Goal: Task Accomplishment & Management: Manage account settings

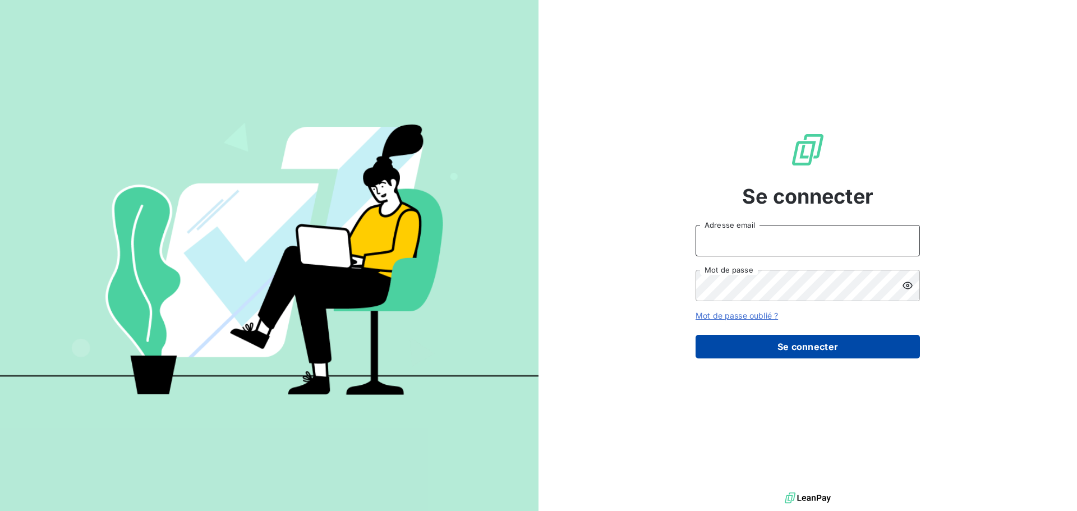
type input "cecilia.piasco@ecores.fr"
click at [744, 356] on button "Se connecter" at bounding box center [808, 347] width 224 height 24
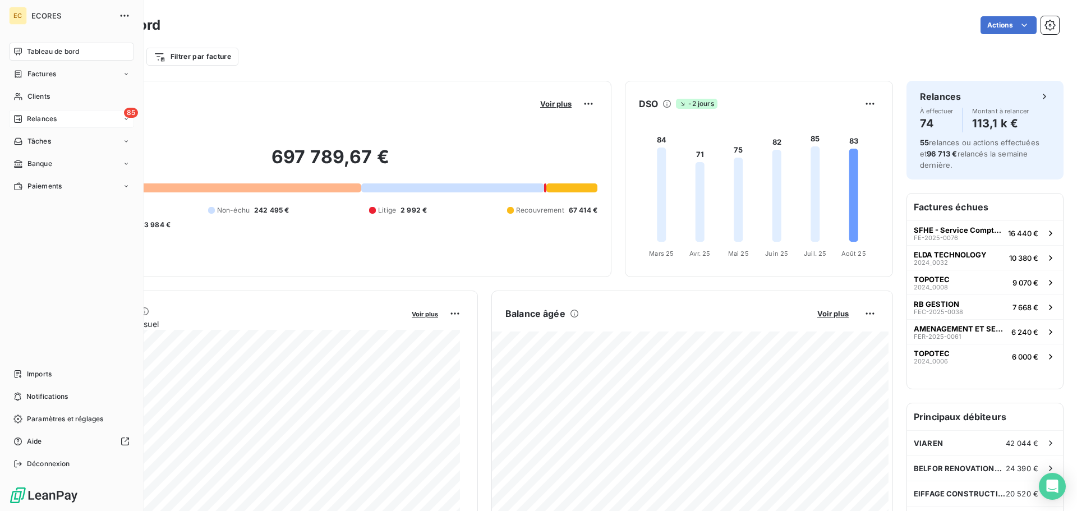
click at [22, 122] on icon at bounding box center [17, 118] width 9 height 9
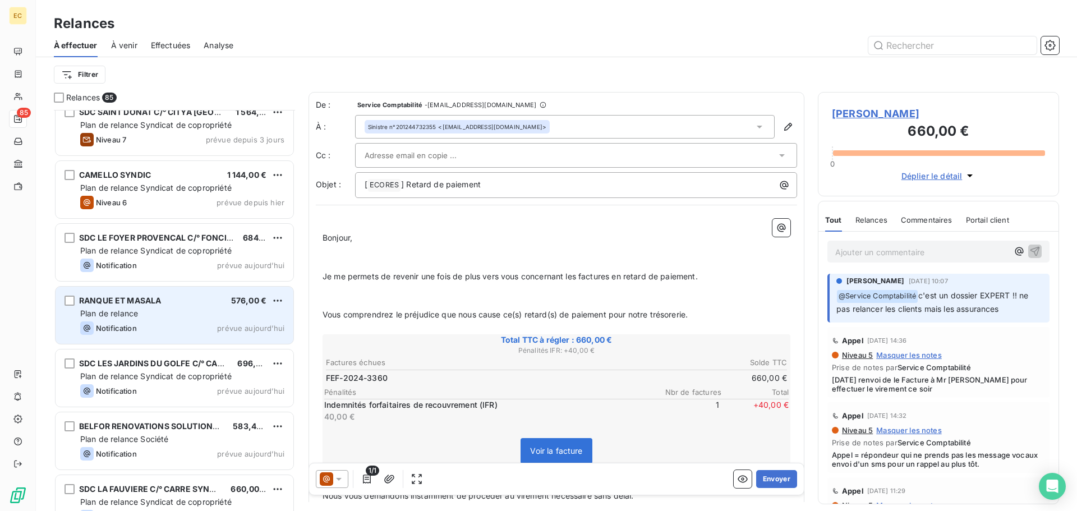
scroll to position [4097, 0]
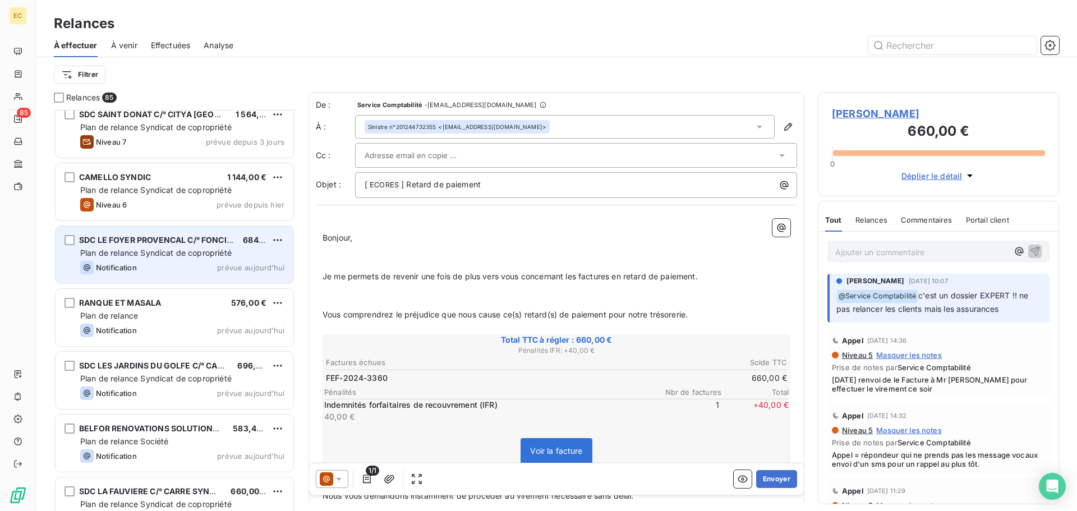
click at [175, 254] on span "Plan de relance Syndicat de copropriété" at bounding box center [156, 253] width 152 height 10
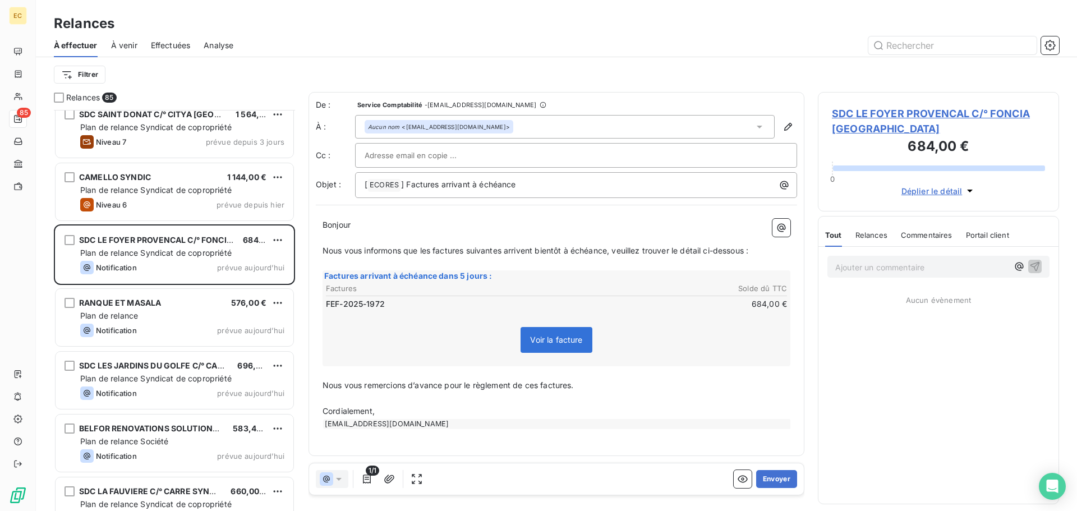
click at [880, 114] on span "SDC LE FOYER PROVENCAL C/° FONCIA TOULON" at bounding box center [938, 121] width 213 height 30
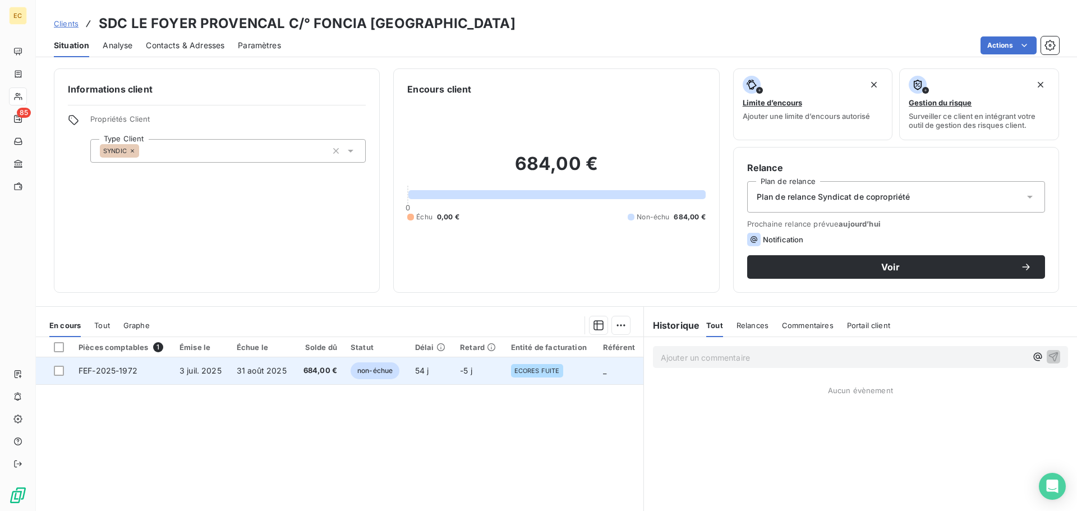
click at [291, 374] on td "31 août 2025" at bounding box center [262, 370] width 65 height 27
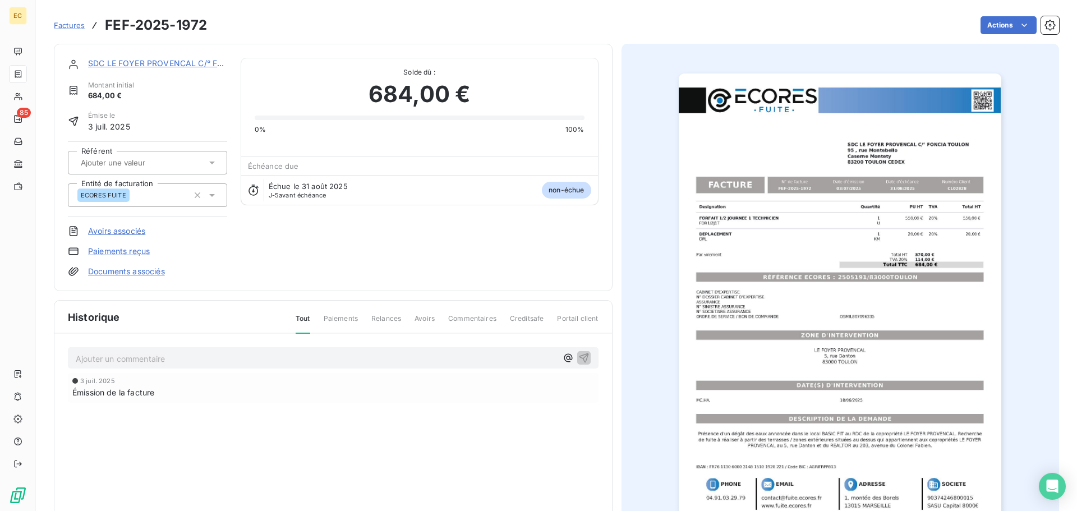
click at [821, 272] on img "button" at bounding box center [840, 302] width 323 height 457
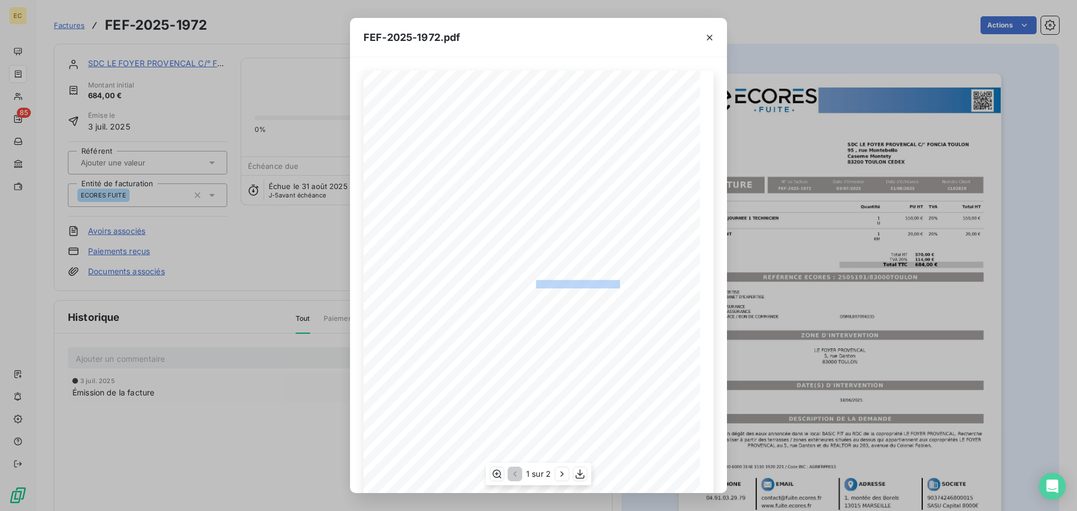
drag, startPoint x: 614, startPoint y: 281, endPoint x: 530, endPoint y: 286, distance: 84.9
click at [530, 286] on span "RÉFÉRENCE ECORES : 2505191/83000TOULON" at bounding box center [539, 283] width 162 height 6
copy span "2505191/83000TOULON"
click at [712, 38] on icon "button" at bounding box center [709, 37] width 11 height 11
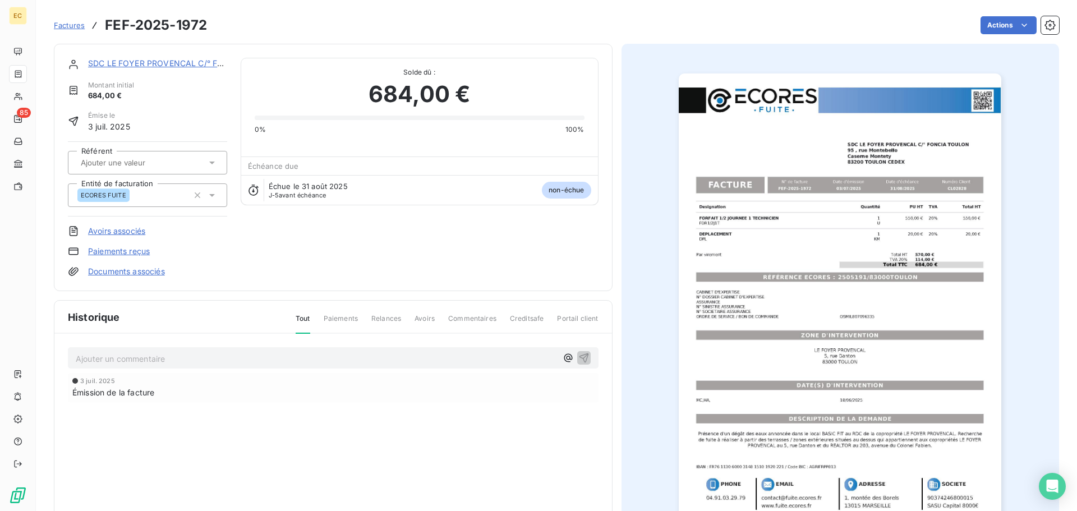
click at [164, 59] on link "SDC LE FOYER PROVENCAL C/° FONCIA TOULON" at bounding box center [208, 63] width 240 height 10
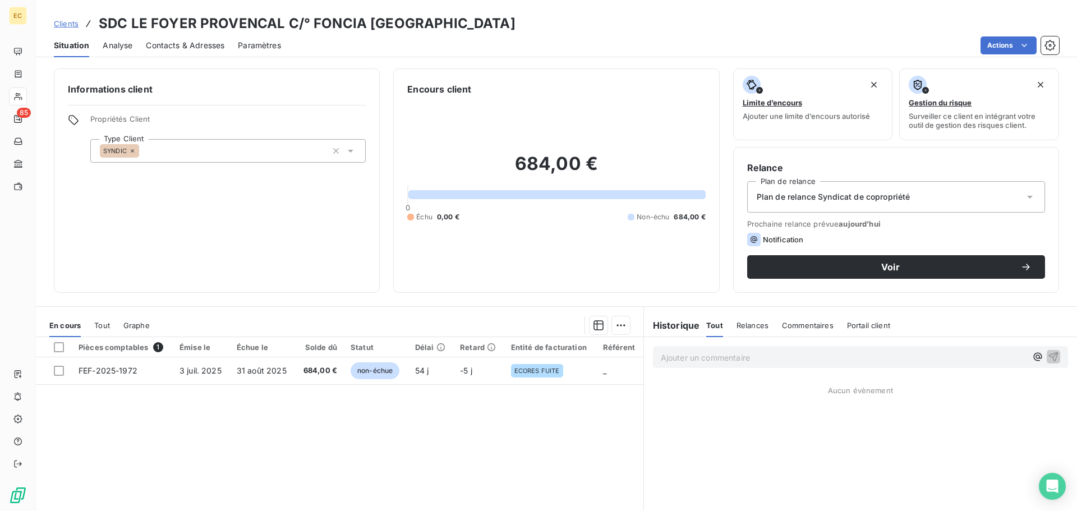
click at [191, 45] on span "Contacts & Adresses" at bounding box center [185, 45] width 79 height 11
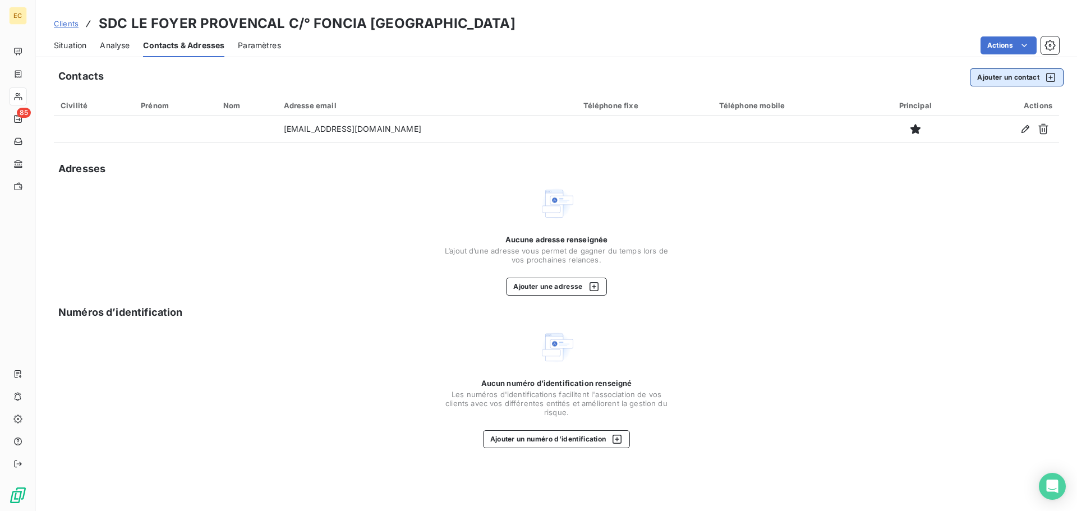
click at [979, 81] on button "Ajouter un contact" at bounding box center [1017, 77] width 94 height 18
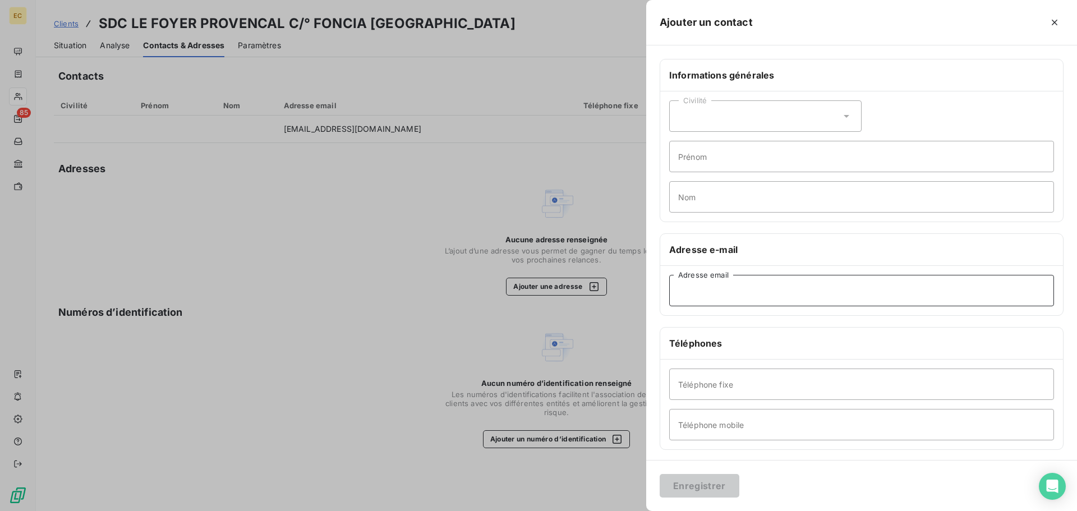
paste input "facturesyndic@sun-immobilier.fr"
type input "facturesyndic@sun-immobilier.fr"
click at [719, 483] on button "Enregistrer" at bounding box center [700, 486] width 80 height 24
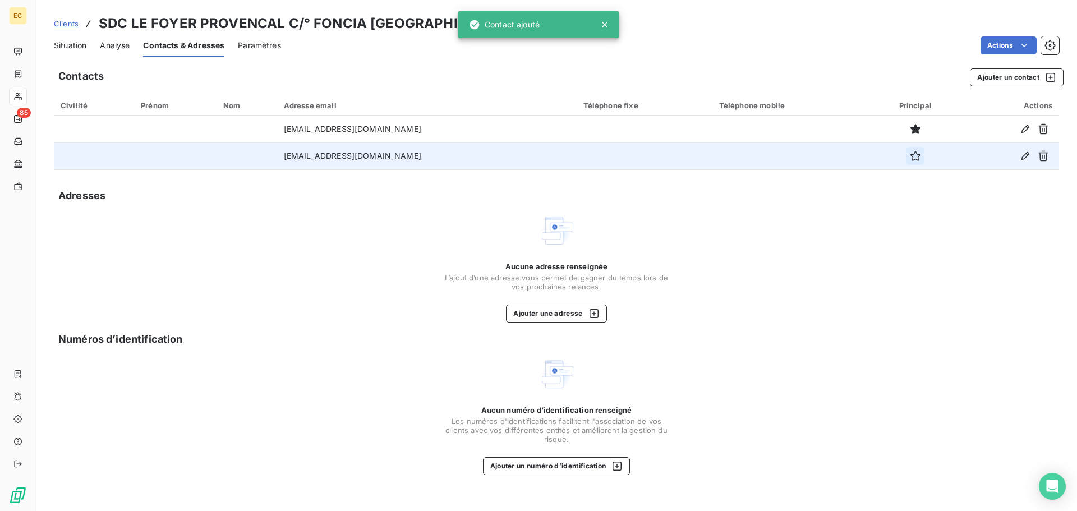
click at [910, 155] on icon "button" at bounding box center [915, 155] width 11 height 11
click at [79, 45] on span "Situation" at bounding box center [70, 45] width 33 height 11
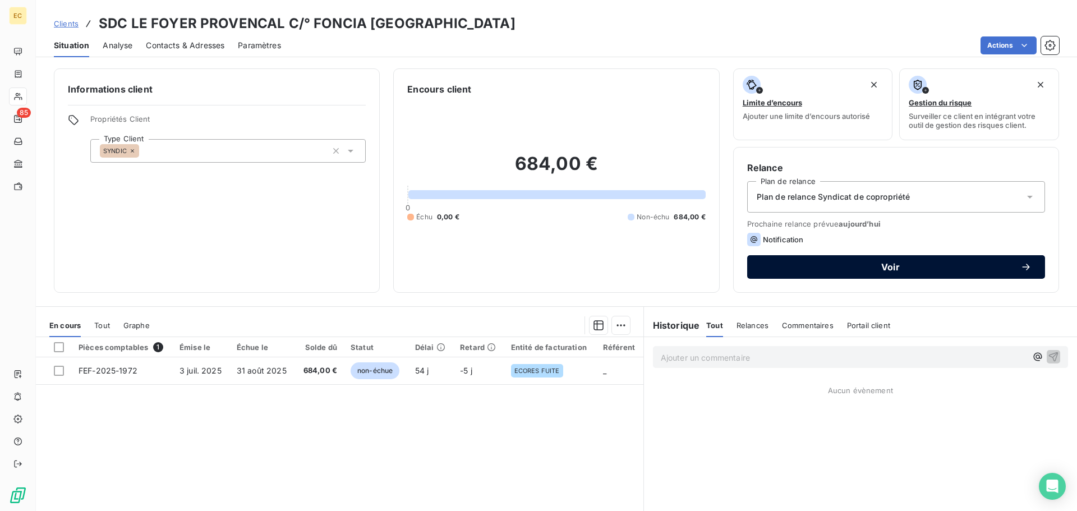
click at [836, 270] on span "Voir" at bounding box center [891, 267] width 260 height 9
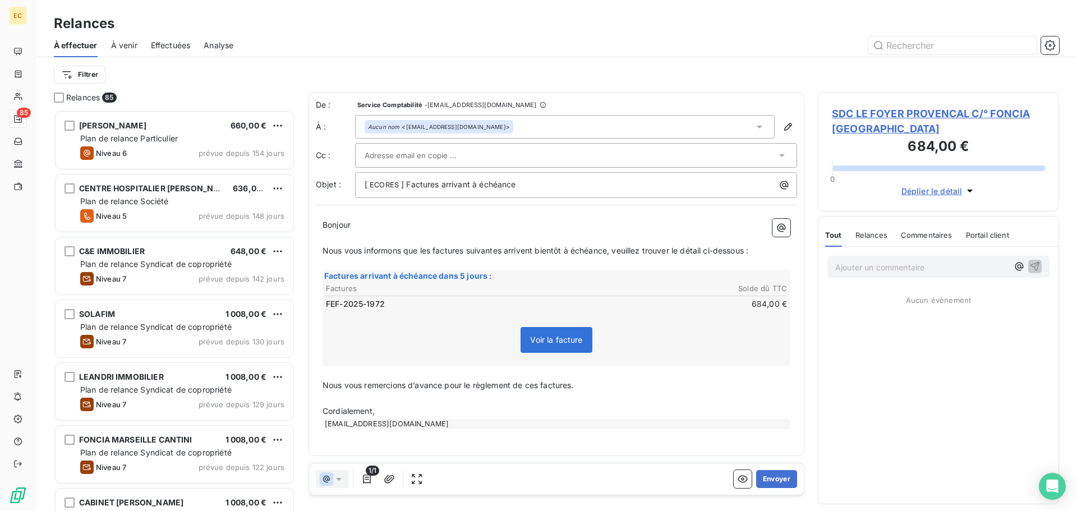
scroll to position [393, 233]
click at [426, 155] on input "text" at bounding box center [425, 155] width 121 height 17
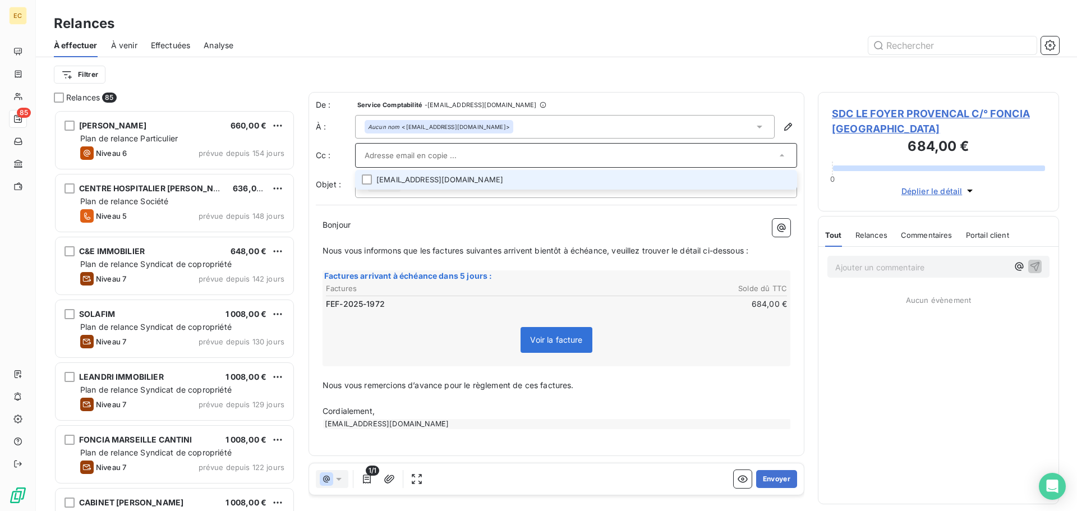
click at [781, 156] on icon at bounding box center [782, 155] width 4 height 2
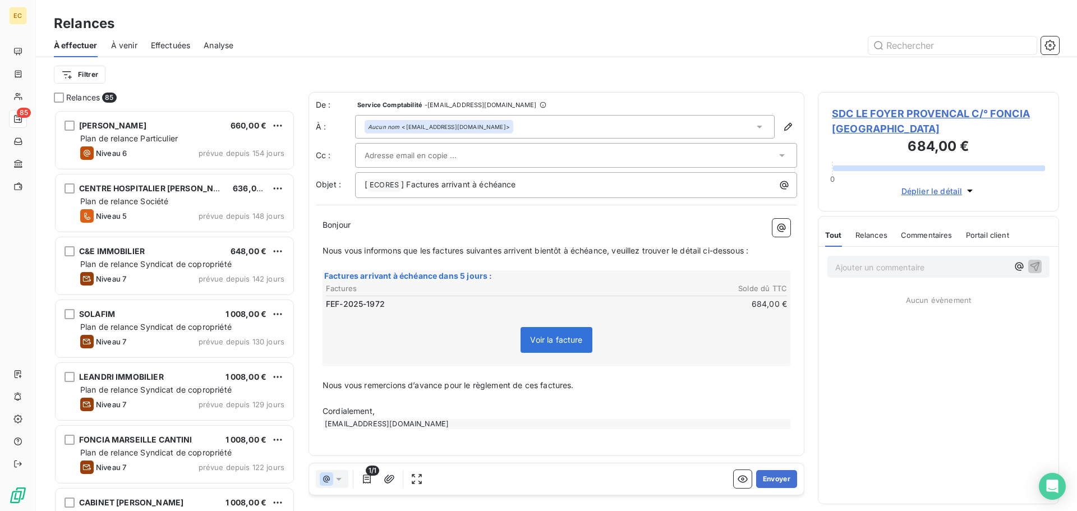
click at [782, 155] on icon at bounding box center [782, 155] width 6 height 3
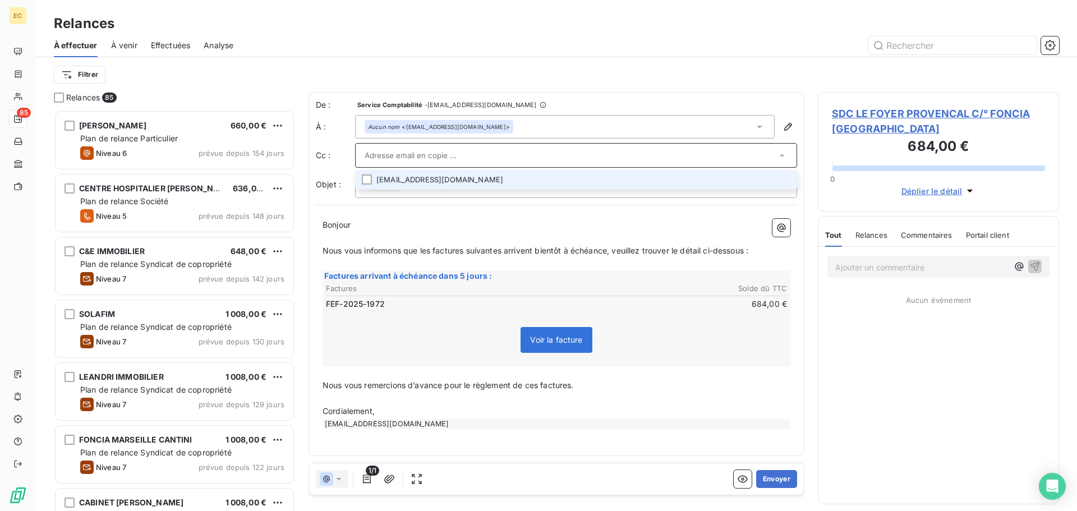
click at [415, 177] on li "christian.flanet@foncia.com" at bounding box center [576, 180] width 442 height 20
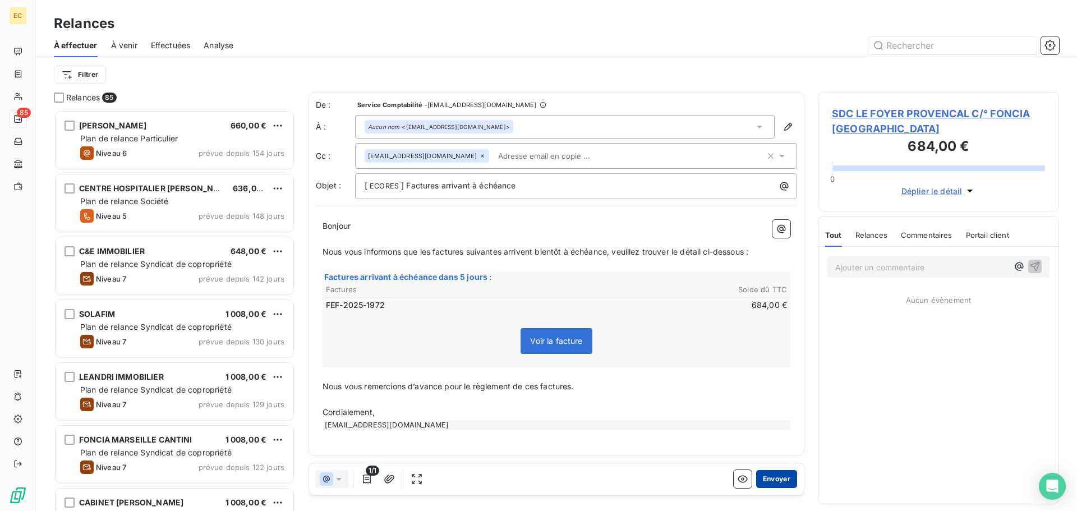
click at [773, 483] on button "Envoyer" at bounding box center [776, 479] width 41 height 18
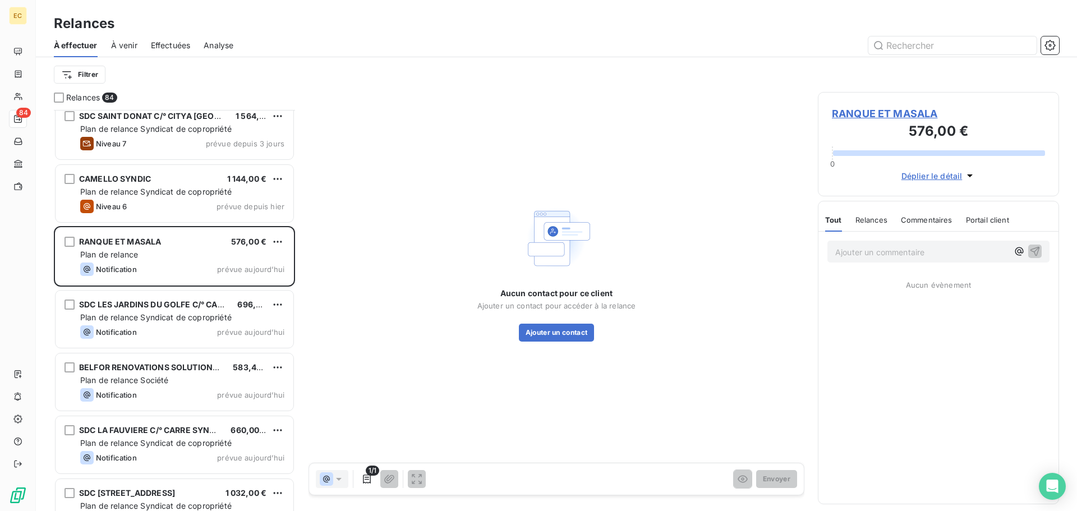
scroll to position [4097, 0]
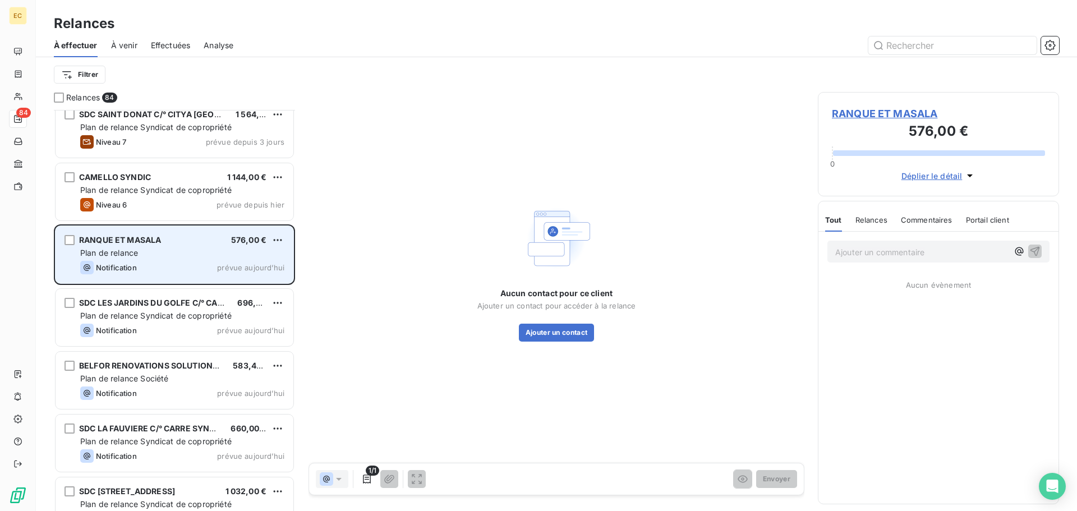
click at [180, 258] on div "Plan de relance" at bounding box center [182, 252] width 204 height 11
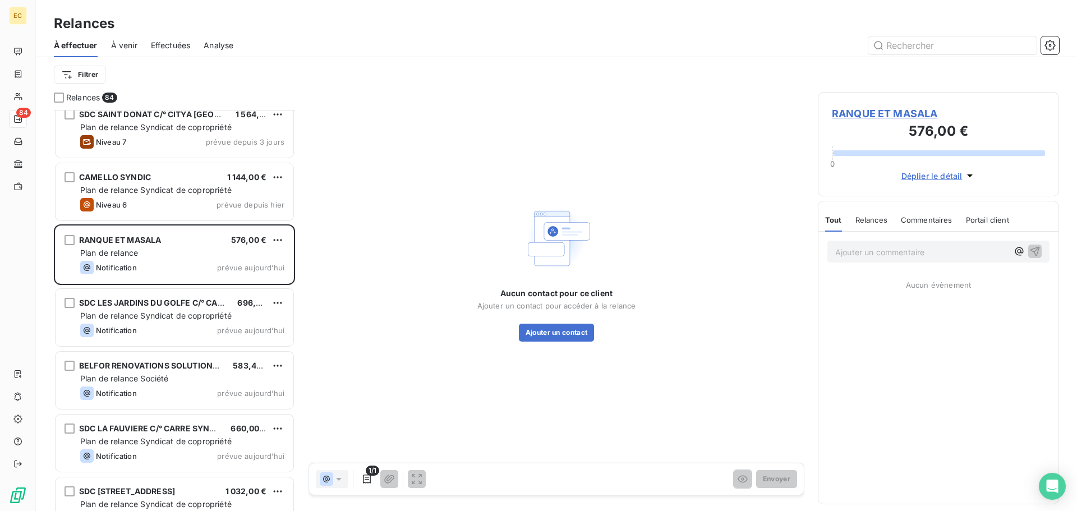
click at [855, 116] on span "RANQUE ET MASALA" at bounding box center [938, 113] width 213 height 15
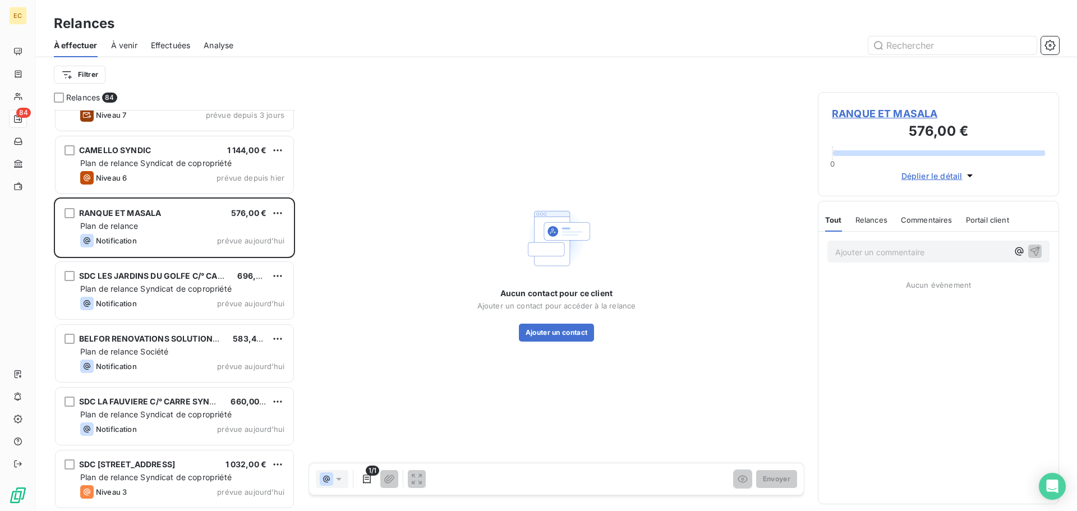
scroll to position [4153, 0]
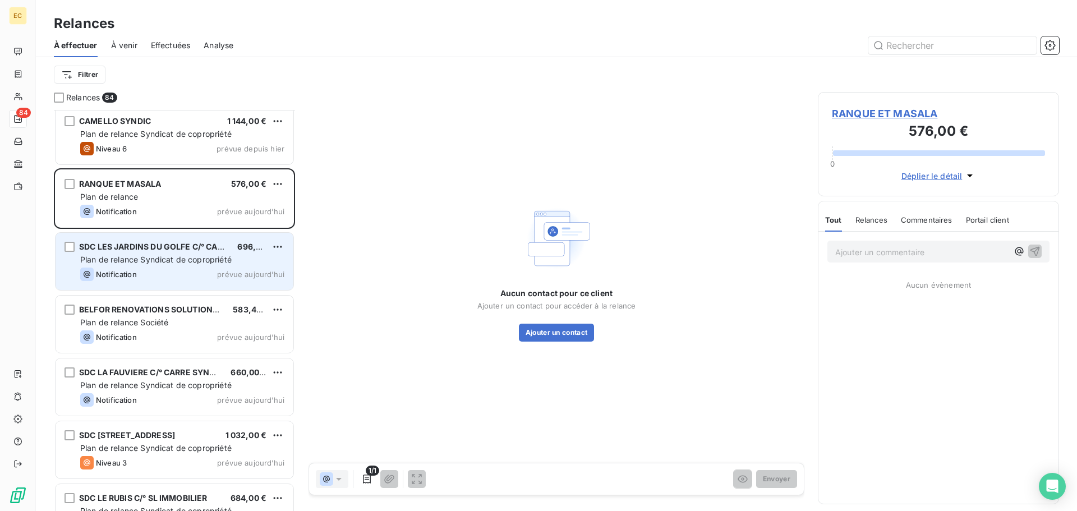
click at [167, 259] on span "Plan de relance Syndicat de copropriété" at bounding box center [156, 260] width 152 height 10
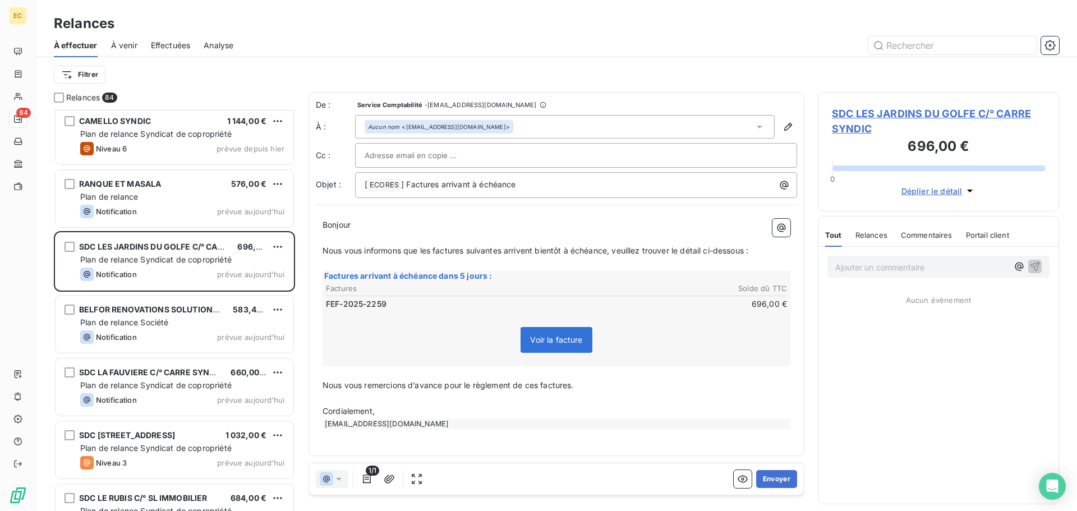
click at [864, 117] on span "SDC LES JARDINS DU GOLFE C/° CARRE SYNDIC" at bounding box center [938, 121] width 213 height 30
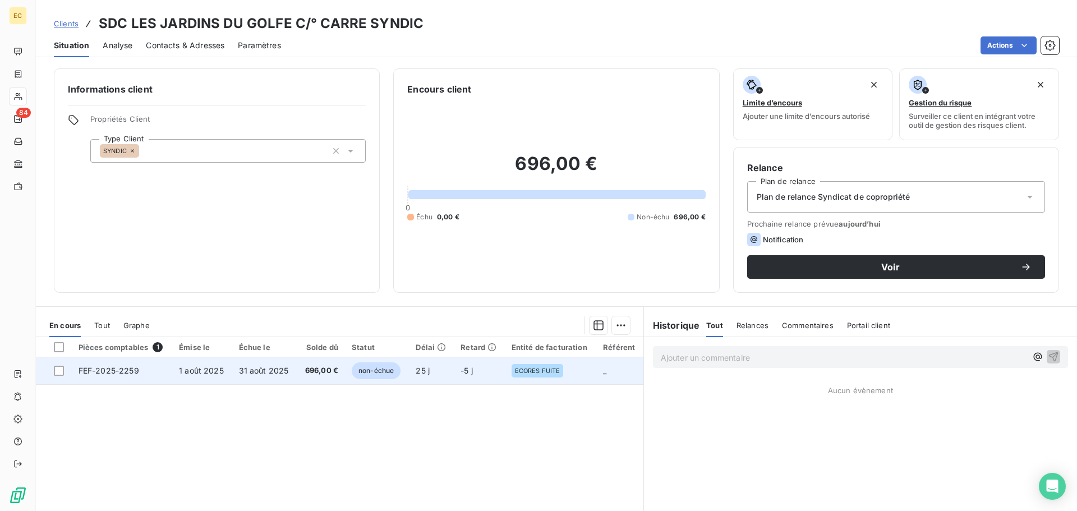
click at [247, 372] on span "31 août 2025" at bounding box center [264, 371] width 50 height 10
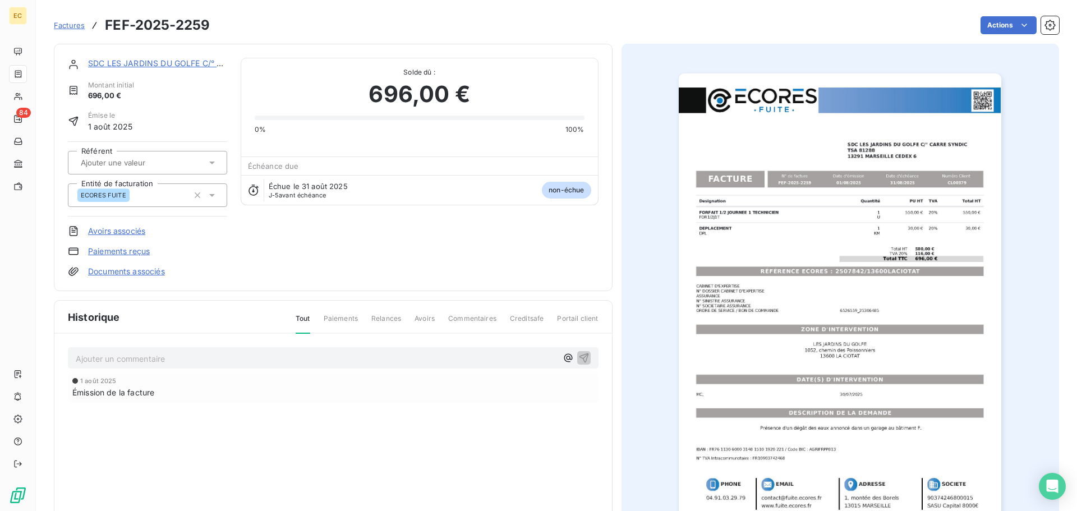
click at [797, 272] on img "button" at bounding box center [840, 302] width 323 height 457
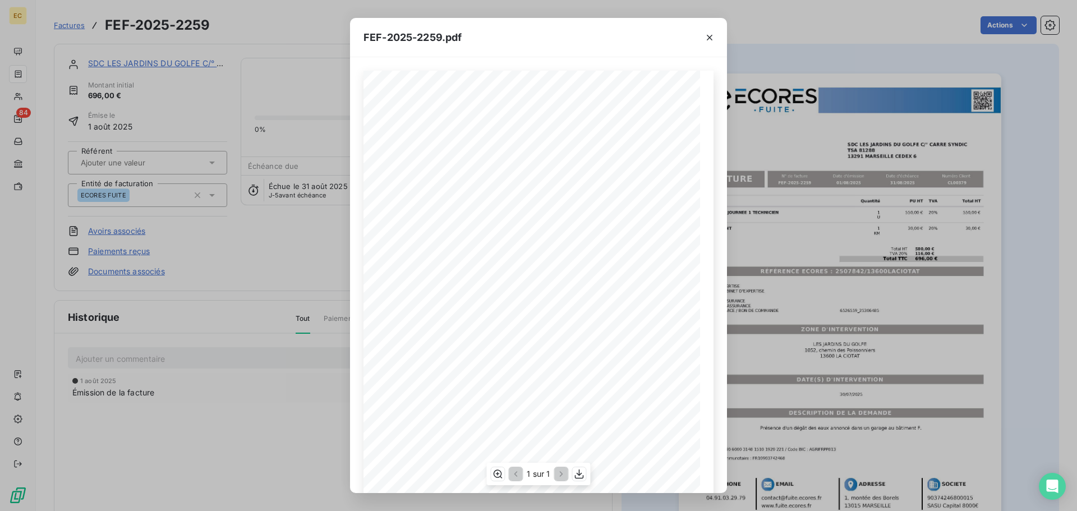
click at [590, 278] on div "Designation Quantité PU HT TVA Total HT FORFAIT 1/2 JOURNEE 1 TECHNICIEN FOR1/2…" at bounding box center [539, 309] width 350 height 476
drag, startPoint x: 615, startPoint y: 278, endPoint x: 528, endPoint y: 277, distance: 87.5
click at [528, 277] on span "RÉFÉRENCE ECORES : 2507842/13600LACIOTAT" at bounding box center [540, 277] width 168 height 6
copy span "2507842/13600LACIOTA"
click at [118, 64] on div "FEF-2025-2259.pdf Designation Quantité PU HT TVA Total HT FORFAIT 1/2 JOURNEE 1…" at bounding box center [538, 255] width 1077 height 511
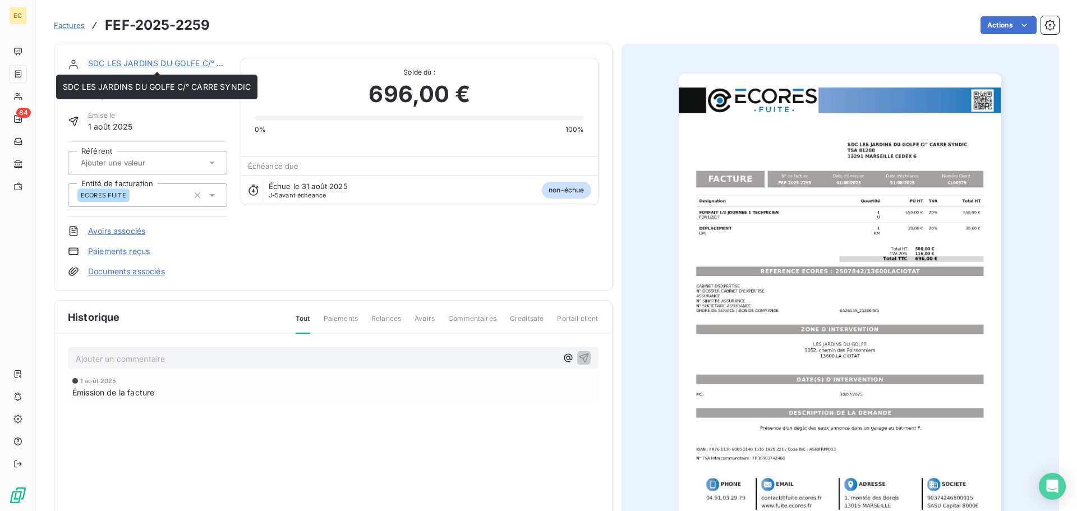
click at [121, 62] on link "SDC LES JARDINS DU GOLFE C/° CARRE SYNDIC" at bounding box center [182, 63] width 188 height 10
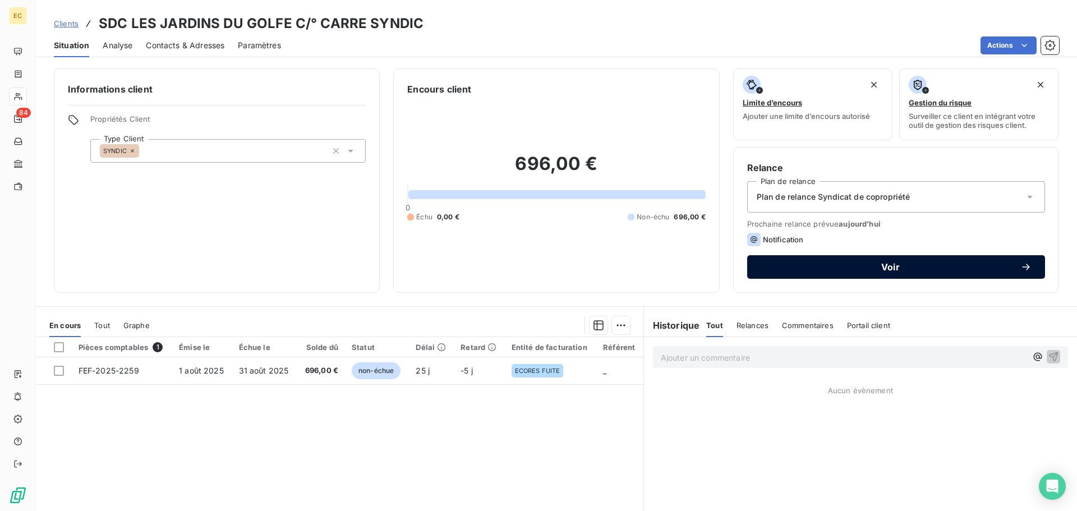
click at [815, 267] on span "Voir" at bounding box center [891, 267] width 260 height 9
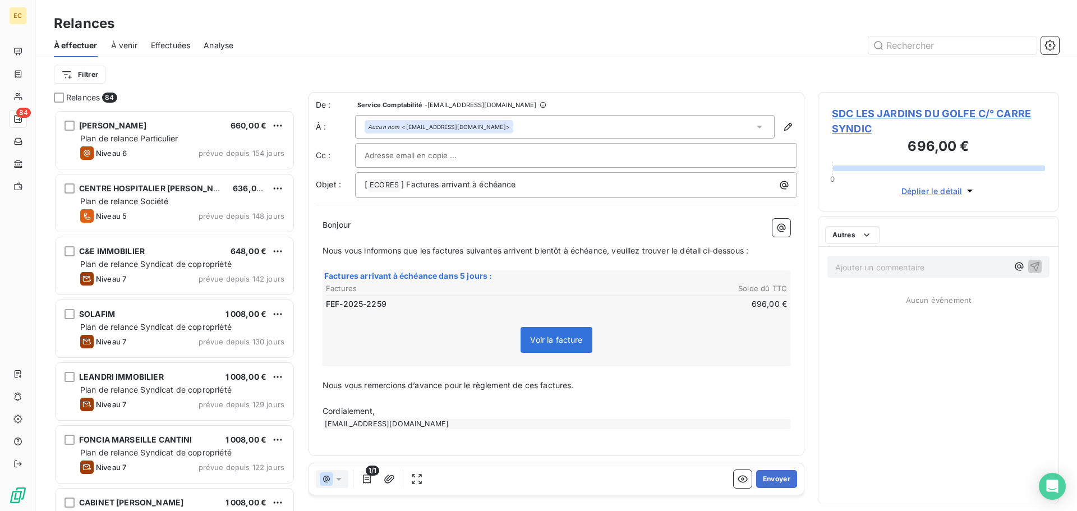
scroll to position [393, 233]
click at [854, 119] on span "SDC LES JARDINS DU GOLFE C/° CARRE SYNDIC" at bounding box center [938, 121] width 213 height 30
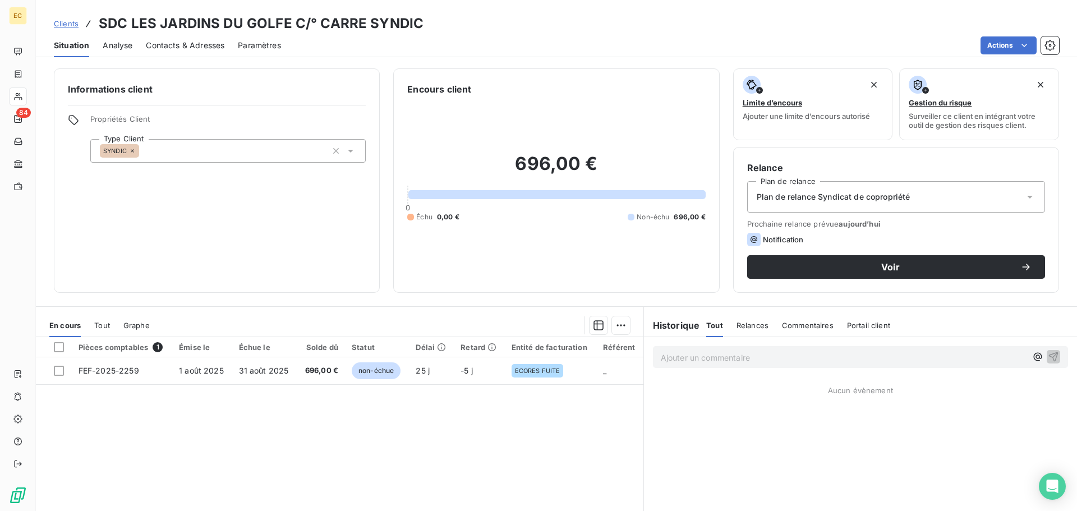
click at [185, 41] on span "Contacts & Adresses" at bounding box center [185, 45] width 79 height 11
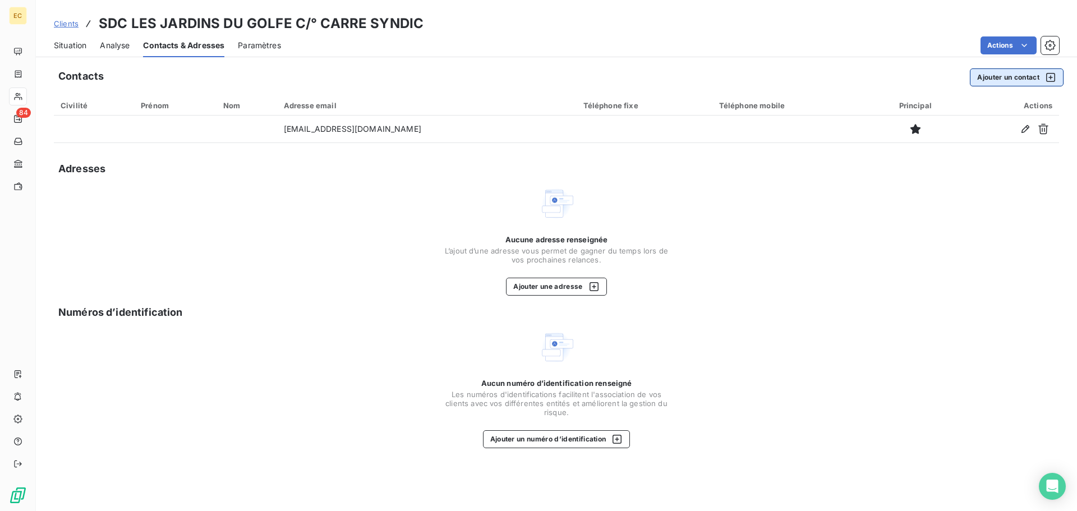
click at [979, 77] on button "Ajouter un contact" at bounding box center [1017, 77] width 94 height 18
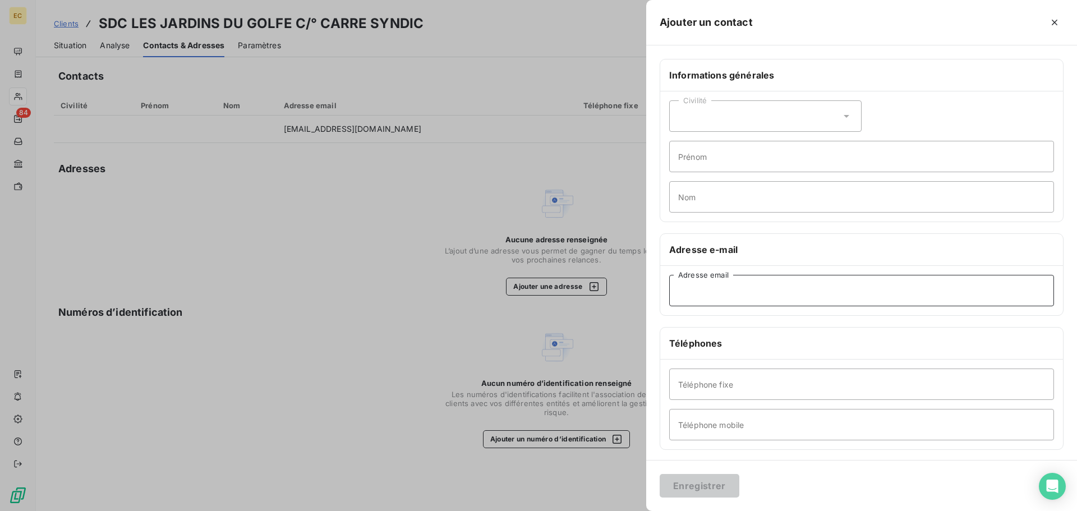
paste input "comptacopro@carresyndic.fr"
type input "comptacopro@carresyndic.fr"
click at [721, 483] on button "Enregistrer" at bounding box center [700, 486] width 80 height 24
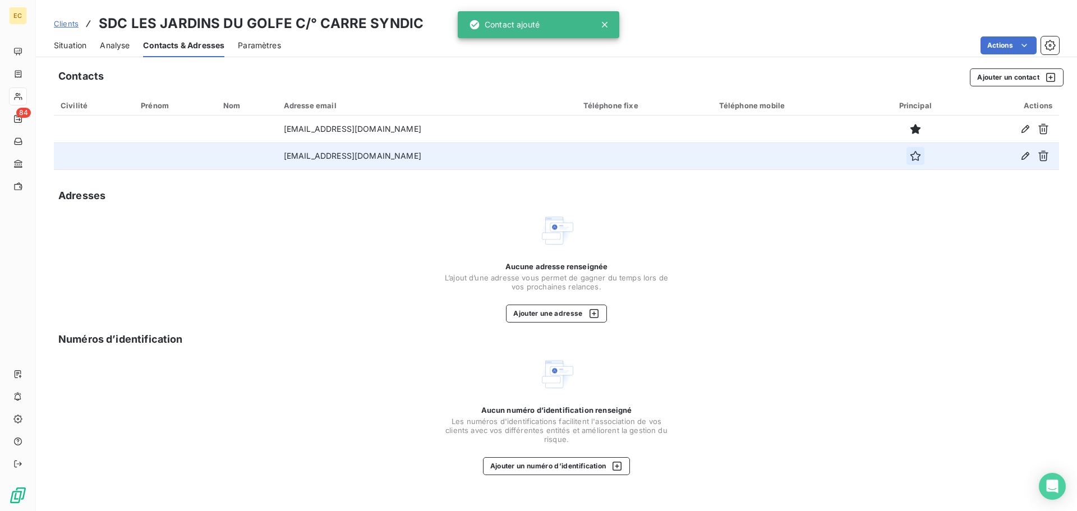
click at [910, 157] on icon "button" at bounding box center [915, 155] width 11 height 11
click at [66, 44] on span "Situation" at bounding box center [70, 45] width 33 height 11
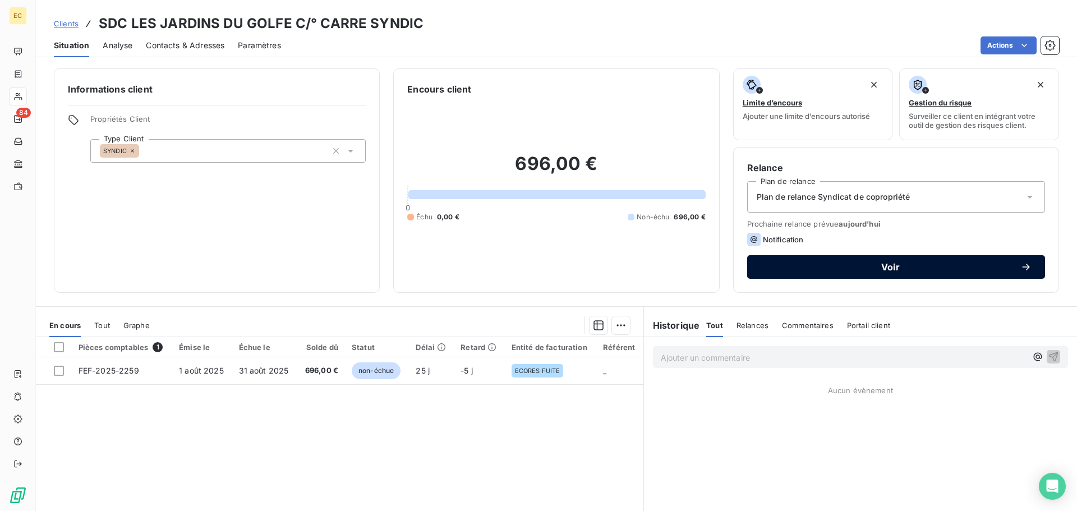
click at [800, 266] on span "Voir" at bounding box center [891, 267] width 260 height 9
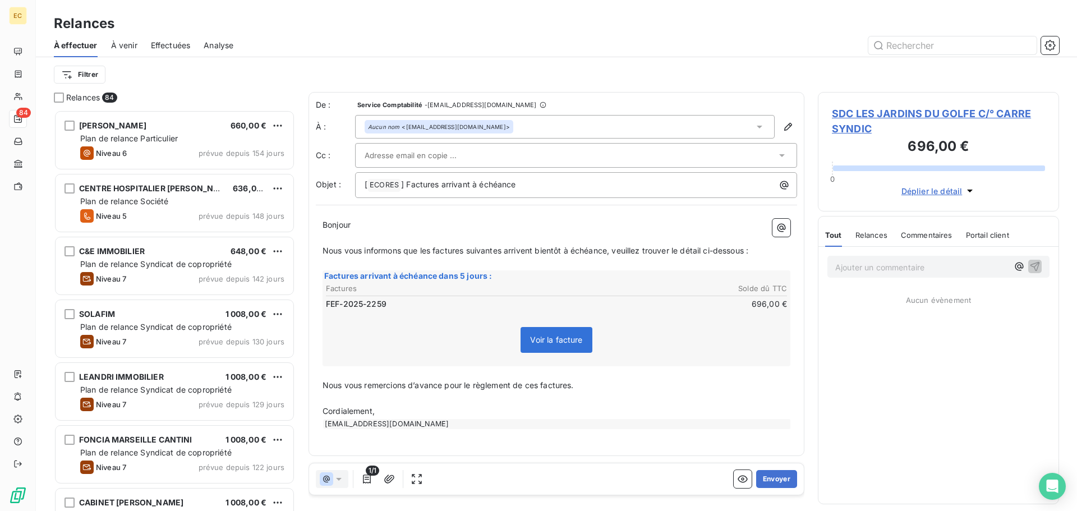
scroll to position [393, 233]
click at [499, 155] on div at bounding box center [571, 155] width 412 height 17
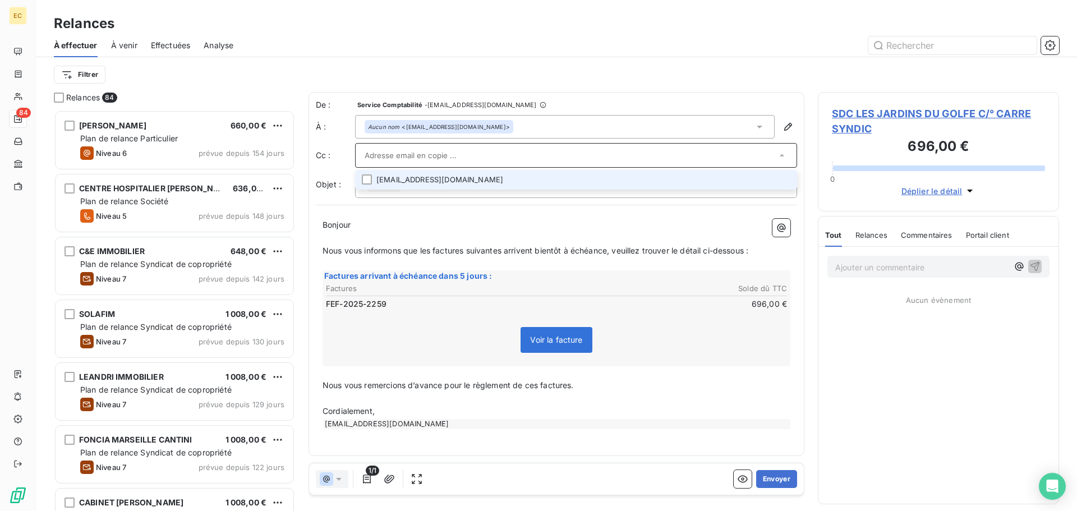
click at [444, 181] on li "copro@erilia.fr" at bounding box center [576, 180] width 442 height 20
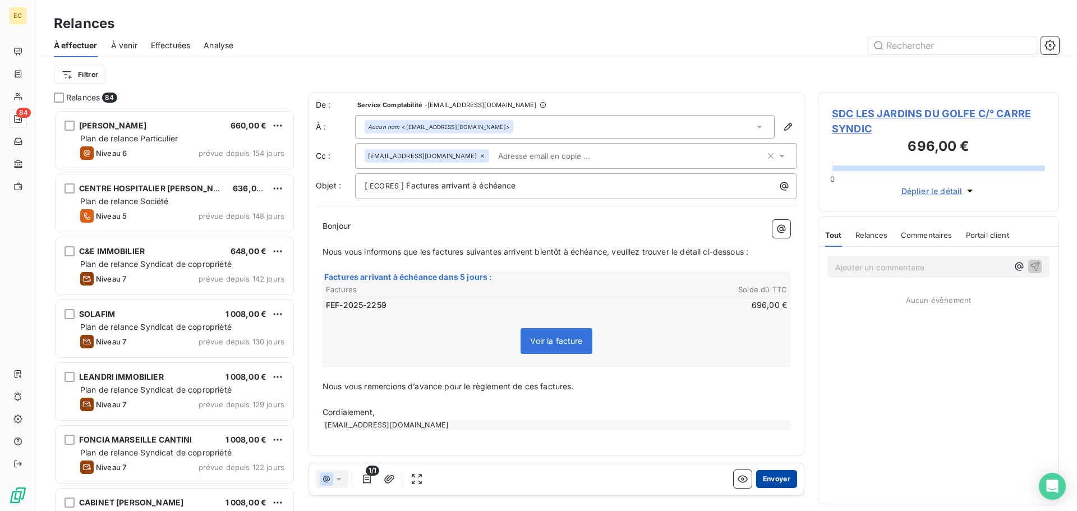
click at [776, 480] on button "Envoyer" at bounding box center [776, 479] width 41 height 18
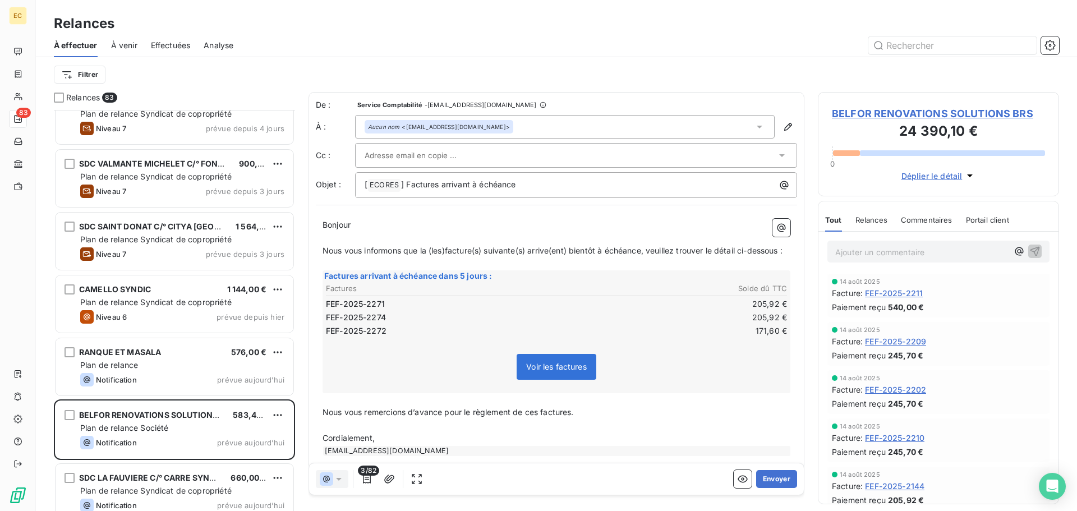
scroll to position [4041, 0]
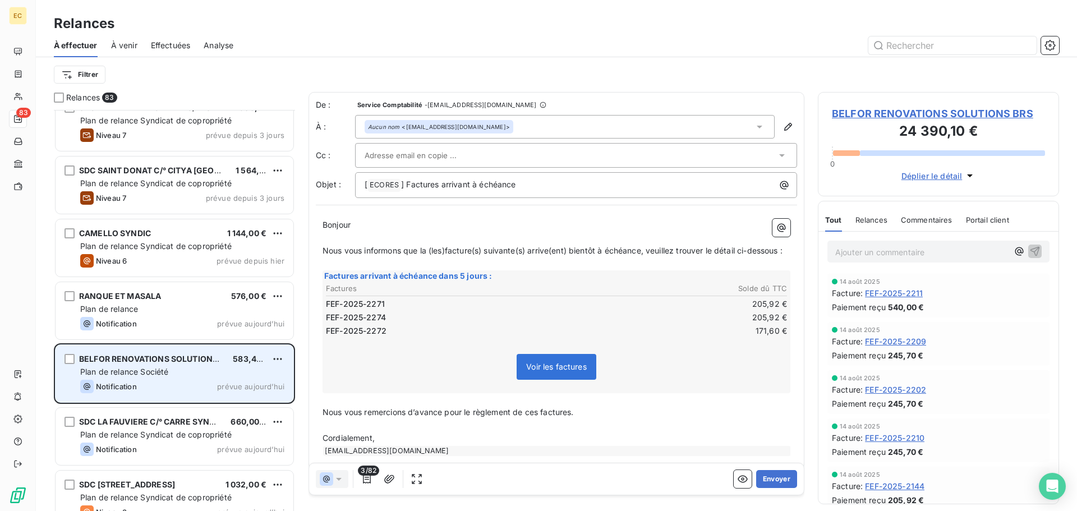
click at [192, 372] on div "Plan de relance Société" at bounding box center [182, 371] width 204 height 11
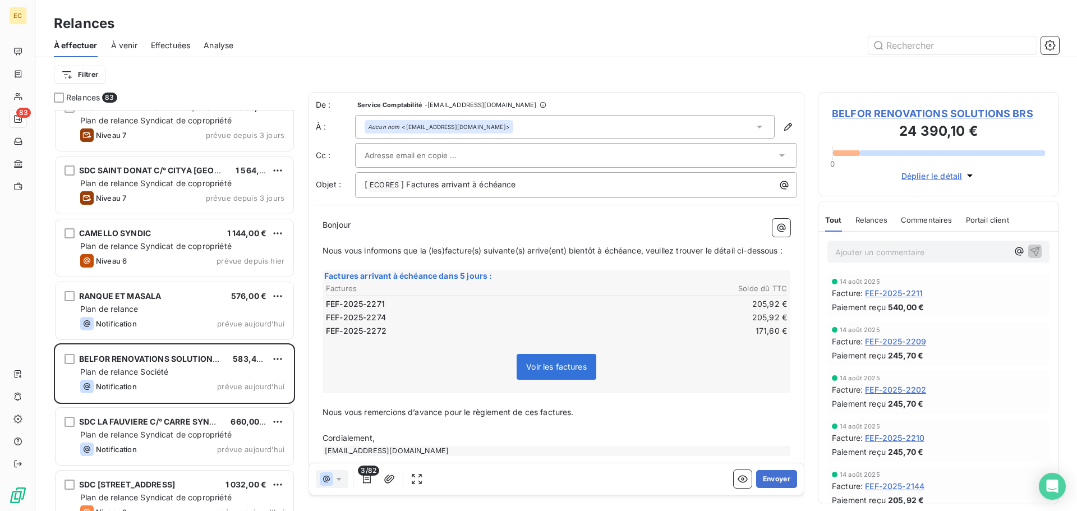
click at [892, 116] on span "BELFOR RENOVATIONS SOLUTIONS BRS" at bounding box center [938, 113] width 213 height 15
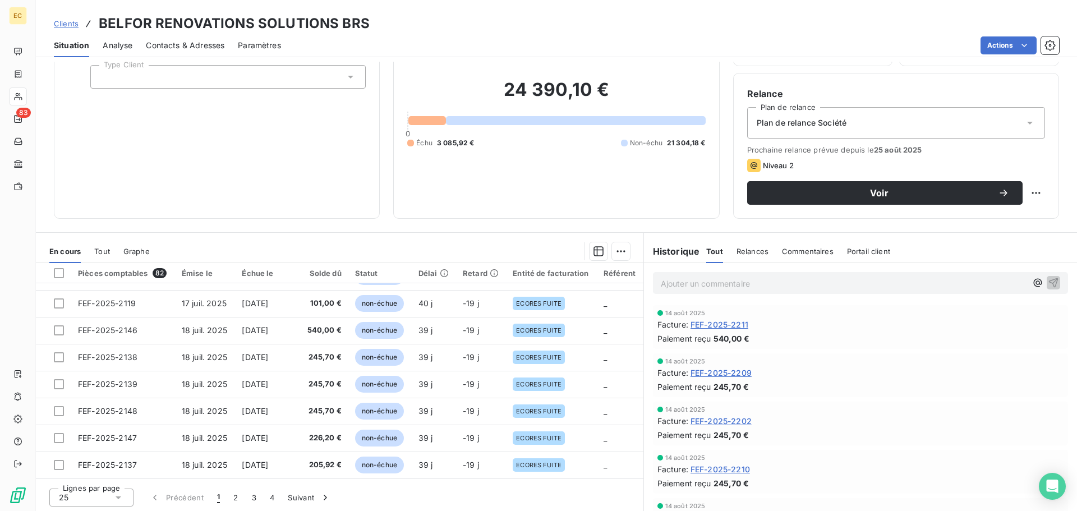
scroll to position [76, 0]
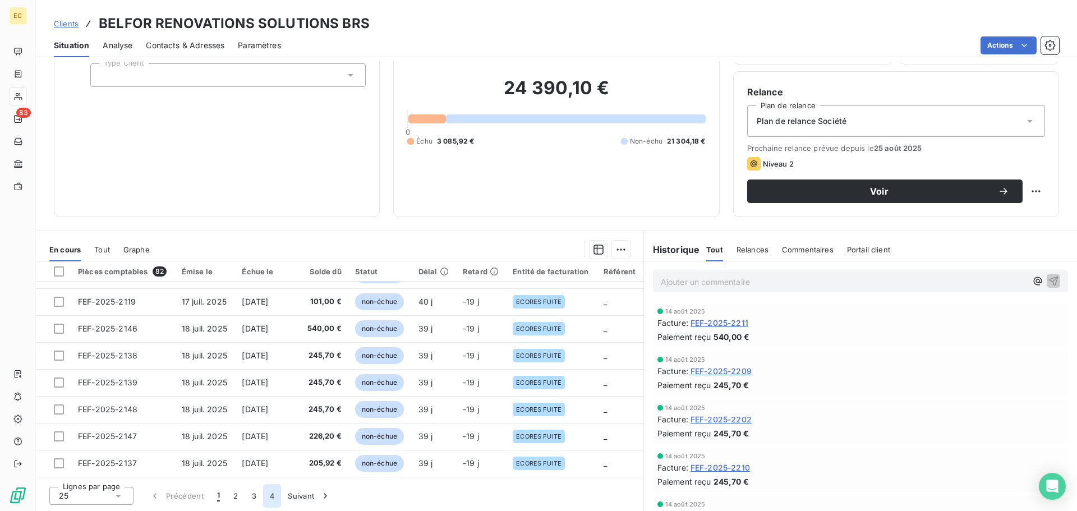
click at [271, 496] on button "4" at bounding box center [272, 496] width 18 height 24
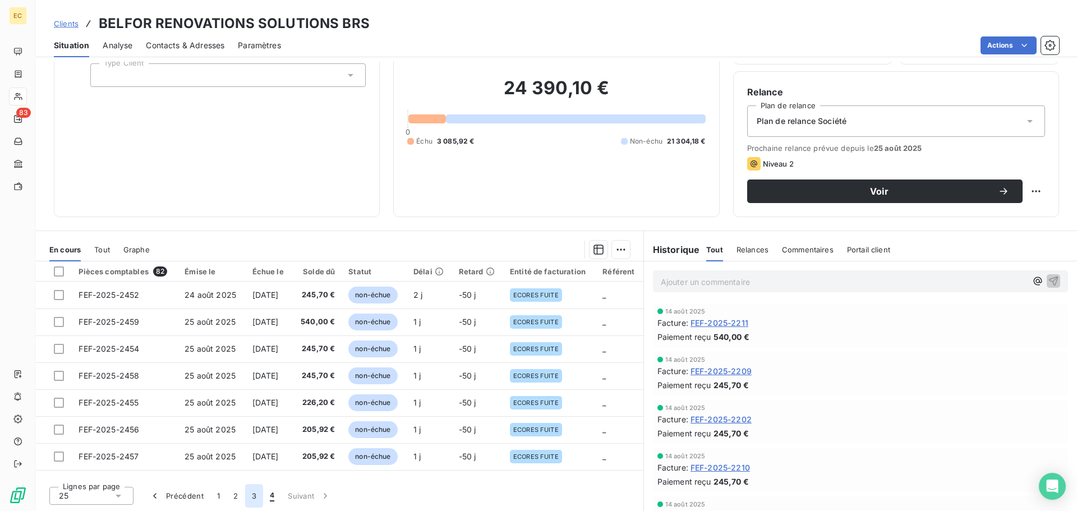
click at [252, 499] on button "3" at bounding box center [254, 496] width 18 height 24
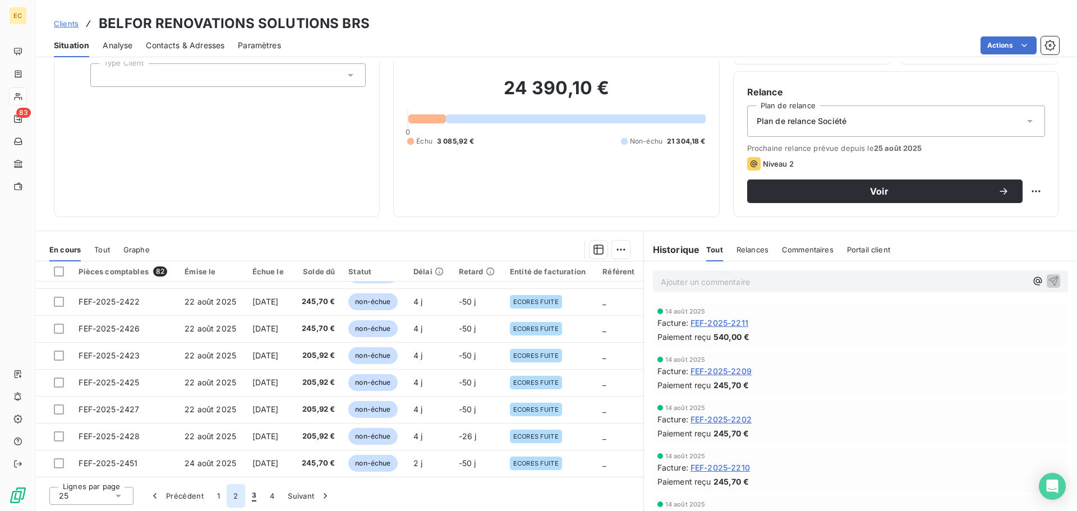
click at [236, 498] on button "2" at bounding box center [236, 496] width 18 height 24
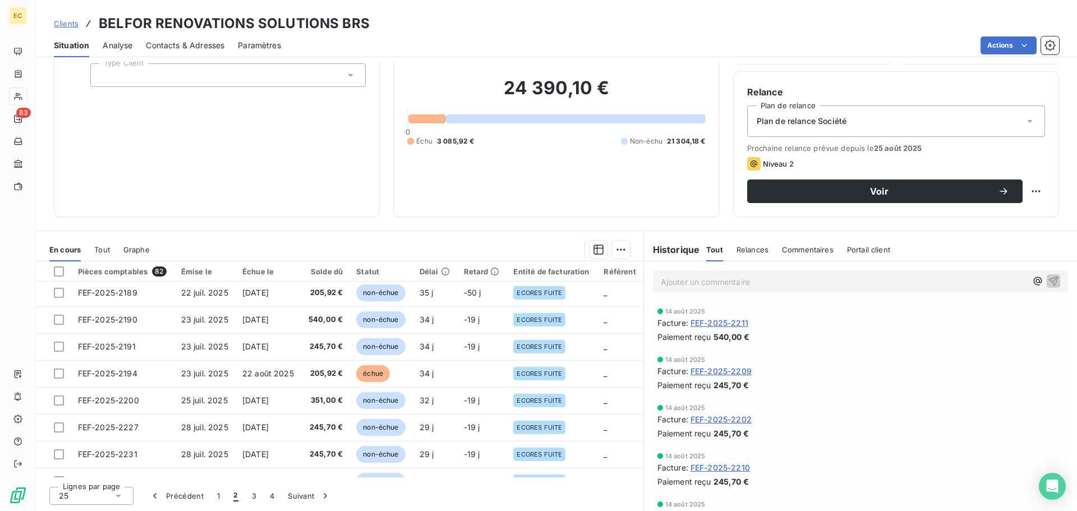
scroll to position [337, 0]
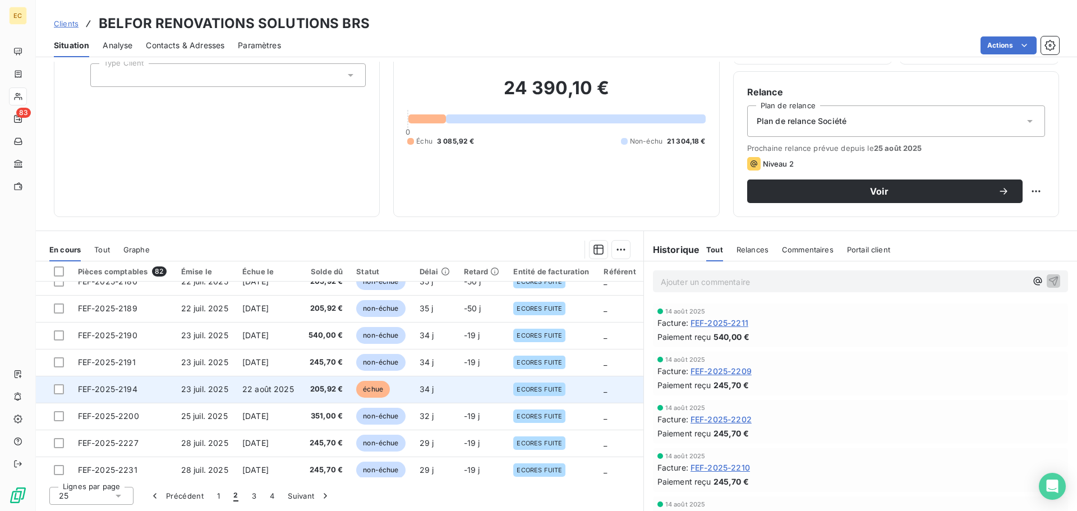
click at [222, 394] on td "23 juil. 2025" at bounding box center [205, 389] width 61 height 27
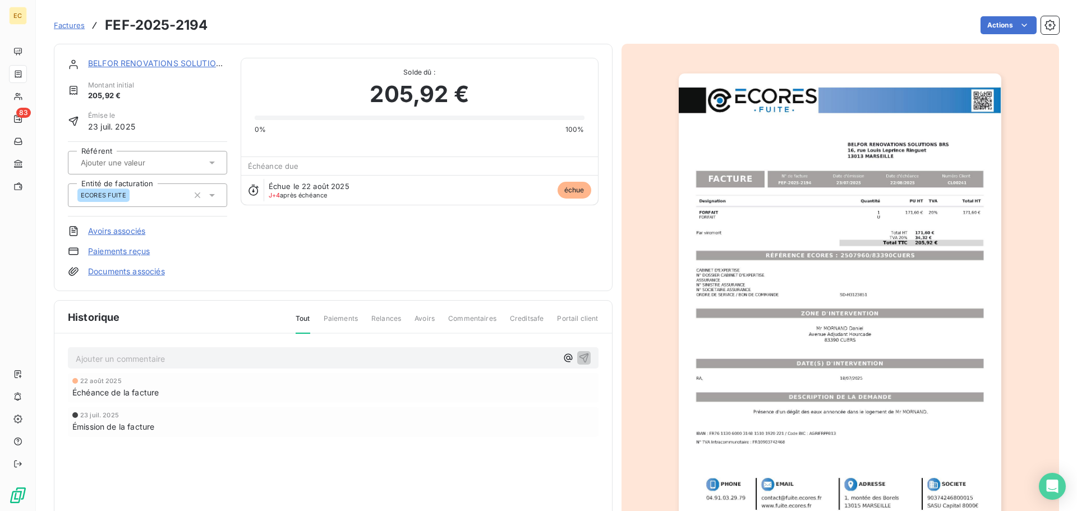
click at [70, 24] on span "Factures" at bounding box center [69, 25] width 31 height 9
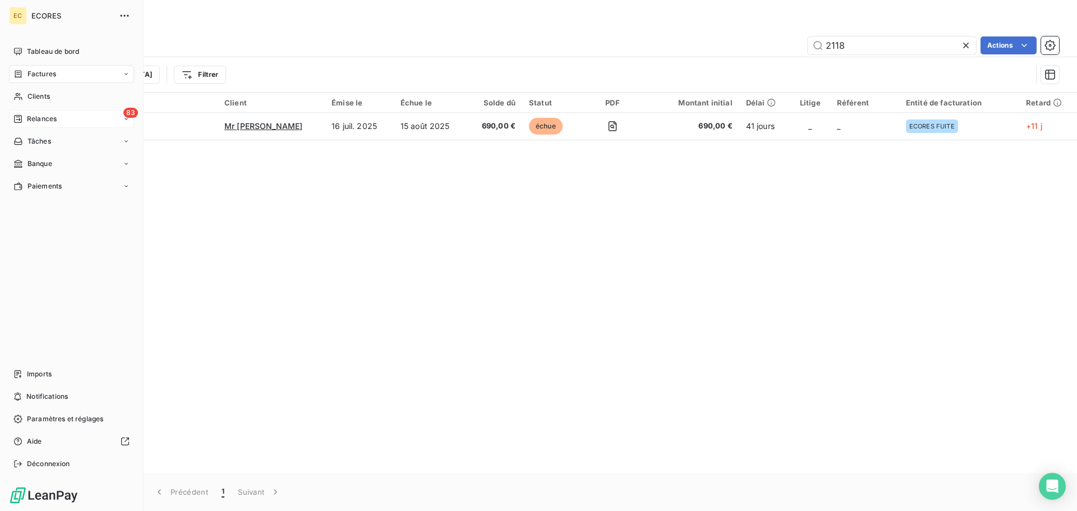
click at [27, 121] on span "Relances" at bounding box center [42, 119] width 30 height 10
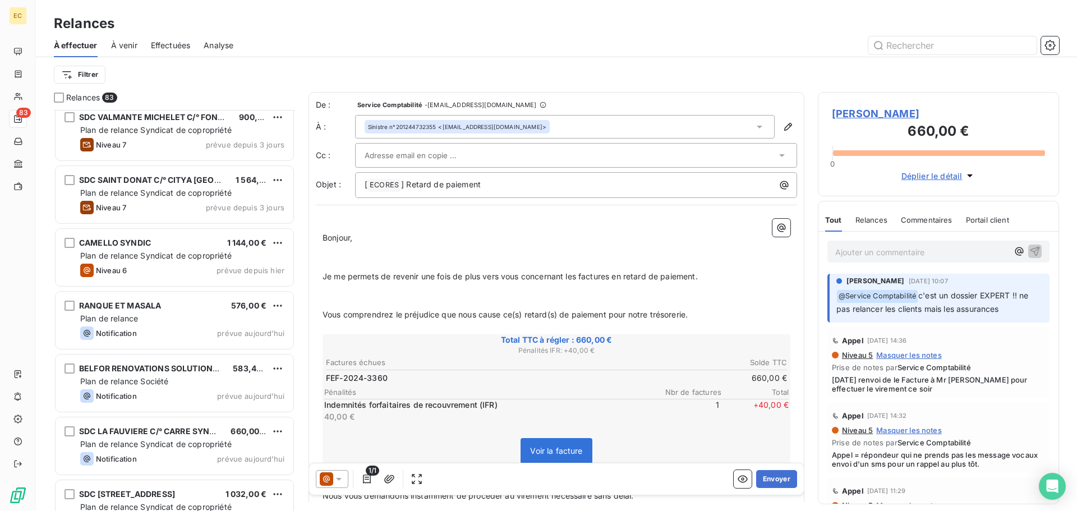
scroll to position [4041, 0]
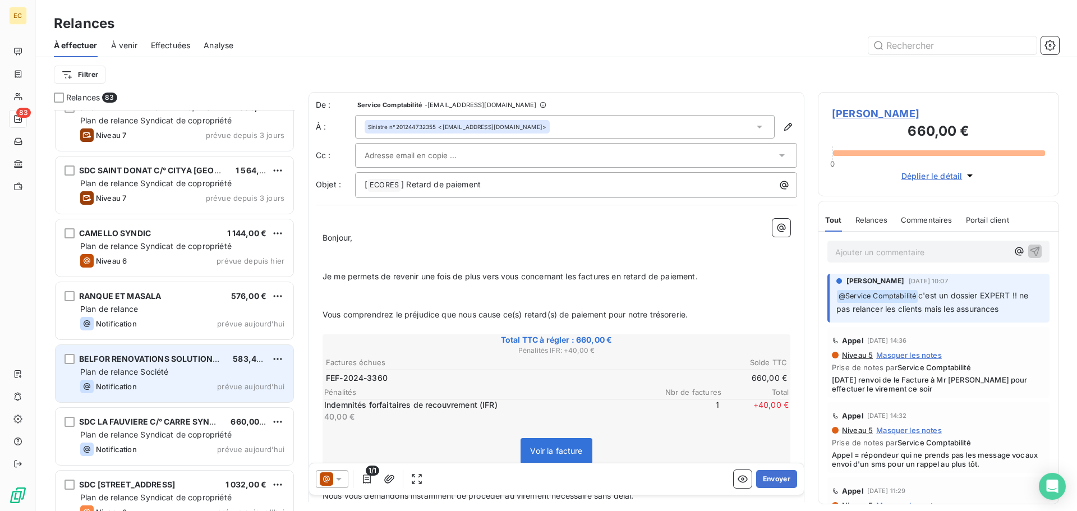
click at [184, 372] on div "Plan de relance Société" at bounding box center [182, 371] width 204 height 11
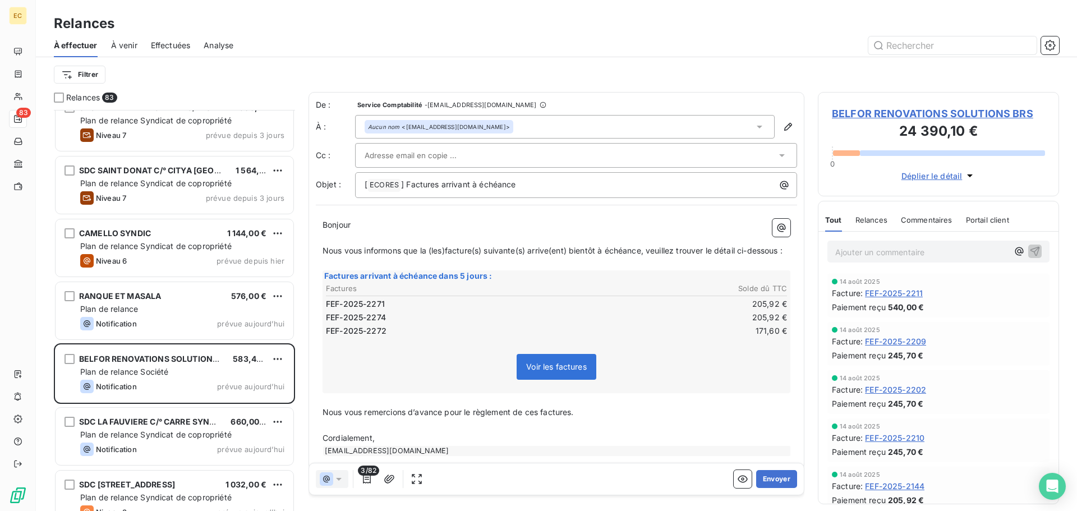
click at [869, 118] on span "BELFOR RENOVATIONS SOLUTIONS BRS" at bounding box center [938, 113] width 213 height 15
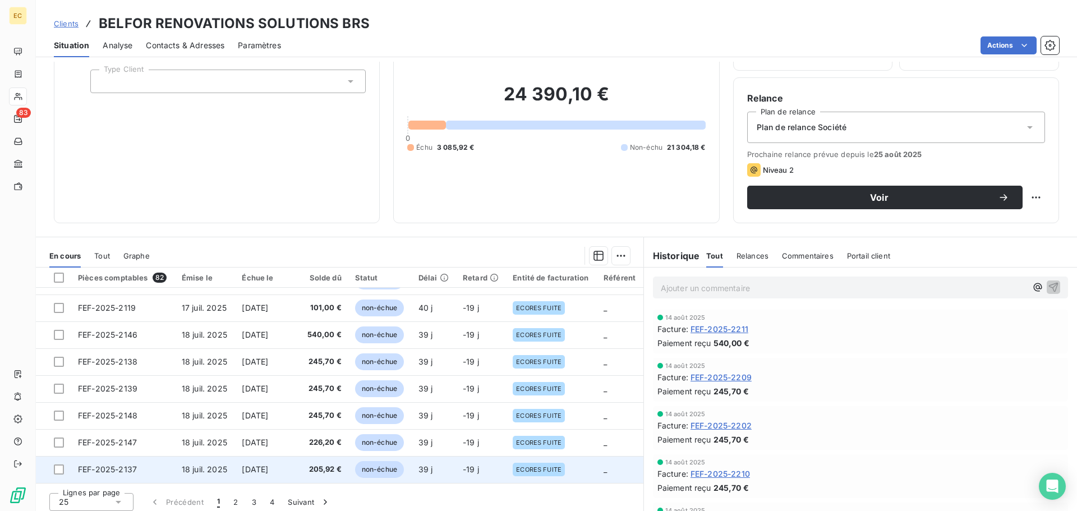
scroll to position [76, 0]
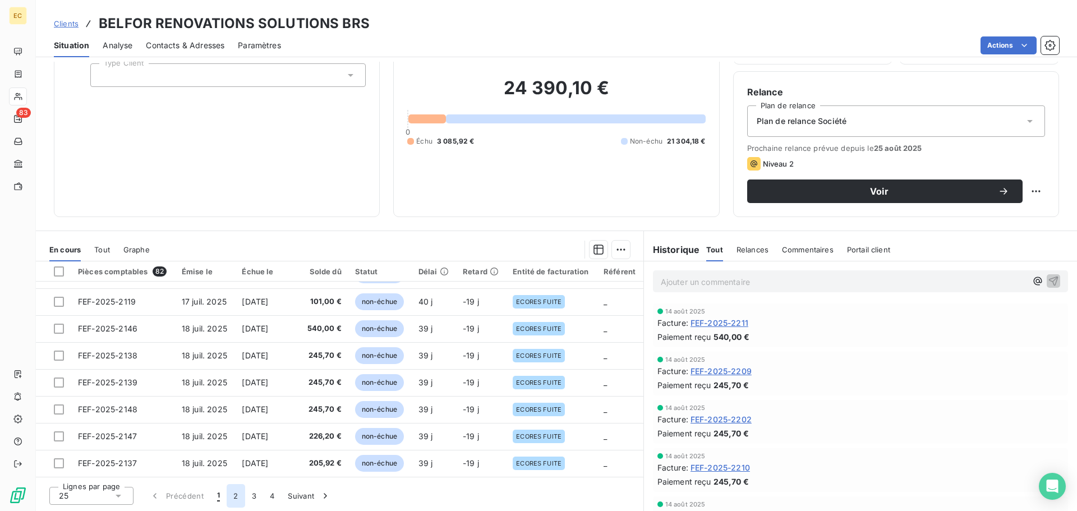
click at [235, 498] on button "2" at bounding box center [236, 496] width 18 height 24
click at [254, 497] on button "3" at bounding box center [254, 496] width 18 height 24
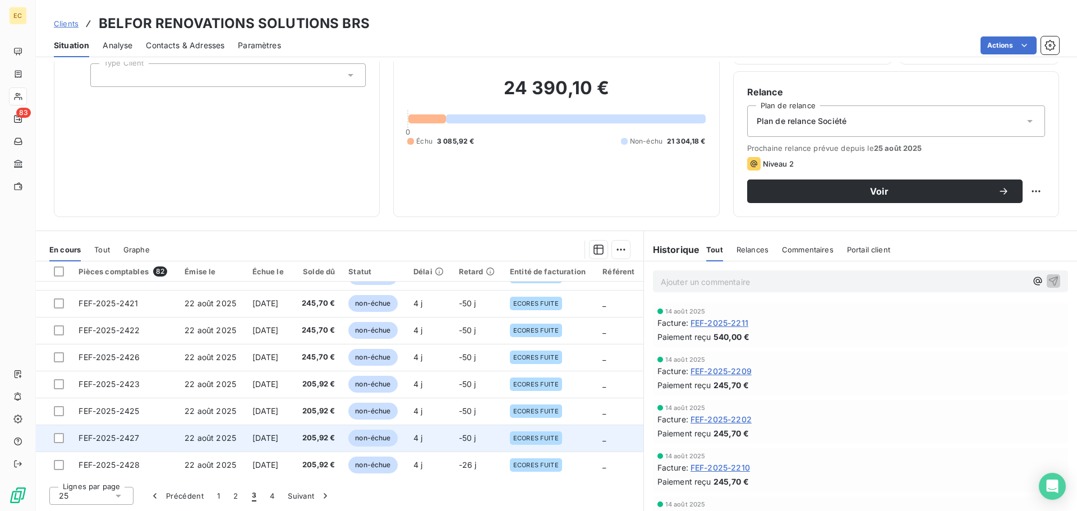
scroll to position [478, 0]
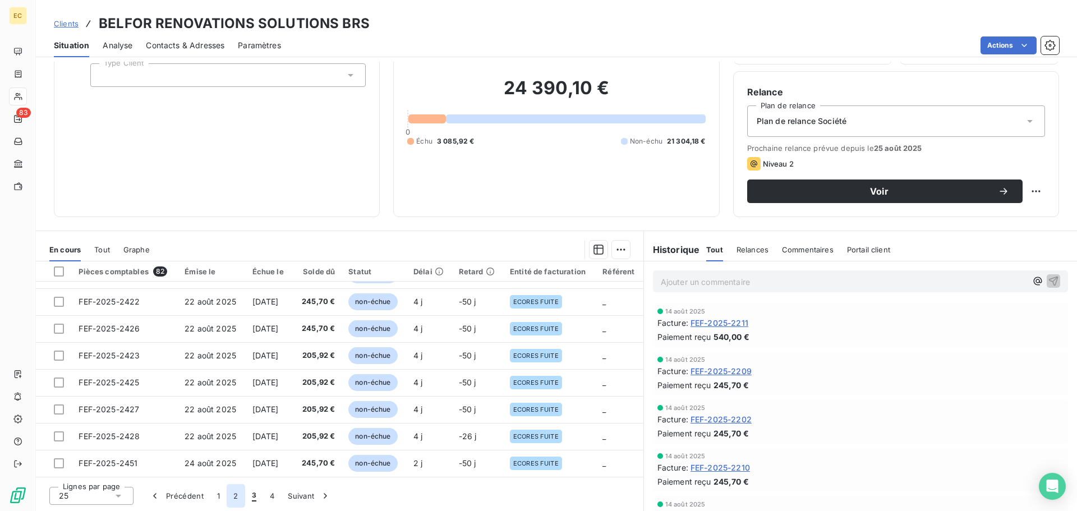
click at [237, 499] on button "2" at bounding box center [236, 496] width 18 height 24
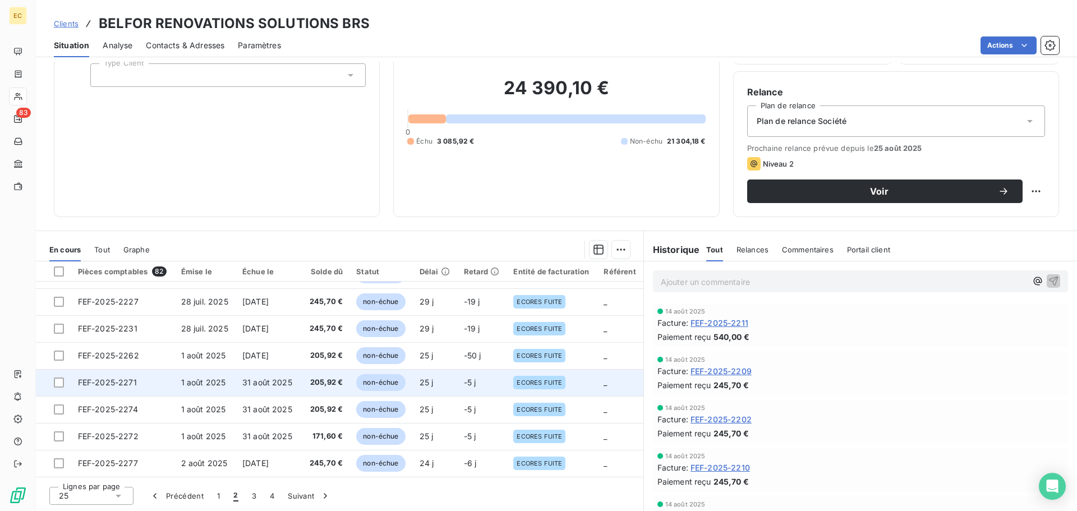
click at [264, 384] on span "31 août 2025" at bounding box center [267, 383] width 50 height 10
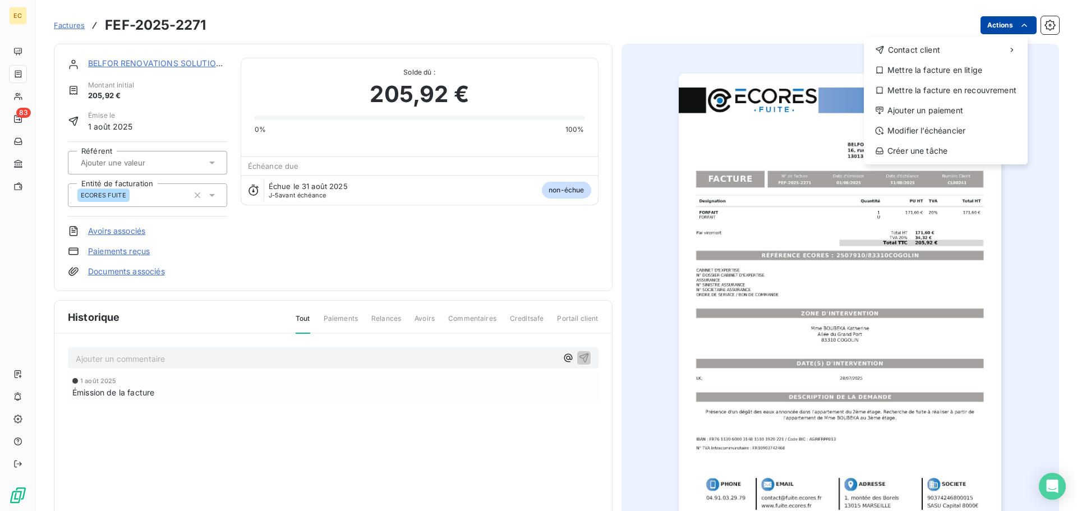
click at [997, 31] on html "EC 83 Factures FEF-2025-2271 Actions Contact client Mettre la facture en litige…" at bounding box center [538, 255] width 1077 height 511
click at [938, 135] on div "Modifier l’échéancier" at bounding box center [946, 131] width 155 height 18
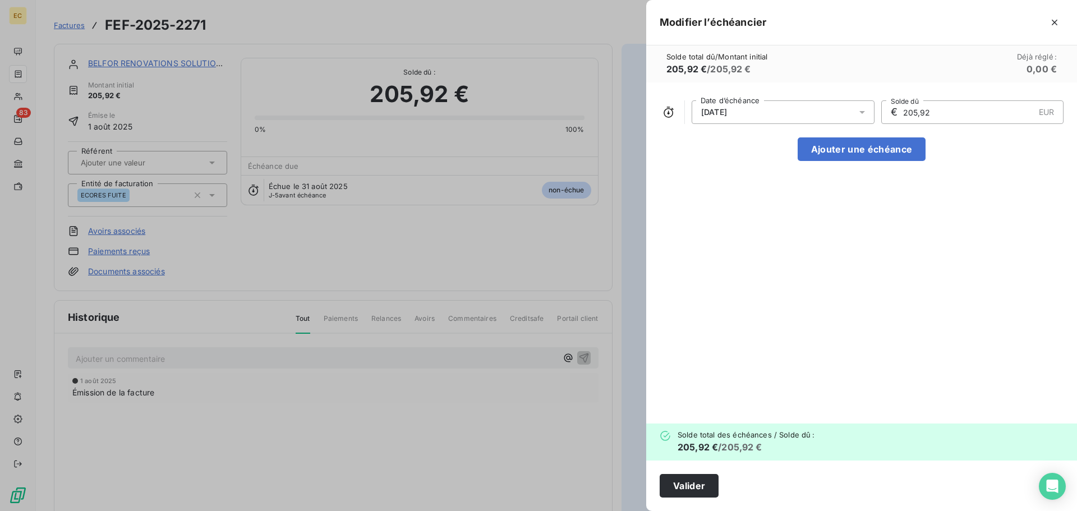
click at [772, 118] on div "31/08/2025" at bounding box center [783, 112] width 183 height 24
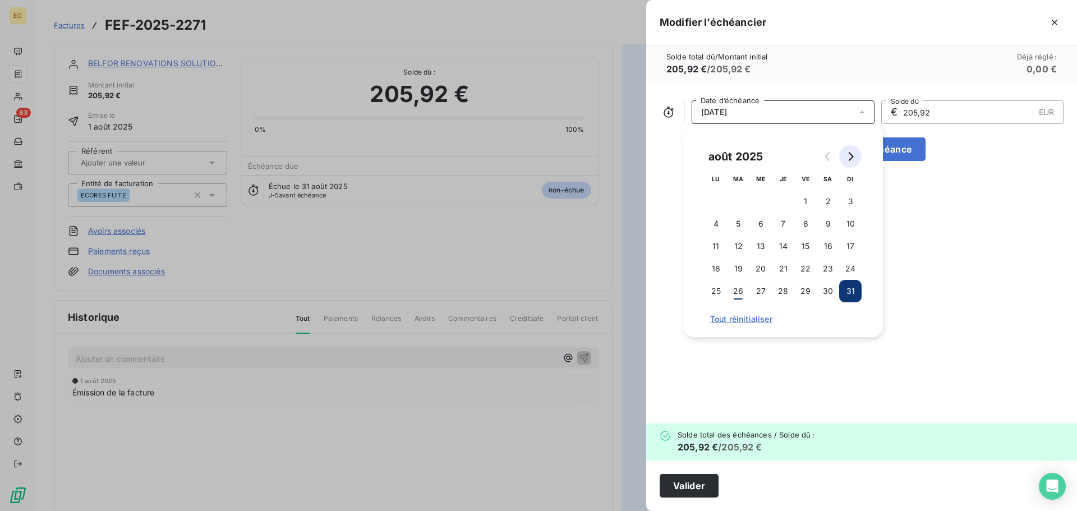
click at [852, 158] on icon "Go to next month" at bounding box center [851, 156] width 5 height 9
click at [759, 244] on button "15" at bounding box center [761, 246] width 22 height 22
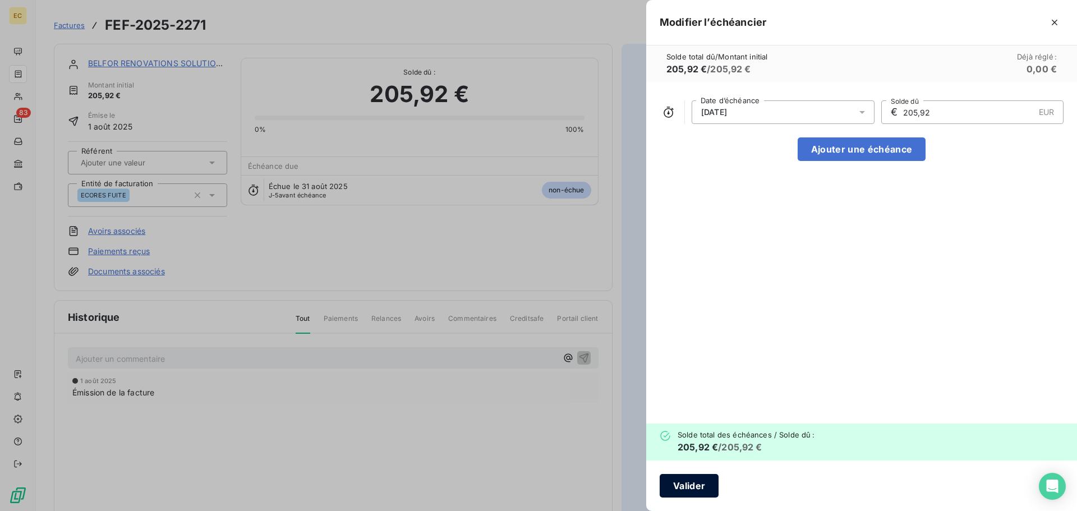
click at [698, 487] on button "Valider" at bounding box center [689, 486] width 59 height 24
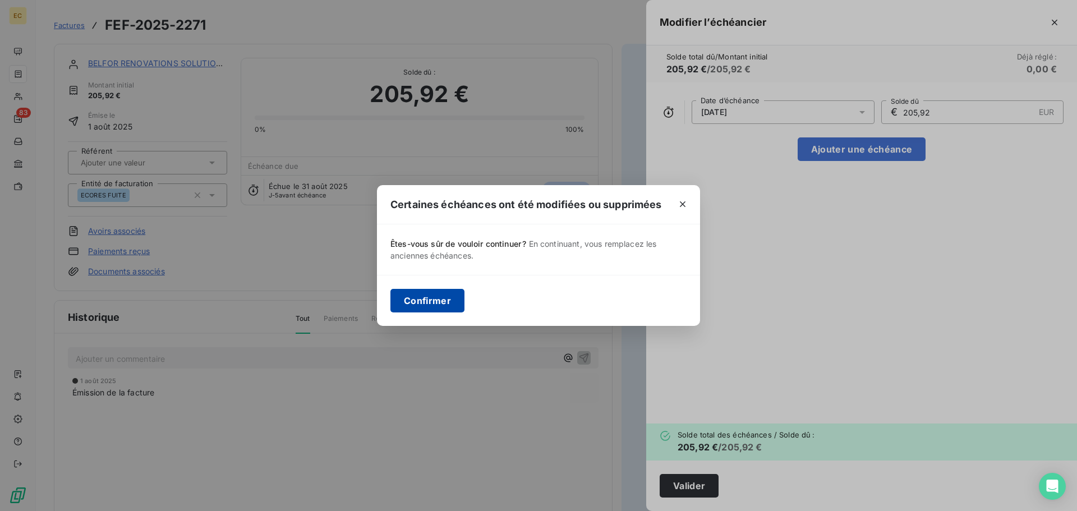
click at [441, 302] on button "Confirmer" at bounding box center [428, 301] width 74 height 24
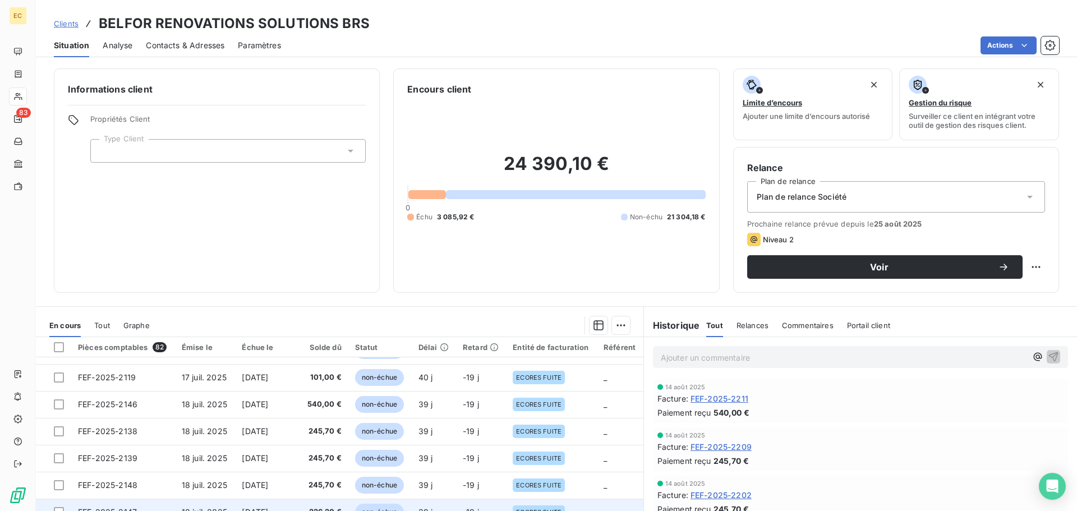
scroll to position [76, 0]
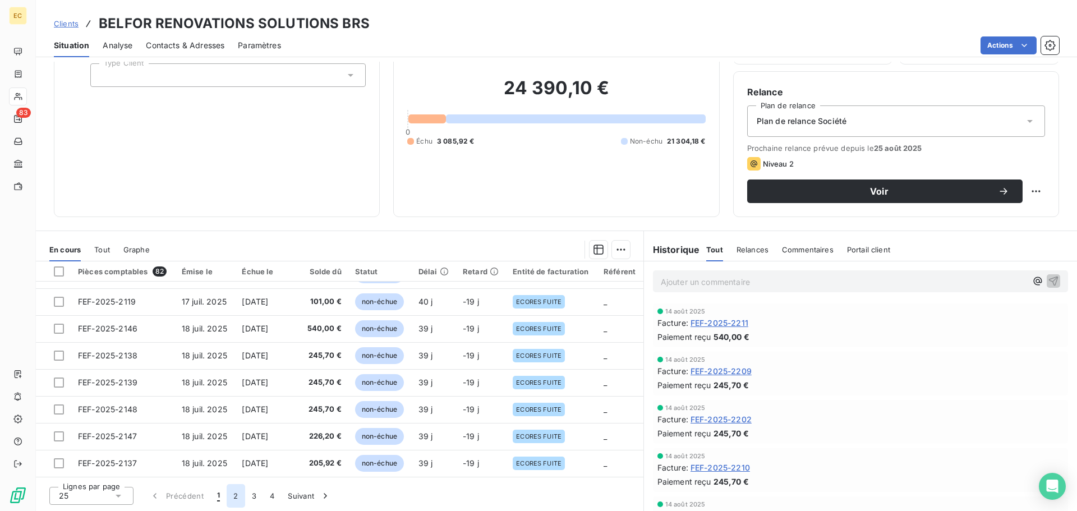
click at [233, 500] on button "2" at bounding box center [236, 496] width 18 height 24
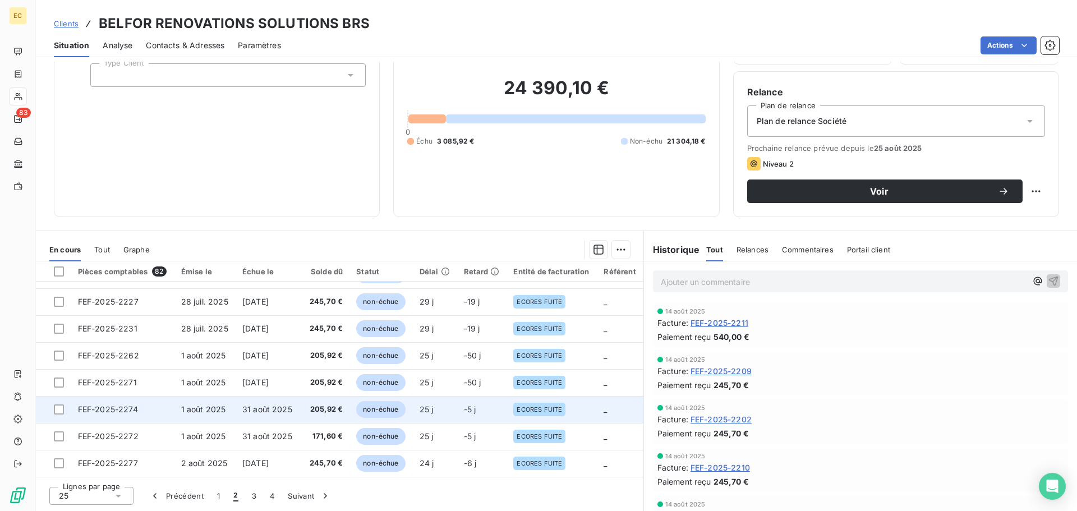
click at [255, 409] on span "31 août 2025" at bounding box center [267, 410] width 50 height 10
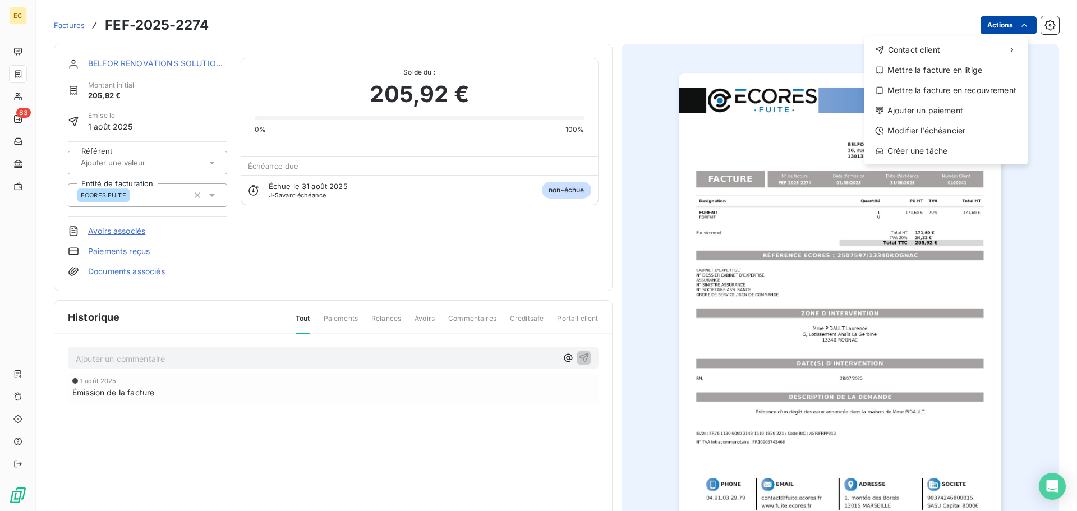
click at [1005, 25] on html "EC 83 Factures FEF-2025-2274 Actions Contact client Mettre la facture en litige…" at bounding box center [538, 255] width 1077 height 511
click at [947, 130] on div "Modifier l’échéancier" at bounding box center [946, 131] width 155 height 18
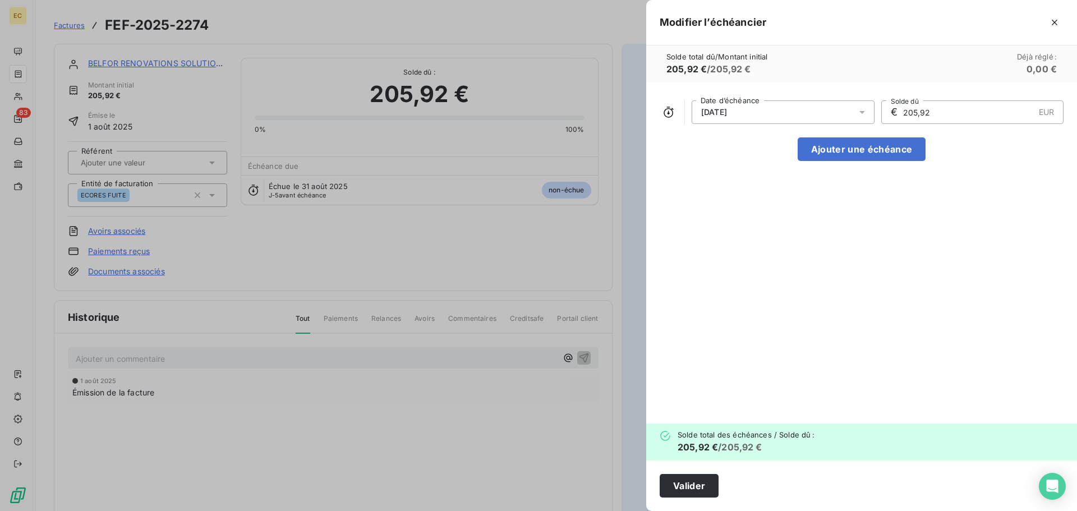
click at [772, 112] on div "31/08/2025" at bounding box center [783, 112] width 183 height 24
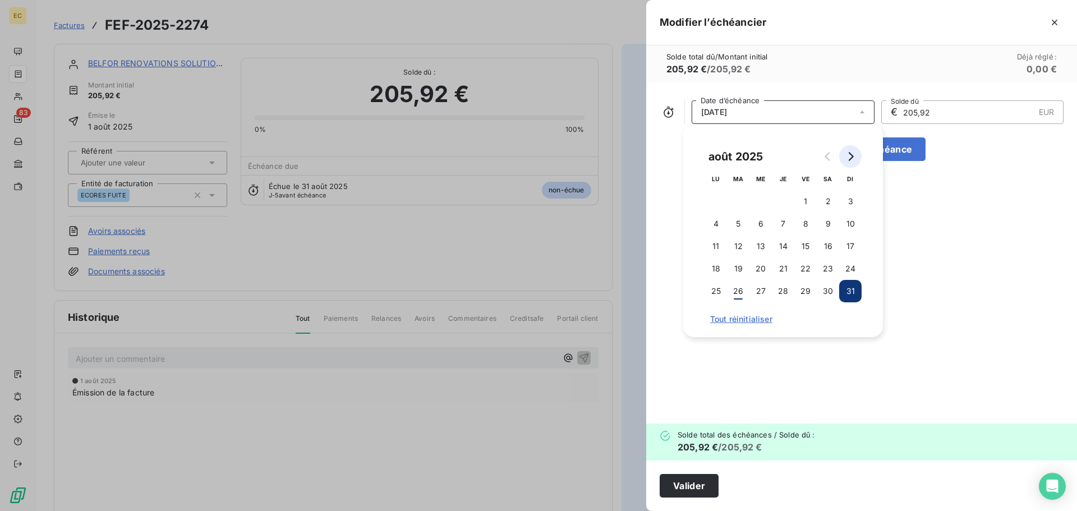
click at [847, 157] on icon "Go to next month" at bounding box center [850, 156] width 9 height 9
click at [760, 245] on button "15" at bounding box center [761, 246] width 22 height 22
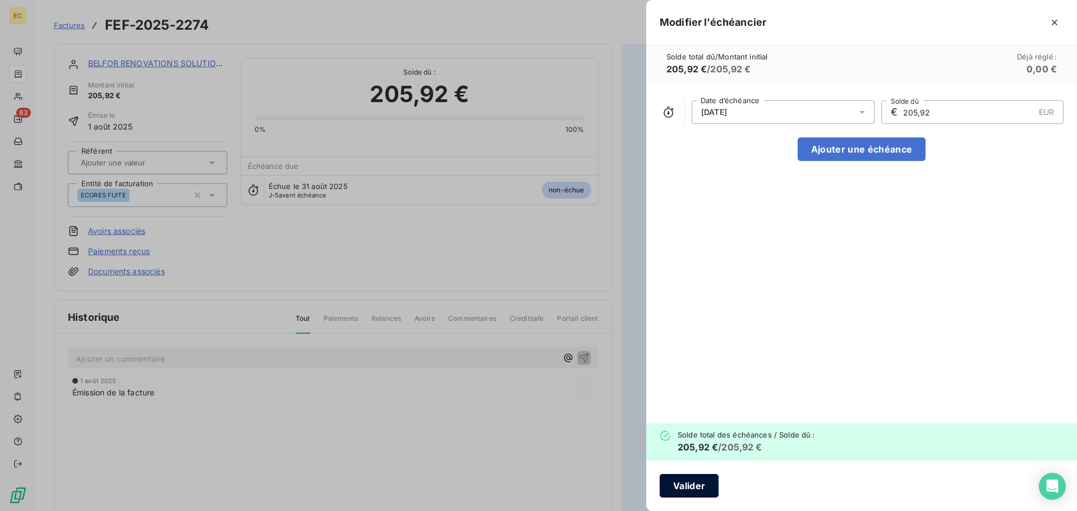
click at [686, 481] on button "Valider" at bounding box center [689, 486] width 59 height 24
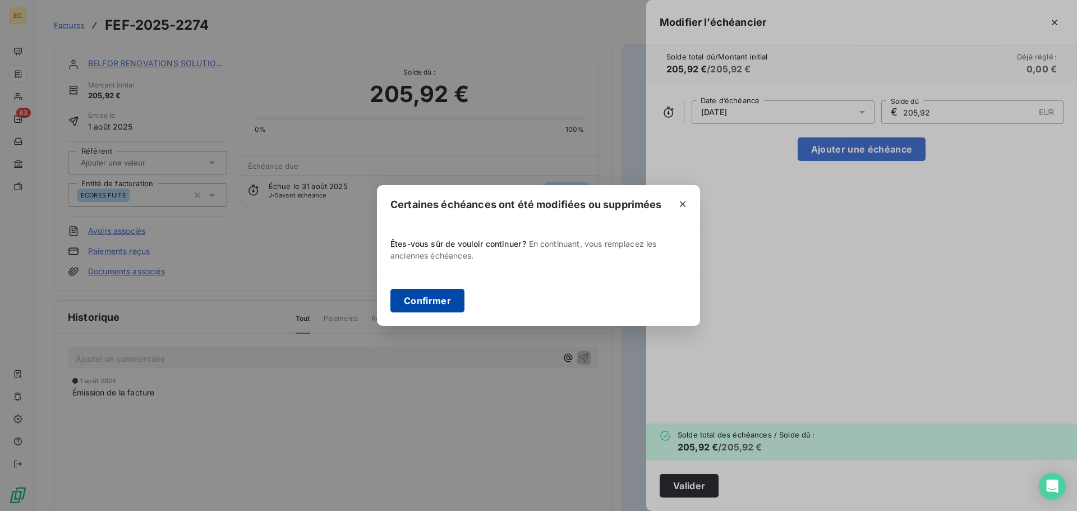
click at [421, 304] on button "Confirmer" at bounding box center [428, 301] width 74 height 24
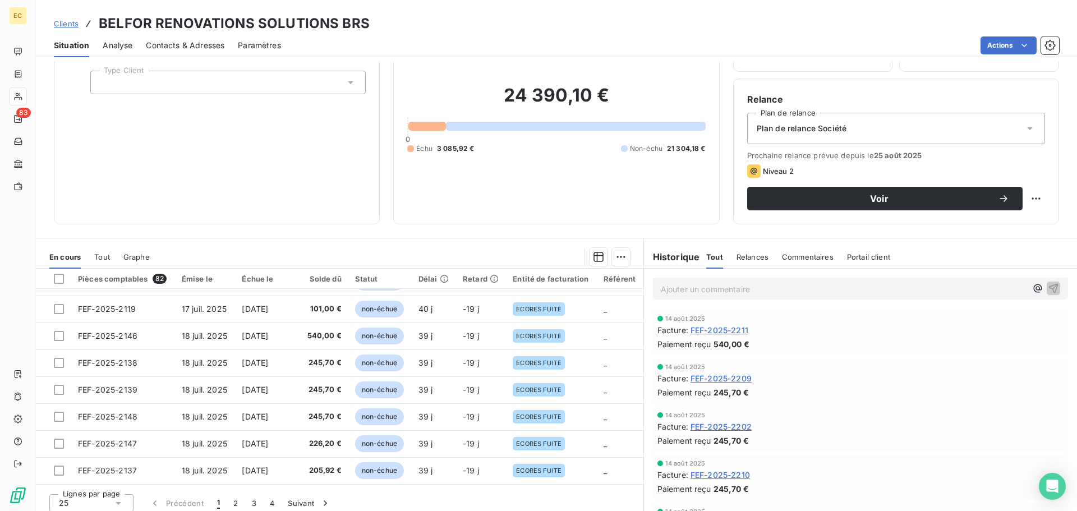
scroll to position [76, 0]
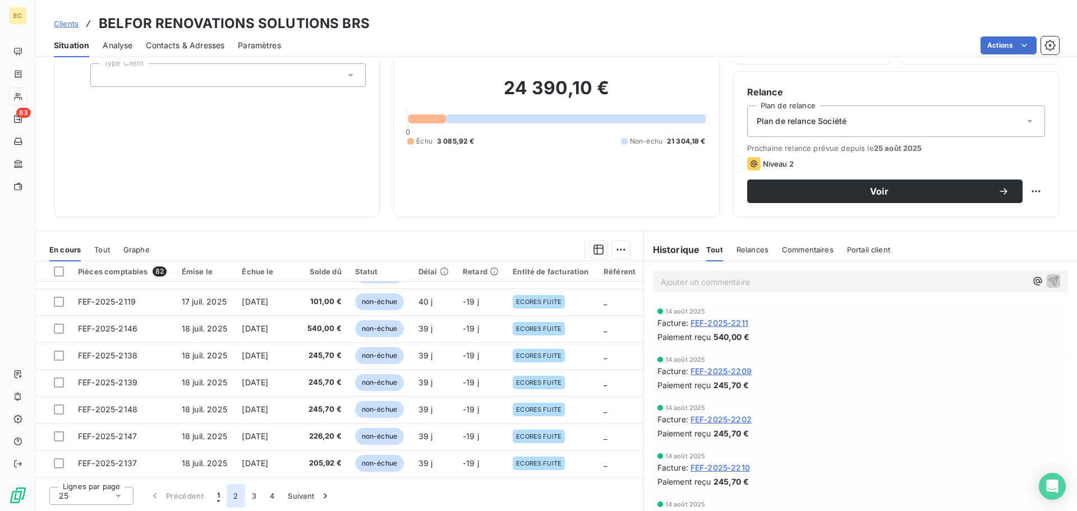
click at [235, 494] on button "2" at bounding box center [236, 496] width 18 height 24
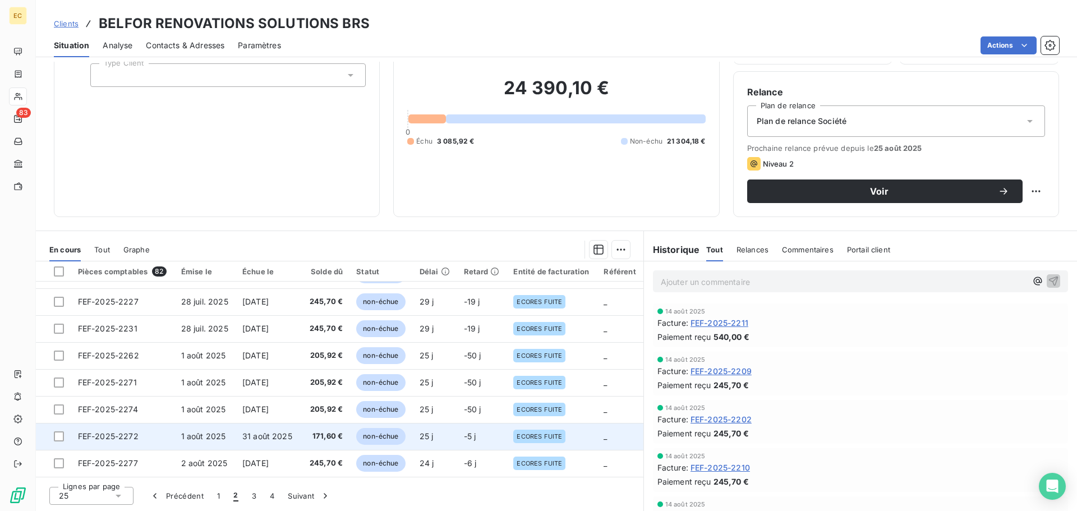
click at [263, 441] on span "31 août 2025" at bounding box center [267, 437] width 50 height 10
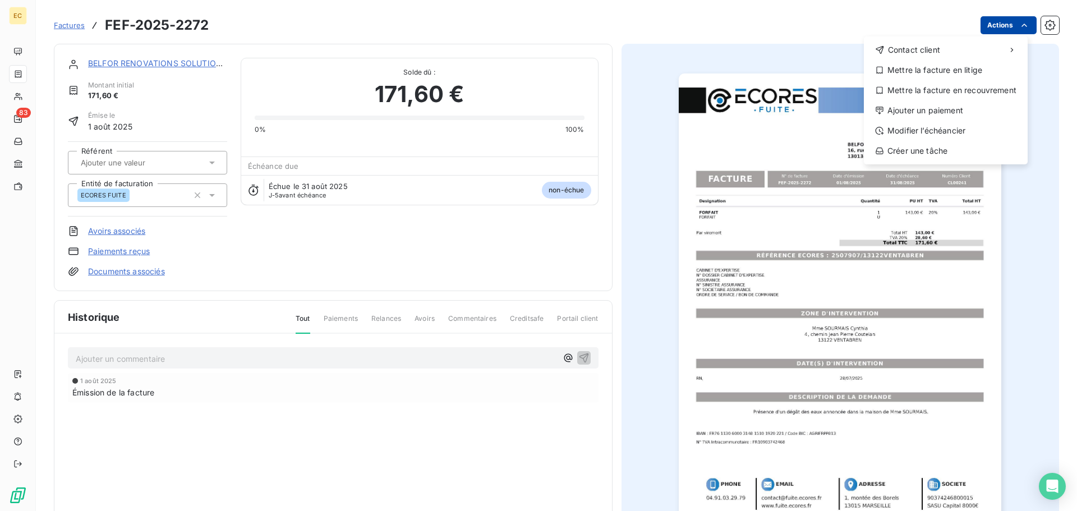
click at [984, 28] on html "EC 83 Factures FEF-2025-2272 Actions Contact client Mettre la facture en litige…" at bounding box center [538, 255] width 1077 height 511
click at [955, 132] on div "Modifier l’échéancier" at bounding box center [946, 131] width 155 height 18
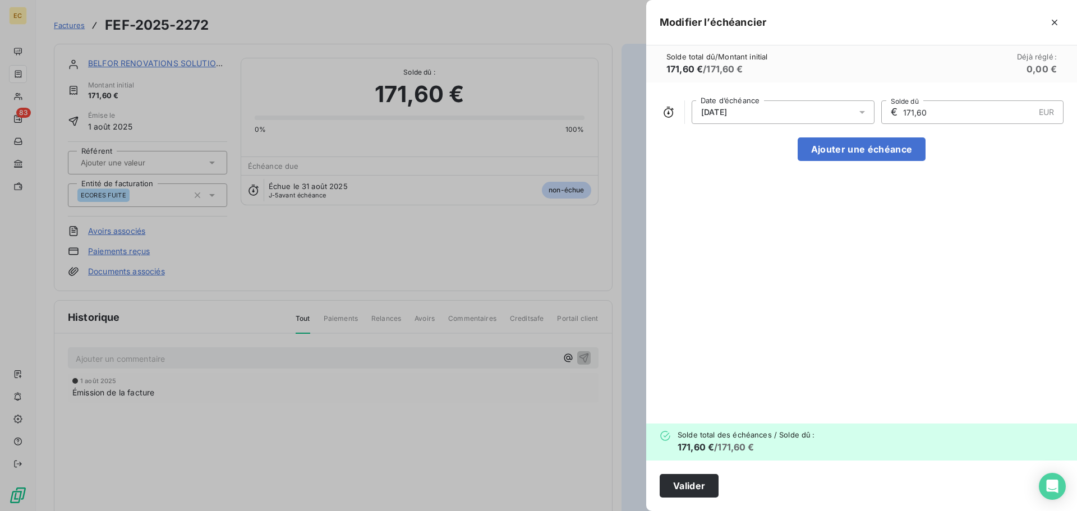
click at [863, 114] on icon at bounding box center [862, 112] width 11 height 11
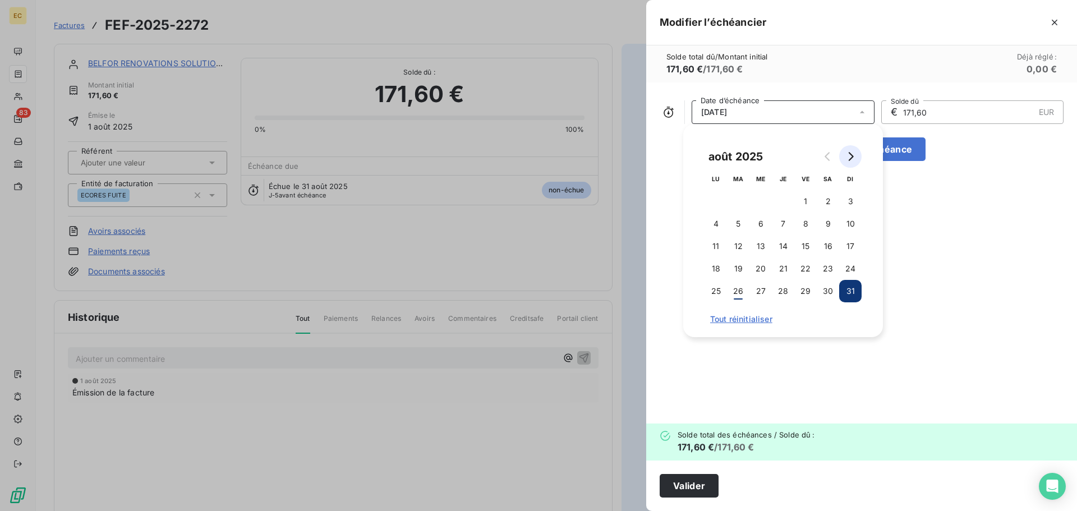
click at [851, 165] on button "Go to next month" at bounding box center [851, 156] width 22 height 22
click at [761, 249] on button "15" at bounding box center [761, 246] width 22 height 22
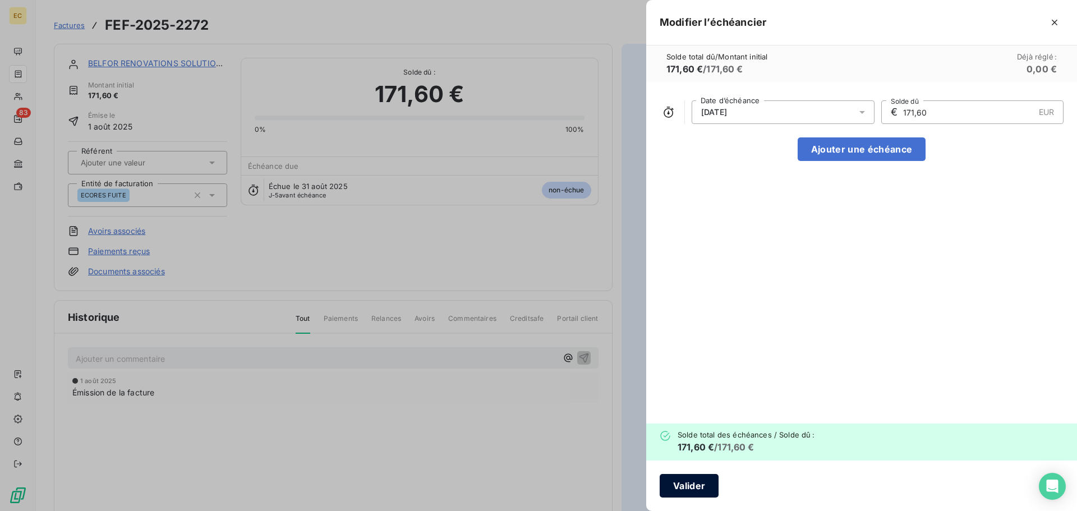
click at [699, 488] on button "Valider" at bounding box center [689, 486] width 59 height 24
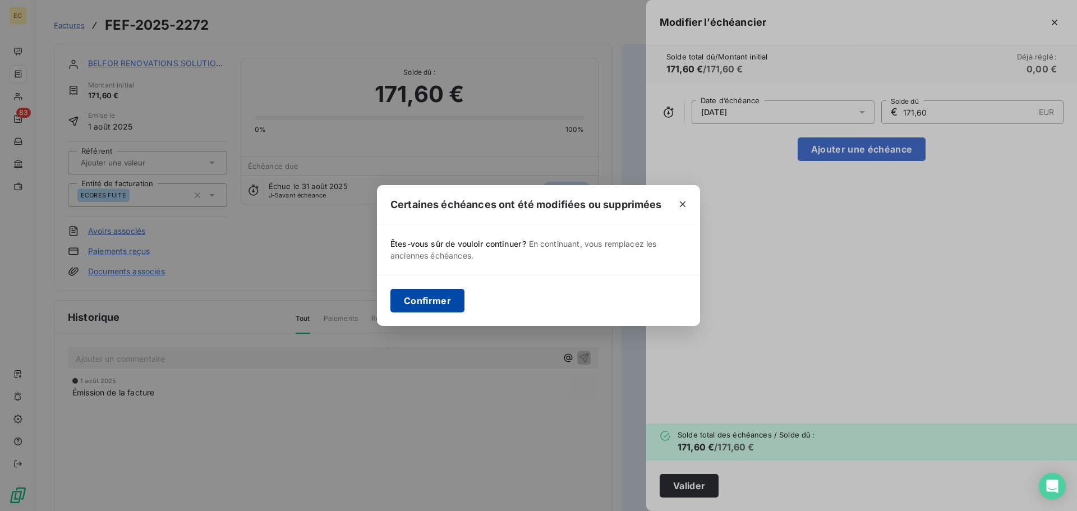
click at [424, 307] on button "Confirmer" at bounding box center [428, 301] width 74 height 24
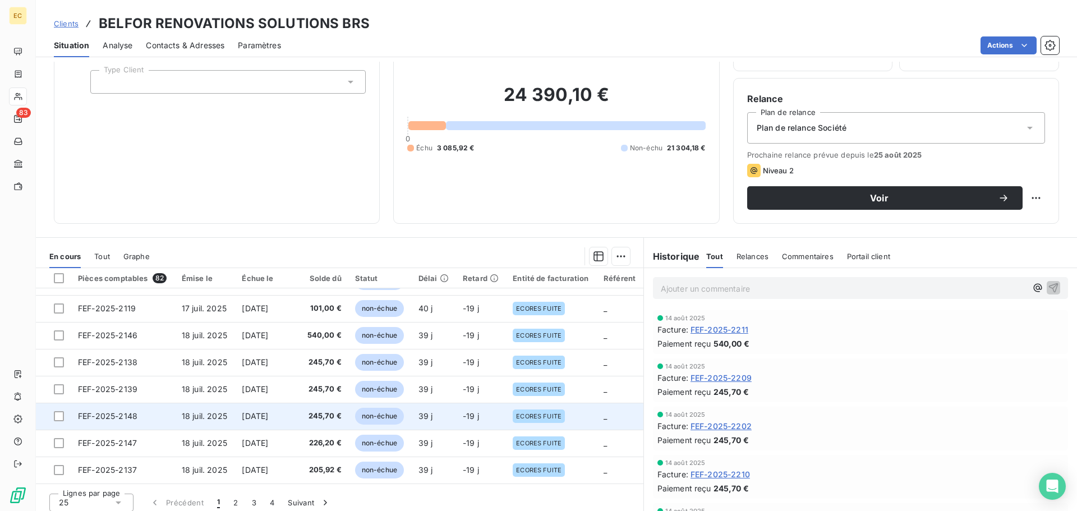
scroll to position [76, 0]
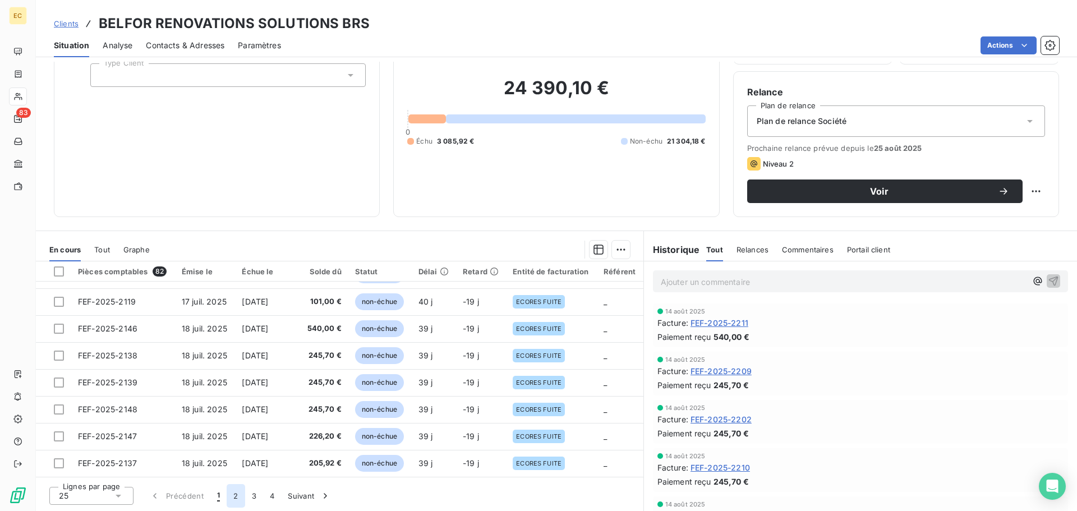
click at [233, 497] on button "2" at bounding box center [236, 496] width 18 height 24
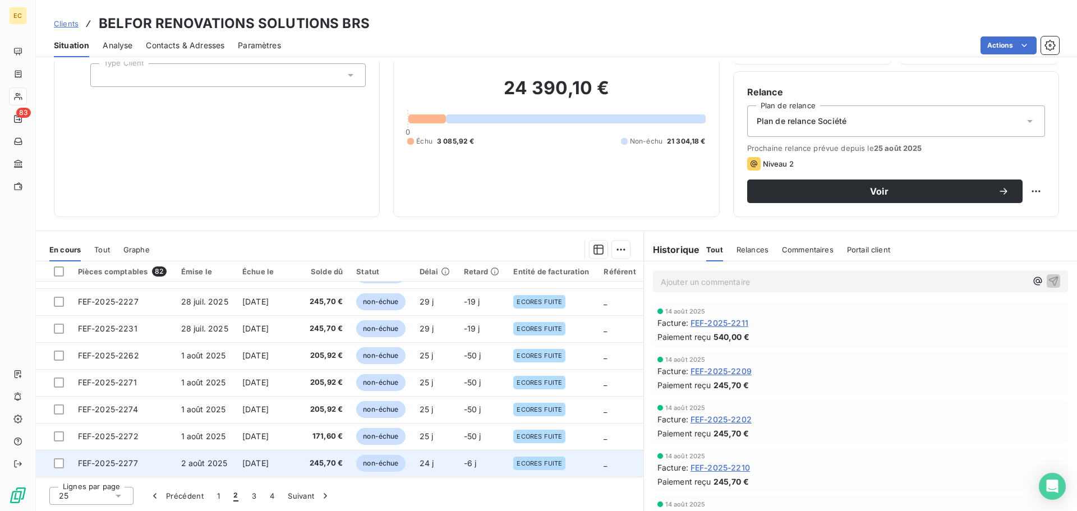
click at [269, 465] on span "1 sept. 2025" at bounding box center [255, 463] width 26 height 10
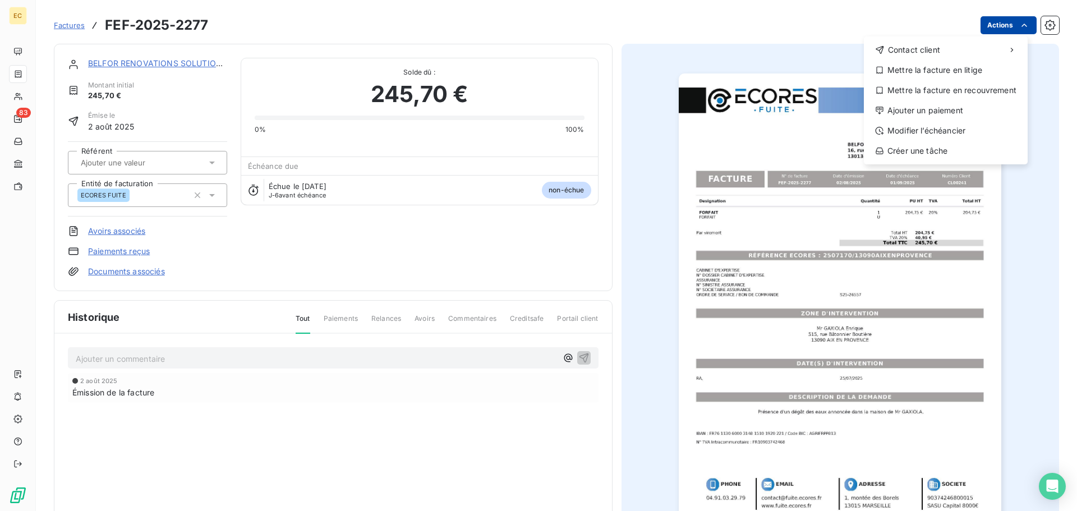
click at [985, 27] on html "EC 83 Factures FEF-2025-2277 Actions Contact client Mettre la facture en litige…" at bounding box center [538, 255] width 1077 height 511
click at [946, 129] on div "Modifier l’échéancier" at bounding box center [946, 131] width 155 height 18
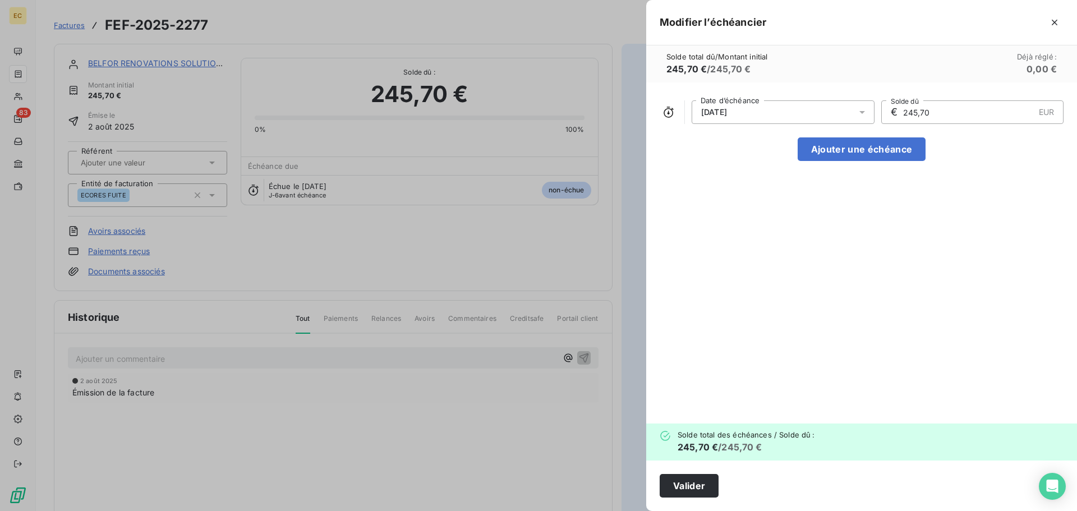
click at [785, 109] on div "01/09/2025" at bounding box center [783, 112] width 183 height 24
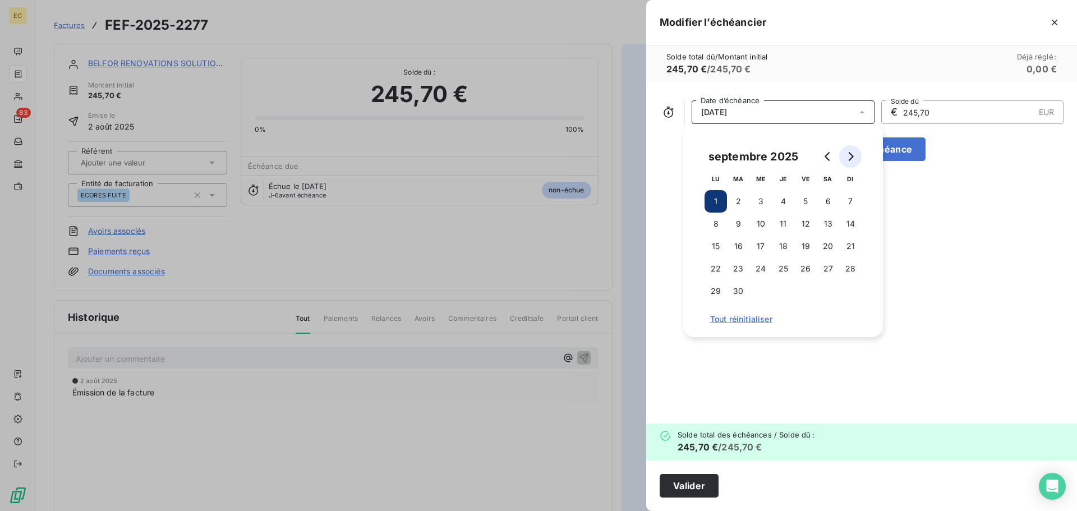
click at [852, 159] on icon "Go to next month" at bounding box center [851, 156] width 5 height 9
click at [760, 248] on button "15" at bounding box center [761, 246] width 22 height 22
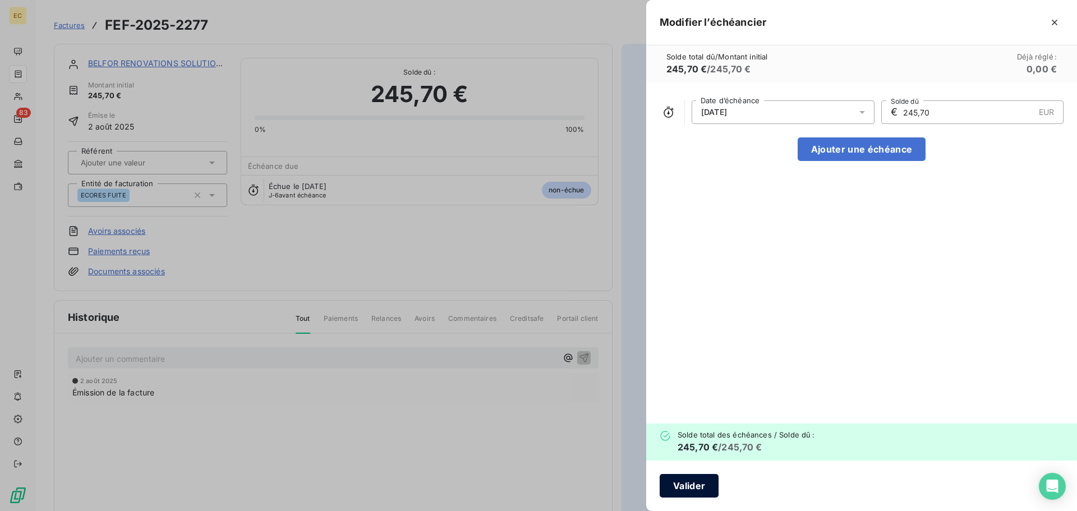
click at [687, 490] on button "Valider" at bounding box center [689, 486] width 59 height 24
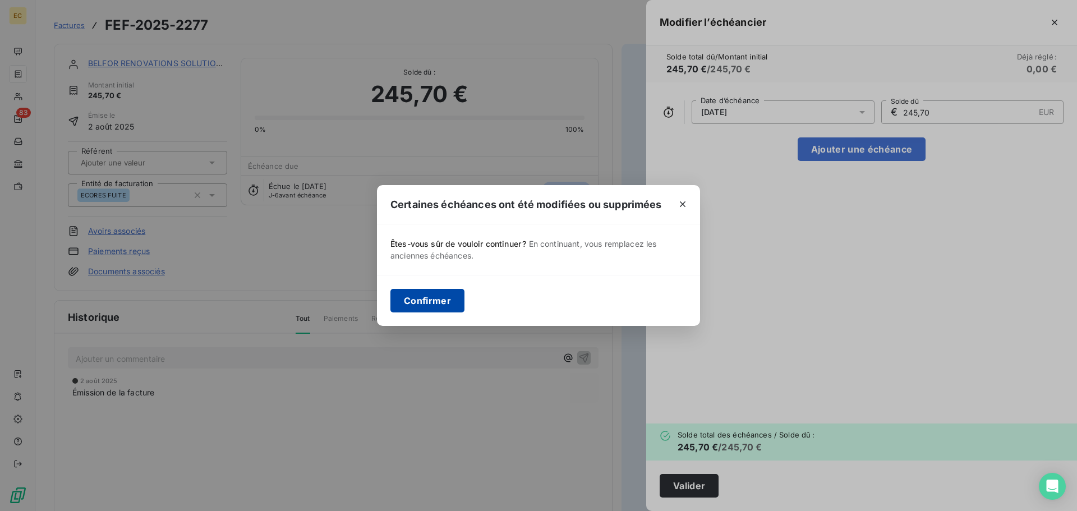
click at [431, 309] on button "Confirmer" at bounding box center [428, 301] width 74 height 24
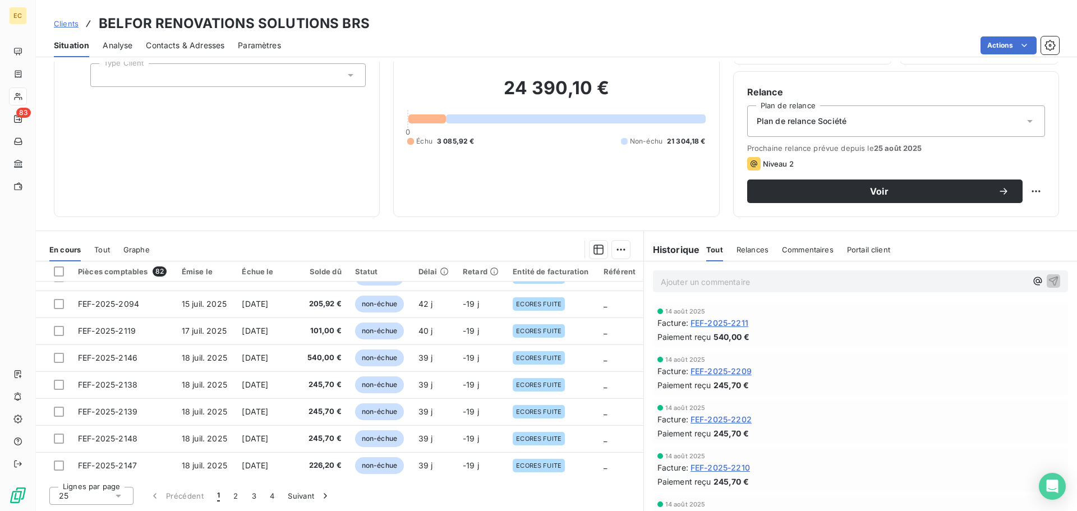
scroll to position [478, 0]
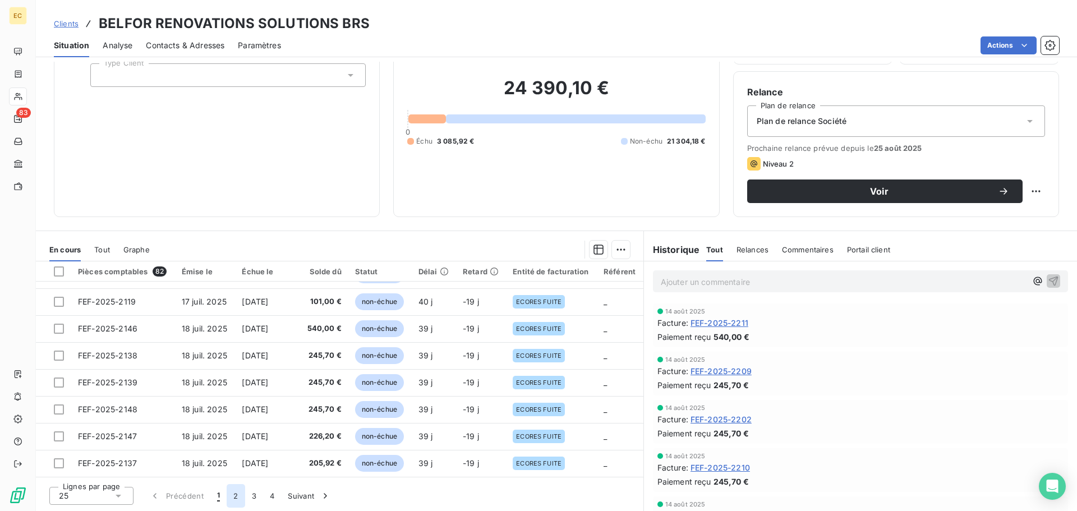
click at [235, 497] on button "2" at bounding box center [236, 496] width 18 height 24
click at [251, 495] on button "3" at bounding box center [254, 496] width 18 height 24
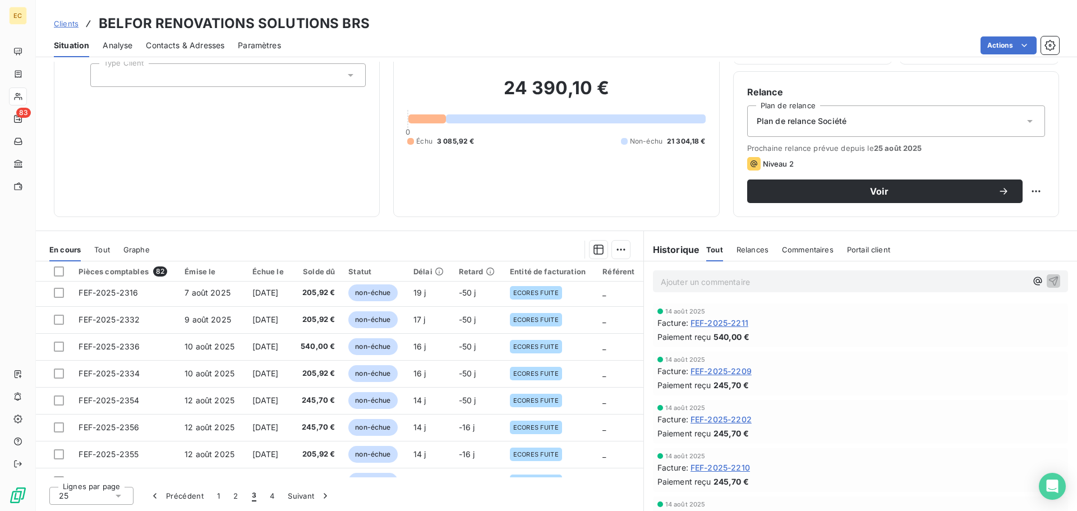
scroll to position [224, 0]
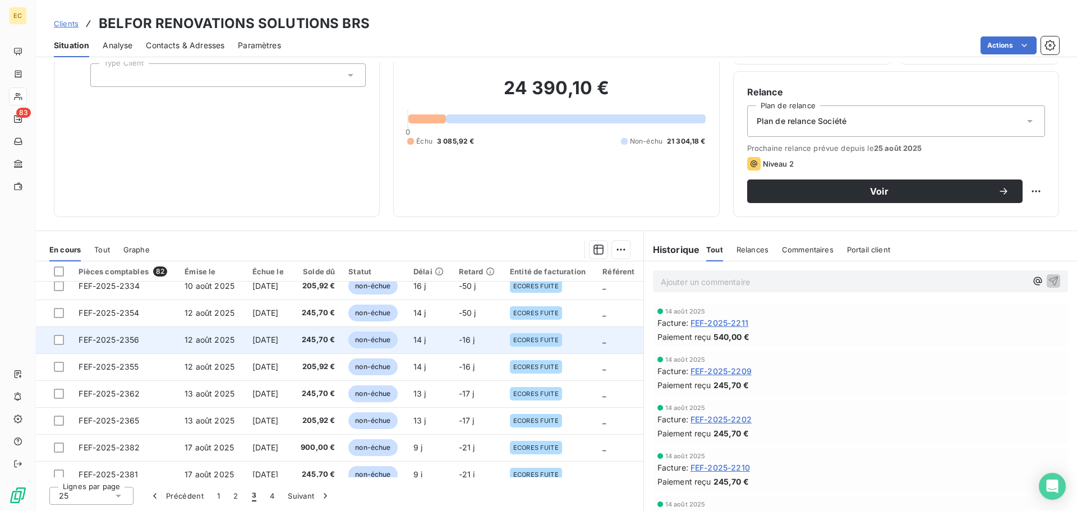
click at [276, 338] on span "11 sept. 2025" at bounding box center [266, 340] width 26 height 10
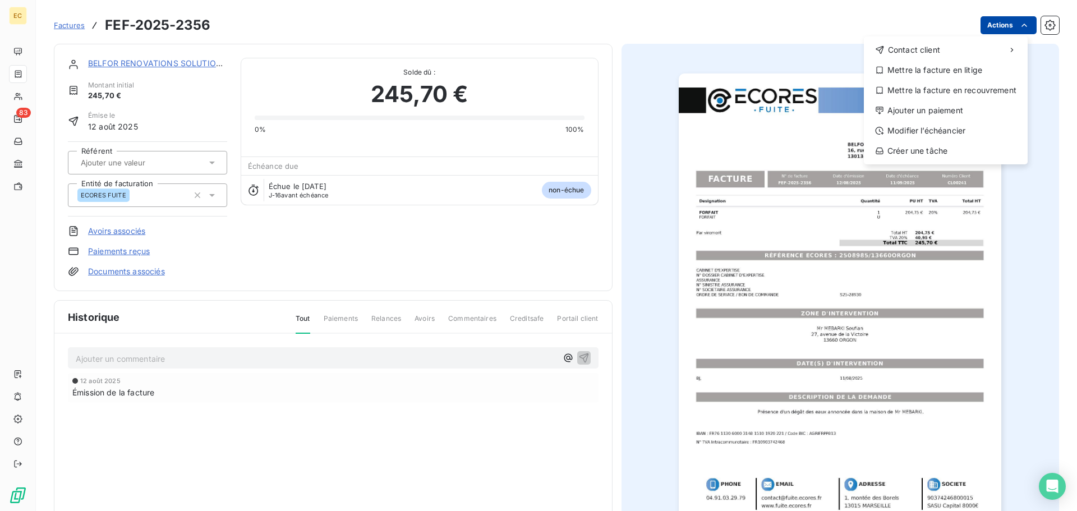
click at [999, 27] on html "EC 83 Factures FEF-2025-2356 Actions Contact client Mettre la facture en litige…" at bounding box center [538, 255] width 1077 height 511
click at [955, 129] on div "Modifier l’échéancier" at bounding box center [946, 131] width 155 height 18
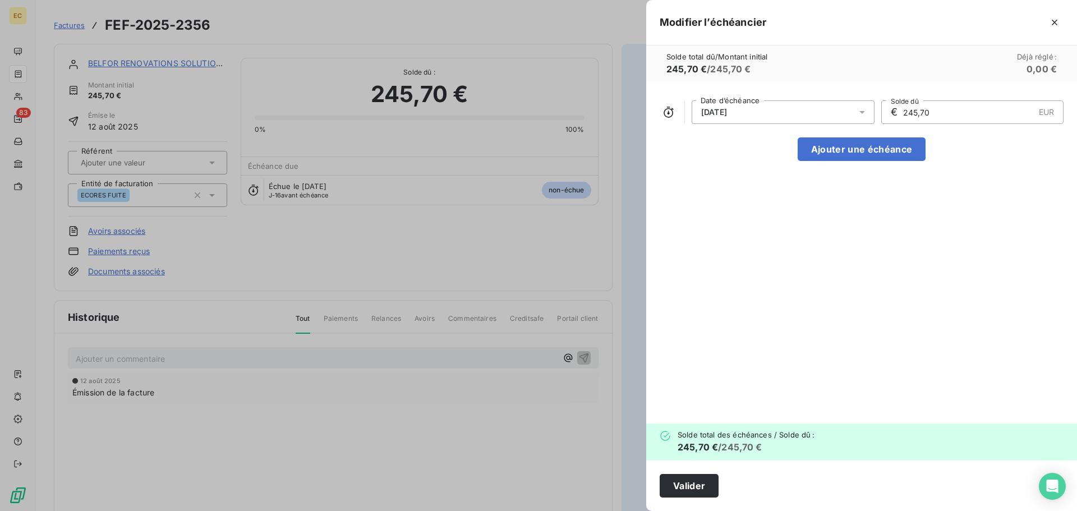
click at [766, 113] on div "11/09/2025" at bounding box center [783, 112] width 183 height 24
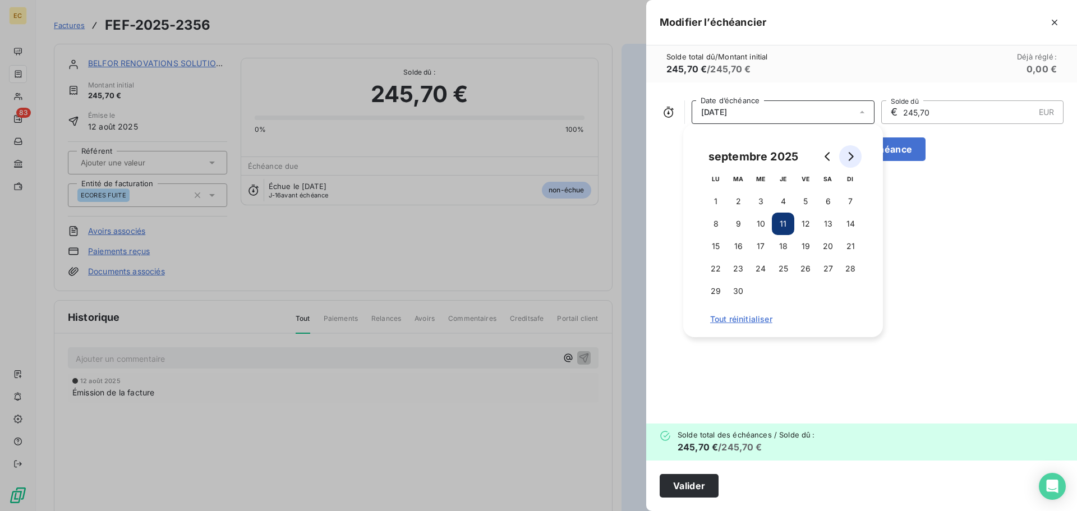
click at [857, 154] on button "Go to next month" at bounding box center [851, 156] width 22 height 22
click at [765, 248] on button "15" at bounding box center [761, 246] width 22 height 22
click at [704, 485] on button "Valider" at bounding box center [689, 486] width 59 height 24
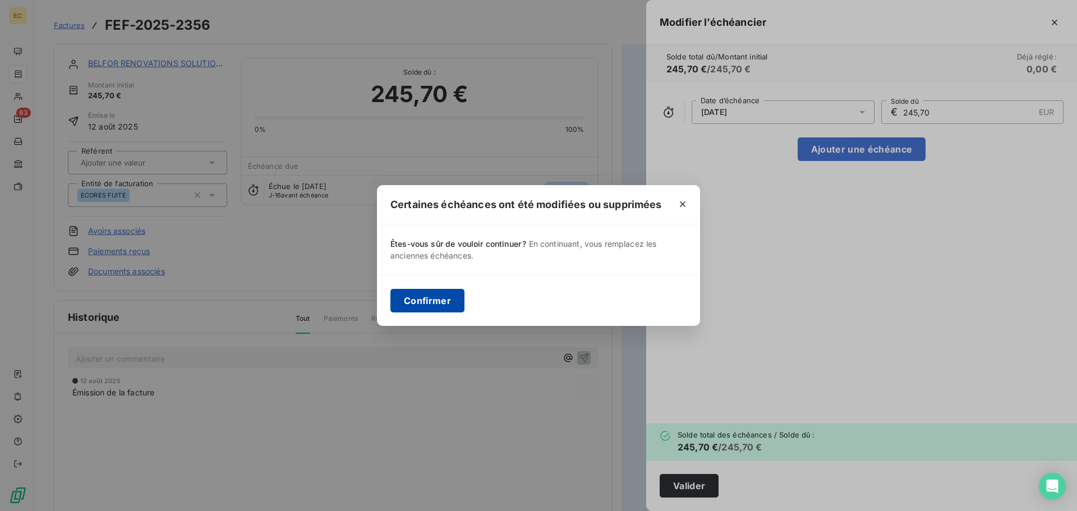
click at [432, 304] on button "Confirmer" at bounding box center [428, 301] width 74 height 24
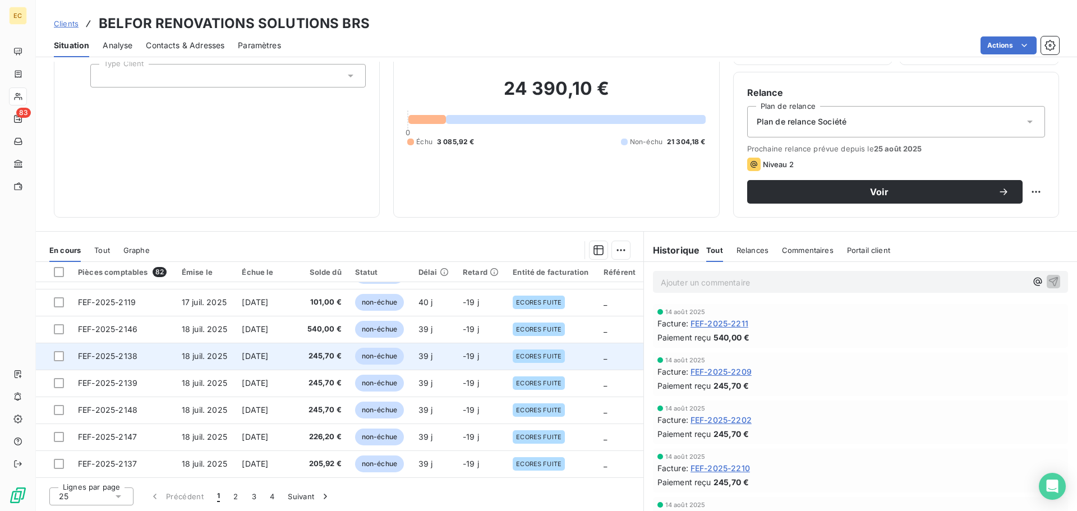
scroll to position [76, 0]
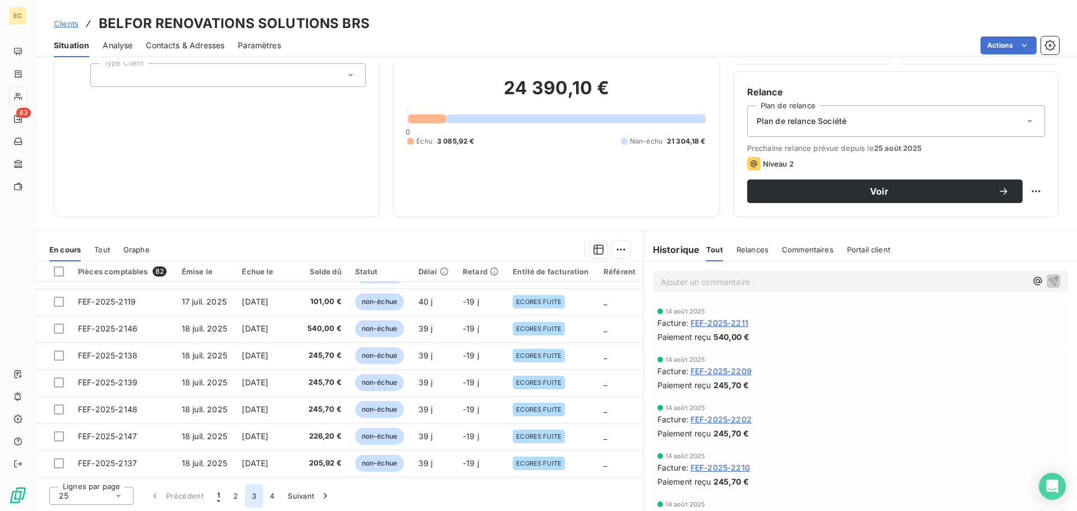
click at [255, 493] on button "3" at bounding box center [254, 496] width 18 height 24
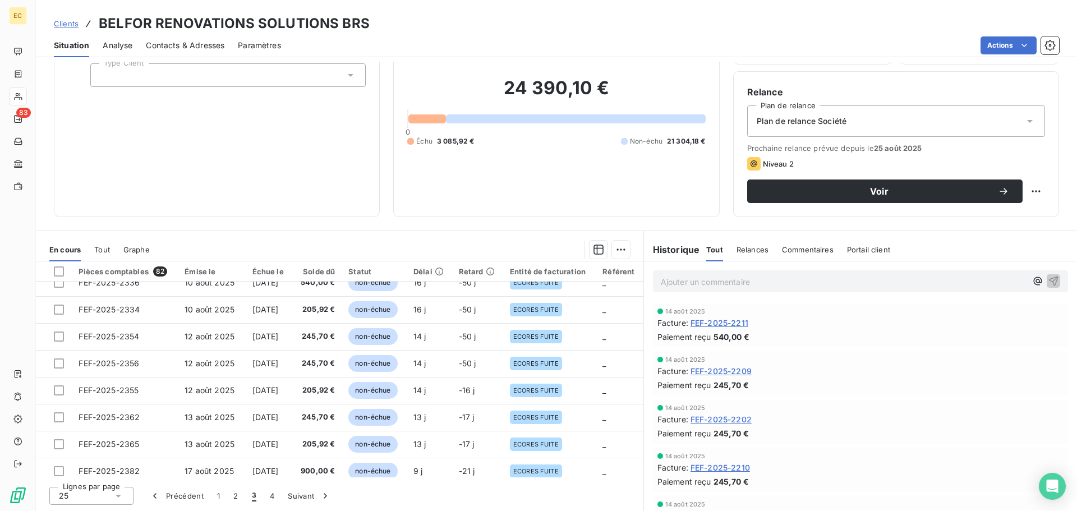
scroll to position [198, 0]
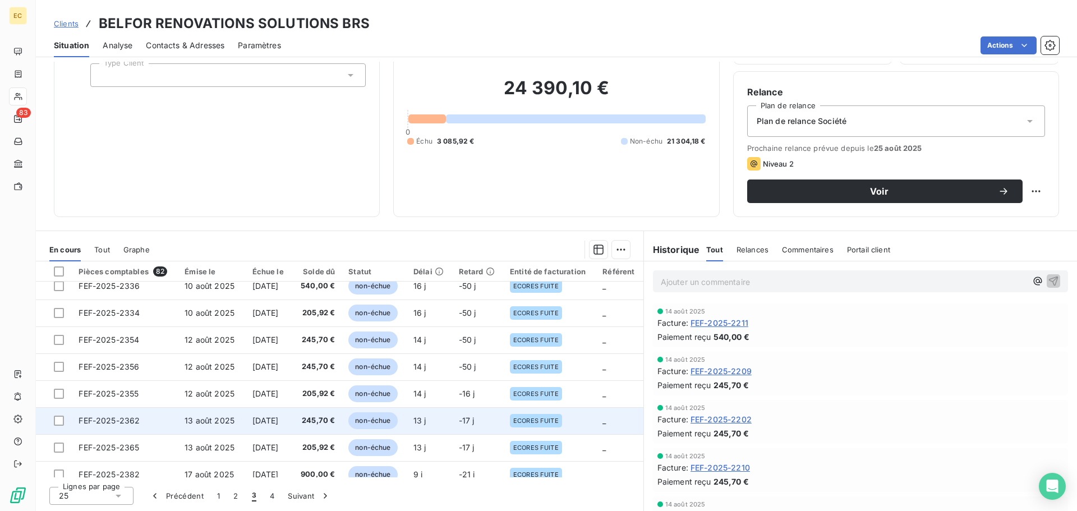
click at [270, 419] on span "12 sept. 2025" at bounding box center [266, 421] width 26 height 10
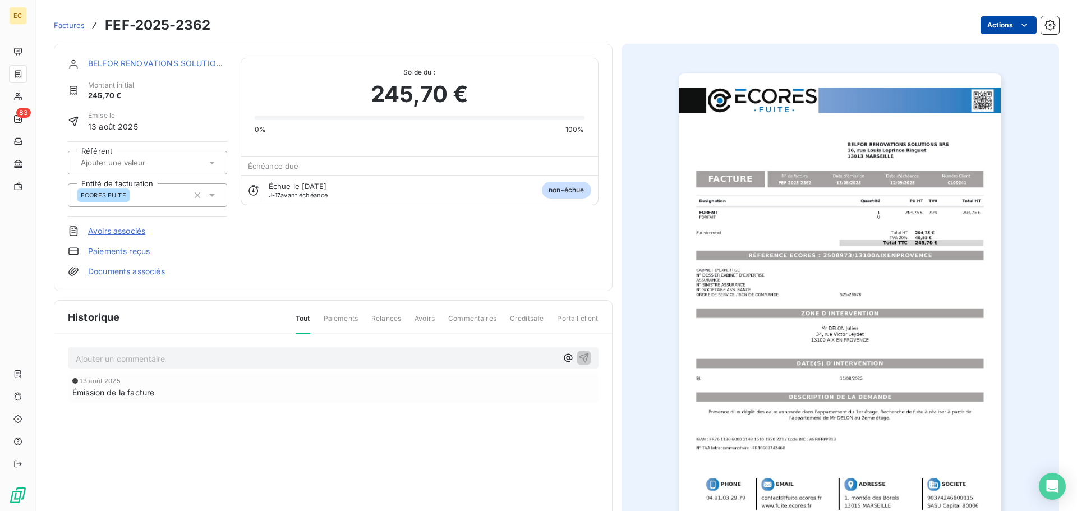
click at [996, 27] on html "EC 83 Factures FEF-2025-2362 Actions BELFOR RENOVATIONS SOLUTIONS BRS Montant i…" at bounding box center [538, 255] width 1077 height 511
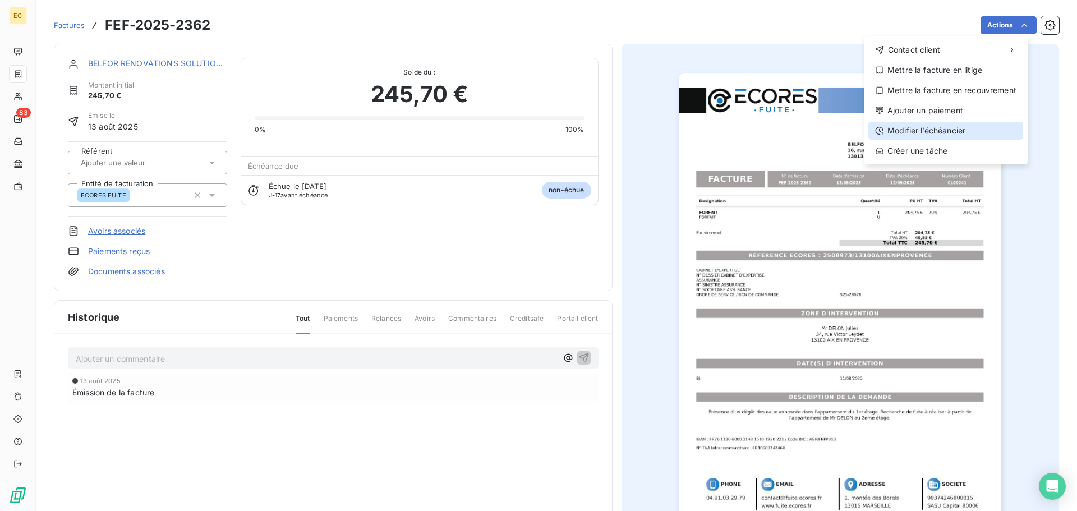
click at [965, 129] on div "Modifier l’échéancier" at bounding box center [946, 131] width 155 height 18
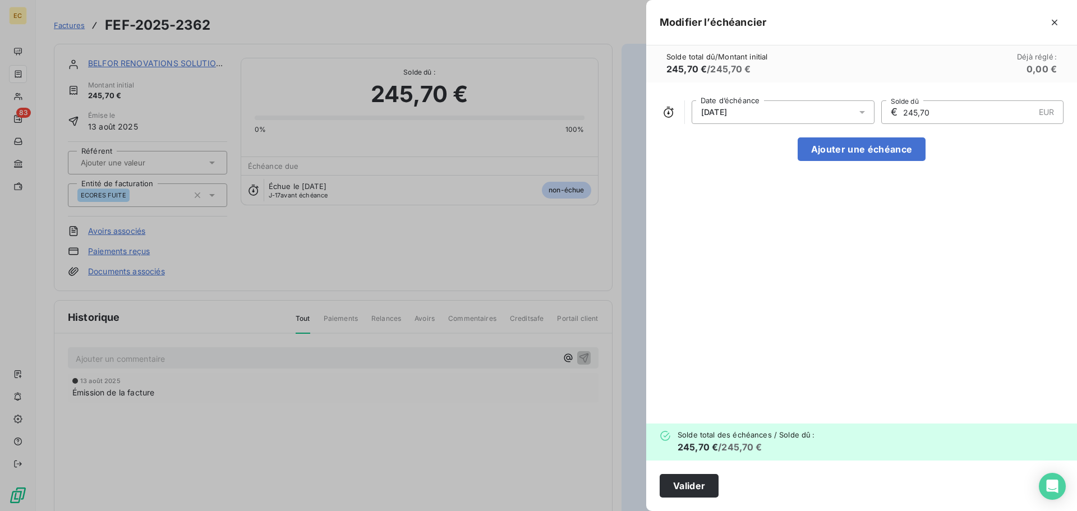
click at [864, 114] on icon at bounding box center [862, 112] width 11 height 11
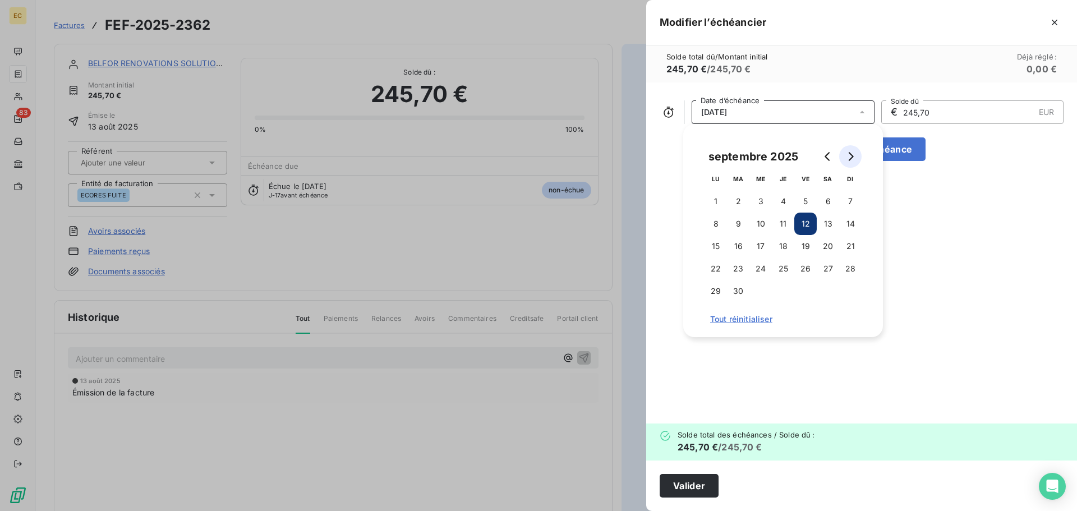
click at [853, 159] on icon "Go to next month" at bounding box center [850, 156] width 9 height 9
click at [763, 245] on button "15" at bounding box center [761, 246] width 22 height 22
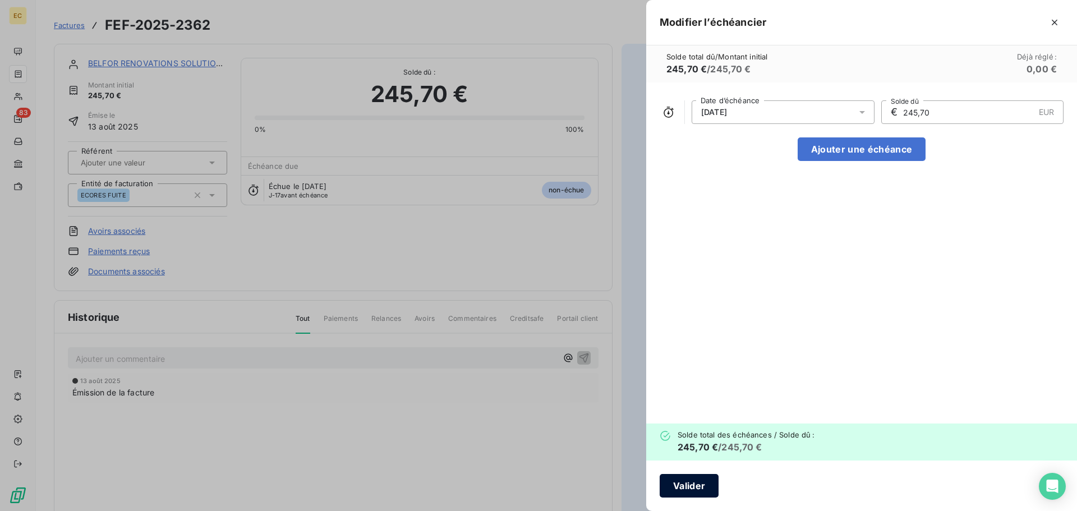
click at [705, 484] on button "Valider" at bounding box center [689, 486] width 59 height 24
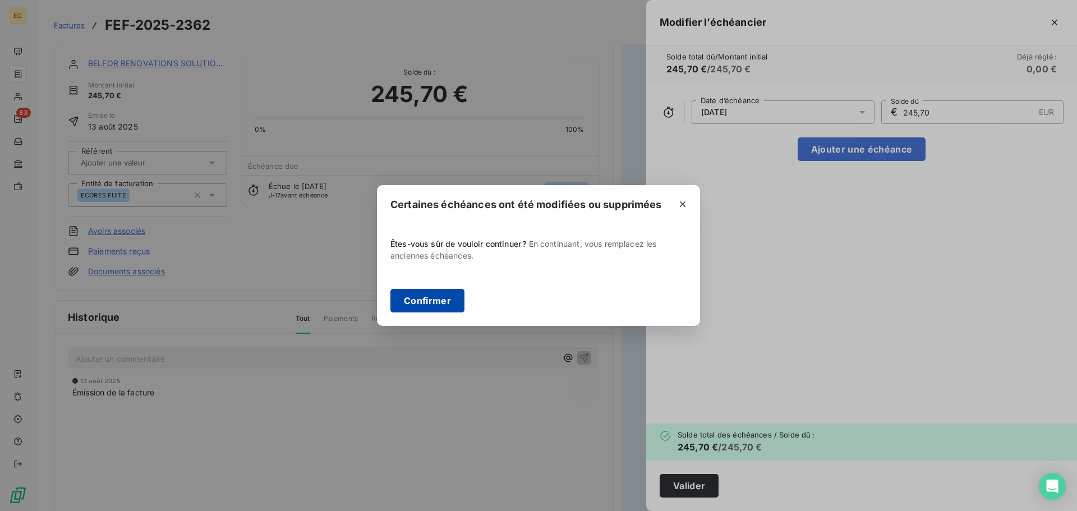
click at [422, 304] on button "Confirmer" at bounding box center [428, 301] width 74 height 24
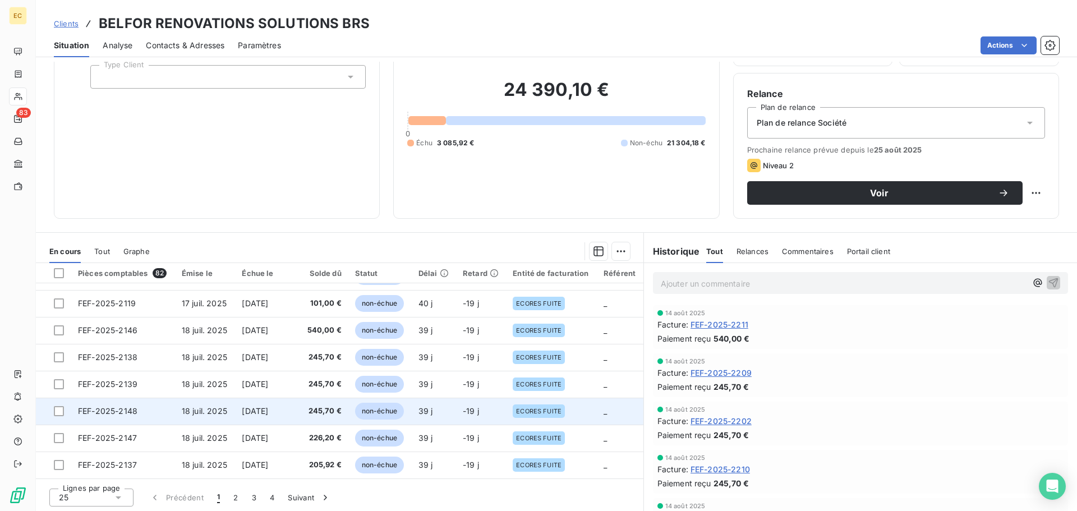
scroll to position [76, 0]
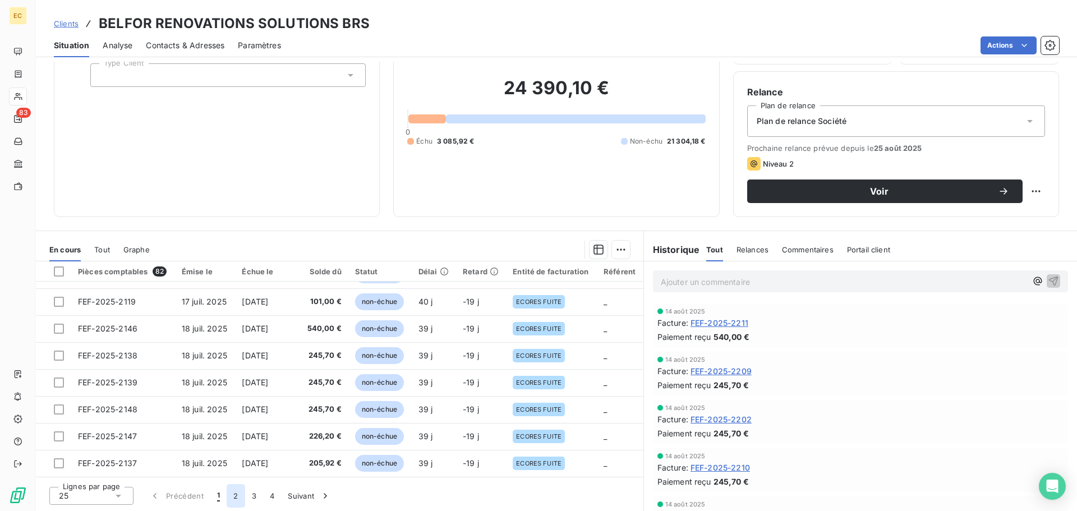
click at [235, 496] on button "2" at bounding box center [236, 496] width 18 height 24
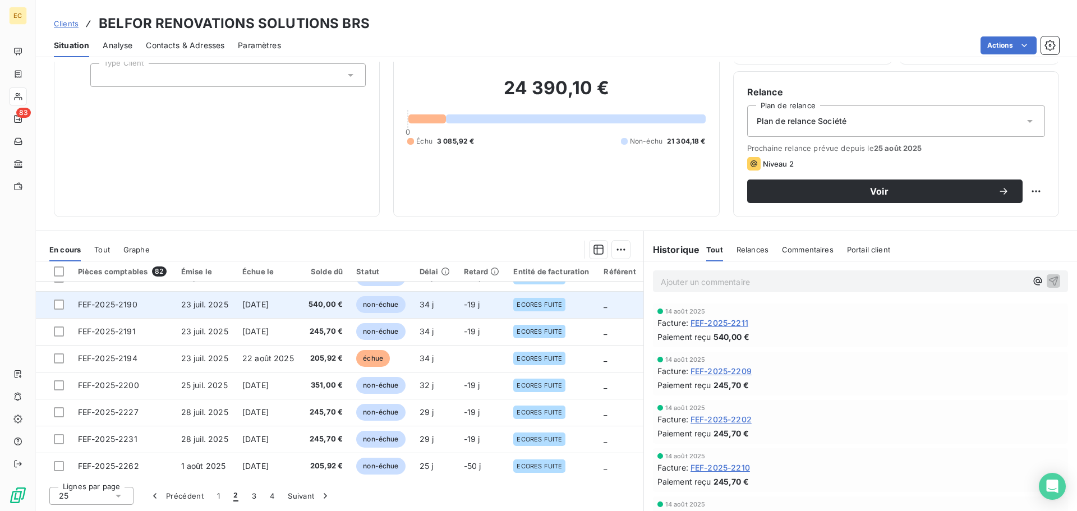
scroll to position [366, 0]
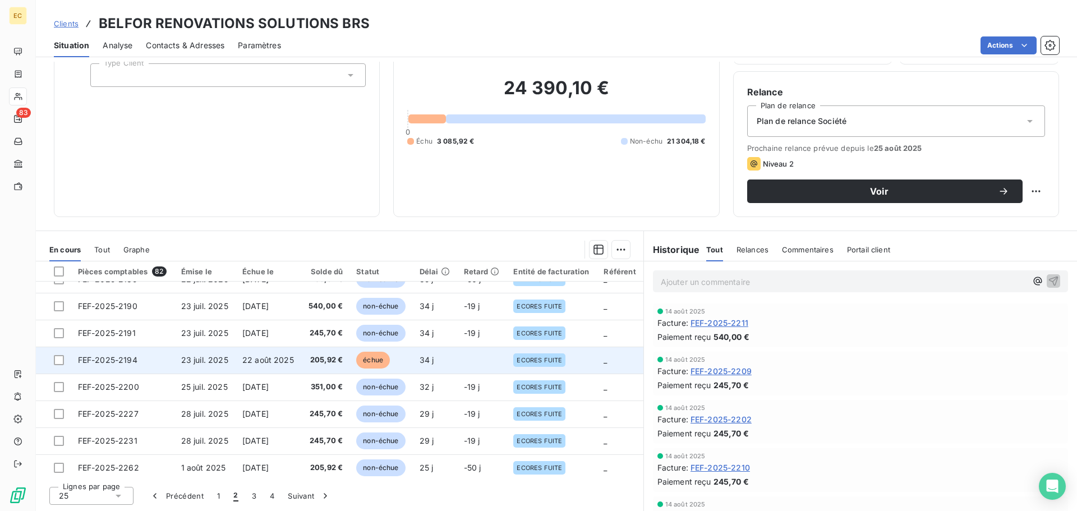
click at [265, 363] on span "22 août 2025" at bounding box center [268, 360] width 52 height 10
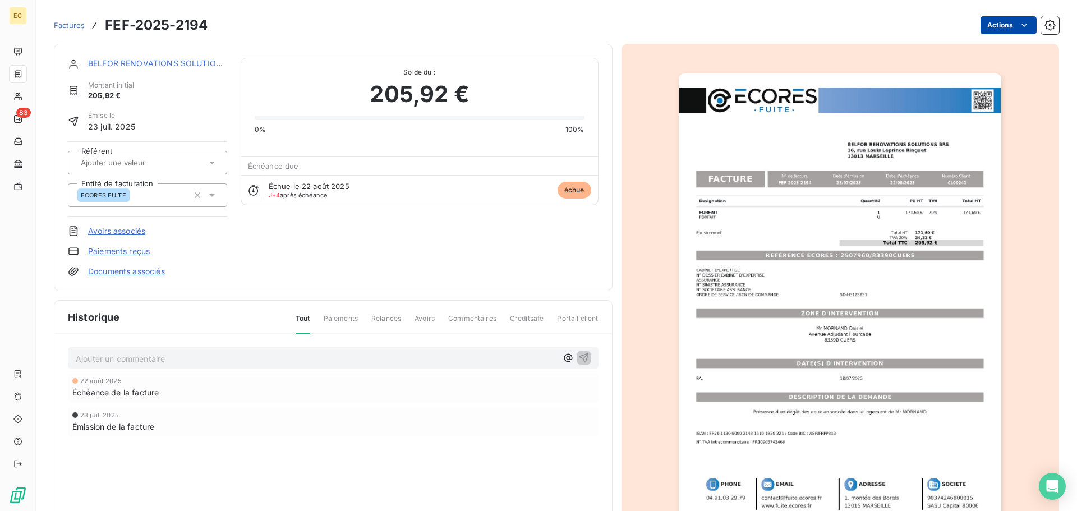
click at [996, 20] on html "EC 83 Factures FEF-2025-2194 Actions BELFOR RENOVATIONS SOLUTIONS BRS Montant i…" at bounding box center [538, 255] width 1077 height 511
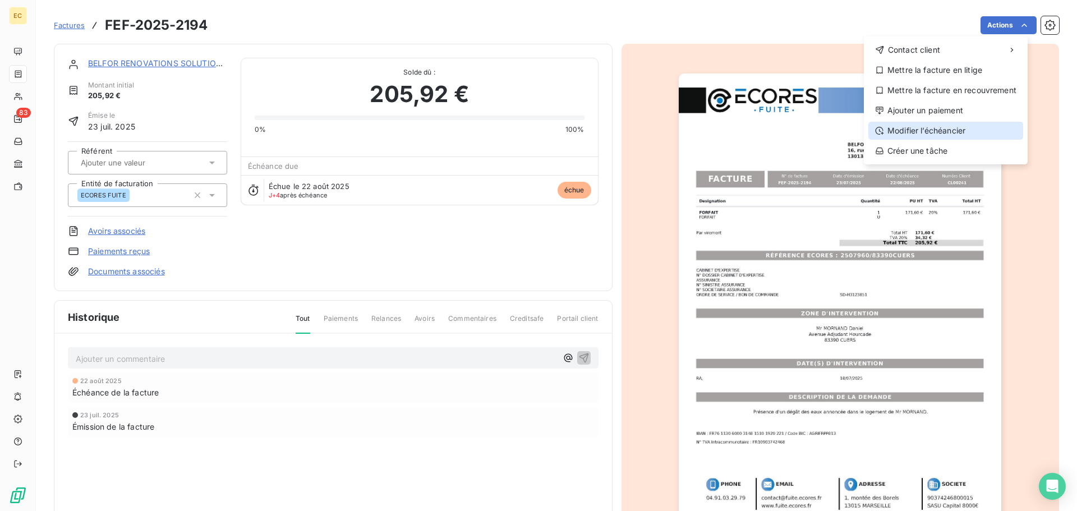
click at [953, 122] on div "Modifier l’échéancier" at bounding box center [946, 131] width 155 height 18
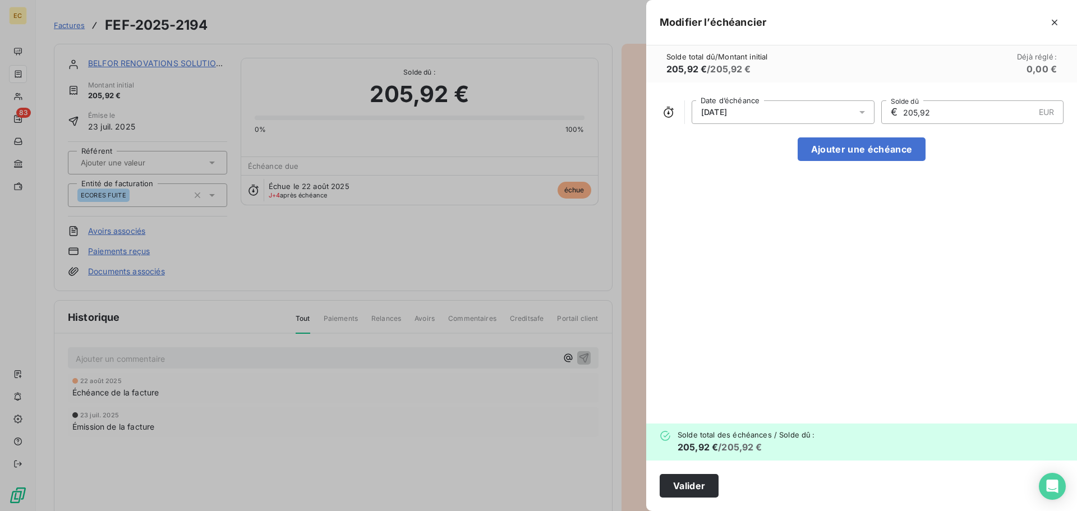
click at [752, 107] on div "22/08/2025" at bounding box center [783, 112] width 183 height 24
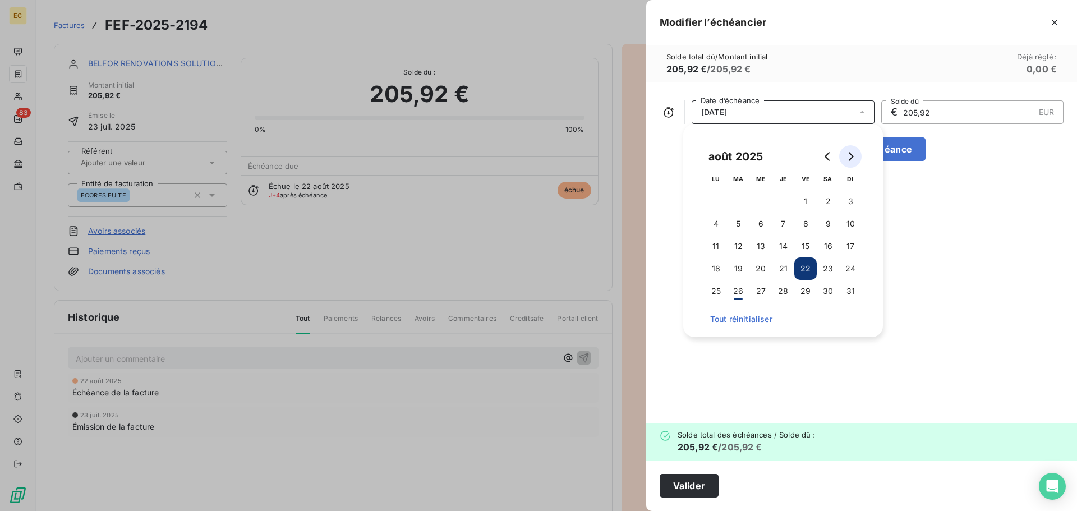
click at [855, 158] on button "Go to next month" at bounding box center [851, 156] width 22 height 22
click at [824, 158] on icon "Go to previous month" at bounding box center [828, 156] width 9 height 9
click at [854, 225] on button "14" at bounding box center [851, 224] width 22 height 22
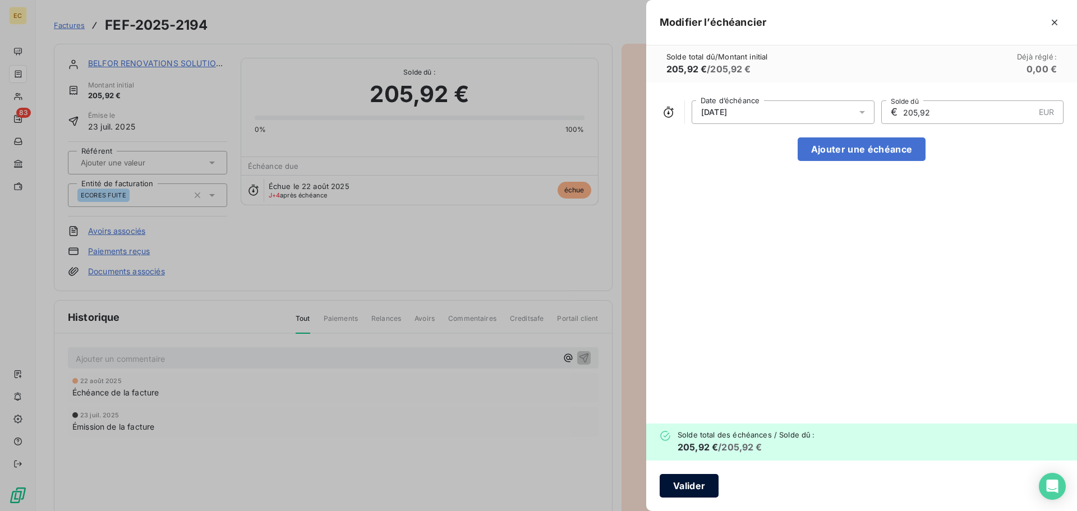
click at [678, 488] on button "Valider" at bounding box center [689, 486] width 59 height 24
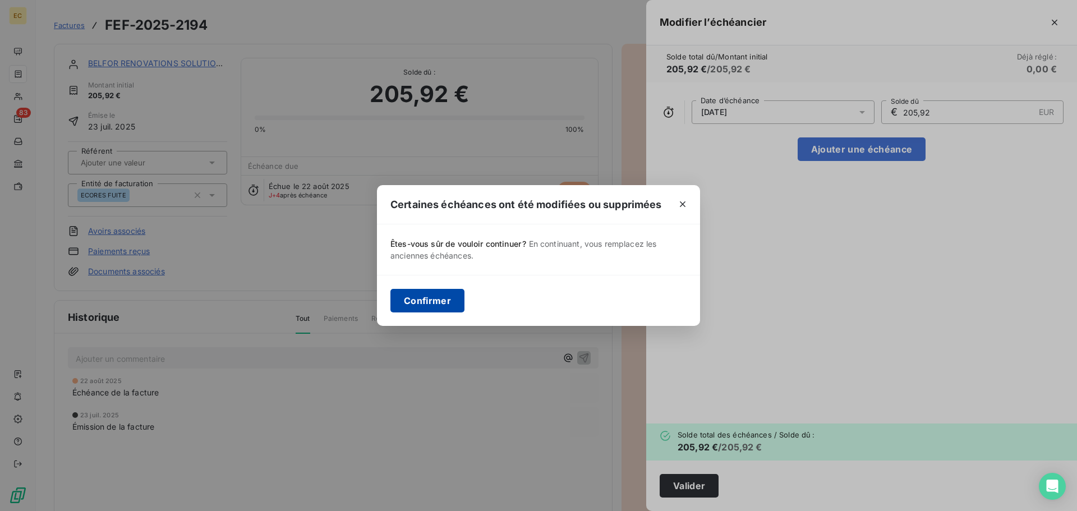
click at [433, 308] on button "Confirmer" at bounding box center [428, 301] width 74 height 24
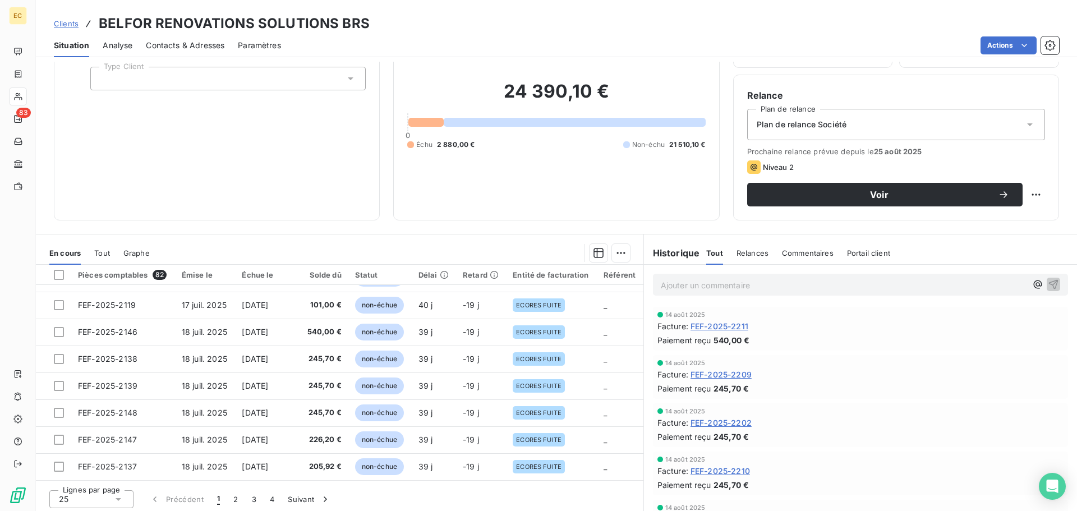
scroll to position [76, 0]
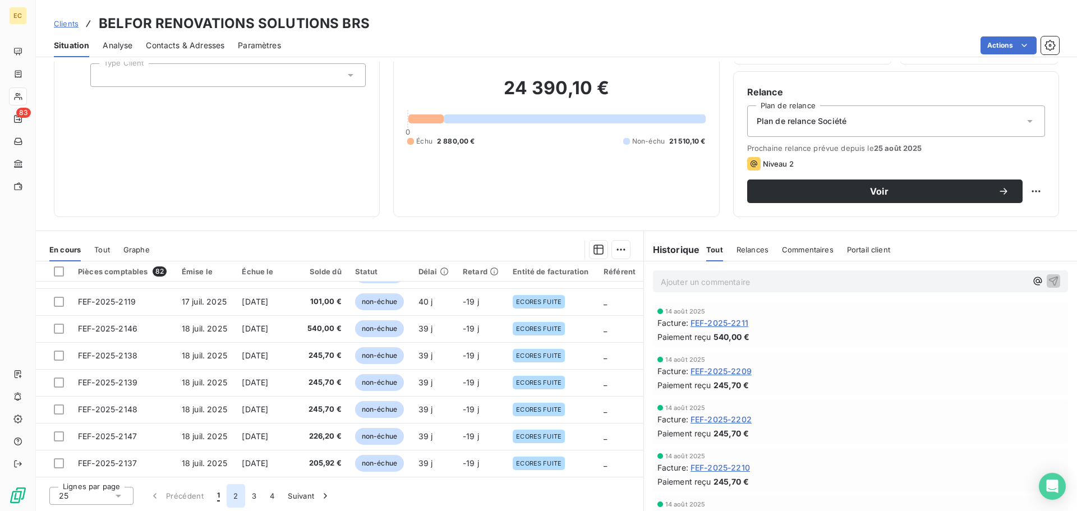
click at [235, 500] on button "2" at bounding box center [236, 496] width 18 height 24
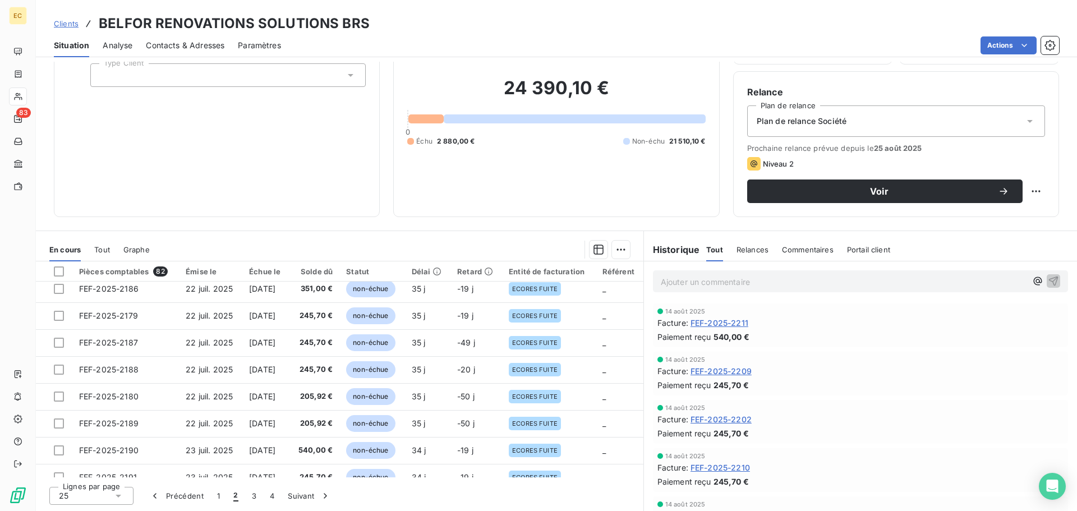
scroll to position [198, 0]
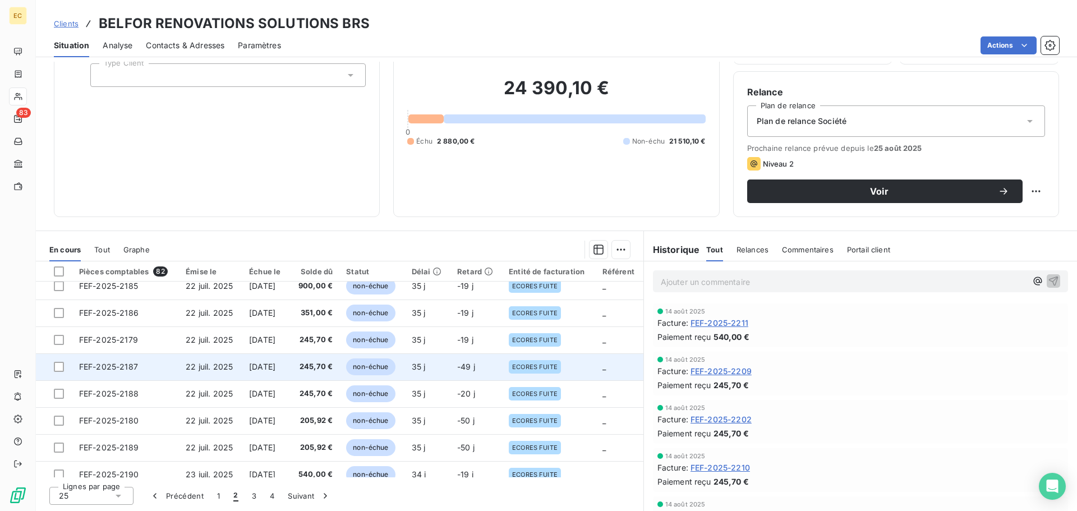
click at [265, 370] on span "14 oct. 2025" at bounding box center [262, 367] width 26 height 10
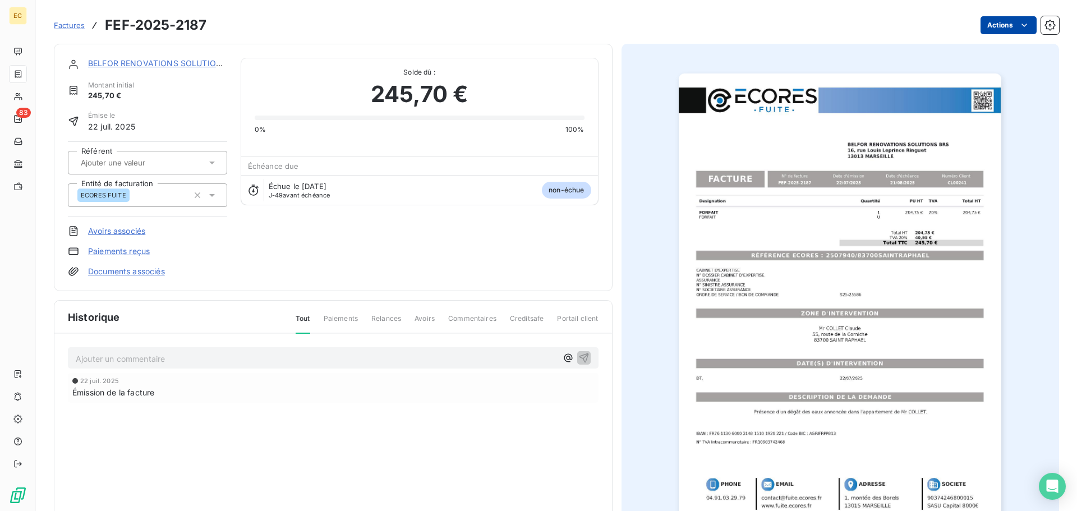
click at [1004, 27] on html "EC 83 Factures FEF-2025-2187 Actions BELFOR RENOVATIONS SOLUTIONS BRS Montant i…" at bounding box center [538, 255] width 1077 height 511
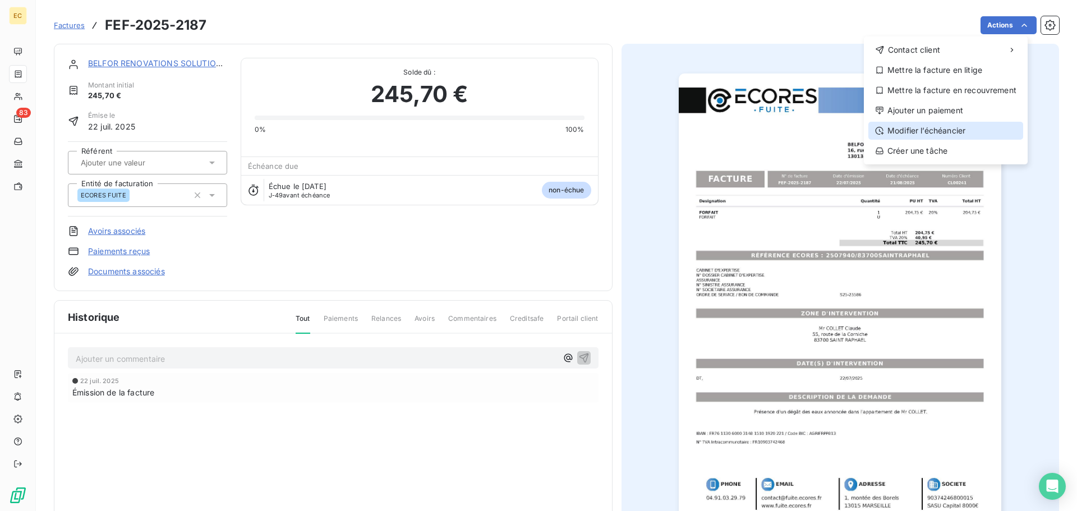
click at [956, 136] on div "Modifier l’échéancier" at bounding box center [946, 131] width 155 height 18
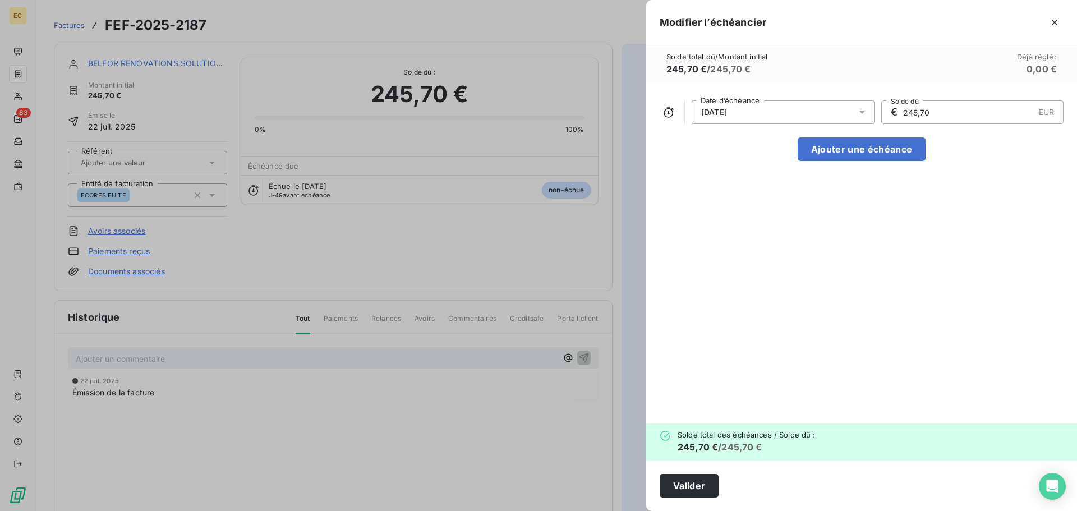
click at [863, 114] on icon at bounding box center [862, 112] width 11 height 11
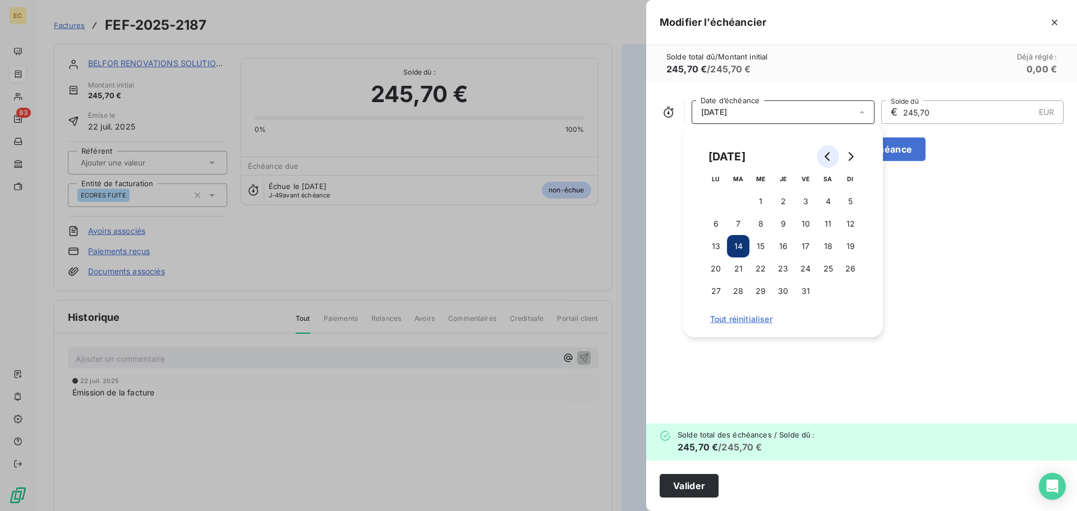
click at [825, 160] on icon "Go to previous month" at bounding box center [828, 156] width 9 height 9
click at [849, 226] on button "14" at bounding box center [851, 224] width 22 height 22
click at [685, 490] on button "Valider" at bounding box center [689, 486] width 59 height 24
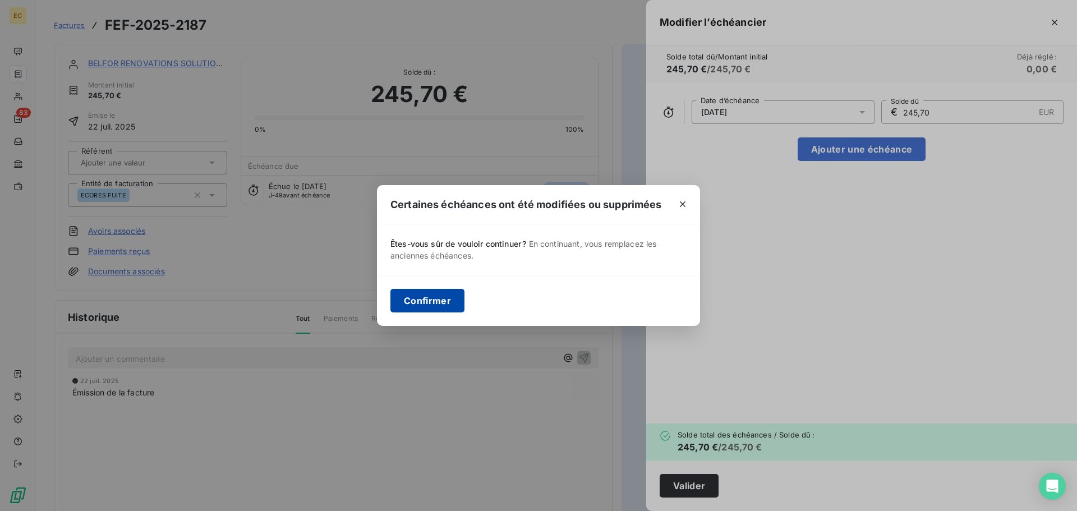
click at [425, 306] on button "Confirmer" at bounding box center [428, 301] width 74 height 24
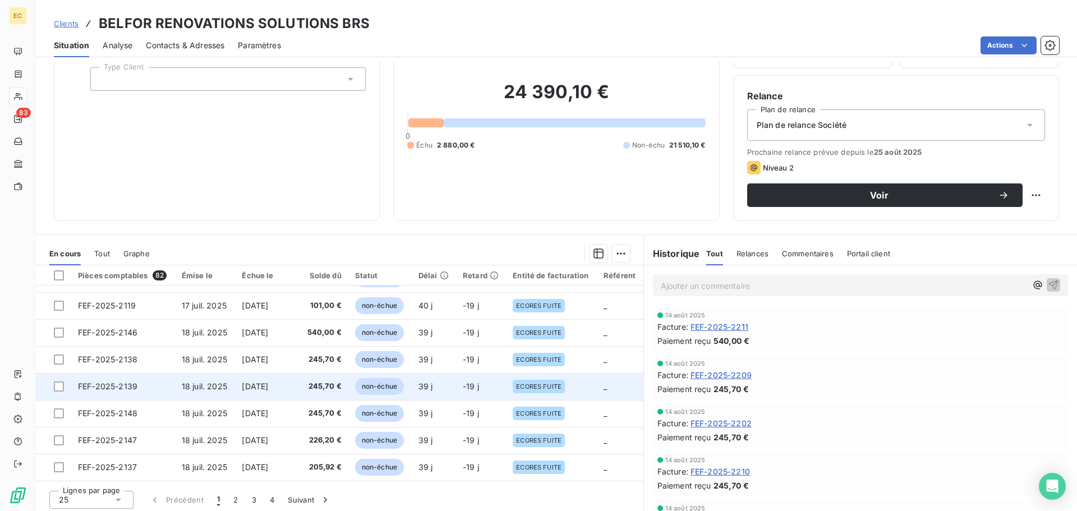
scroll to position [76, 0]
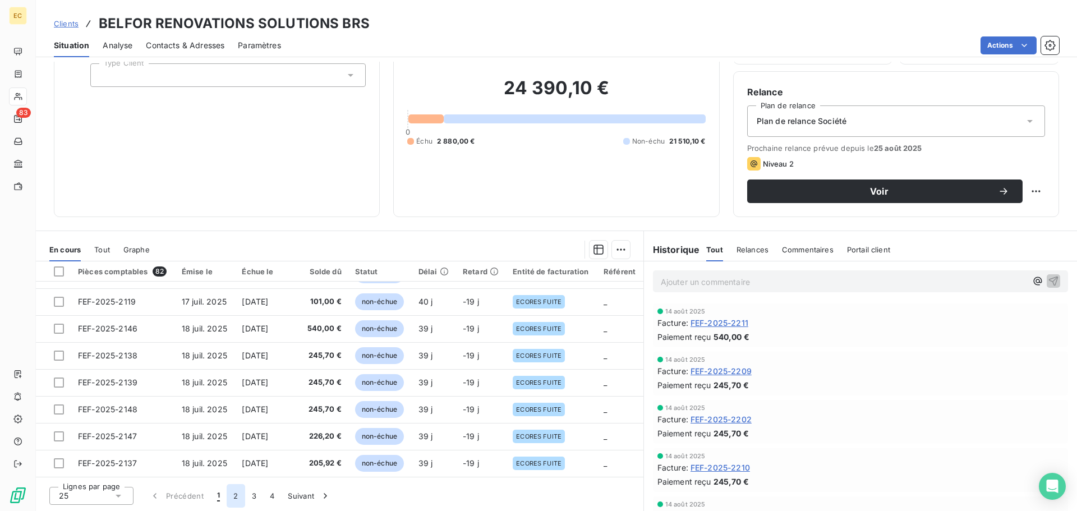
click at [234, 497] on button "2" at bounding box center [236, 496] width 18 height 24
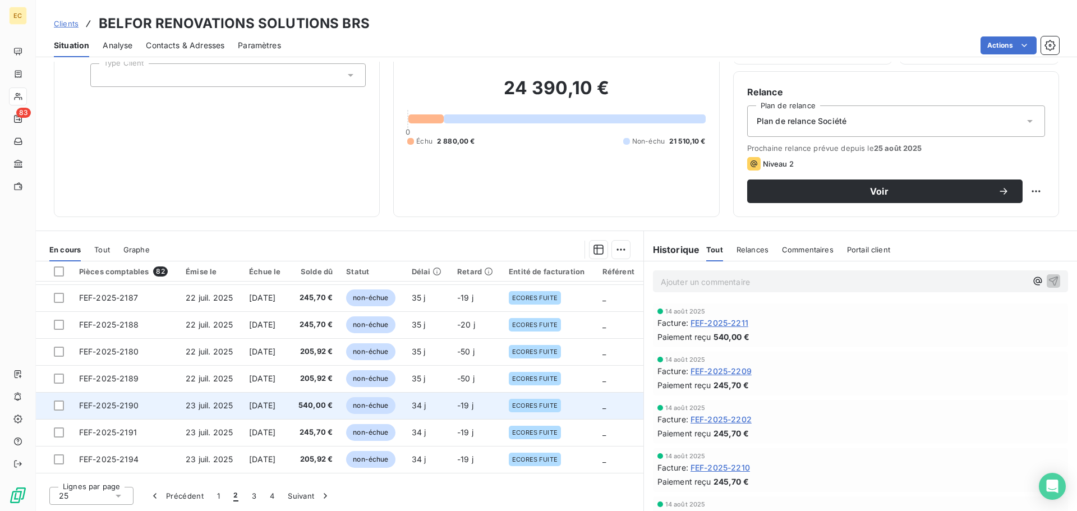
scroll to position [281, 0]
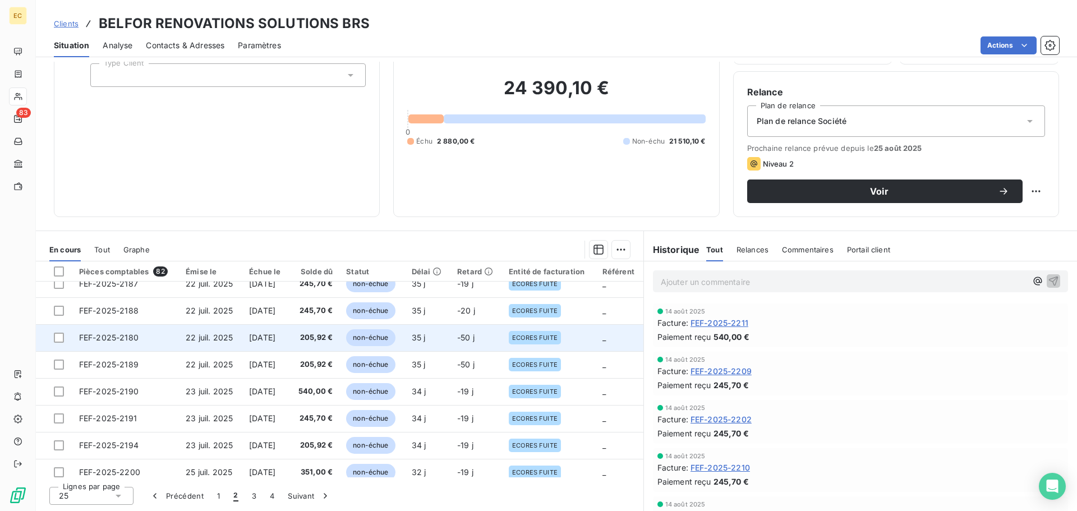
click at [255, 340] on span "15 oct. 2025" at bounding box center [262, 338] width 26 height 10
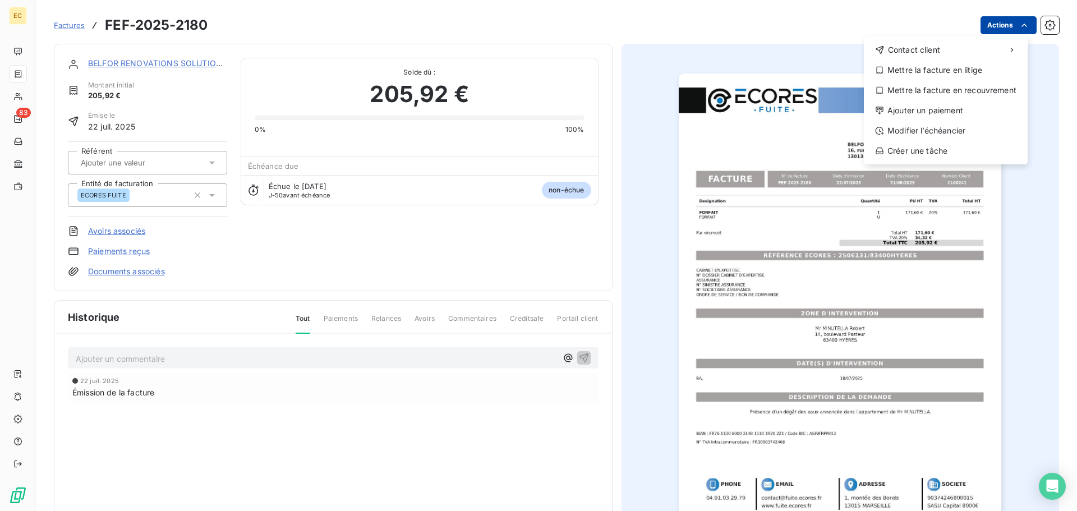
click at [1002, 30] on html "EC 83 Factures FEF-2025-2180 Actions Contact client Mettre la facture en litige…" at bounding box center [538, 255] width 1077 height 511
click at [926, 134] on div "Modifier l’échéancier" at bounding box center [946, 131] width 155 height 18
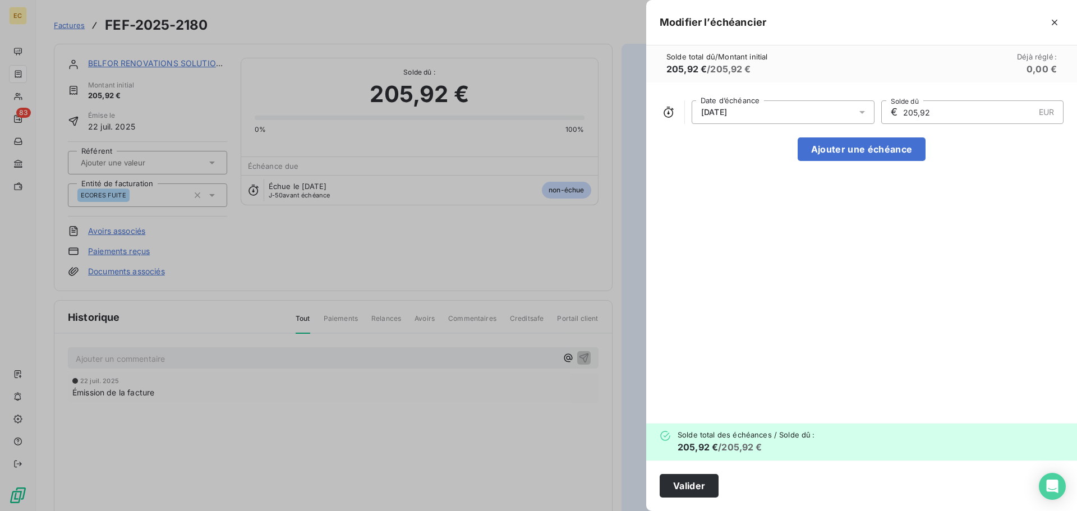
click at [861, 111] on icon at bounding box center [863, 112] width 6 height 3
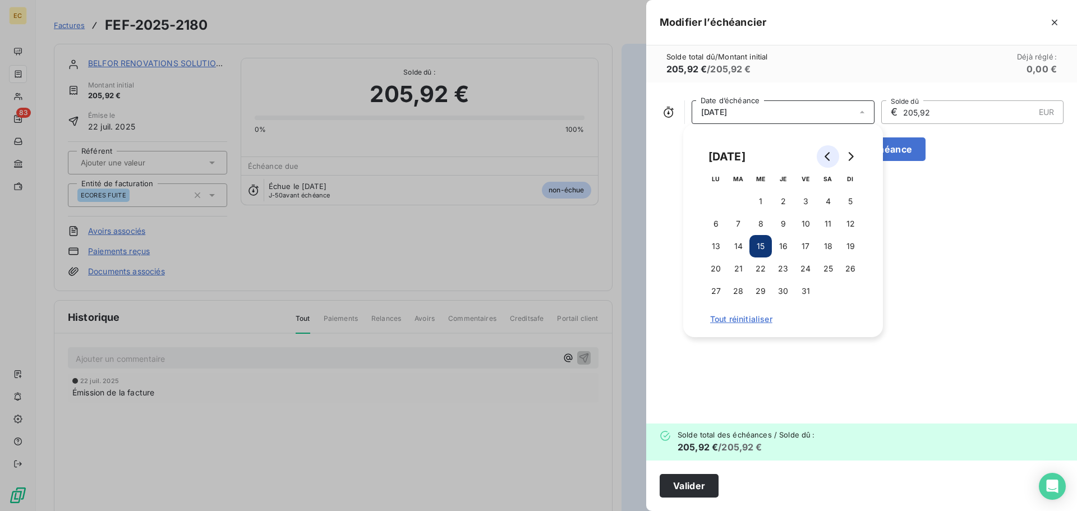
click at [824, 159] on icon "Go to previous month" at bounding box center [828, 156] width 9 height 9
click at [851, 225] on button "14" at bounding box center [851, 224] width 22 height 22
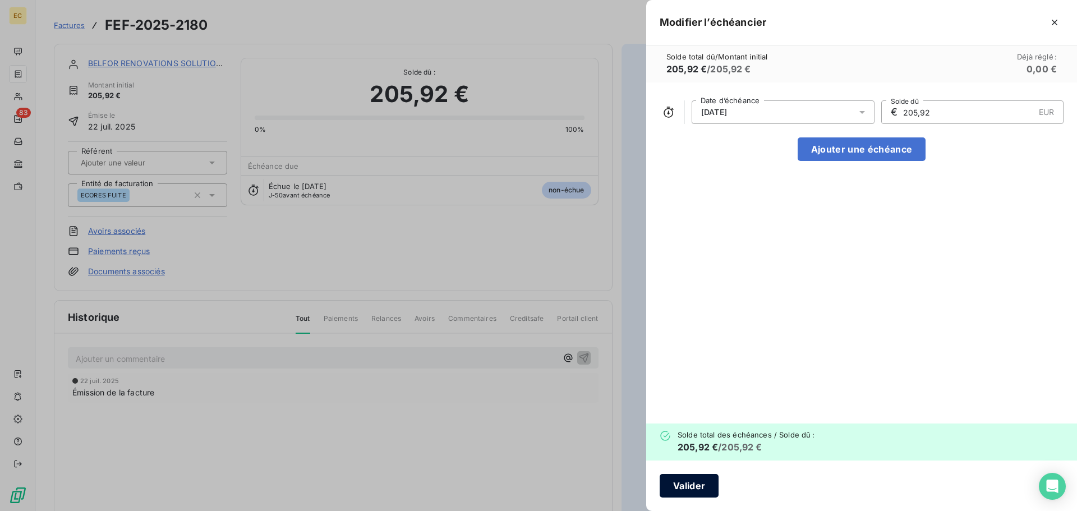
click at [692, 492] on button "Valider" at bounding box center [689, 486] width 59 height 24
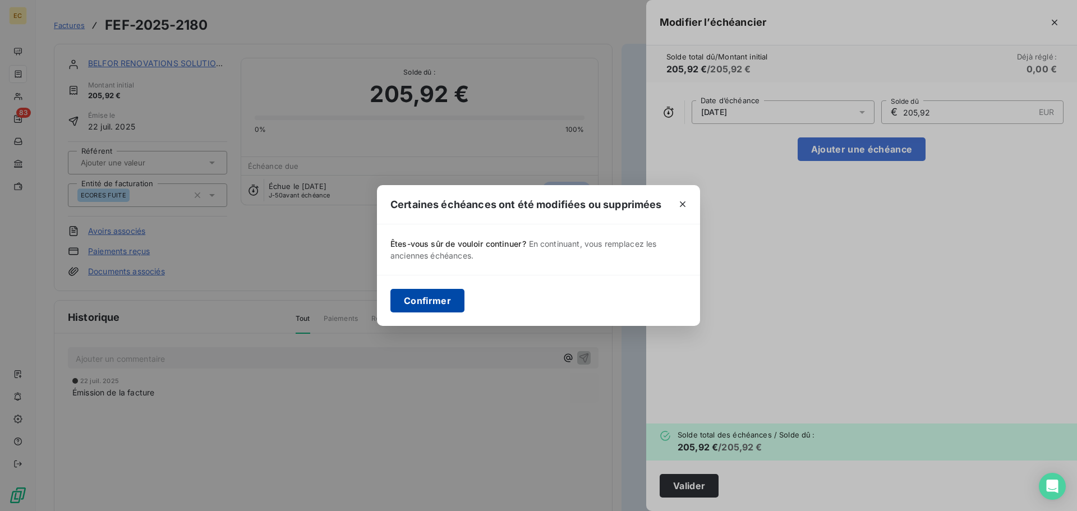
click at [419, 301] on button "Confirmer" at bounding box center [428, 301] width 74 height 24
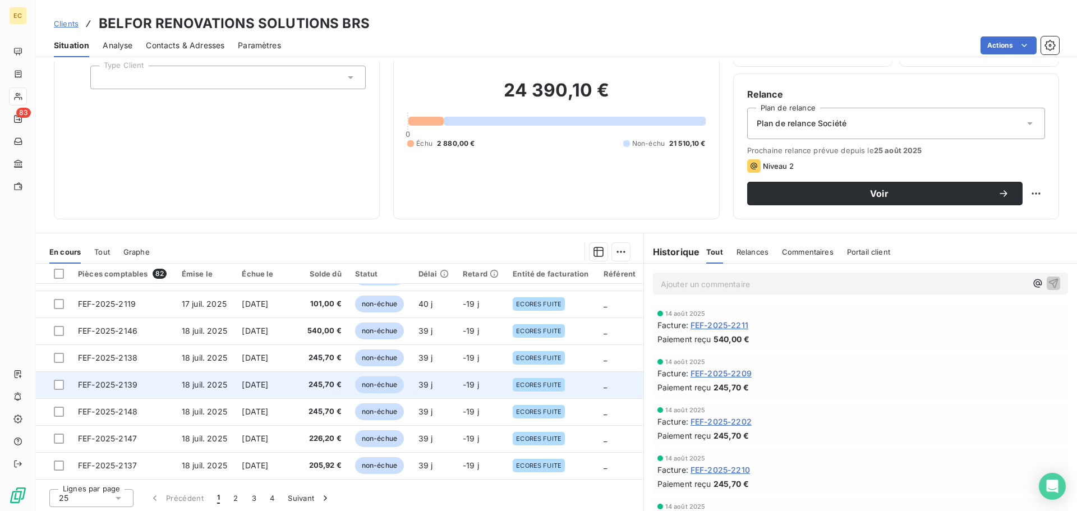
scroll to position [76, 0]
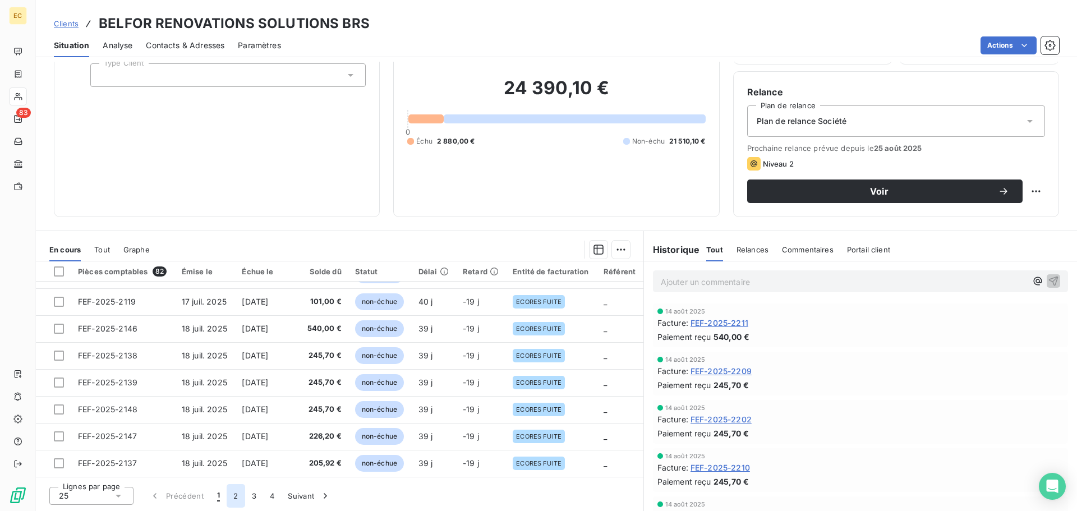
click at [233, 497] on button "2" at bounding box center [236, 496] width 18 height 24
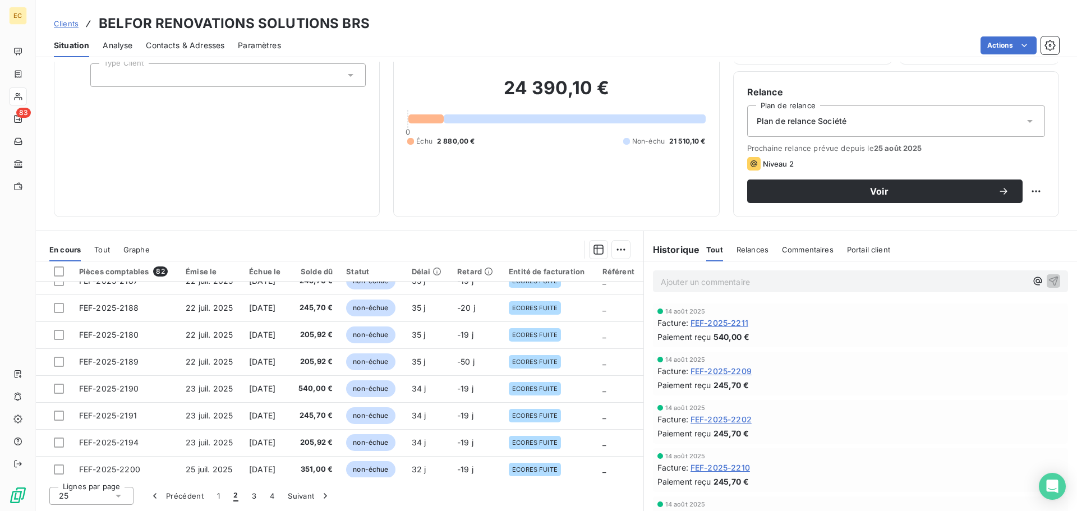
scroll to position [254, 0]
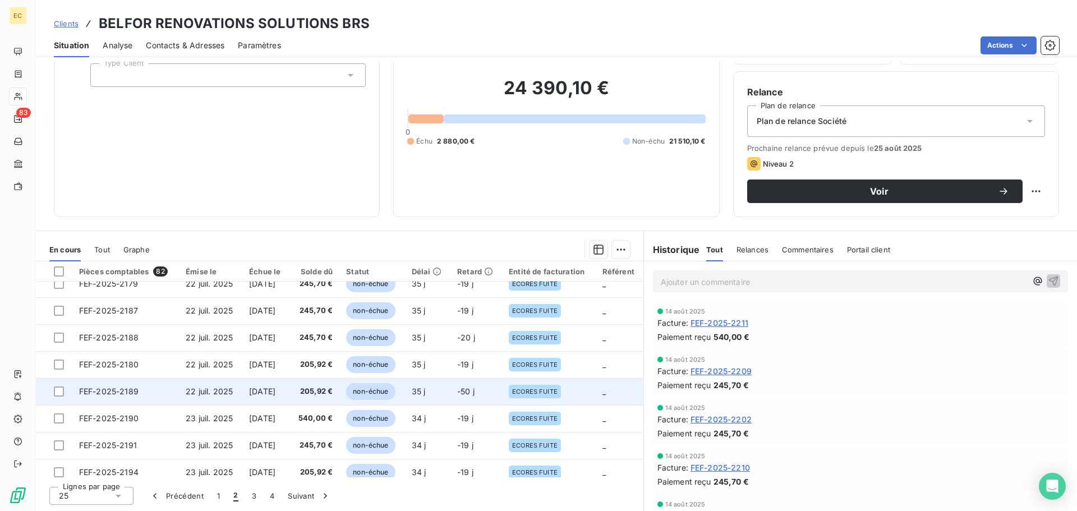
click at [264, 390] on span "[DATE]" at bounding box center [262, 392] width 26 height 10
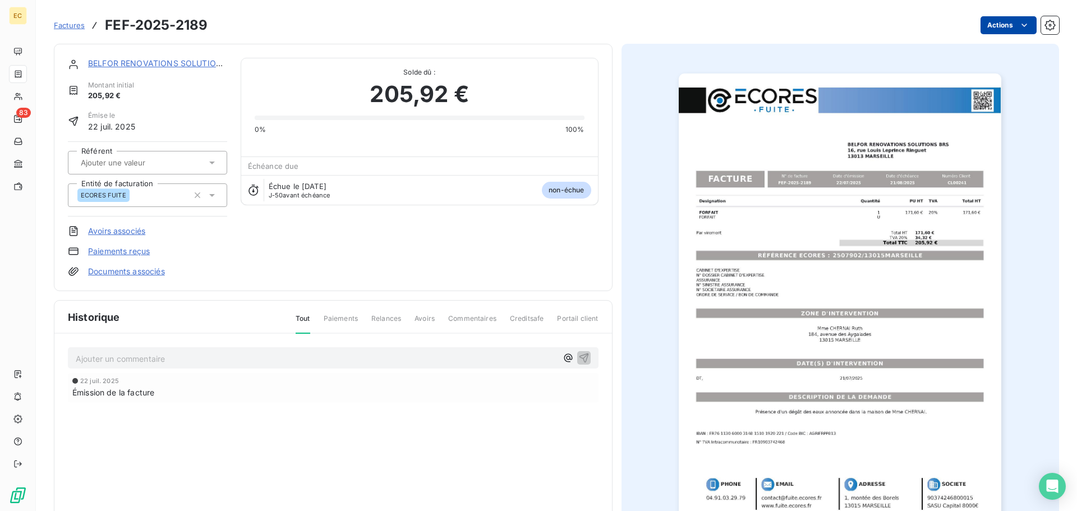
click at [989, 32] on html "EC 83 Factures FEF-2025-2189 Actions BELFOR RENOVATIONS SOLUTIONS BRS Montant i…" at bounding box center [538, 255] width 1077 height 511
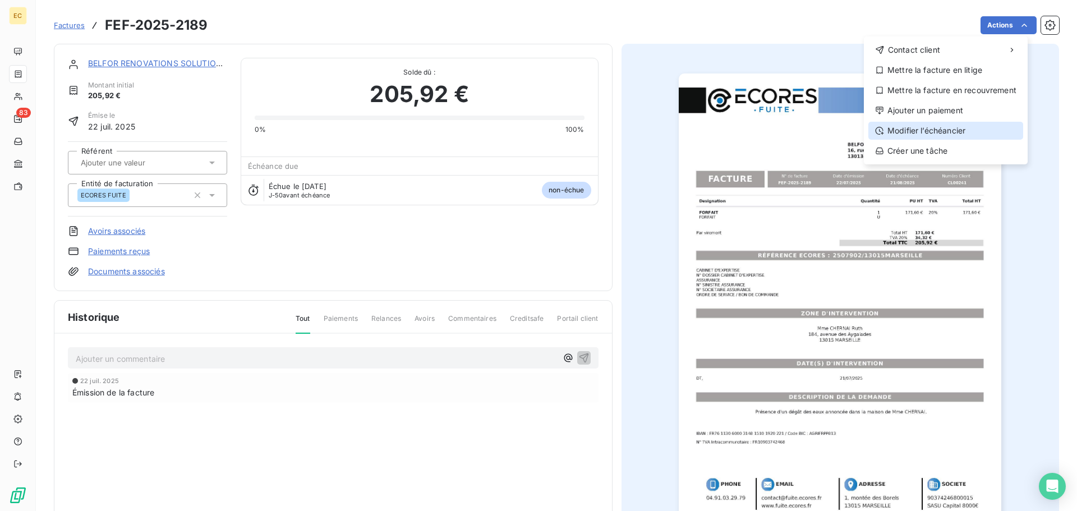
click at [965, 129] on div "Modifier l’échéancier" at bounding box center [946, 131] width 155 height 18
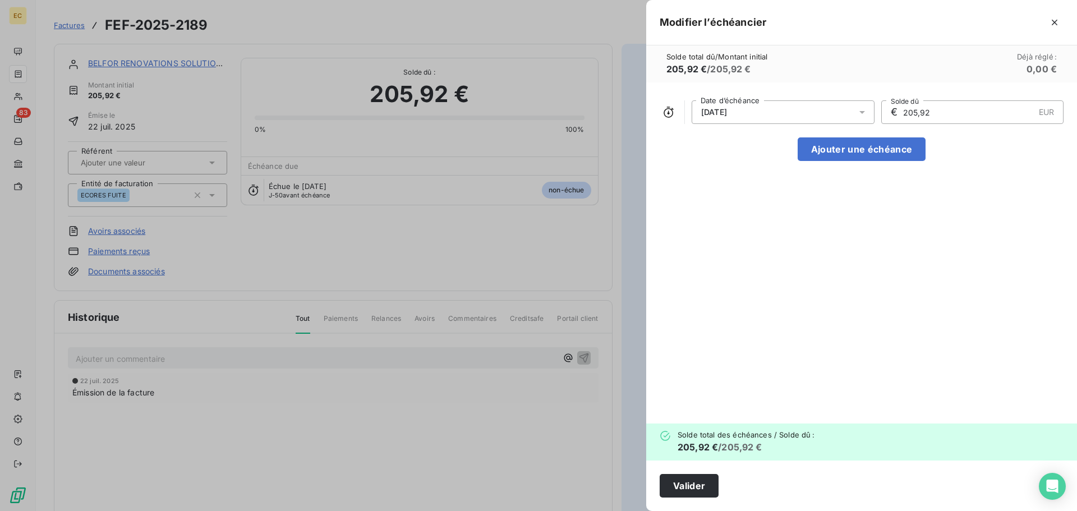
click at [797, 109] on div "[DATE]" at bounding box center [783, 112] width 183 height 24
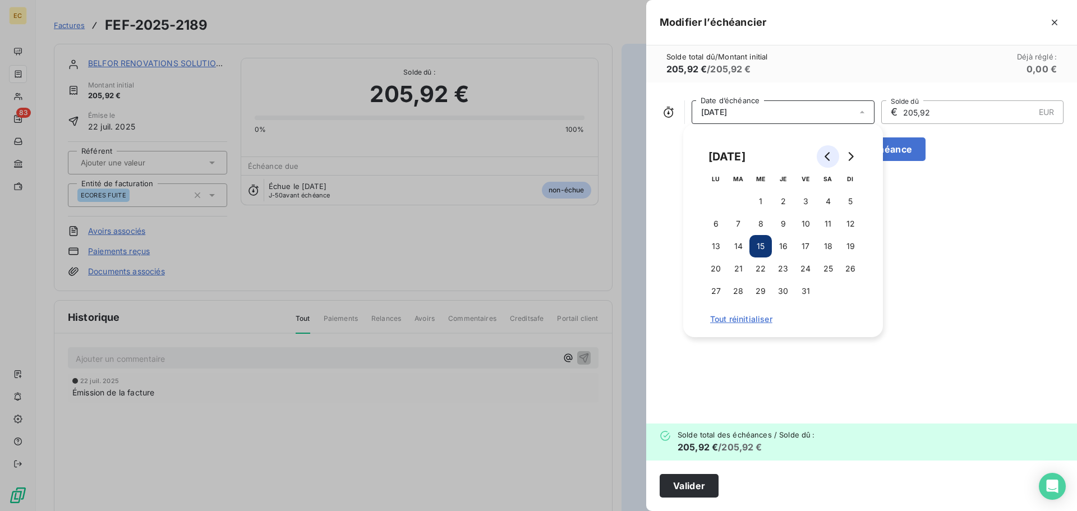
click at [828, 158] on icon "Go to previous month" at bounding box center [828, 156] width 9 height 9
click at [852, 227] on button "14" at bounding box center [851, 224] width 22 height 22
click at [702, 484] on button "Valider" at bounding box center [689, 486] width 59 height 24
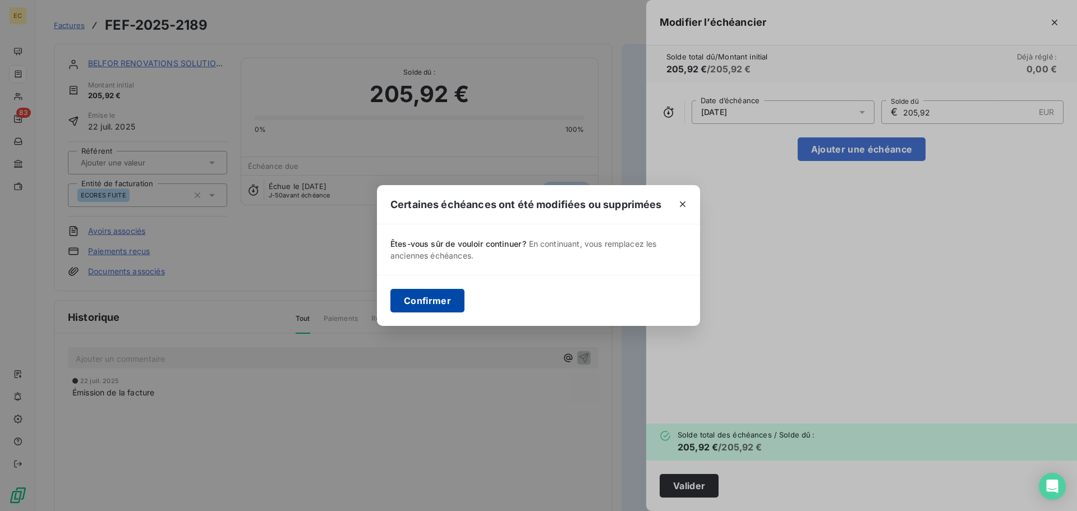
click at [432, 300] on button "Confirmer" at bounding box center [428, 301] width 74 height 24
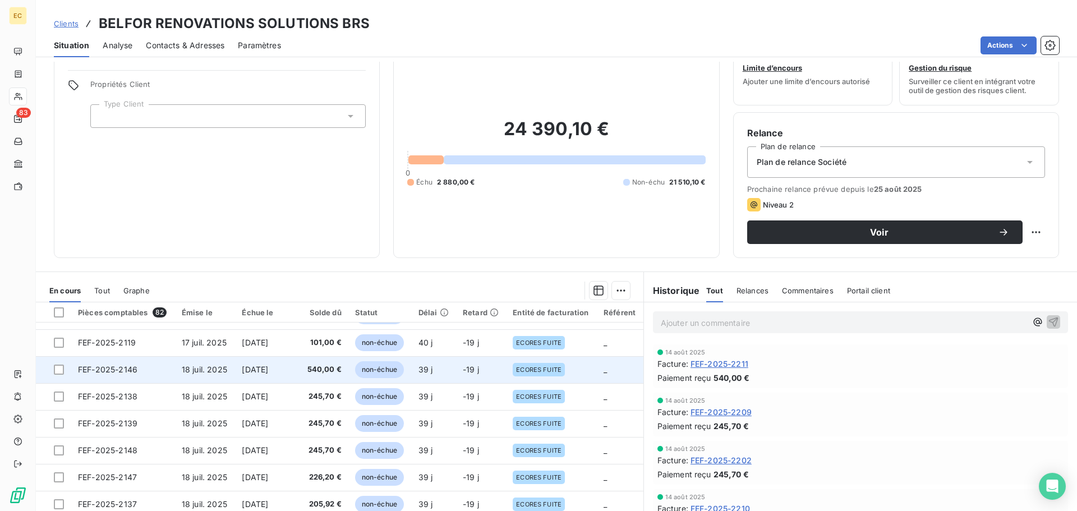
scroll to position [76, 0]
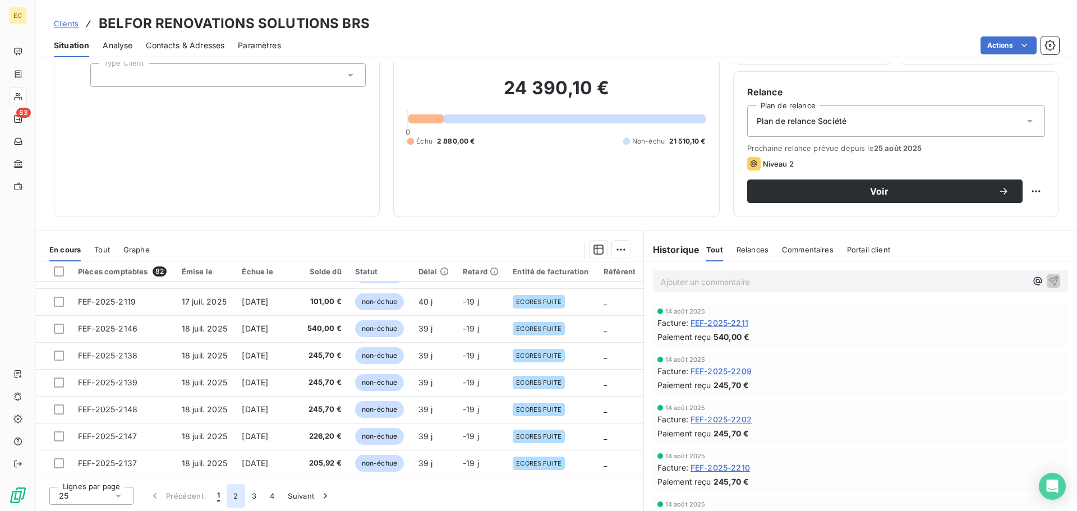
click at [233, 501] on button "2" at bounding box center [236, 496] width 18 height 24
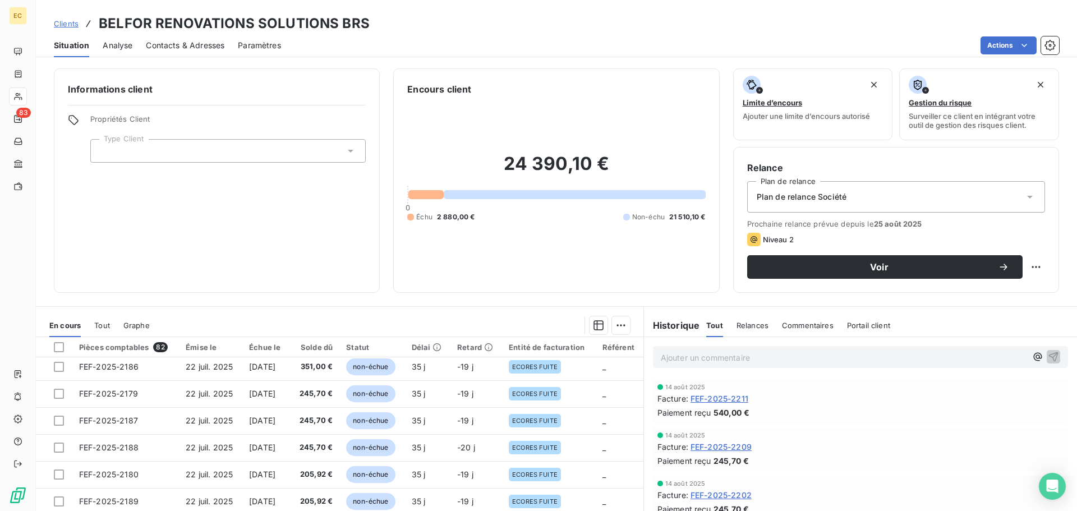
scroll to position [224, 0]
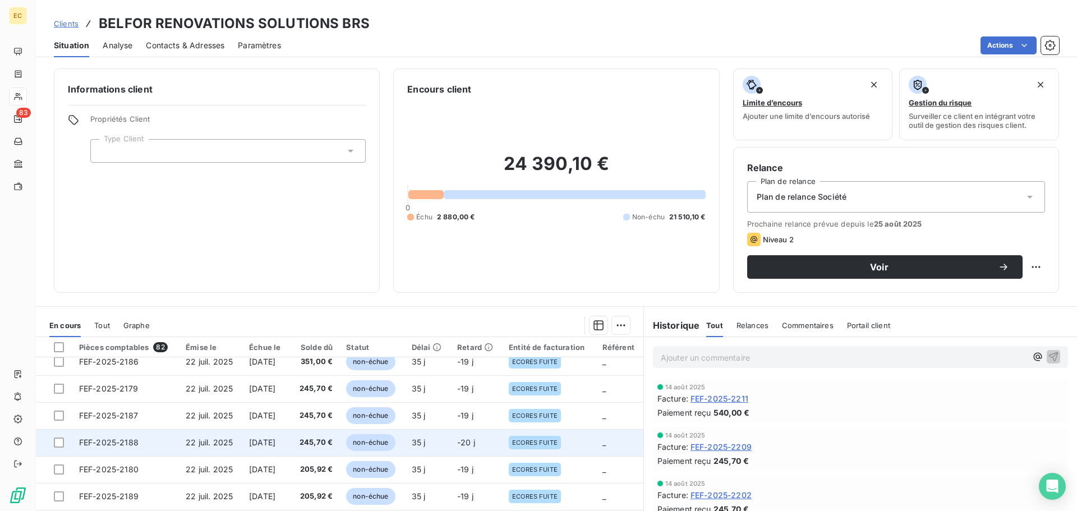
click at [276, 443] on span "[DATE]" at bounding box center [262, 443] width 26 height 10
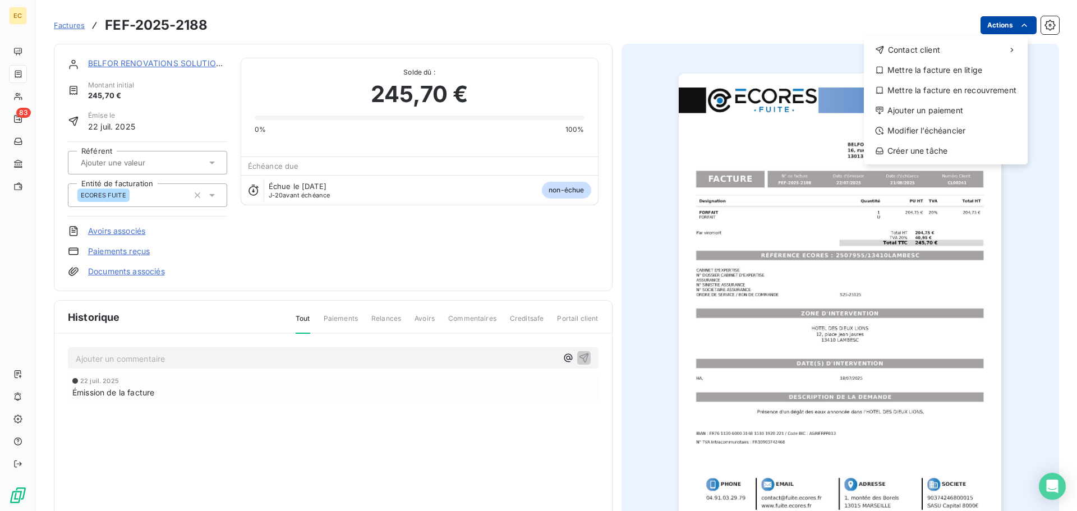
click at [1006, 30] on html "EC 83 Factures FEF-2025-2188 Actions Contact client Mettre la facture en litige…" at bounding box center [538, 255] width 1077 height 511
click at [959, 130] on div "Modifier l’échéancier" at bounding box center [946, 131] width 155 height 18
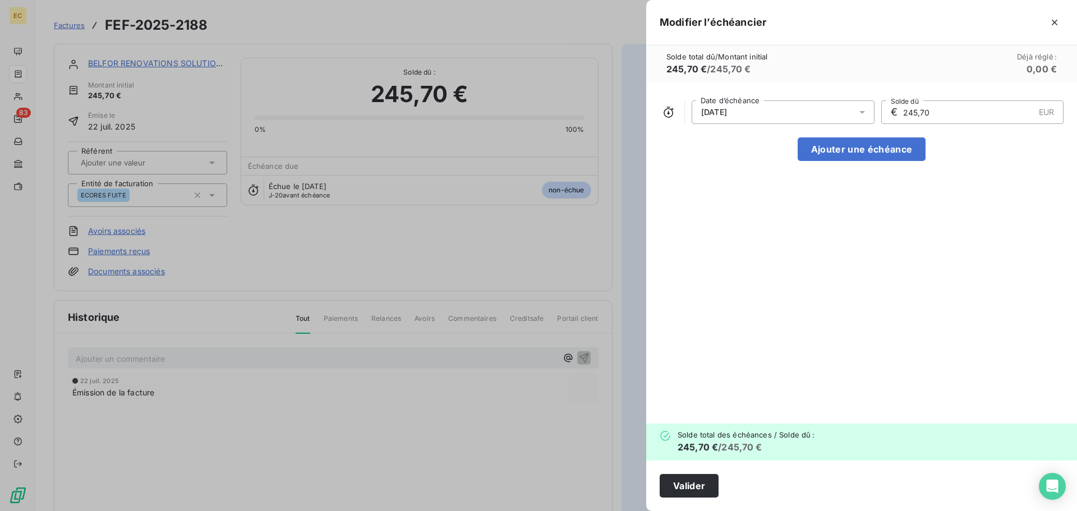
click at [864, 113] on icon at bounding box center [862, 112] width 11 height 11
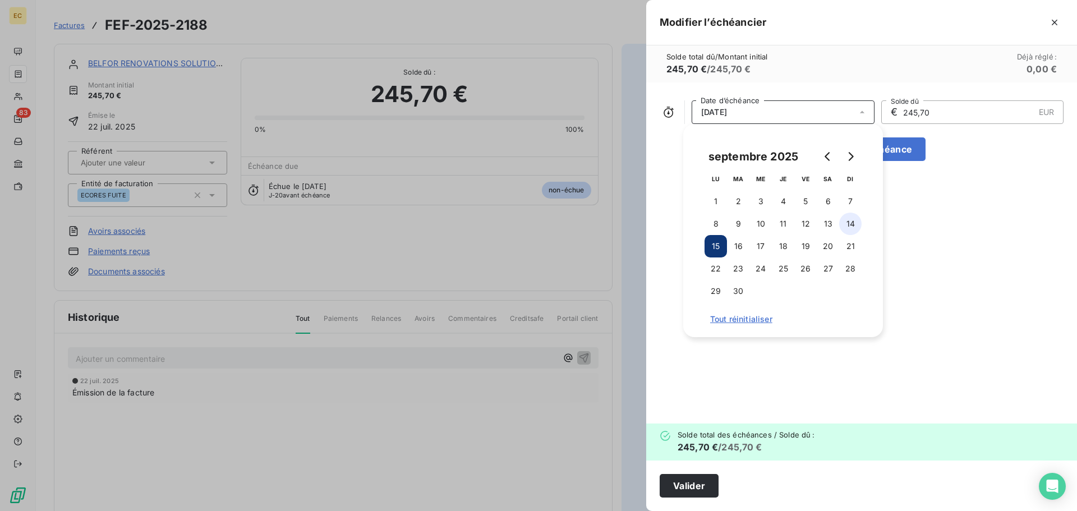
click at [851, 215] on button "14" at bounding box center [851, 224] width 22 height 22
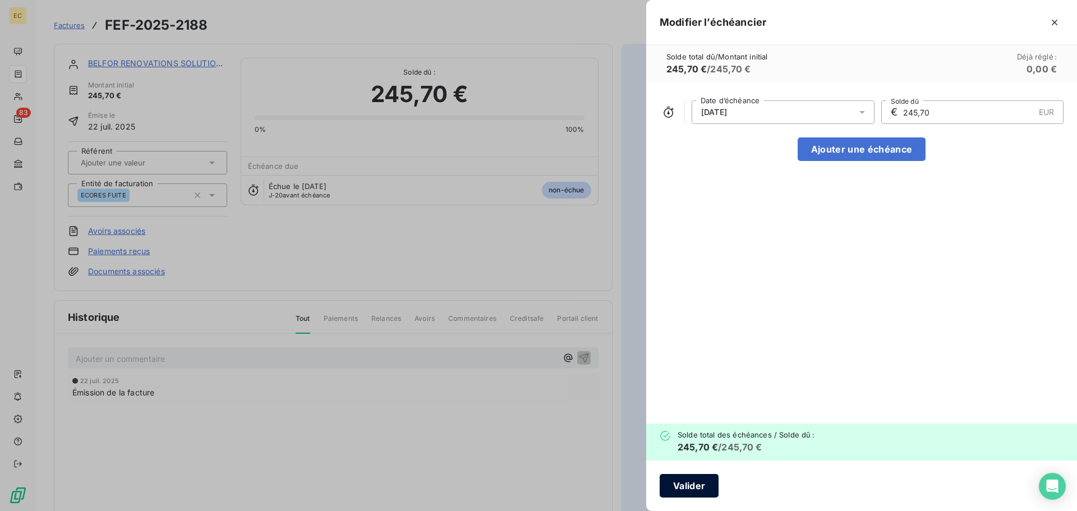
click at [686, 483] on button "Valider" at bounding box center [689, 486] width 59 height 24
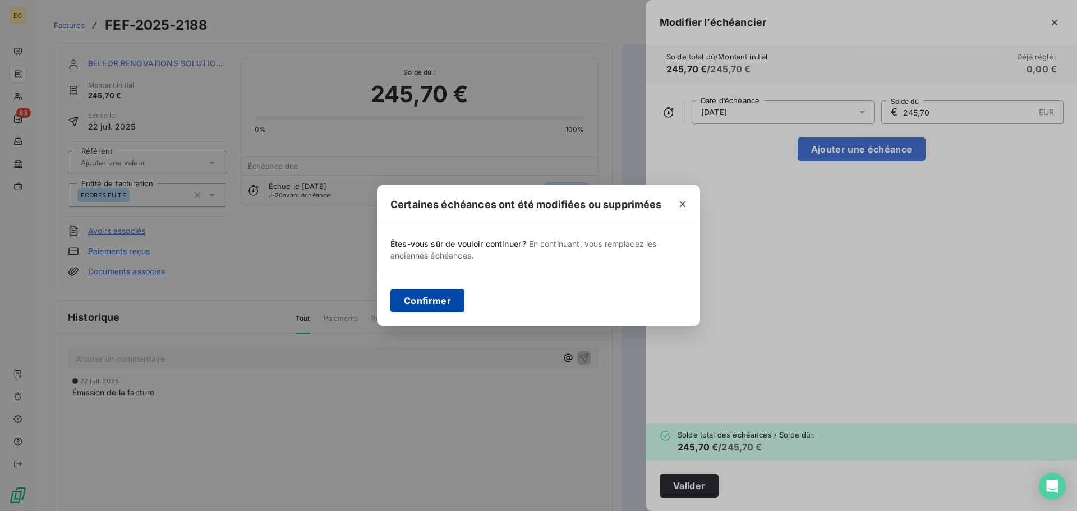
click at [419, 302] on button "Confirmer" at bounding box center [428, 301] width 74 height 24
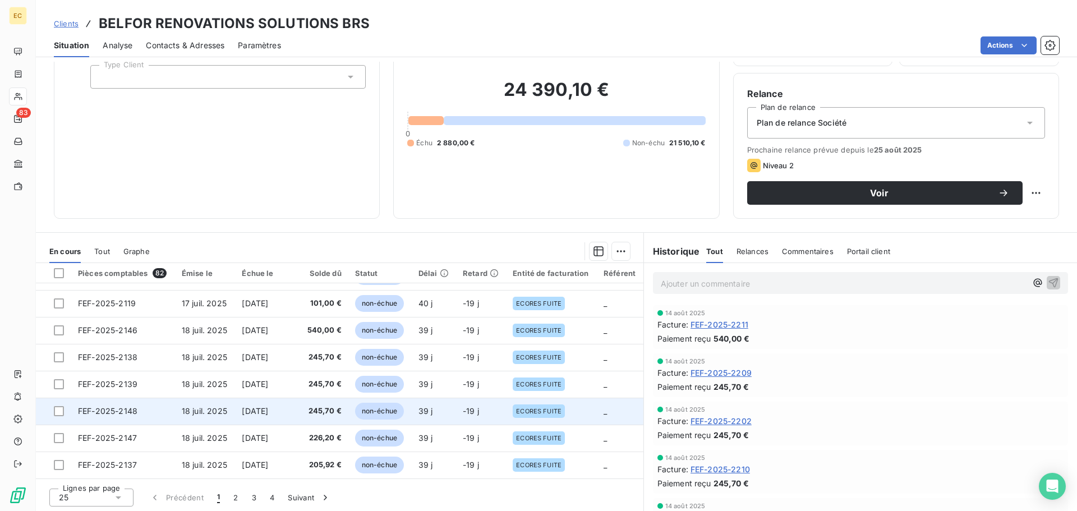
scroll to position [76, 0]
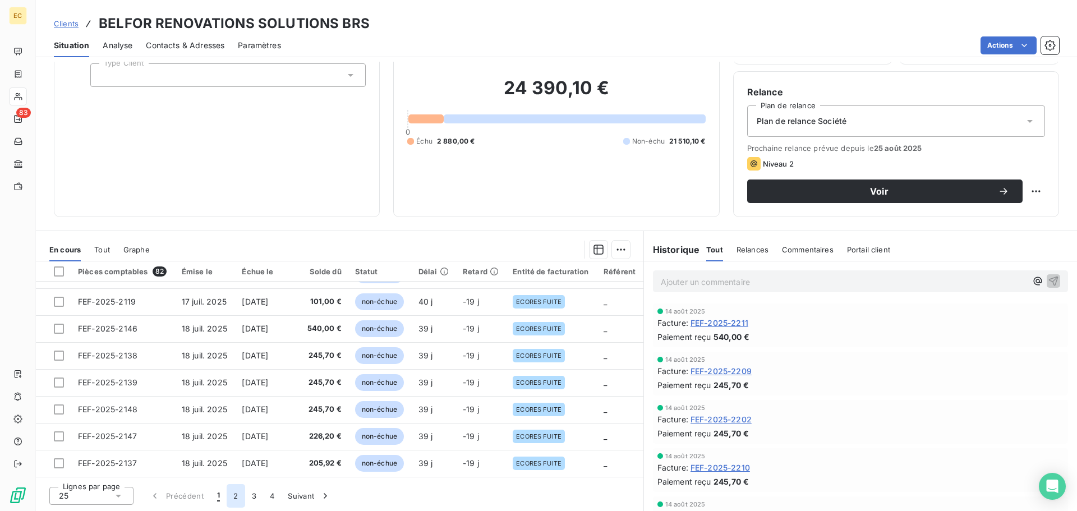
click at [233, 494] on button "2" at bounding box center [236, 496] width 18 height 24
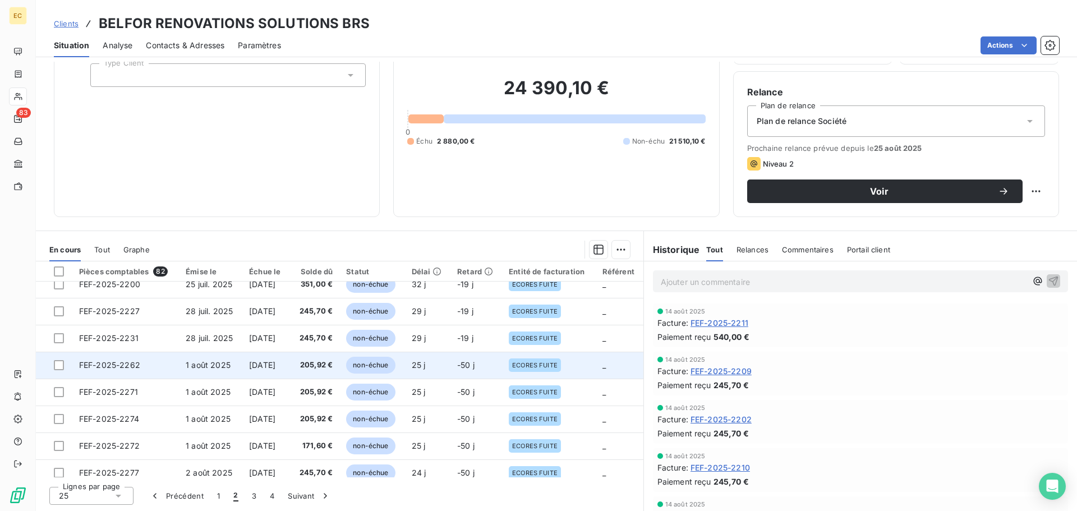
scroll to position [478, 0]
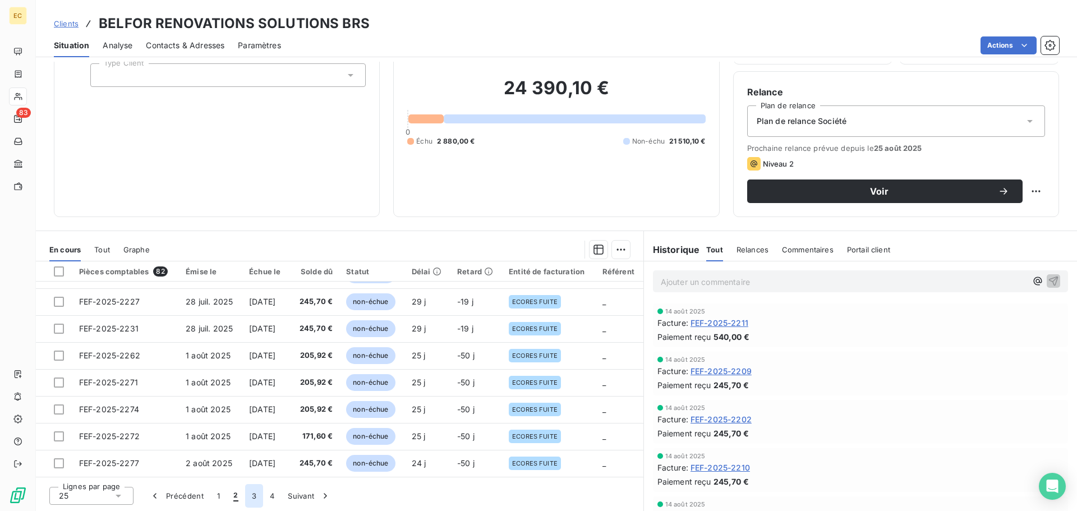
click at [254, 494] on button "3" at bounding box center [254, 496] width 18 height 24
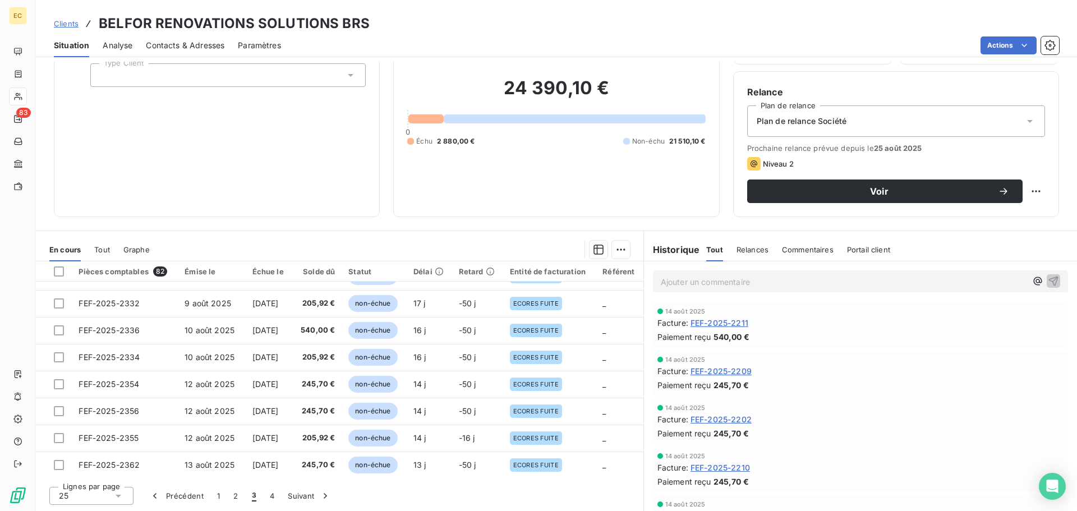
scroll to position [168, 0]
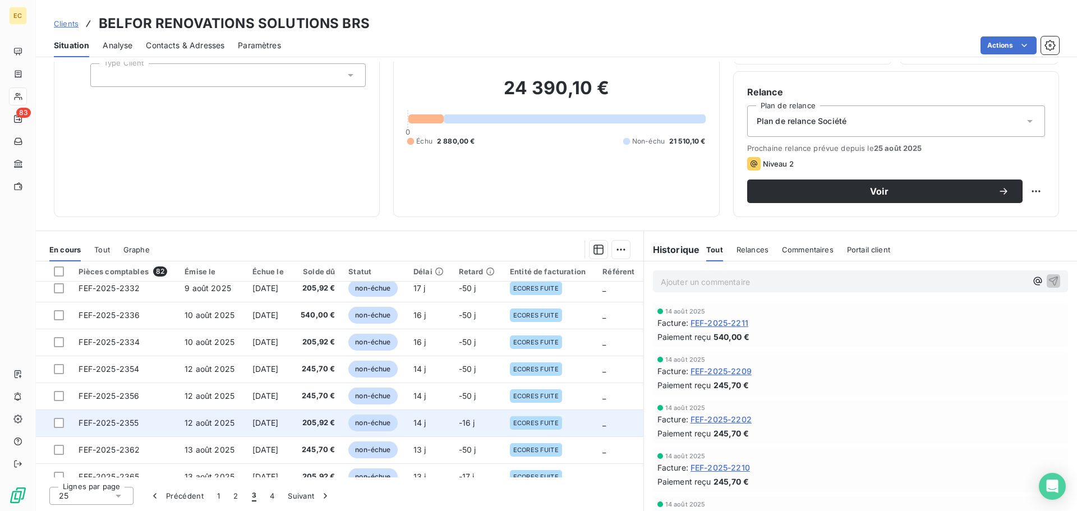
click at [259, 415] on td "11 sept. 2025" at bounding box center [269, 423] width 47 height 27
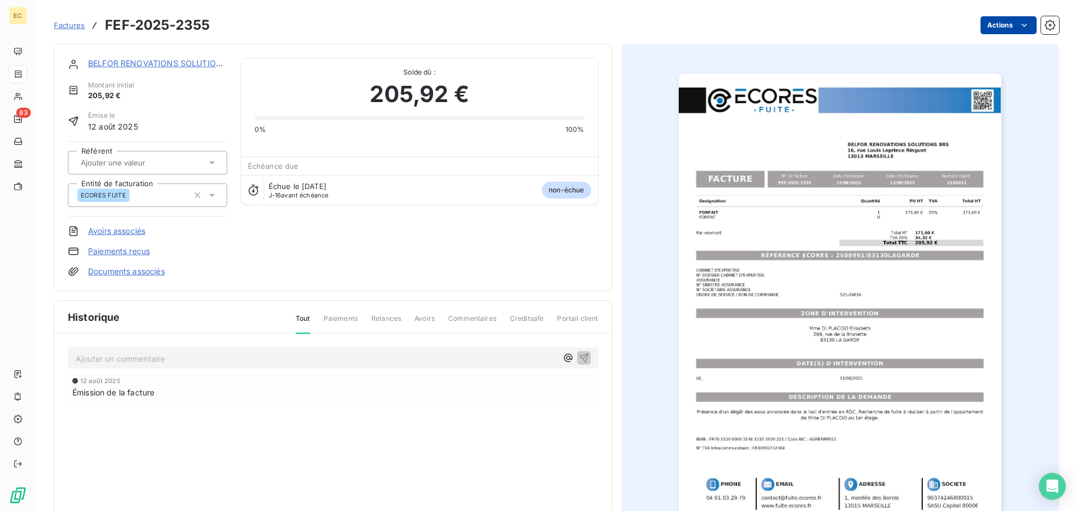
click at [983, 25] on html "EC 83 Factures FEF-2025-2355 Actions BELFOR RENOVATIONS SOLUTIONS BRS Montant i…" at bounding box center [538, 255] width 1077 height 511
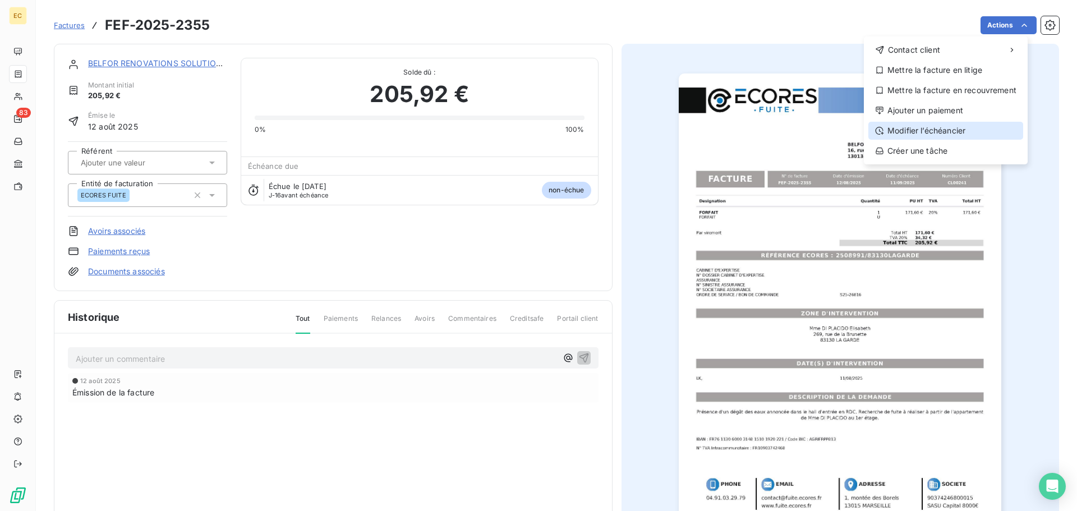
click at [952, 134] on div "Modifier l’échéancier" at bounding box center [946, 131] width 155 height 18
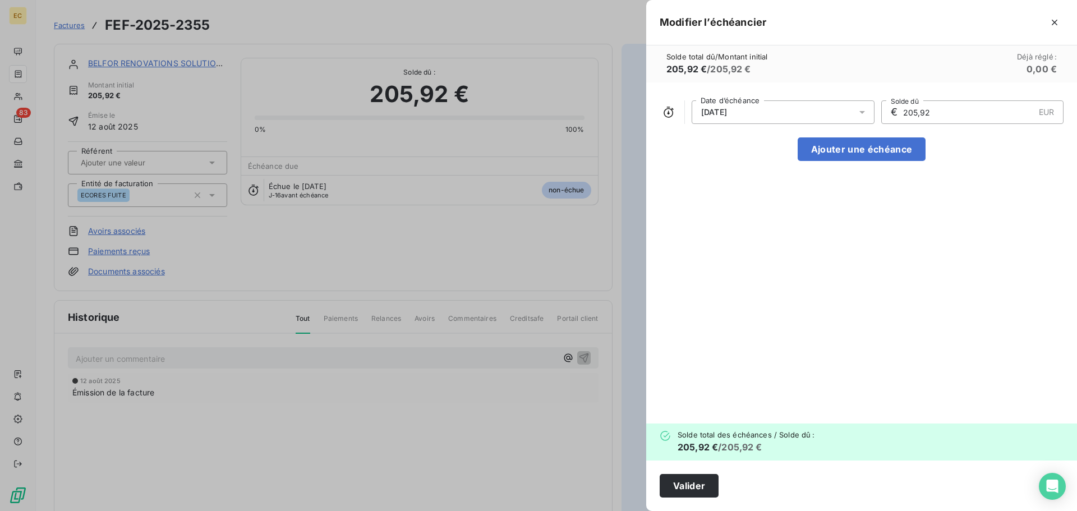
click at [865, 112] on icon at bounding box center [862, 112] width 11 height 11
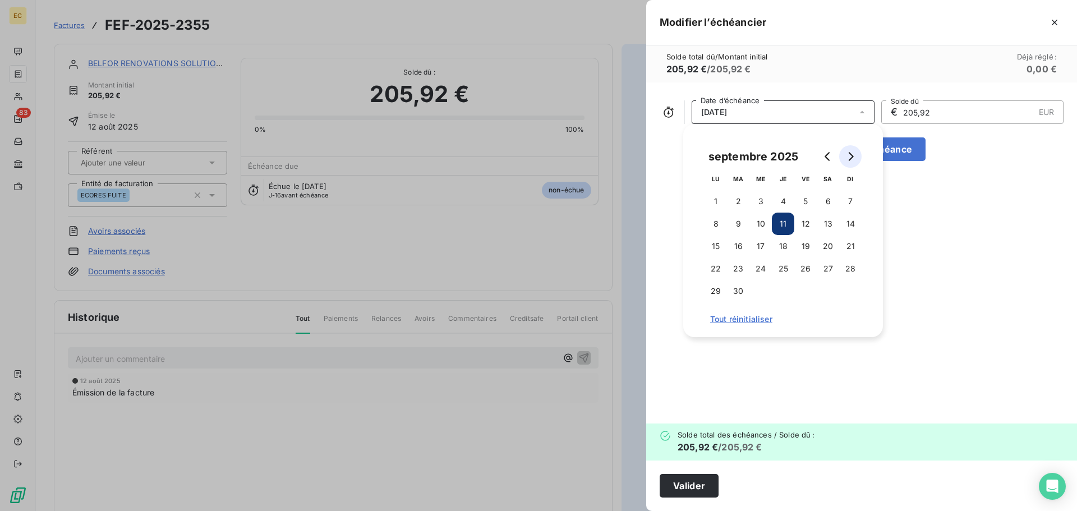
click at [855, 158] on button "Go to next month" at bounding box center [851, 156] width 22 height 22
click at [759, 250] on button "15" at bounding box center [761, 246] width 22 height 22
click at [704, 488] on button "Valider" at bounding box center [689, 486] width 59 height 24
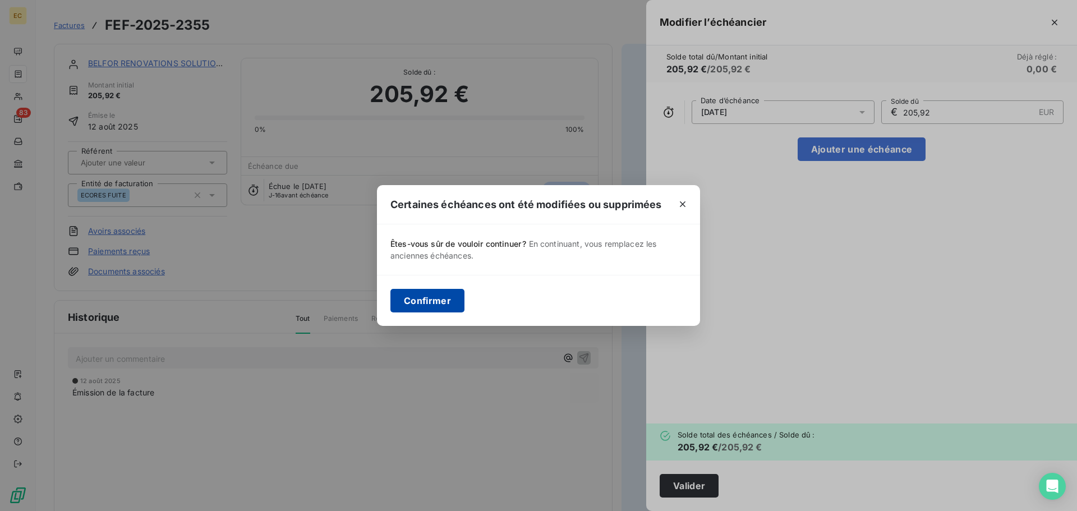
click at [441, 302] on button "Confirmer" at bounding box center [428, 301] width 74 height 24
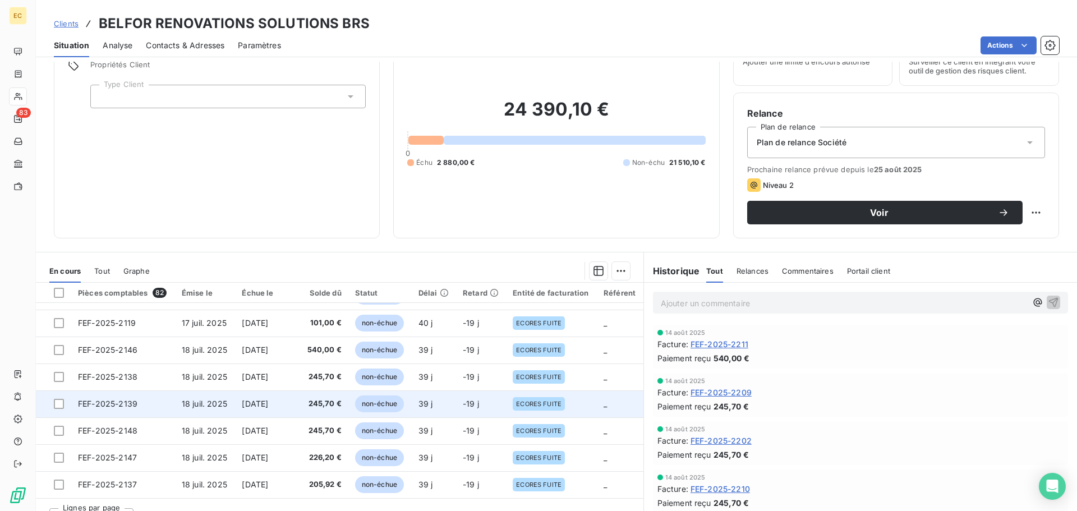
scroll to position [76, 0]
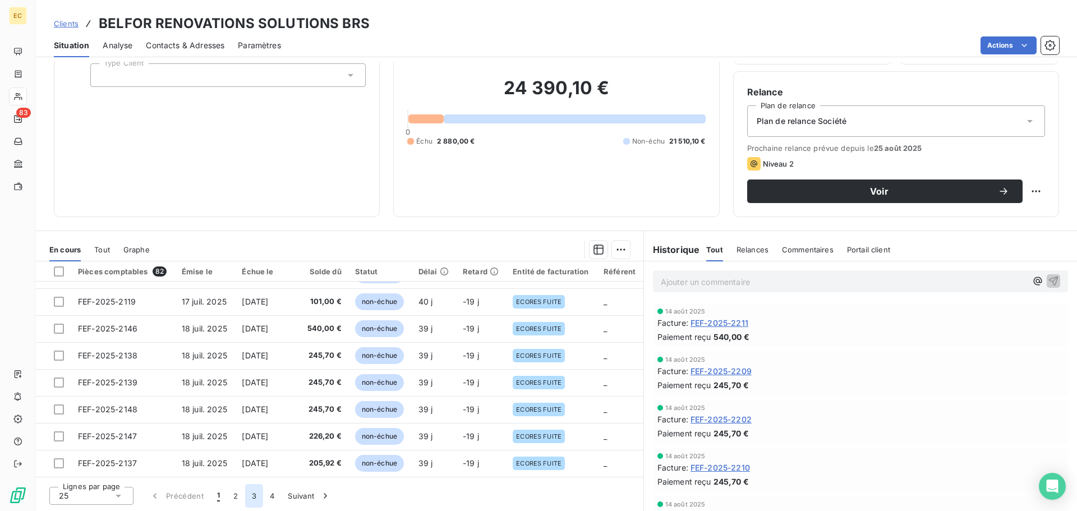
click at [253, 498] on button "3" at bounding box center [254, 496] width 18 height 24
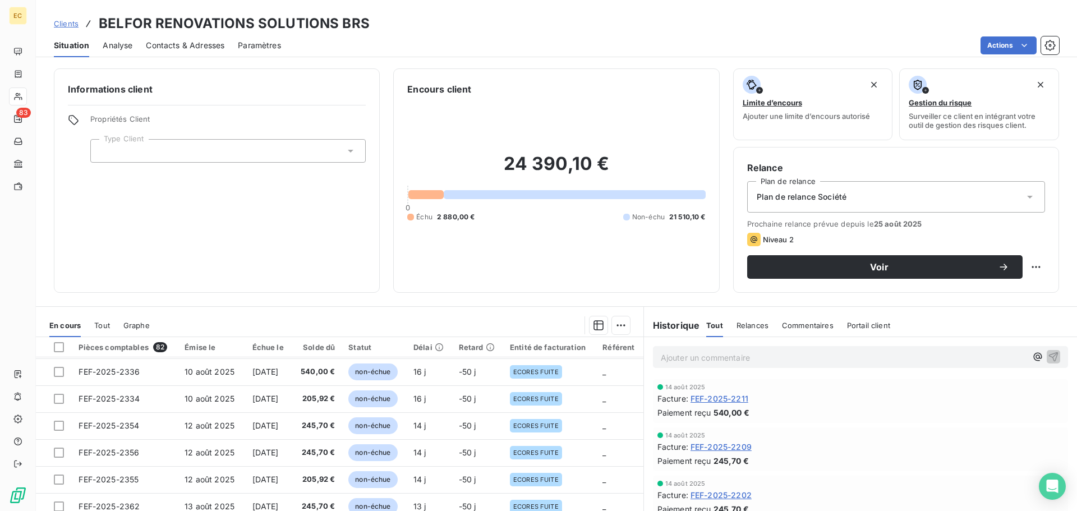
scroll to position [281, 0]
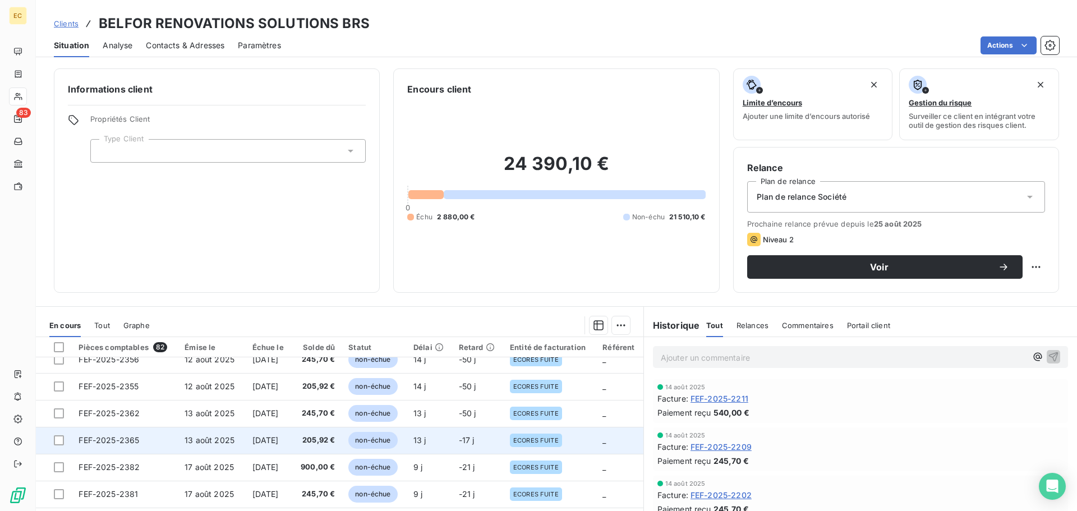
click at [273, 445] on td "12 sept. 2025" at bounding box center [269, 440] width 47 height 27
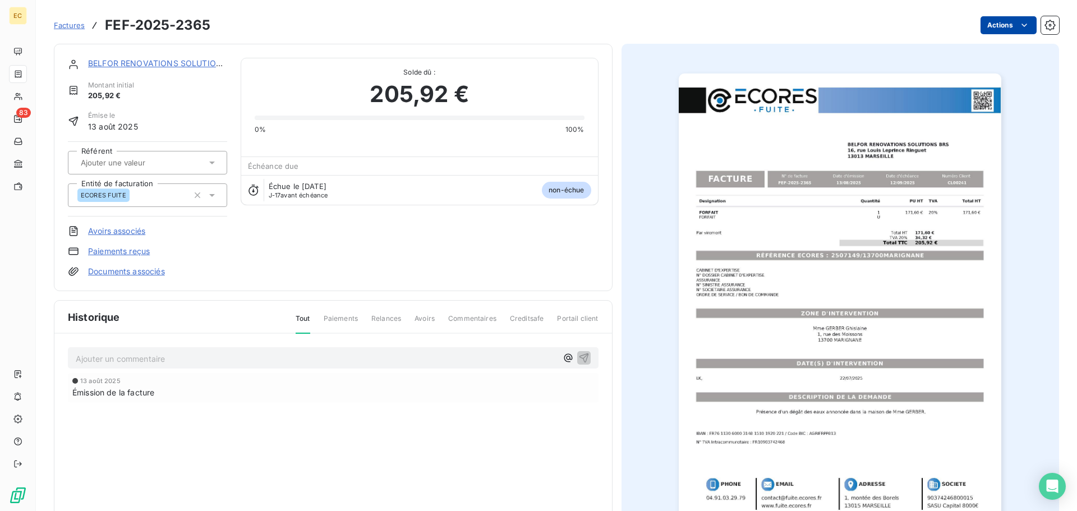
click at [985, 29] on html "EC 83 Factures FEF-2025-2365 Actions BELFOR RENOVATIONS SOLUTIONS BRS Montant i…" at bounding box center [538, 255] width 1077 height 511
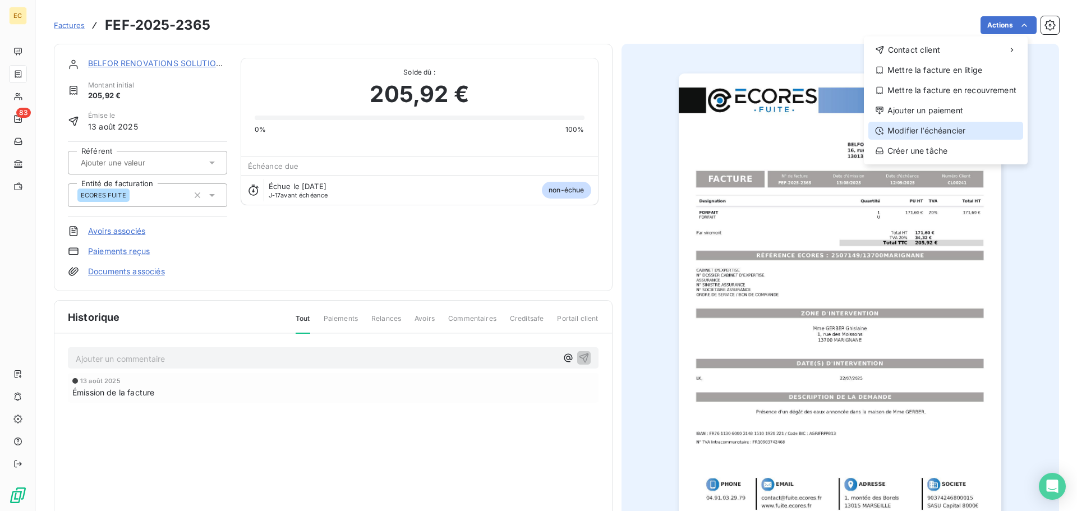
click at [952, 129] on div "Modifier l’échéancier" at bounding box center [946, 131] width 155 height 18
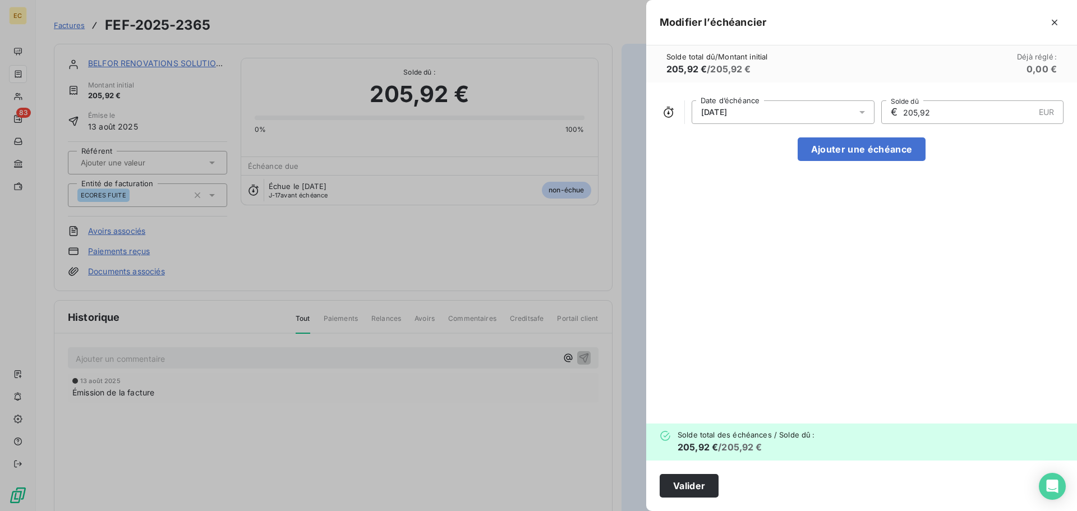
click at [863, 114] on icon at bounding box center [862, 112] width 11 height 11
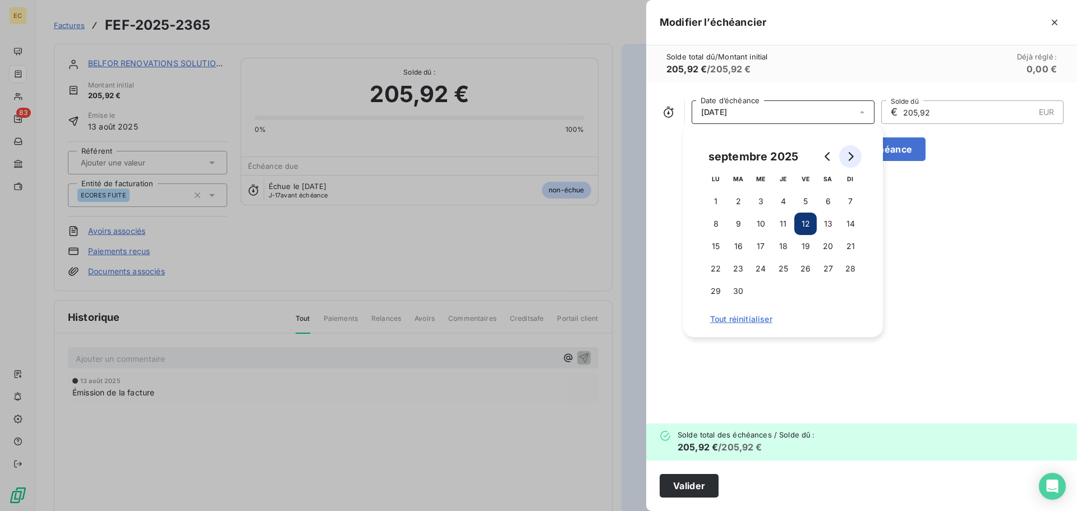
click at [846, 161] on button "Go to next month" at bounding box center [851, 156] width 22 height 22
click at [761, 249] on button "15" at bounding box center [761, 246] width 22 height 22
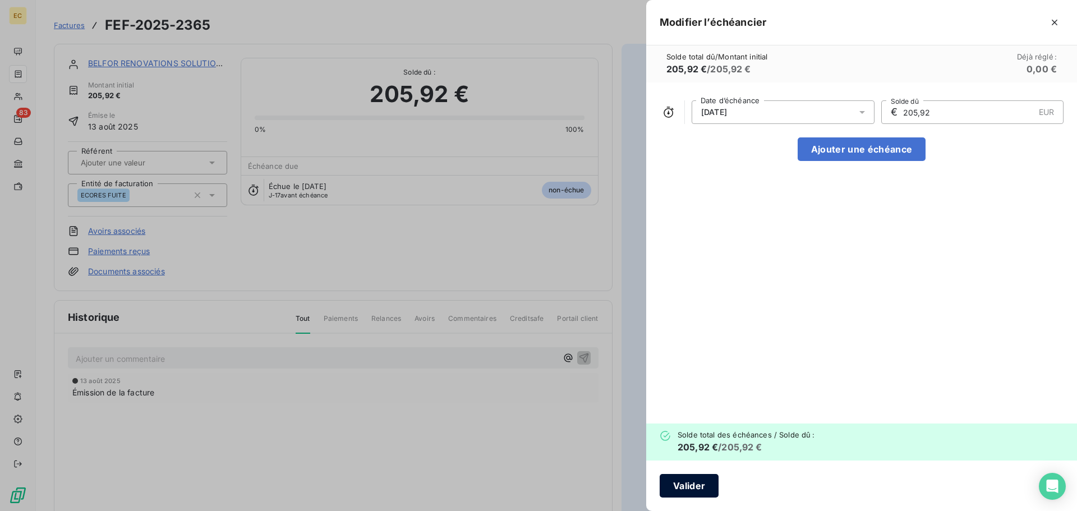
click at [694, 487] on button "Valider" at bounding box center [689, 486] width 59 height 24
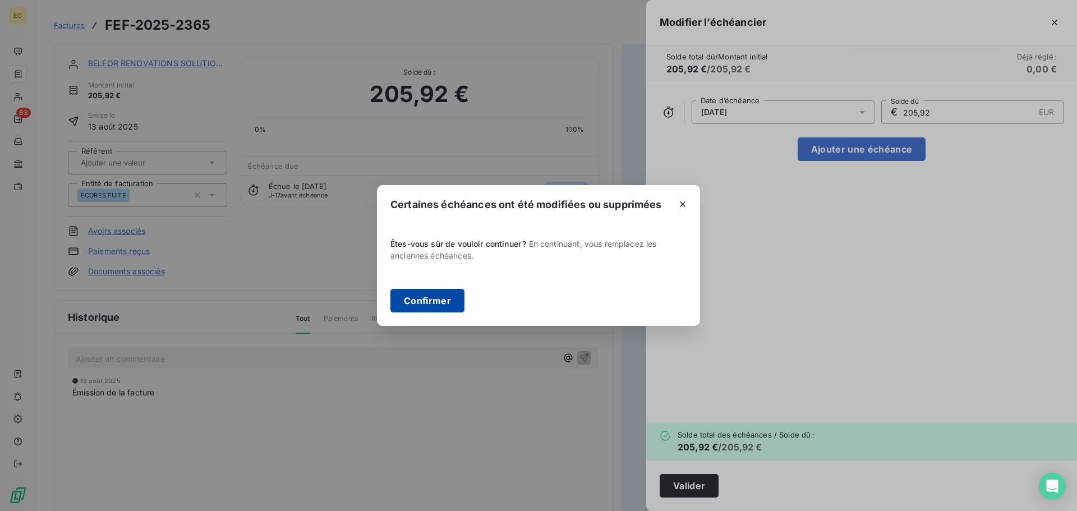
click at [408, 301] on button "Confirmer" at bounding box center [428, 301] width 74 height 24
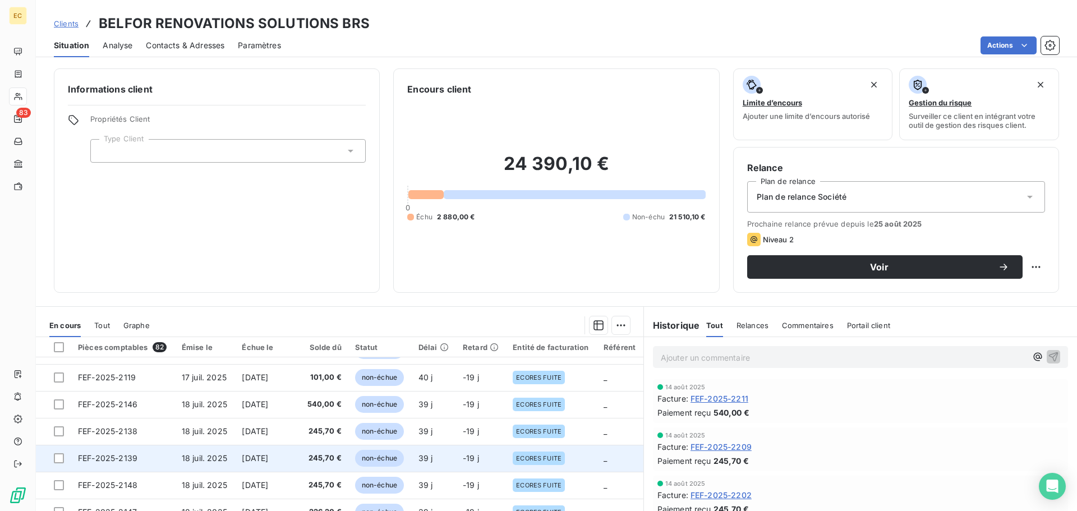
scroll to position [76, 0]
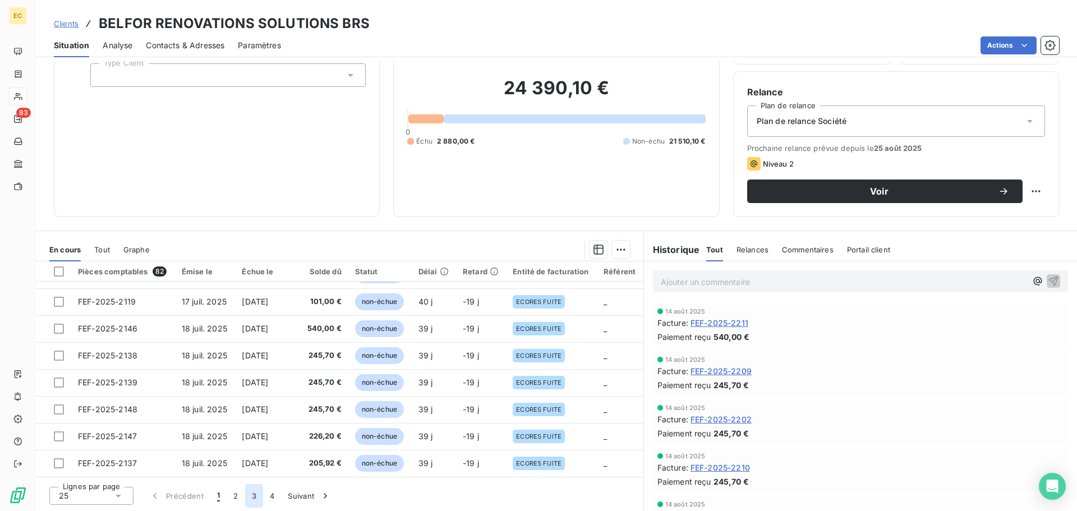
click at [251, 496] on button "3" at bounding box center [254, 496] width 18 height 24
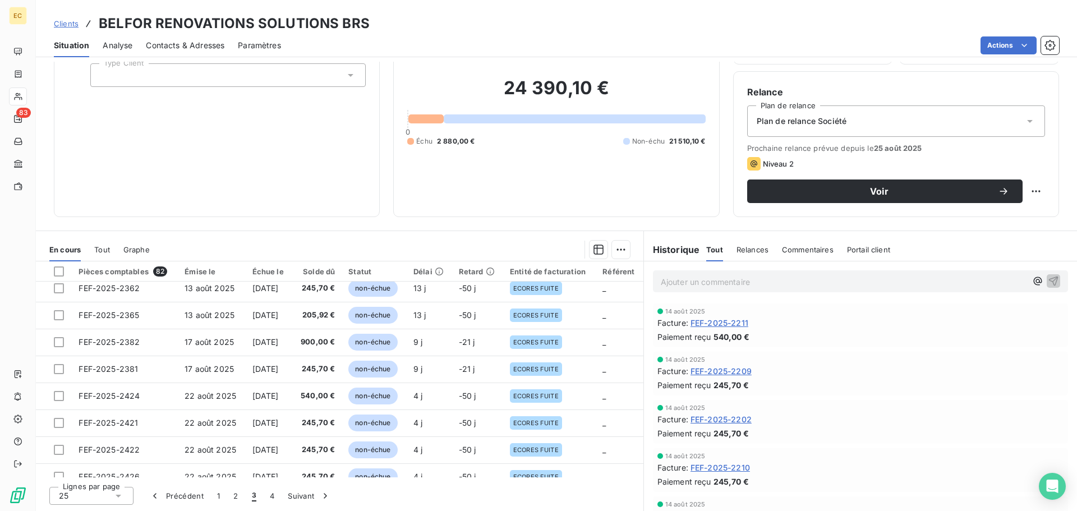
scroll to position [310, 0]
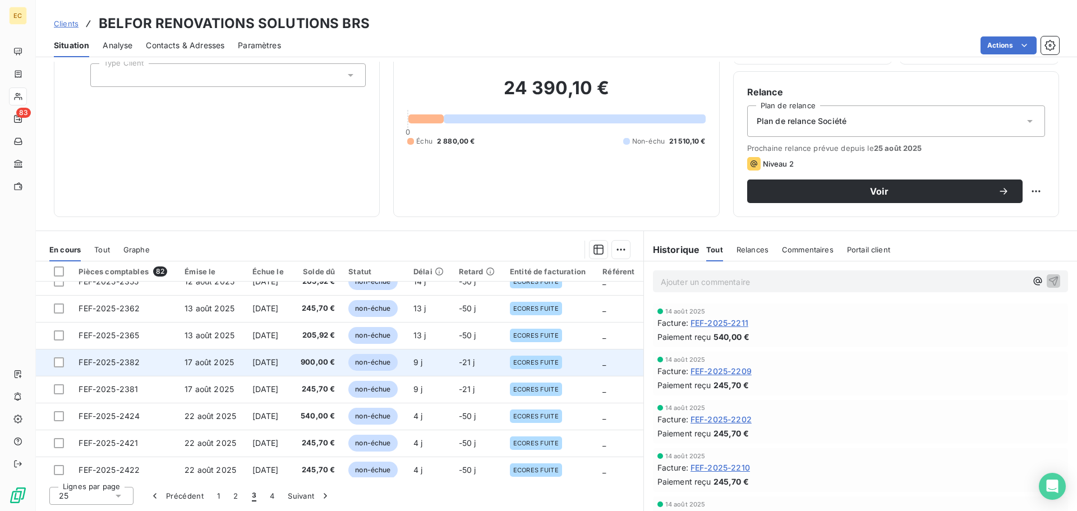
click at [264, 360] on span "16 sept. 2025" at bounding box center [266, 362] width 26 height 10
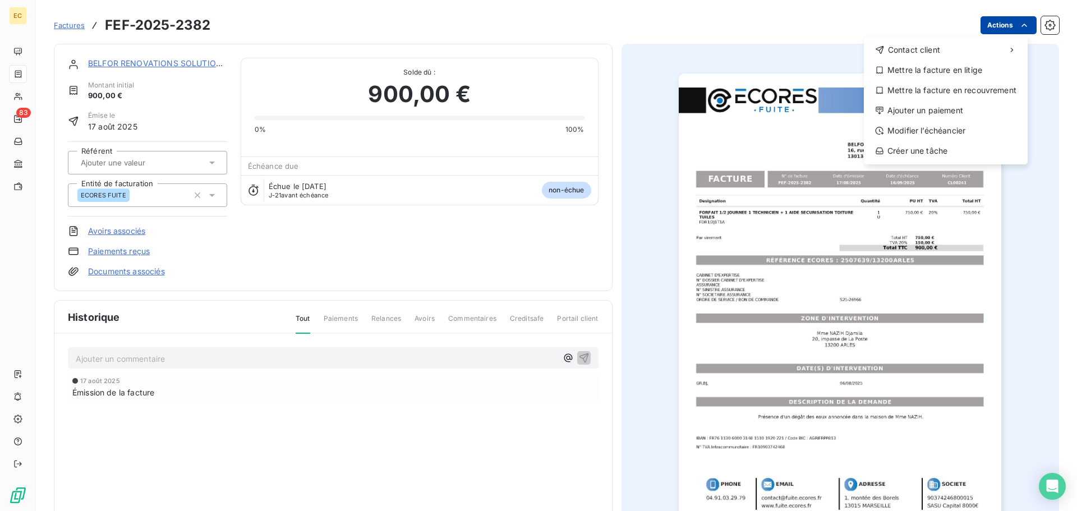
click at [984, 23] on html "EC 83 Factures FEF-2025-2382 Actions Contact client Mettre la facture en litige…" at bounding box center [538, 255] width 1077 height 511
click at [952, 126] on div "Modifier l’échéancier" at bounding box center [946, 131] width 155 height 18
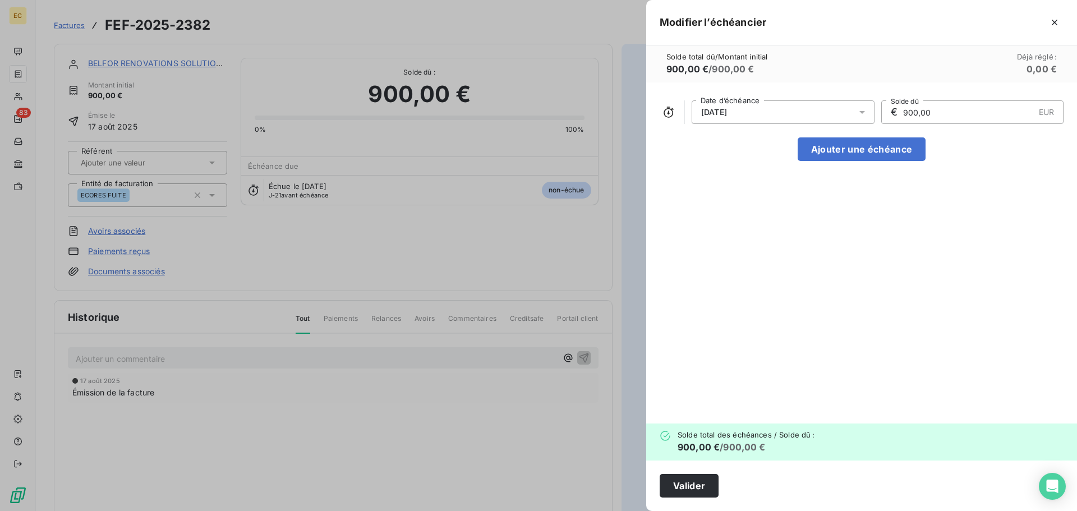
click at [862, 112] on icon at bounding box center [863, 112] width 6 height 3
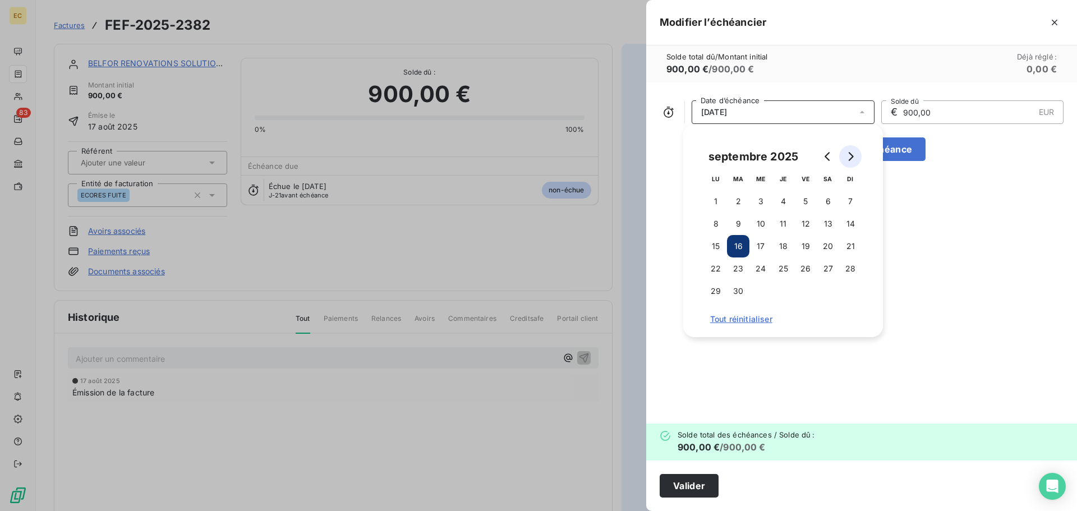
click at [850, 159] on icon "Go to next month" at bounding box center [850, 156] width 9 height 9
click at [761, 246] on button "15" at bounding box center [761, 246] width 22 height 22
click at [705, 487] on button "Valider" at bounding box center [689, 486] width 59 height 24
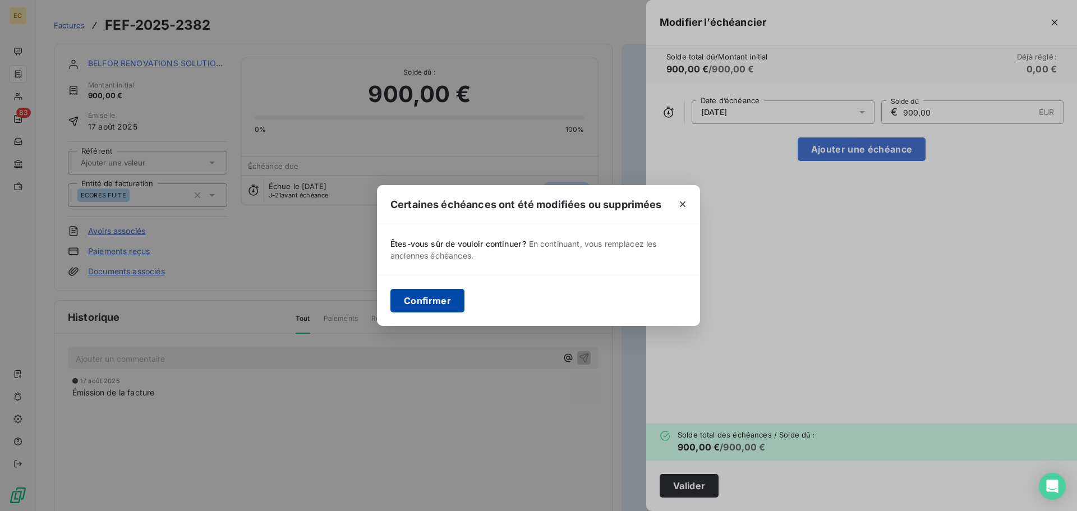
click at [412, 309] on button "Confirmer" at bounding box center [428, 301] width 74 height 24
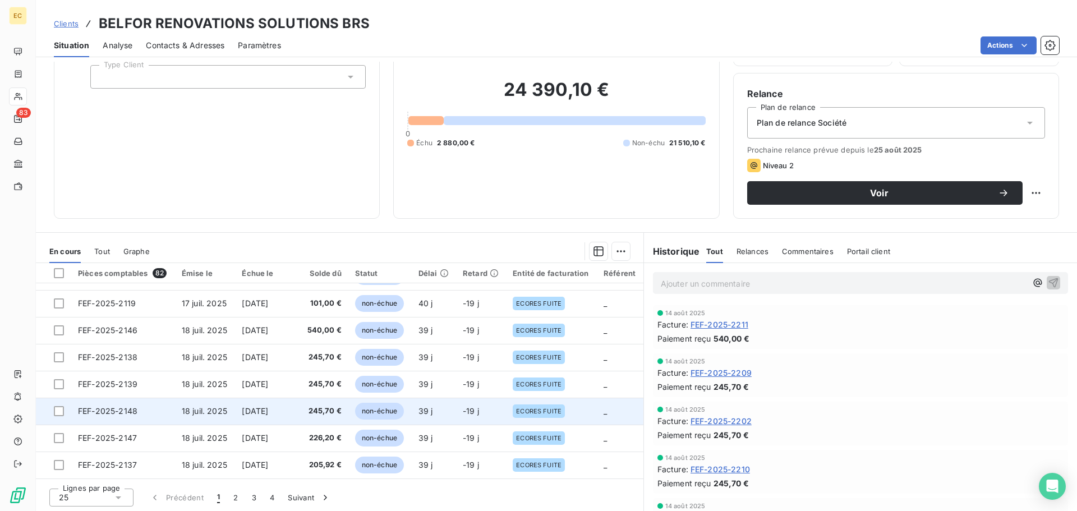
scroll to position [76, 0]
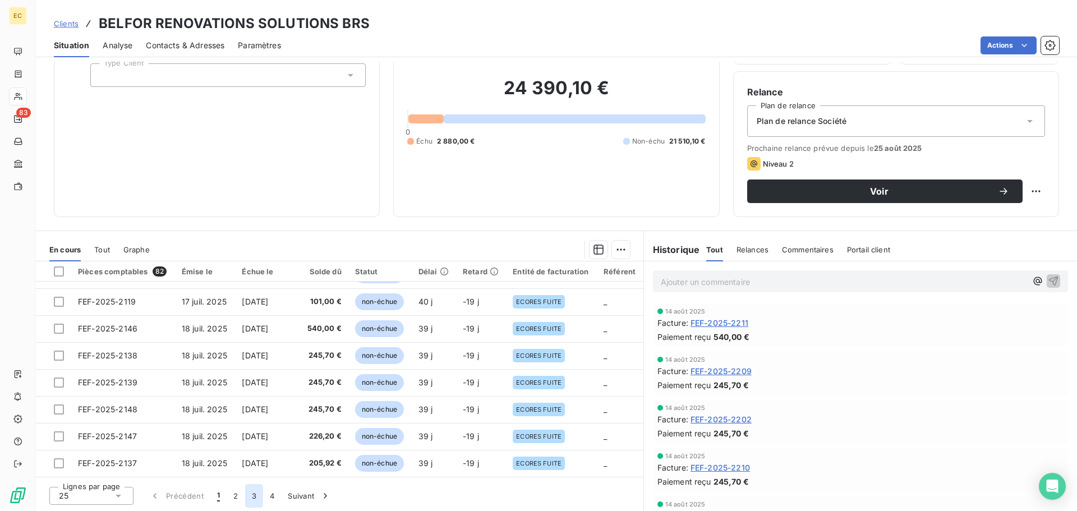
click at [250, 497] on button "3" at bounding box center [254, 496] width 18 height 24
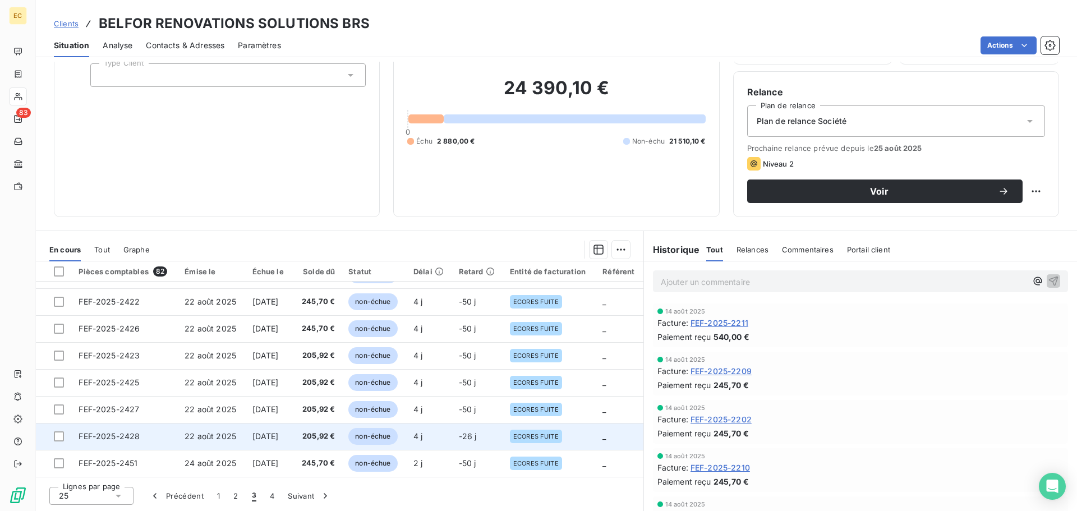
click at [279, 435] on span "21 sept. 2025" at bounding box center [266, 437] width 26 height 10
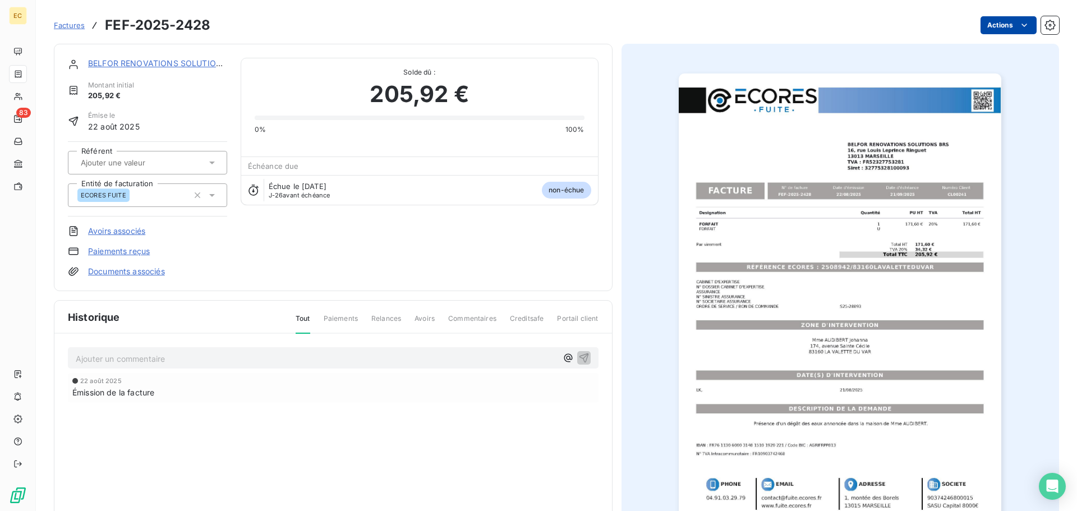
click at [992, 23] on html "EC 83 Factures FEF-2025-2428 Actions BELFOR RENOVATIONS SOLUTIONS BRS Montant i…" at bounding box center [538, 255] width 1077 height 511
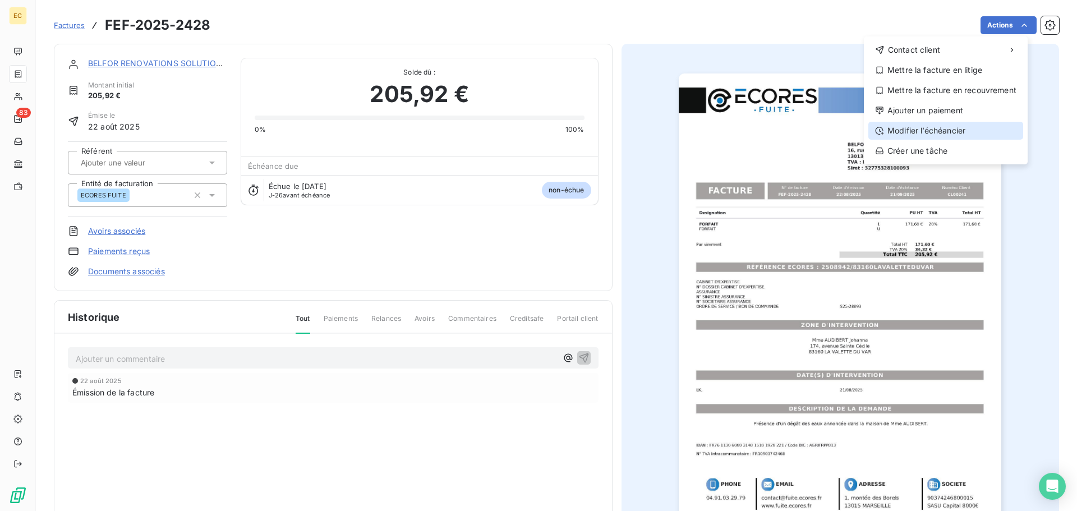
click at [956, 131] on div "Modifier l’échéancier" at bounding box center [946, 131] width 155 height 18
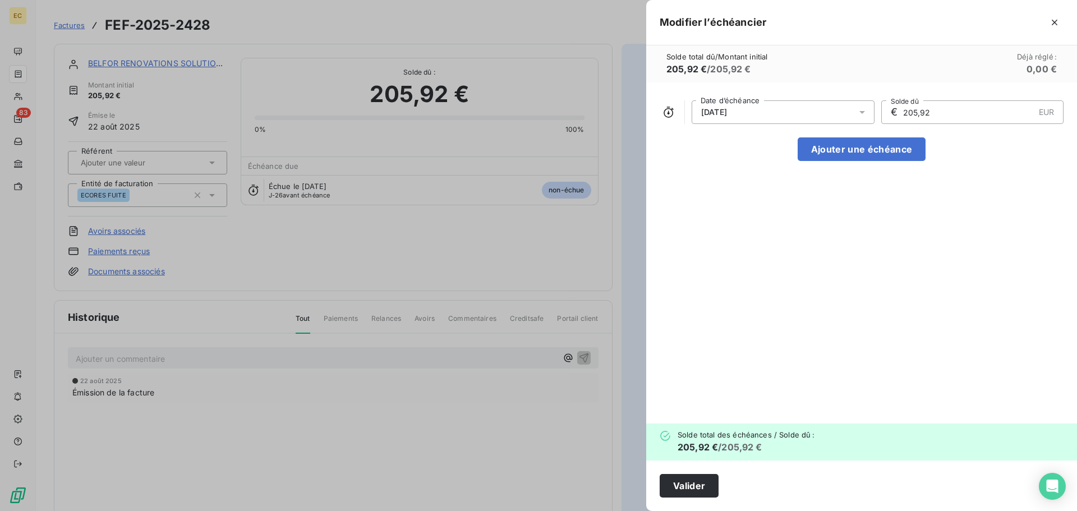
click at [864, 114] on icon at bounding box center [862, 112] width 11 height 11
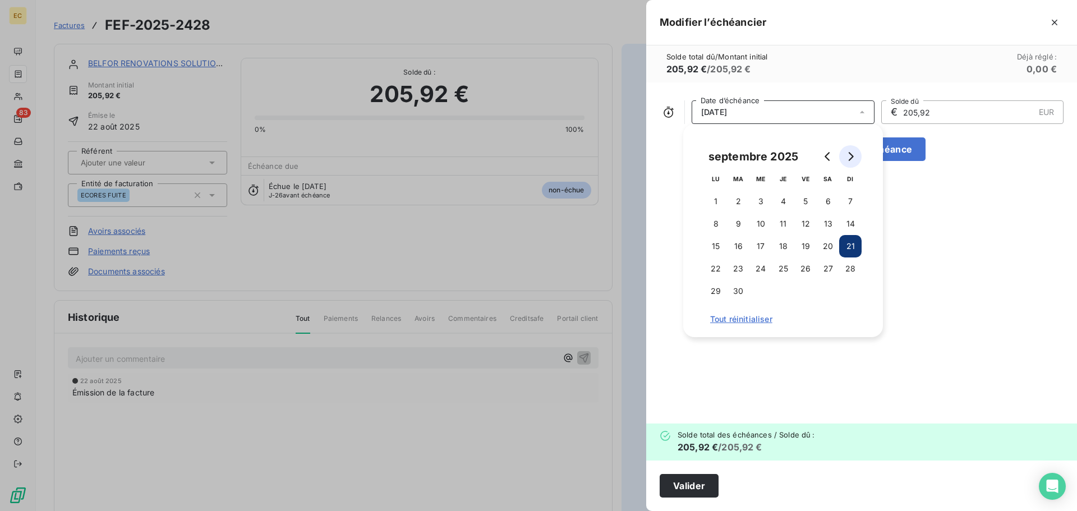
click at [853, 160] on icon "Go to next month" at bounding box center [850, 156] width 9 height 9
click at [759, 246] on button "15" at bounding box center [761, 246] width 22 height 22
click at [696, 485] on button "Valider" at bounding box center [689, 486] width 59 height 24
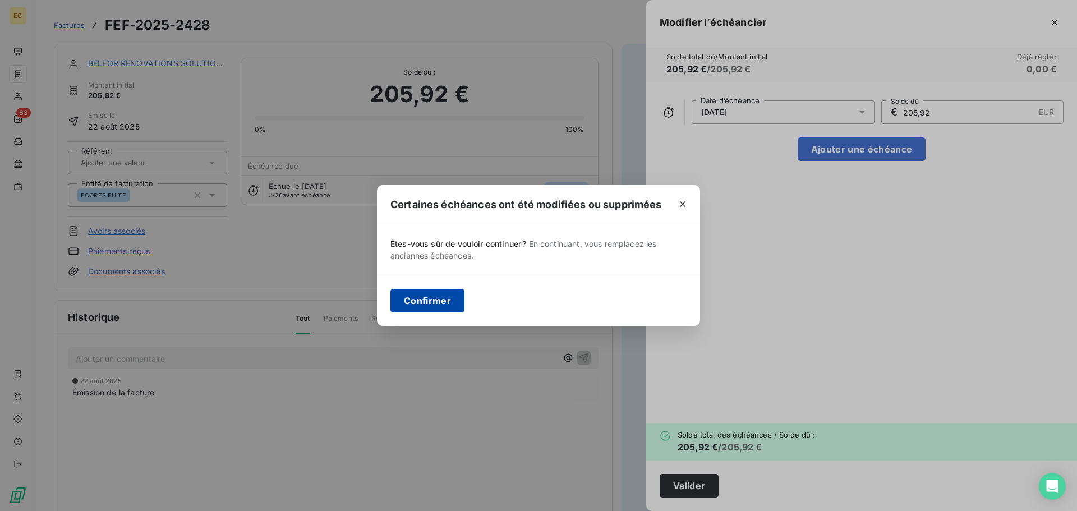
click at [417, 299] on button "Confirmer" at bounding box center [428, 301] width 74 height 24
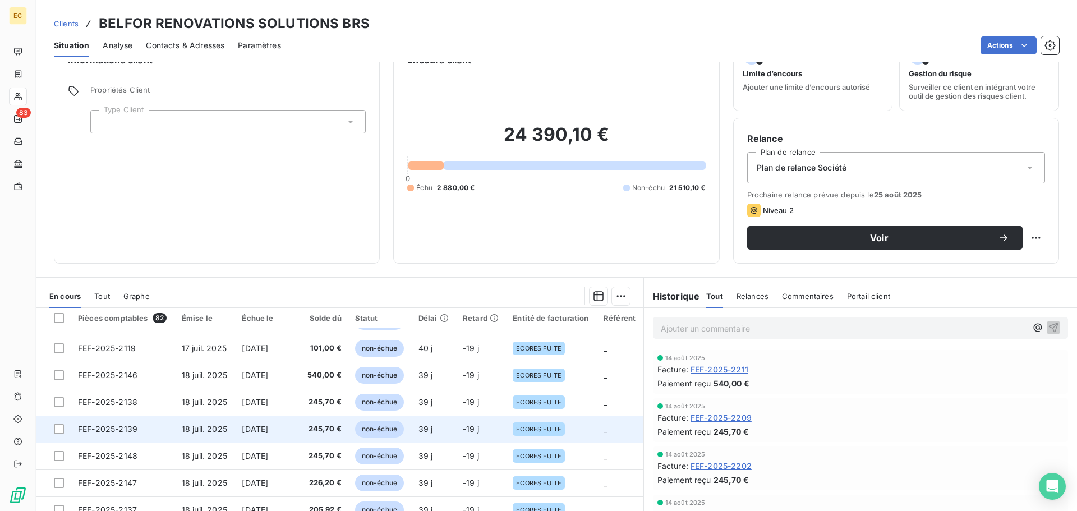
scroll to position [76, 0]
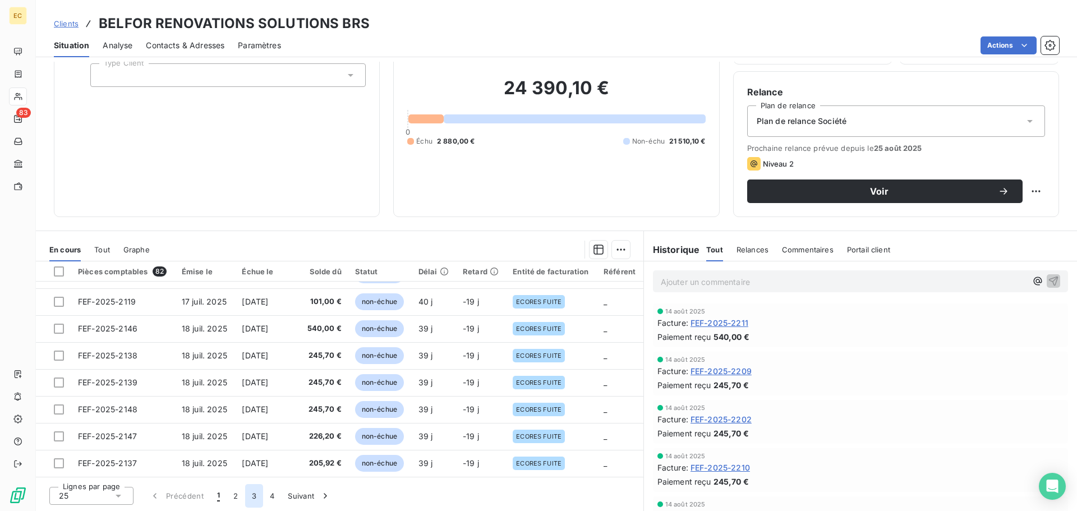
click at [255, 501] on button "3" at bounding box center [254, 496] width 18 height 24
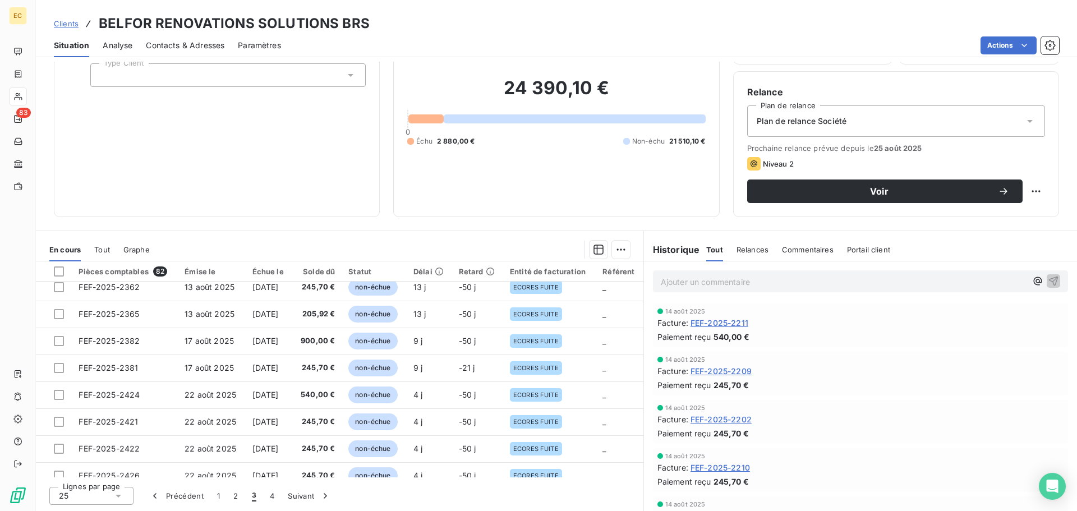
scroll to position [337, 0]
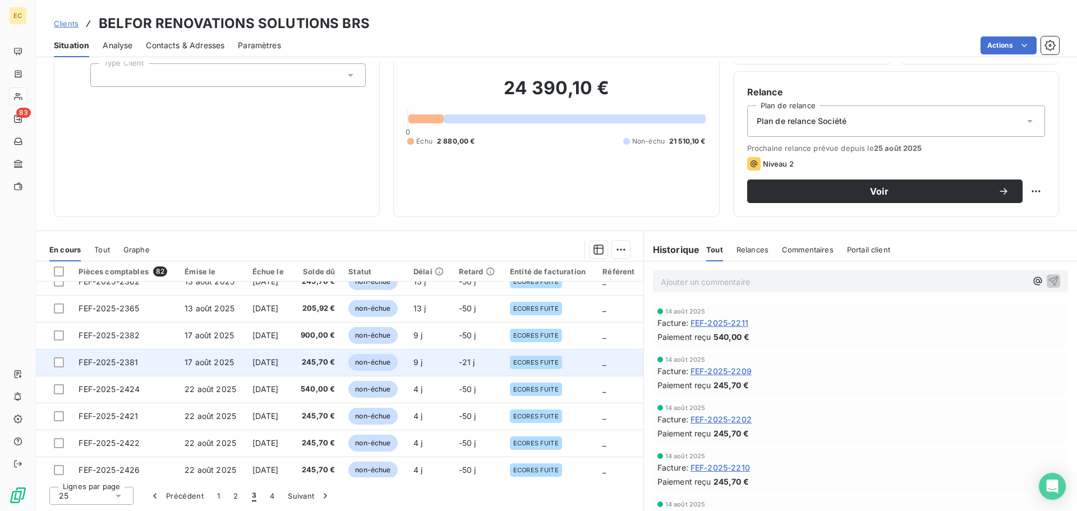
click at [283, 367] on td "16 sept. 2025" at bounding box center [269, 362] width 47 height 27
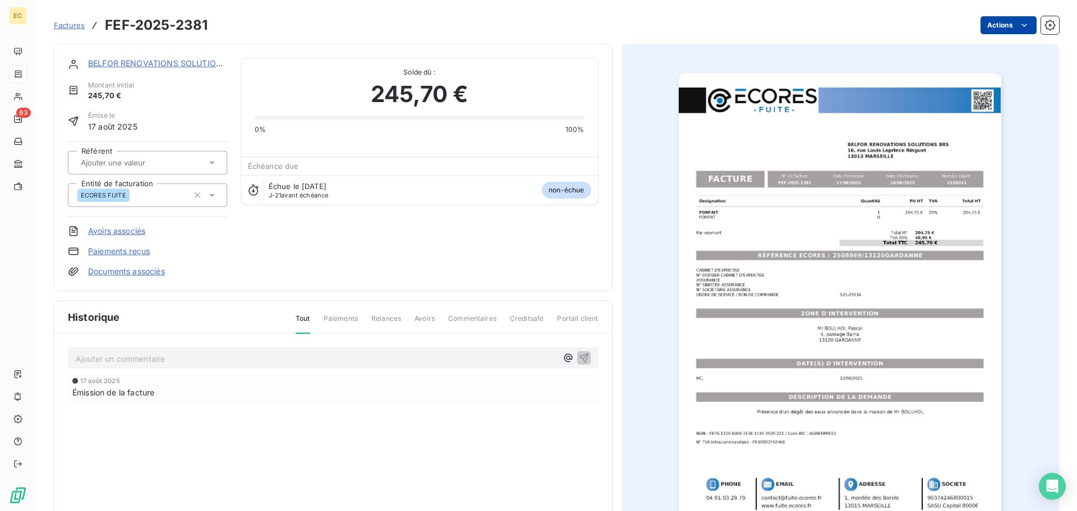
click at [989, 31] on html "EC 83 Factures FEF-2025-2381 Actions BELFOR RENOVATIONS SOLUTIONS BRS Montant i…" at bounding box center [538, 255] width 1077 height 511
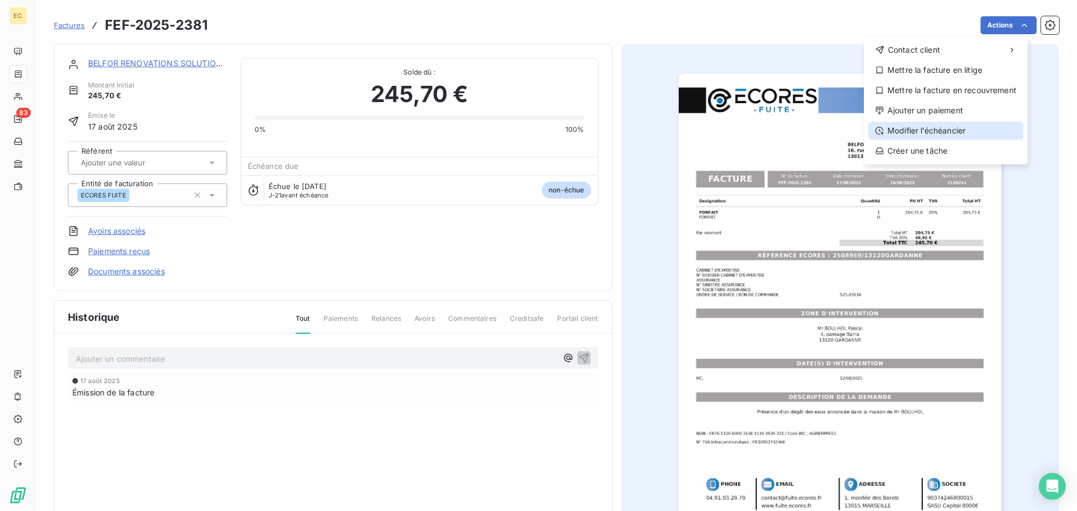
click at [963, 124] on div "Modifier l’échéancier" at bounding box center [946, 131] width 155 height 18
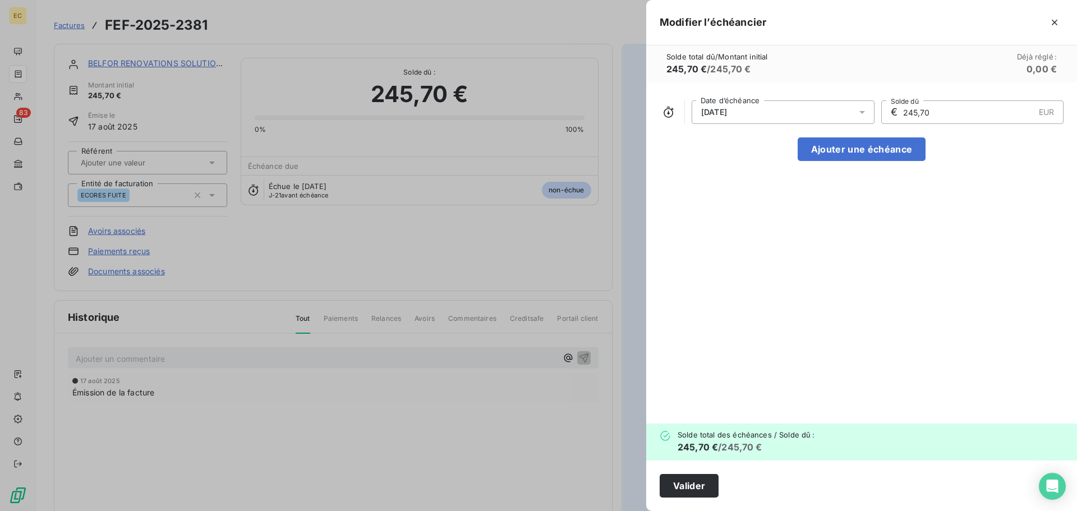
click at [864, 112] on icon at bounding box center [863, 112] width 6 height 3
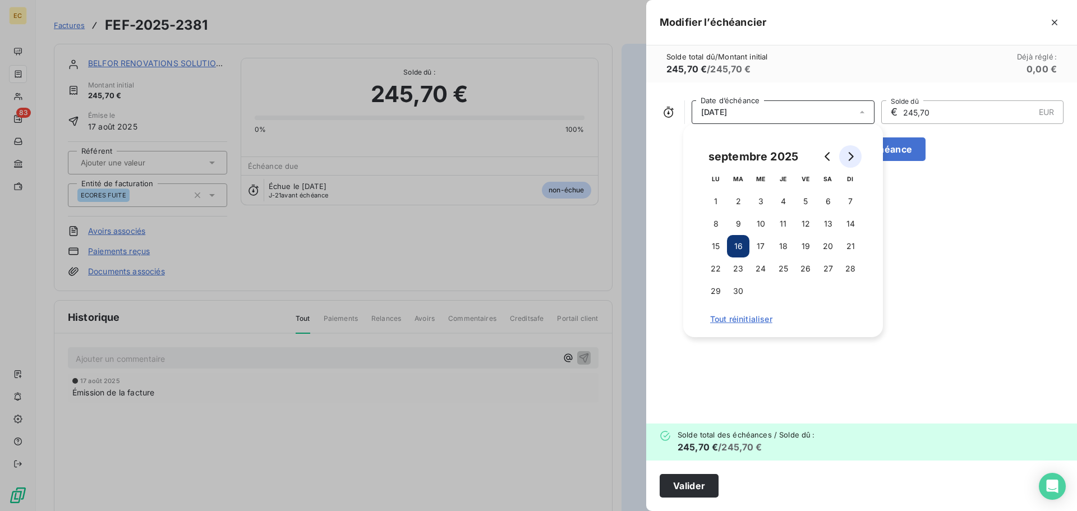
click at [853, 156] on icon "Go to next month" at bounding box center [851, 156] width 5 height 9
click at [782, 240] on button "16" at bounding box center [783, 246] width 22 height 22
click at [764, 245] on button "15" at bounding box center [761, 246] width 22 height 22
click at [706, 486] on button "Valider" at bounding box center [689, 486] width 59 height 24
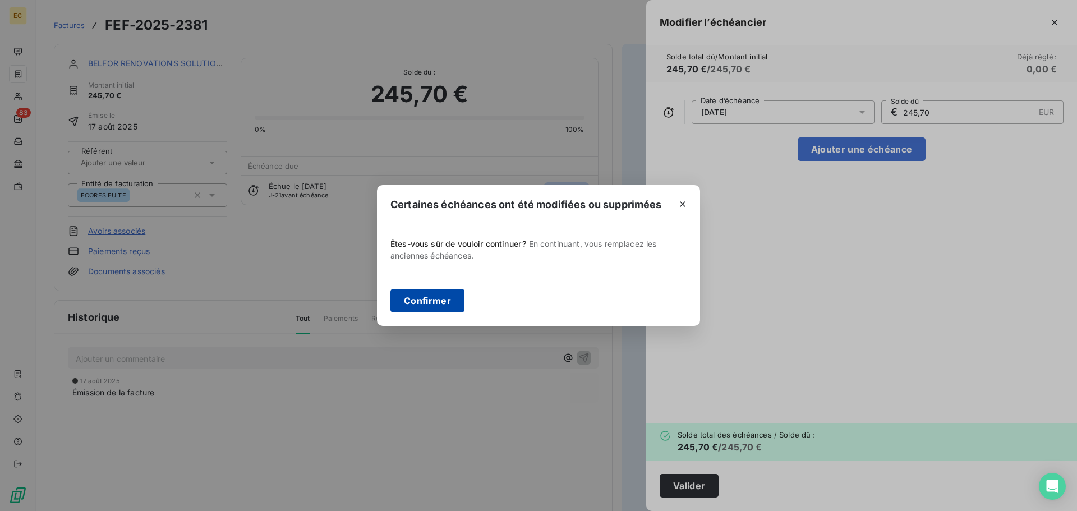
click at [433, 301] on button "Confirmer" at bounding box center [428, 301] width 74 height 24
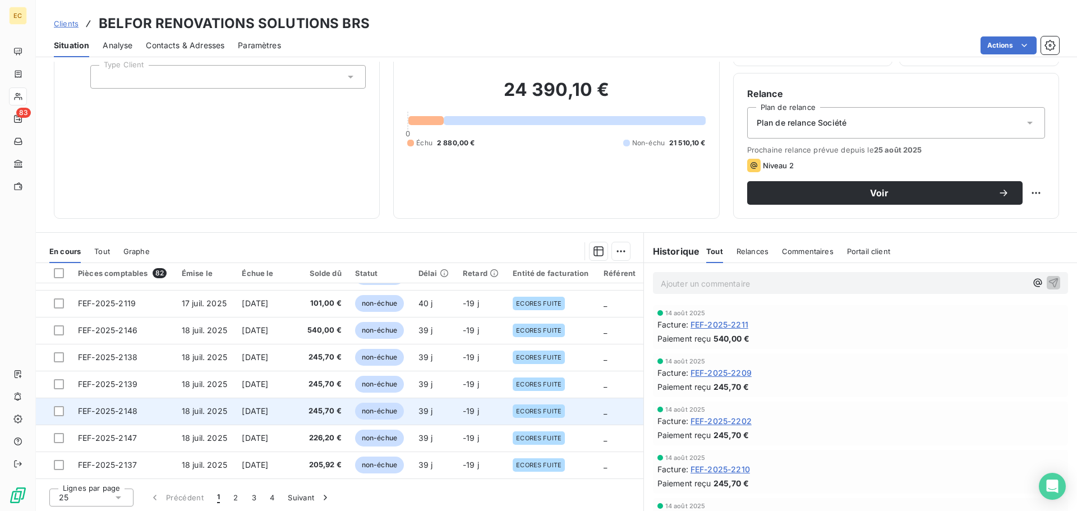
scroll to position [76, 0]
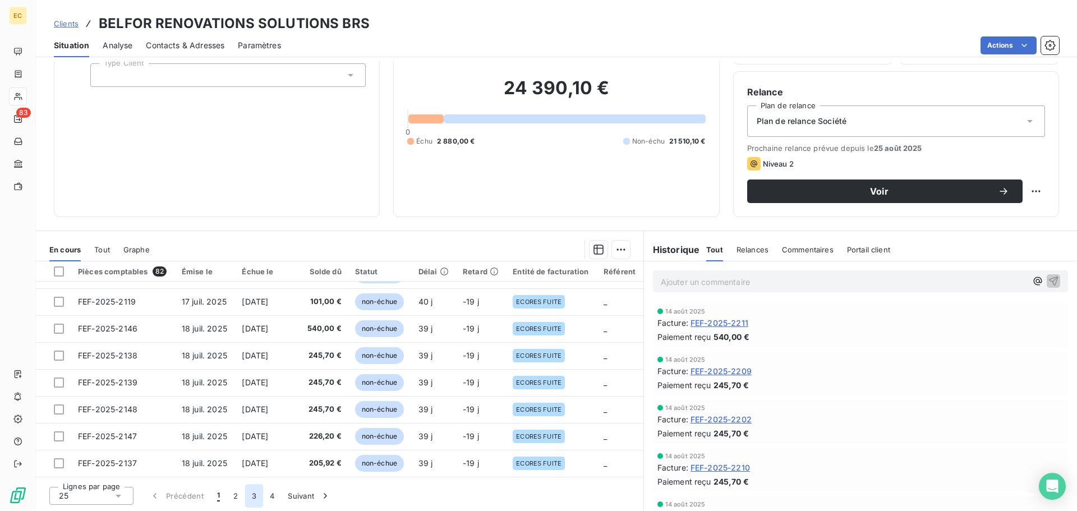
click at [249, 496] on button "3" at bounding box center [254, 496] width 18 height 24
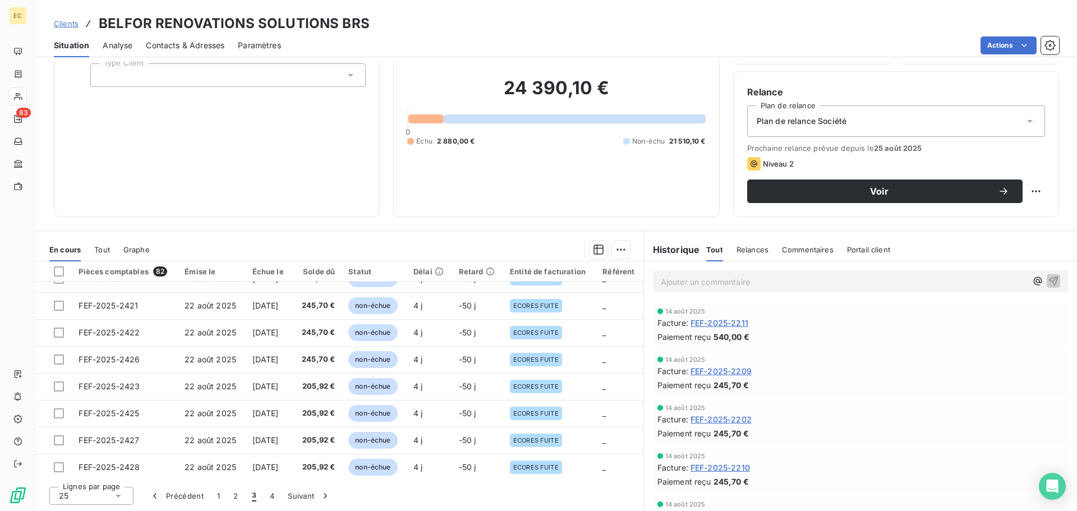
scroll to position [478, 0]
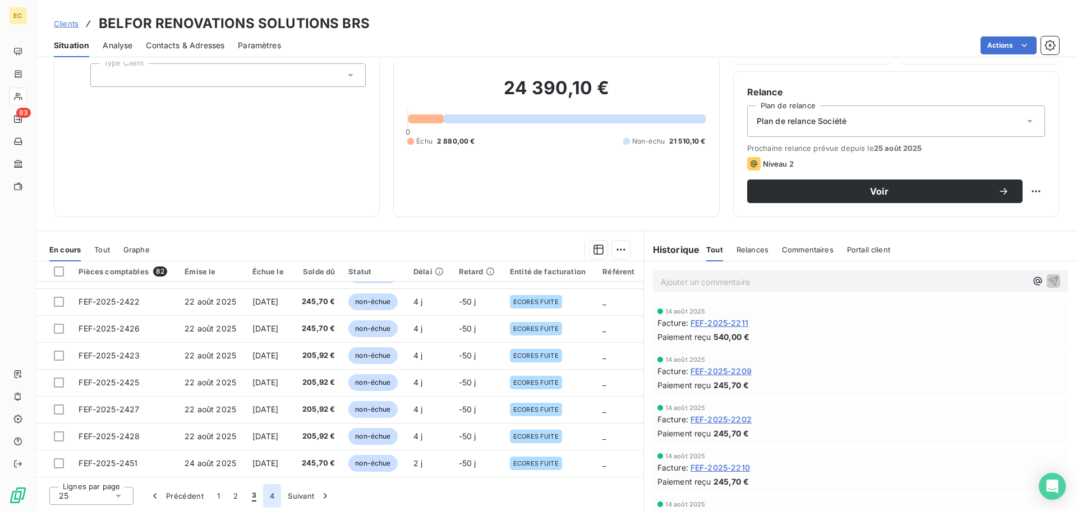
click at [272, 495] on button "4" at bounding box center [272, 496] width 18 height 24
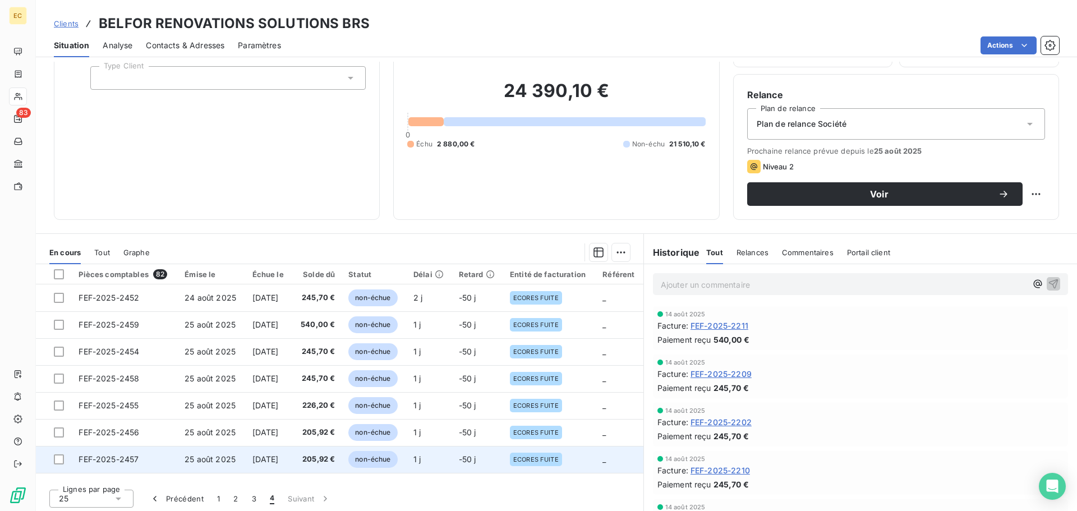
scroll to position [76, 0]
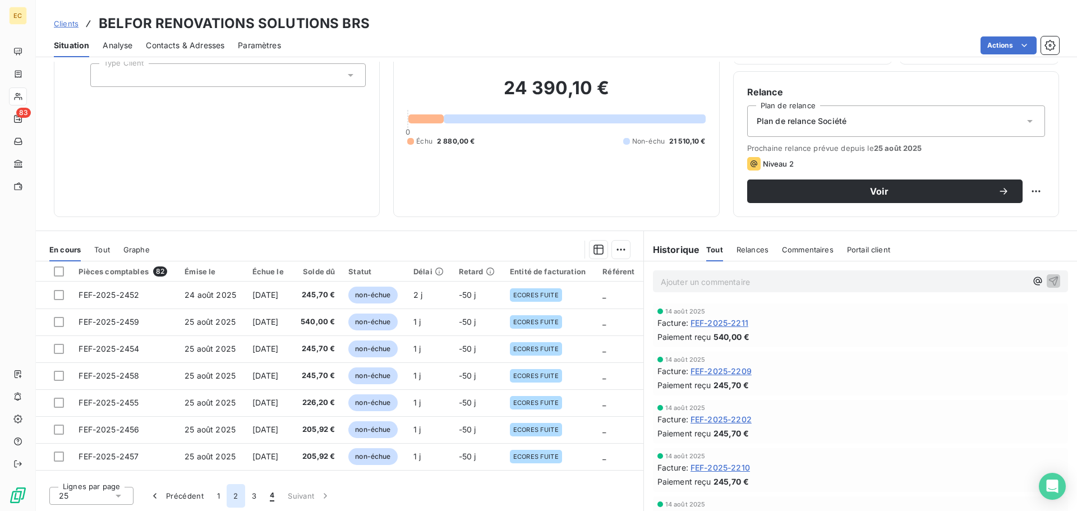
click at [235, 498] on button "2" at bounding box center [236, 496] width 18 height 24
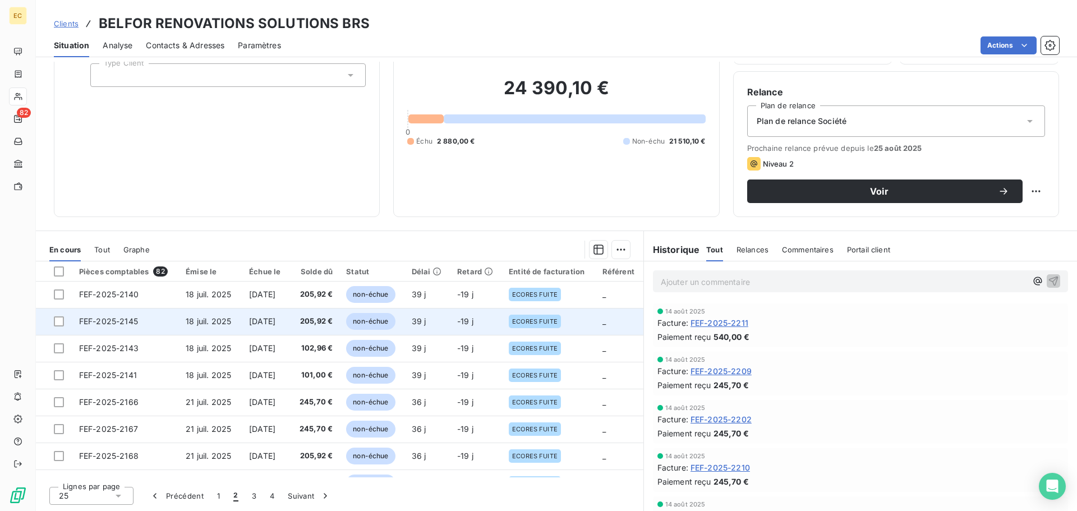
scroll to position [0, 0]
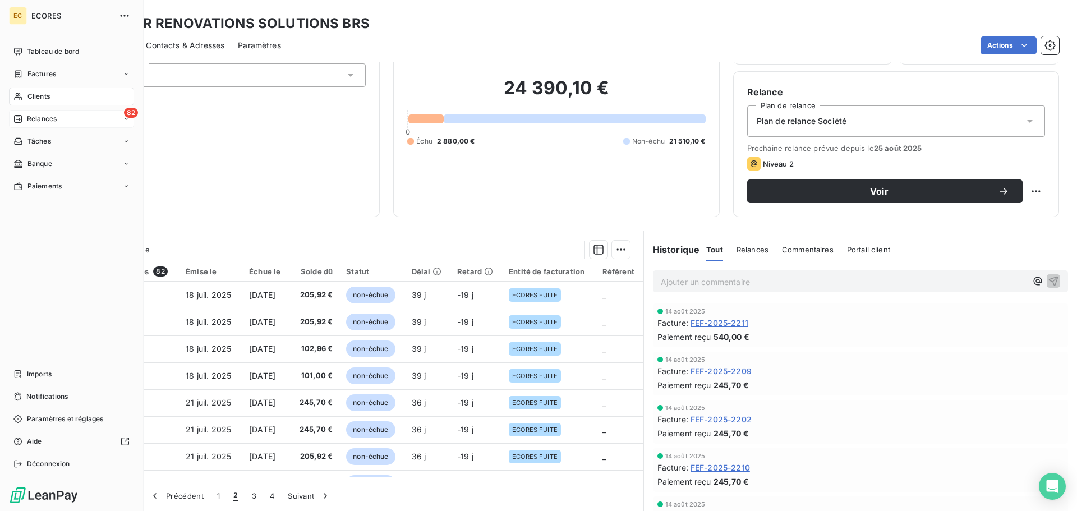
click at [36, 118] on span "Relances" at bounding box center [42, 119] width 30 height 10
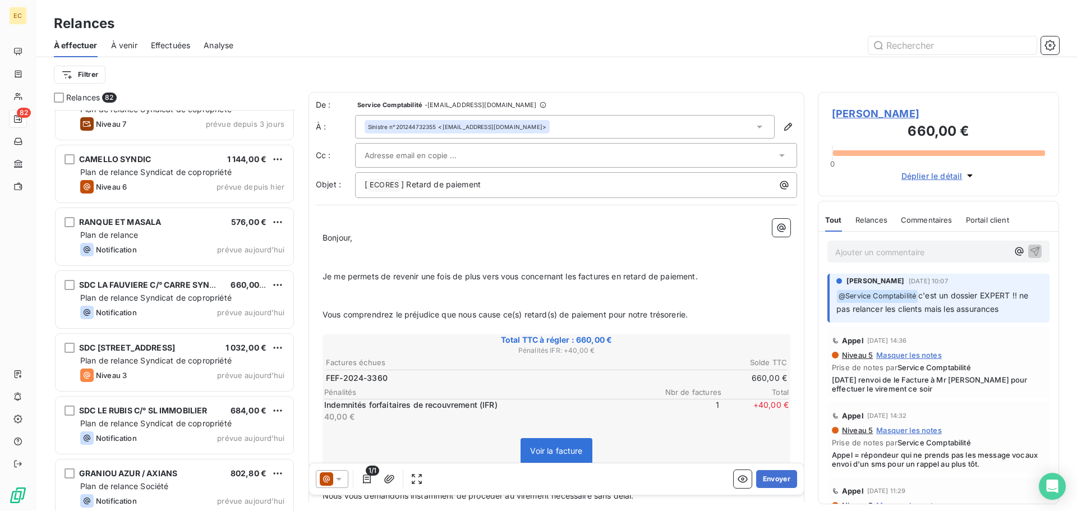
scroll to position [4097, 0]
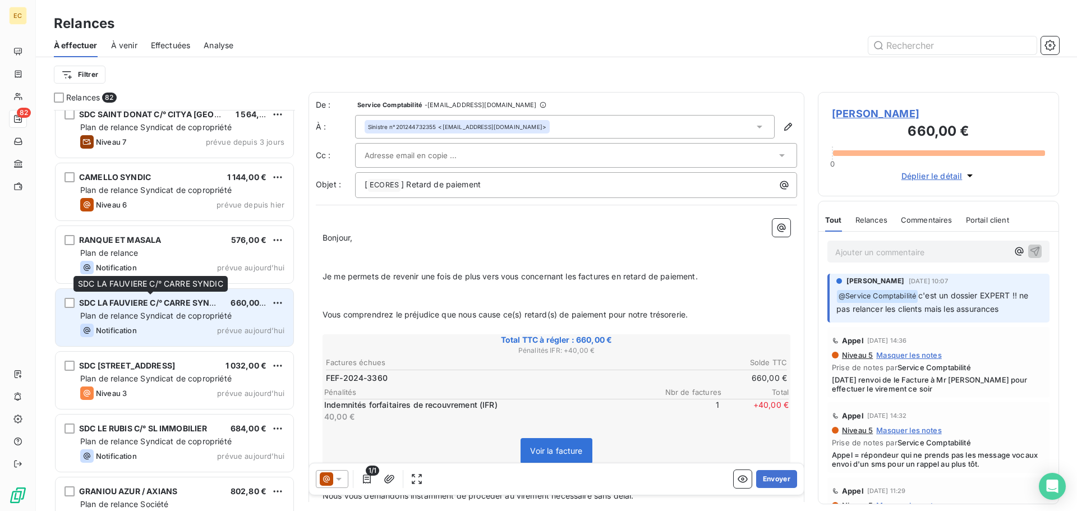
click at [175, 309] on div "SDC LA FAUVIERE C/° CARRE SYNDIC" at bounding box center [150, 302] width 143 height 11
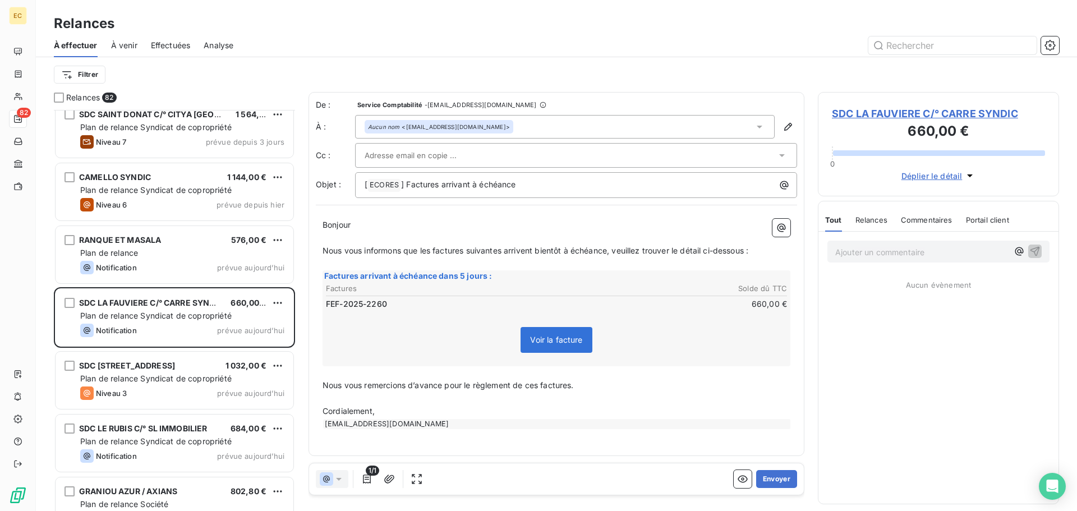
click at [452, 156] on input "text" at bounding box center [425, 155] width 121 height 17
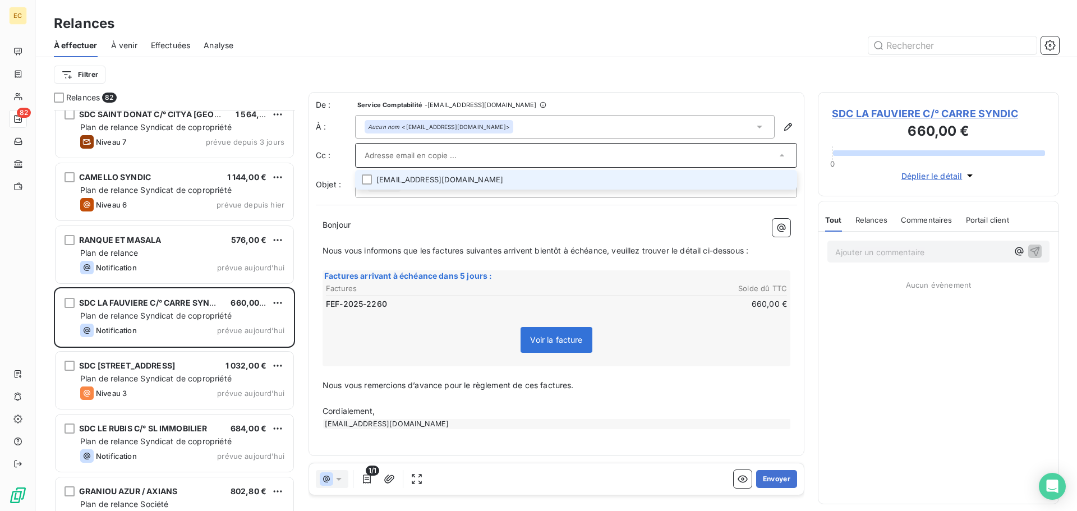
drag, startPoint x: 452, startPoint y: 156, endPoint x: 403, endPoint y: 180, distance: 55.0
click at [403, 180] on li "comptacopro@carresyndic.fr" at bounding box center [576, 180] width 442 height 20
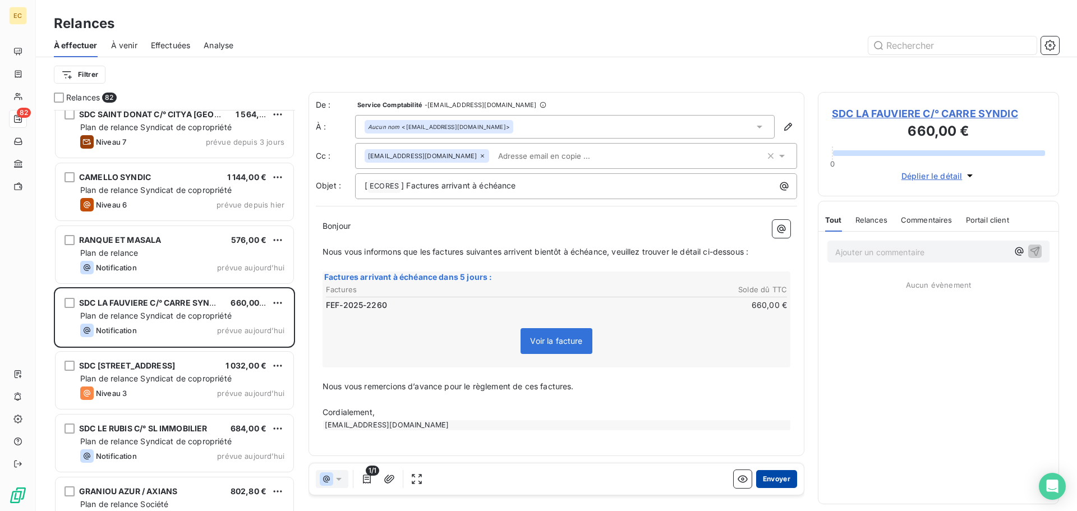
click at [781, 484] on button "Envoyer" at bounding box center [776, 479] width 41 height 18
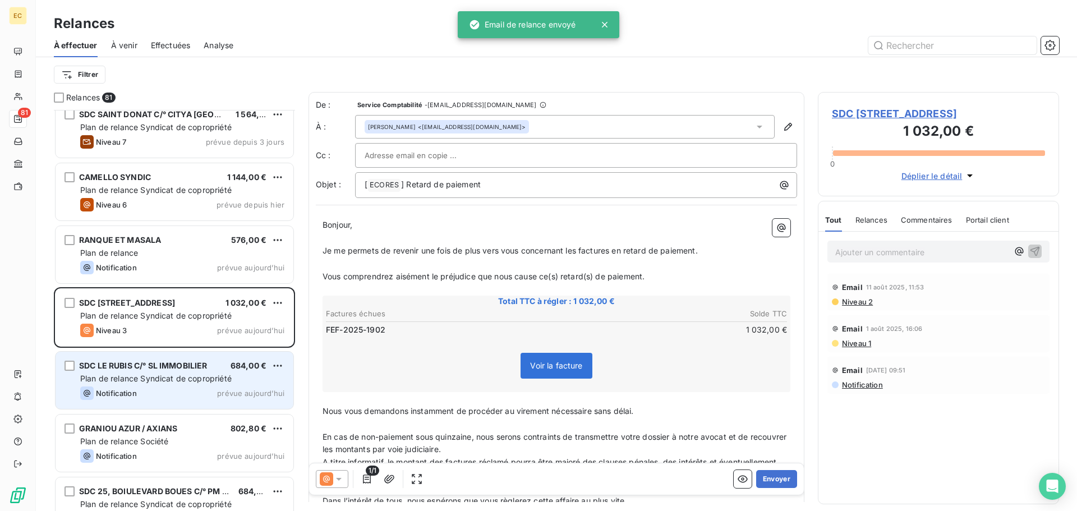
click at [164, 379] on span "Plan de relance Syndicat de copropriété" at bounding box center [156, 379] width 152 height 10
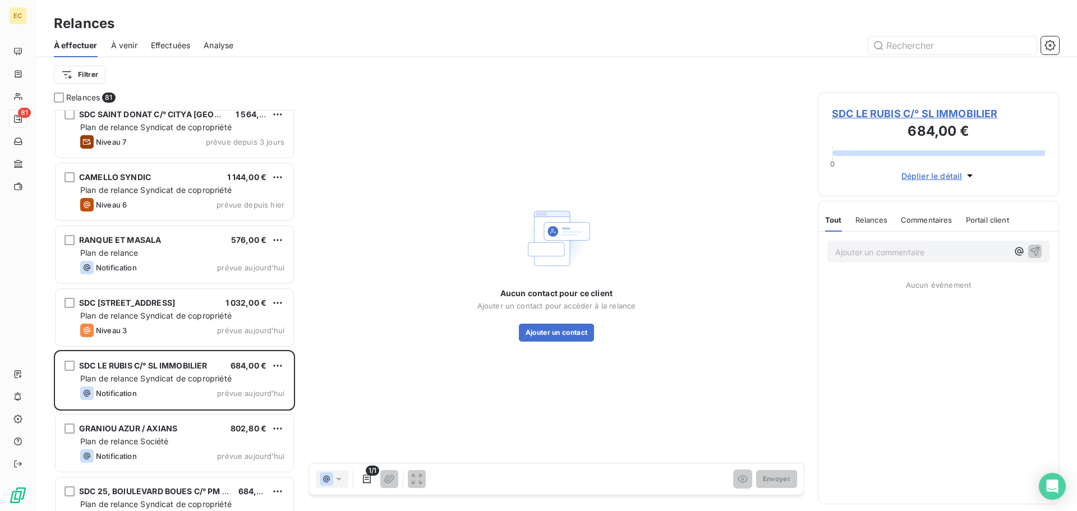
click at [879, 115] on span "SDC LE RUBIS C/° SL IMMOBILIER" at bounding box center [938, 113] width 213 height 15
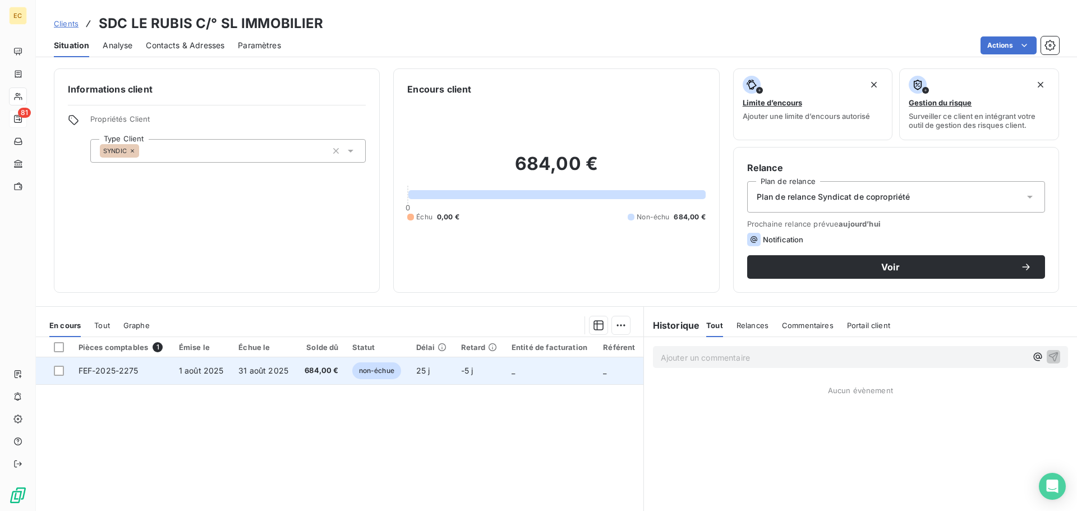
click at [242, 378] on td "31 août 2025" at bounding box center [264, 370] width 65 height 27
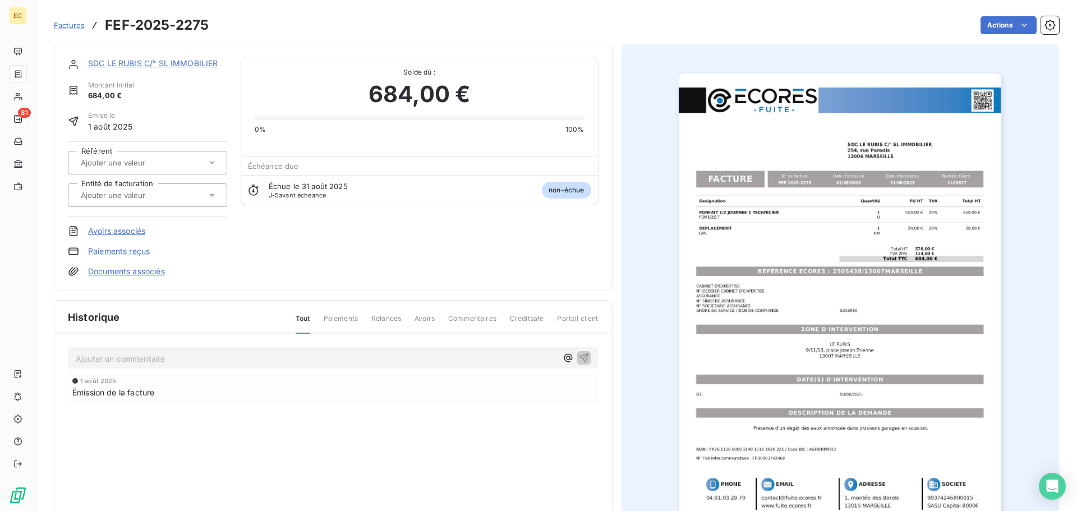
click at [831, 278] on img "button" at bounding box center [840, 302] width 323 height 457
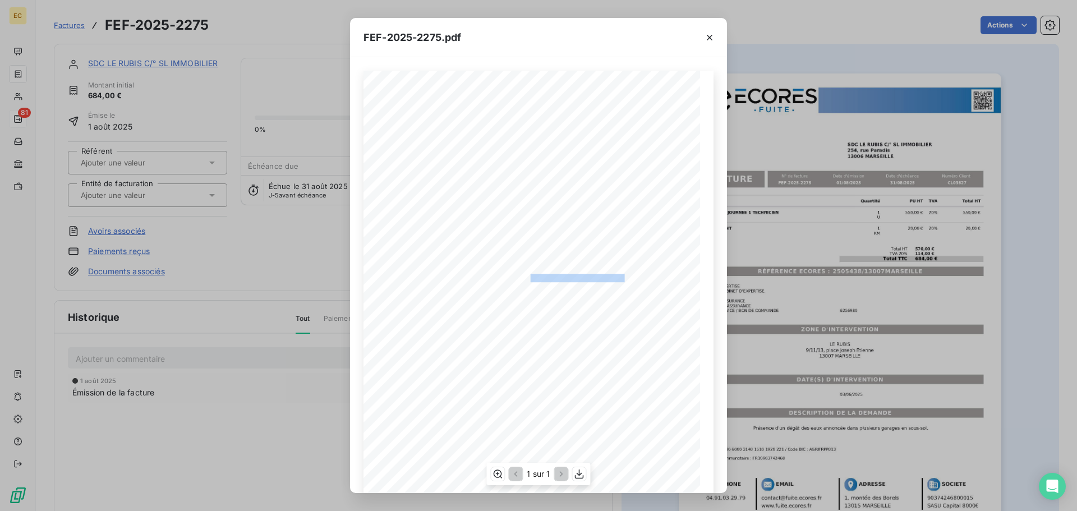
drag, startPoint x: 620, startPoint y: 278, endPoint x: 525, endPoint y: 278, distance: 94.8
click at [525, 278] on span "RÉFÉRENCE ECORES : 2505438/13007MARSEILLE" at bounding box center [539, 277] width 172 height 6
copy span "2505438/13007MARSEILLE"
click at [708, 37] on icon "button" at bounding box center [709, 37] width 11 height 11
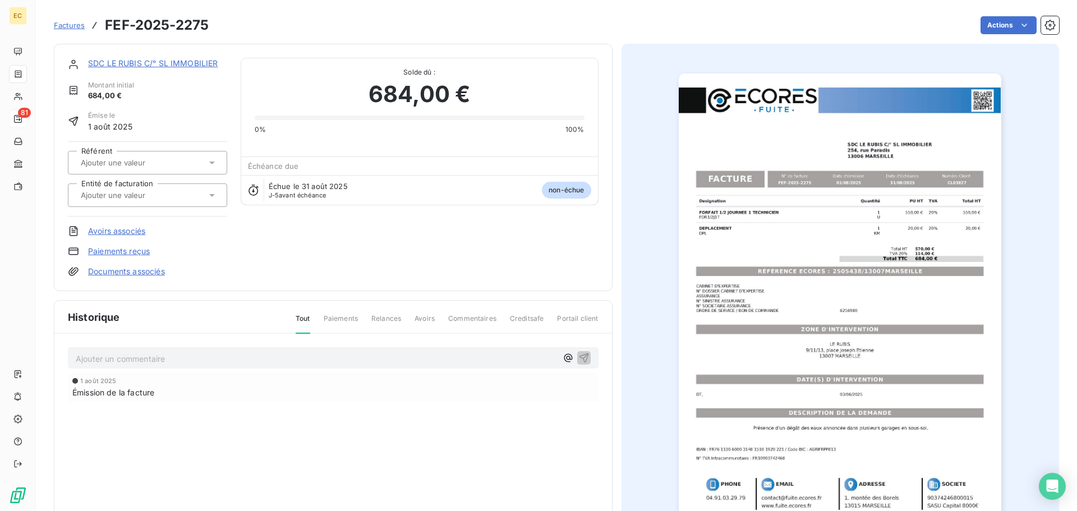
click at [150, 61] on link "SDC LE RUBIS C/° SL IMMOBILIER" at bounding box center [153, 63] width 130 height 10
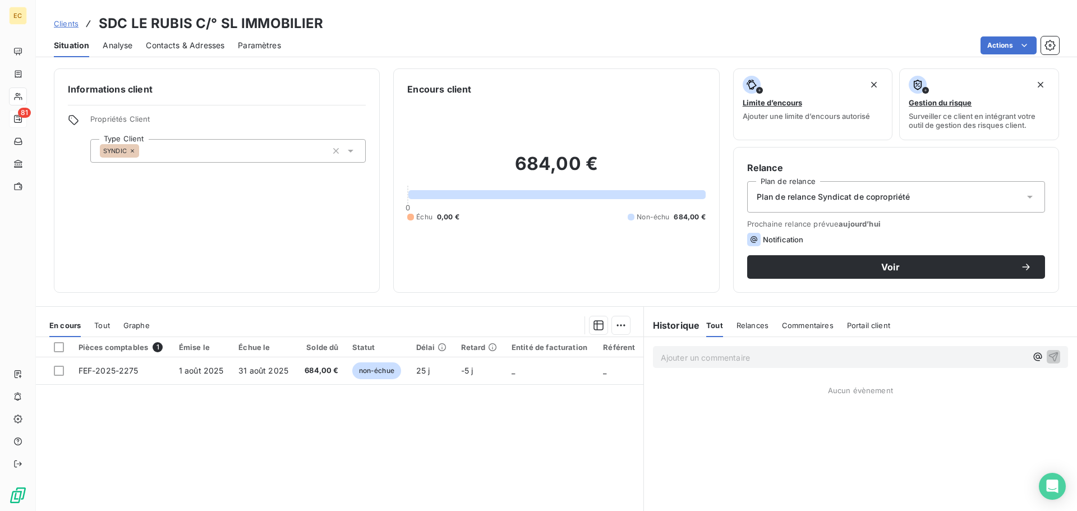
click at [196, 48] on span "Contacts & Adresses" at bounding box center [185, 45] width 79 height 11
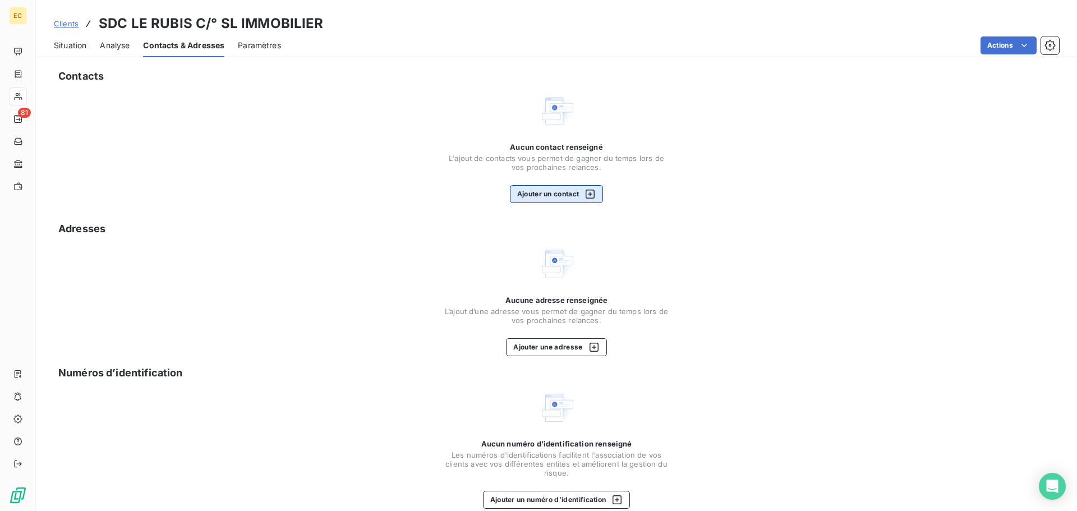
click at [528, 198] on button "Ajouter un contact" at bounding box center [557, 194] width 94 height 18
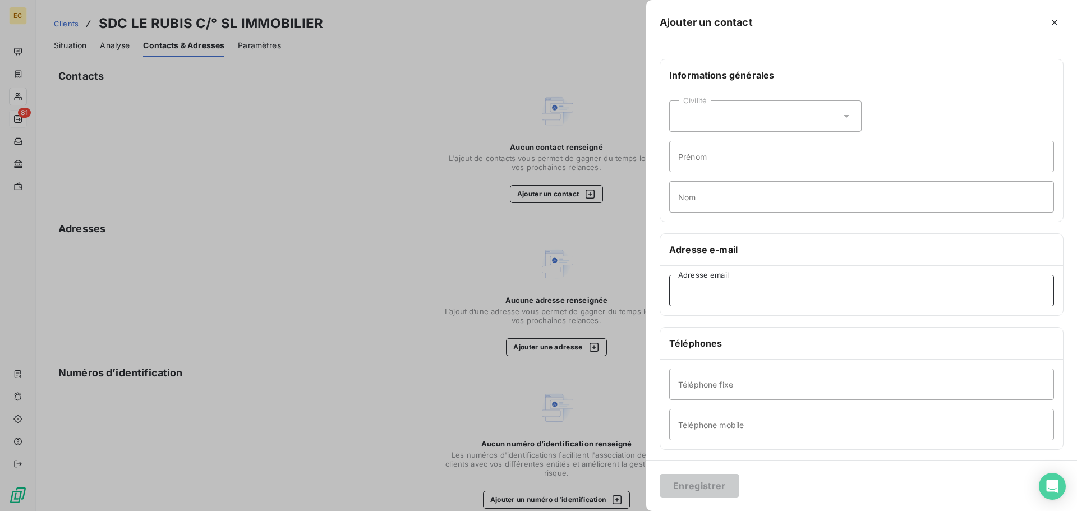
paste input "comptabilite2@slimmobilier.fr"
type input "comptabilite2@slimmobilier.fr"
click at [716, 480] on button "Enregistrer" at bounding box center [700, 486] width 80 height 24
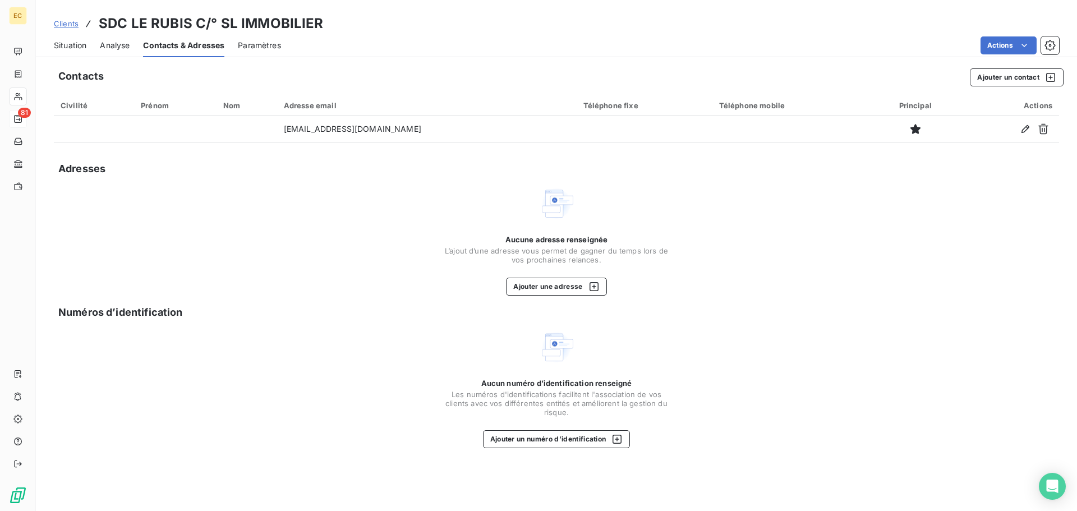
click at [78, 44] on span "Situation" at bounding box center [70, 45] width 33 height 11
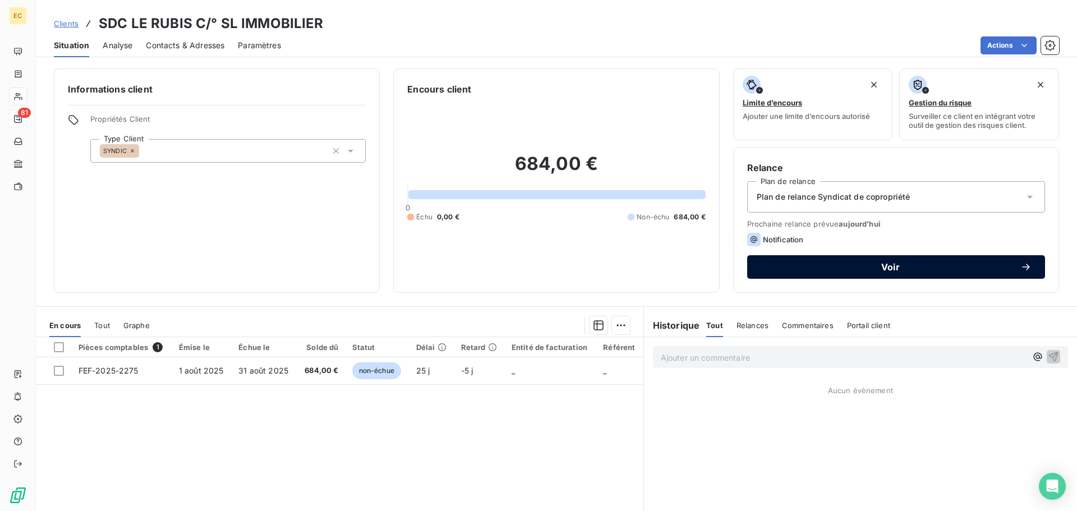
click at [843, 267] on span "Voir" at bounding box center [891, 267] width 260 height 9
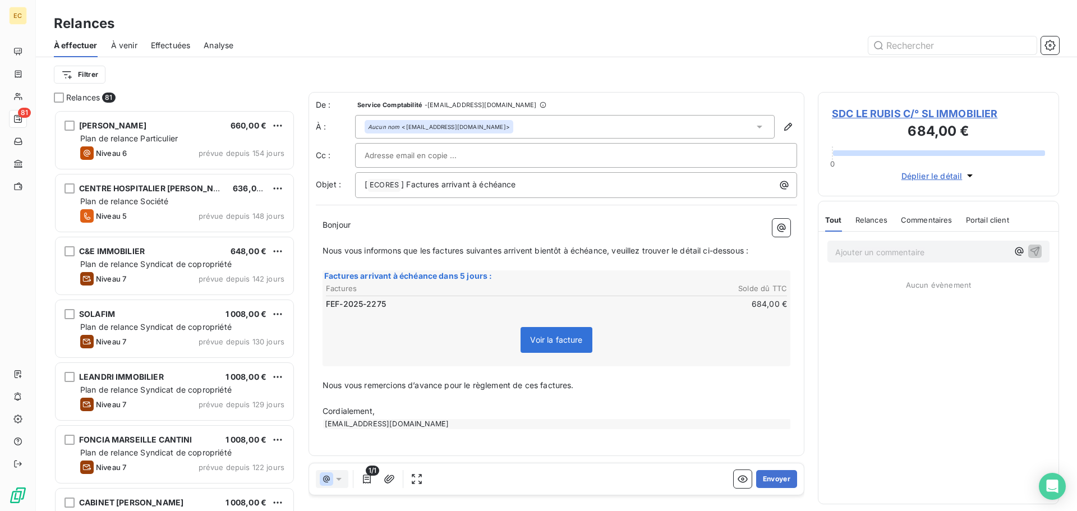
scroll to position [393, 233]
click at [774, 480] on button "Envoyer" at bounding box center [776, 479] width 41 height 18
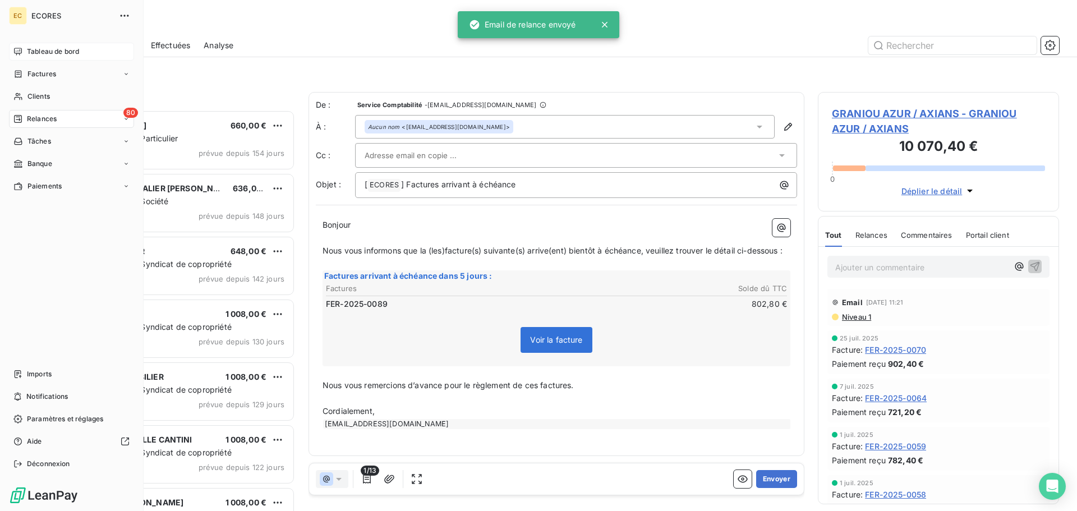
click at [36, 54] on span "Tableau de bord" at bounding box center [53, 52] width 52 height 10
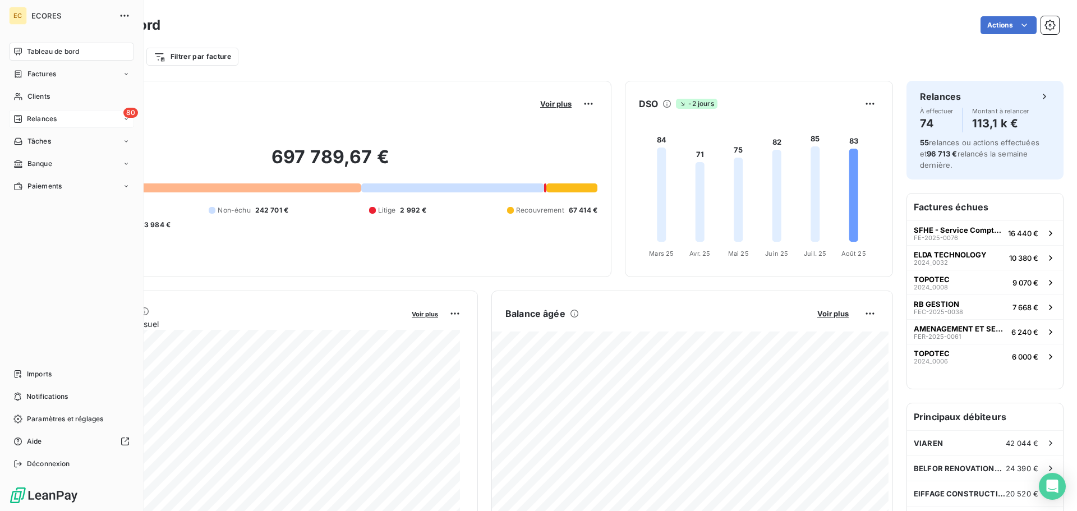
click at [24, 120] on div "Relances" at bounding box center [34, 119] width 43 height 10
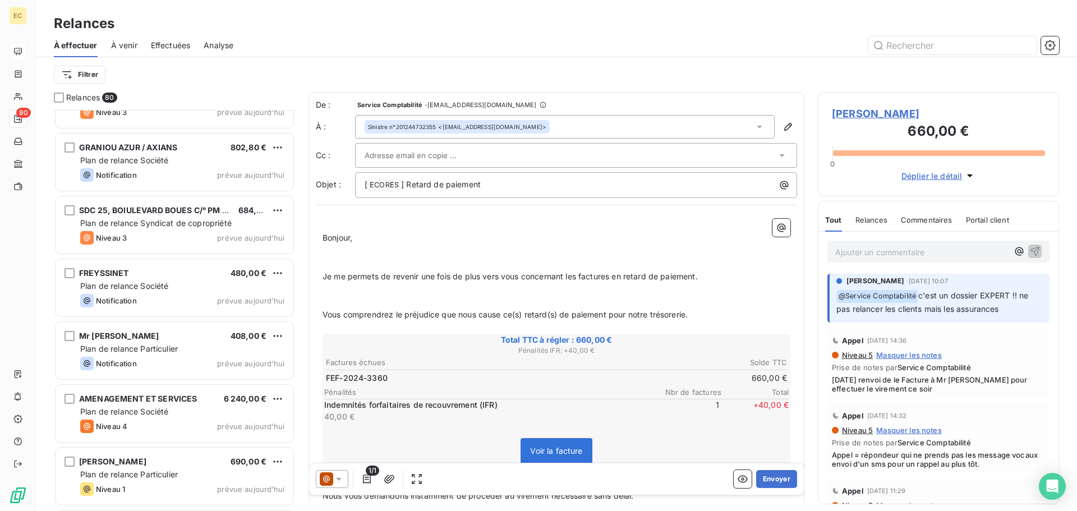
scroll to position [4322, 0]
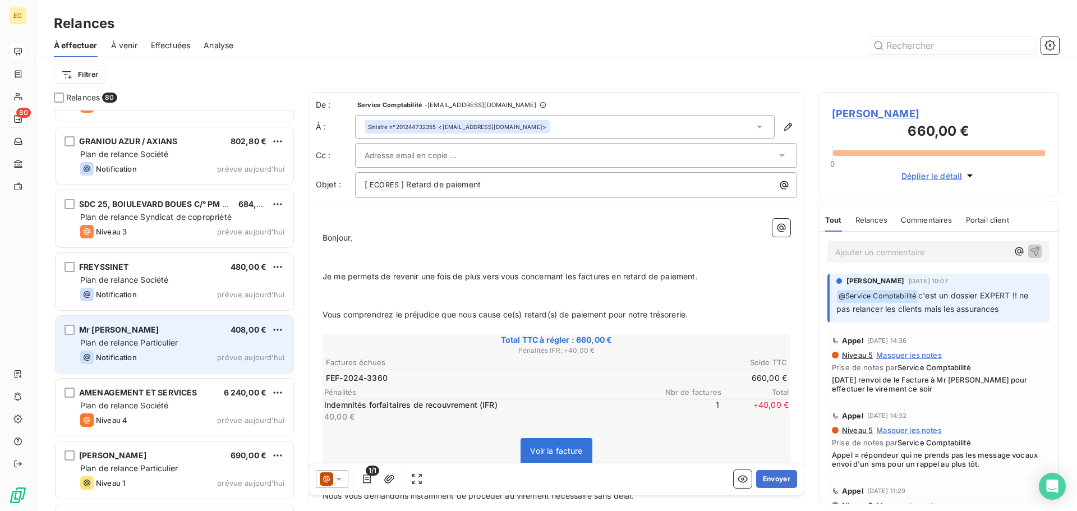
click at [195, 339] on div "Plan de relance Particulier" at bounding box center [182, 342] width 204 height 11
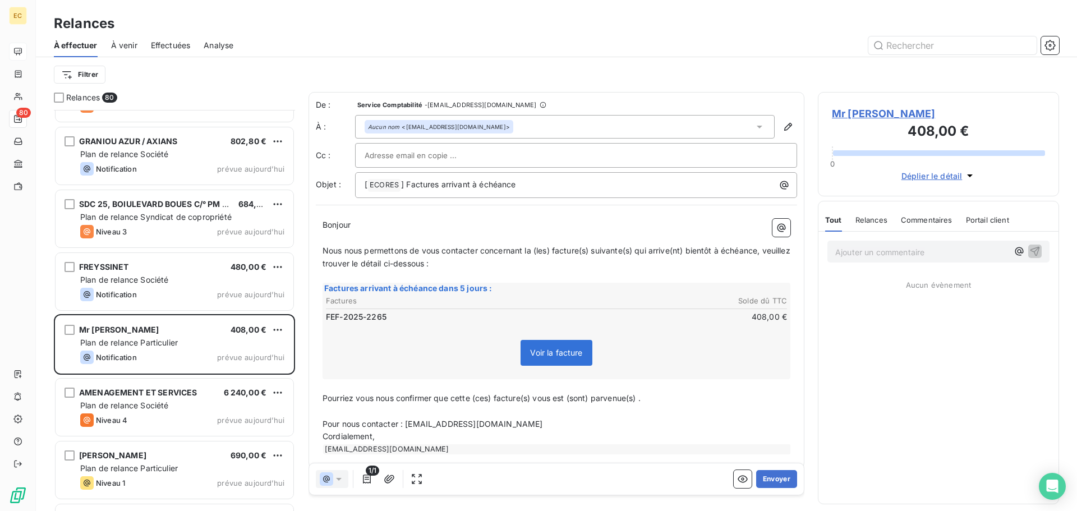
click at [844, 115] on span "Mr FAR Faïz" at bounding box center [938, 113] width 213 height 15
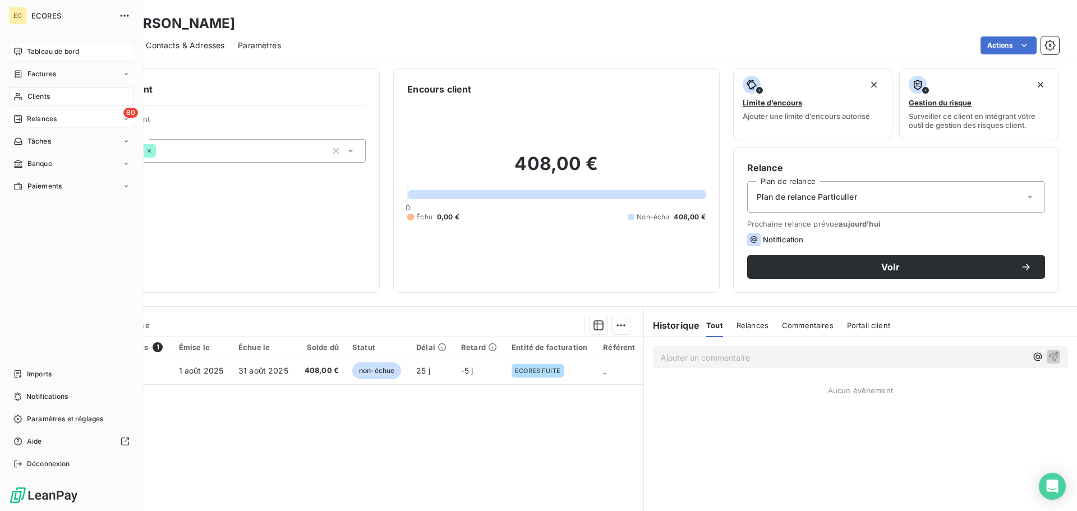
click at [28, 118] on span "Relances" at bounding box center [42, 119] width 30 height 10
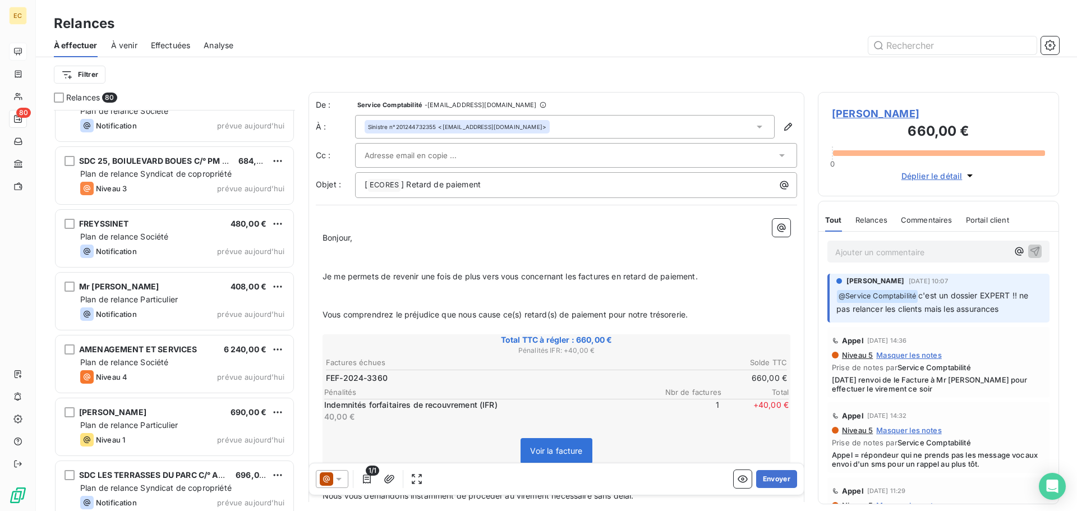
scroll to position [4378, 0]
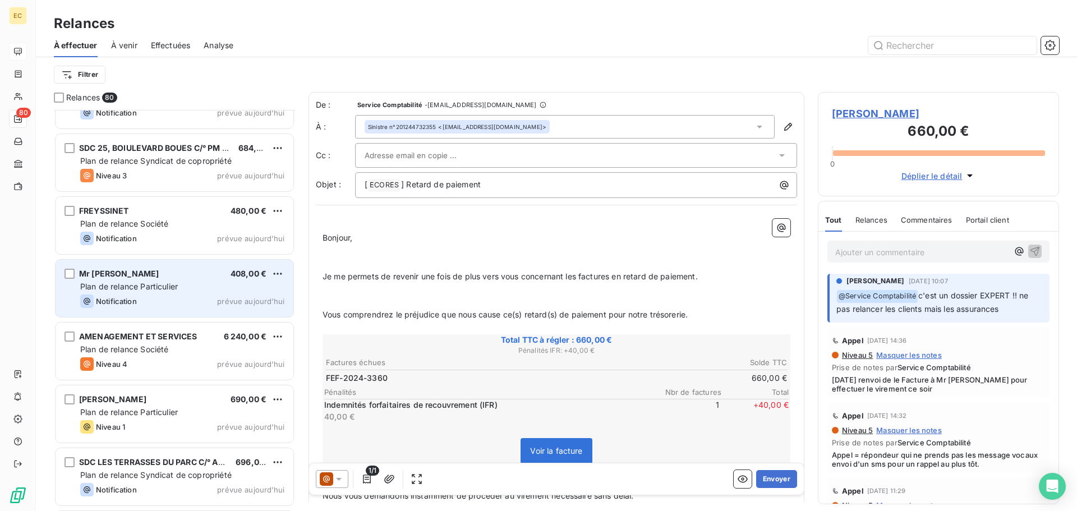
click at [161, 273] on div "Mr FAR Faïz 408,00 €" at bounding box center [182, 274] width 204 height 10
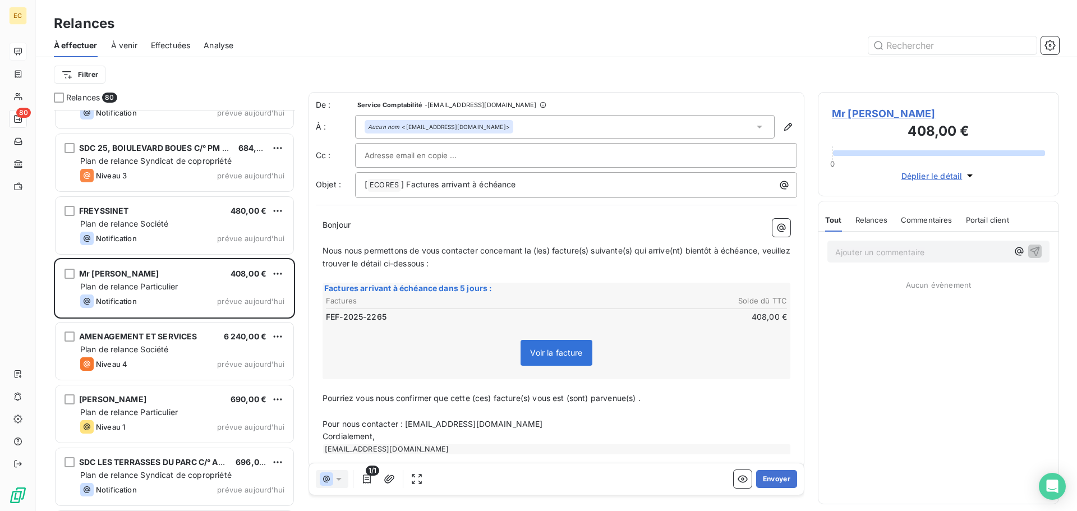
click at [859, 114] on span "Mr FAR Faïz" at bounding box center [938, 113] width 213 height 15
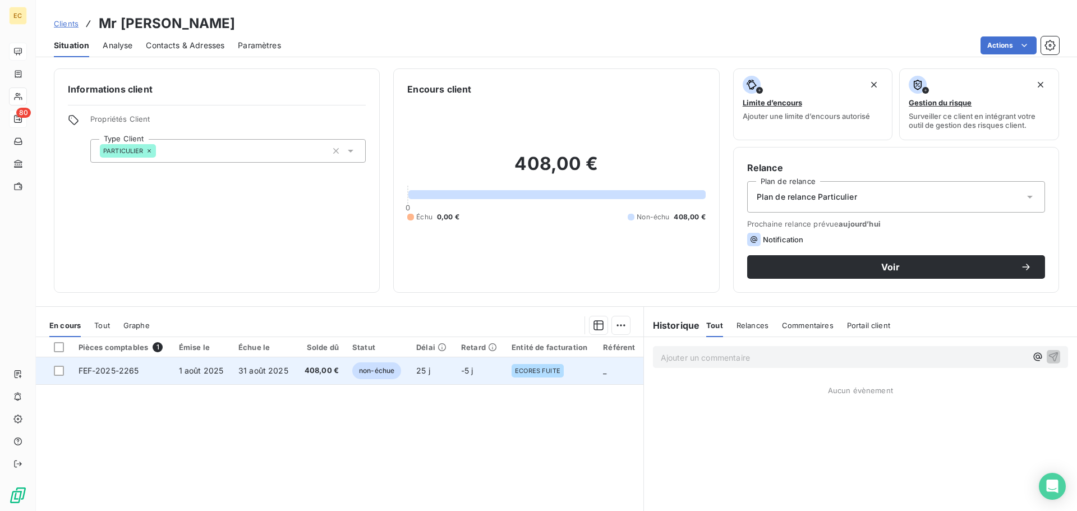
click at [245, 379] on td "31 août 2025" at bounding box center [264, 370] width 65 height 27
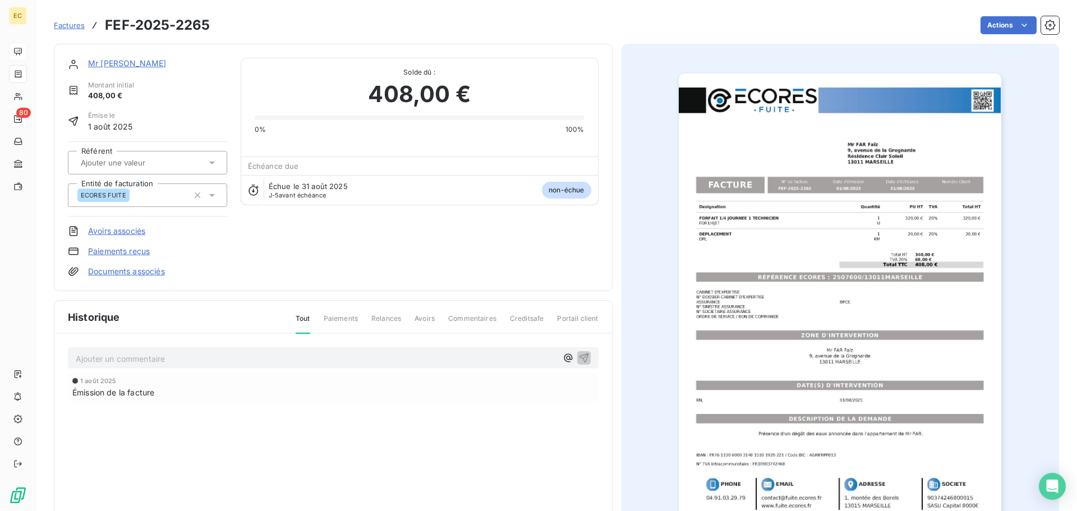
click at [841, 281] on img "button" at bounding box center [840, 302] width 323 height 457
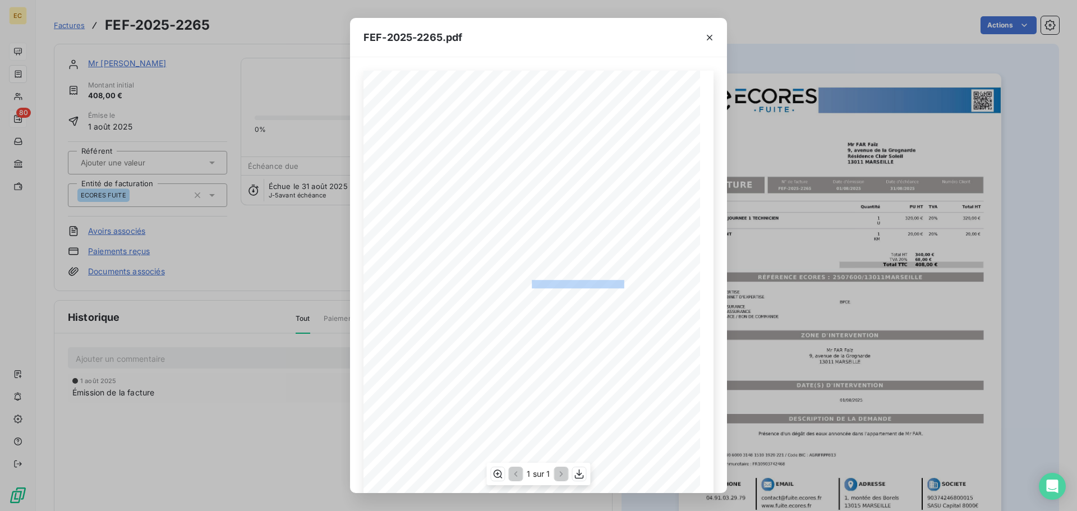
drag, startPoint x: 619, startPoint y: 283, endPoint x: 527, endPoint y: 286, distance: 92.1
click at [527, 286] on span "RÉFÉRENCE ECORES : 2507600/13011MARSEILLE" at bounding box center [539, 283] width 172 height 6
copy span "2507600/13011MARSEILLE"
click at [712, 38] on icon "button" at bounding box center [709, 37] width 11 height 11
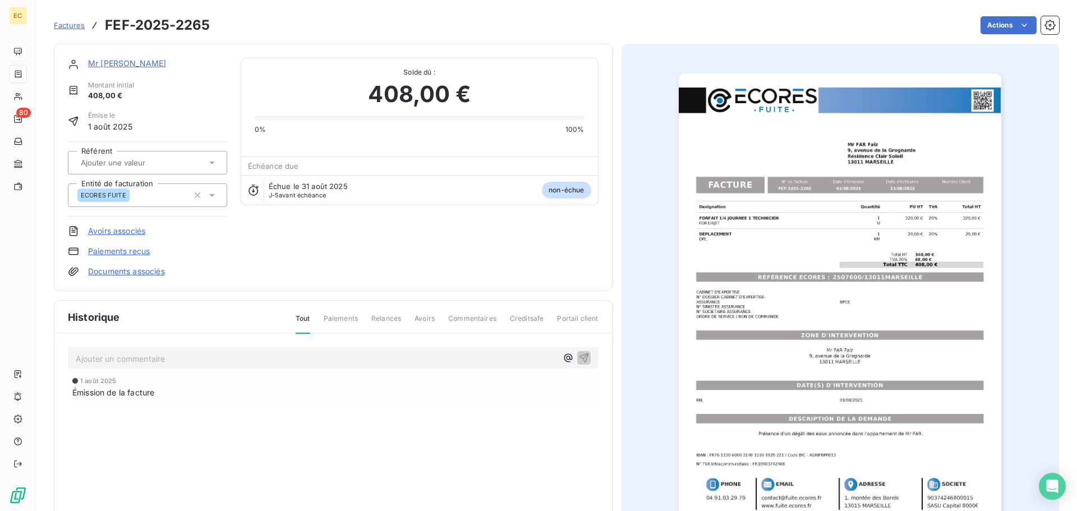
click at [114, 63] on link "Mr FAR Faïz" at bounding box center [127, 63] width 78 height 10
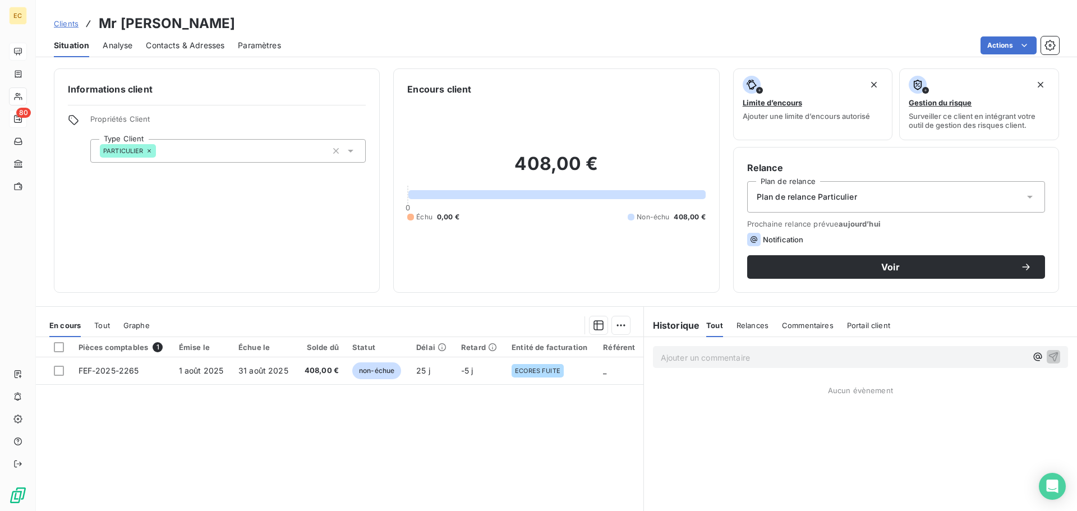
click at [191, 44] on span "Contacts & Adresses" at bounding box center [185, 45] width 79 height 11
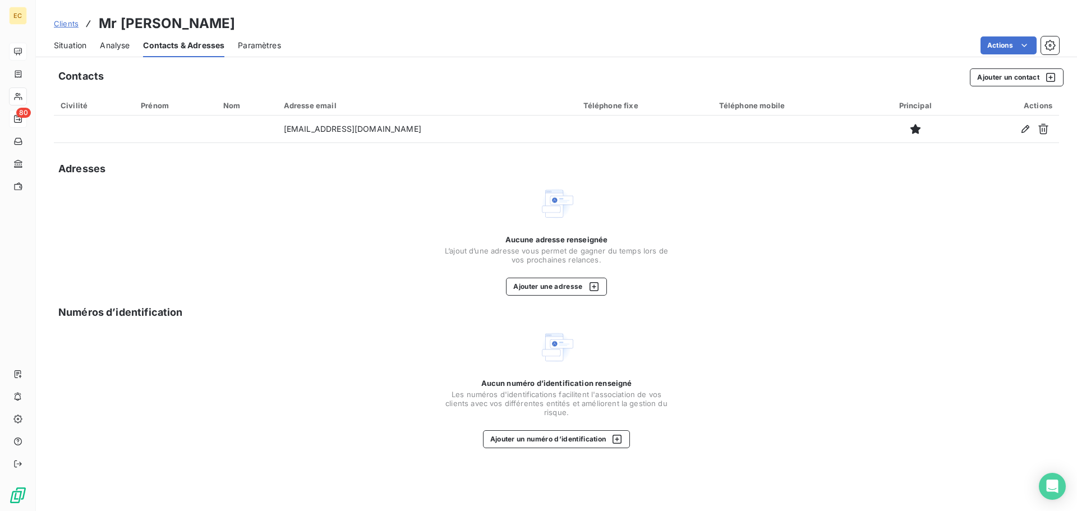
click at [79, 47] on span "Situation" at bounding box center [70, 45] width 33 height 11
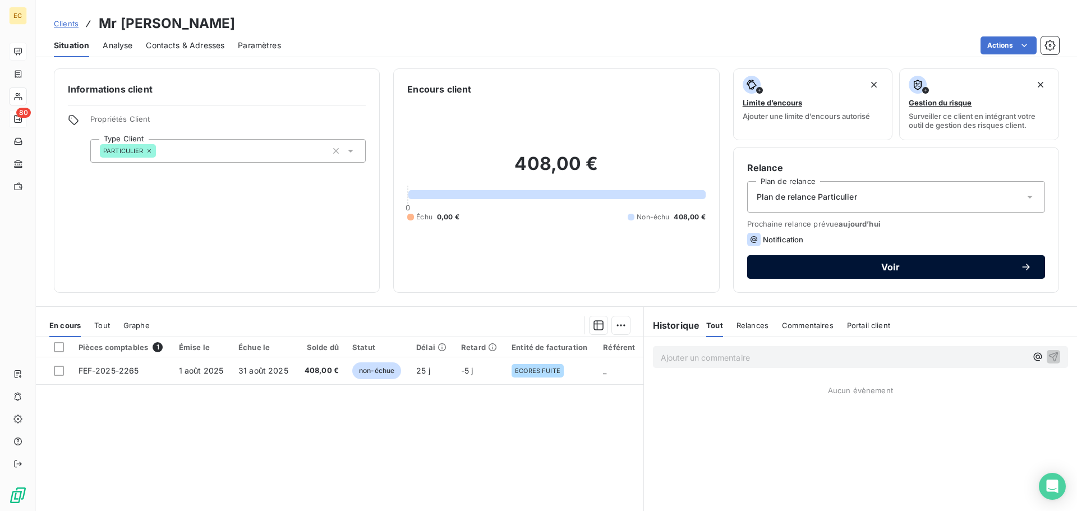
click at [877, 269] on span "Voir" at bounding box center [891, 267] width 260 height 9
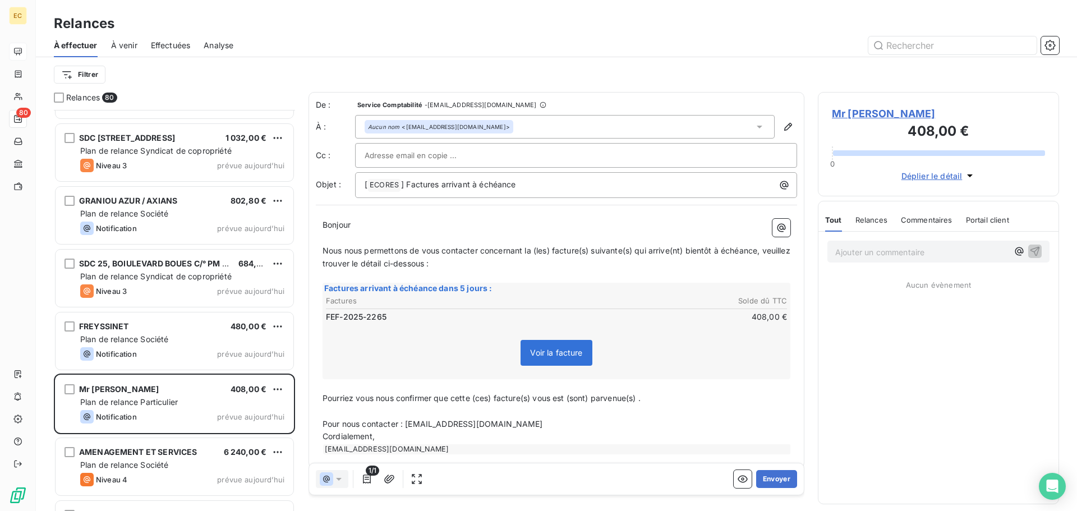
scroll to position [4266, 0]
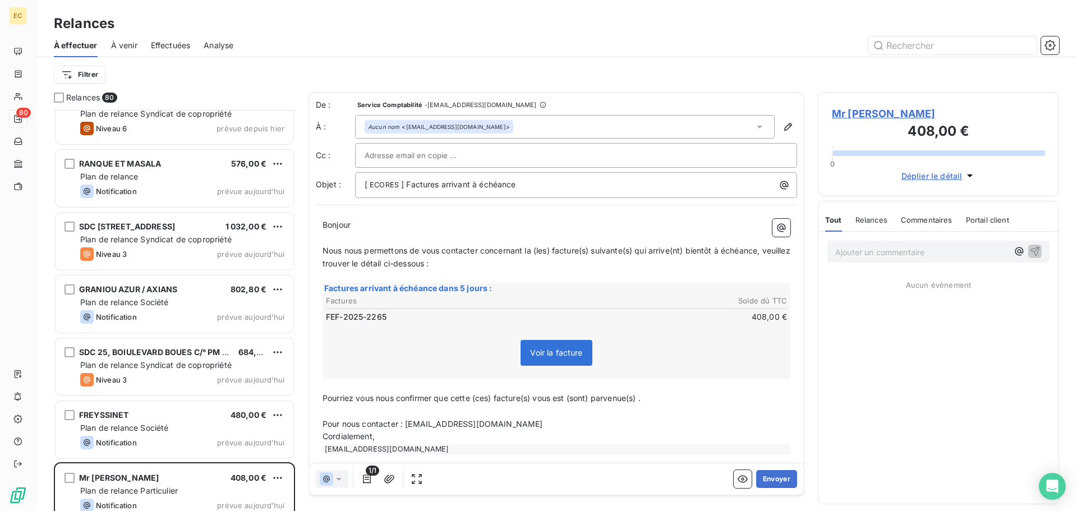
scroll to position [4322, 0]
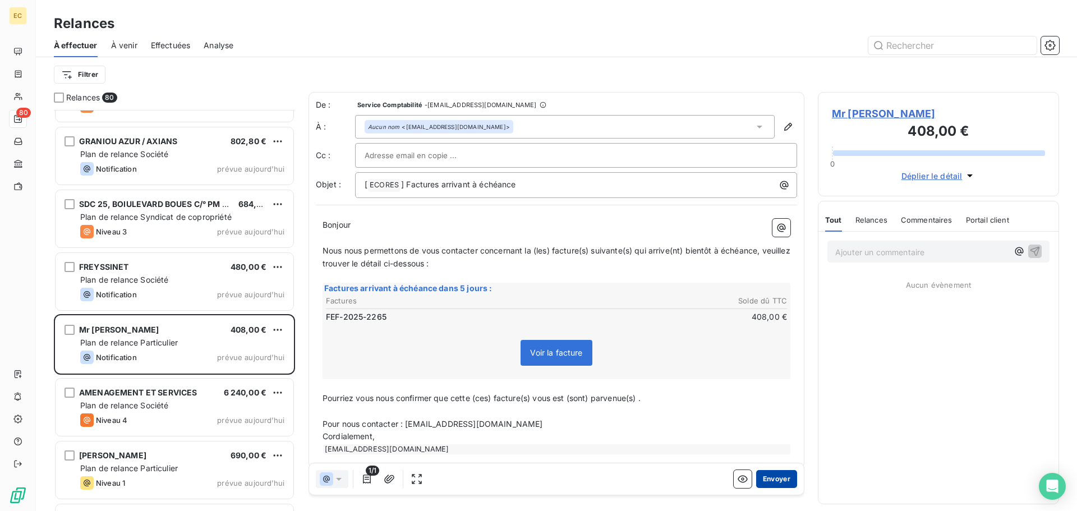
click at [768, 478] on button "Envoyer" at bounding box center [776, 479] width 41 height 18
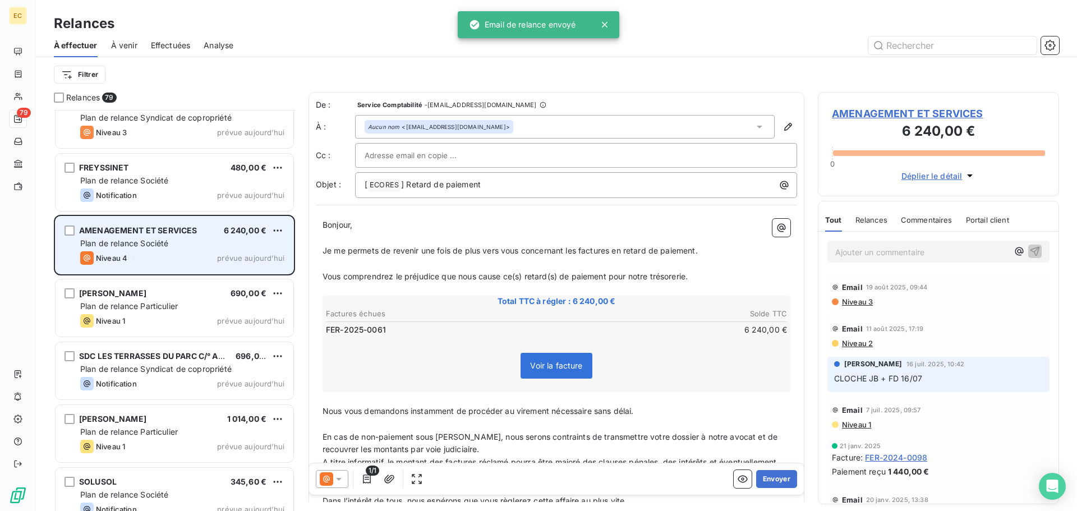
scroll to position [4434, 0]
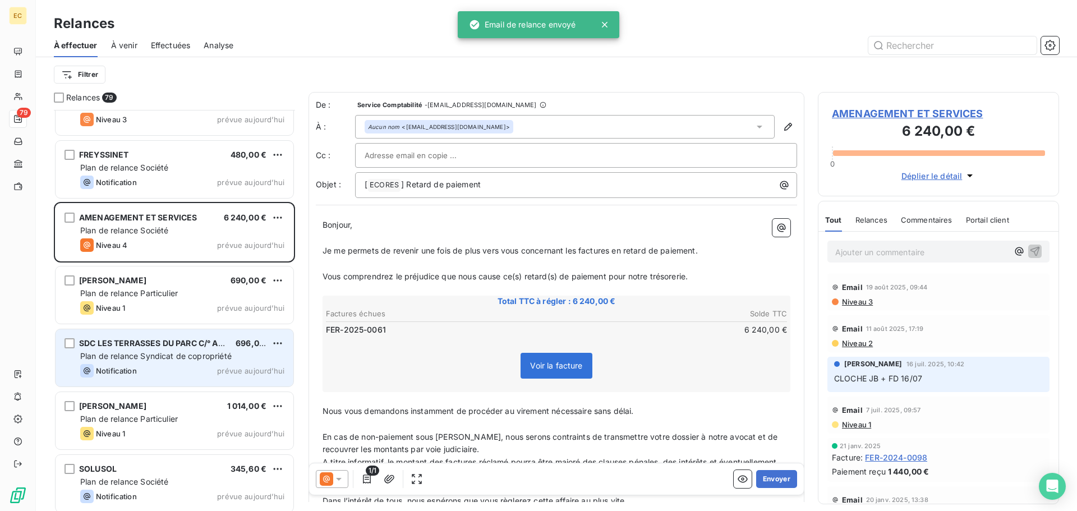
click at [168, 350] on div "SDC LES TERRASSES DU PARC C/° AUXITIME 696,00 € Plan de relance Syndicat de cop…" at bounding box center [175, 357] width 238 height 57
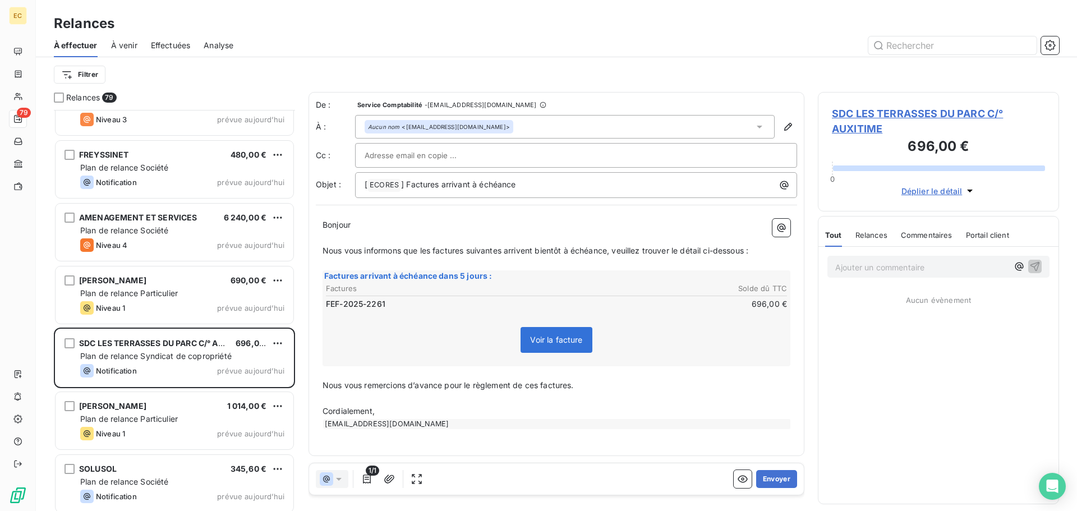
click at [848, 127] on span "SDC LES TERRASSES DU PARC C/° AUXITIME" at bounding box center [938, 121] width 213 height 30
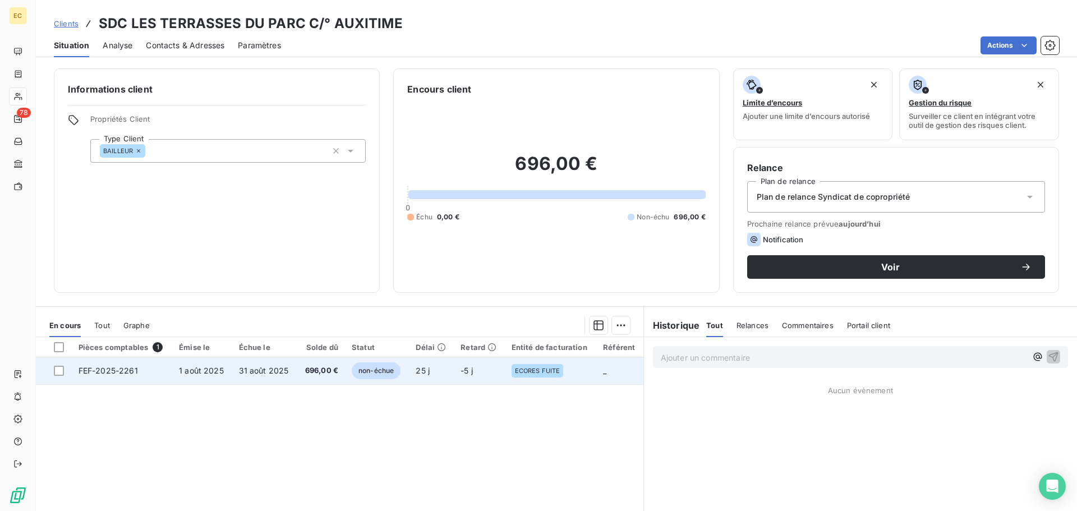
click at [265, 375] on td "31 août 2025" at bounding box center [264, 370] width 65 height 27
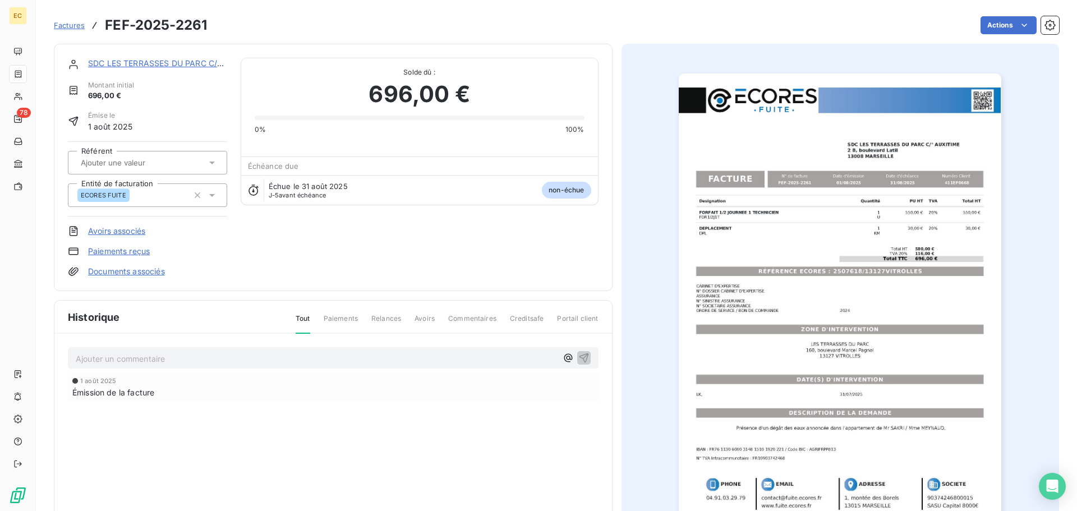
click at [104, 250] on link "Paiements reçus" at bounding box center [119, 251] width 62 height 11
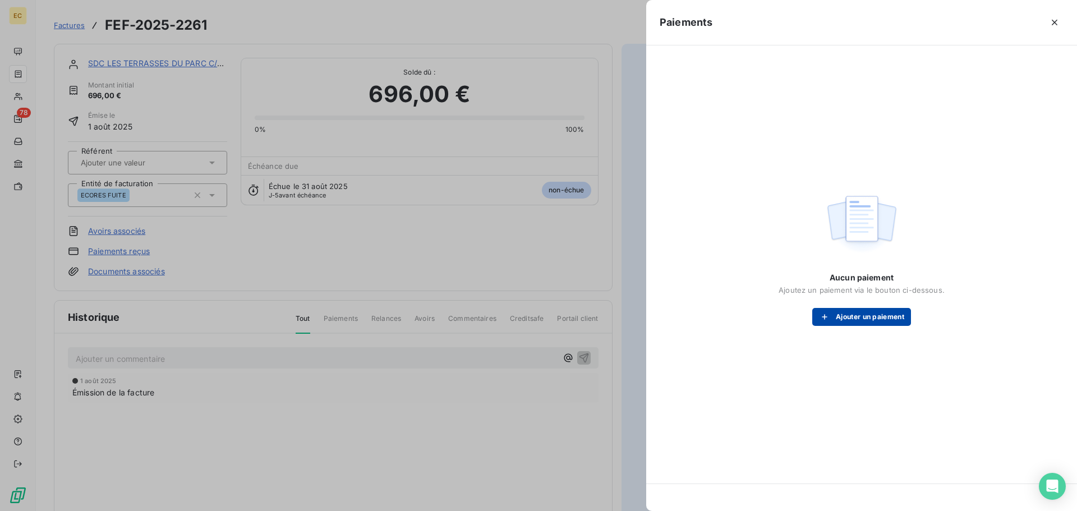
click at [873, 319] on button "Ajouter un paiement" at bounding box center [862, 317] width 99 height 18
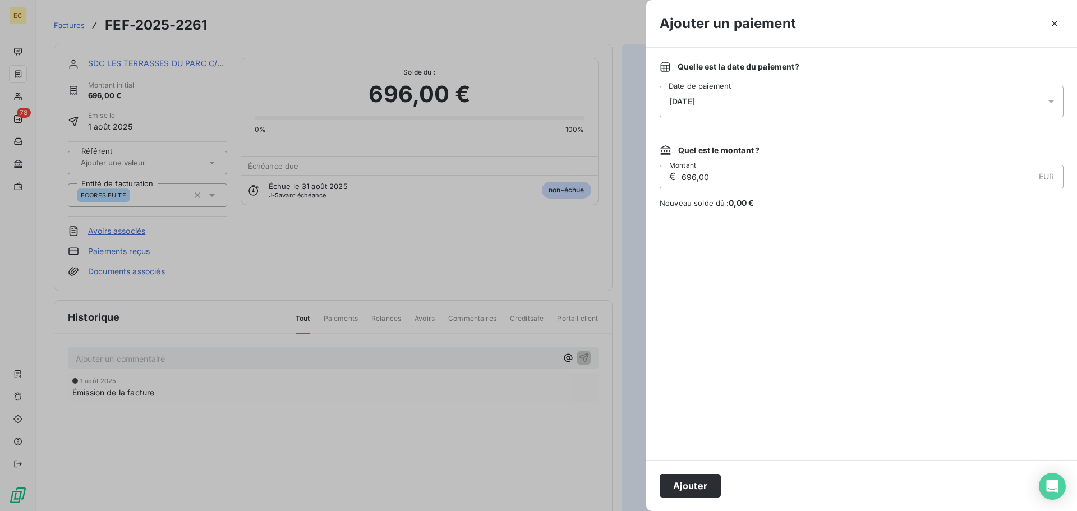
click at [751, 107] on div "26/08/2025" at bounding box center [862, 101] width 404 height 31
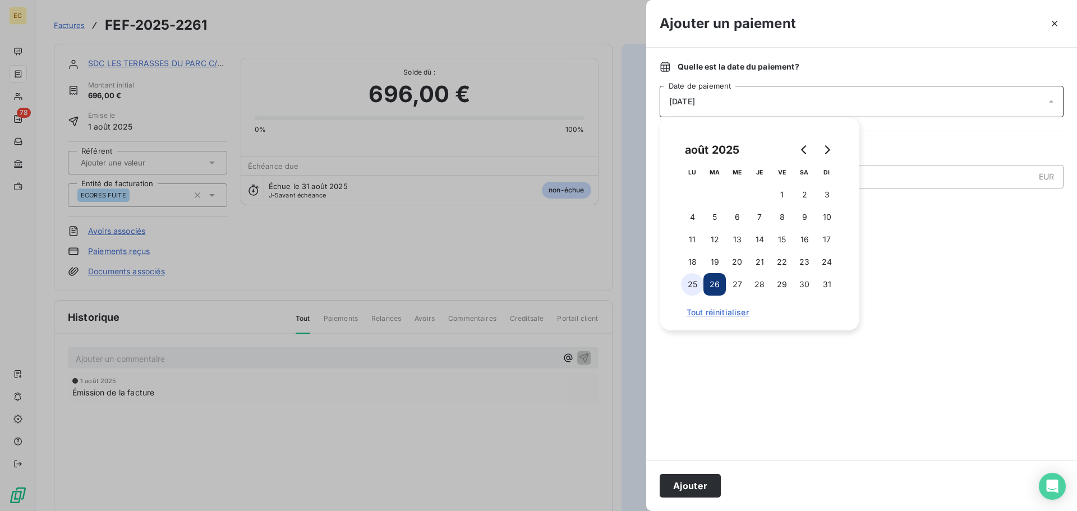
click at [690, 284] on button "25" at bounding box center [692, 284] width 22 height 22
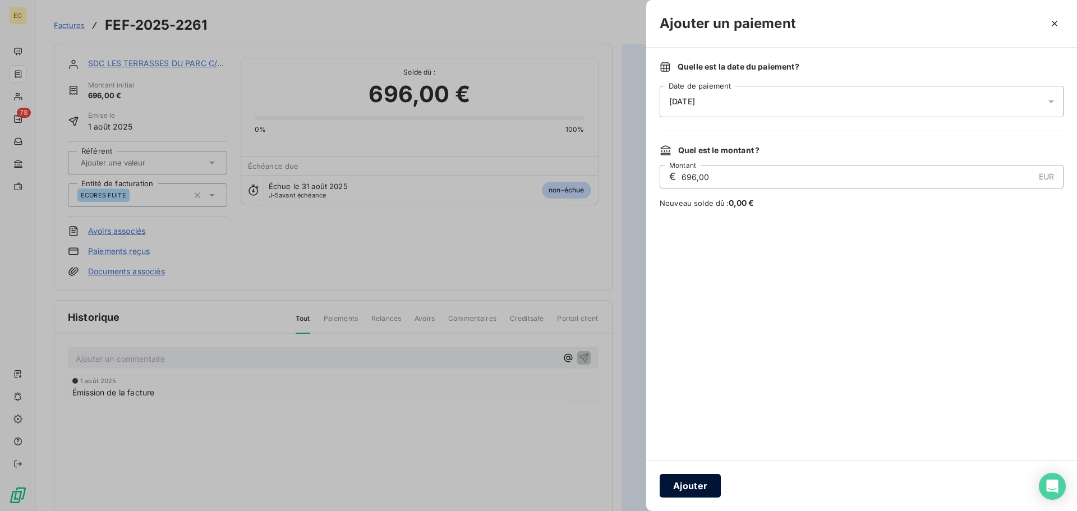
click at [705, 484] on button "Ajouter" at bounding box center [690, 486] width 61 height 24
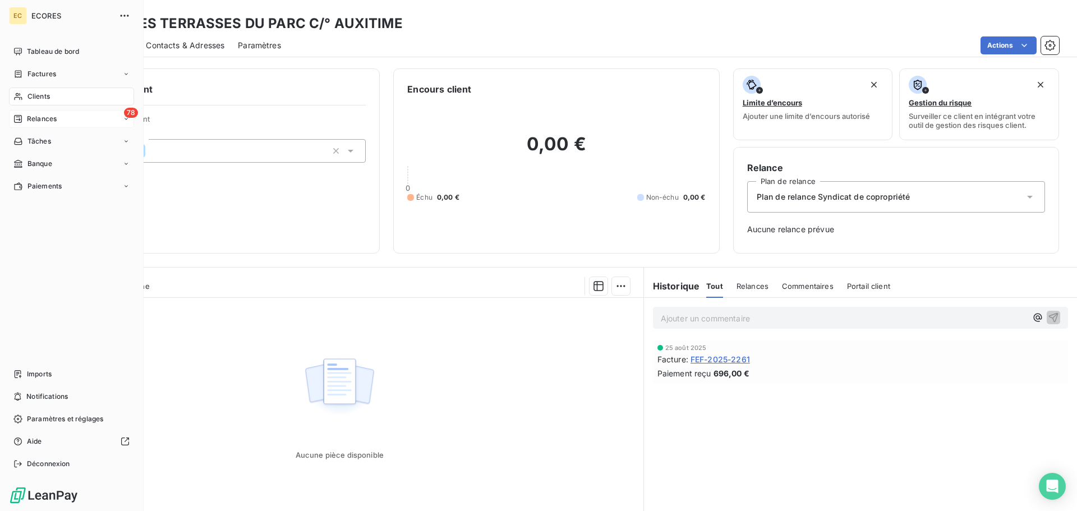
click at [34, 118] on span "Relances" at bounding box center [42, 119] width 30 height 10
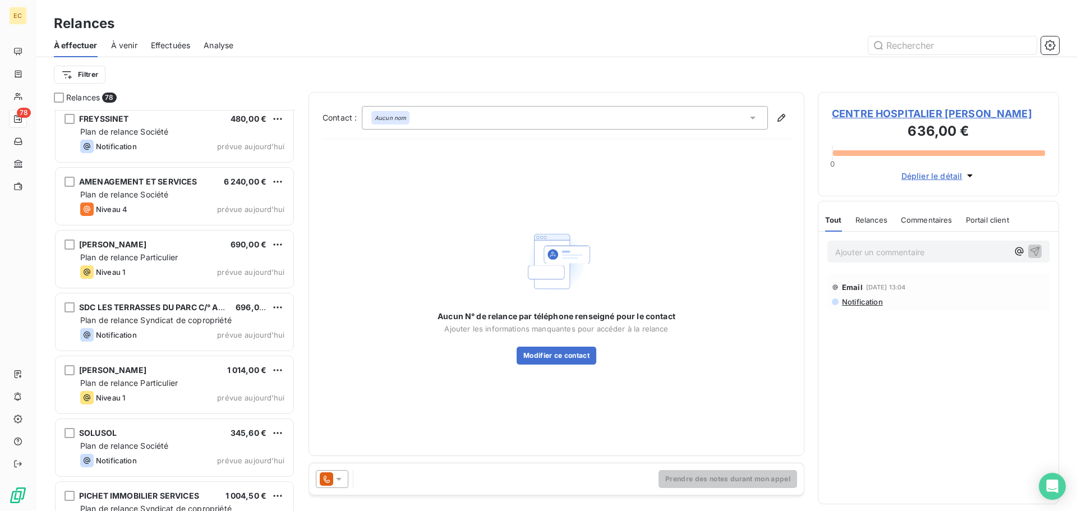
scroll to position [4434, 0]
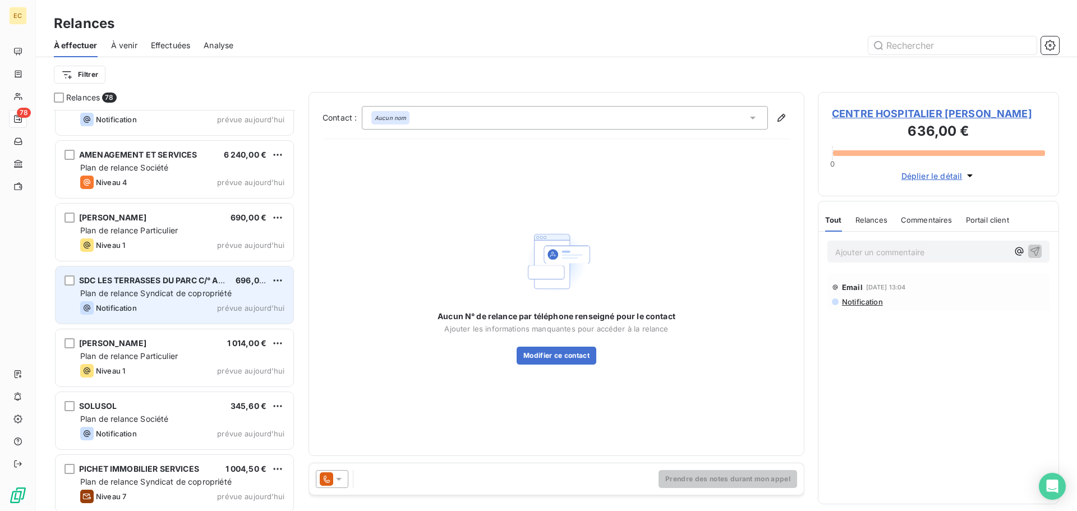
click at [191, 287] on div "SDC LES TERRASSES DU PARC C/° AUXITIME 696,00 € Plan de relance Syndicat de cop…" at bounding box center [175, 295] width 238 height 57
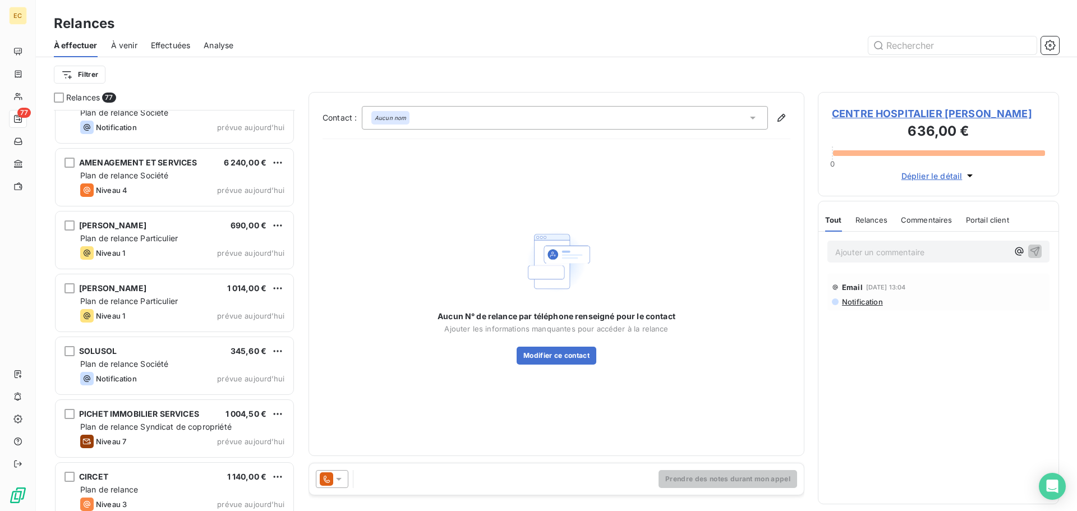
scroll to position [4439, 0]
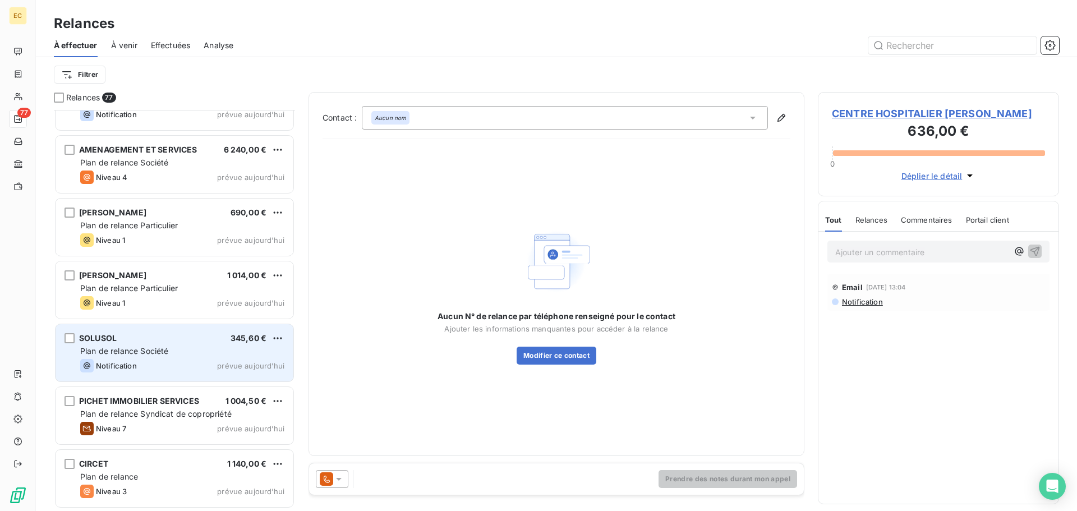
click at [165, 354] on span "Plan de relance Société" at bounding box center [124, 351] width 88 height 10
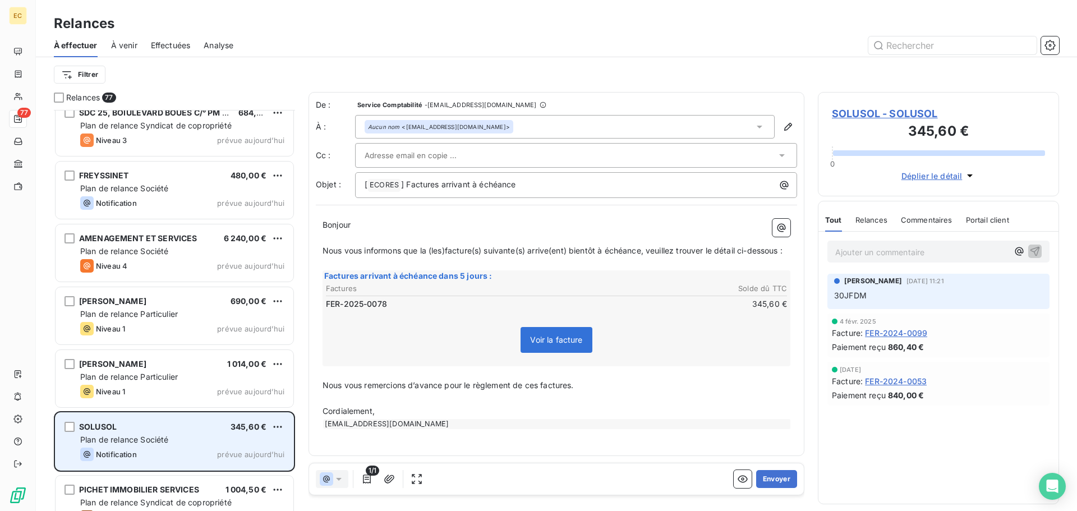
scroll to position [4327, 0]
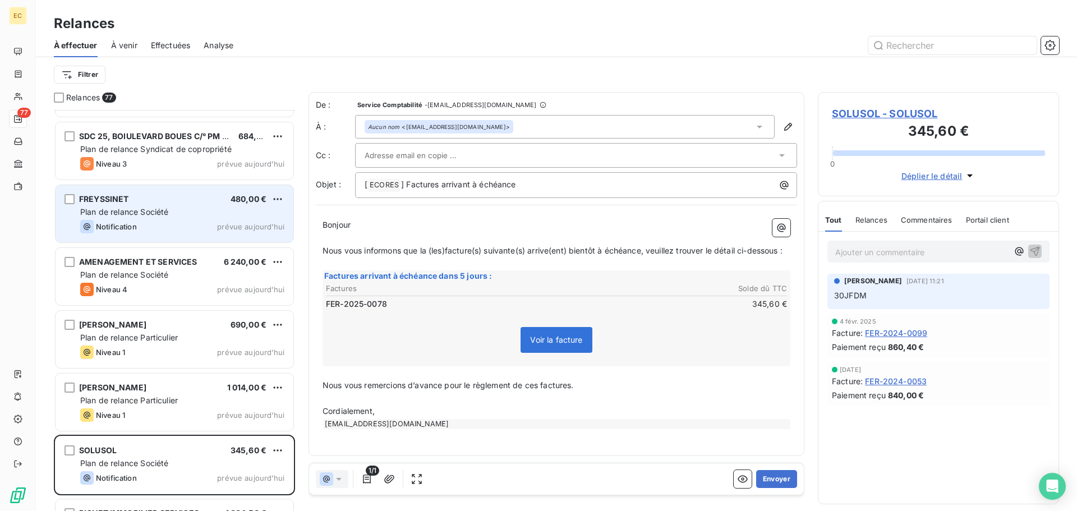
click at [184, 200] on div "FREYSSINET 480,00 €" at bounding box center [182, 199] width 204 height 10
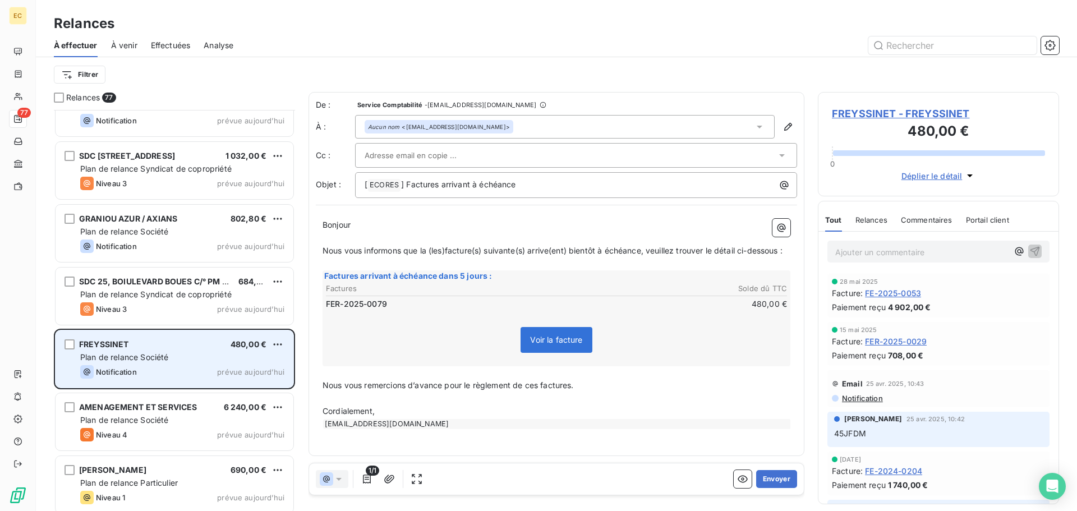
scroll to position [4158, 0]
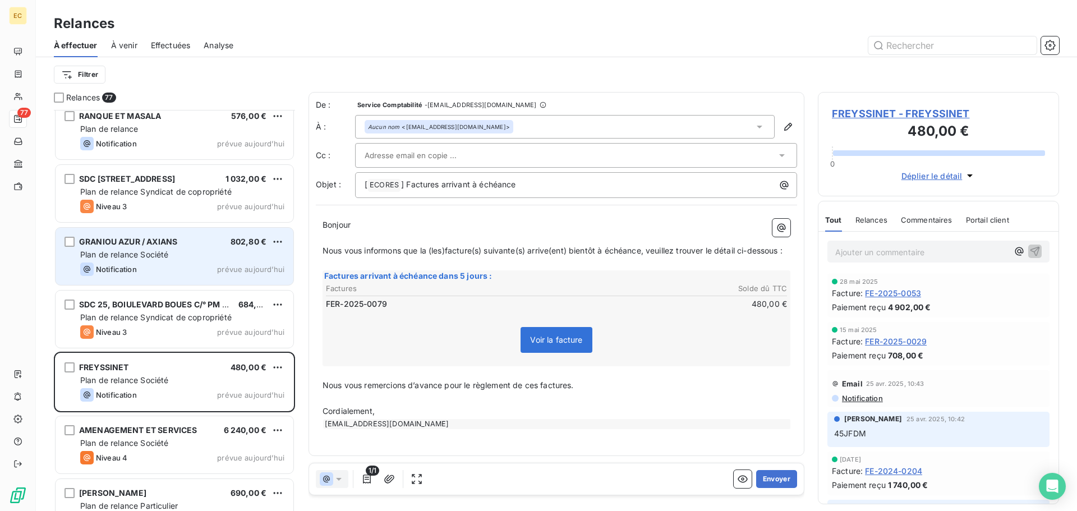
click at [177, 252] on div "Plan de relance Société" at bounding box center [182, 254] width 204 height 11
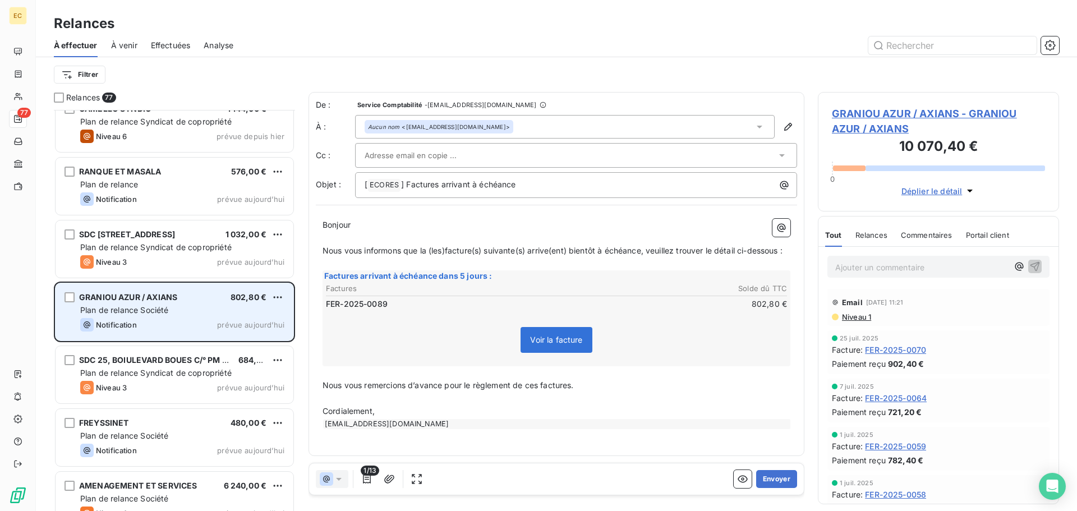
scroll to position [4102, 0]
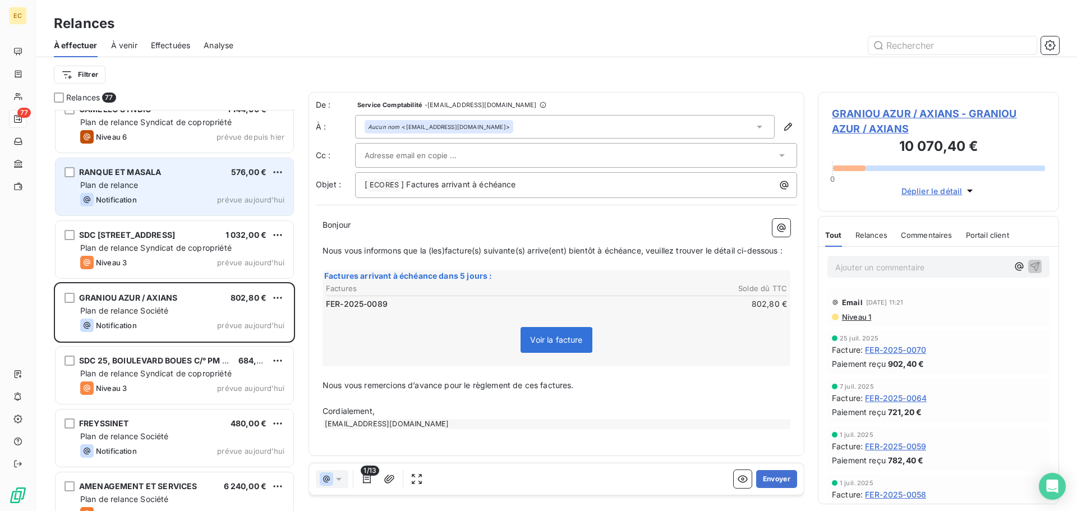
click at [177, 185] on div "Plan de relance" at bounding box center [182, 185] width 204 height 11
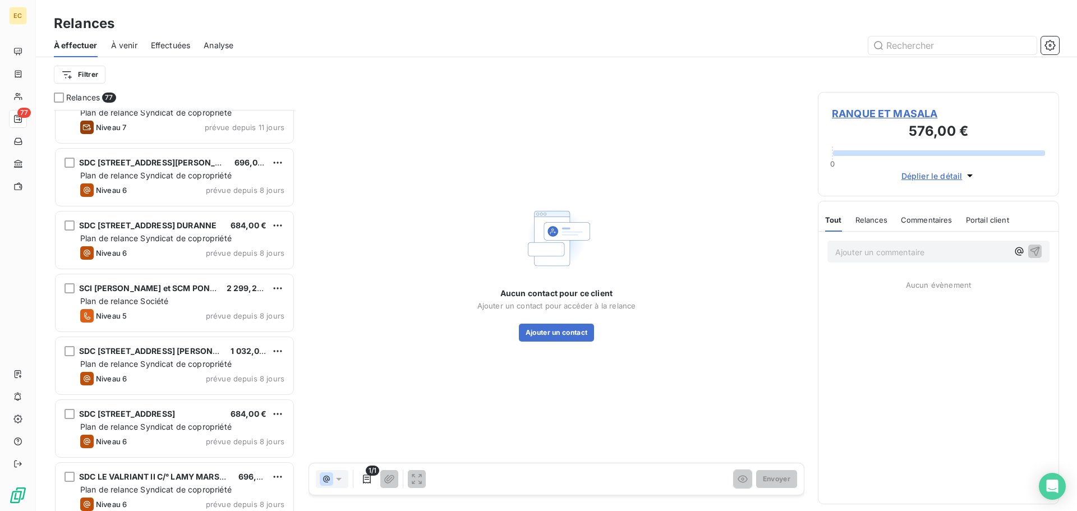
scroll to position [2980, 0]
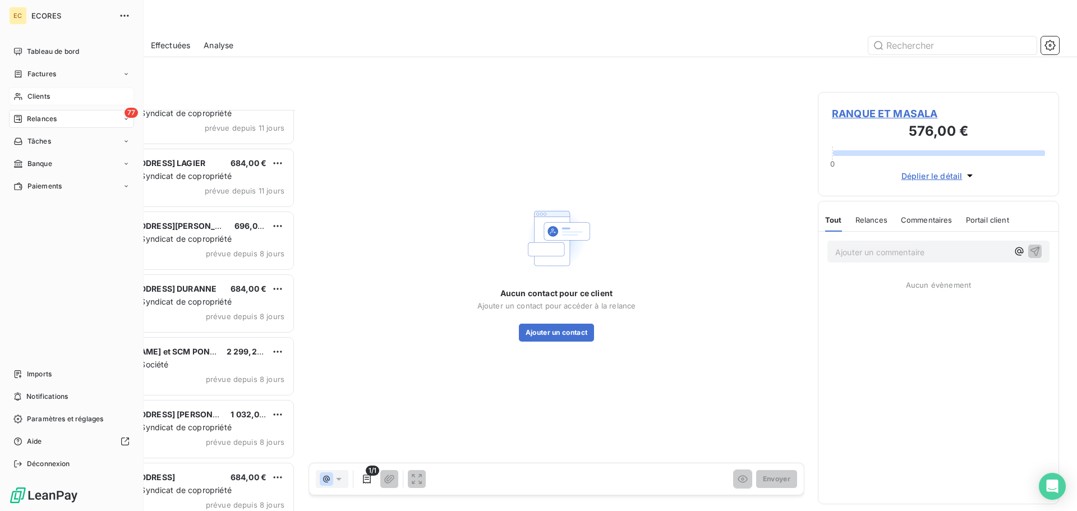
click at [42, 97] on span "Clients" at bounding box center [38, 96] width 22 height 10
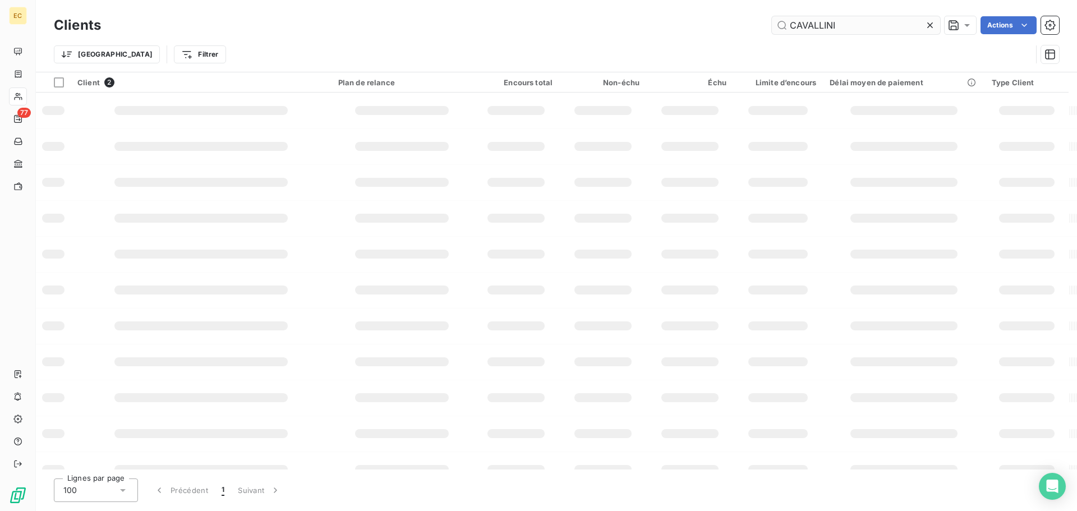
type input "CAVALLINI"
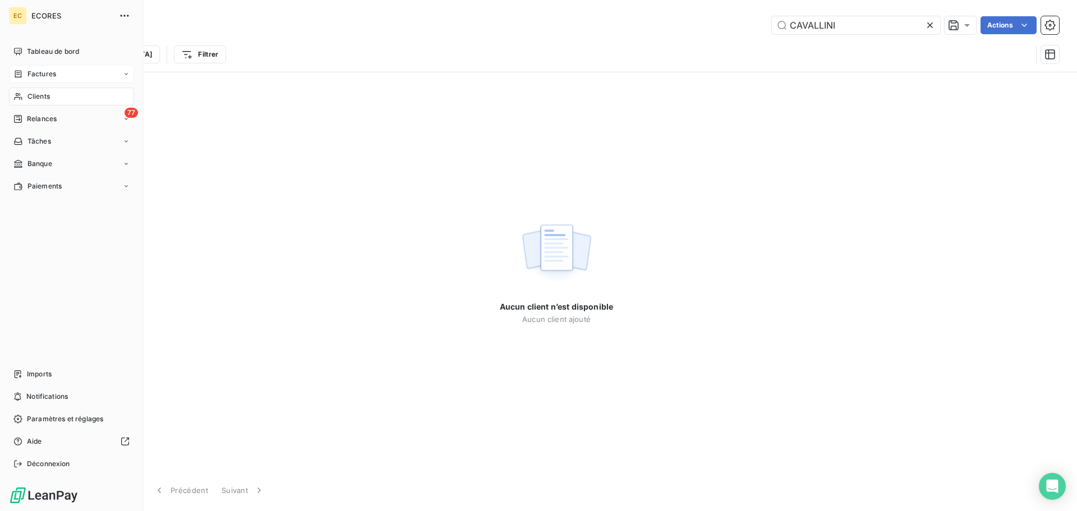
click at [42, 72] on span "Factures" at bounding box center [41, 74] width 29 height 10
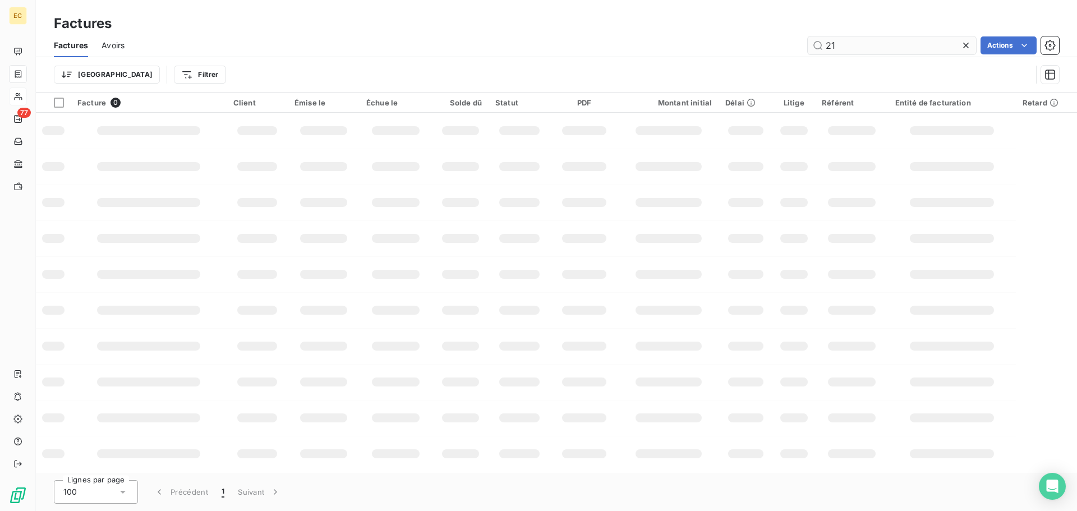
type input "2"
type input "1396"
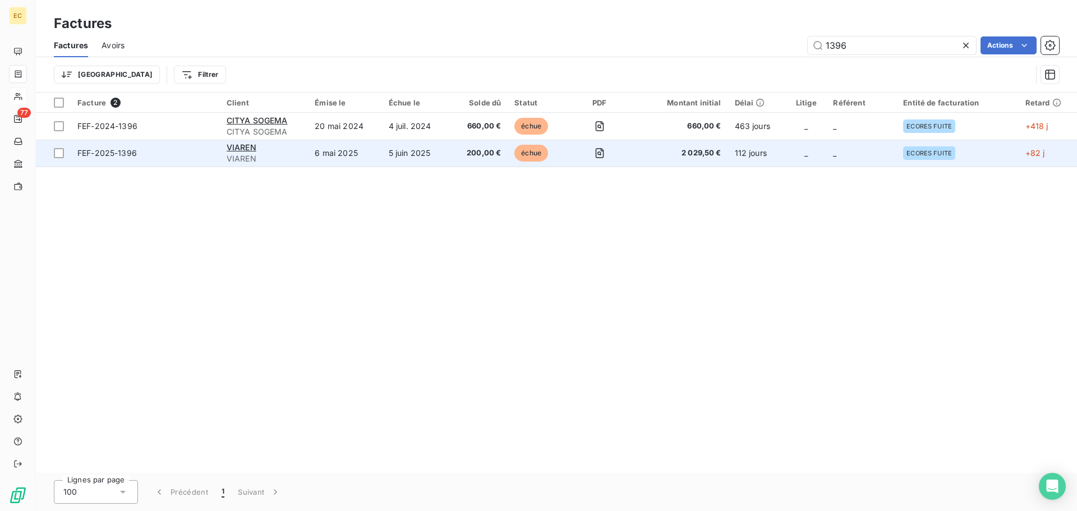
click at [395, 158] on td "5 juin 2025" at bounding box center [417, 153] width 70 height 27
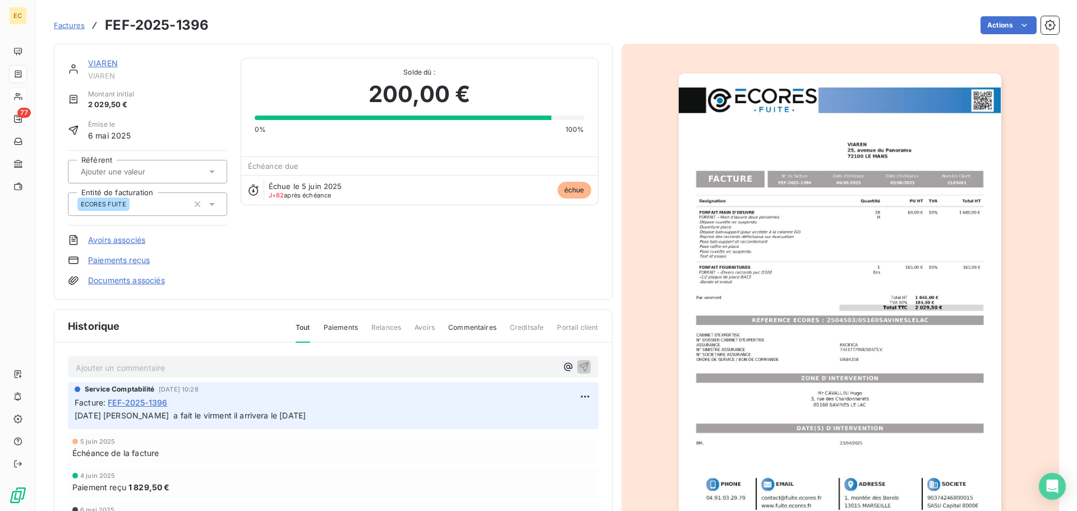
click at [127, 259] on link "Paiements reçus" at bounding box center [119, 260] width 62 height 11
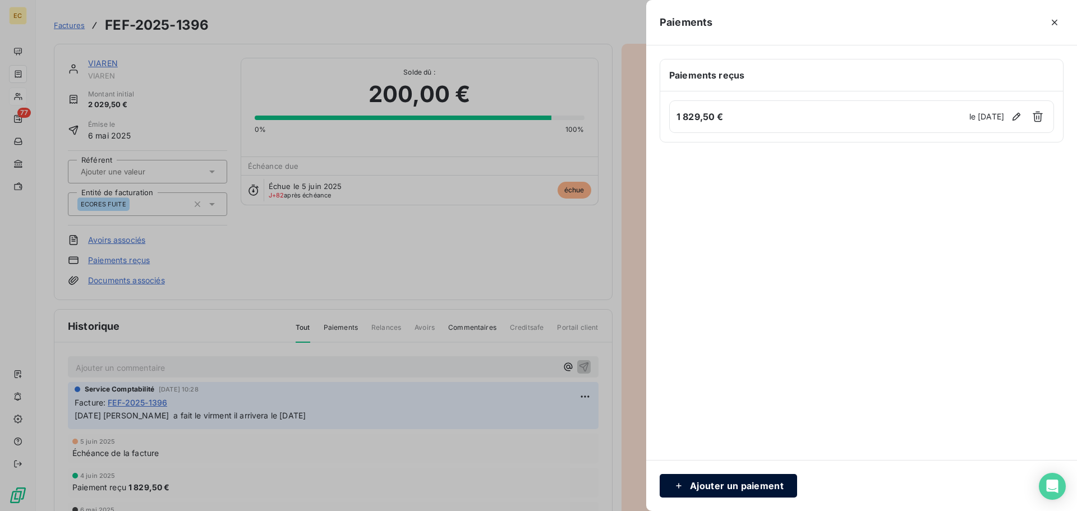
click at [749, 481] on button "Ajouter un paiement" at bounding box center [728, 486] width 137 height 24
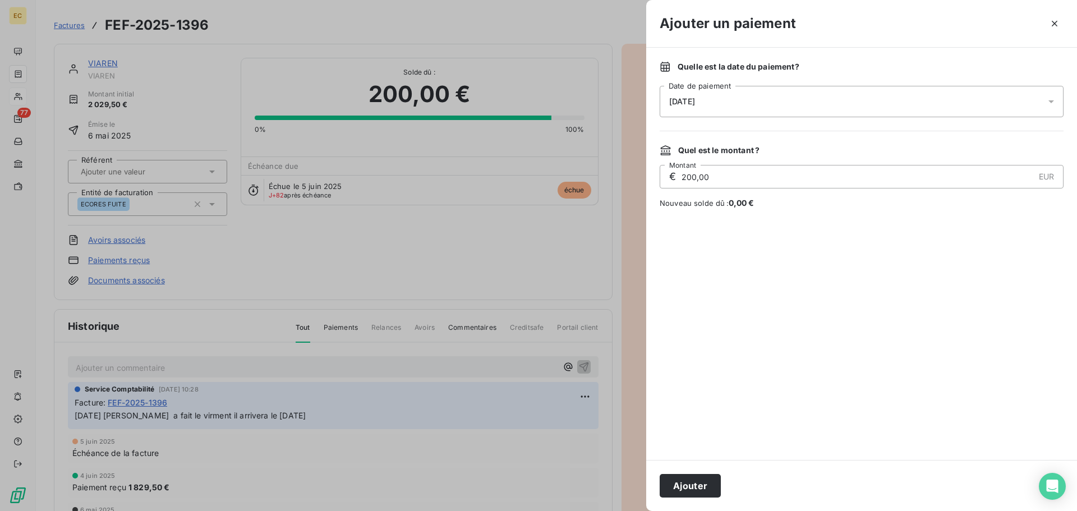
click at [691, 100] on span "26/08/2025" at bounding box center [682, 101] width 26 height 9
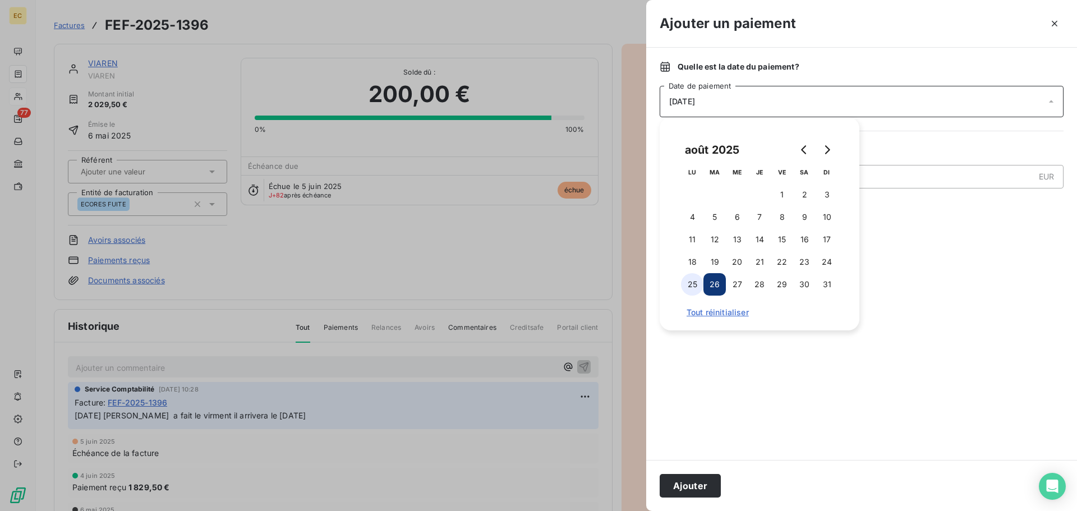
click at [691, 284] on button "25" at bounding box center [692, 284] width 22 height 22
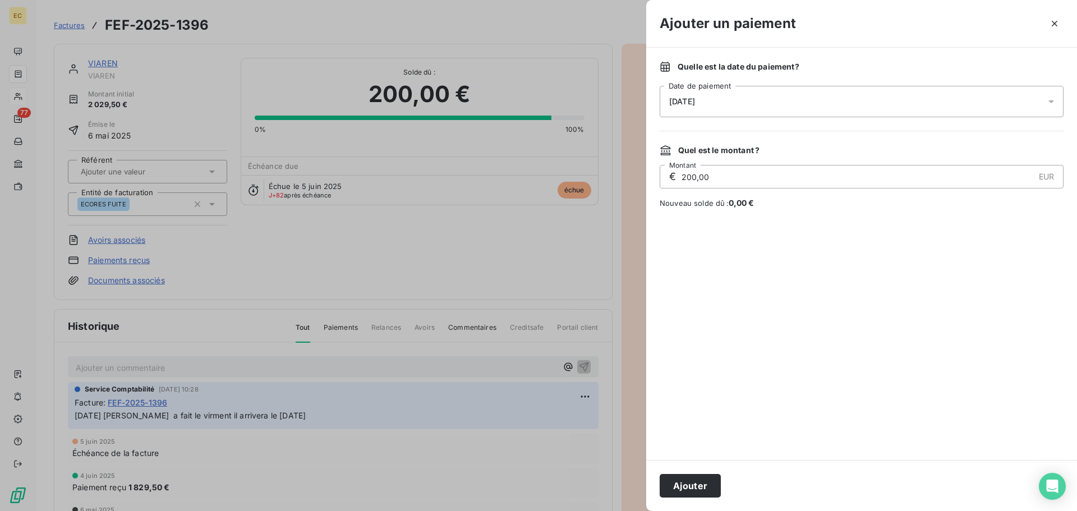
click at [723, 372] on div at bounding box center [862, 334] width 404 height 224
click at [696, 485] on button "Ajouter" at bounding box center [690, 486] width 61 height 24
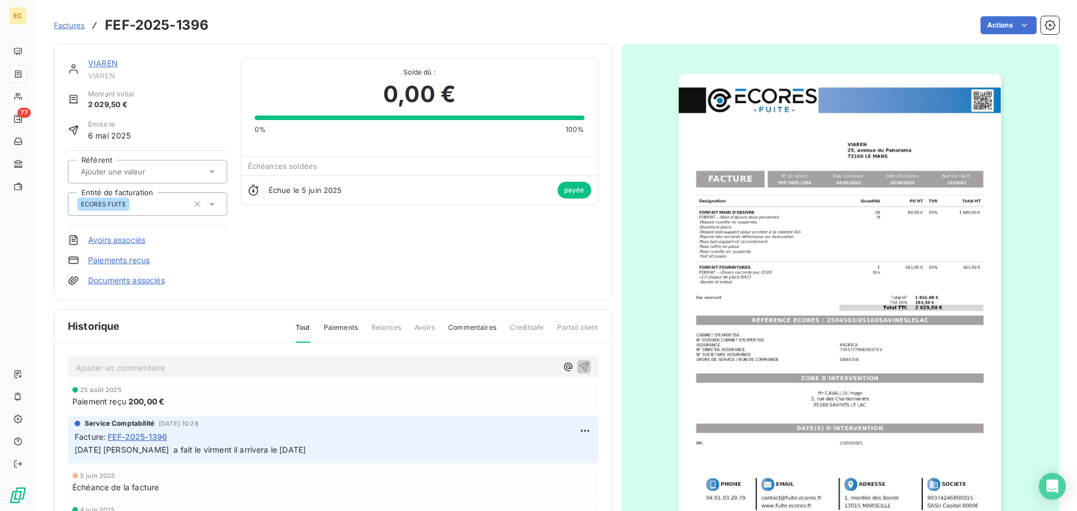
click at [865, 292] on img "button" at bounding box center [840, 302] width 323 height 457
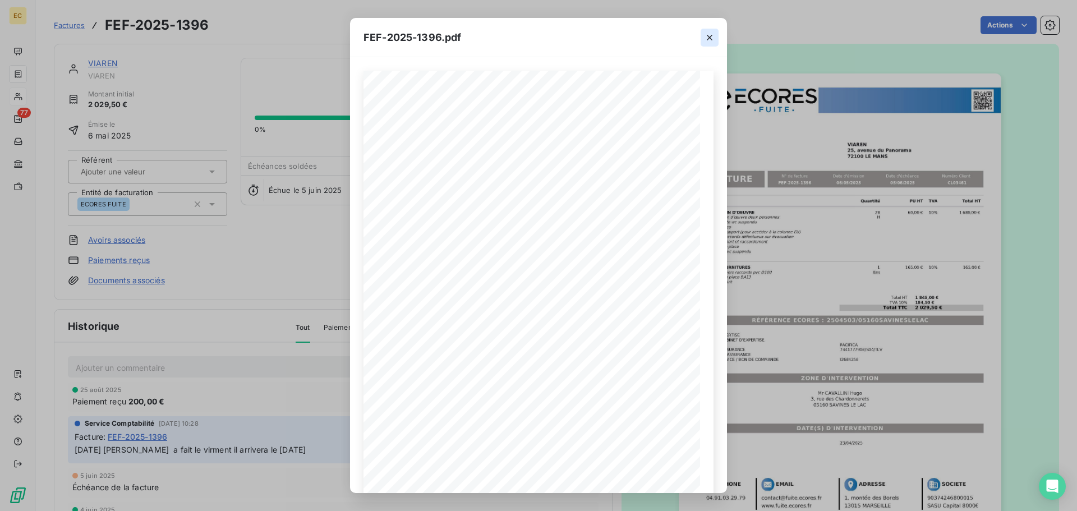
click at [709, 40] on icon "button" at bounding box center [709, 37] width 11 height 11
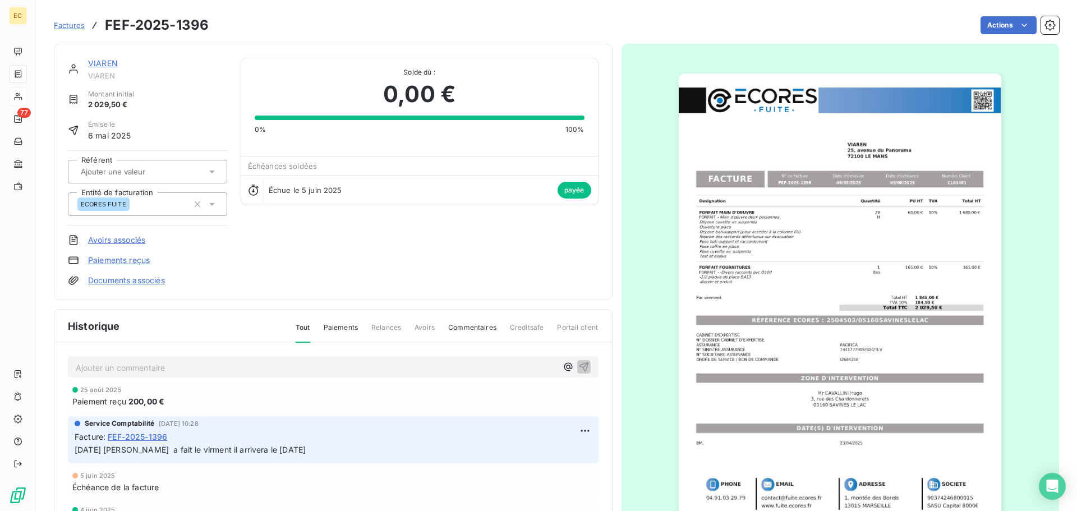
click at [66, 27] on span "Factures" at bounding box center [69, 25] width 31 height 9
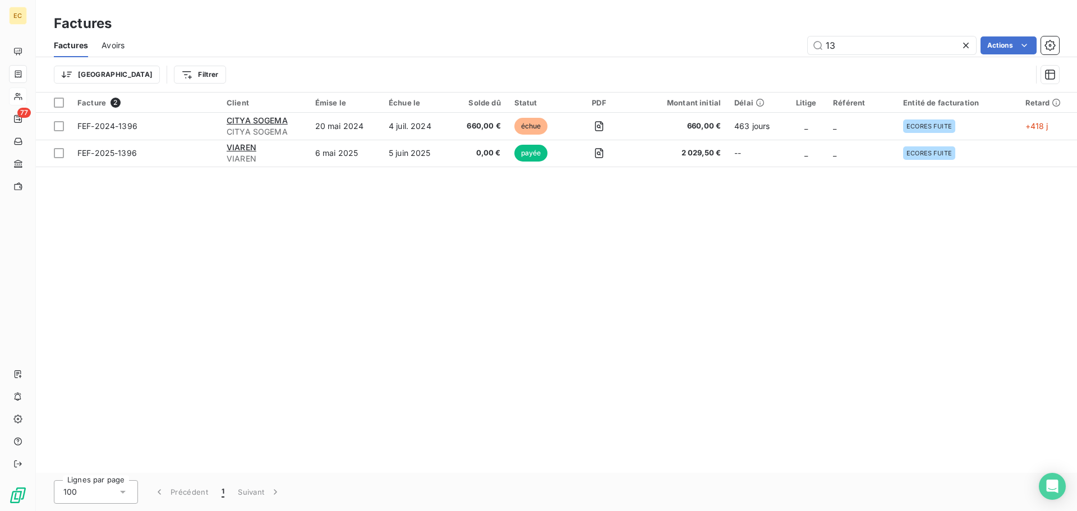
type input "1"
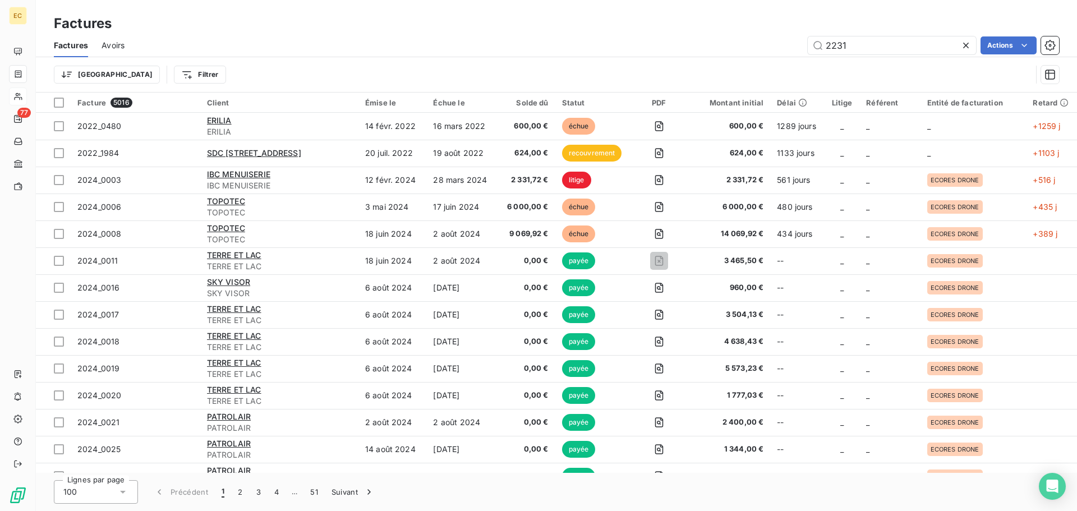
type input "2231"
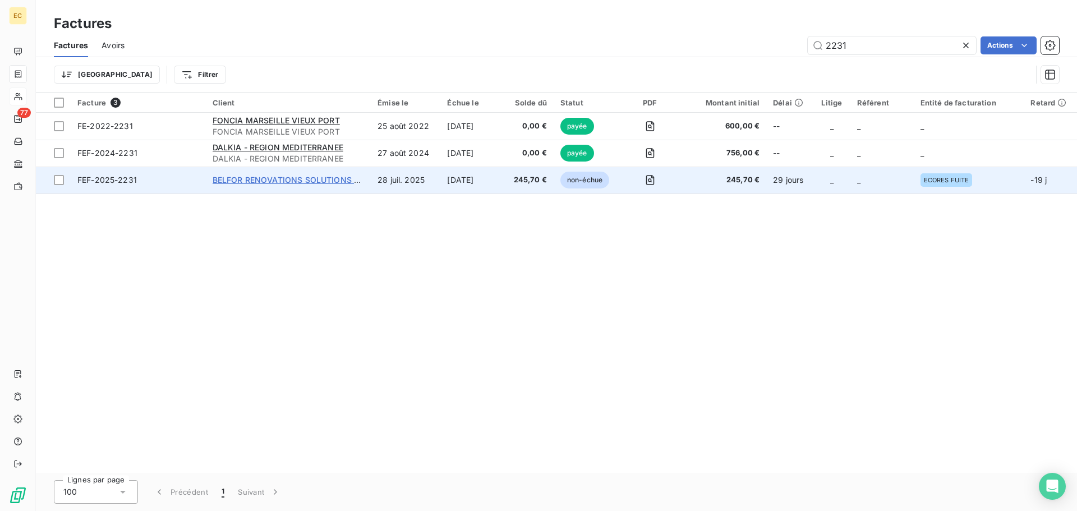
click at [286, 178] on span "BELFOR RENOVATIONS SOLUTIONS BRS" at bounding box center [291, 180] width 157 height 10
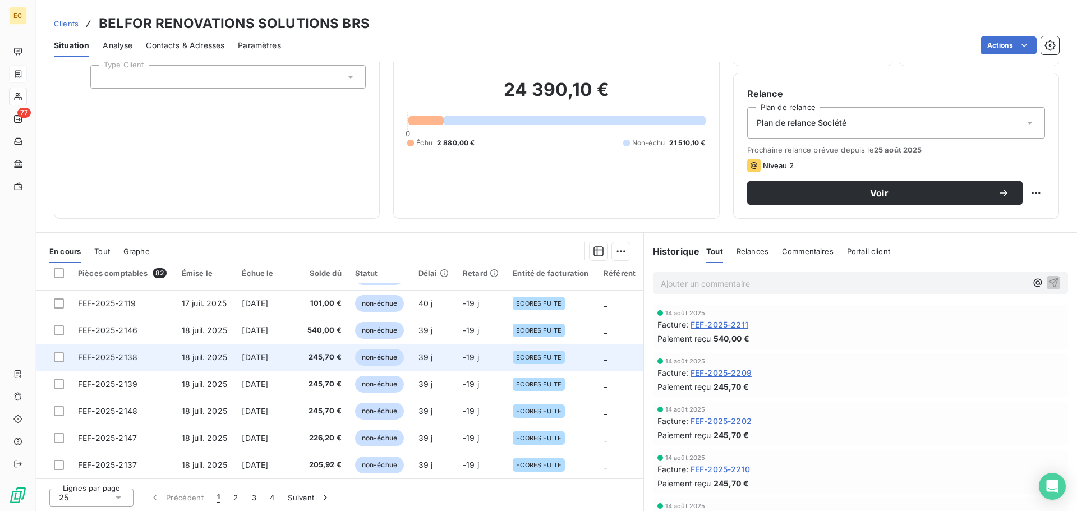
scroll to position [76, 0]
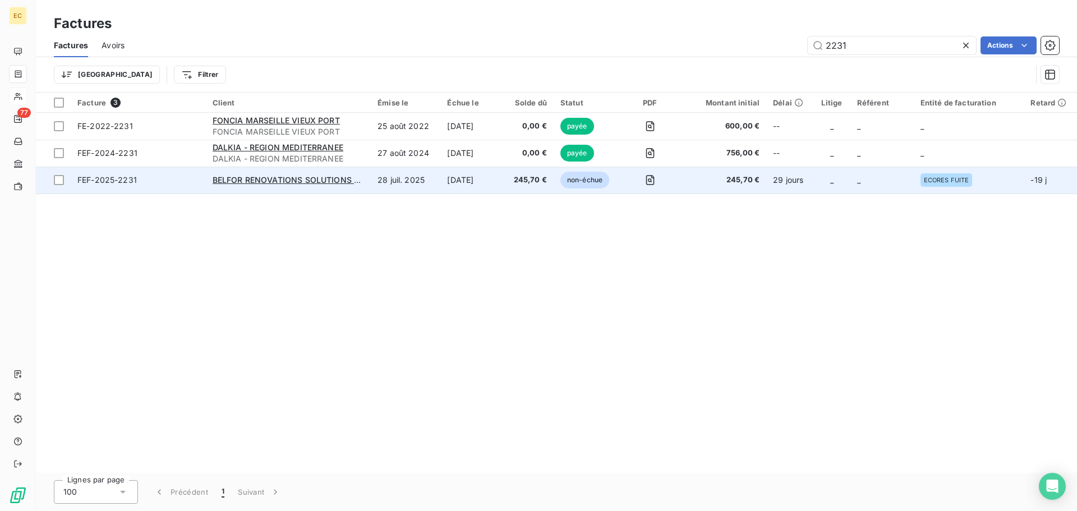
click at [110, 178] on span "FEF-2025-2231" at bounding box center [106, 180] width 59 height 10
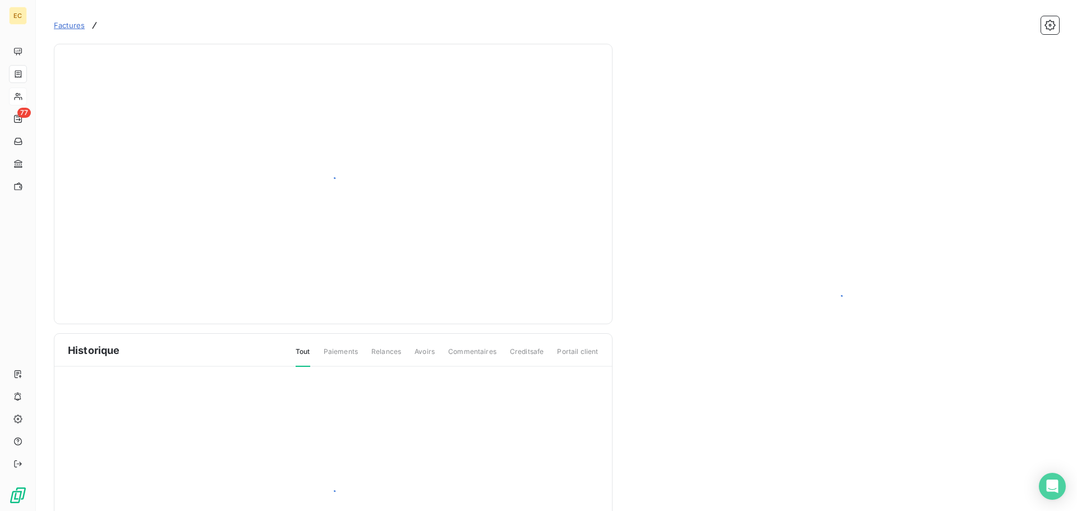
click at [110, 178] on div at bounding box center [333, 184] width 531 height 253
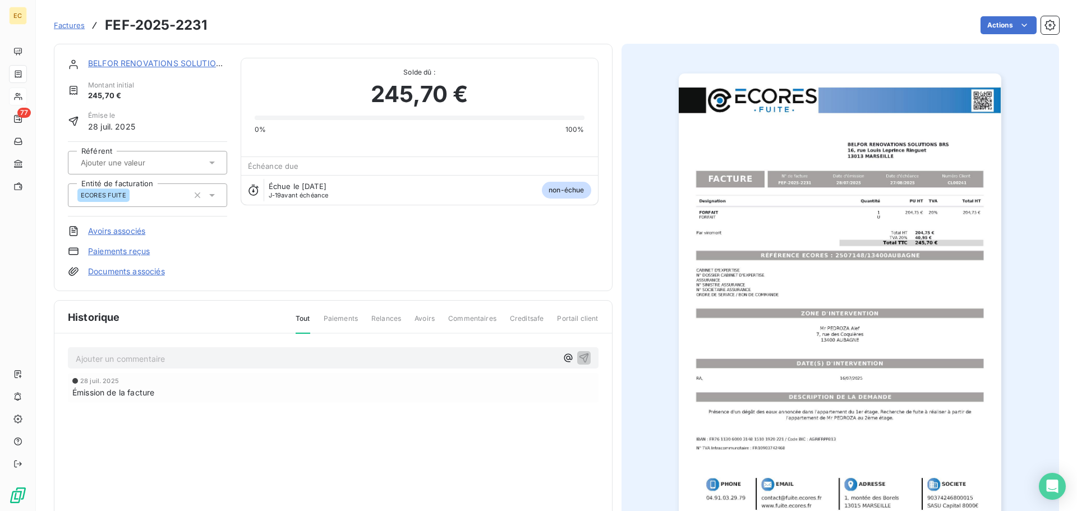
click at [111, 252] on link "Paiements reçus" at bounding box center [119, 251] width 62 height 11
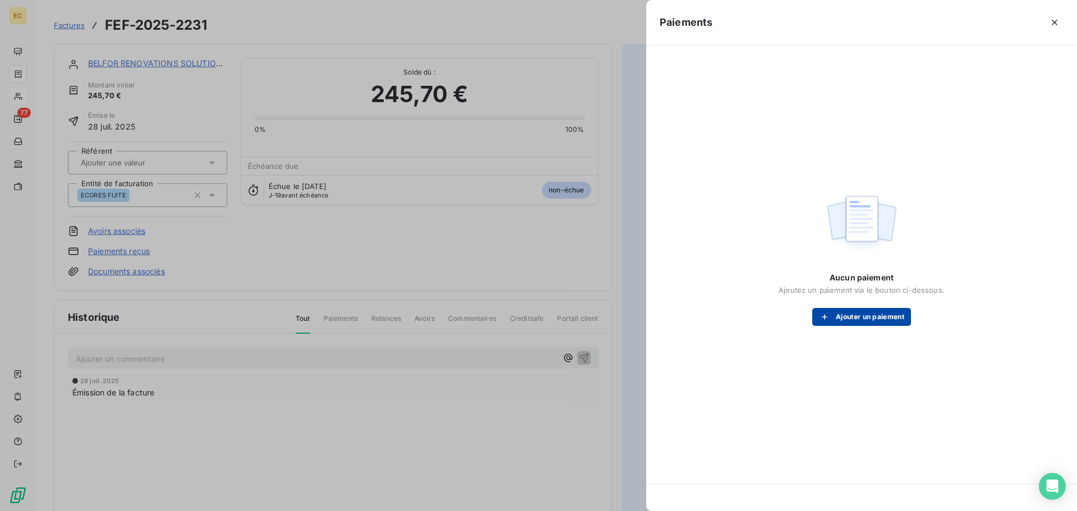
click at [838, 317] on button "Ajouter un paiement" at bounding box center [862, 317] width 99 height 18
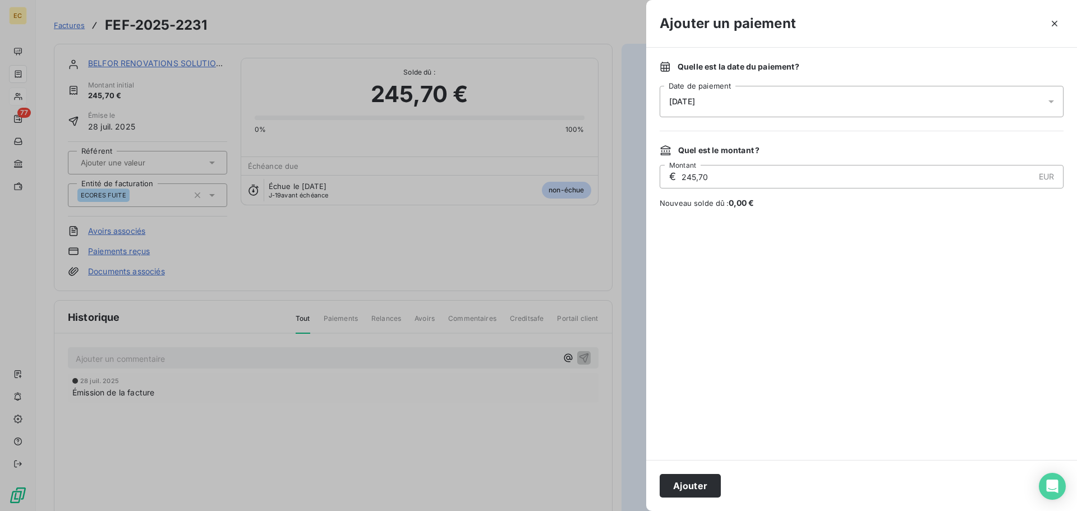
click at [745, 105] on div "26/08/2025" at bounding box center [862, 101] width 404 height 31
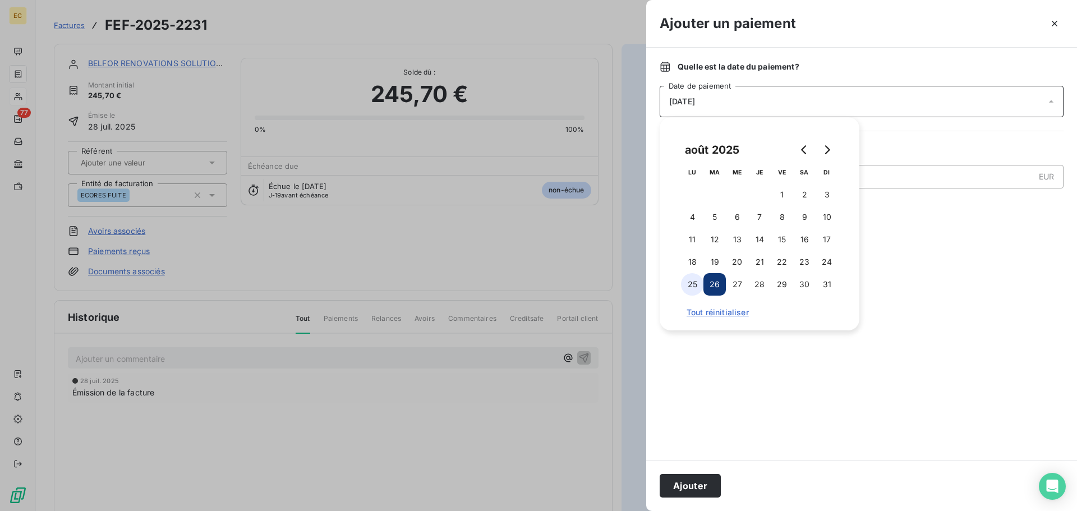
click at [690, 286] on button "25" at bounding box center [692, 284] width 22 height 22
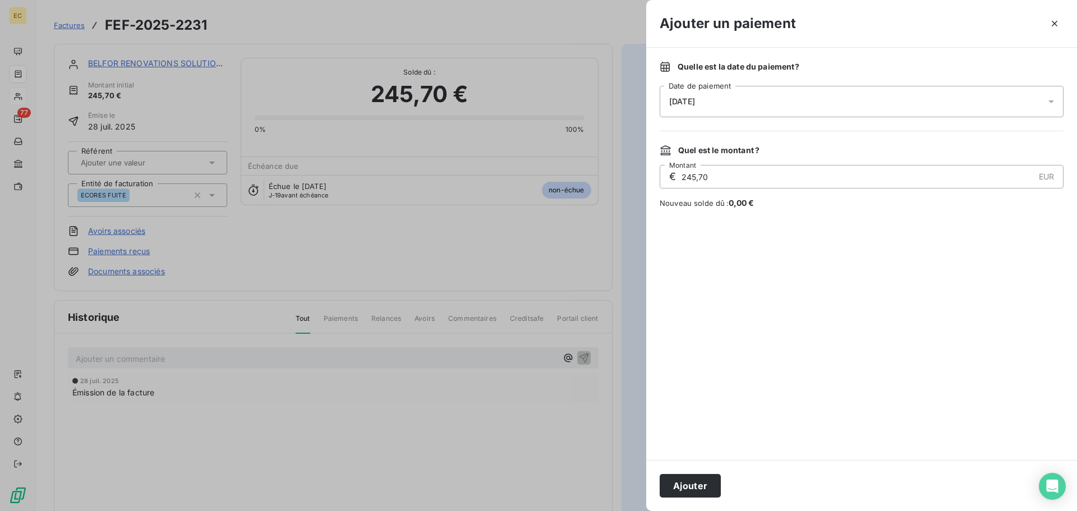
click at [762, 402] on div at bounding box center [862, 334] width 404 height 224
click at [686, 488] on button "Ajouter" at bounding box center [690, 486] width 61 height 24
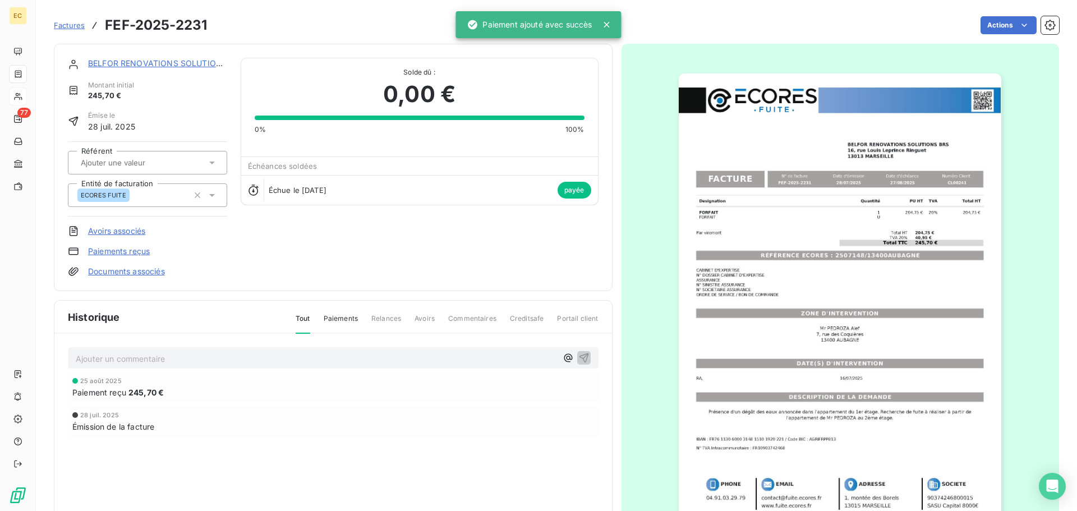
click at [62, 25] on span "Factures" at bounding box center [69, 25] width 31 height 9
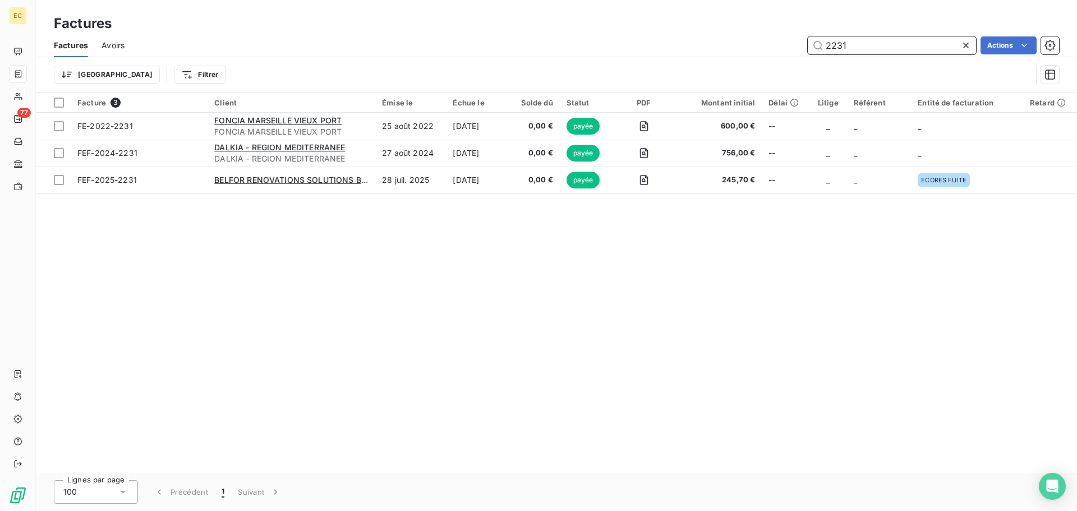
click at [859, 47] on input "2231" at bounding box center [892, 45] width 168 height 18
type input "2"
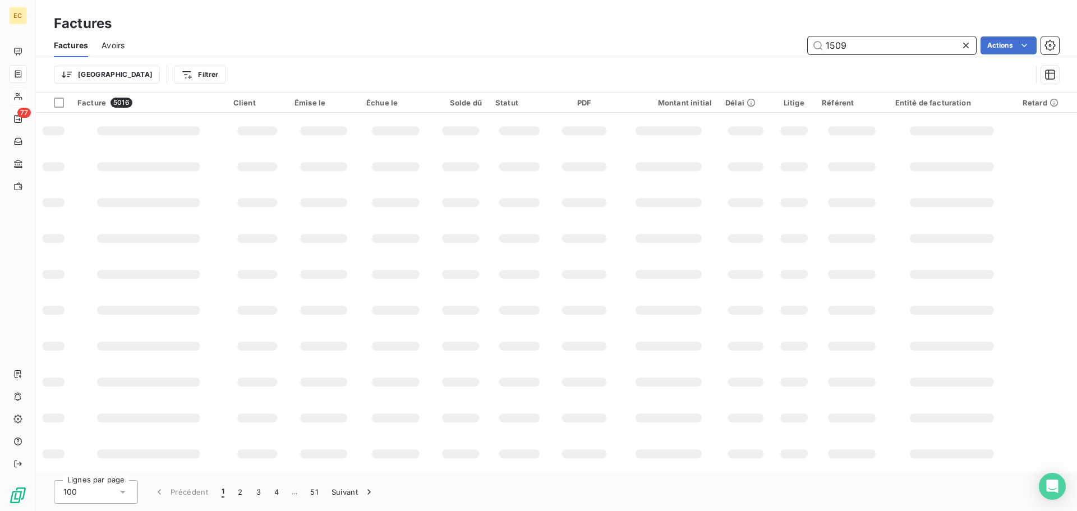
type input "1509"
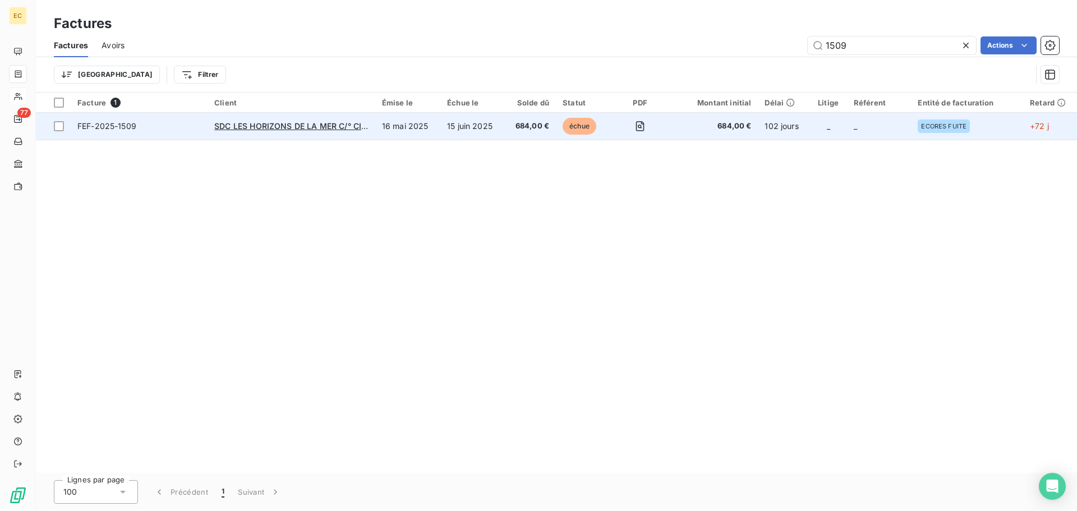
click at [186, 136] on td "FEF-2025-1509" at bounding box center [139, 126] width 137 height 27
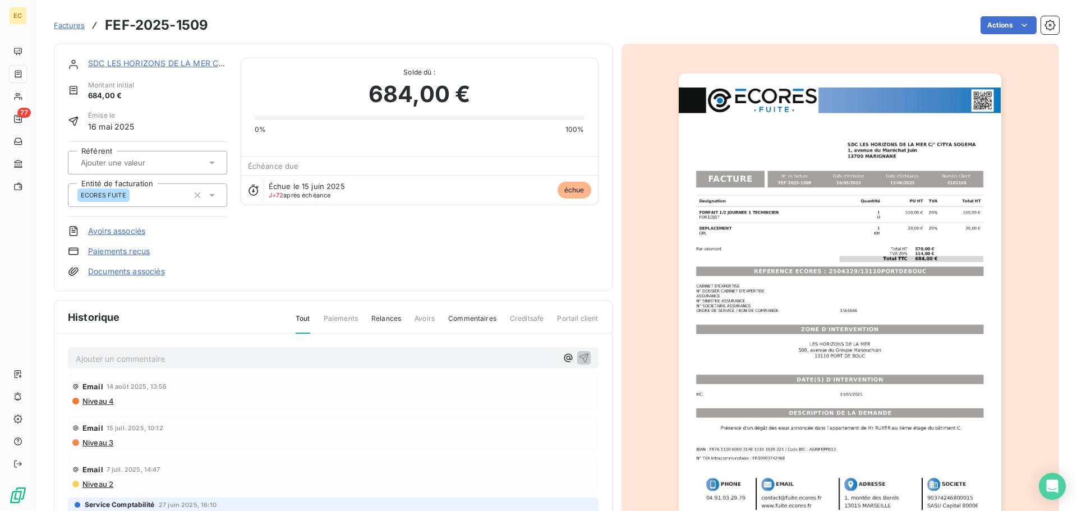
click at [140, 253] on link "Paiements reçus" at bounding box center [119, 251] width 62 height 11
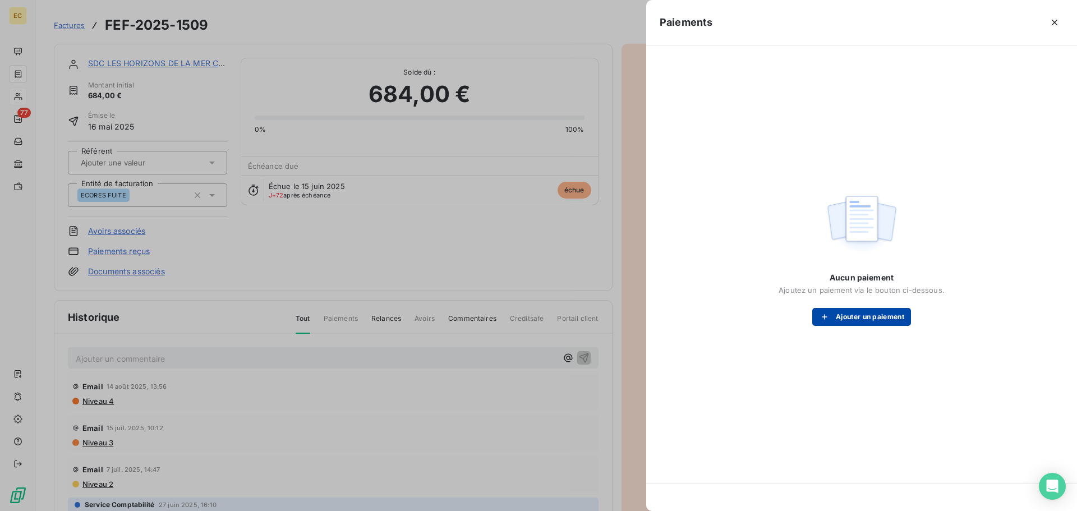
click at [848, 316] on button "Ajouter un paiement" at bounding box center [862, 317] width 99 height 18
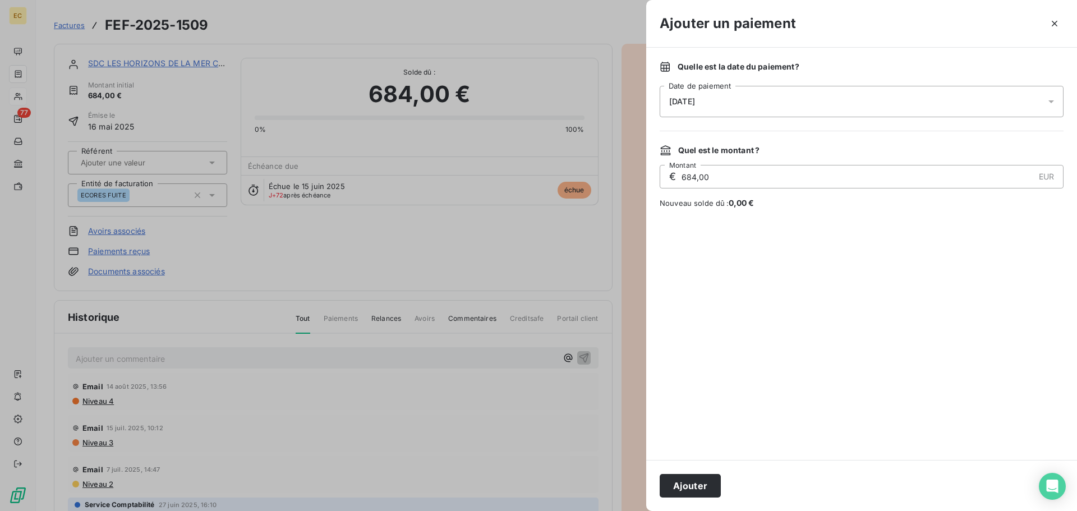
click at [728, 97] on div "26/08/2025" at bounding box center [862, 101] width 404 height 31
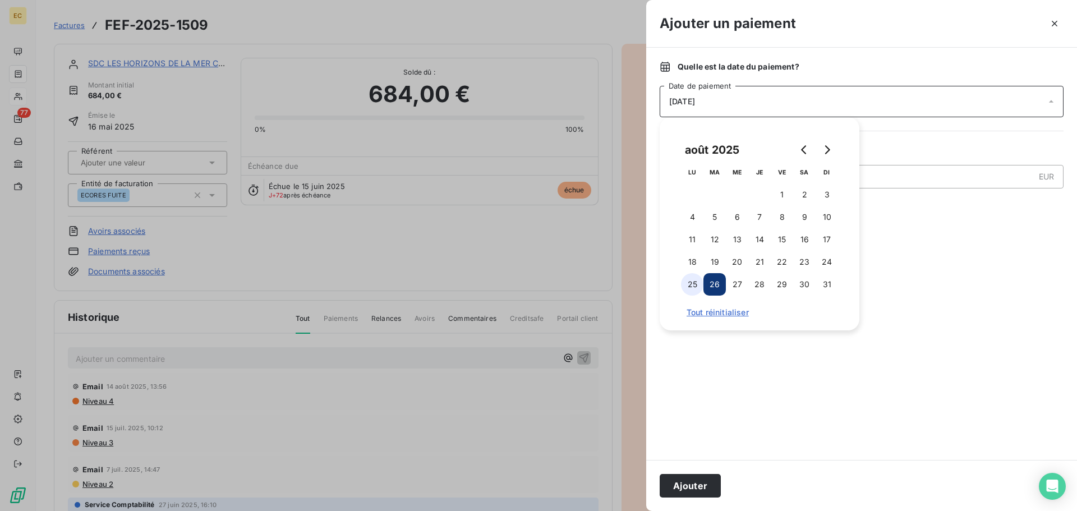
click at [698, 287] on button "25" at bounding box center [692, 284] width 22 height 22
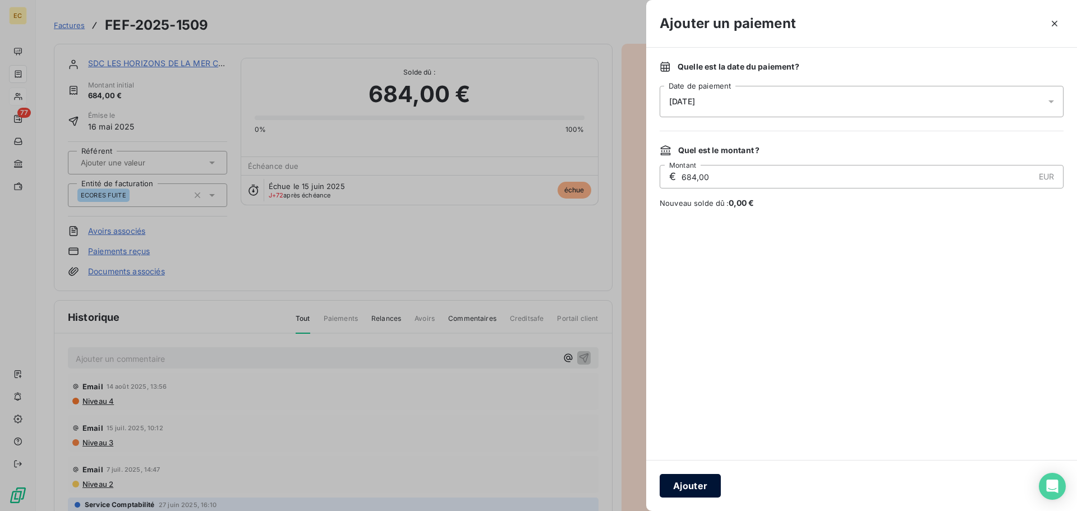
click at [683, 490] on button "Ajouter" at bounding box center [690, 486] width 61 height 24
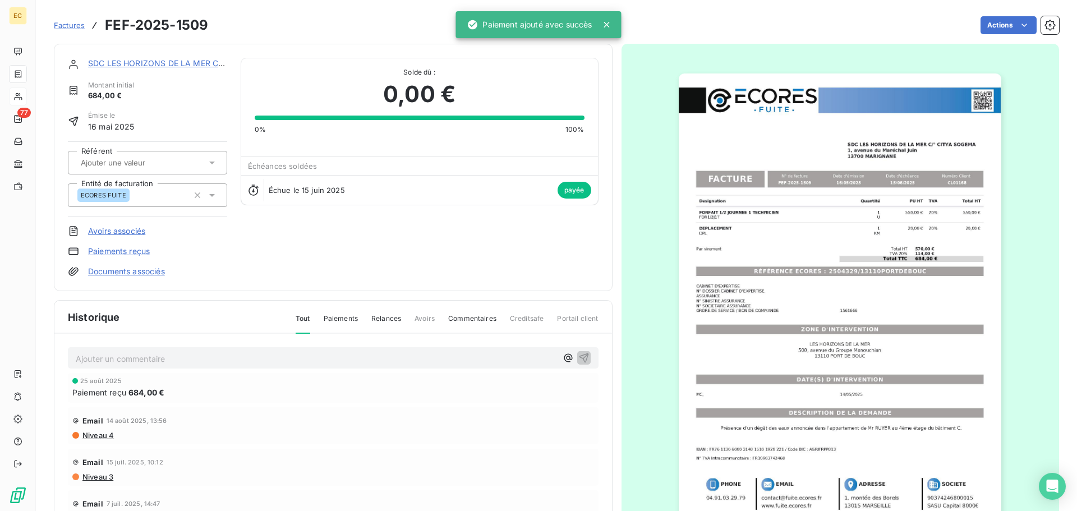
click at [72, 26] on span "Factures" at bounding box center [69, 25] width 31 height 9
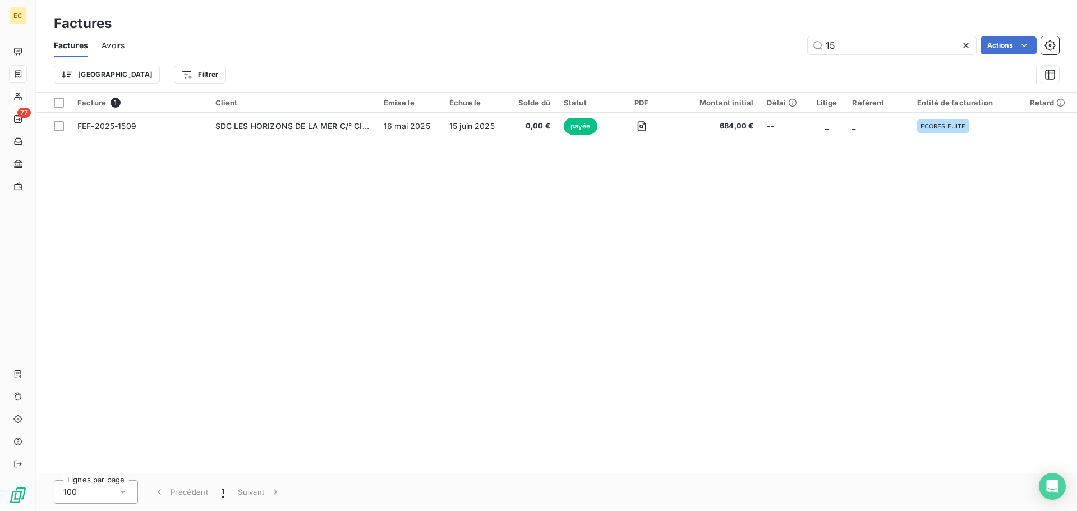
type input "1"
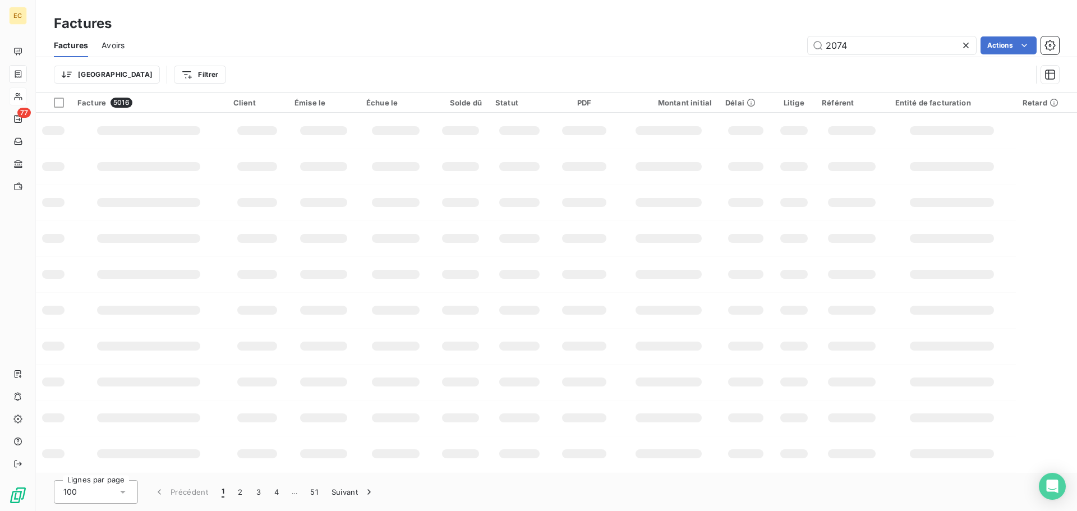
type input "2074"
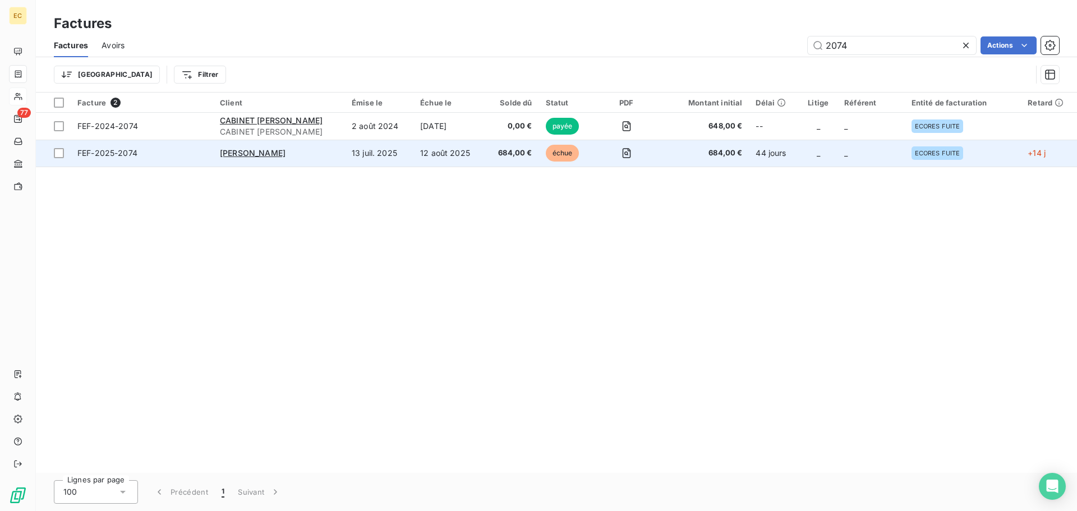
click at [176, 150] on span "FEF-2025-2074" at bounding box center [141, 153] width 129 height 11
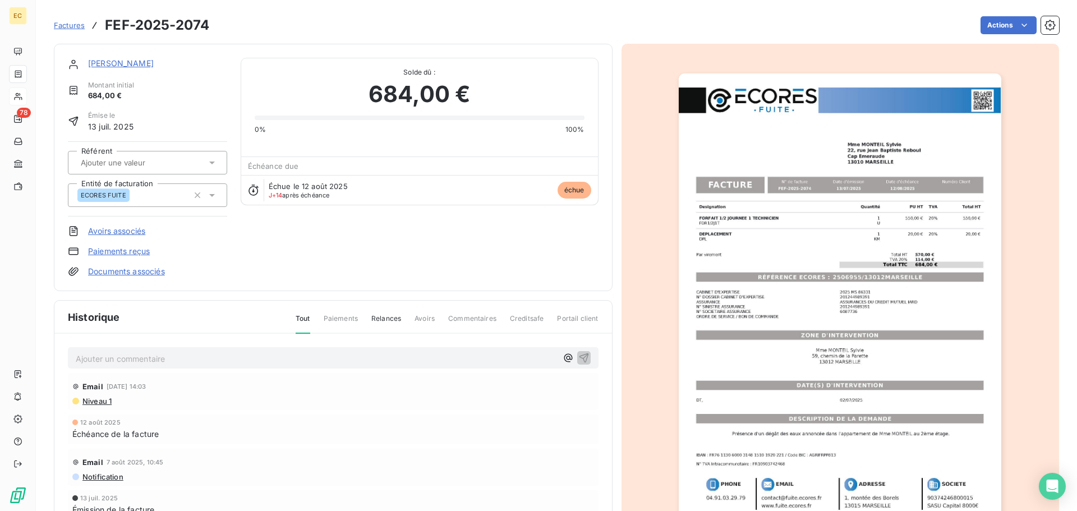
click at [111, 253] on link "Paiements reçus" at bounding box center [119, 251] width 62 height 11
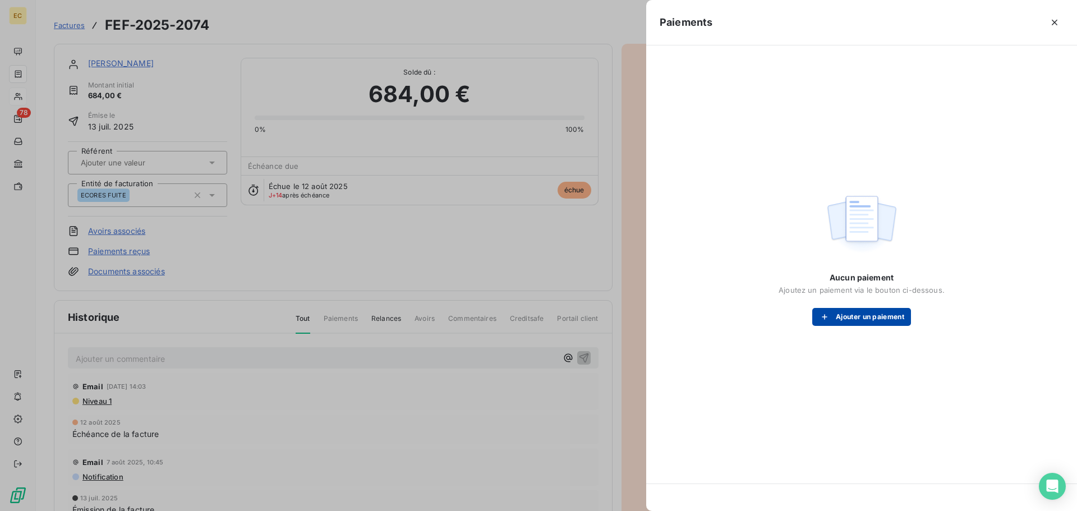
click at [873, 319] on button "Ajouter un paiement" at bounding box center [862, 317] width 99 height 18
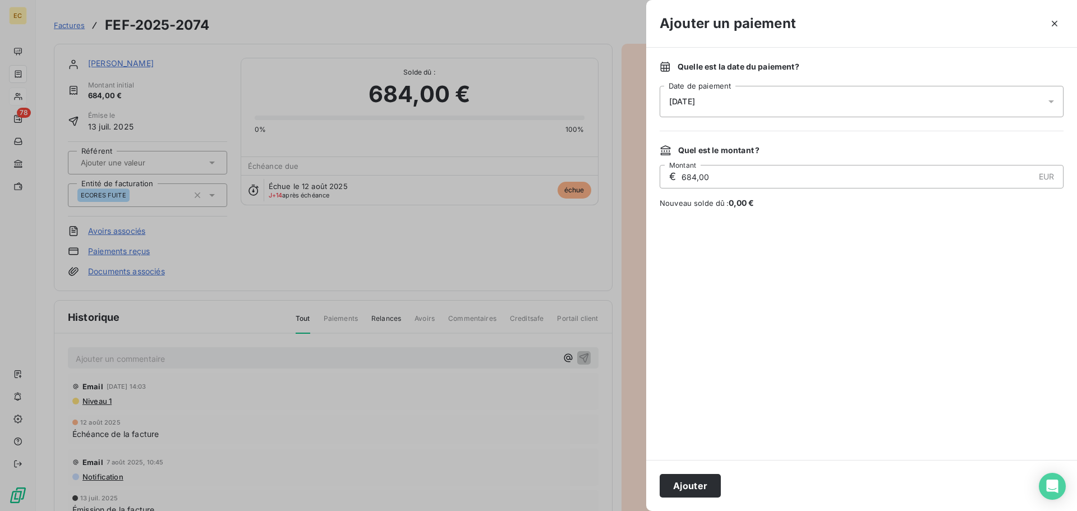
click at [767, 108] on div "26/08/2025" at bounding box center [862, 101] width 404 height 31
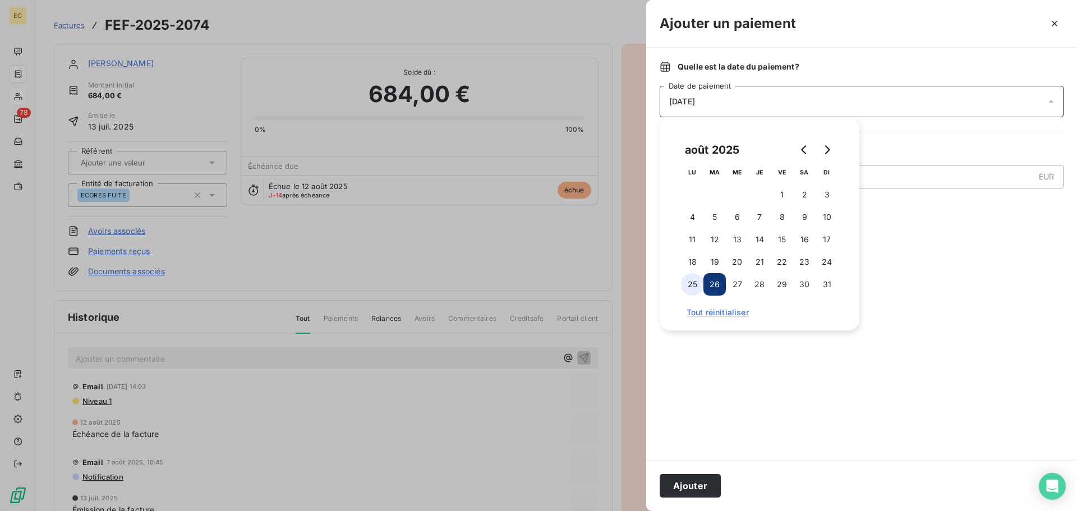
click at [693, 284] on button "25" at bounding box center [692, 284] width 22 height 22
click at [678, 484] on button "Ajouter" at bounding box center [690, 486] width 61 height 24
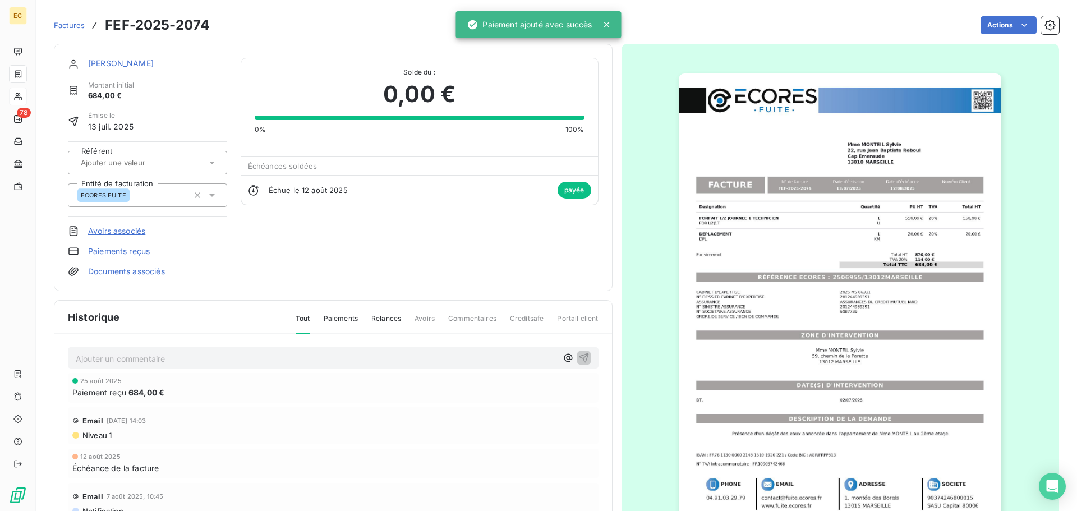
click at [69, 22] on span "Factures" at bounding box center [69, 25] width 31 height 9
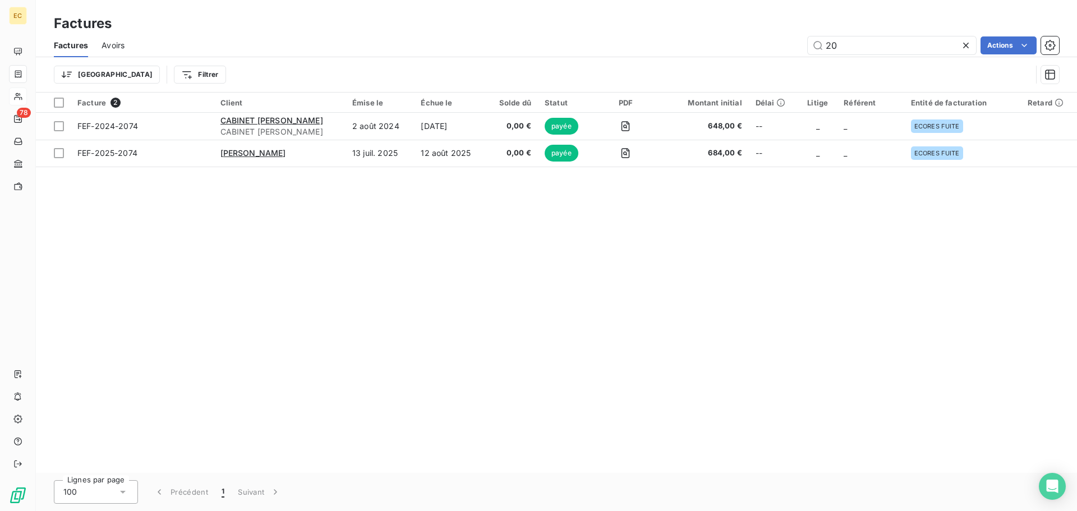
type input "2"
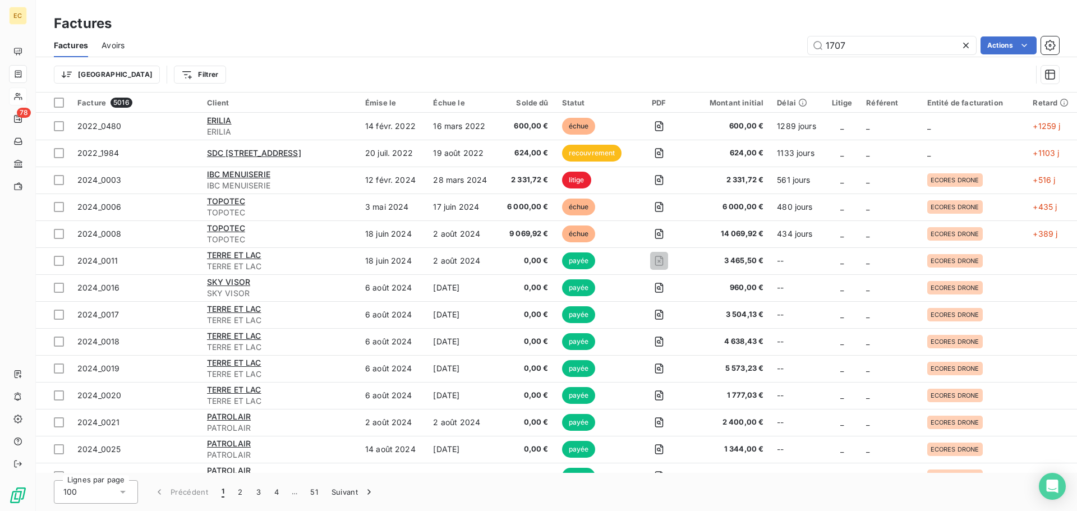
type input "1707"
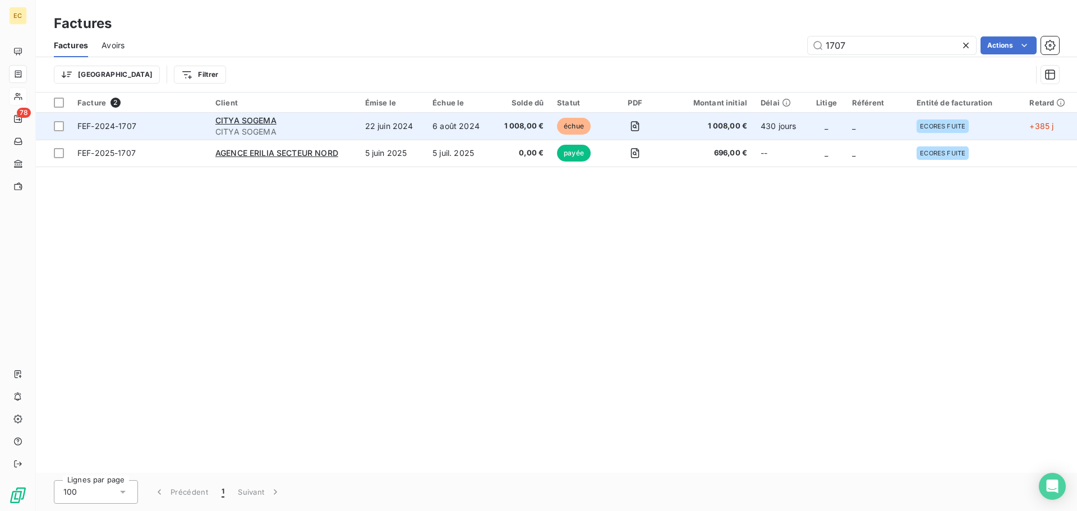
click at [227, 131] on span "CITYA SOGEMA" at bounding box center [283, 131] width 136 height 11
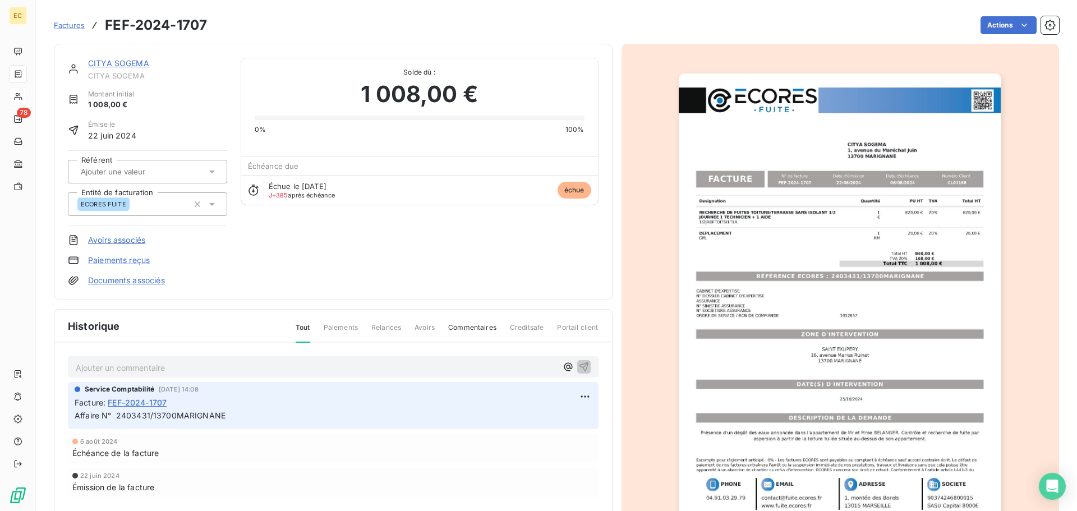
click at [129, 259] on link "Paiements reçus" at bounding box center [119, 260] width 62 height 11
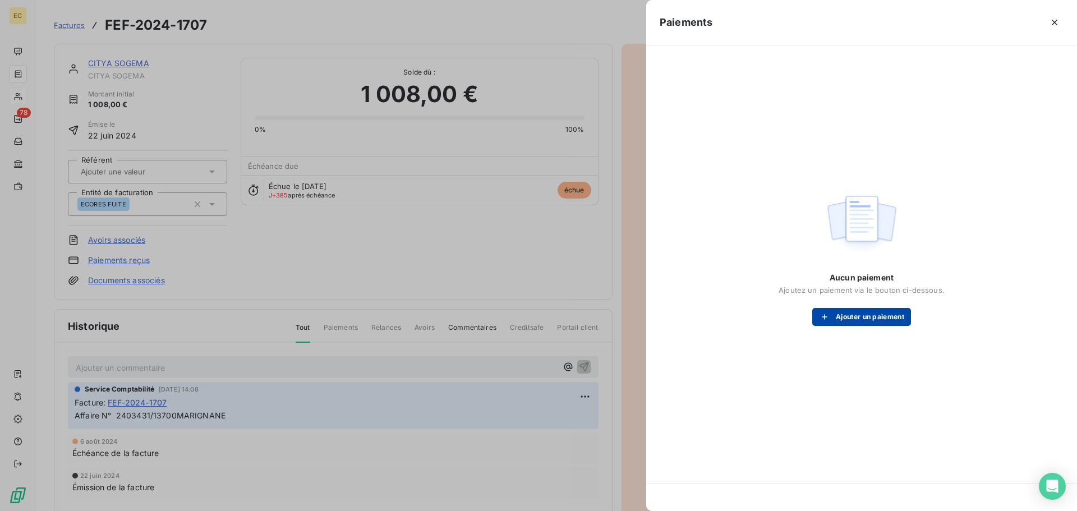
click at [857, 320] on button "Ajouter un paiement" at bounding box center [862, 317] width 99 height 18
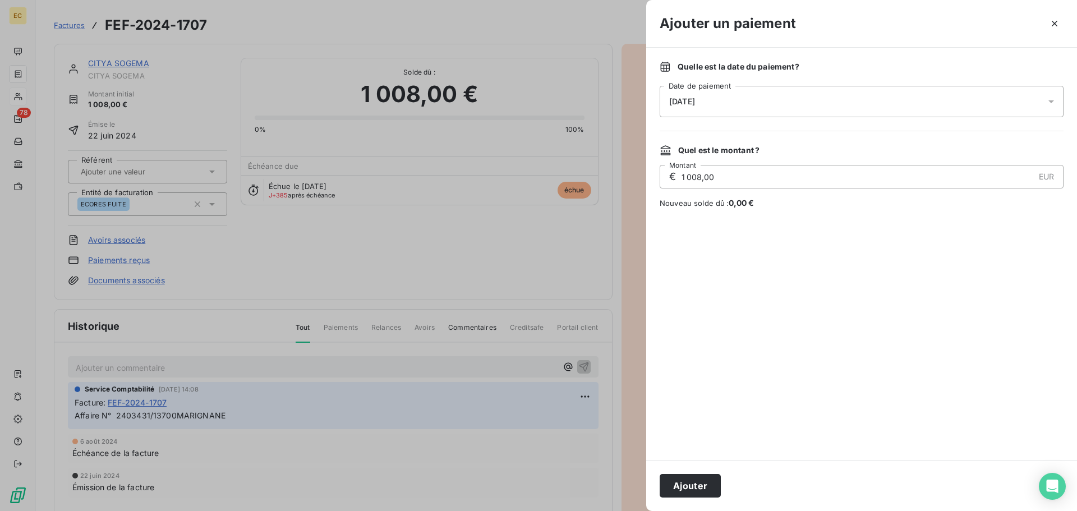
click at [737, 108] on div "26/08/2025" at bounding box center [862, 101] width 404 height 31
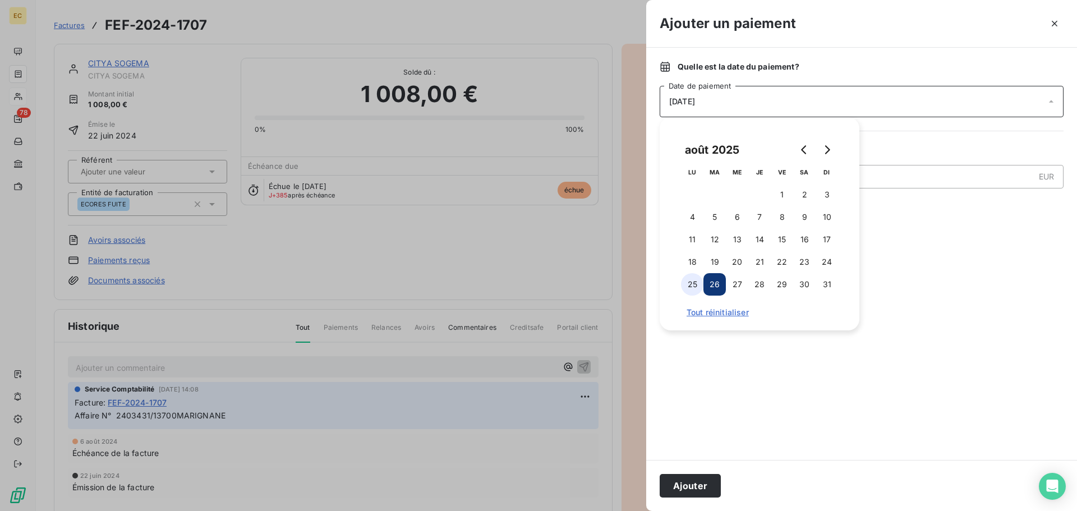
click at [688, 287] on button "25" at bounding box center [692, 284] width 22 height 22
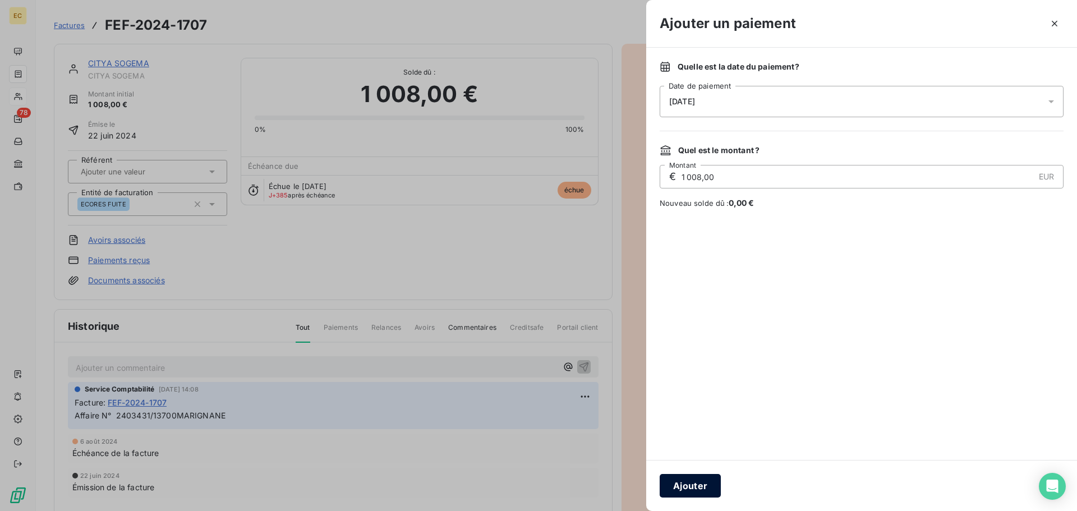
click at [685, 484] on button "Ajouter" at bounding box center [690, 486] width 61 height 24
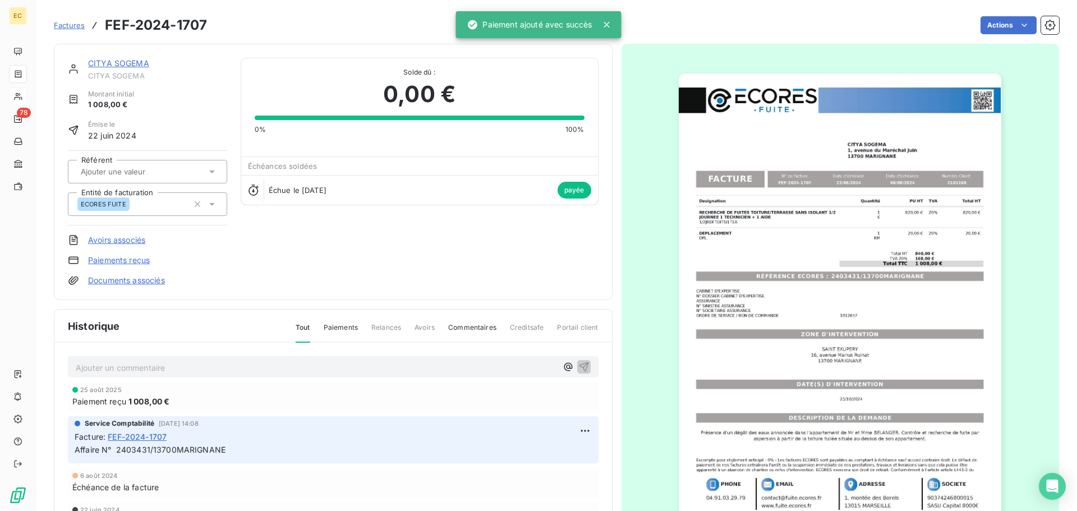
click at [68, 24] on span "Factures" at bounding box center [69, 25] width 31 height 9
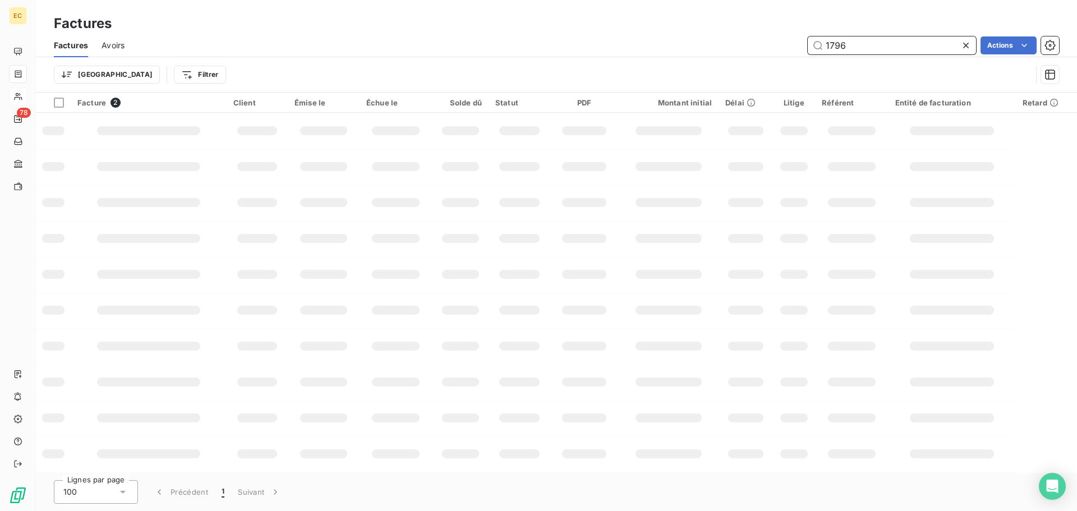
type input "1796"
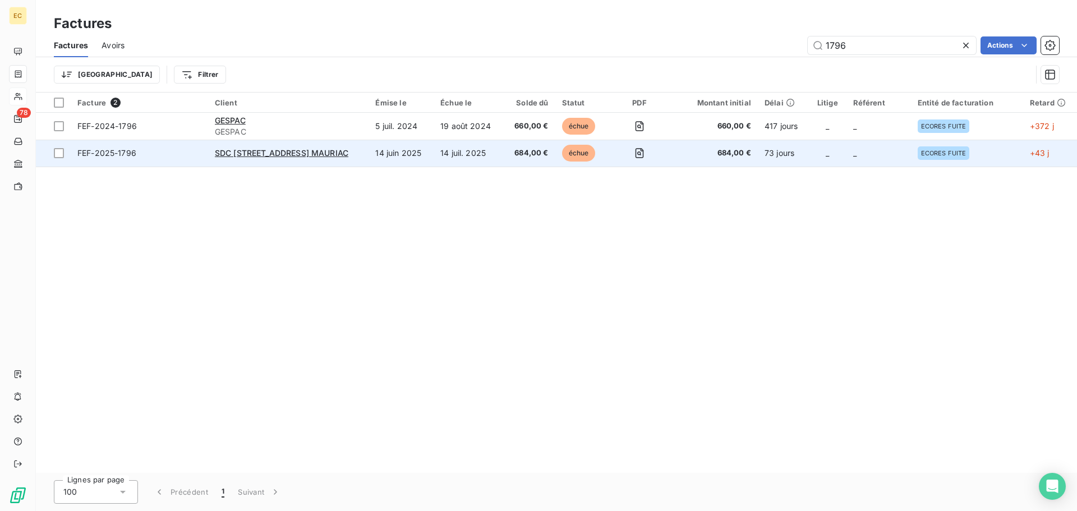
click at [369, 154] on td "SDC 41, RUE ISOARD C/° LAMY MARSEILLE MAURIAC" at bounding box center [288, 153] width 161 height 27
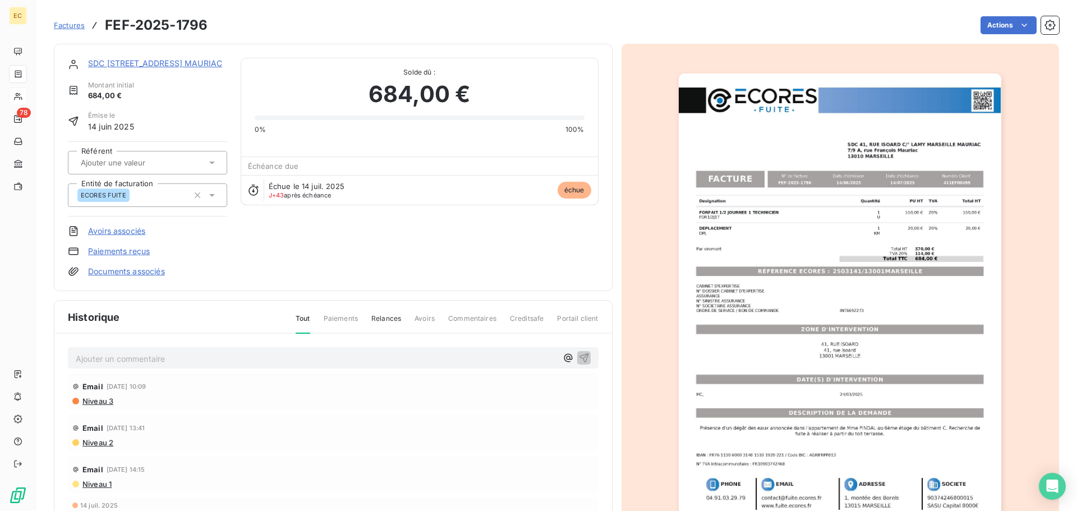
click at [140, 252] on link "Paiements reçus" at bounding box center [119, 251] width 62 height 11
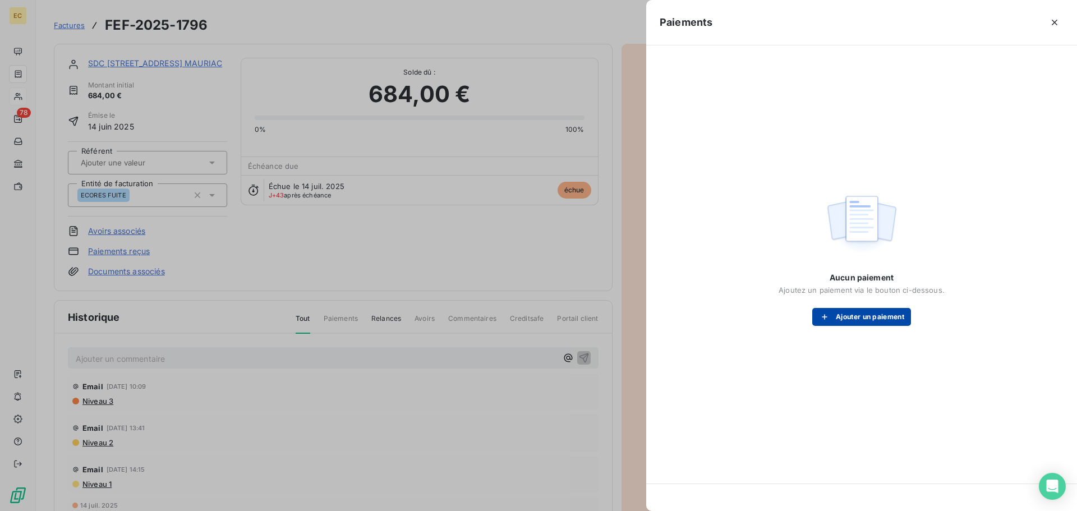
click at [828, 313] on icon "button" at bounding box center [824, 316] width 11 height 11
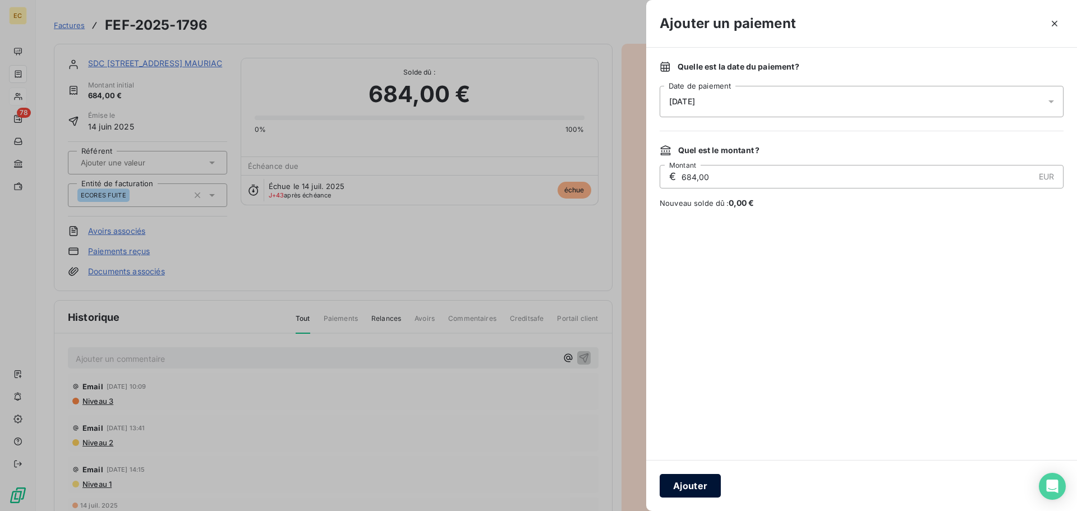
click at [694, 485] on button "Ajouter" at bounding box center [690, 486] width 61 height 24
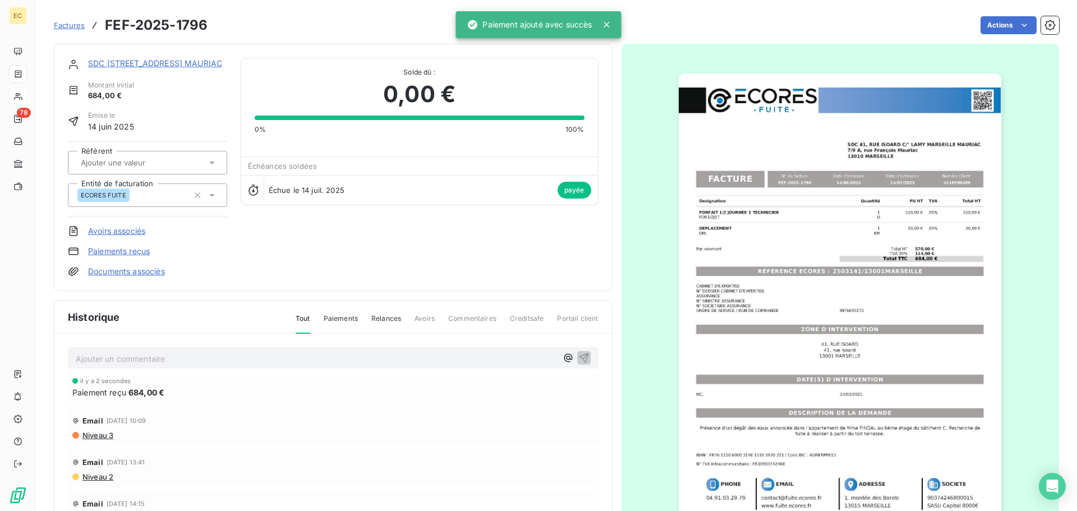
click at [67, 24] on span "Factures" at bounding box center [69, 25] width 31 height 9
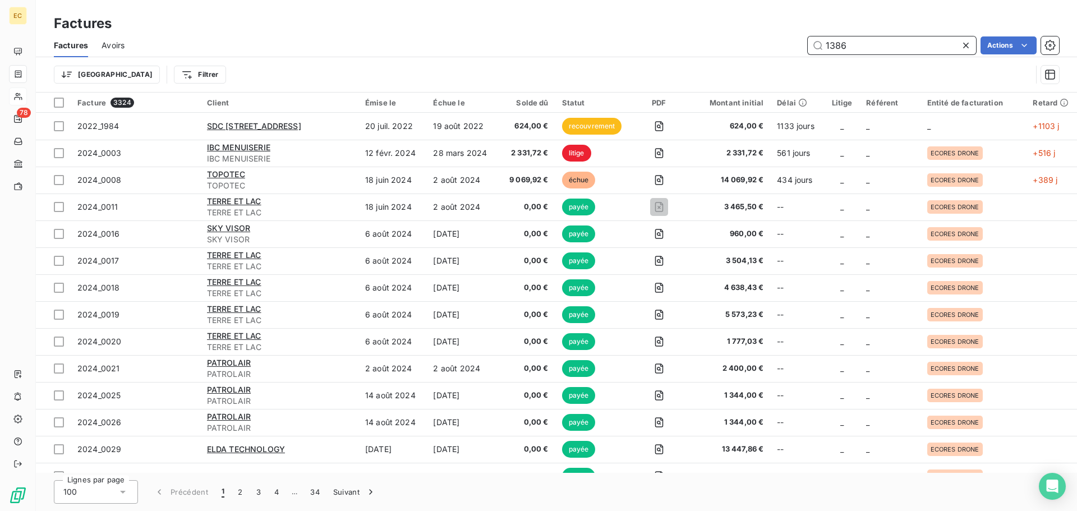
type input "1386"
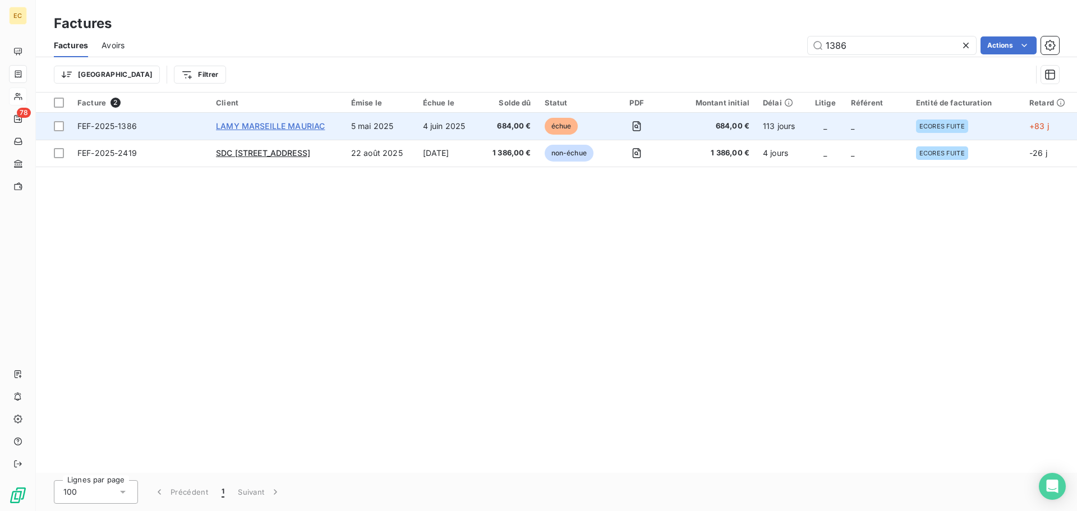
click at [249, 127] on span "LAMY MARSEILLE MAURIAC" at bounding box center [270, 126] width 109 height 10
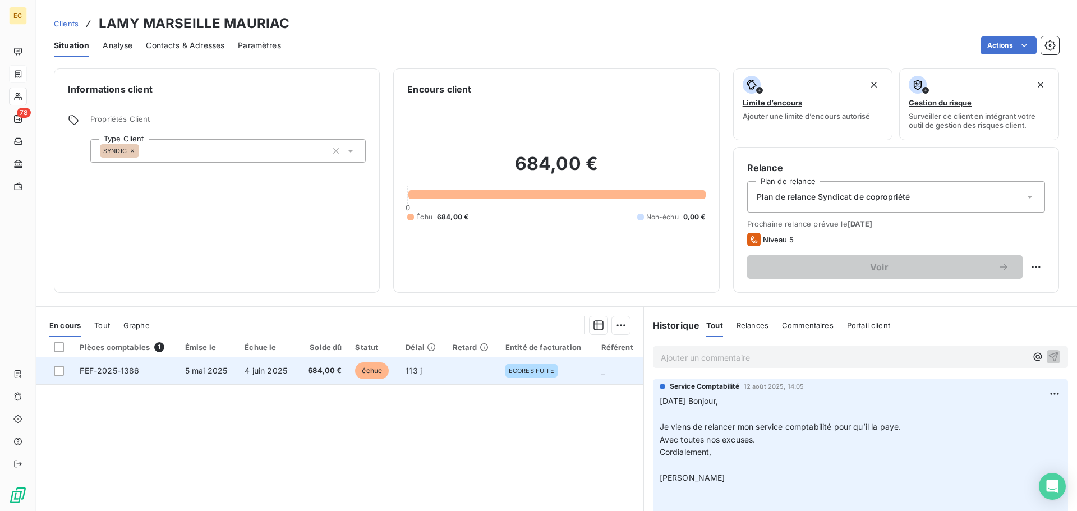
click at [126, 374] on span "FEF-2025-1386" at bounding box center [109, 371] width 59 height 10
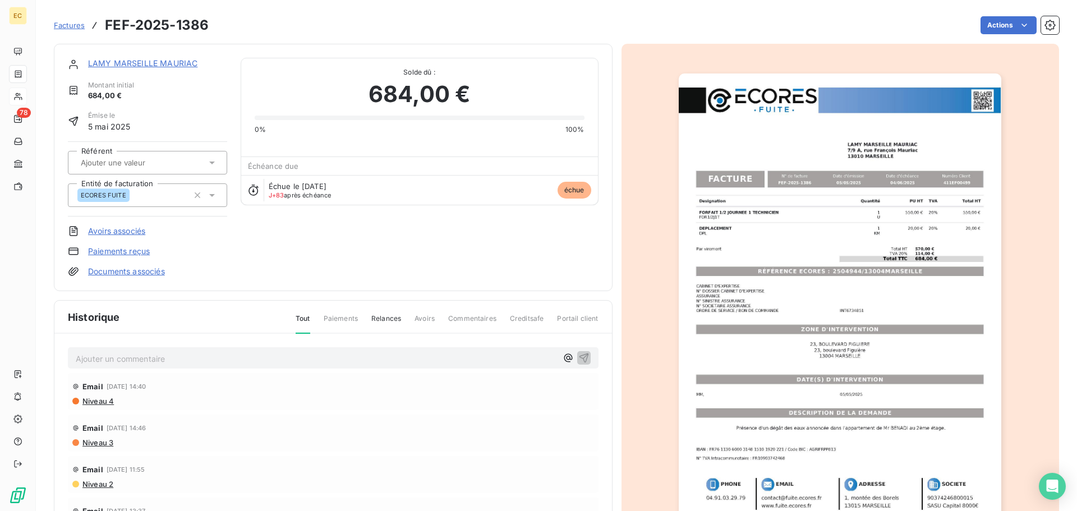
click at [124, 252] on link "Paiements reçus" at bounding box center [119, 251] width 62 height 11
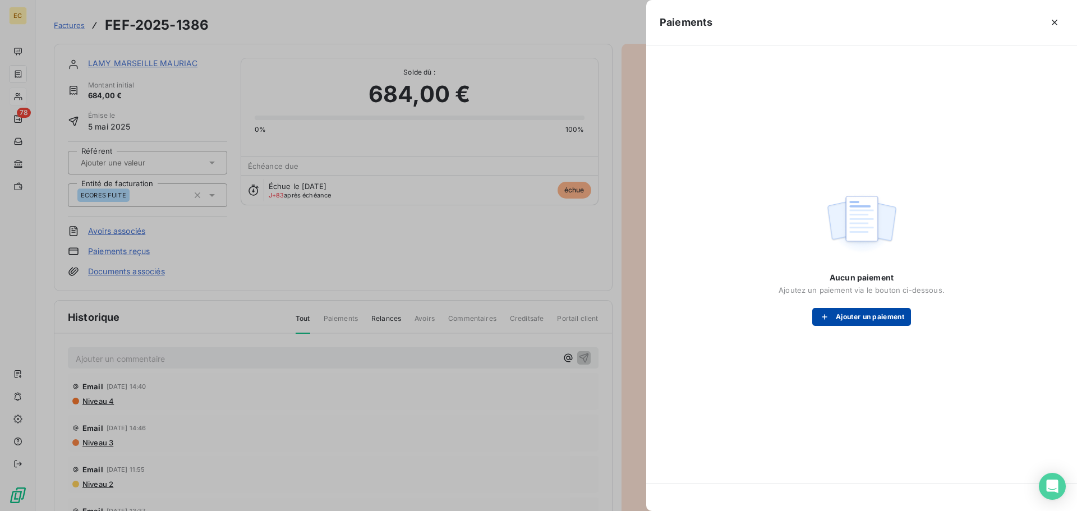
click at [861, 319] on button "Ajouter un paiement" at bounding box center [862, 317] width 99 height 18
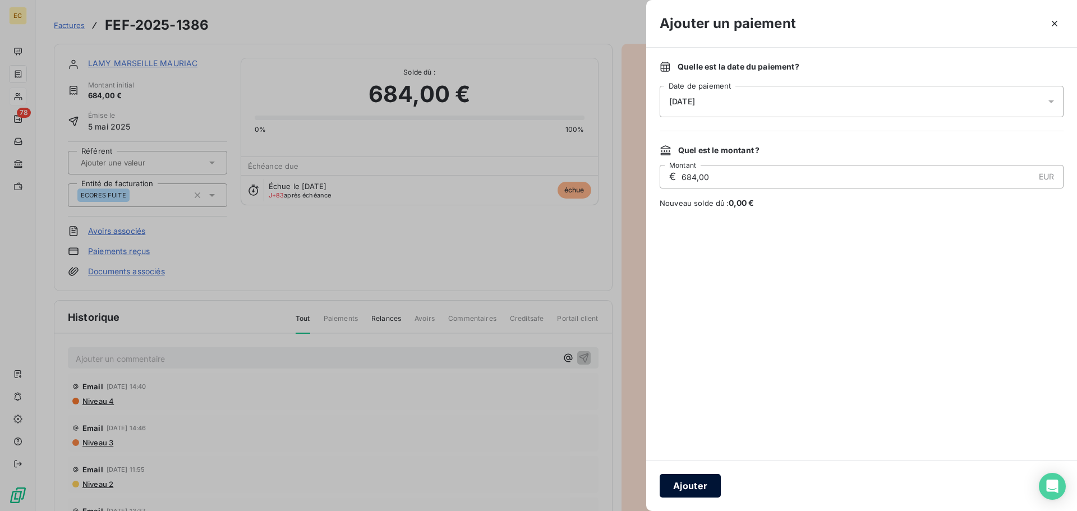
click at [691, 488] on button "Ajouter" at bounding box center [690, 486] width 61 height 24
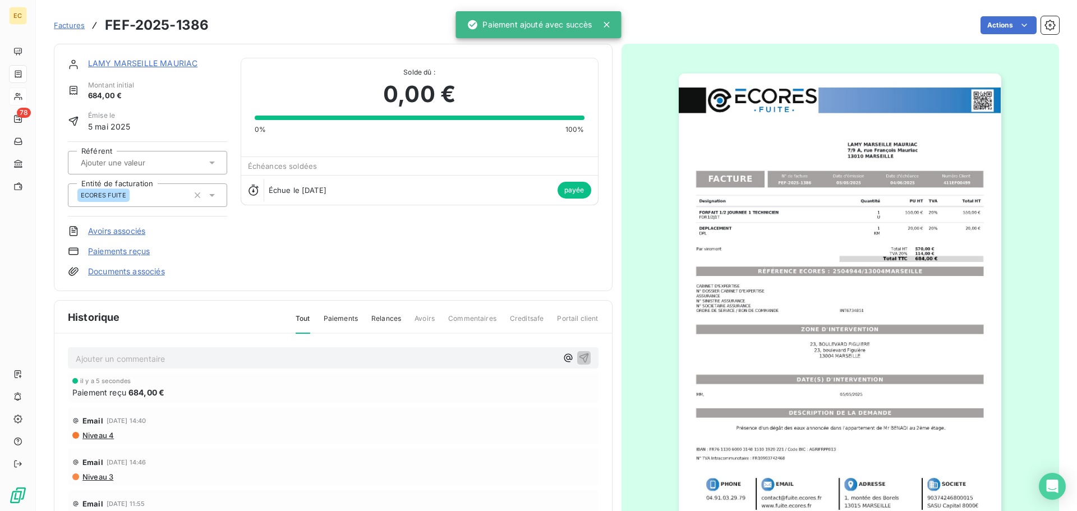
click at [65, 25] on span "Factures" at bounding box center [69, 25] width 31 height 9
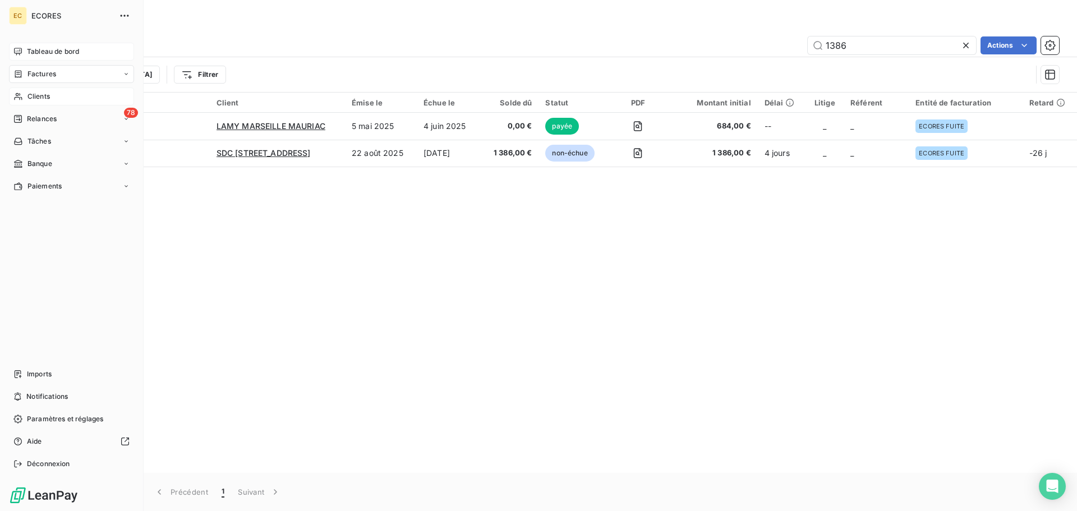
click at [43, 46] on div "Tableau de bord" at bounding box center [71, 52] width 125 height 18
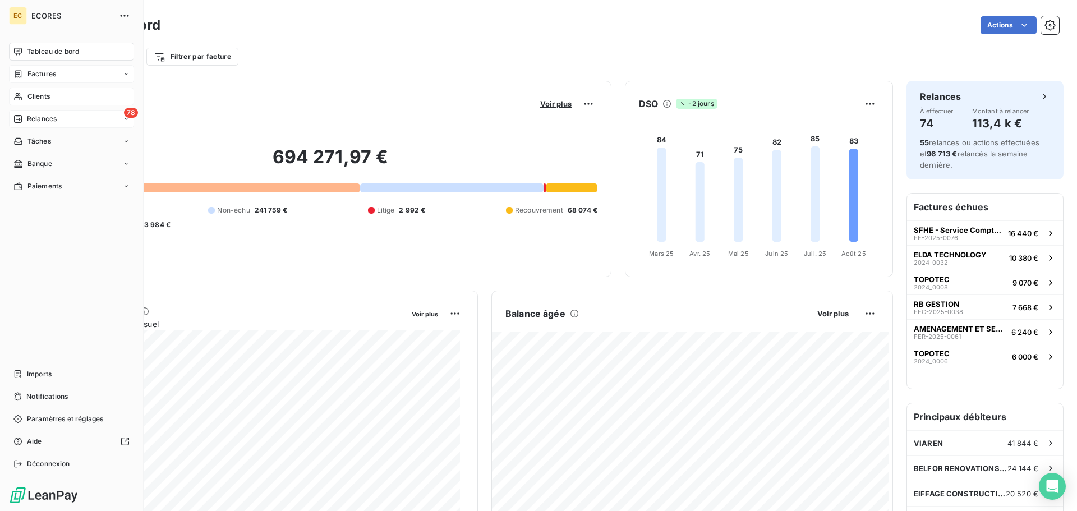
click at [42, 117] on span "Relances" at bounding box center [42, 119] width 30 height 10
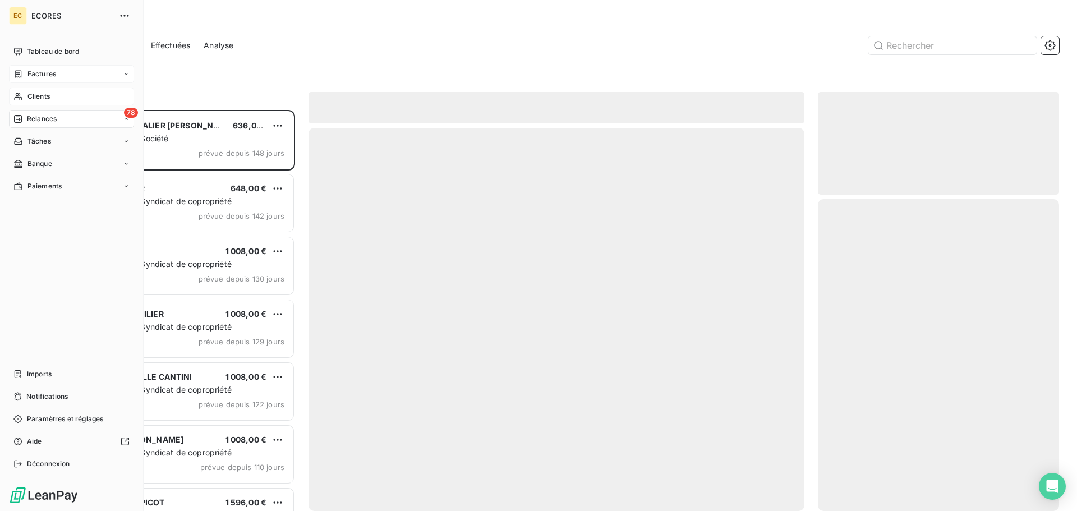
scroll to position [393, 233]
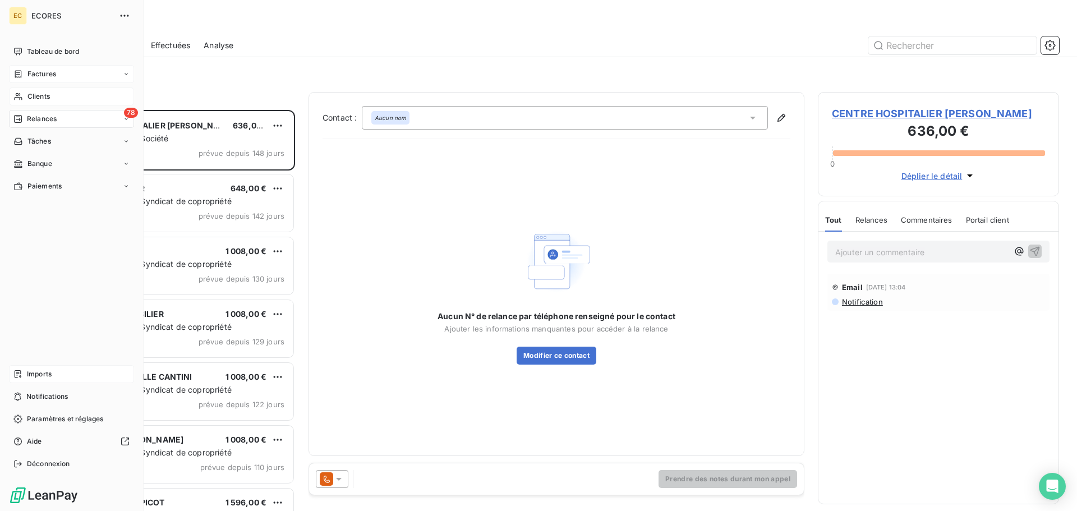
click at [27, 374] on span "Imports" at bounding box center [39, 374] width 25 height 10
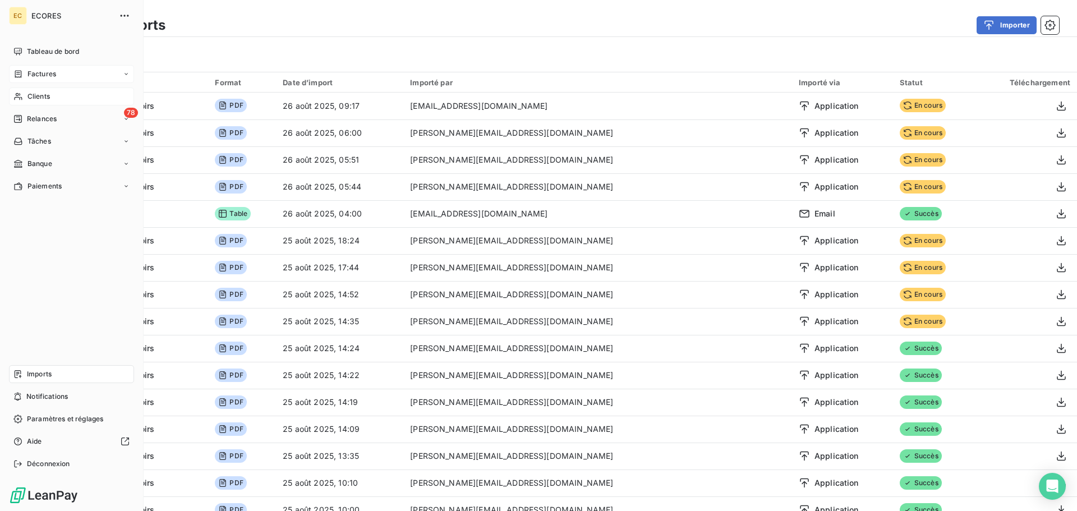
click at [35, 76] on span "Factures" at bounding box center [41, 74] width 29 height 10
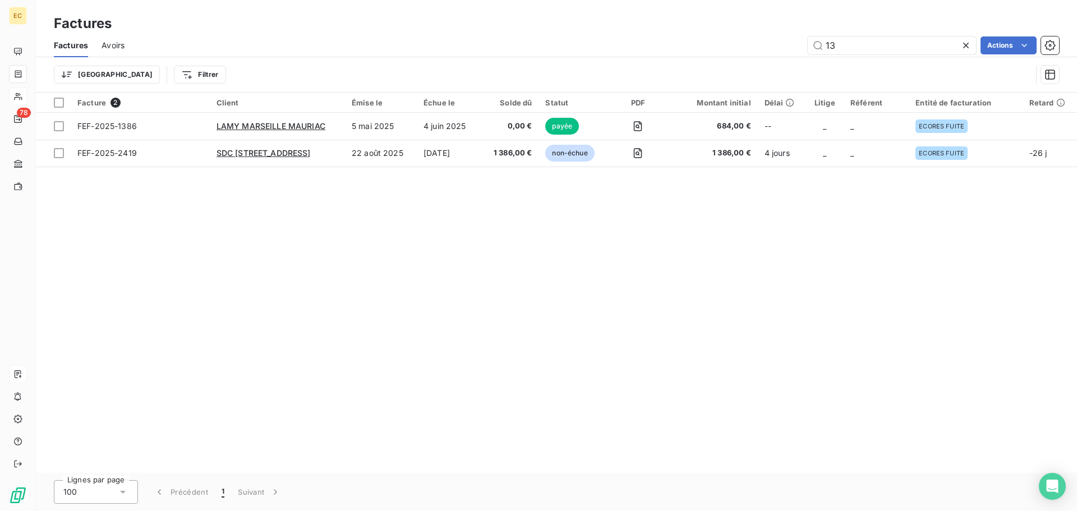
type input "1"
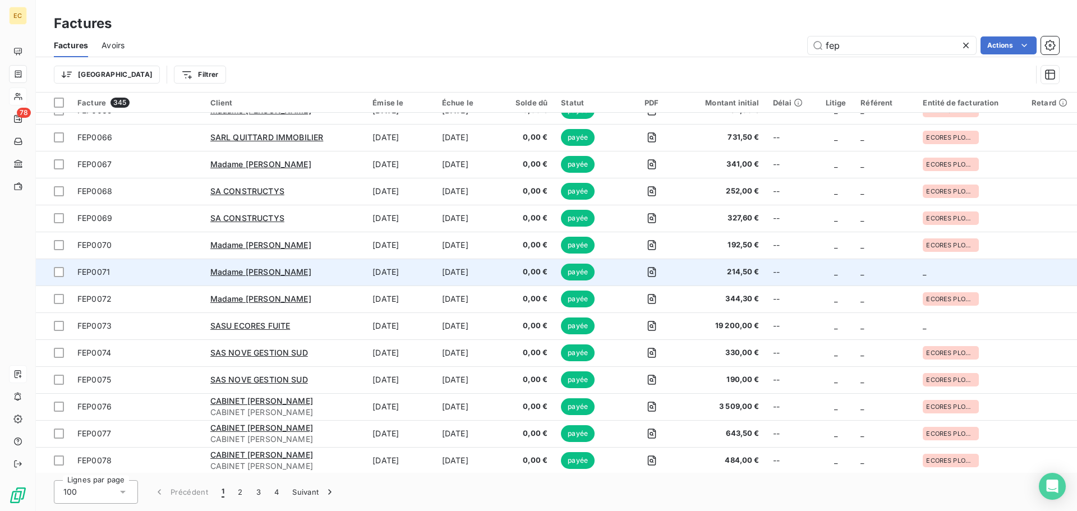
scroll to position [2076, 0]
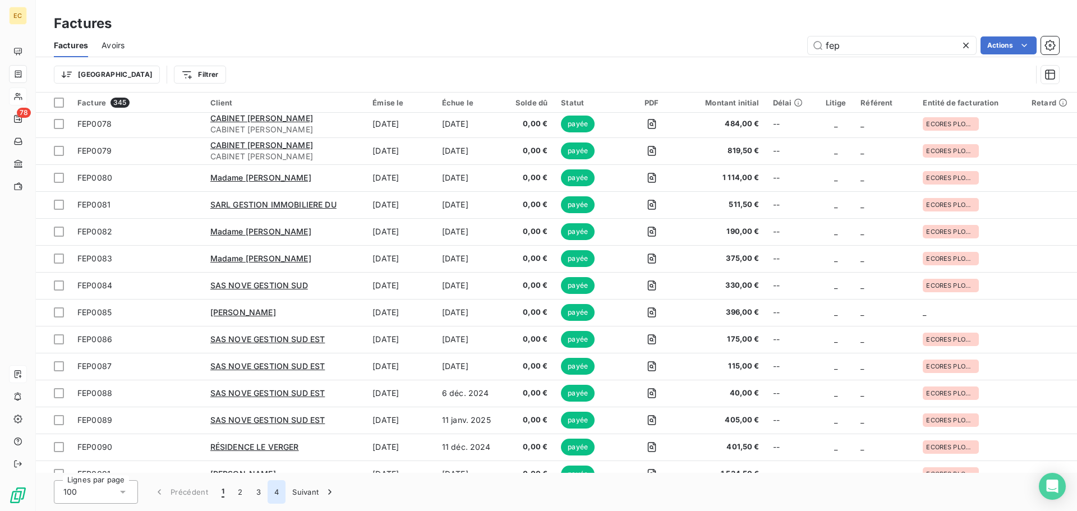
click at [276, 497] on button "4" at bounding box center [277, 492] width 18 height 24
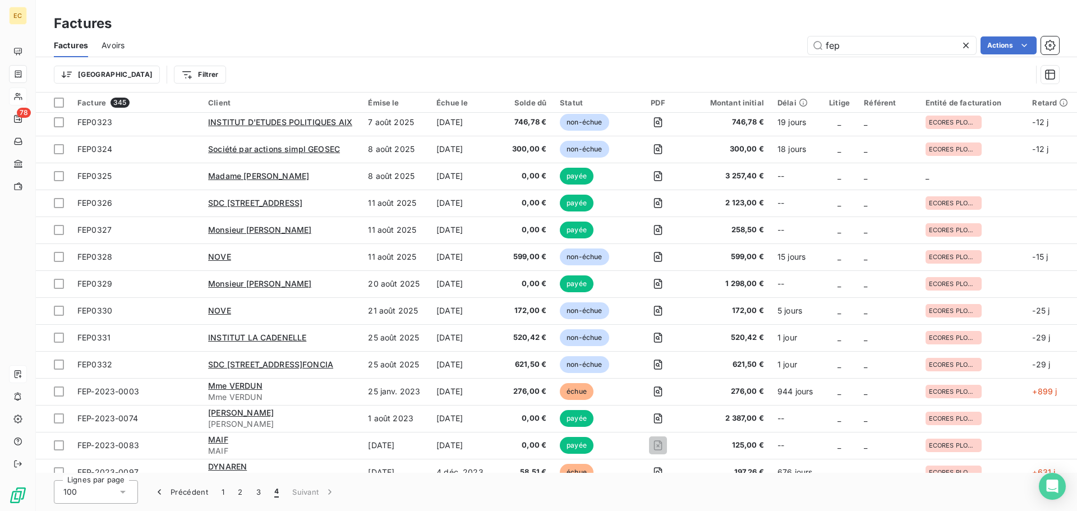
scroll to position [347, 0]
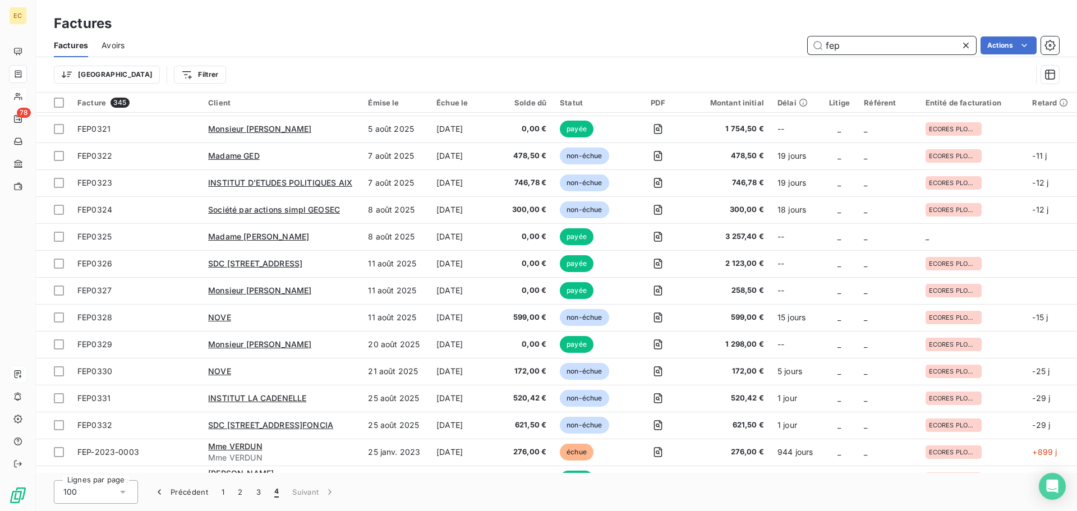
click at [848, 46] on input "fep" at bounding box center [892, 45] width 168 height 18
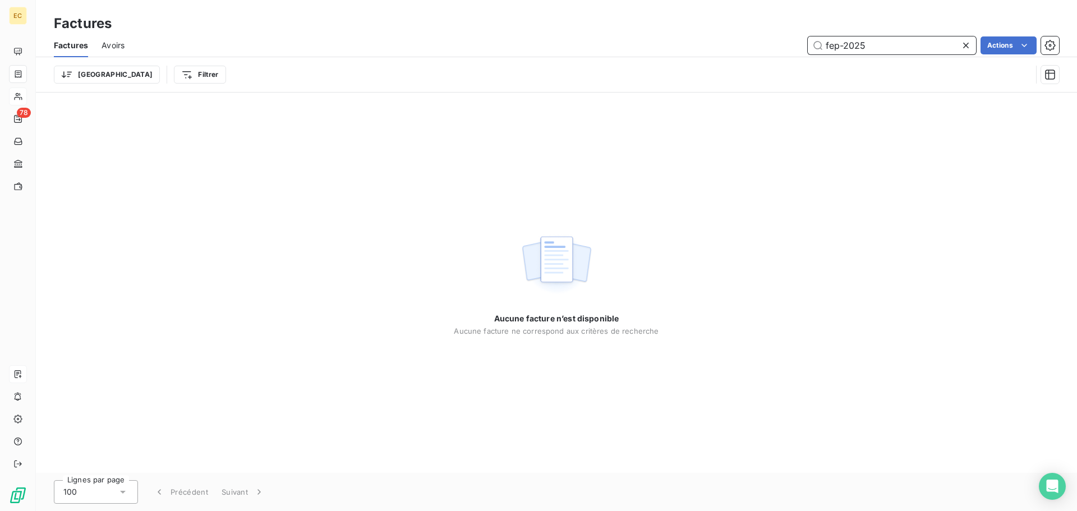
click at [845, 45] on input "fep-2025" at bounding box center [892, 45] width 168 height 18
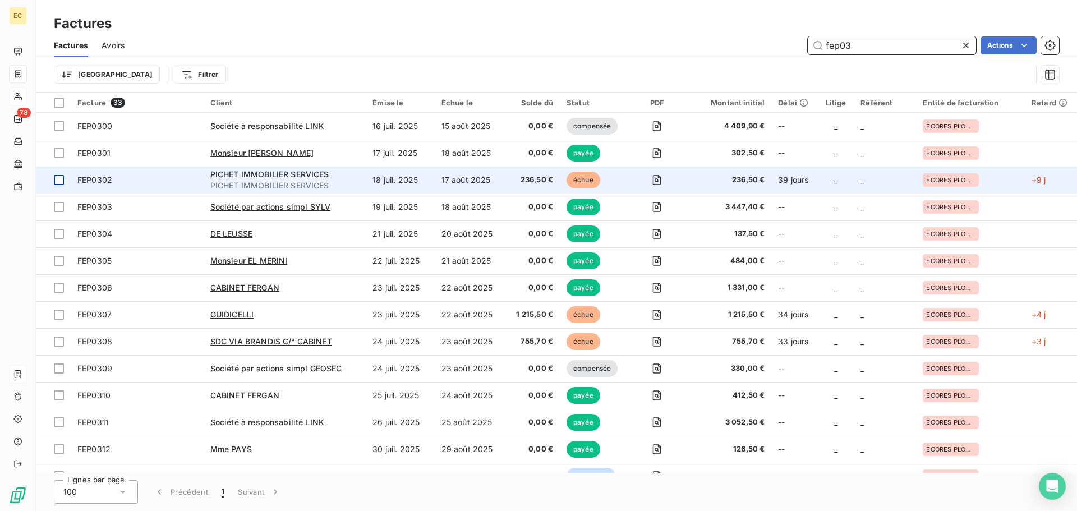
type input "fep03"
click at [57, 181] on div at bounding box center [59, 180] width 10 height 10
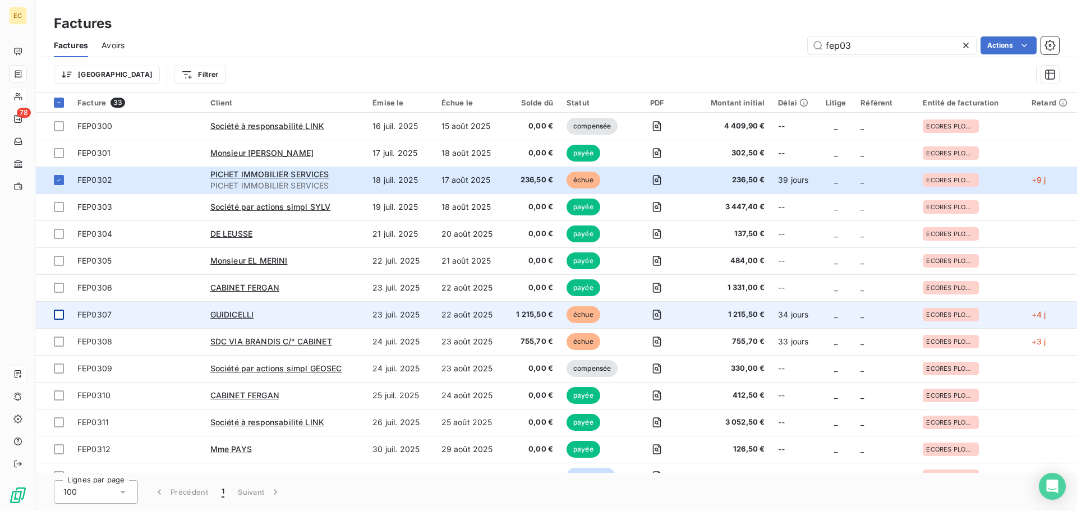
click at [59, 314] on div at bounding box center [59, 315] width 10 height 10
click at [274, 315] on div "GUIDICELLI" at bounding box center [284, 314] width 149 height 11
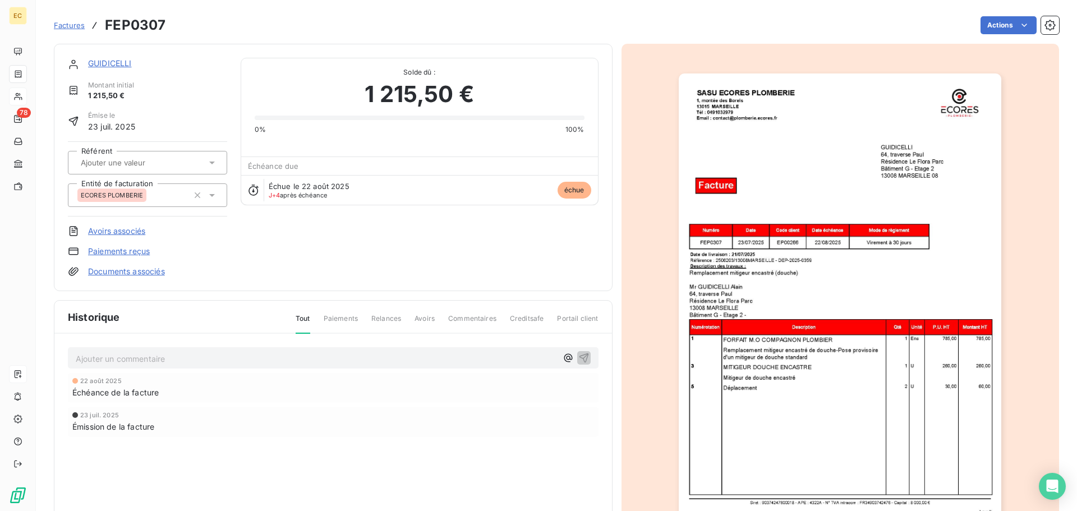
click at [129, 248] on link "Paiements reçus" at bounding box center [119, 251] width 62 height 11
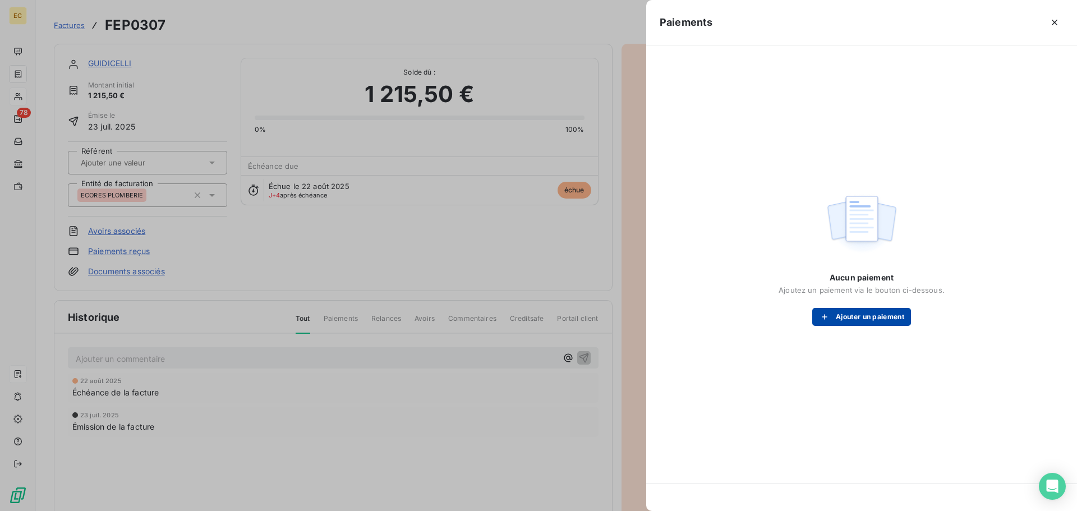
click at [845, 319] on button "Ajouter un paiement" at bounding box center [862, 317] width 99 height 18
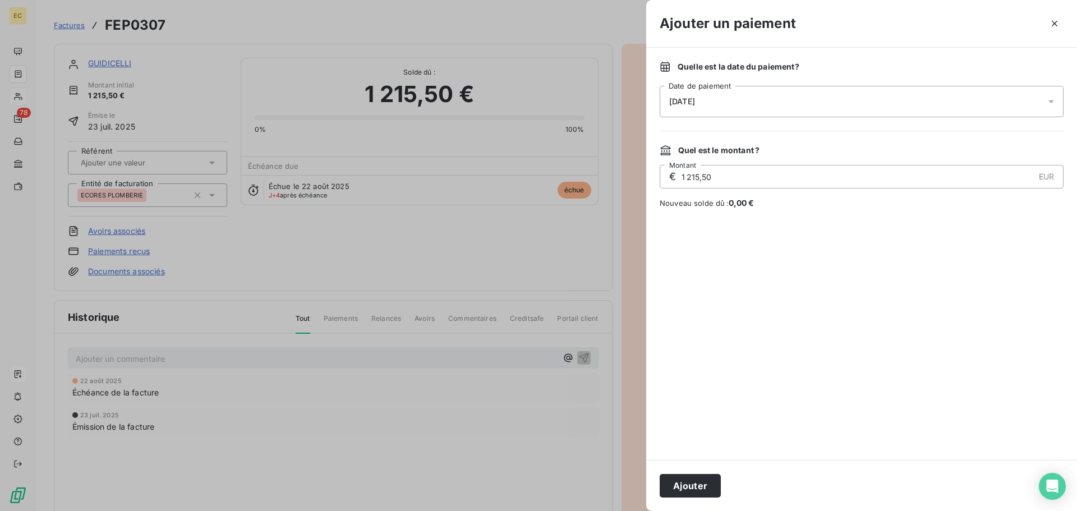
click at [957, 95] on div "26/08/2025" at bounding box center [862, 101] width 404 height 31
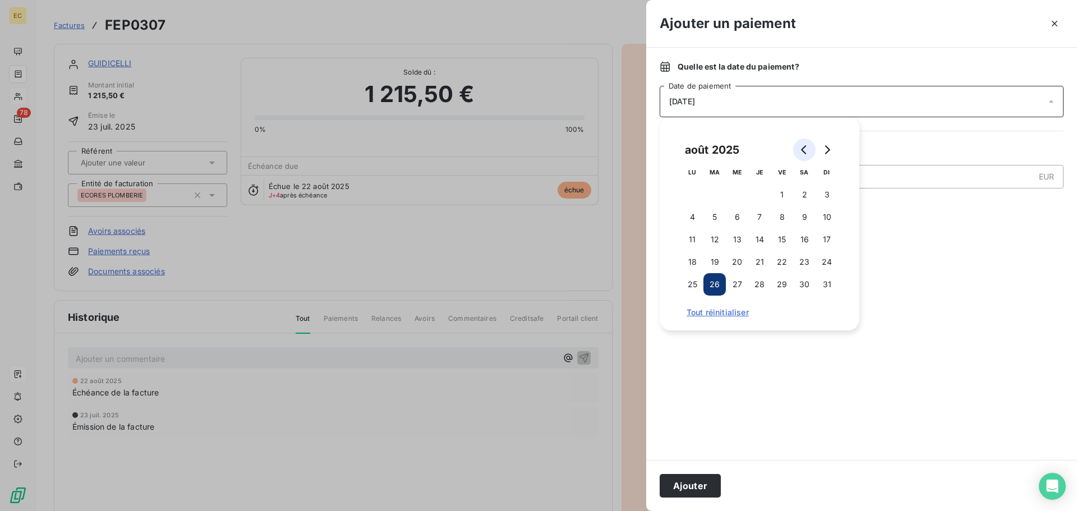
click at [805, 154] on icon "Go to previous month" at bounding box center [803, 149] width 5 height 9
click at [762, 267] on button "24" at bounding box center [760, 262] width 22 height 22
click at [696, 481] on button "Ajouter" at bounding box center [690, 486] width 61 height 24
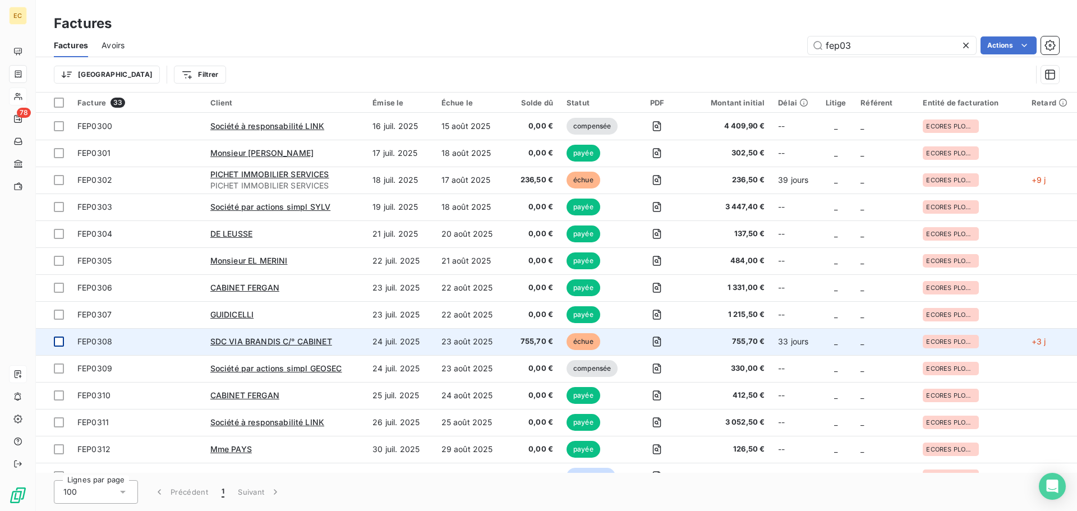
click at [60, 341] on div at bounding box center [59, 342] width 10 height 10
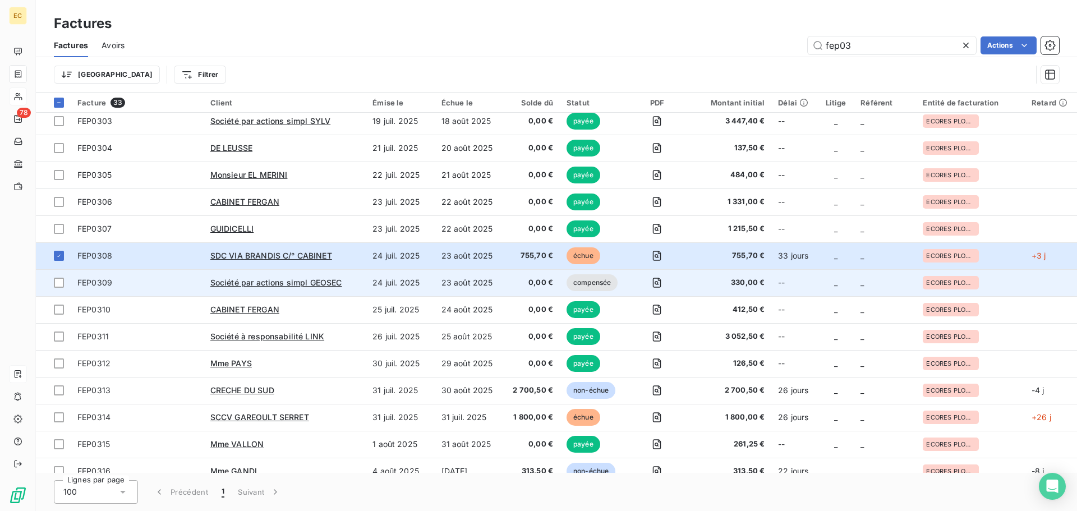
scroll to position [112, 0]
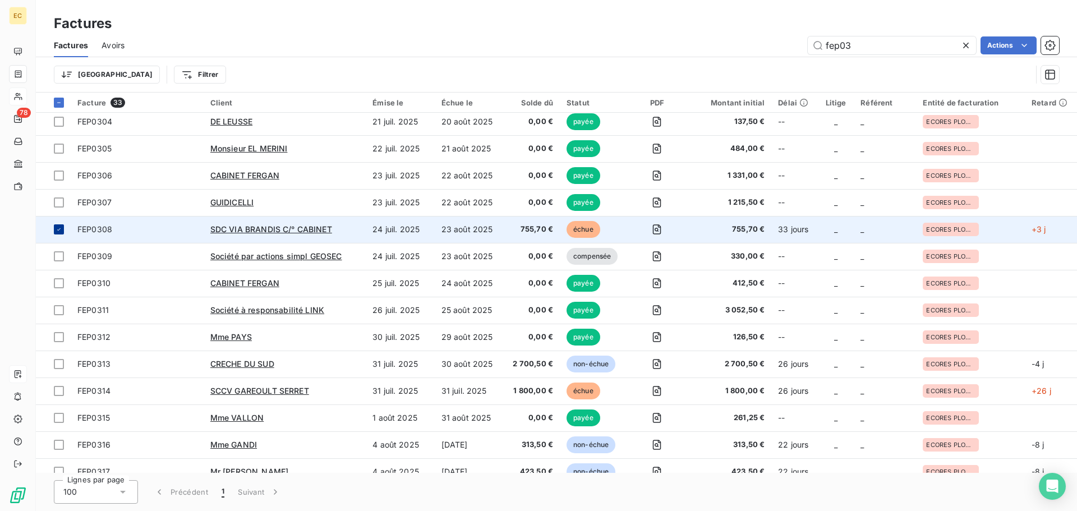
click at [60, 223] on td at bounding box center [53, 229] width 35 height 27
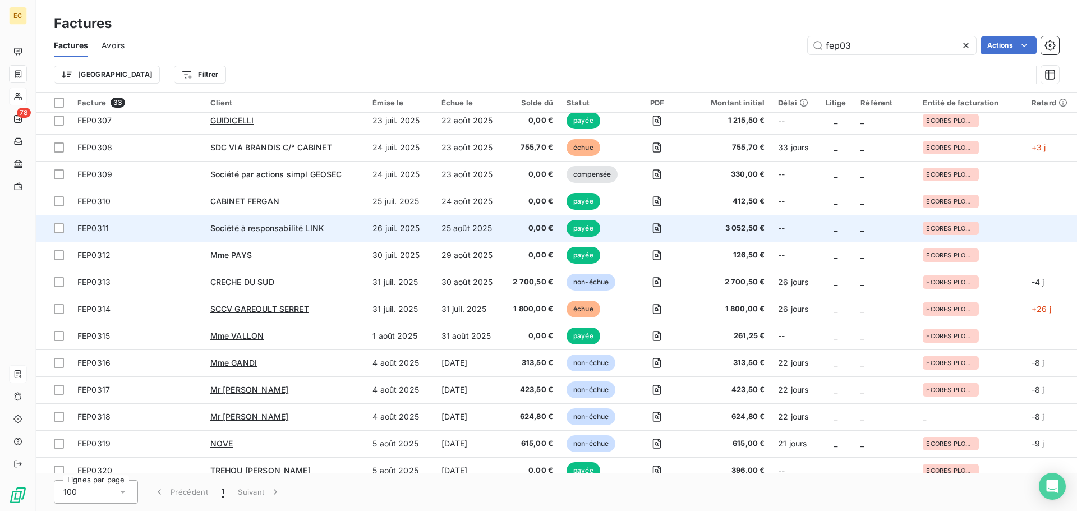
scroll to position [224, 0]
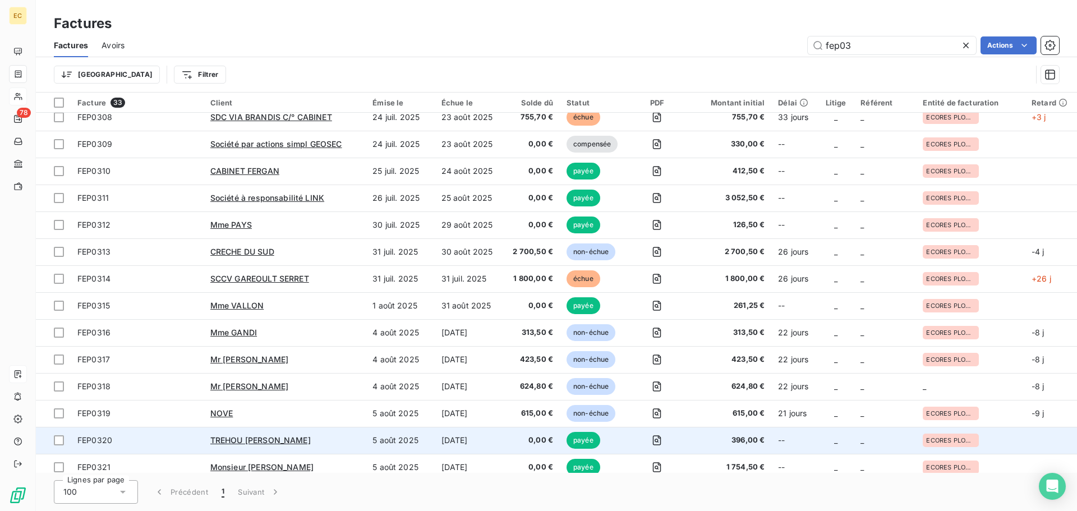
click at [276, 437] on div "TREHOU Arlette" at bounding box center [284, 440] width 149 height 11
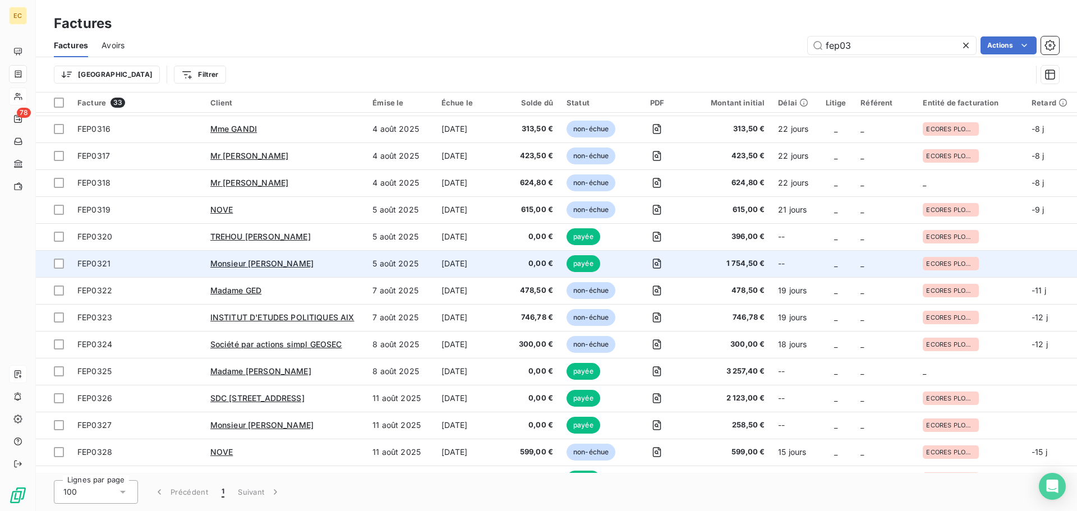
scroll to position [449, 0]
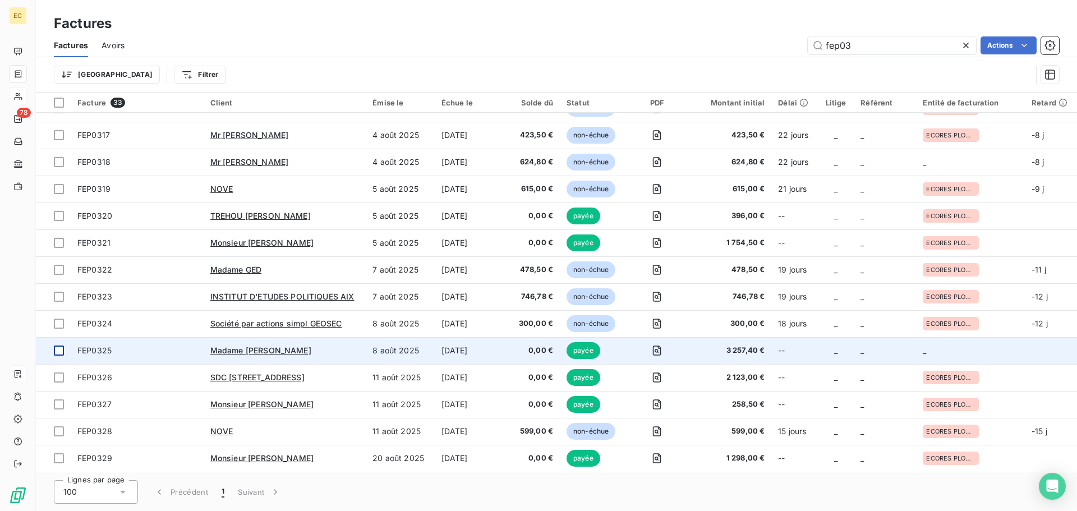
click at [59, 352] on div at bounding box center [59, 351] width 10 height 10
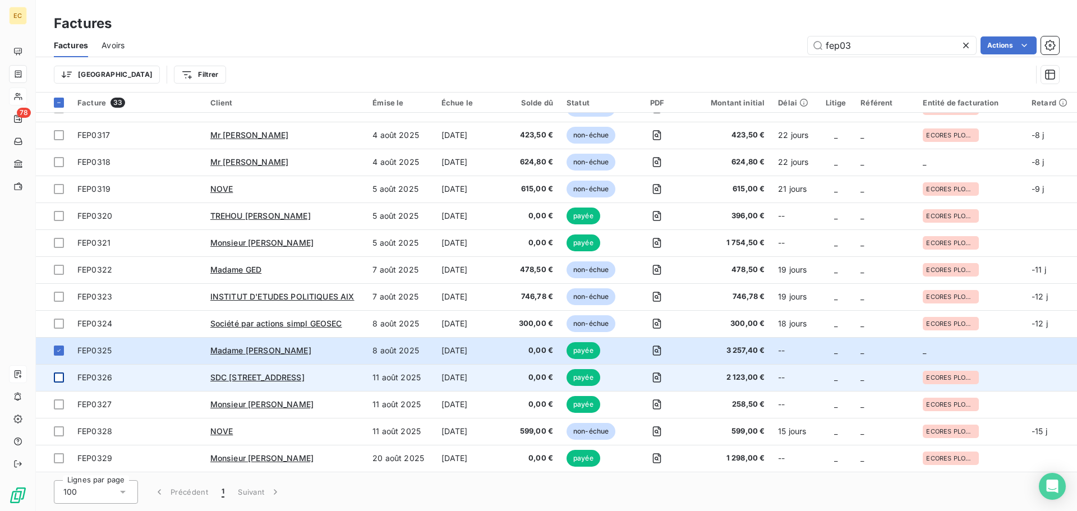
click at [59, 376] on div at bounding box center [59, 378] width 10 height 10
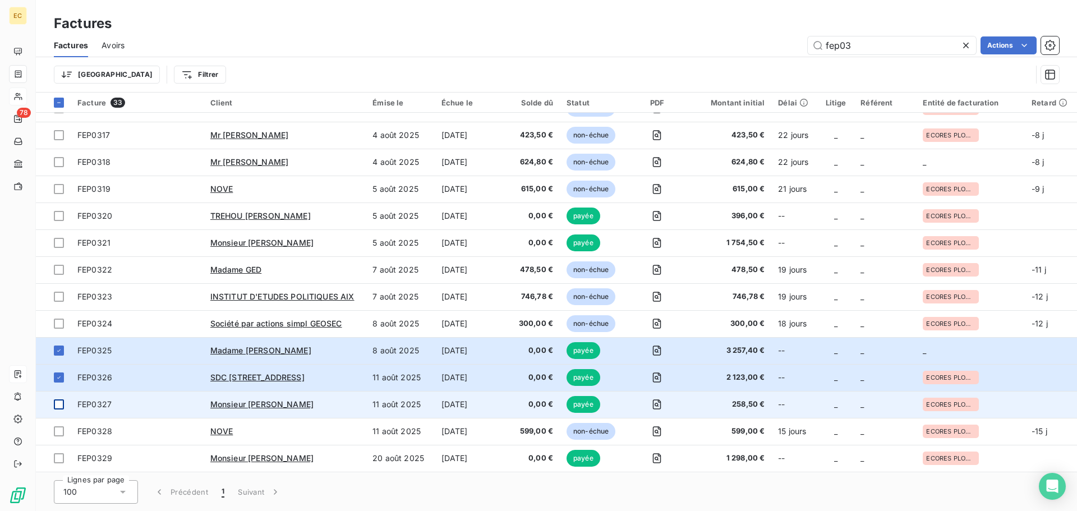
click at [60, 403] on div at bounding box center [59, 405] width 10 height 10
click at [58, 406] on icon at bounding box center [59, 404] width 7 height 7
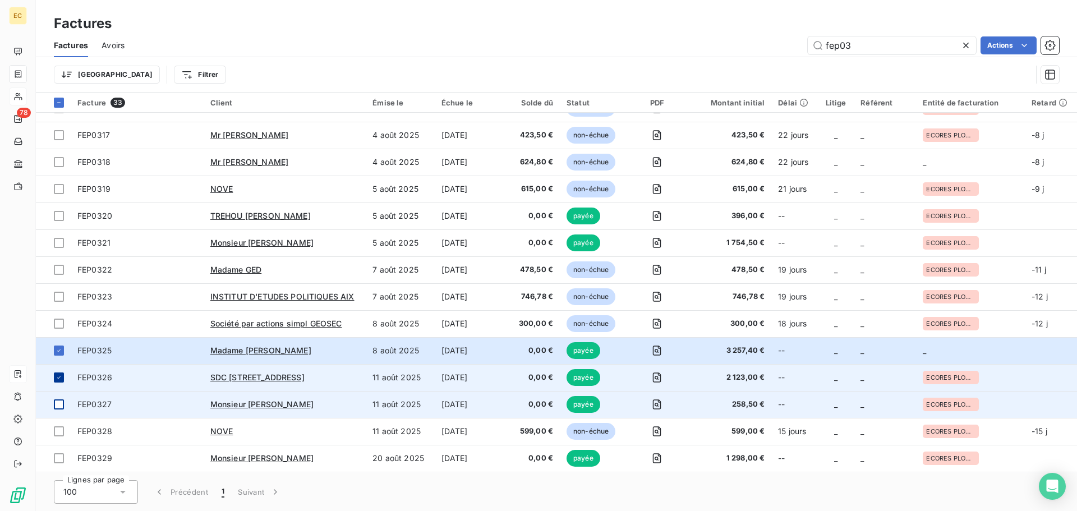
click at [54, 379] on div at bounding box center [59, 378] width 10 height 10
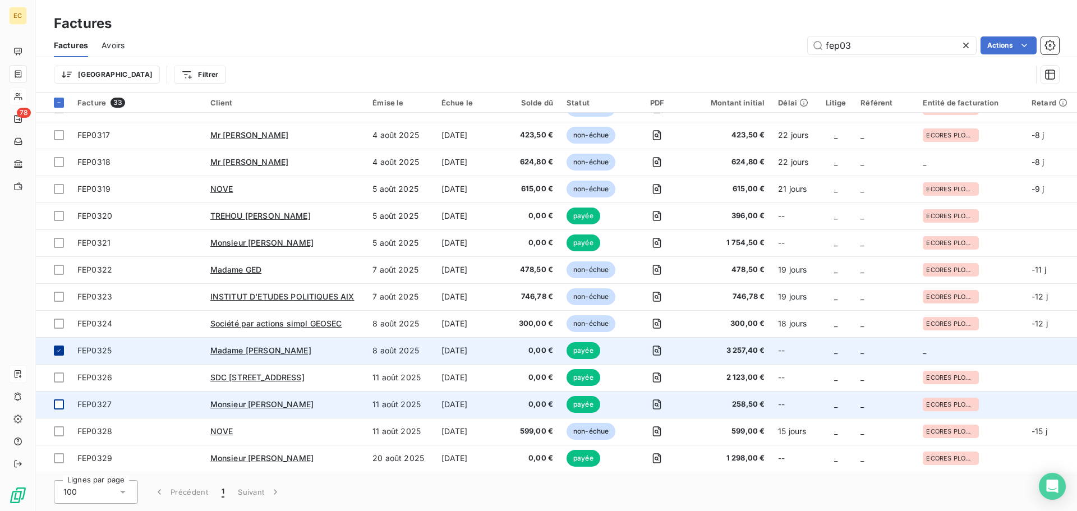
click at [58, 352] on icon at bounding box center [59, 350] width 7 height 7
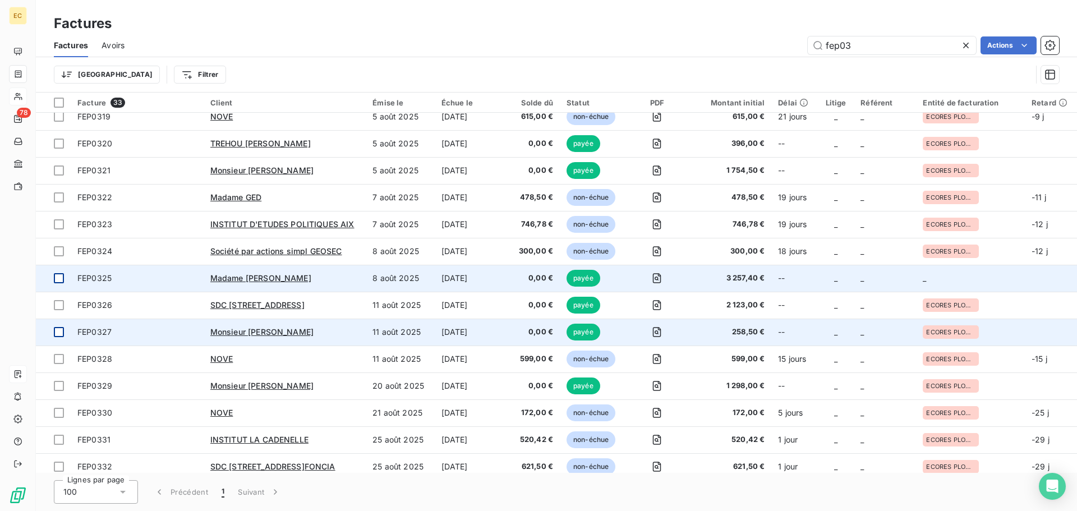
scroll to position [529, 0]
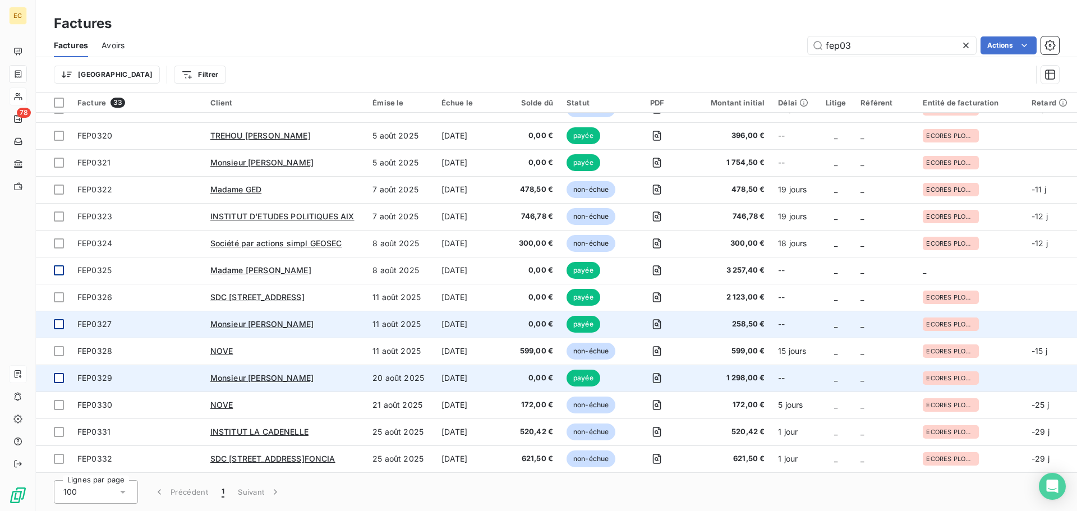
click at [58, 378] on div at bounding box center [59, 378] width 10 height 10
click at [57, 381] on icon at bounding box center [59, 378] width 7 height 7
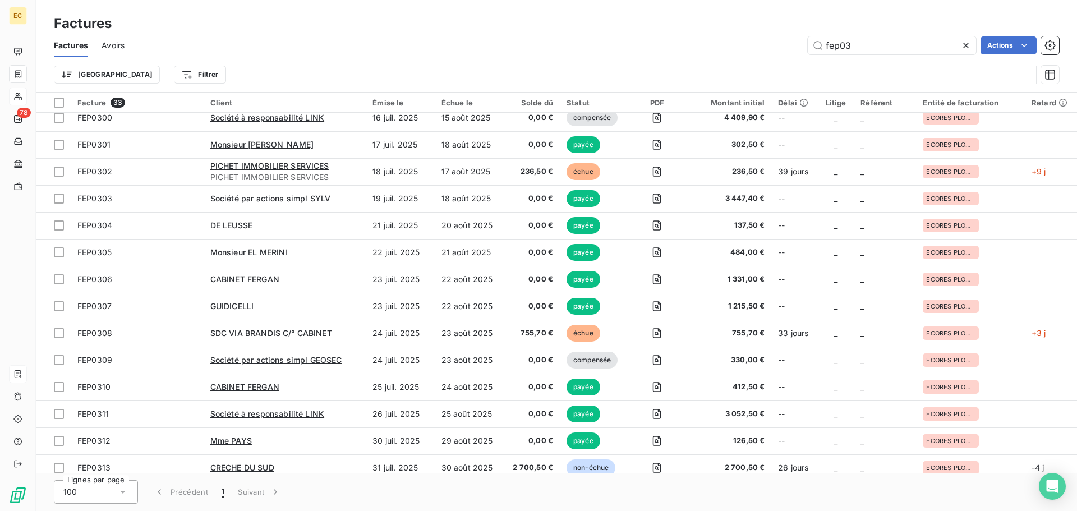
scroll to position [0, 0]
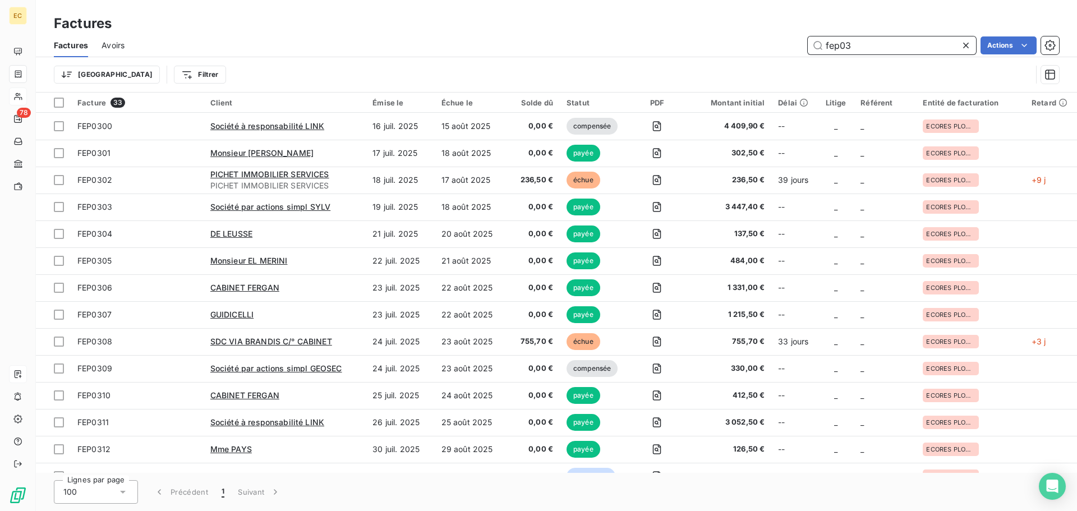
click at [865, 49] on input "fep03" at bounding box center [892, 45] width 168 height 18
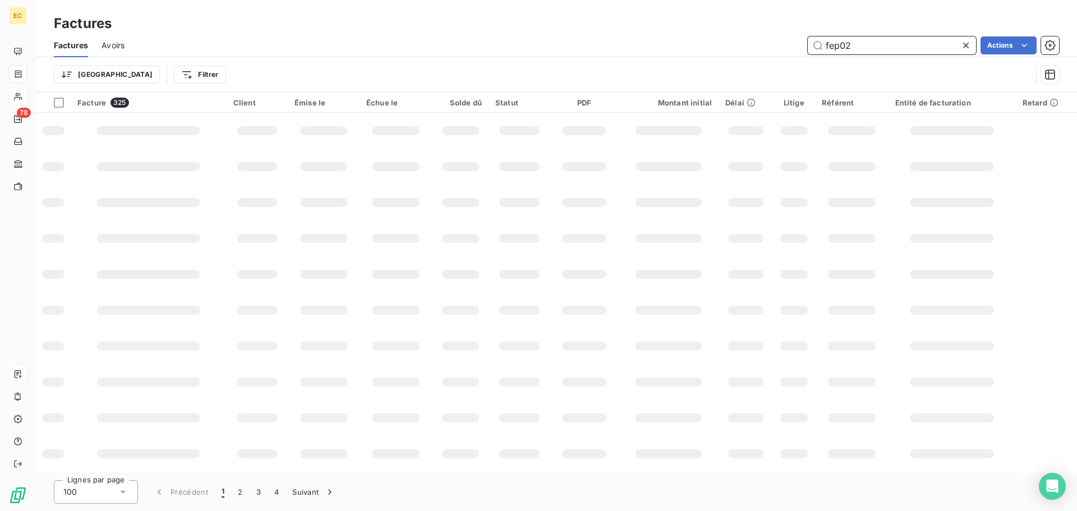
type input "fep02"
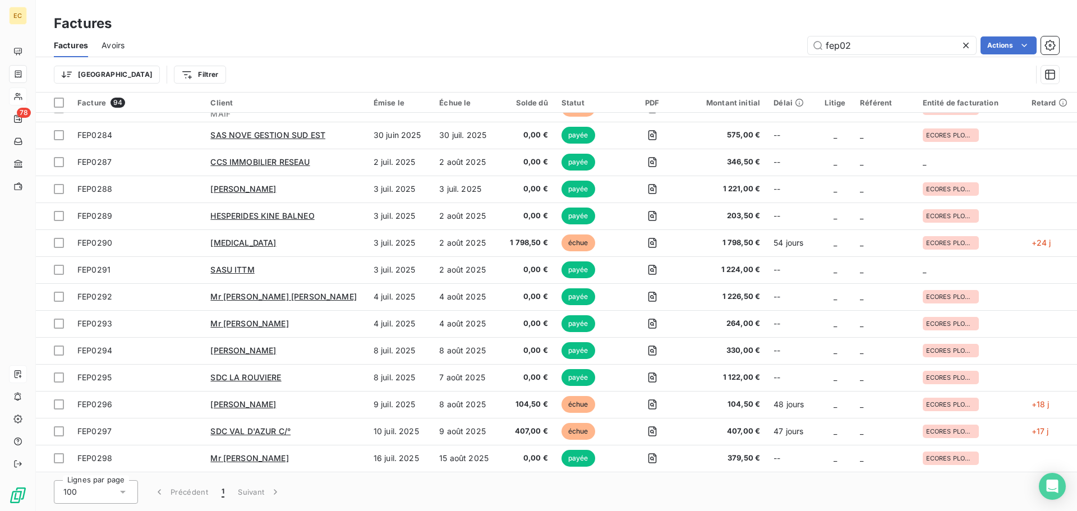
scroll to position [2172, 0]
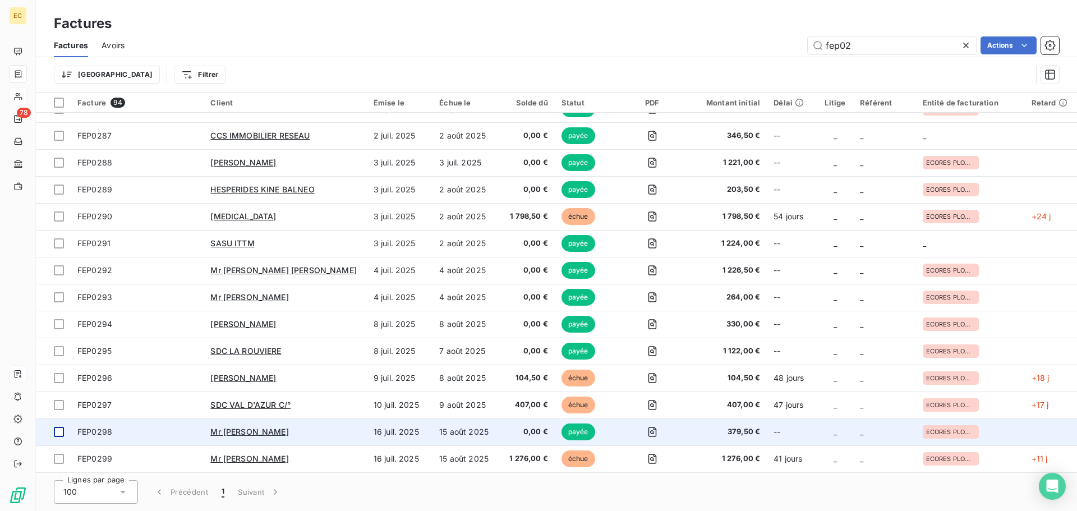
click at [61, 430] on div at bounding box center [59, 432] width 10 height 10
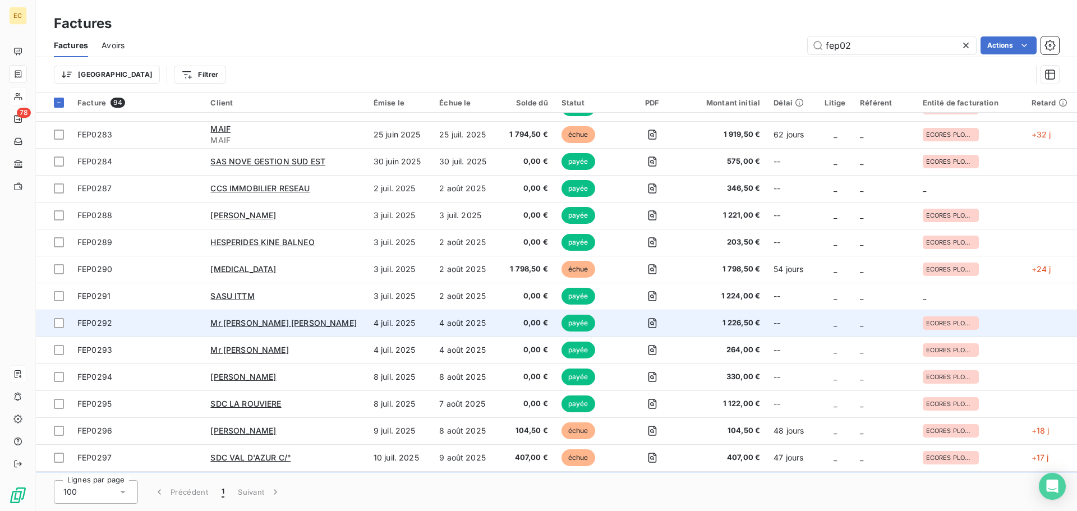
scroll to position [2116, 0]
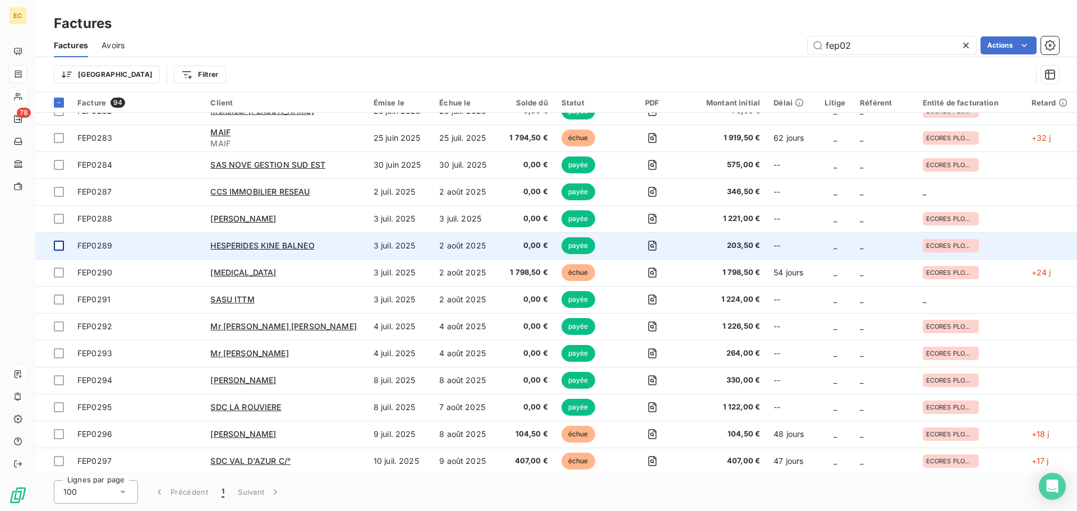
click at [59, 246] on div at bounding box center [59, 246] width 10 height 10
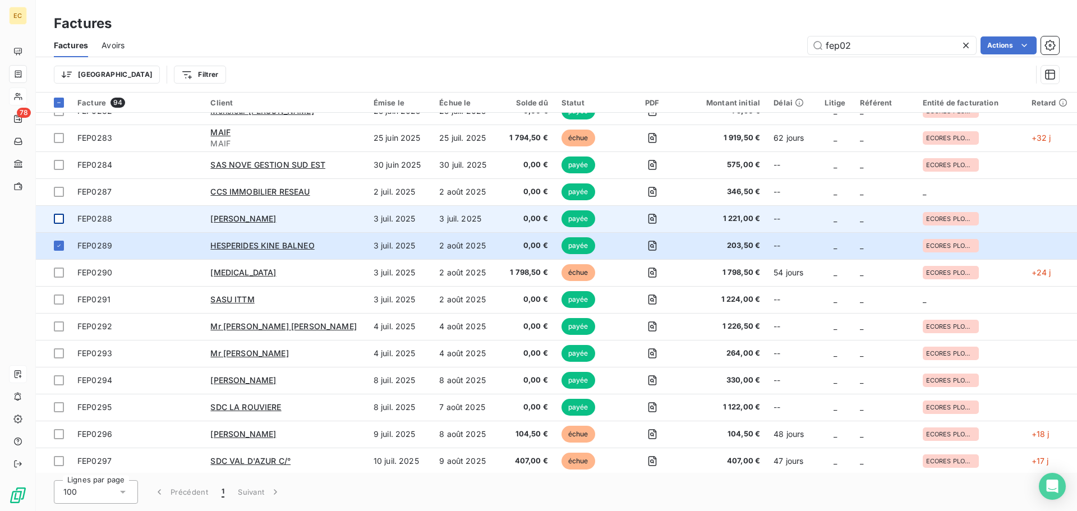
click at [58, 219] on div at bounding box center [59, 219] width 10 height 10
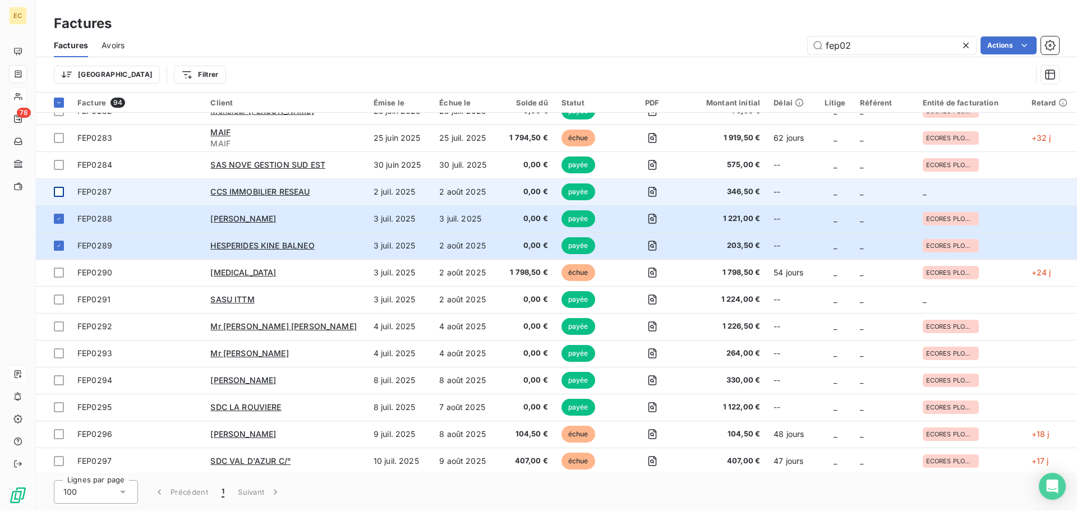
click at [59, 188] on div at bounding box center [59, 192] width 10 height 10
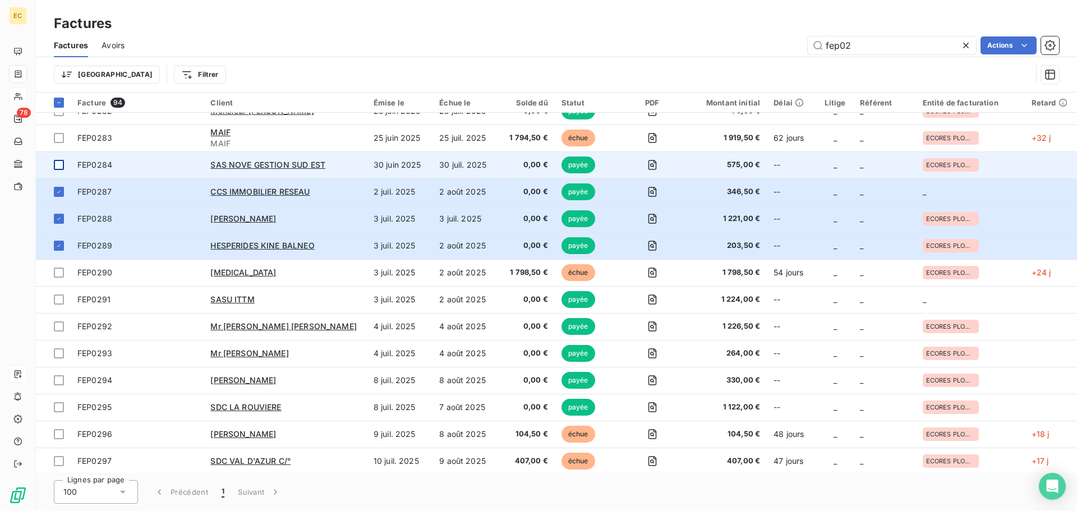
click at [59, 164] on div at bounding box center [59, 165] width 10 height 10
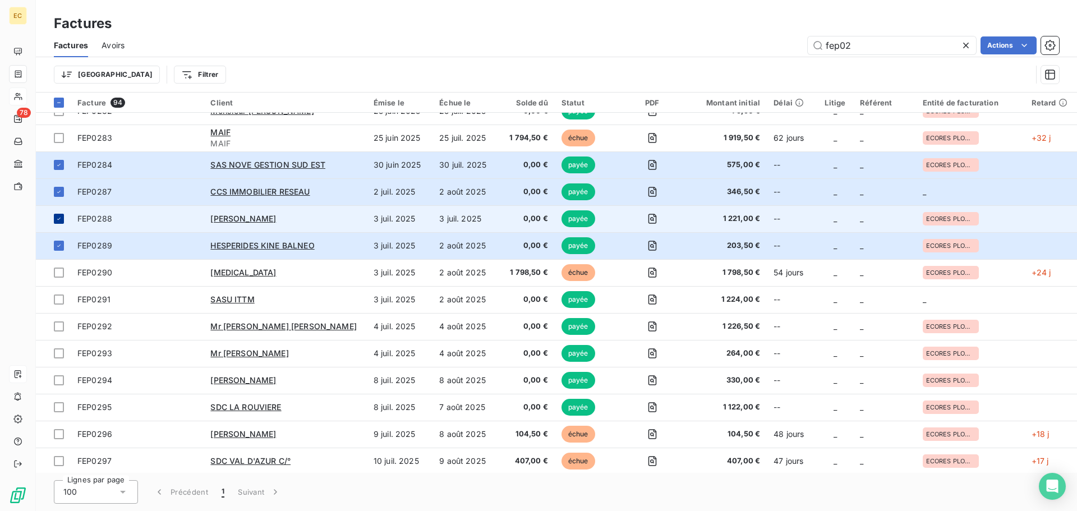
drag, startPoint x: 61, startPoint y: 245, endPoint x: 58, endPoint y: 224, distance: 20.3
click at [61, 245] on icon at bounding box center [59, 245] width 7 height 7
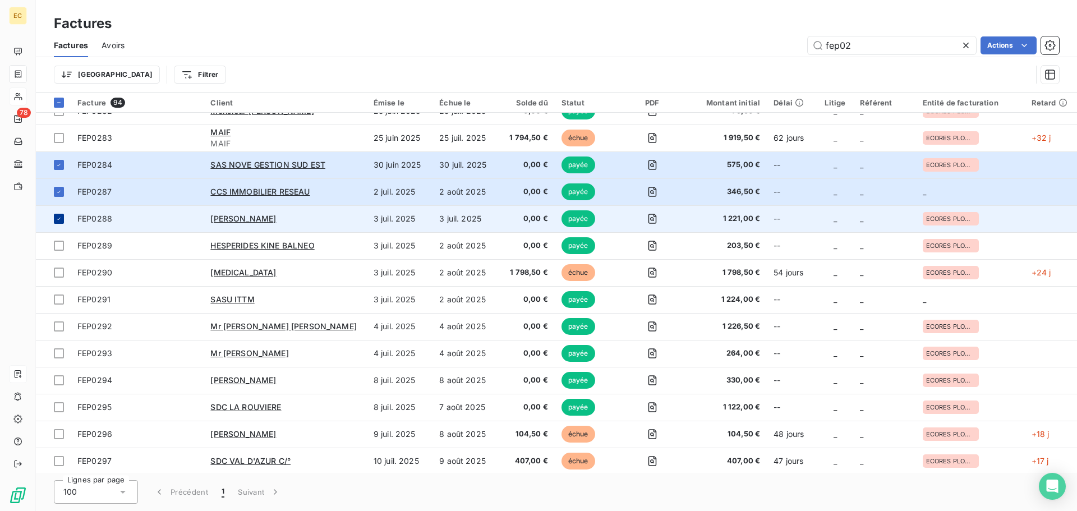
click at [58, 222] on div at bounding box center [59, 219] width 10 height 10
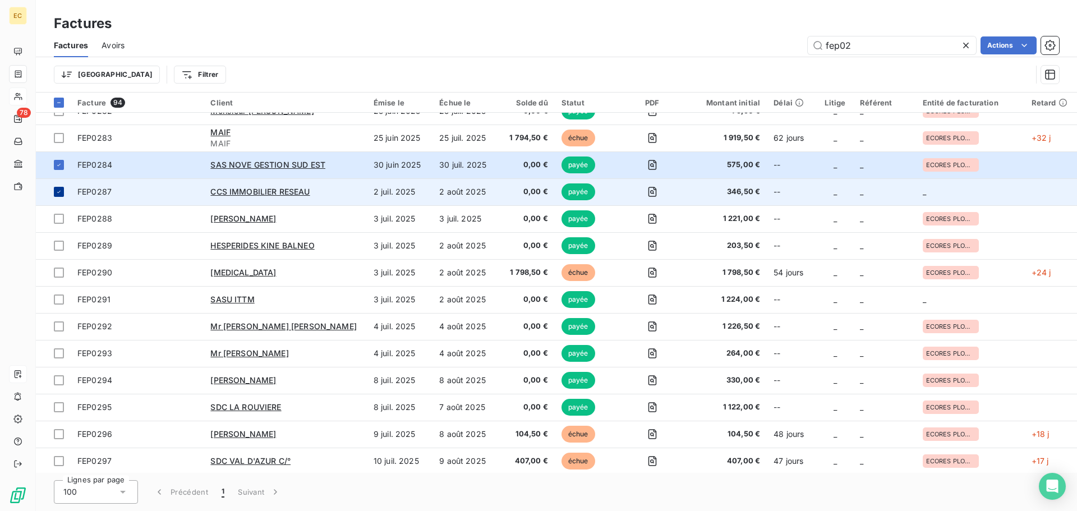
click at [56, 192] on icon at bounding box center [59, 192] width 7 height 7
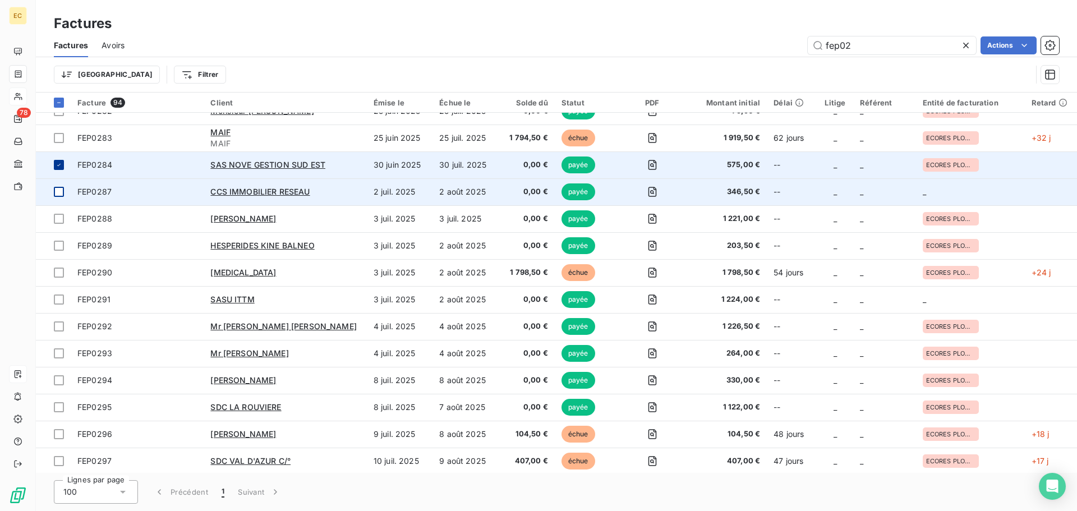
click at [57, 161] on div at bounding box center [59, 165] width 10 height 10
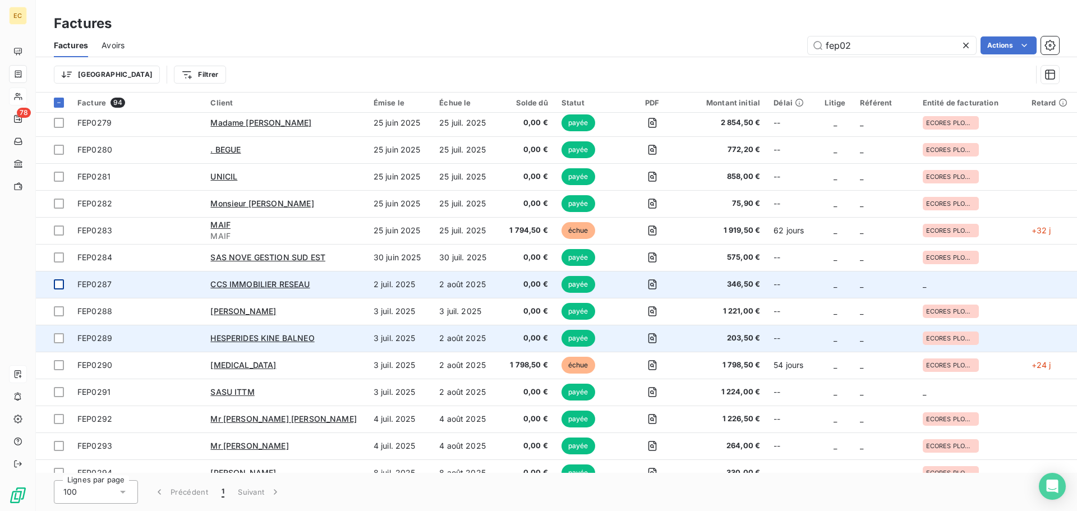
scroll to position [2004, 0]
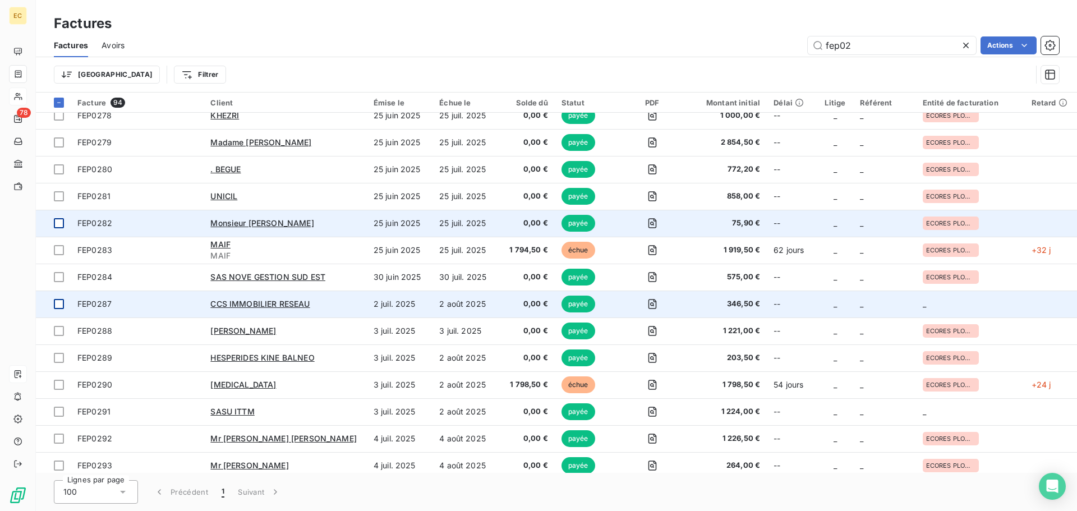
click at [58, 224] on div at bounding box center [59, 223] width 10 height 10
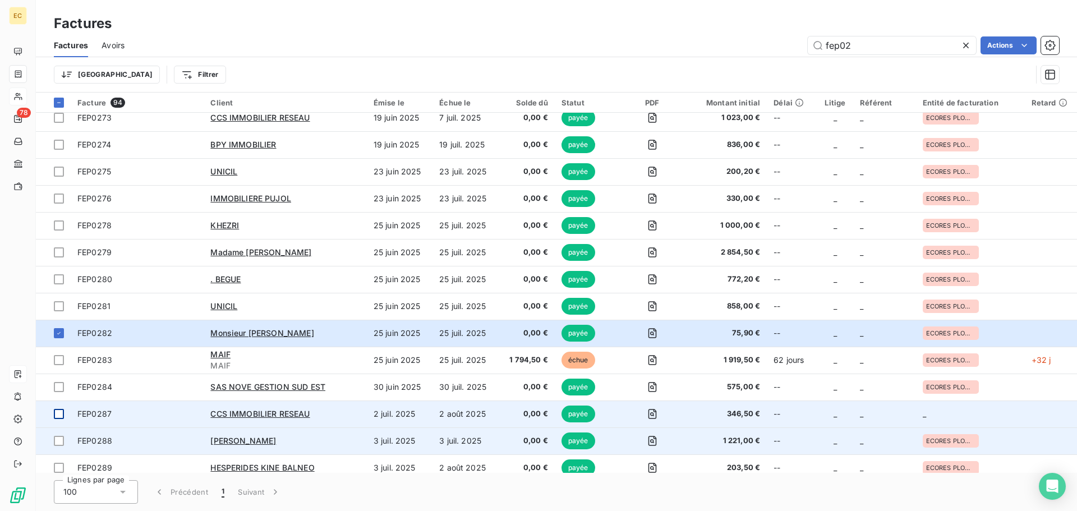
scroll to position [1892, 0]
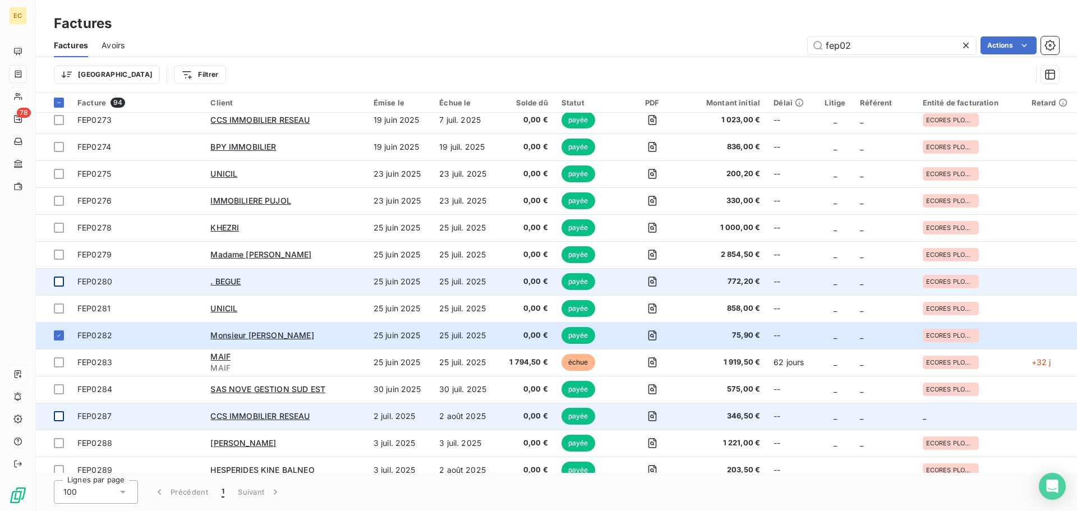
drag, startPoint x: 57, startPoint y: 310, endPoint x: 62, endPoint y: 292, distance: 18.1
click at [58, 308] on div at bounding box center [59, 309] width 10 height 10
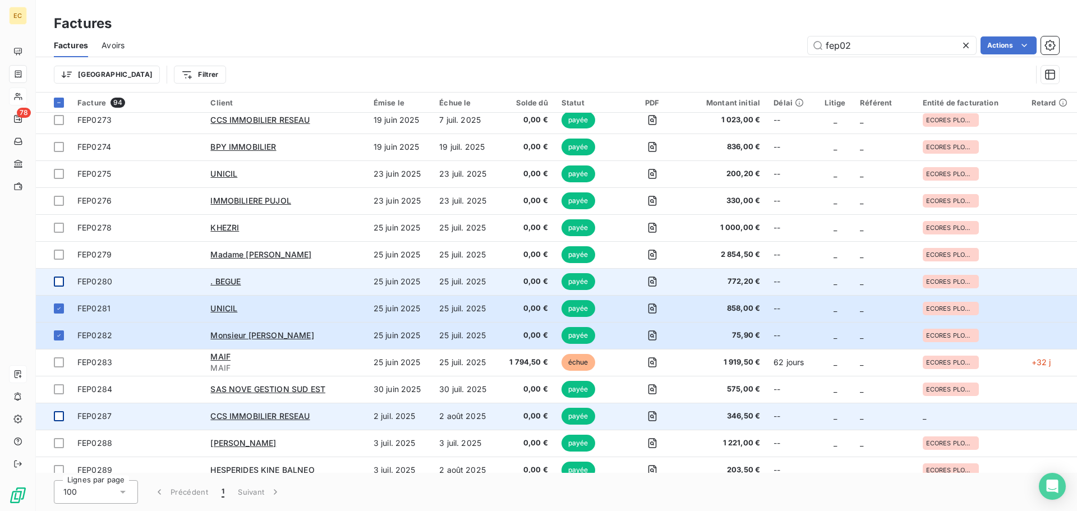
click at [60, 278] on div at bounding box center [59, 282] width 10 height 10
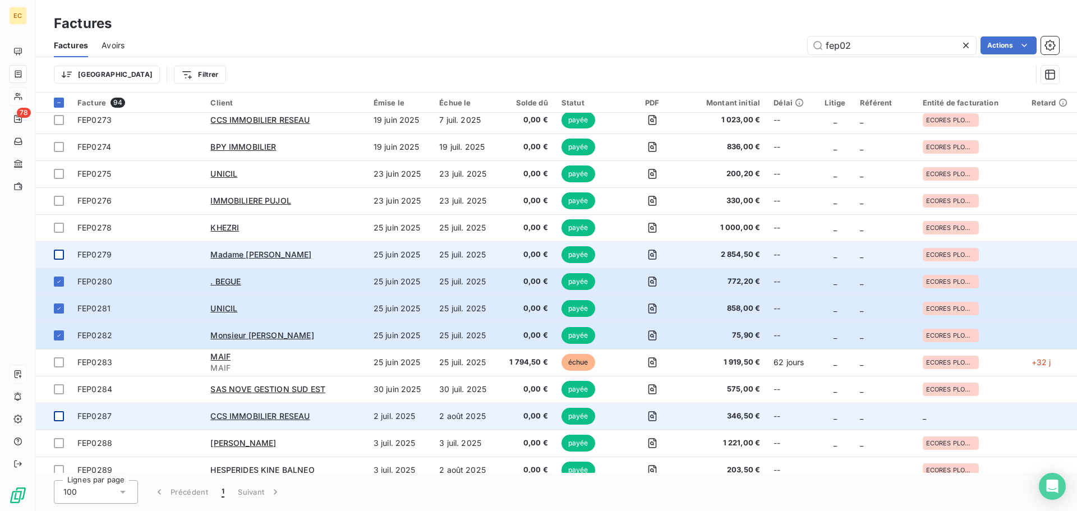
click at [61, 254] on div at bounding box center [59, 255] width 10 height 10
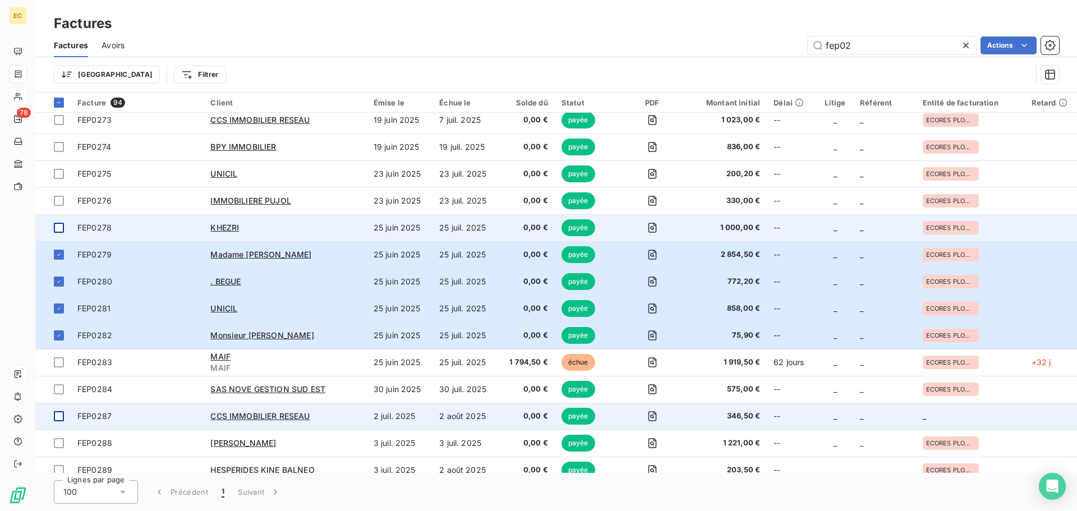
click at [57, 228] on div at bounding box center [59, 228] width 10 height 10
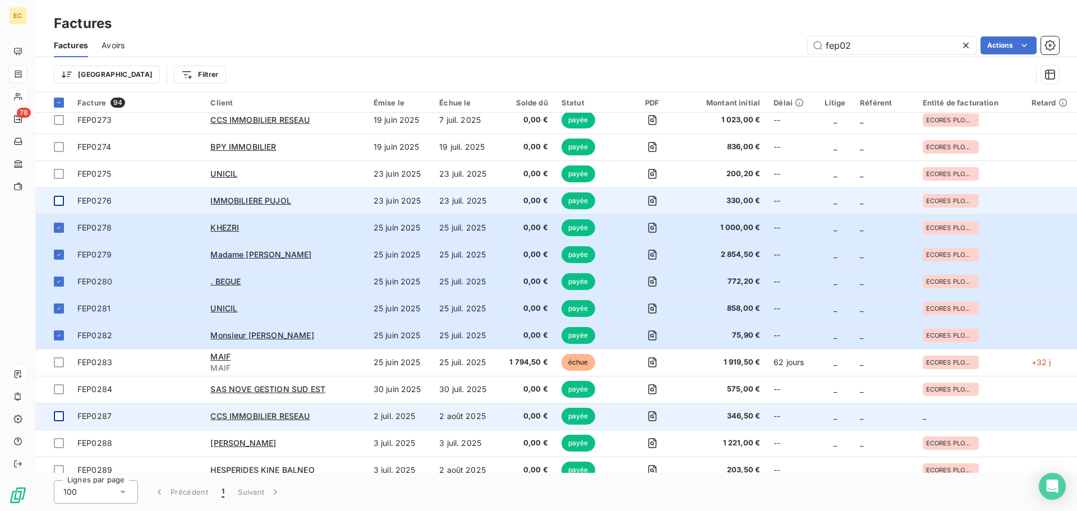
click at [58, 198] on div at bounding box center [59, 201] width 10 height 10
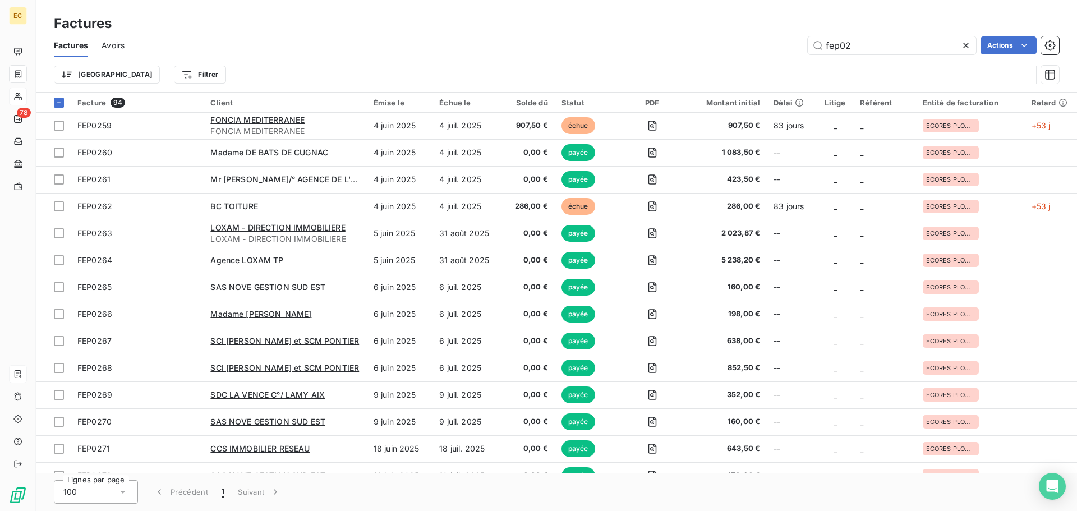
scroll to position [1499, 0]
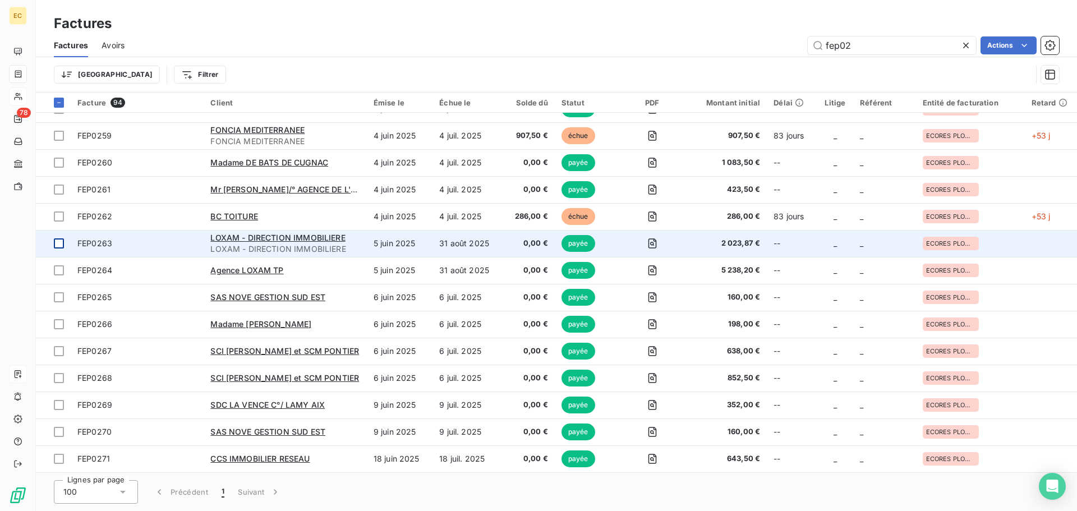
click at [58, 243] on div at bounding box center [59, 244] width 10 height 10
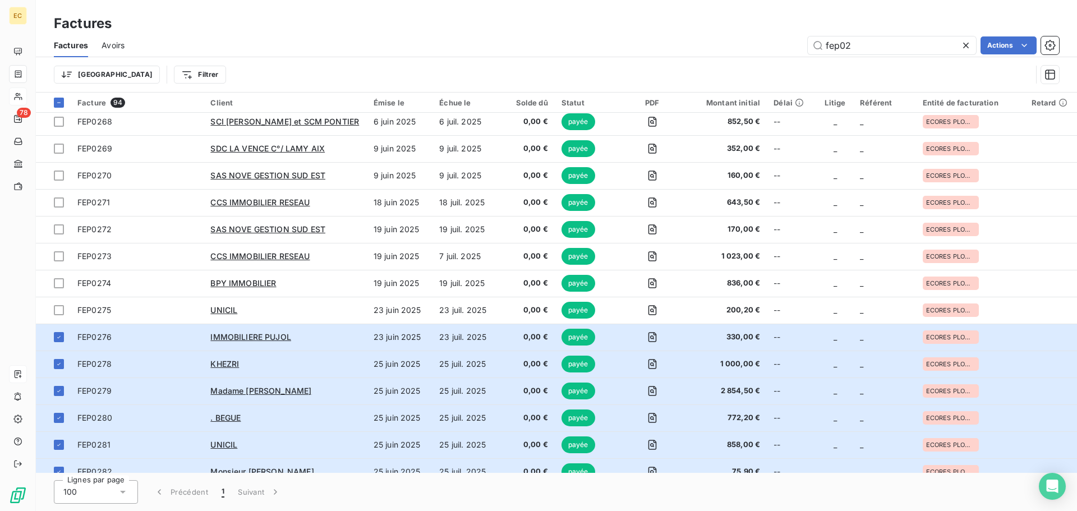
scroll to position [1780, 0]
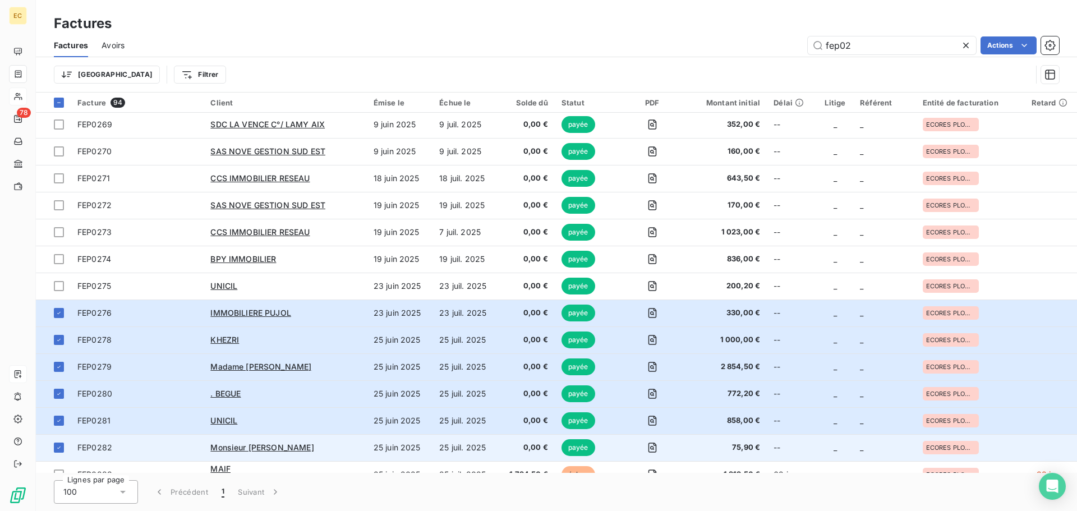
click at [328, 453] on div "Monsieur [PERSON_NAME]" at bounding box center [284, 447] width 149 height 11
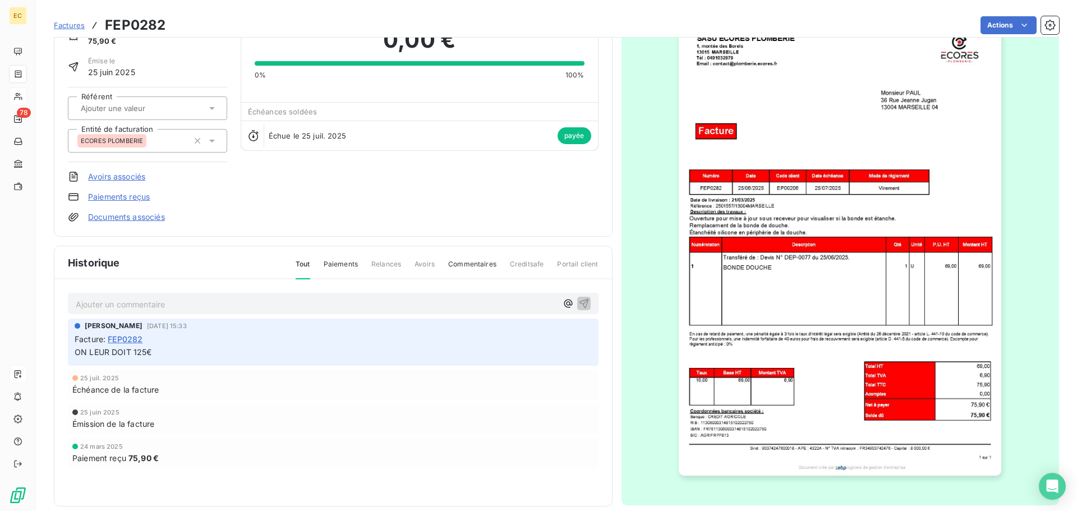
scroll to position [57, 0]
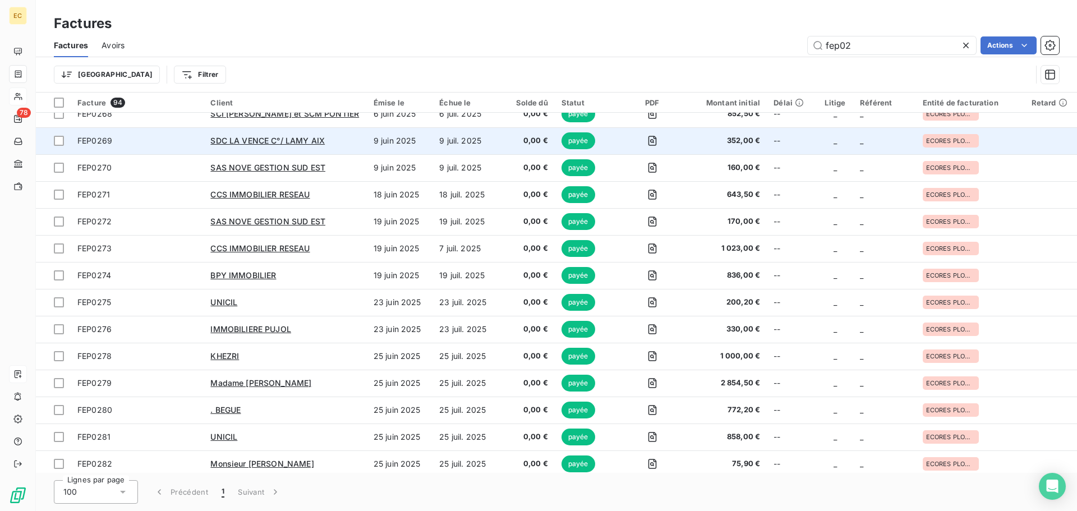
scroll to position [1796, 0]
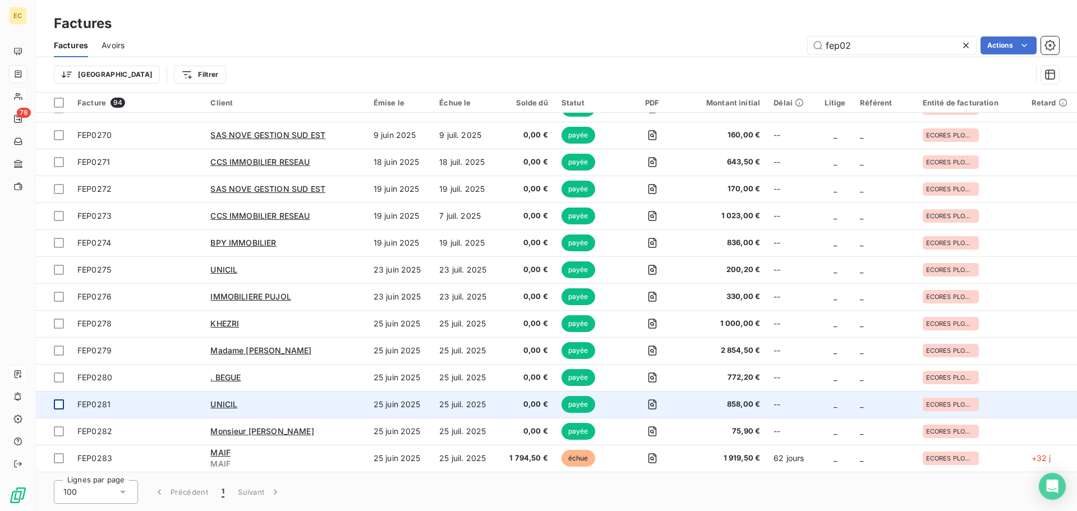
click at [59, 404] on div at bounding box center [59, 405] width 10 height 10
click at [291, 408] on div "UNICIL" at bounding box center [284, 404] width 149 height 11
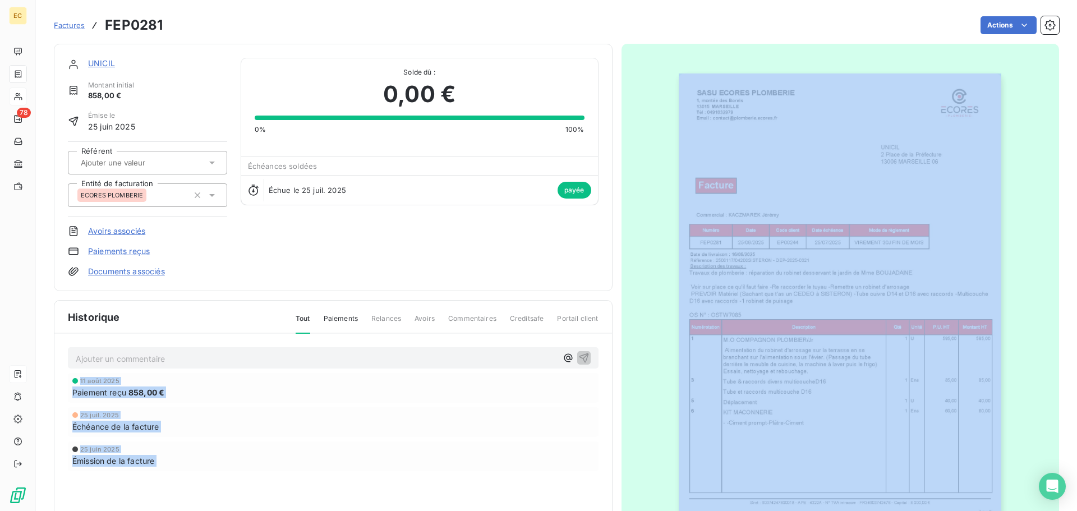
click at [307, 450] on div "25 juin 2025" at bounding box center [333, 449] width 522 height 7
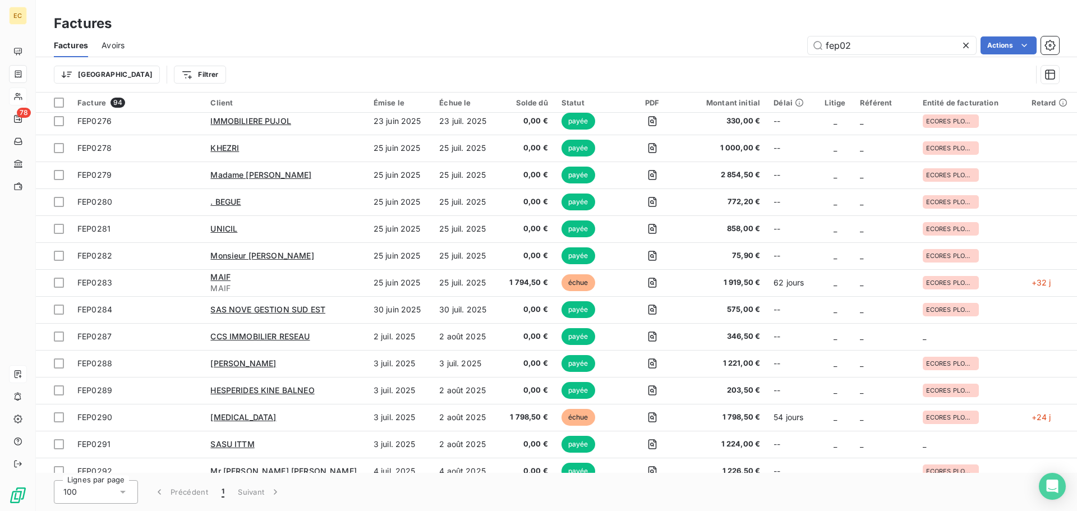
scroll to position [2020, 0]
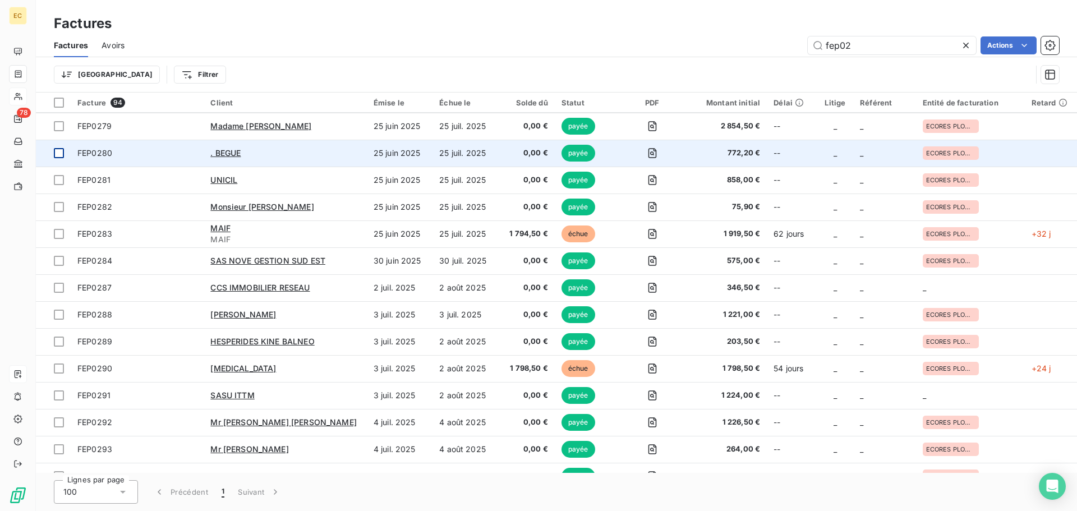
click at [60, 153] on div at bounding box center [59, 153] width 10 height 10
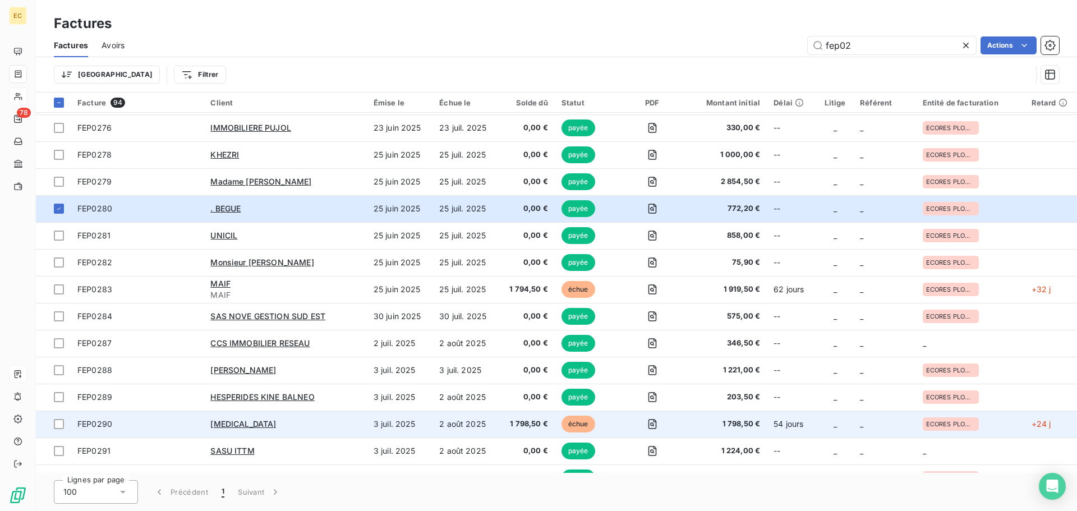
scroll to position [1964, 0]
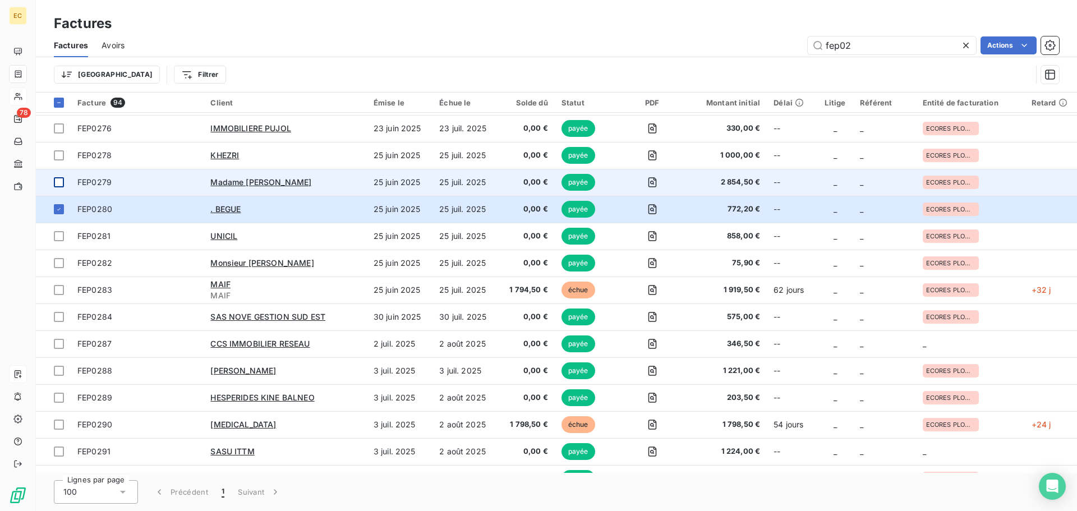
click at [59, 184] on div at bounding box center [59, 182] width 10 height 10
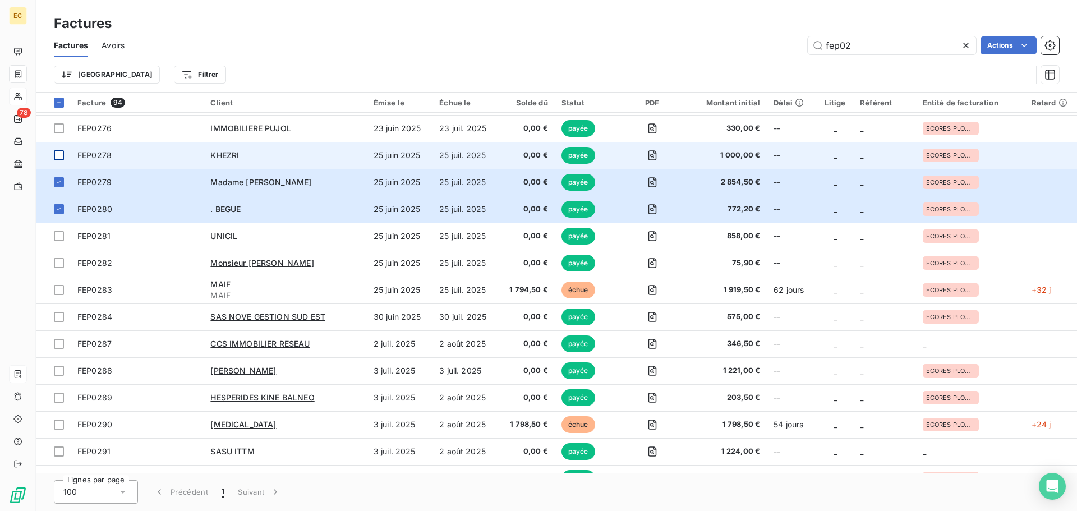
click at [59, 155] on div at bounding box center [59, 155] width 10 height 10
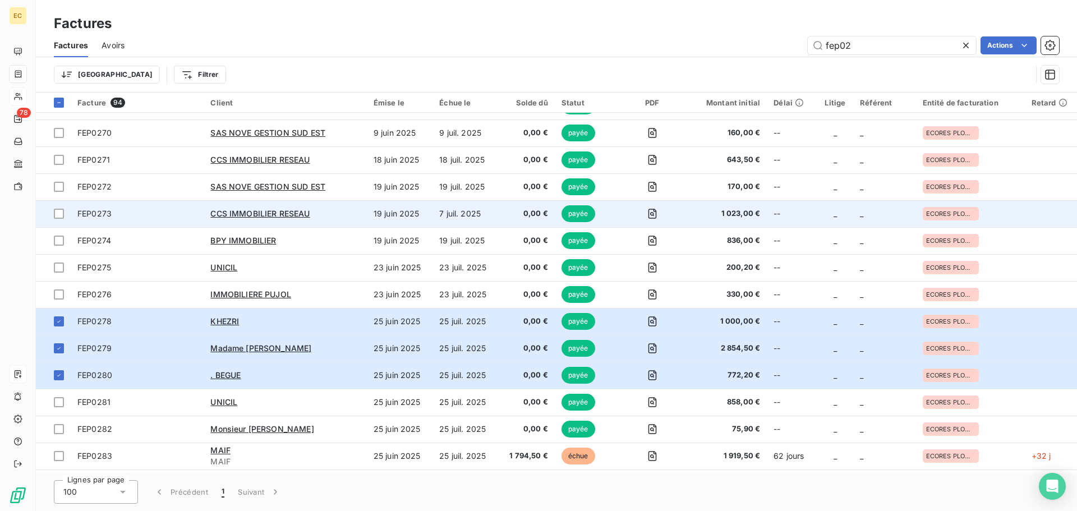
scroll to position [1796, 0]
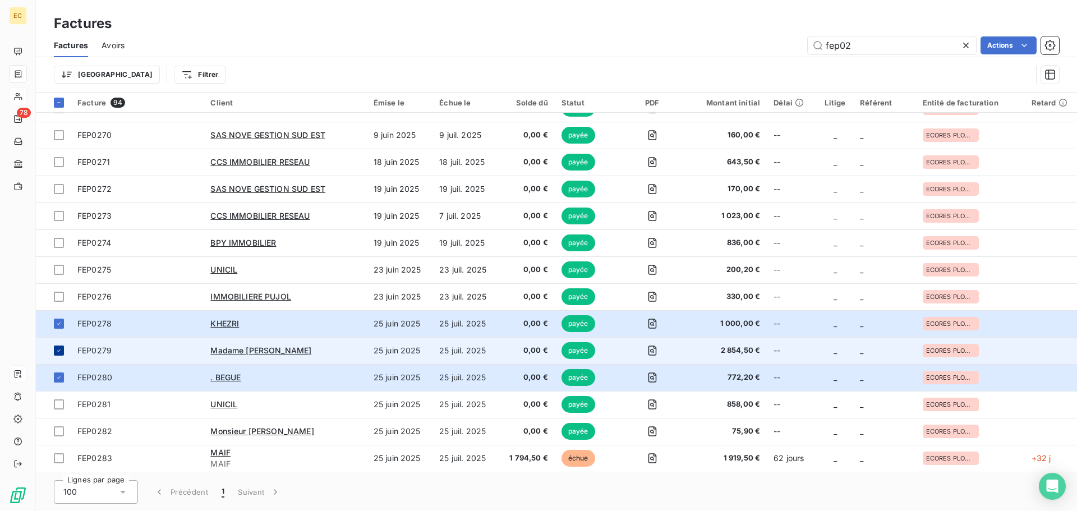
drag, startPoint x: 58, startPoint y: 325, endPoint x: 58, endPoint y: 344, distance: 19.1
click at [58, 325] on icon at bounding box center [59, 323] width 7 height 7
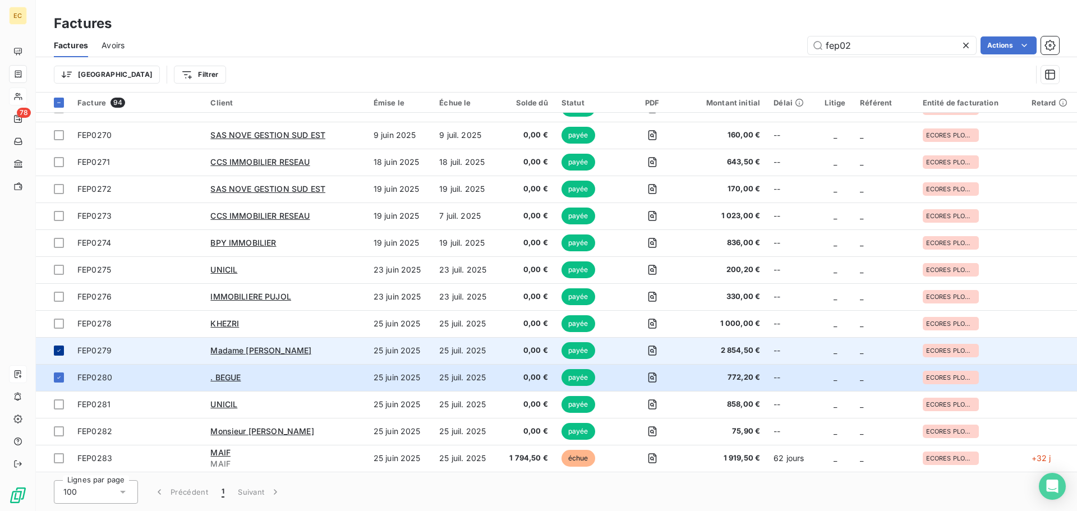
click at [58, 350] on icon at bounding box center [59, 350] width 7 height 7
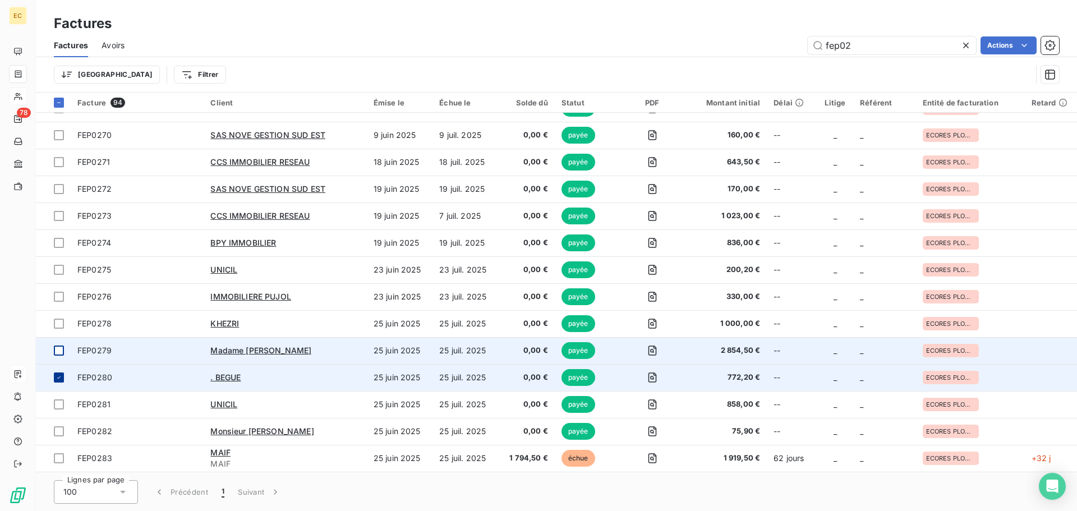
click at [57, 377] on icon at bounding box center [59, 377] width 7 height 7
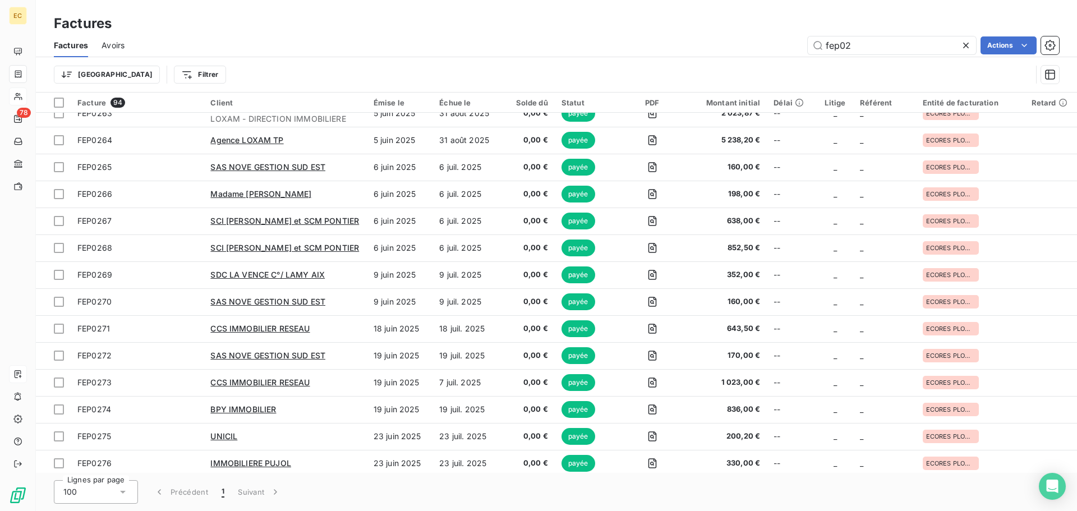
scroll to position [1627, 0]
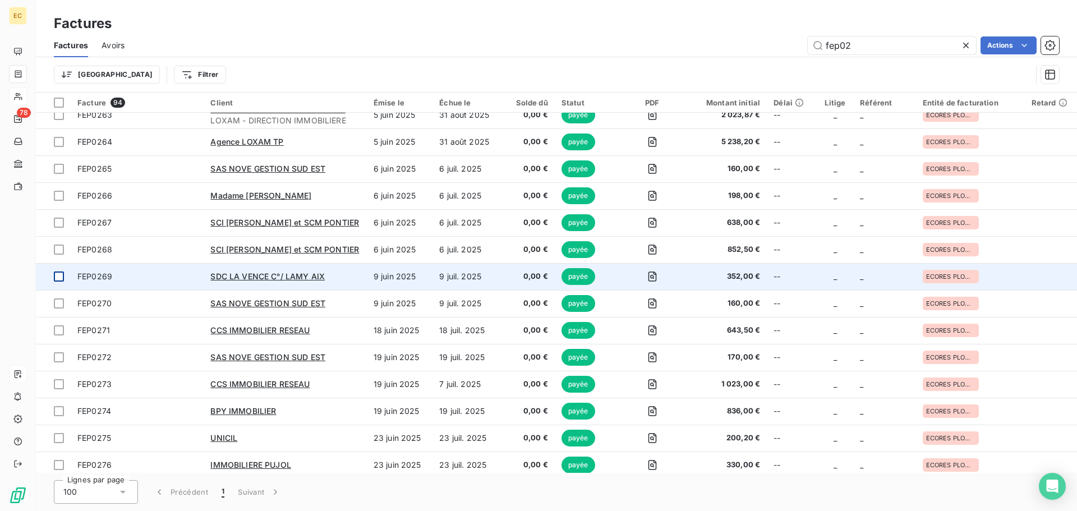
click at [56, 279] on div at bounding box center [59, 277] width 10 height 10
click at [336, 282] on div "SDC LA VENCE C°/ LAMY AIX" at bounding box center [284, 276] width 149 height 11
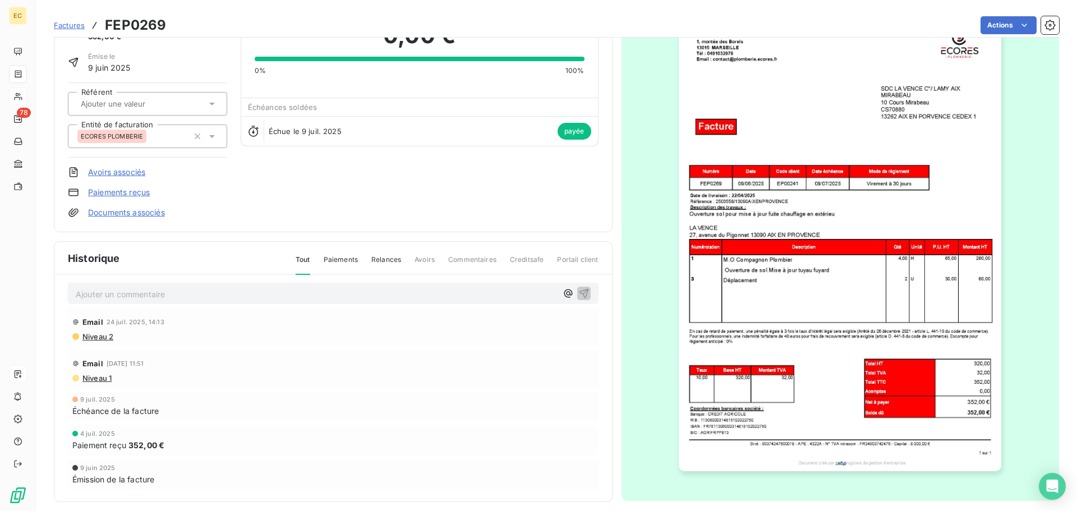
scroll to position [68, 0]
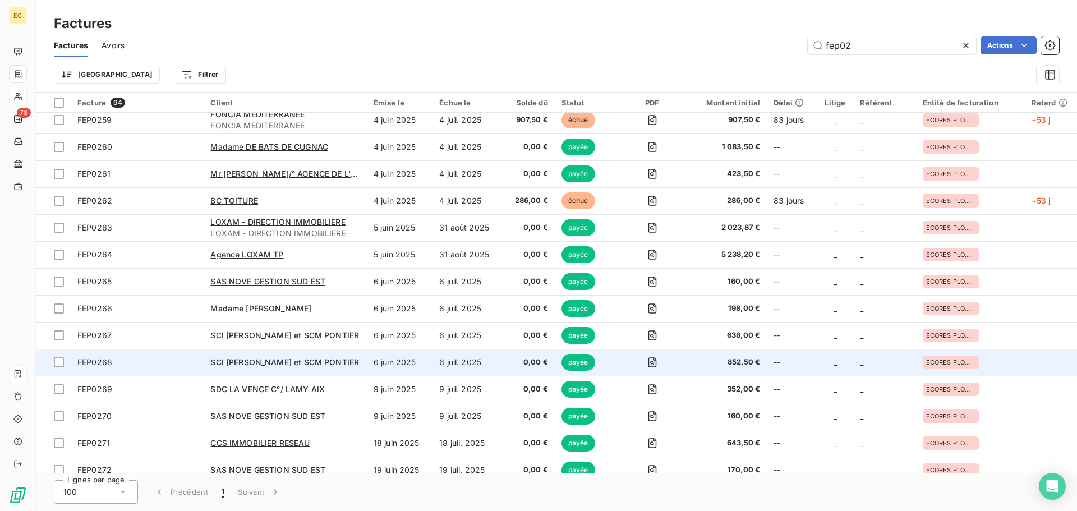
scroll to position [1499, 0]
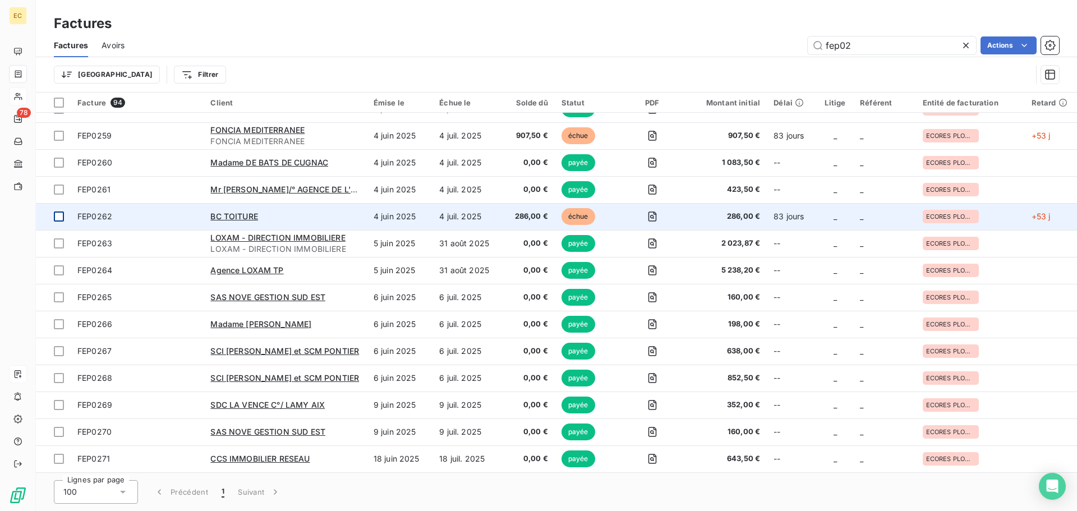
click at [61, 217] on div at bounding box center [59, 217] width 10 height 10
click at [58, 213] on div at bounding box center [59, 217] width 10 height 10
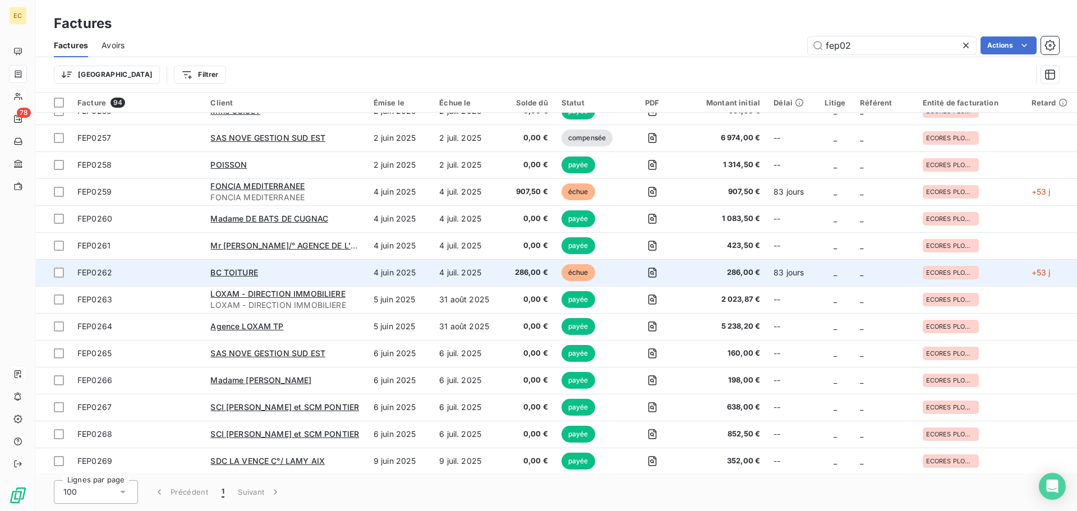
scroll to position [1387, 0]
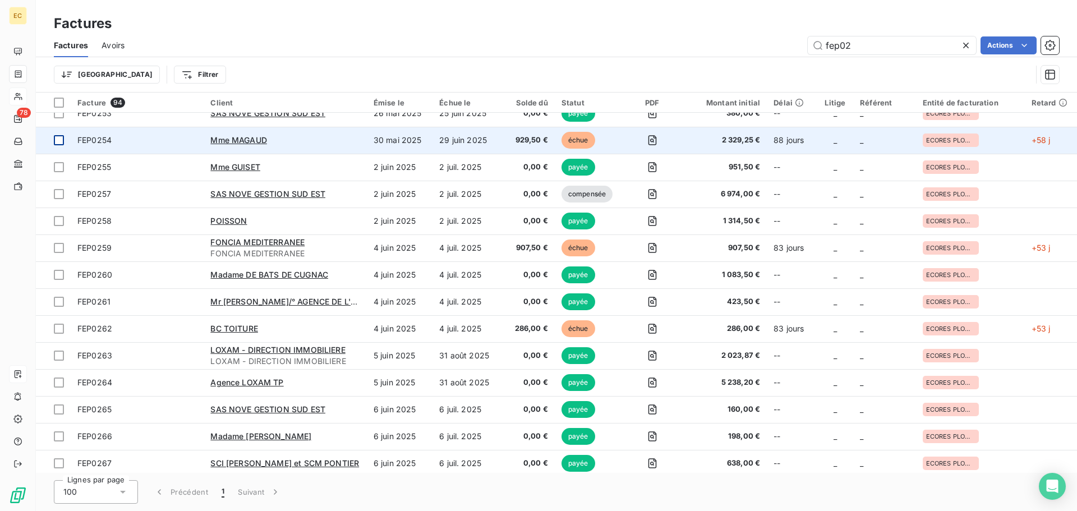
click at [59, 140] on div at bounding box center [59, 140] width 10 height 10
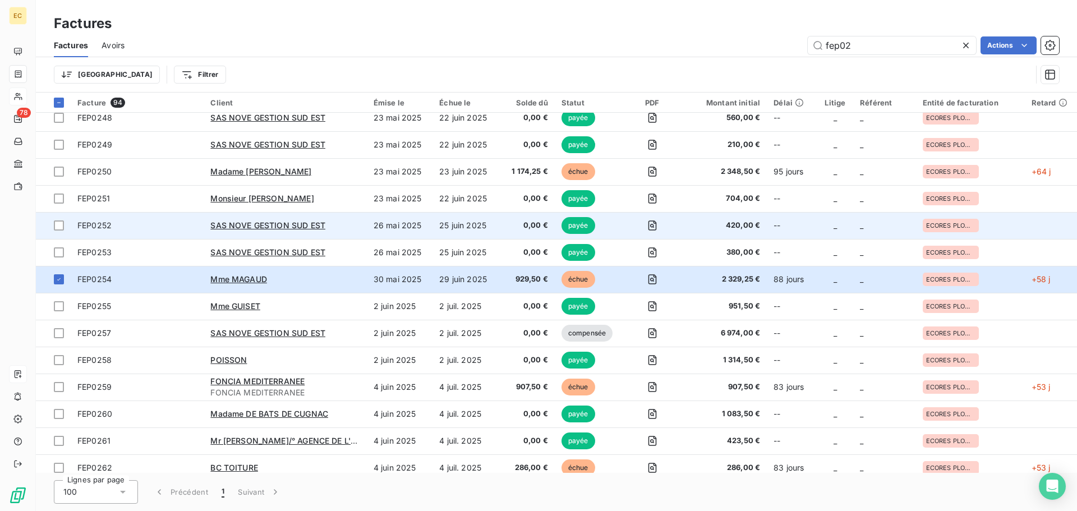
scroll to position [1218, 0]
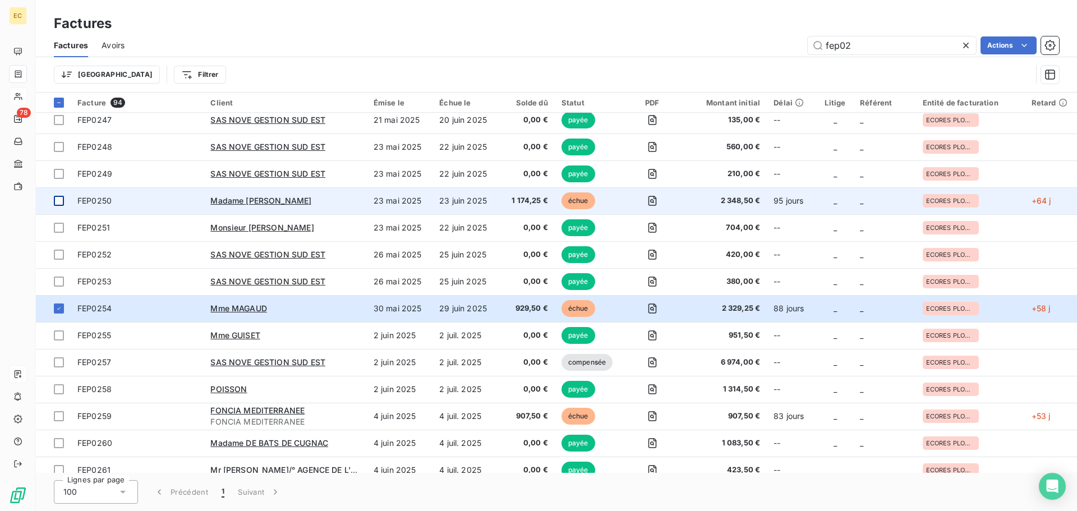
click at [55, 200] on div at bounding box center [59, 201] width 10 height 10
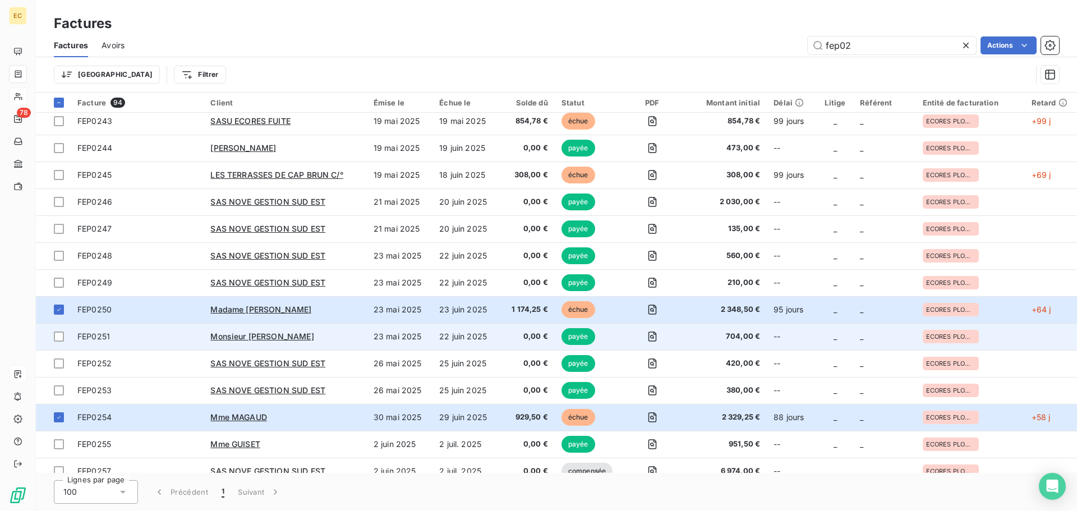
scroll to position [1106, 0]
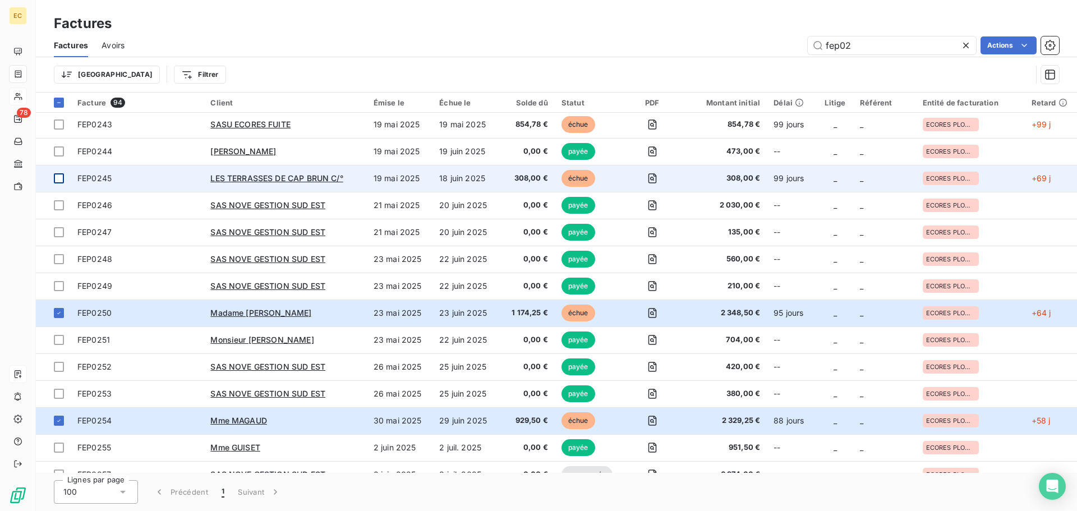
click at [58, 177] on div at bounding box center [59, 178] width 10 height 10
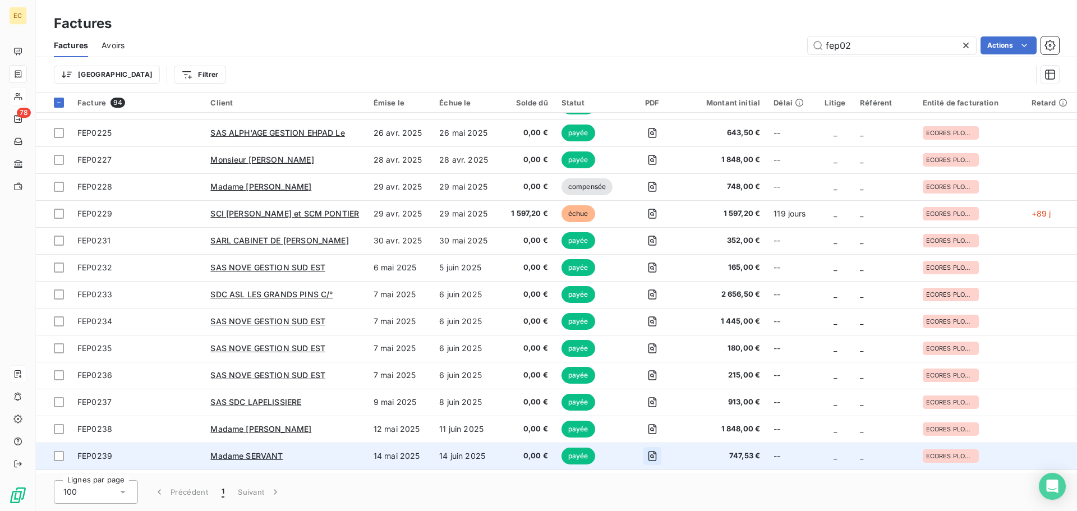
scroll to position [657, 0]
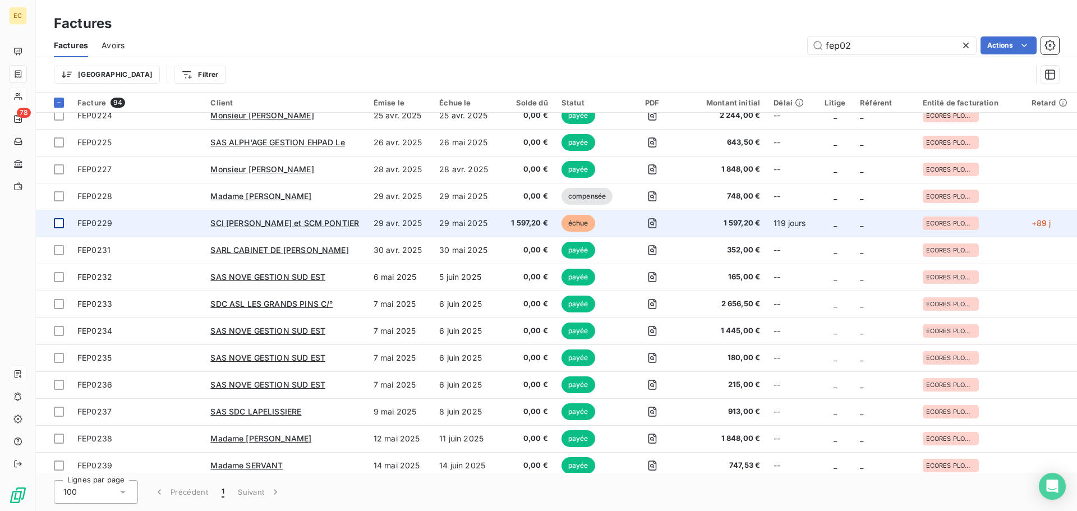
click at [57, 225] on div at bounding box center [59, 223] width 10 height 10
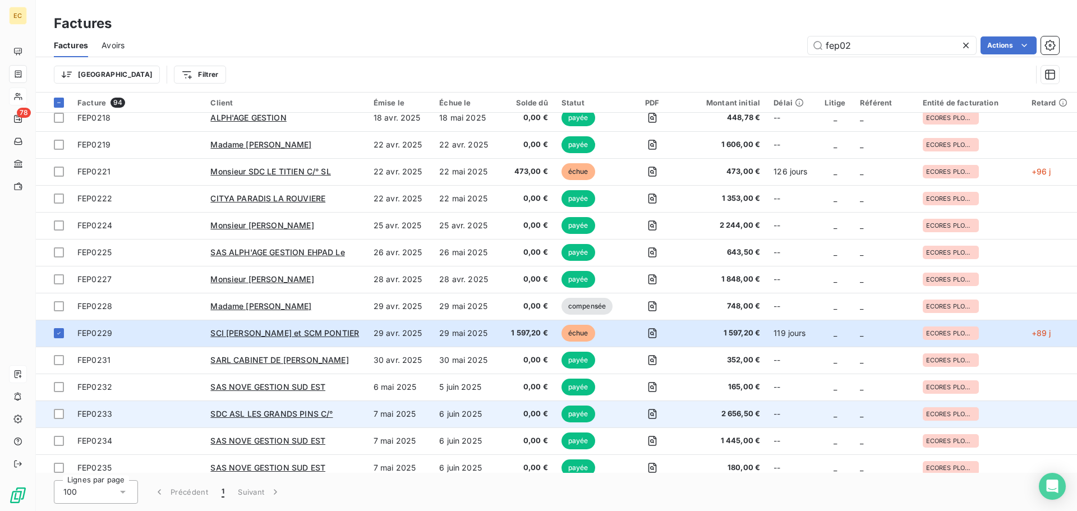
scroll to position [545, 0]
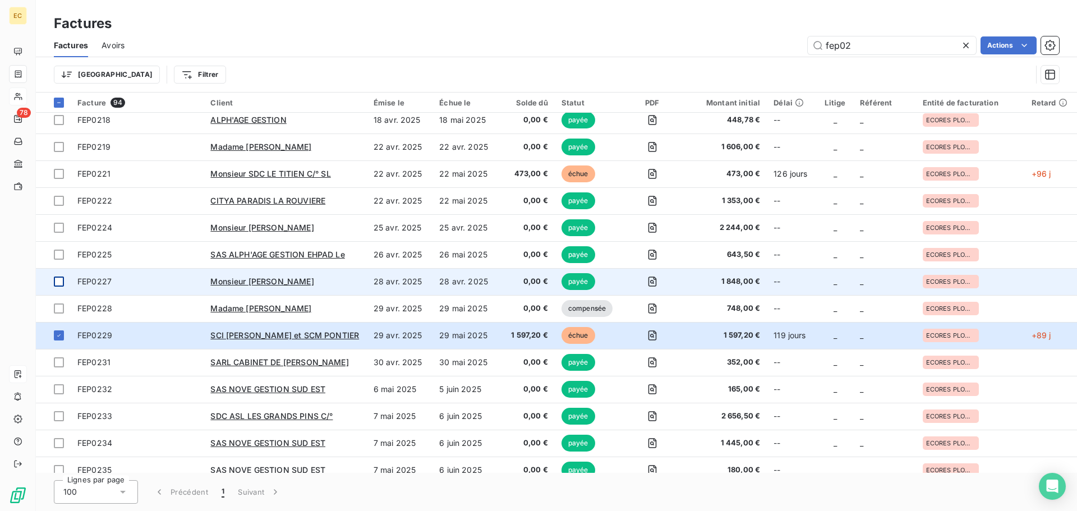
drag, startPoint x: 57, startPoint y: 174, endPoint x: 66, endPoint y: 279, distance: 105.3
click at [57, 174] on div at bounding box center [59, 174] width 10 height 10
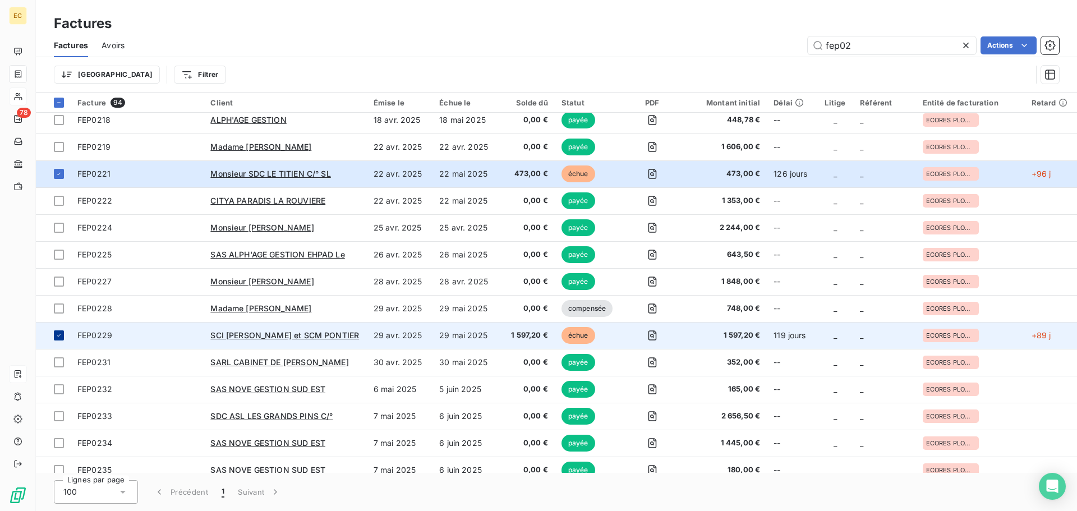
click at [57, 334] on icon at bounding box center [59, 335] width 7 height 7
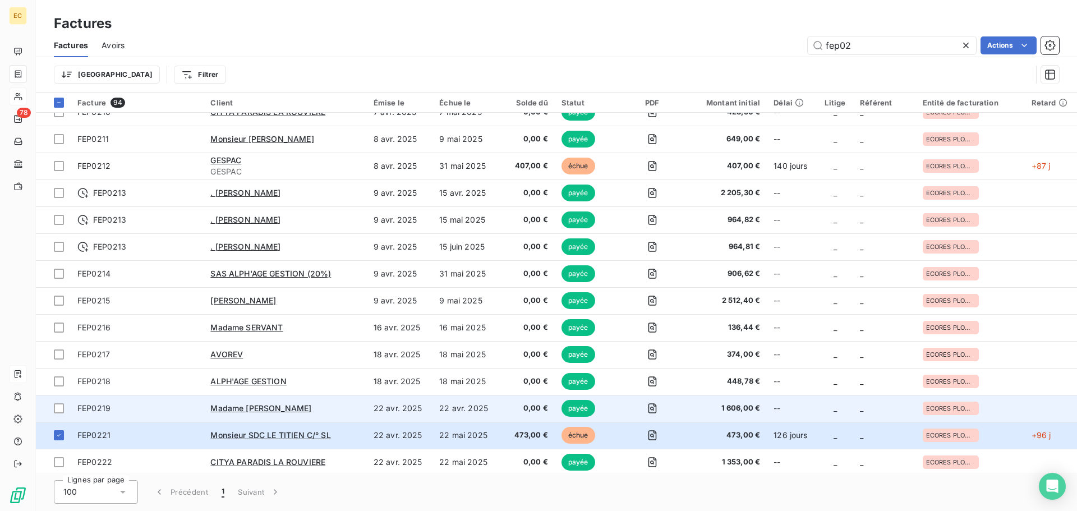
scroll to position [264, 0]
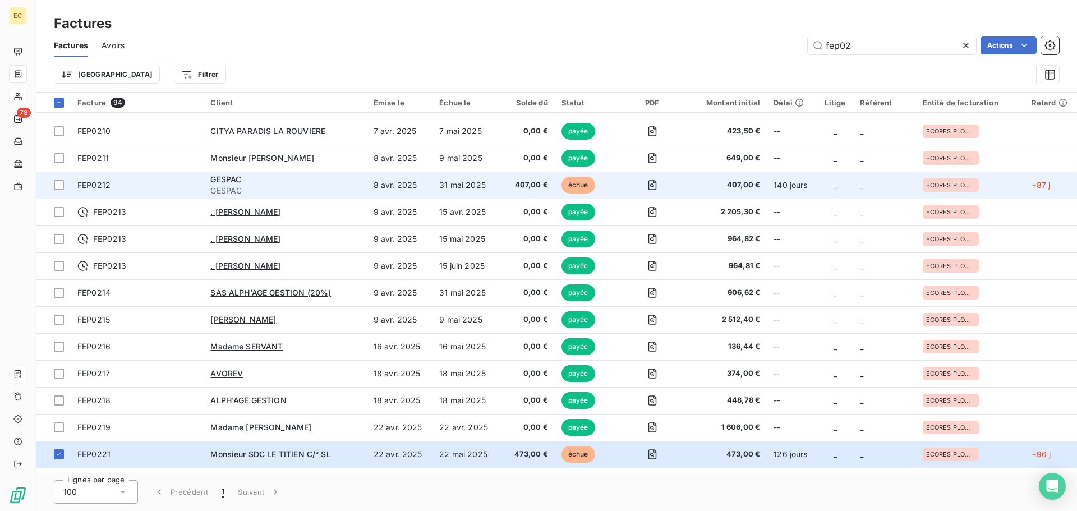
click at [270, 185] on div "GESPAC" at bounding box center [284, 179] width 149 height 11
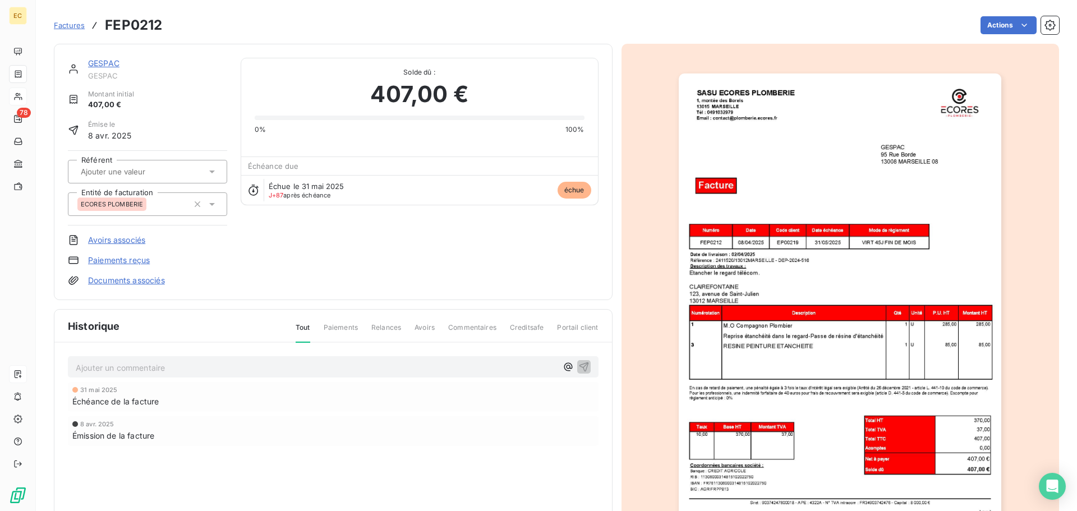
click at [122, 260] on link "Paiements reçus" at bounding box center [119, 260] width 62 height 11
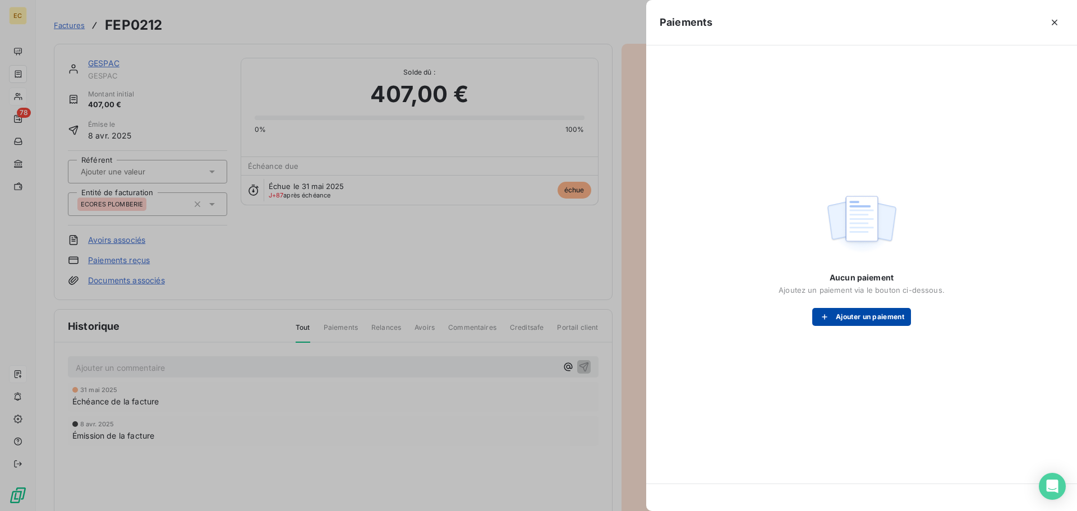
click at [840, 314] on button "Ajouter un paiement" at bounding box center [862, 317] width 99 height 18
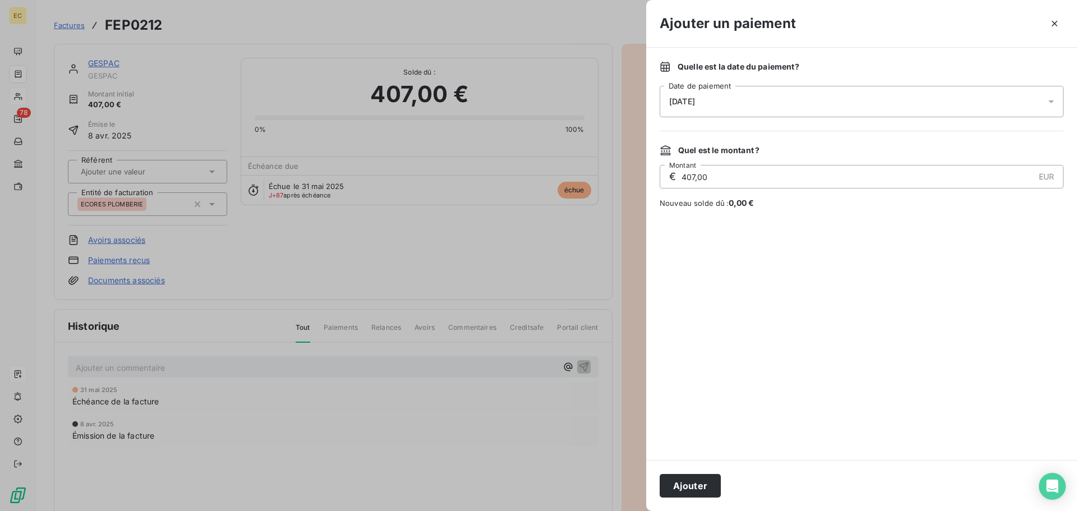
click at [733, 104] on div "26/08/2025" at bounding box center [862, 101] width 404 height 31
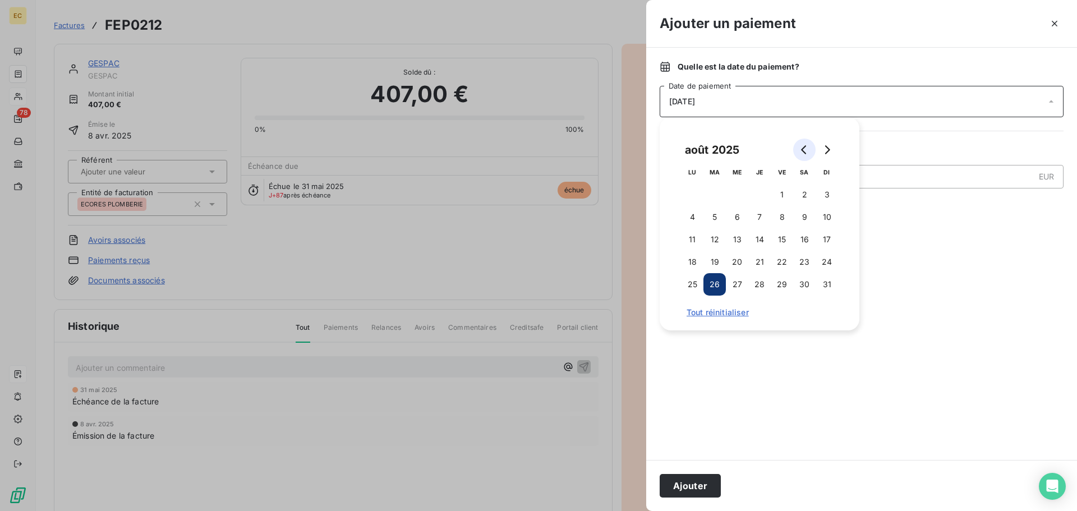
click at [806, 150] on icon "Go to previous month" at bounding box center [804, 149] width 9 height 9
click at [715, 241] on button "10" at bounding box center [715, 239] width 22 height 22
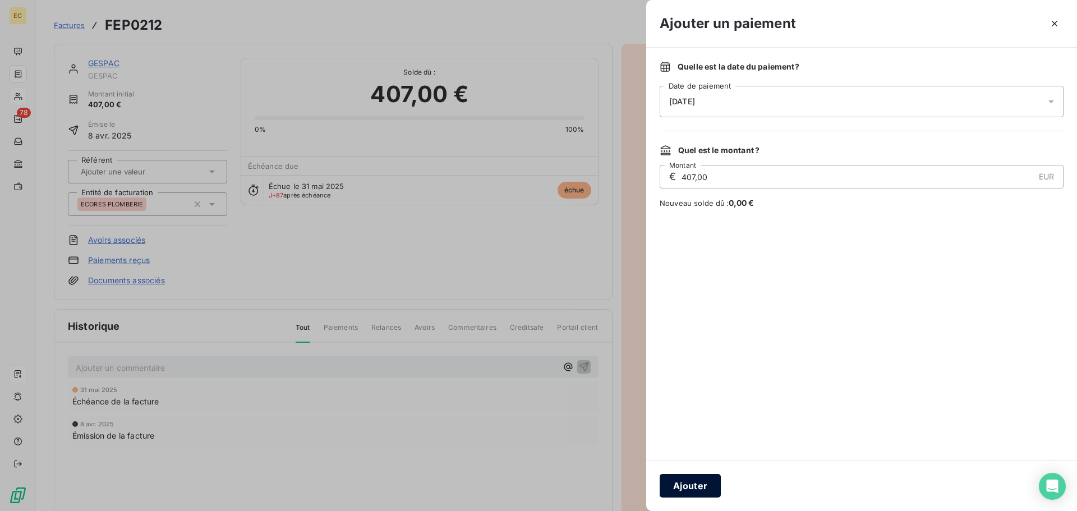
click at [699, 489] on button "Ajouter" at bounding box center [690, 486] width 61 height 24
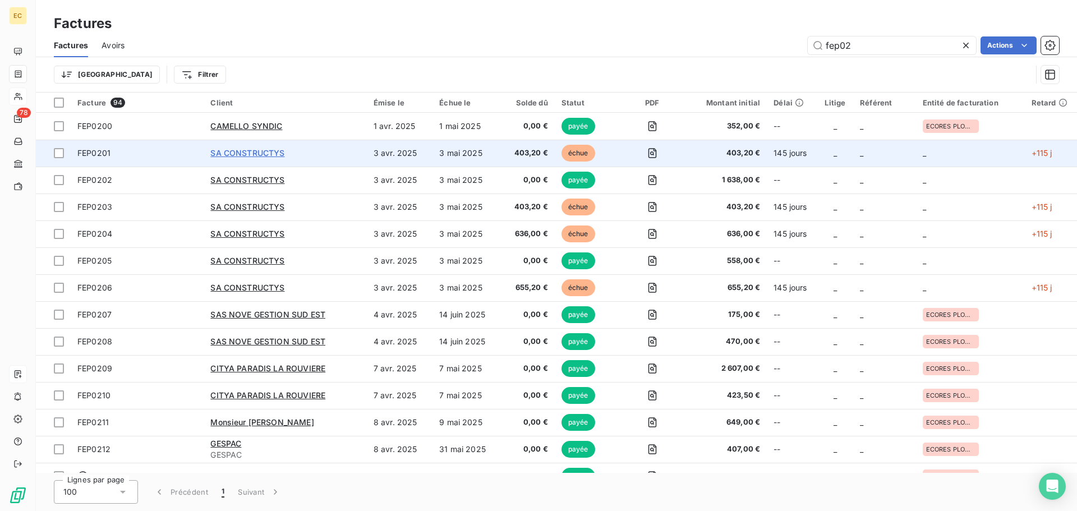
click at [271, 155] on span "SA CONSTRUCTYS" at bounding box center [247, 153] width 74 height 10
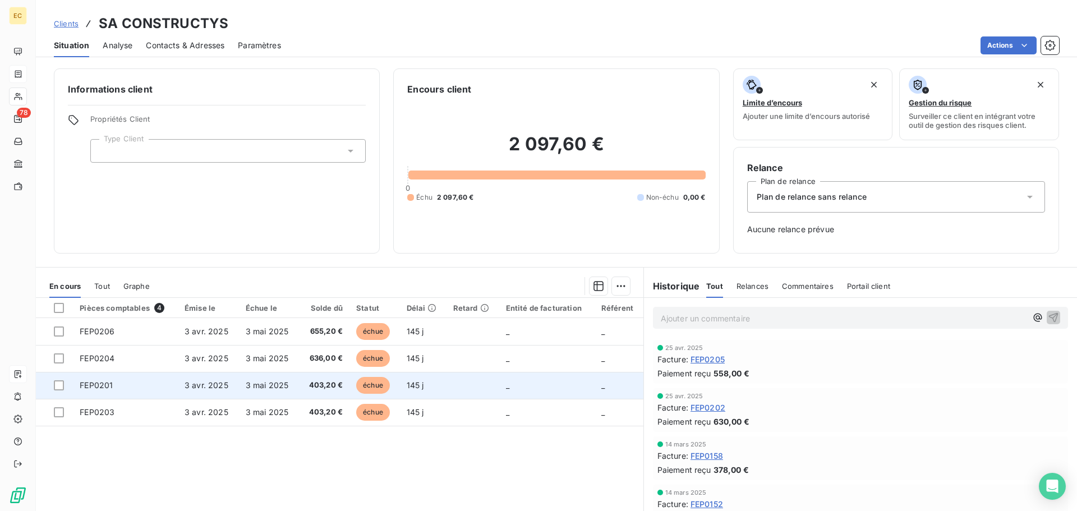
click at [254, 389] on span "3 mai 2025" at bounding box center [267, 385] width 43 height 10
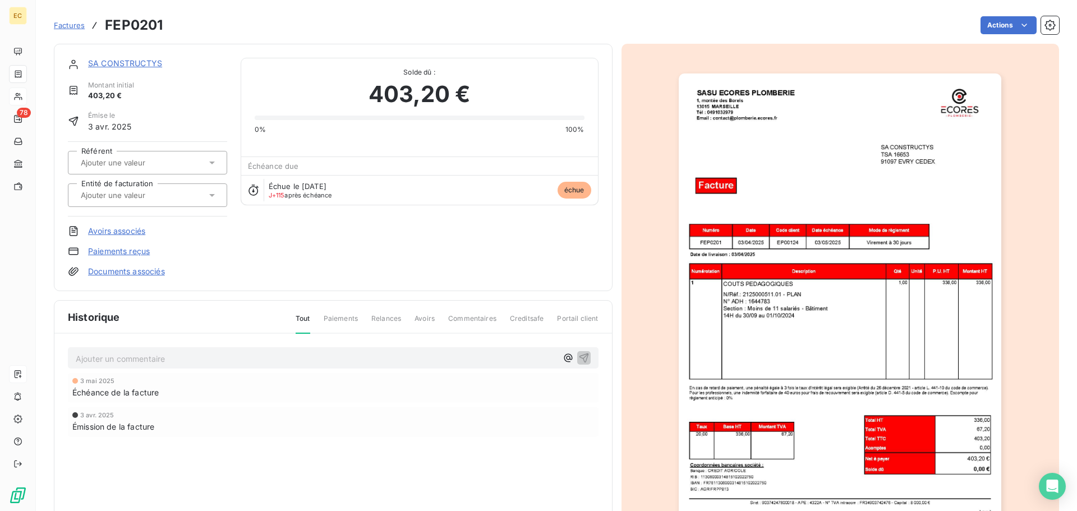
click at [132, 232] on link "Avoirs associés" at bounding box center [116, 231] width 57 height 11
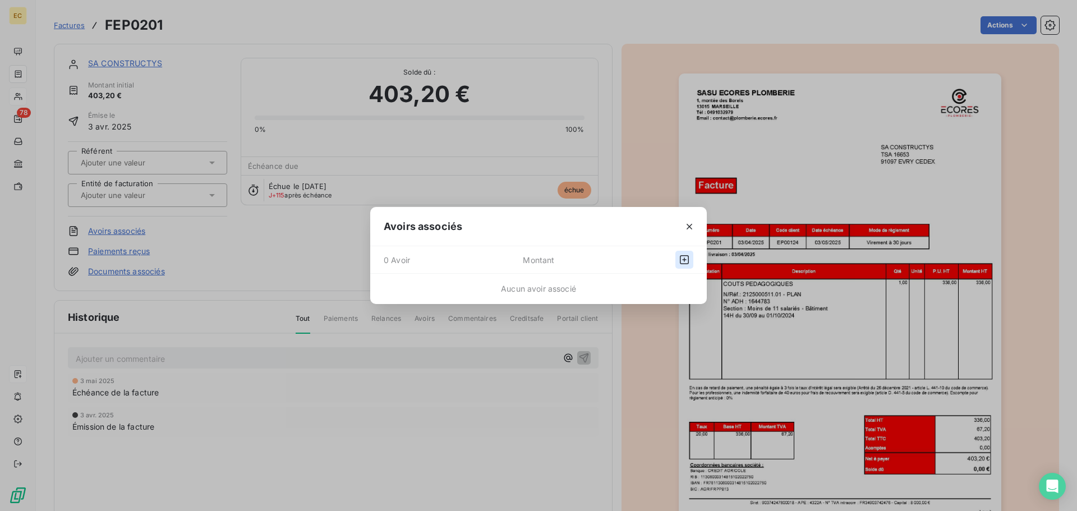
click at [684, 259] on icon "button" at bounding box center [684, 259] width 11 height 11
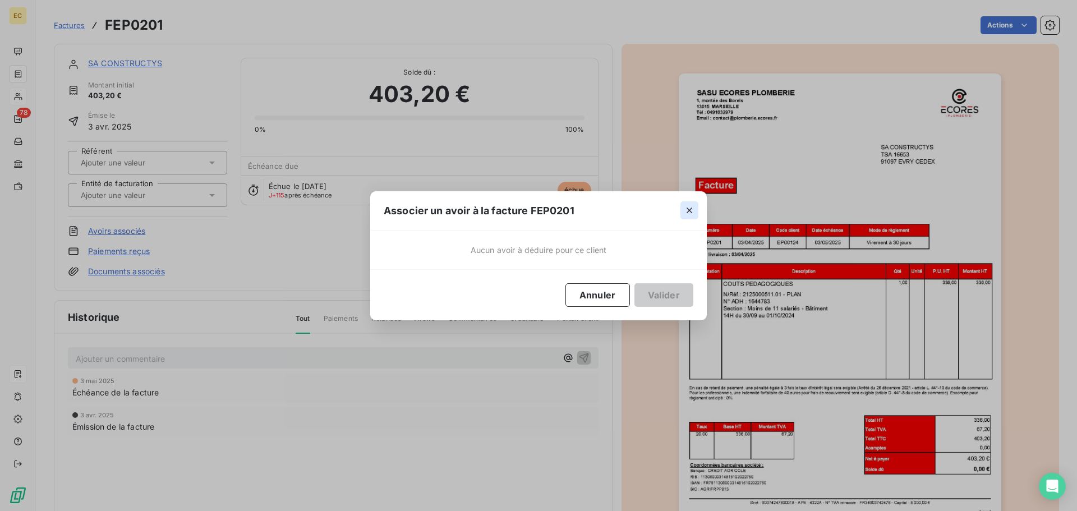
click at [687, 209] on icon "button" at bounding box center [690, 211] width 6 height 6
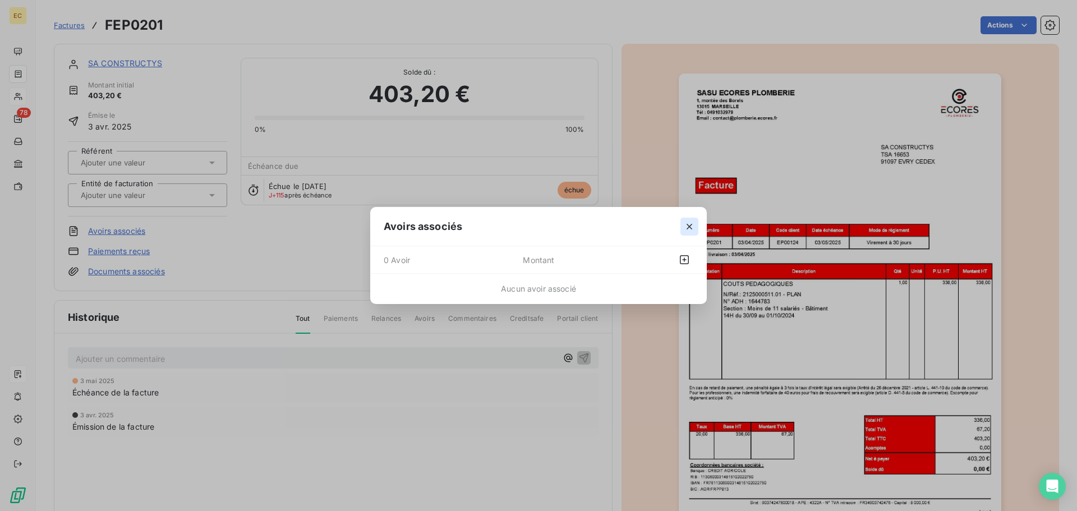
click at [688, 224] on icon "button" at bounding box center [690, 227] width 6 height 6
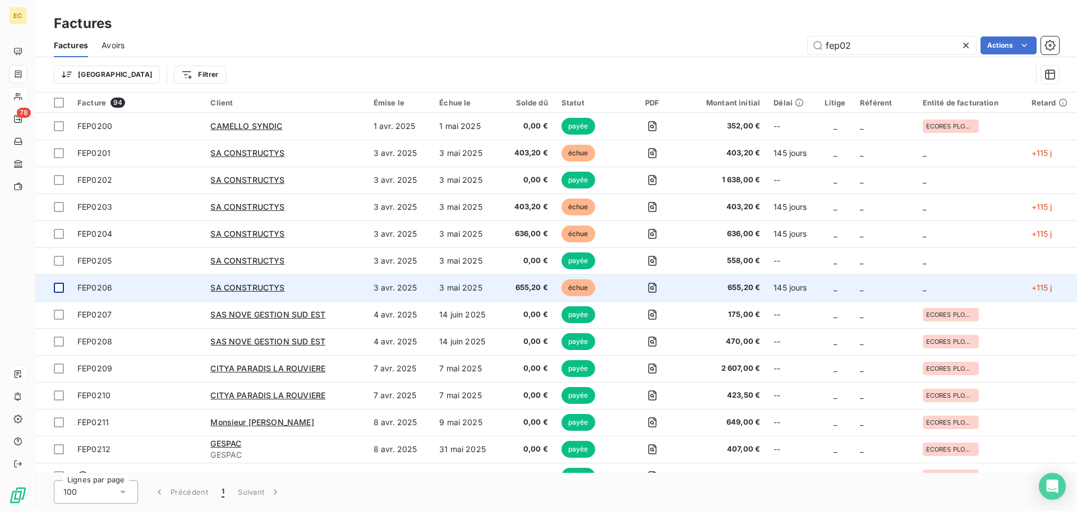
click at [54, 286] on div at bounding box center [59, 288] width 10 height 10
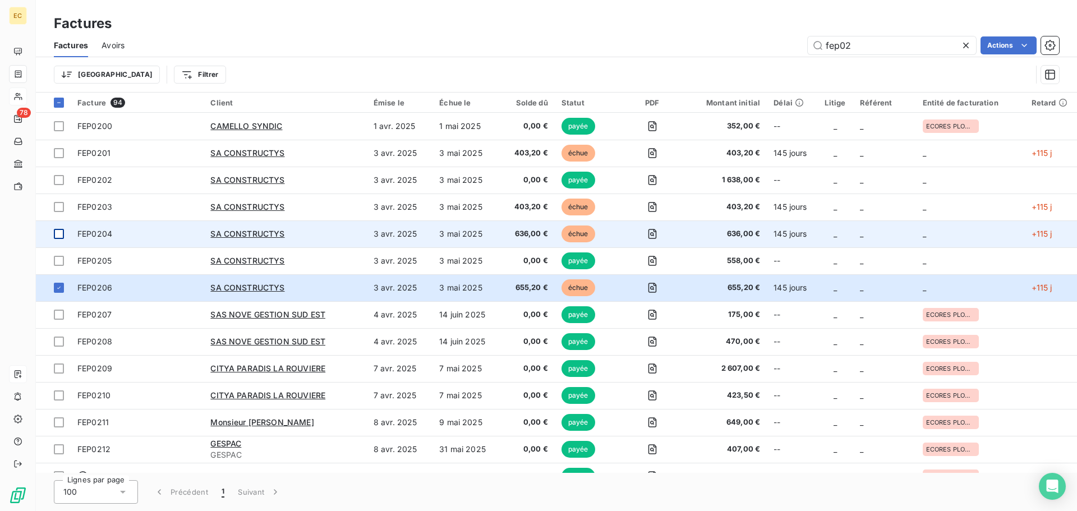
click at [57, 233] on div at bounding box center [59, 234] width 10 height 10
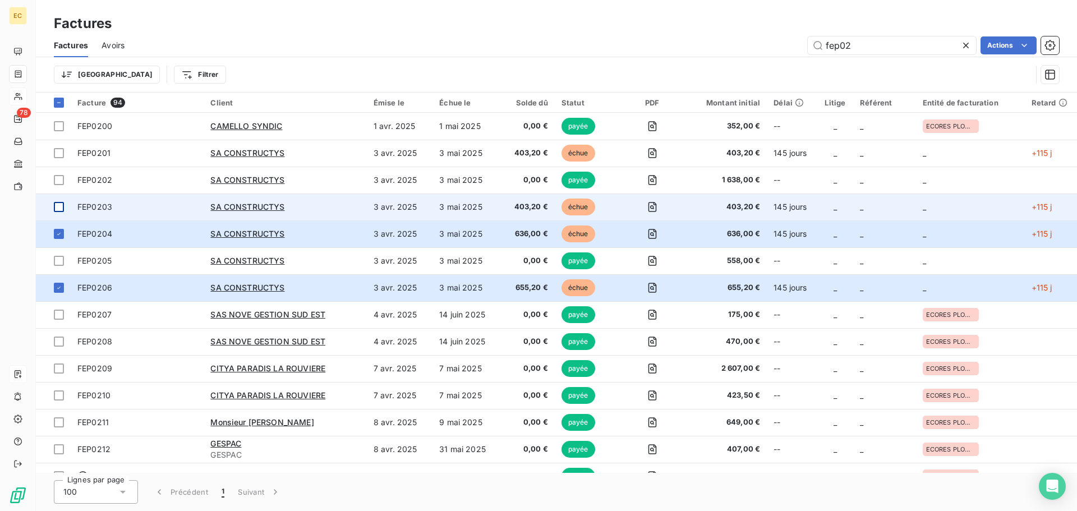
click at [59, 203] on div at bounding box center [59, 207] width 10 height 10
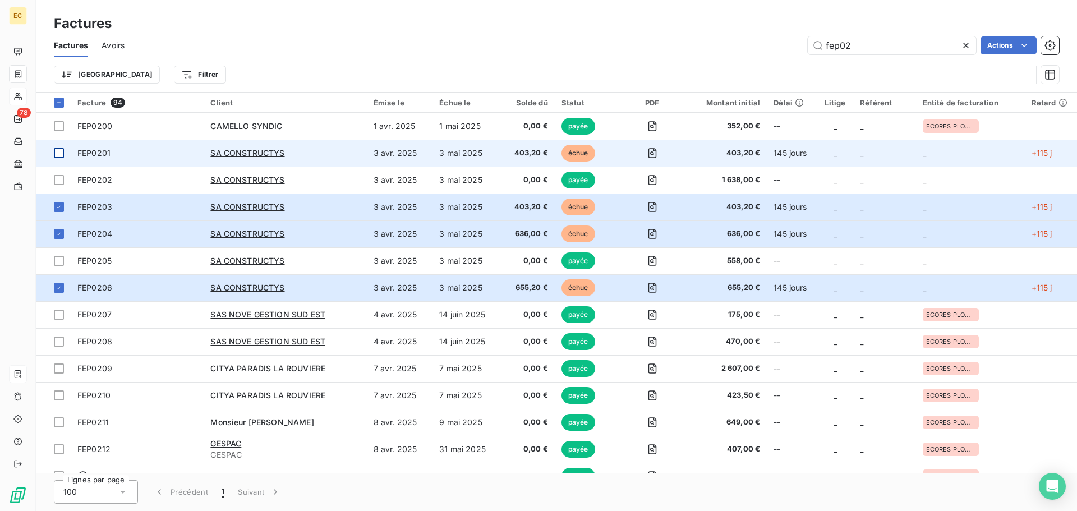
click at [59, 150] on div at bounding box center [59, 153] width 10 height 10
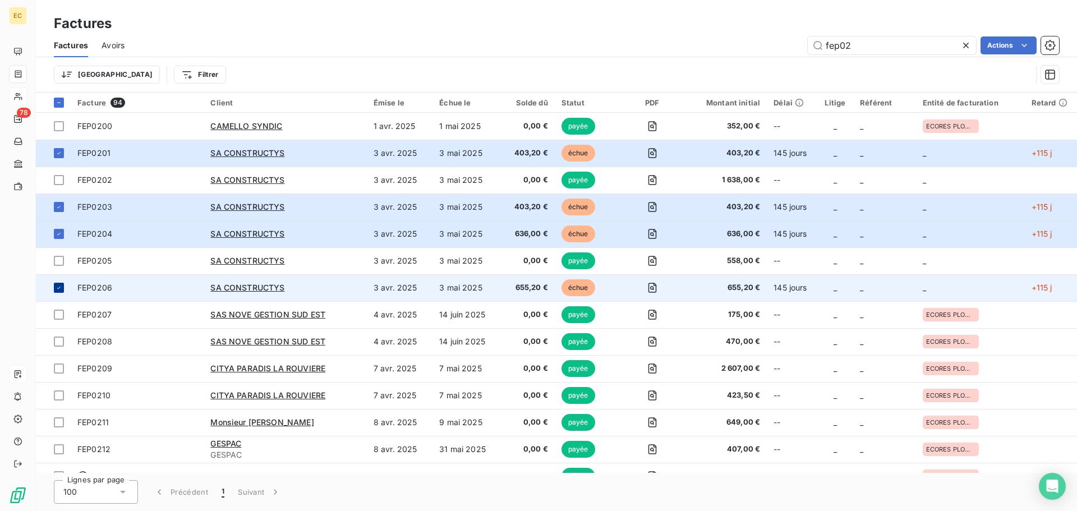
click at [61, 286] on icon at bounding box center [59, 288] width 7 height 7
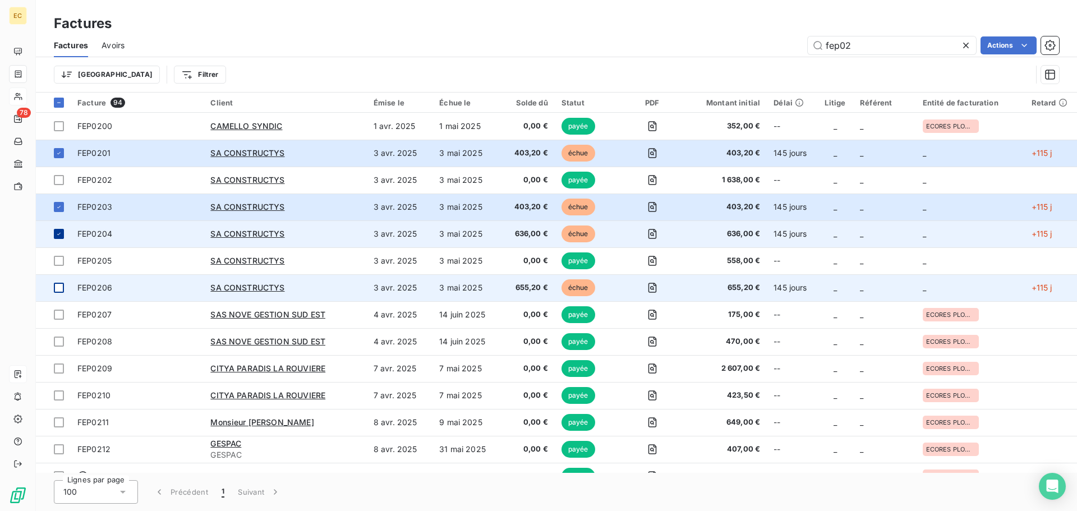
click at [59, 231] on icon at bounding box center [59, 234] width 7 height 7
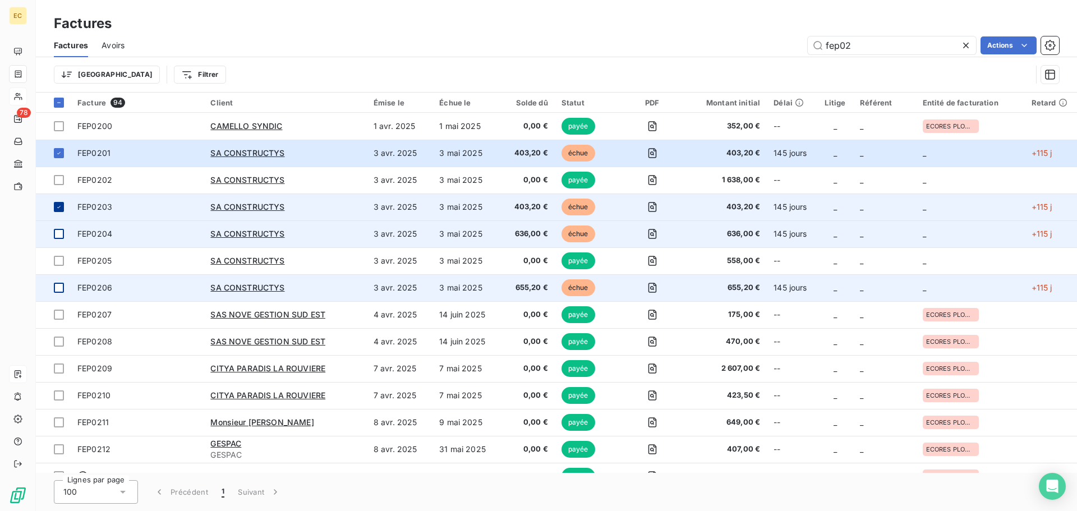
click at [59, 206] on icon at bounding box center [59, 207] width 7 height 7
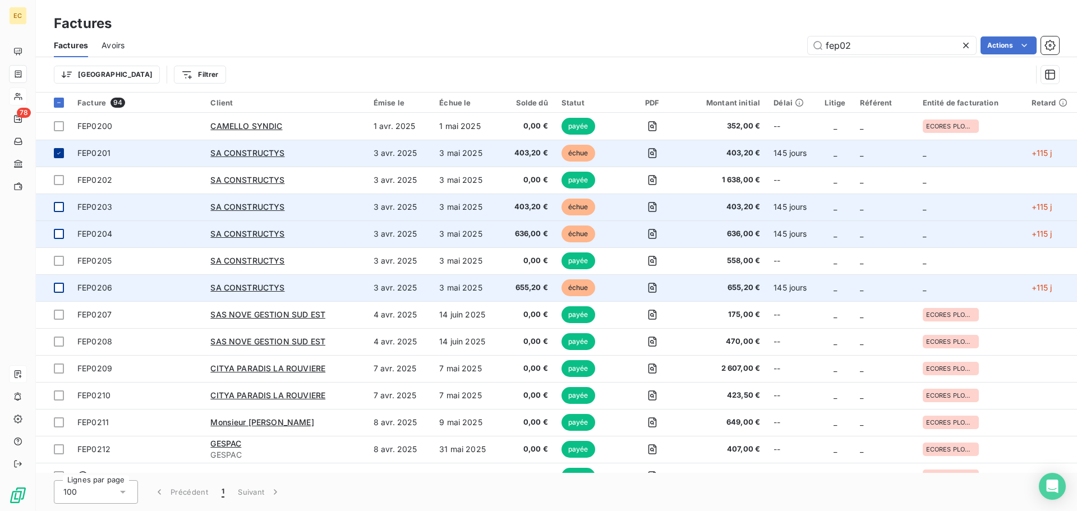
click at [59, 153] on icon at bounding box center [58, 153] width 3 height 2
click at [864, 44] on input "fep02" at bounding box center [892, 45] width 168 height 18
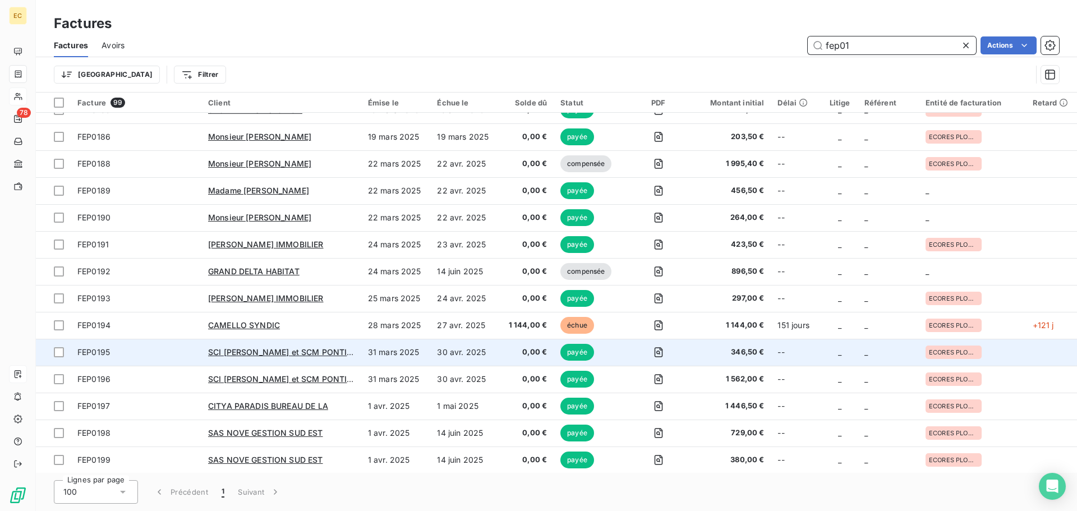
scroll to position [2307, 0]
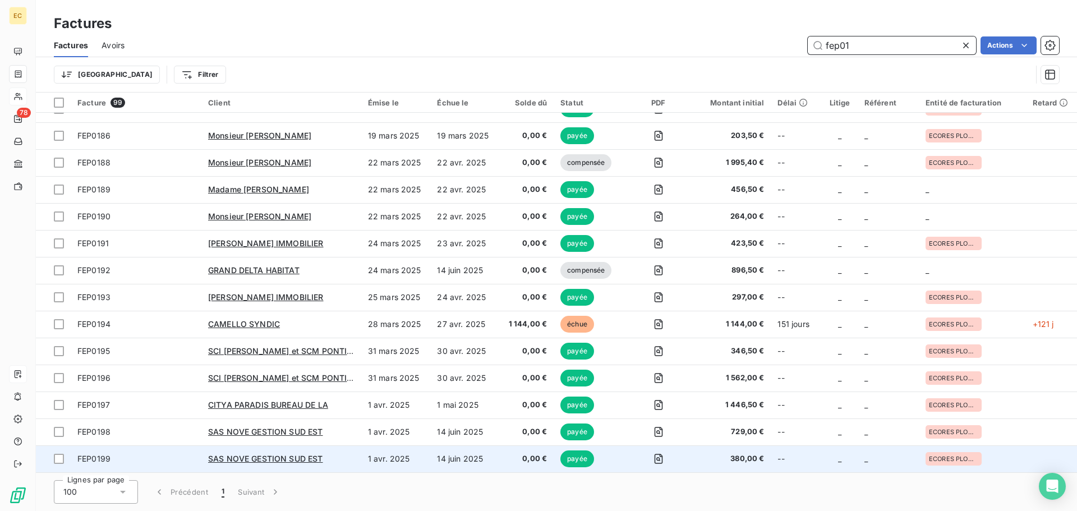
type input "fep01"
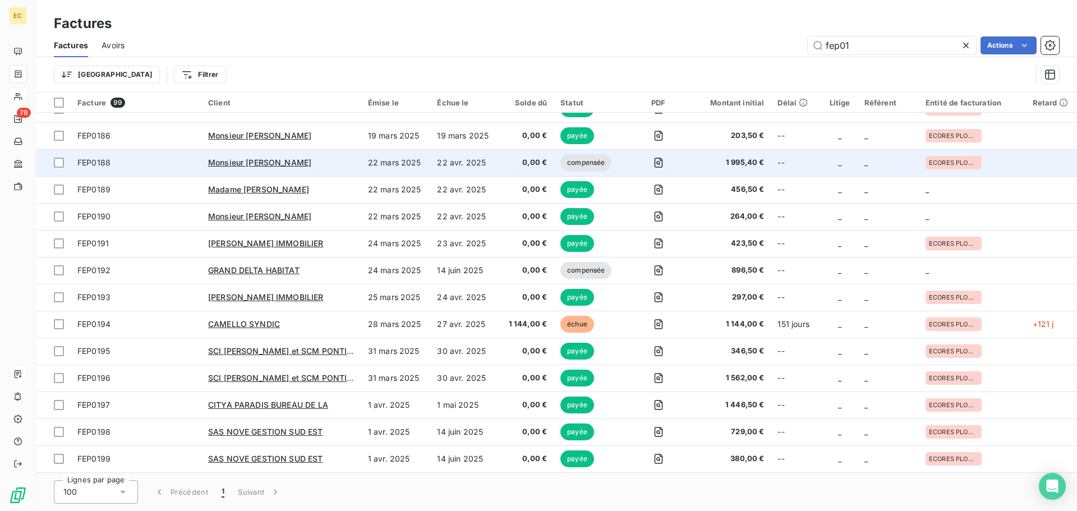
click at [298, 163] on div "Monsieur [PERSON_NAME]" at bounding box center [281, 162] width 146 height 11
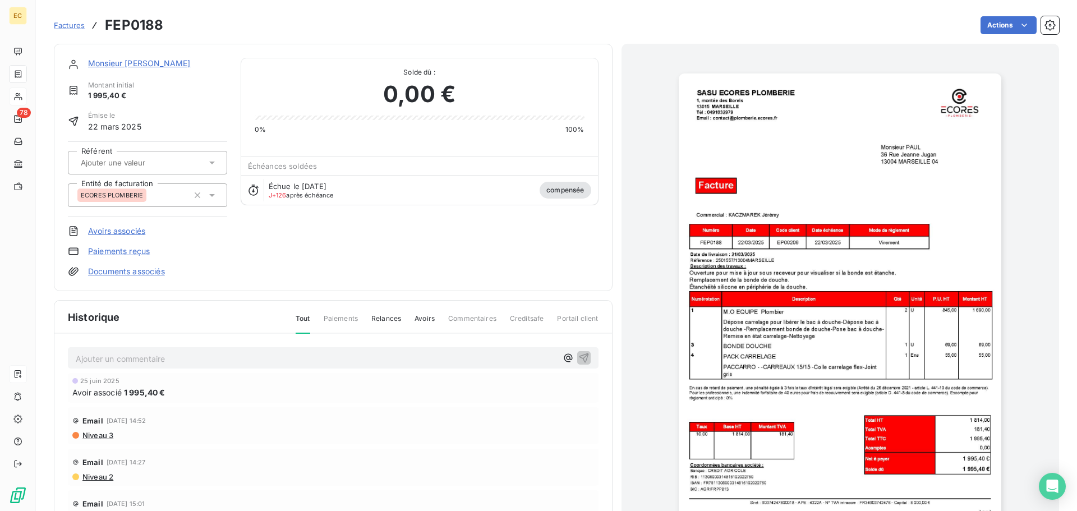
click at [107, 232] on link "Avoirs associés" at bounding box center [116, 231] width 57 height 11
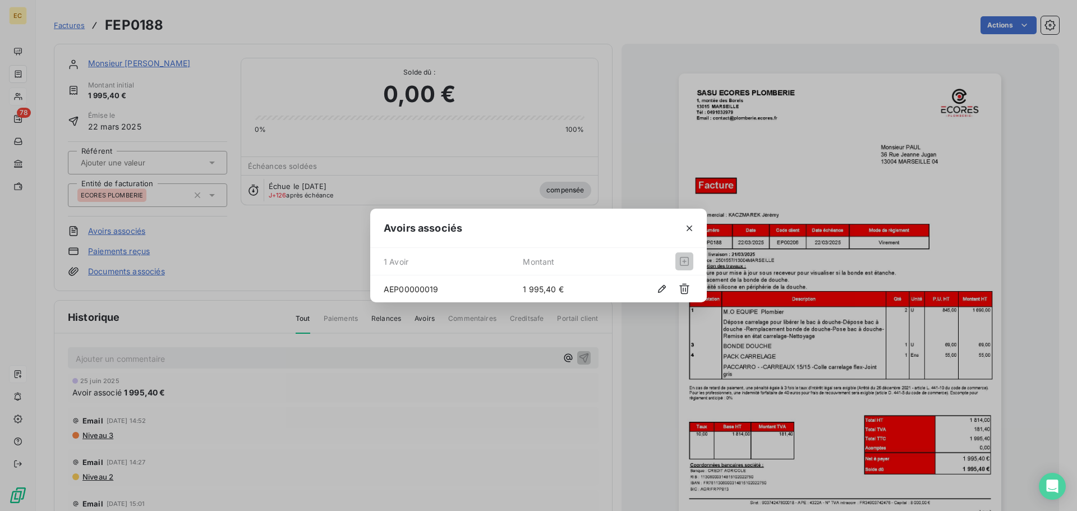
click at [689, 227] on icon "button" at bounding box center [690, 229] width 6 height 6
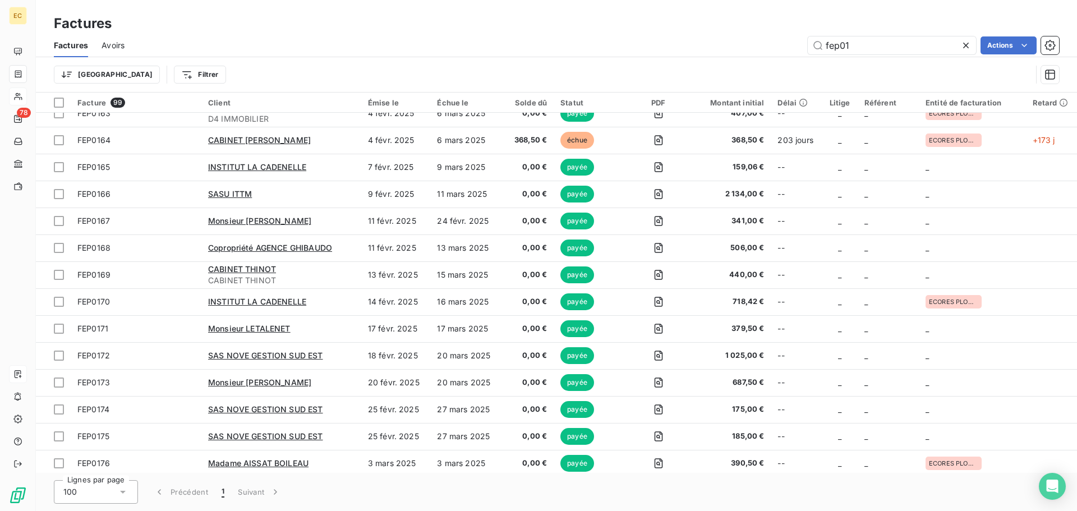
scroll to position [1690, 0]
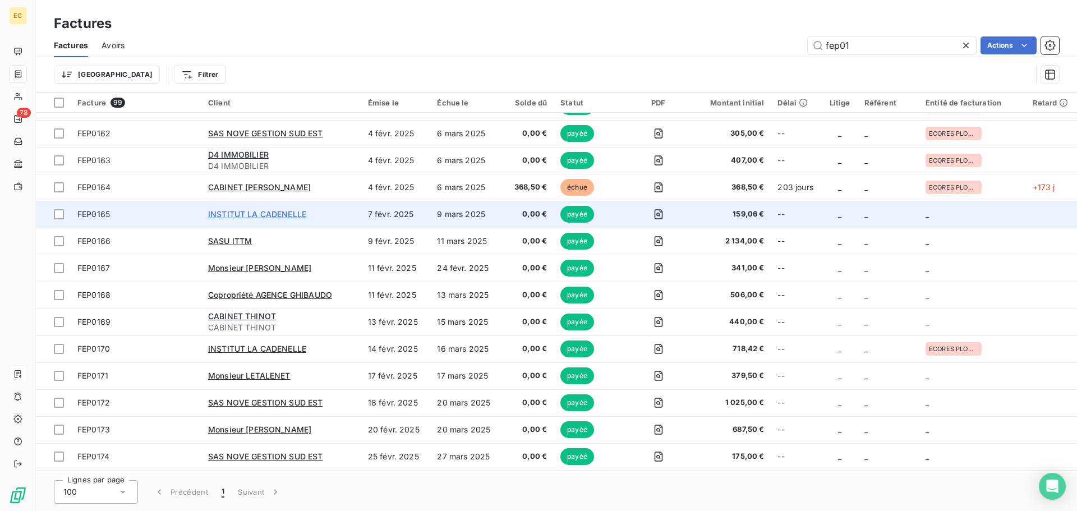
click at [305, 217] on span "INSTITUT LA CADENELLE" at bounding box center [257, 214] width 98 height 10
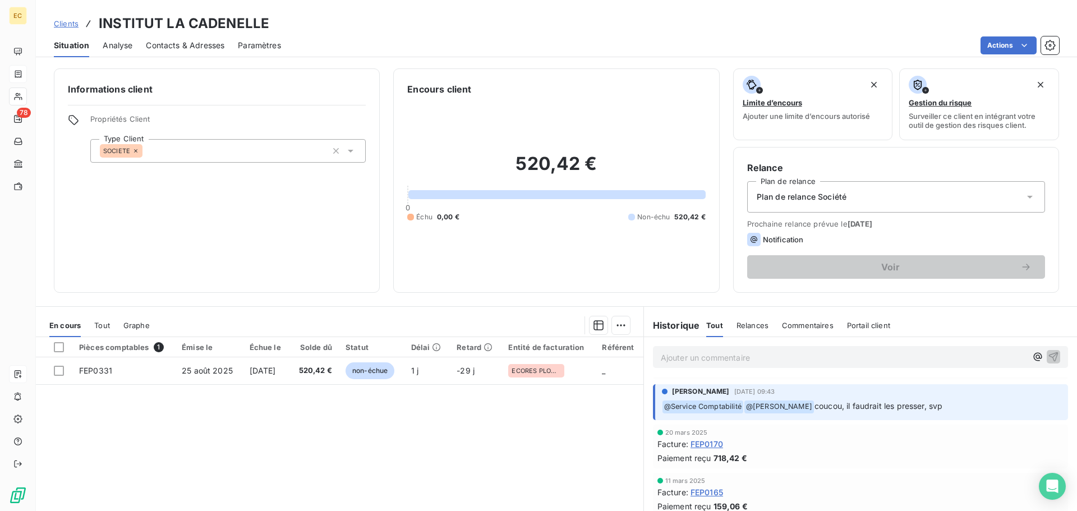
scroll to position [224, 0]
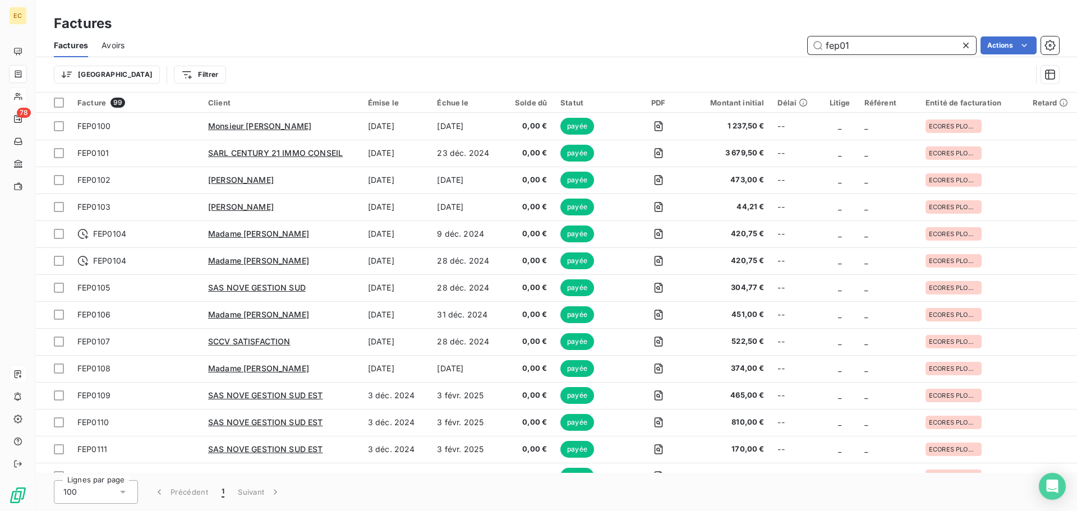
click at [860, 48] on input "fep01" at bounding box center [892, 45] width 168 height 18
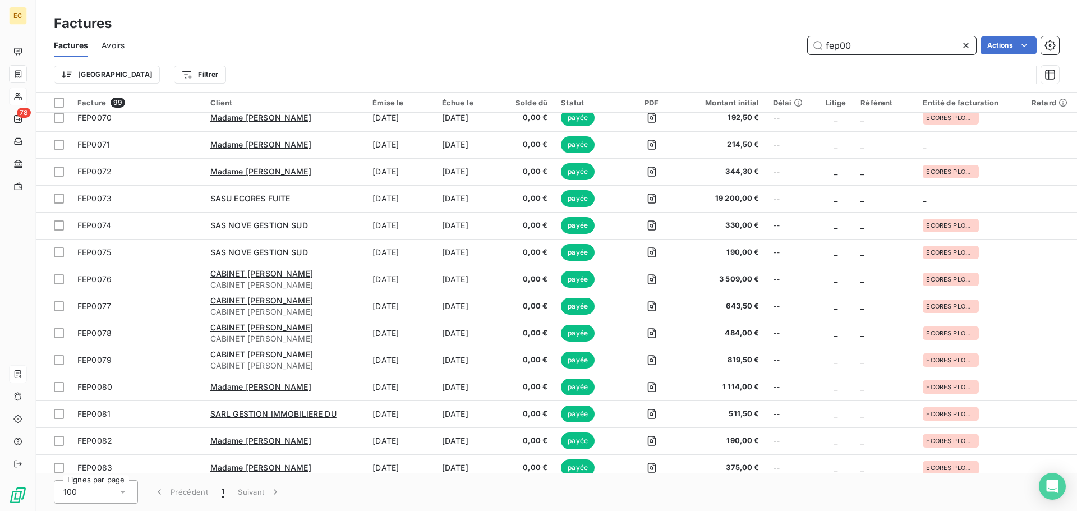
scroll to position [1858, 0]
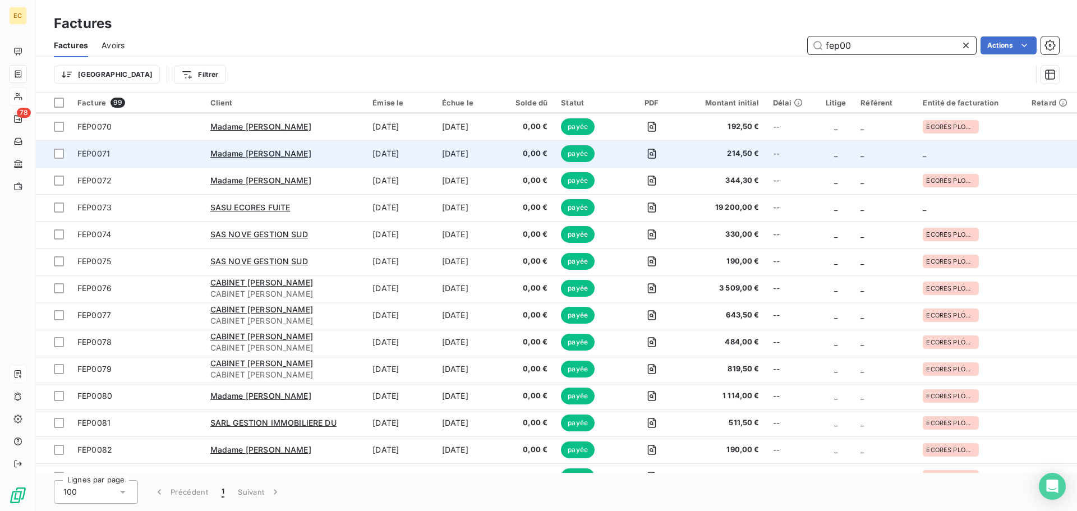
type input "fep00"
click at [311, 160] on td "Madame [PERSON_NAME]" at bounding box center [285, 153] width 163 height 27
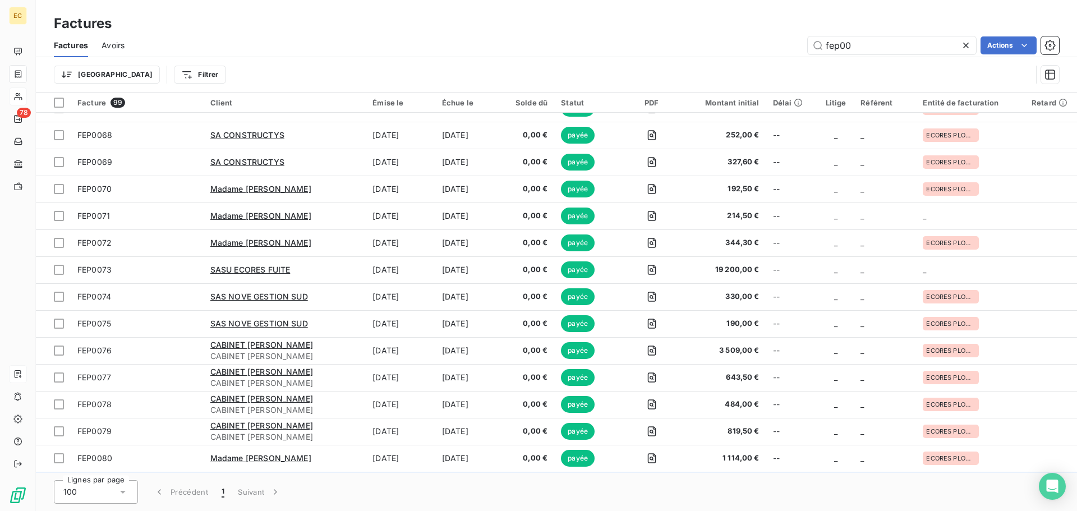
scroll to position [1740, 0]
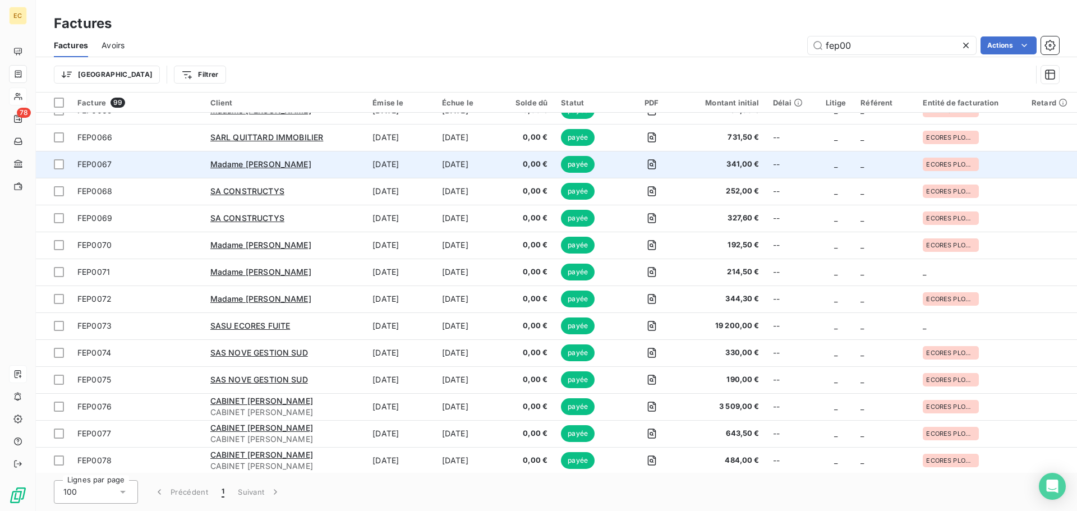
click at [330, 163] on div "Madame PARIENTE" at bounding box center [284, 164] width 149 height 11
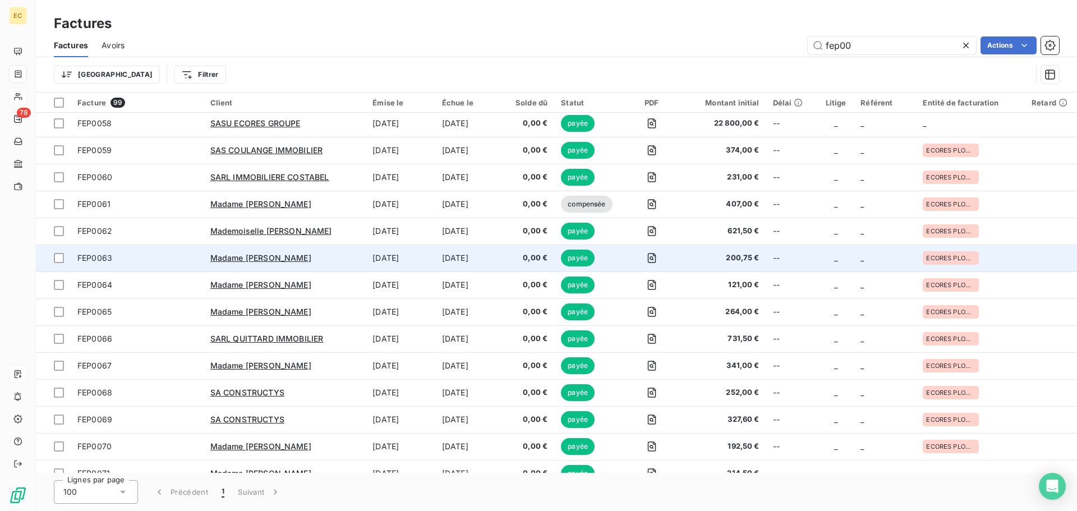
scroll to position [1515, 0]
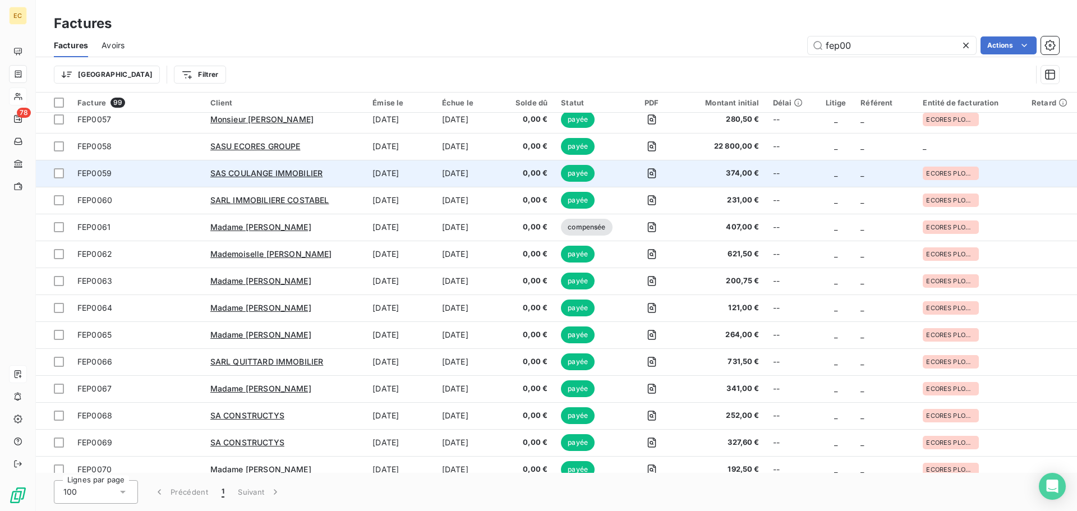
click at [162, 175] on span "FEP0059" at bounding box center [137, 173] width 120 height 11
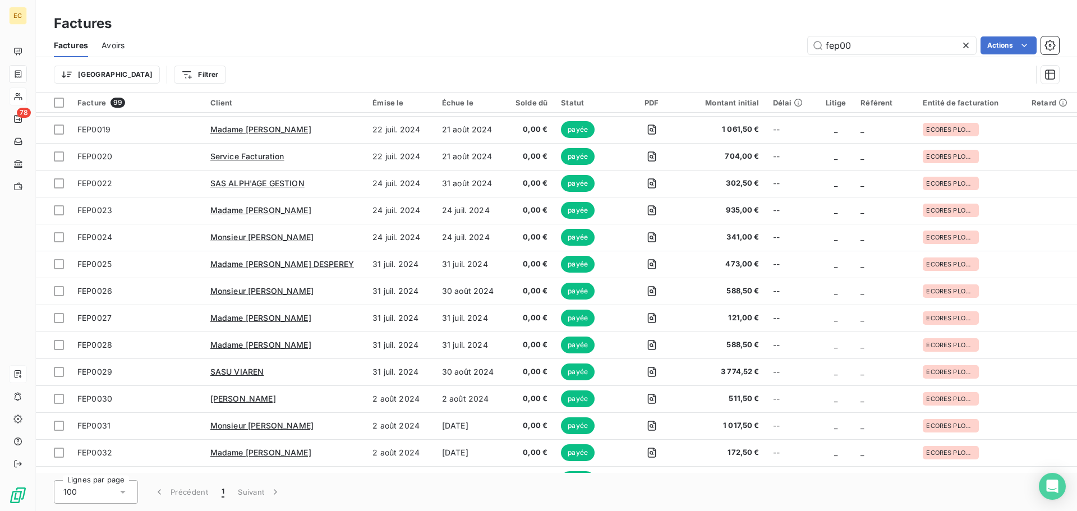
scroll to position [449, 0]
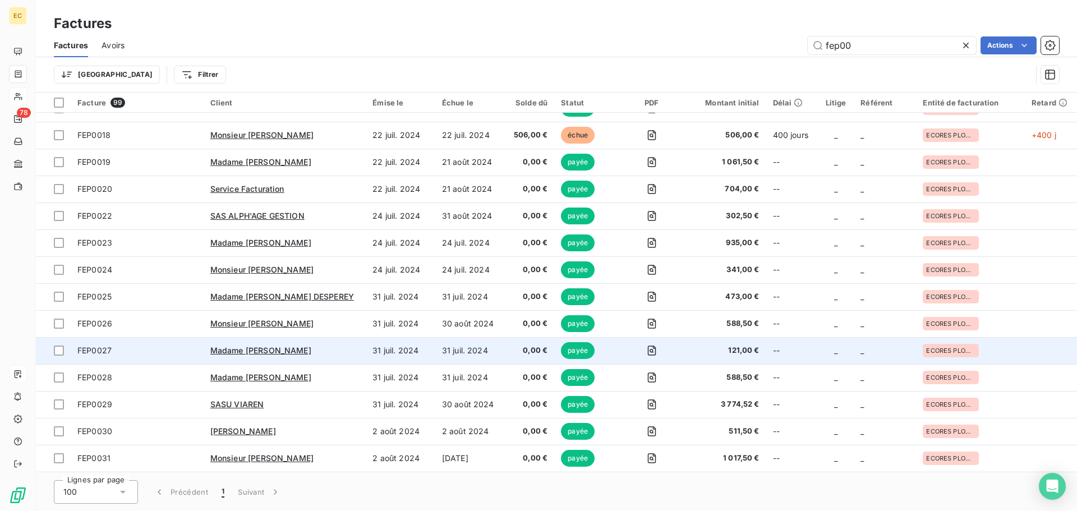
click at [310, 354] on div "Madame VILLEMIN" at bounding box center [284, 350] width 149 height 11
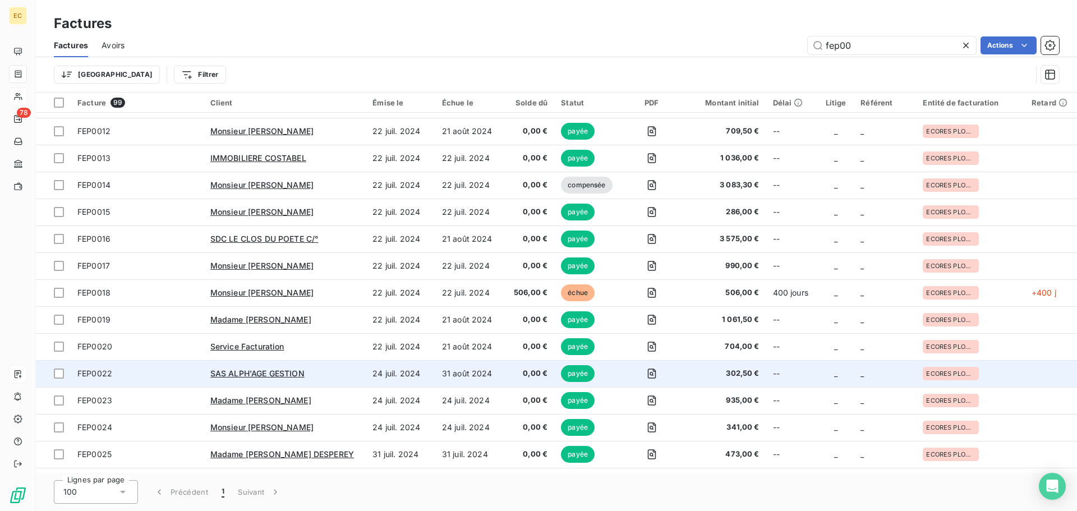
scroll to position [281, 0]
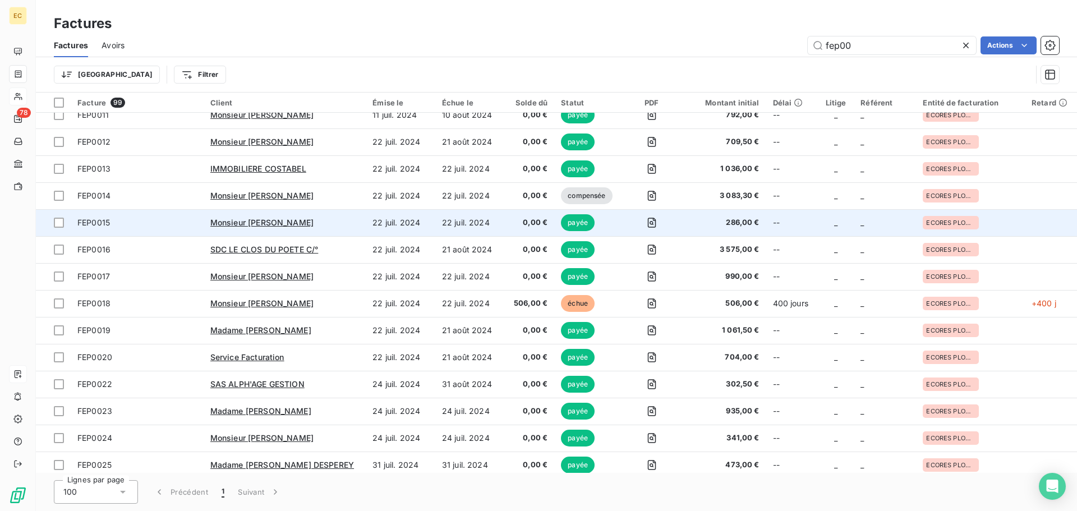
click at [329, 225] on div "Monsieur BEGUE" at bounding box center [284, 222] width 149 height 11
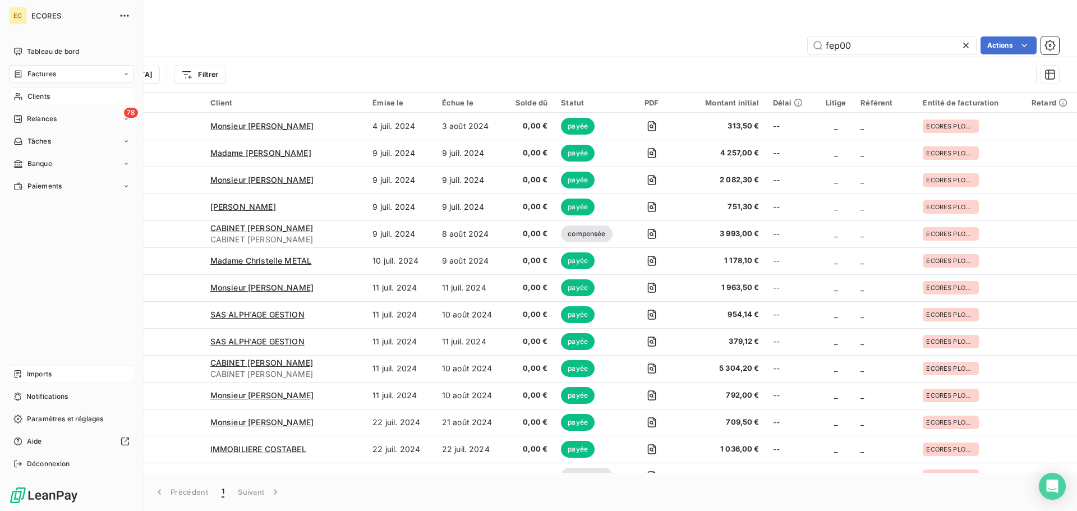
click at [35, 372] on span "Imports" at bounding box center [39, 374] width 25 height 10
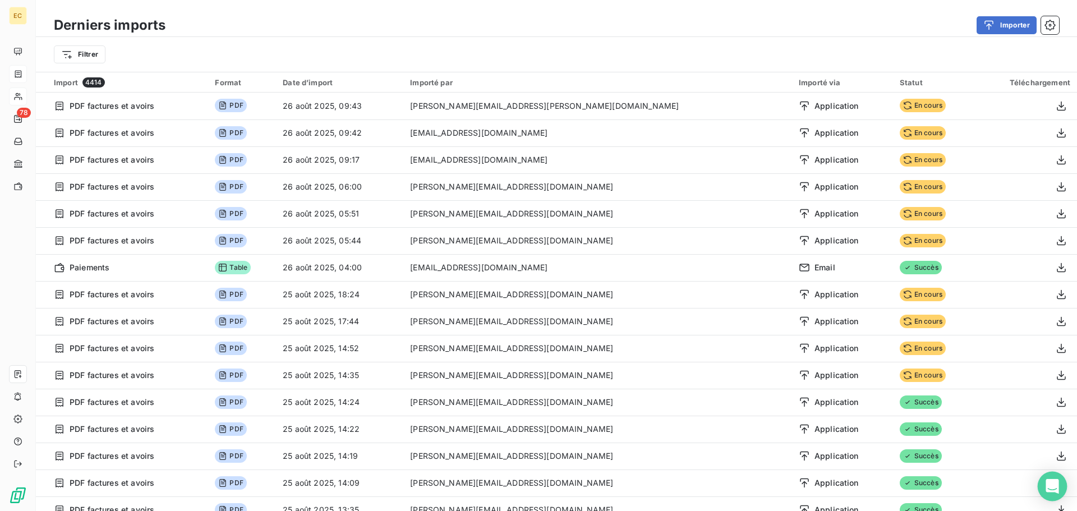
click at [1058, 492] on icon "Open Intercom Messenger" at bounding box center [1052, 486] width 15 height 15
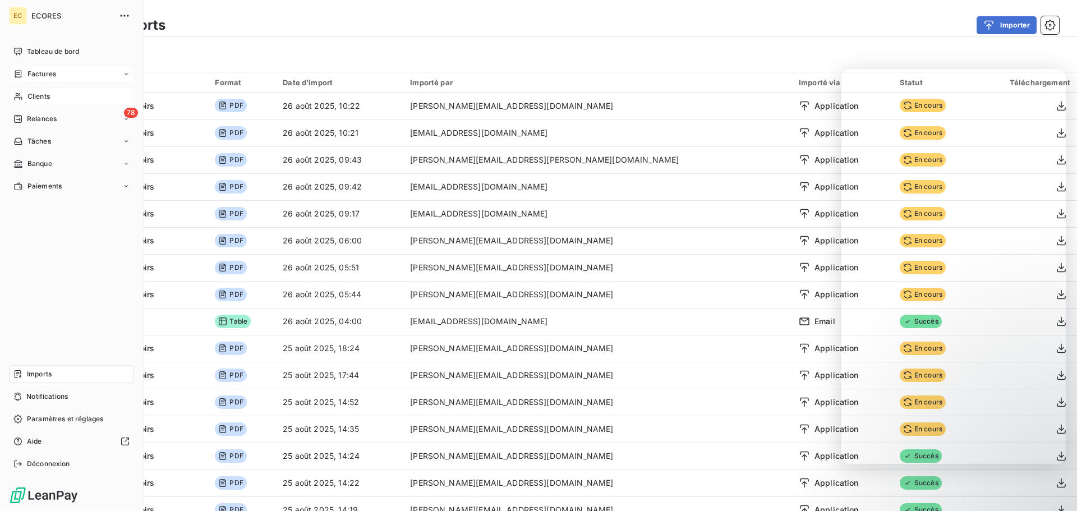
click at [38, 77] on span "Factures" at bounding box center [41, 74] width 29 height 10
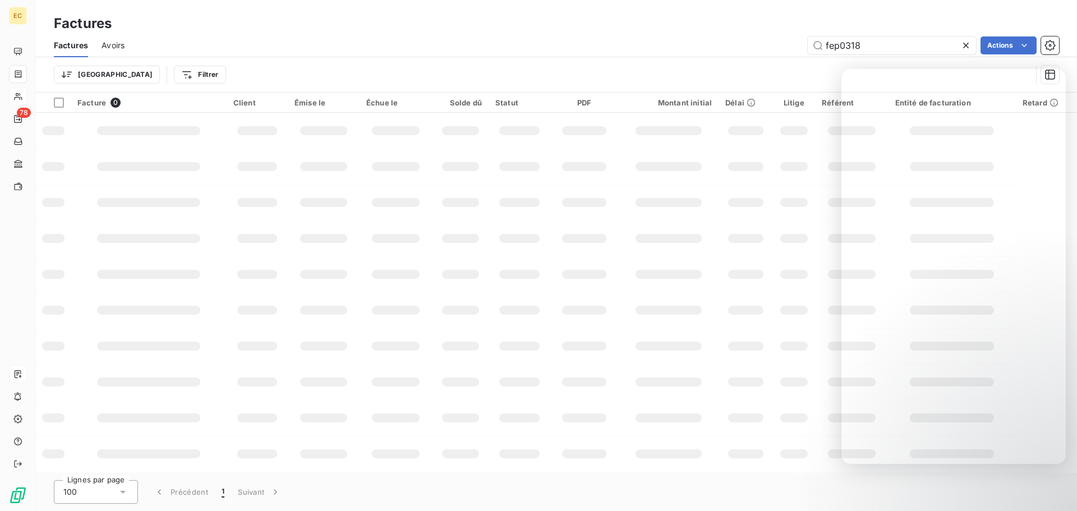
type input "fep0318"
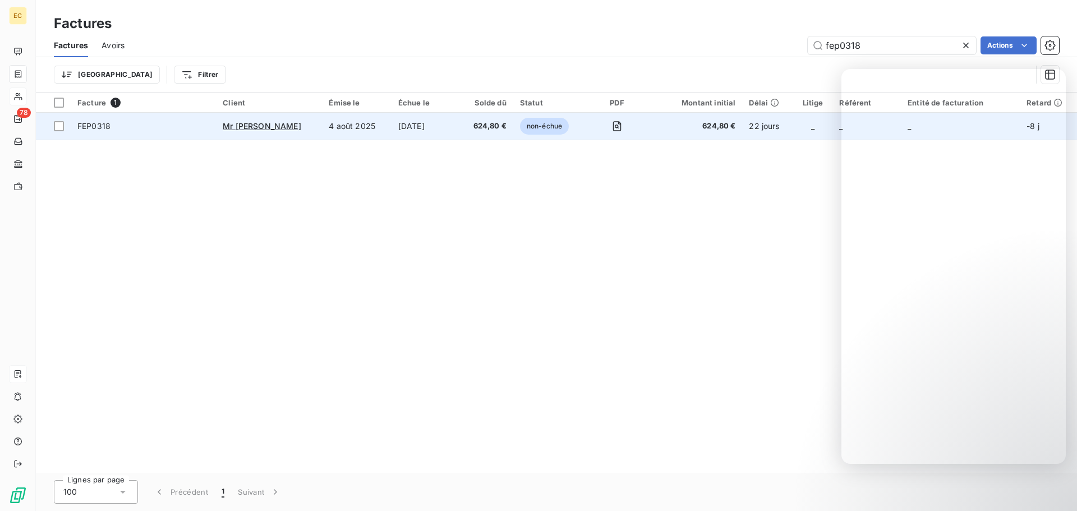
click at [364, 127] on td "4 août 2025" at bounding box center [356, 126] width 69 height 27
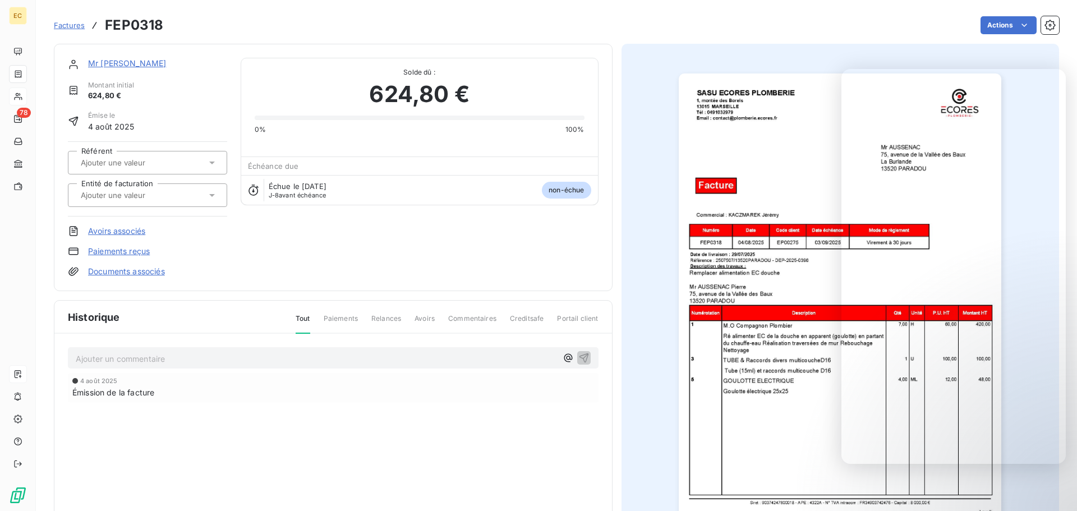
click at [123, 251] on link "Paiements reçus" at bounding box center [119, 251] width 62 height 11
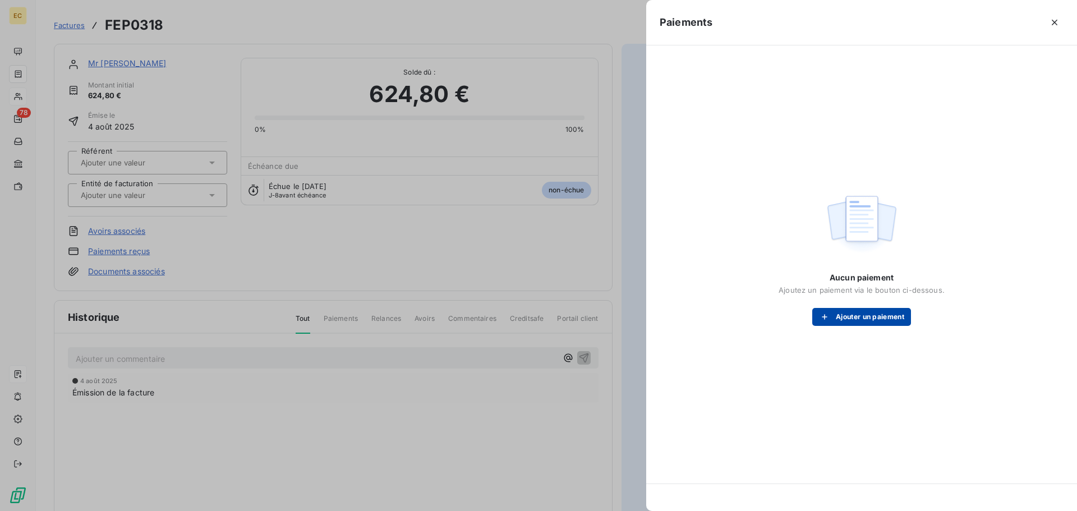
click at [846, 318] on button "Ajouter un paiement" at bounding box center [862, 317] width 99 height 18
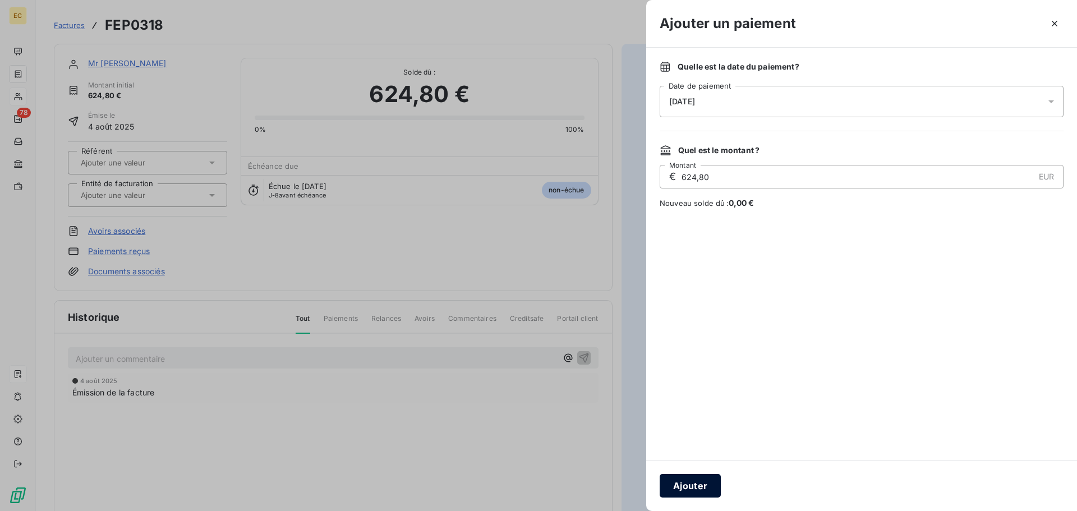
click at [680, 488] on button "Ajouter" at bounding box center [690, 486] width 61 height 24
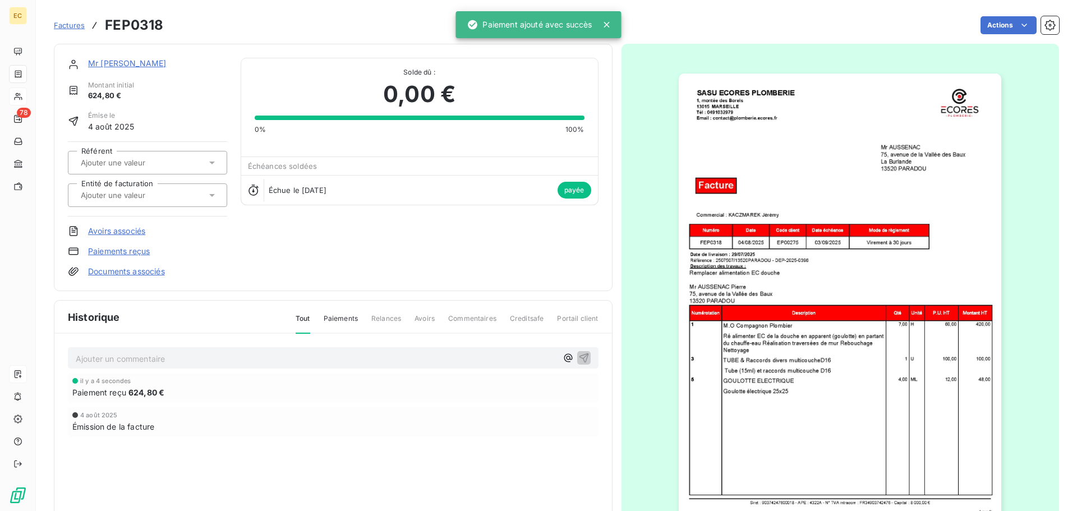
click at [66, 27] on span "Factures" at bounding box center [69, 25] width 31 height 9
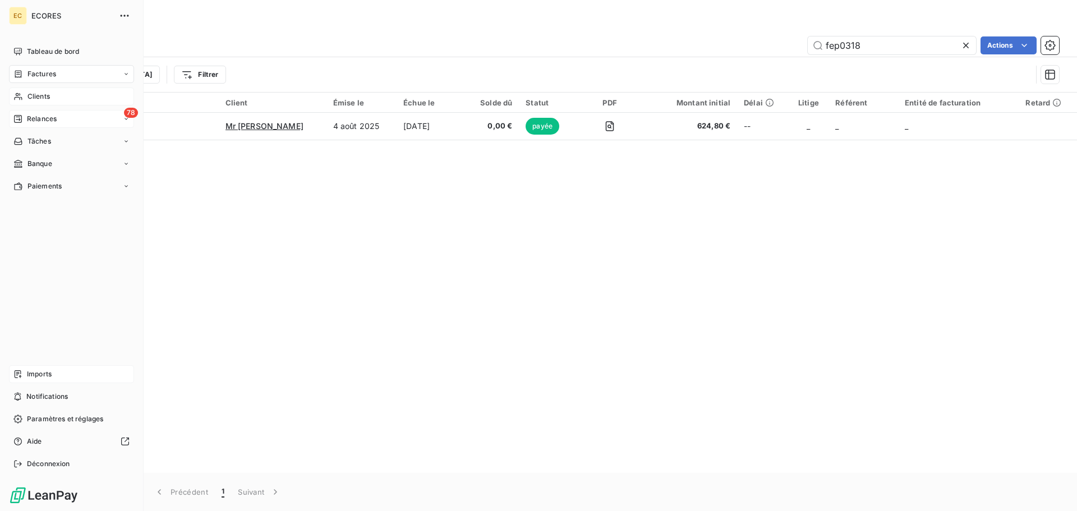
click at [48, 120] on span "Relances" at bounding box center [42, 119] width 30 height 10
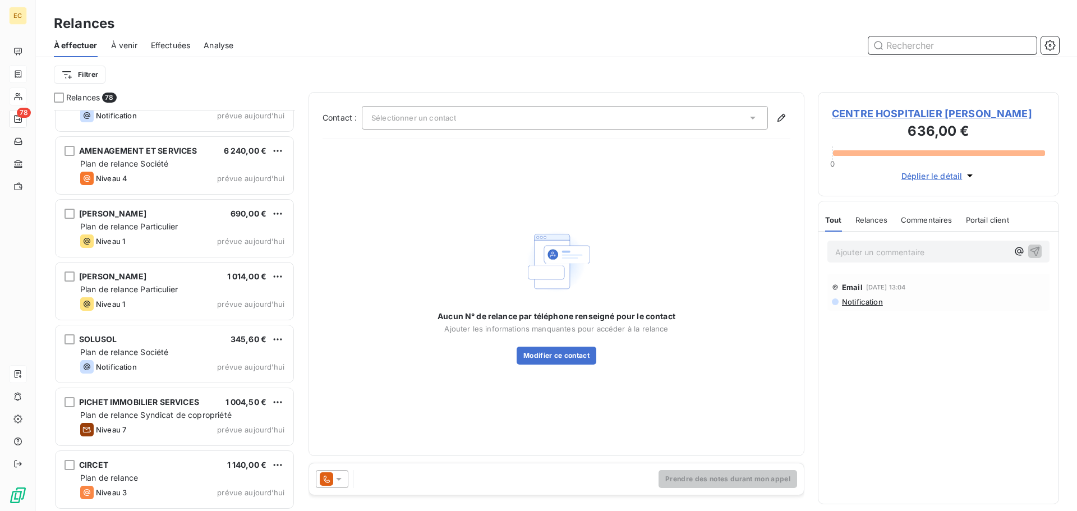
scroll to position [4502, 0]
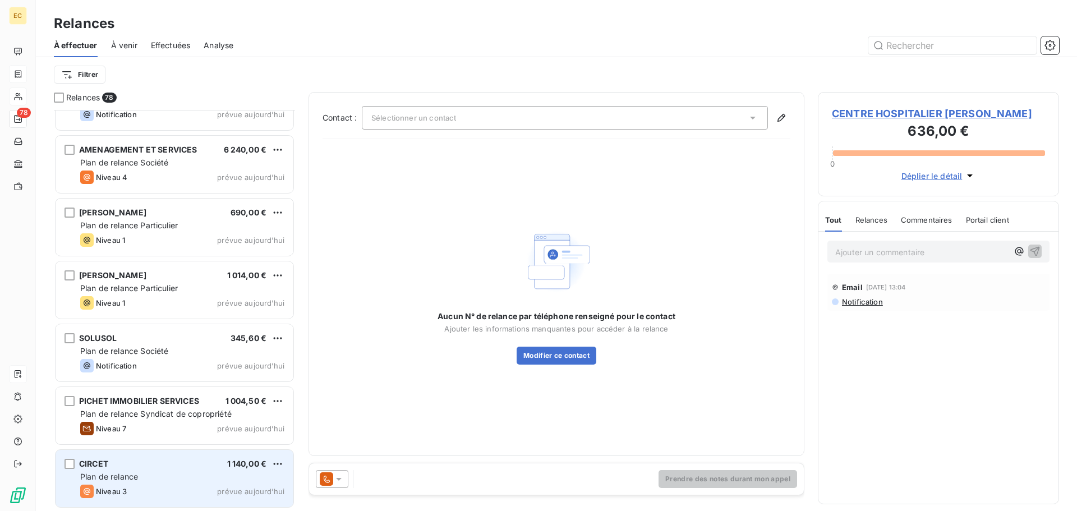
click at [180, 467] on div "CIRCET 1 140,00 €" at bounding box center [182, 464] width 204 height 10
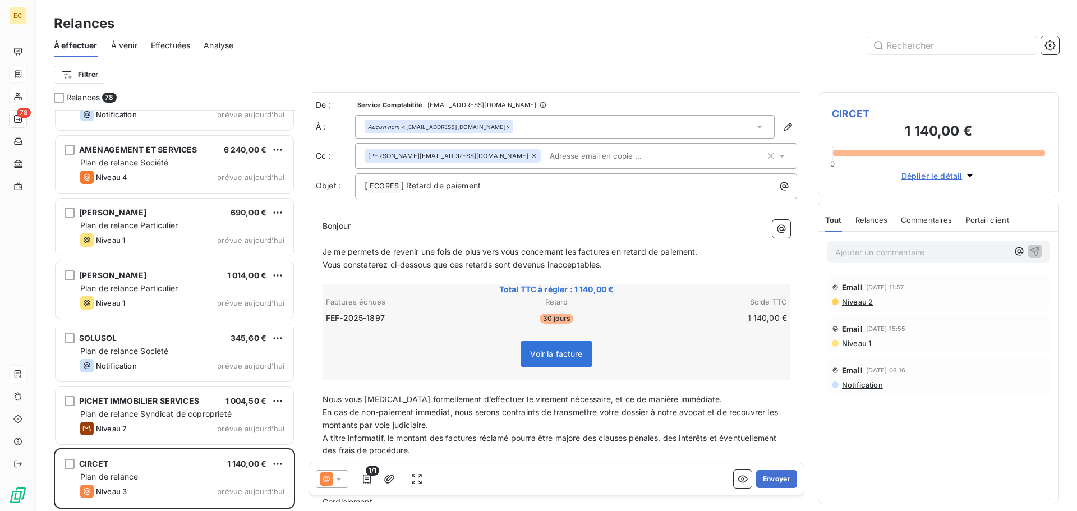
click at [853, 114] on span "CIRCET" at bounding box center [938, 113] width 213 height 15
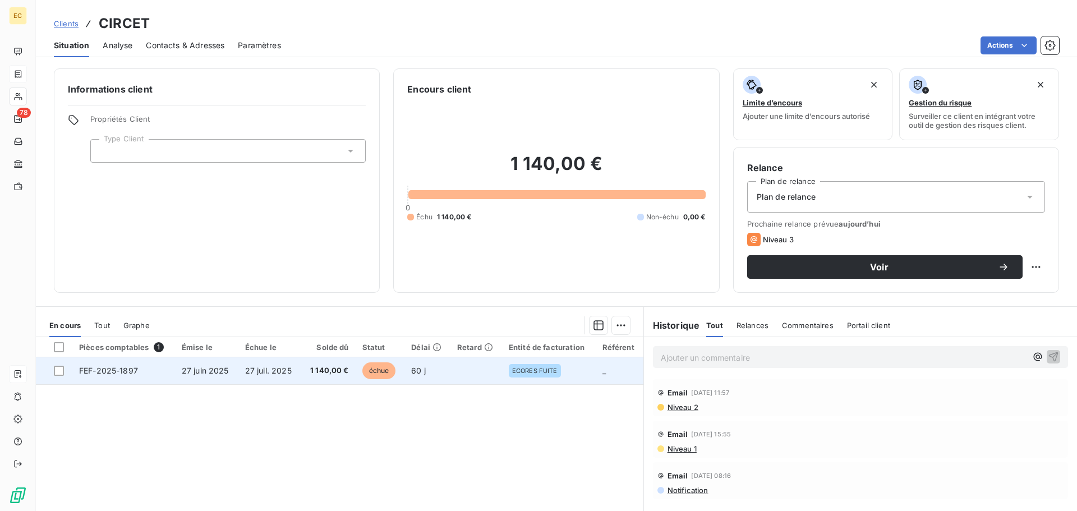
click at [267, 370] on span "27 juil. 2025" at bounding box center [268, 371] width 47 height 10
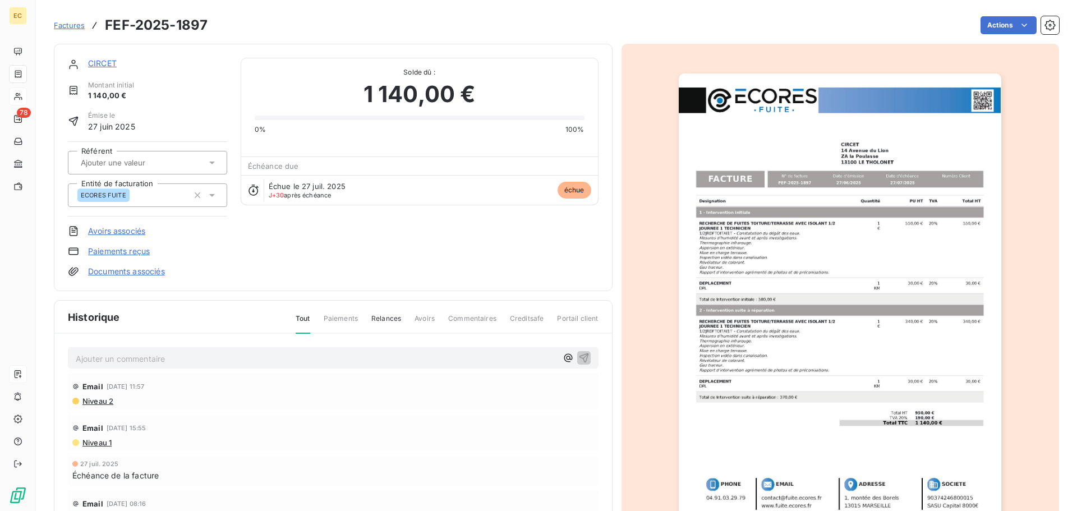
click at [94, 62] on link "CIRCET" at bounding box center [102, 63] width 29 height 10
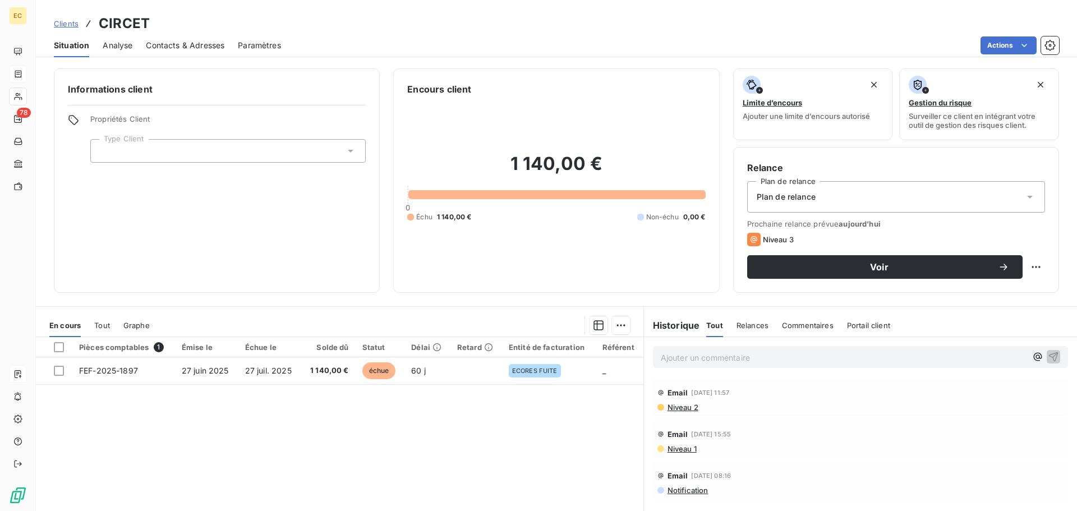
click at [191, 48] on span "Contacts & Adresses" at bounding box center [185, 45] width 79 height 11
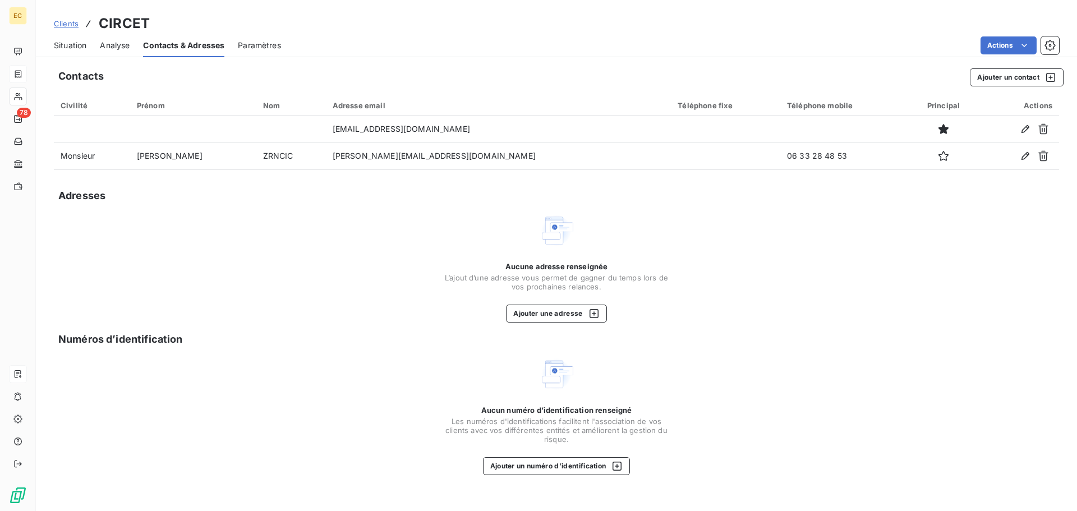
click at [75, 47] on span "Situation" at bounding box center [70, 45] width 33 height 11
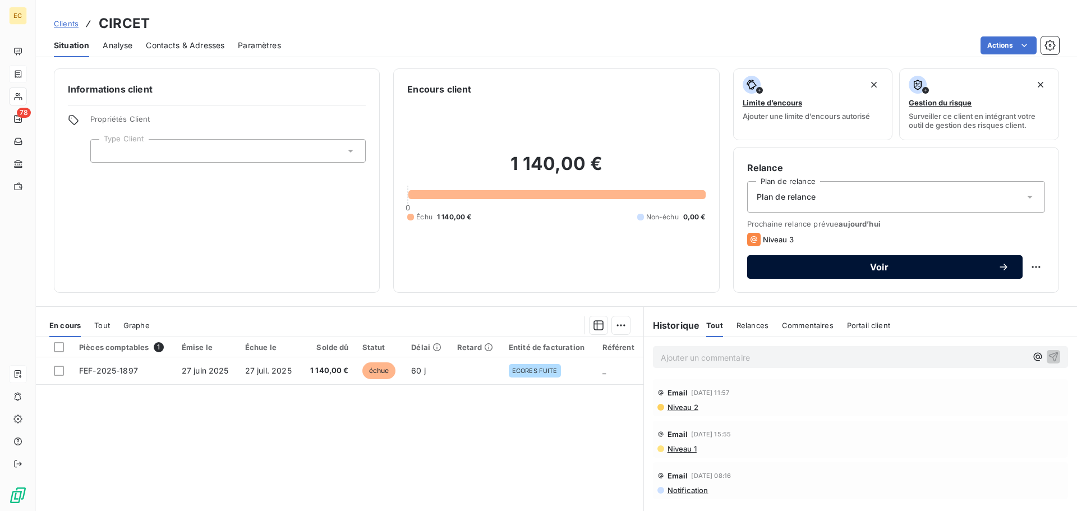
click at [809, 275] on button "Voir" at bounding box center [885, 267] width 276 height 24
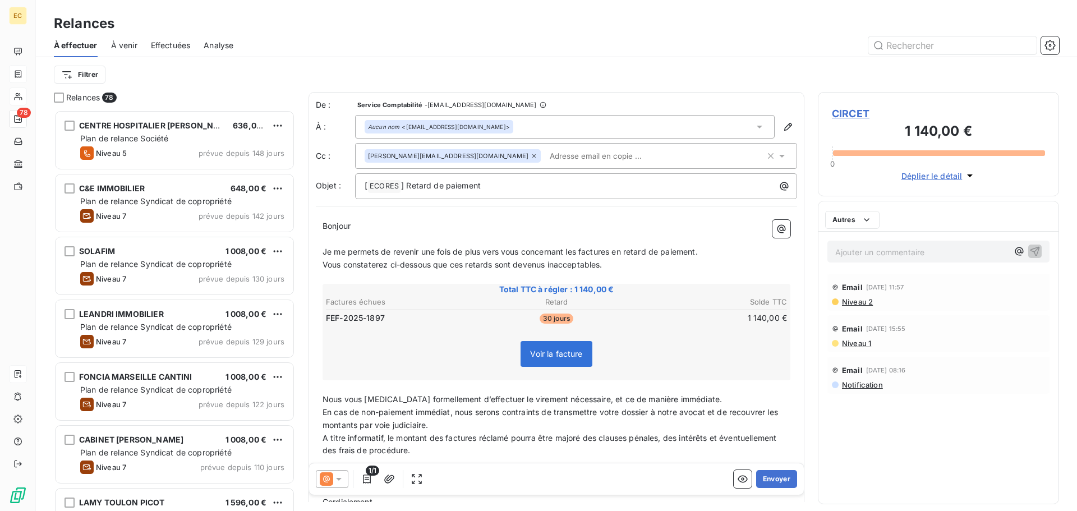
scroll to position [393, 233]
click at [771, 485] on button "Envoyer" at bounding box center [776, 479] width 41 height 18
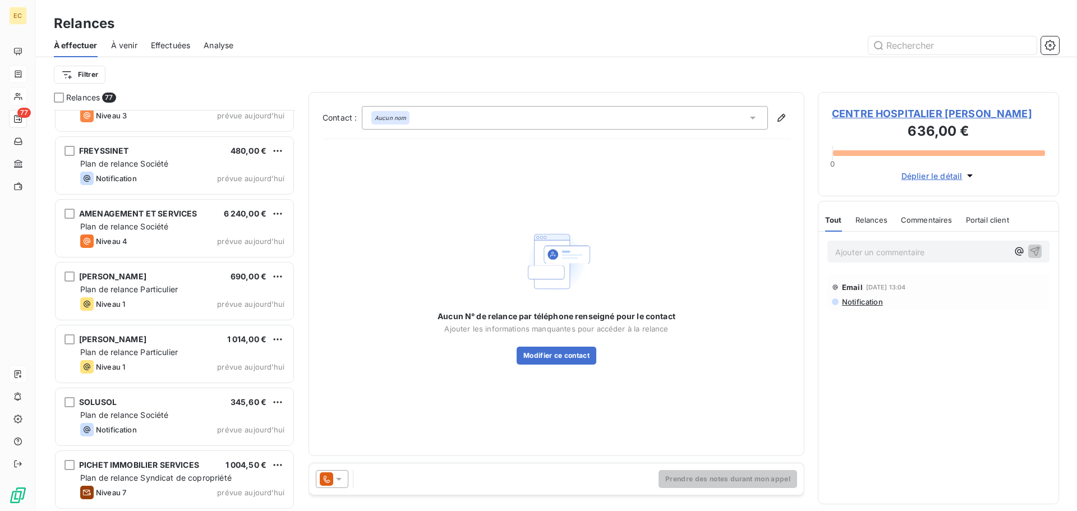
scroll to position [4439, 0]
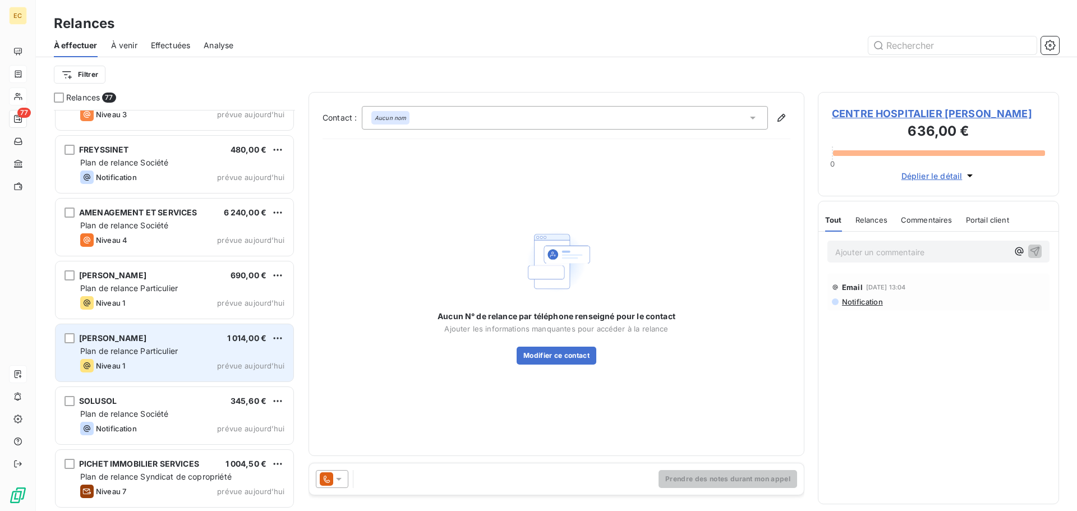
click at [151, 359] on div "Mme BERNASCONI Fréderique 1 014,00 € Plan de relance Particulier Niveau 1 prévu…" at bounding box center [175, 352] width 238 height 57
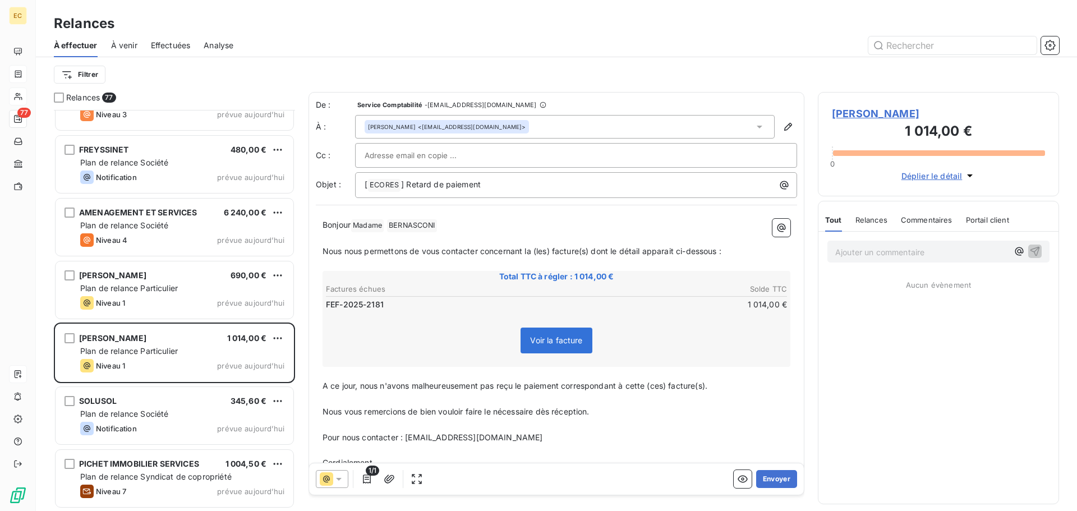
click at [882, 113] on span "Mme BERNASCONI Fréderique" at bounding box center [938, 113] width 213 height 15
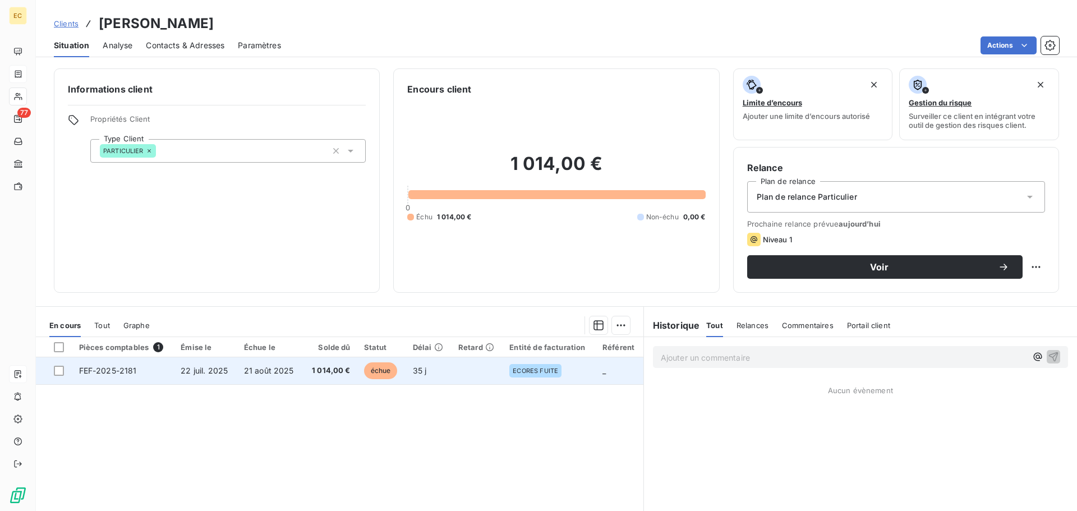
click at [232, 369] on td "22 juil. 2025" at bounding box center [205, 370] width 63 height 27
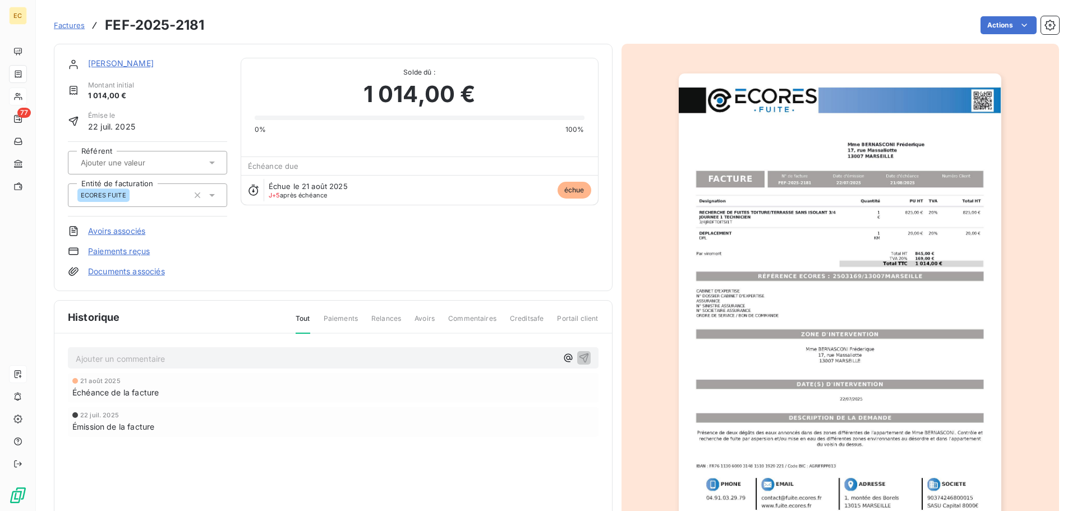
click at [809, 282] on img "button" at bounding box center [840, 302] width 323 height 457
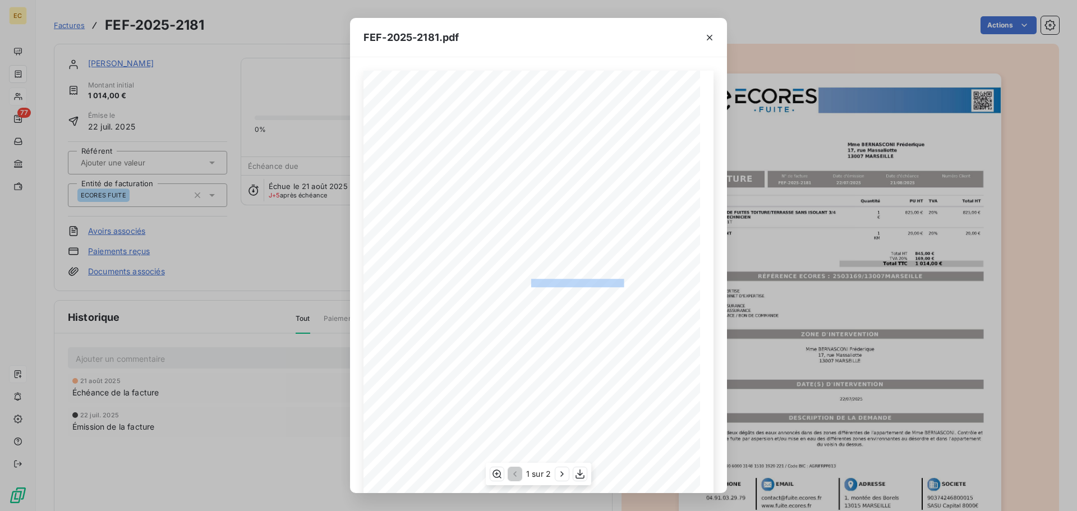
drag, startPoint x: 620, startPoint y: 280, endPoint x: 526, endPoint y: 285, distance: 94.4
click at [526, 285] on span "RÉFÉRENCE ECORES : 2503169/13007MARSEILLE" at bounding box center [539, 282] width 172 height 6
copy span "2503169/13007MARSEILLE"
click at [708, 36] on icon "button" at bounding box center [710, 38] width 6 height 6
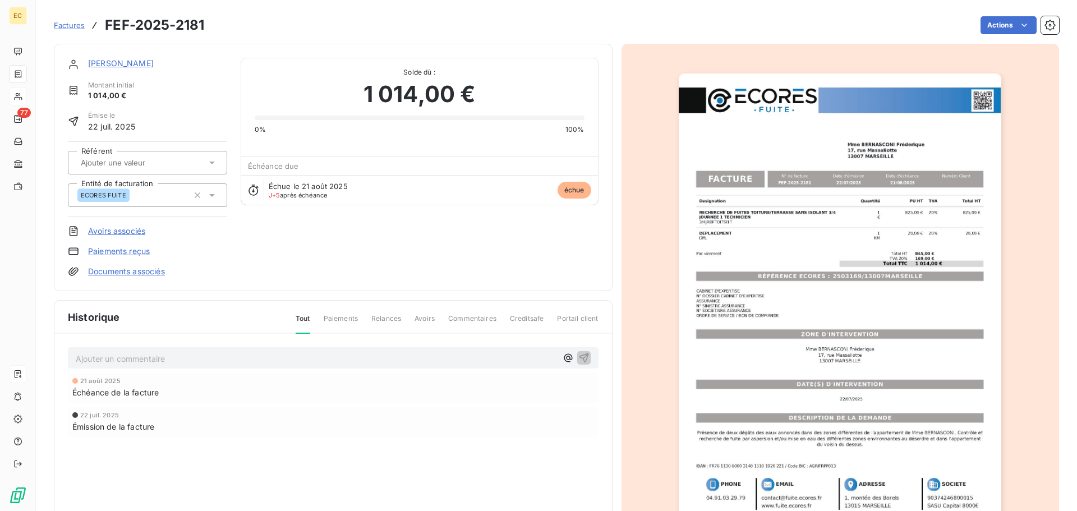
click at [69, 27] on span "Factures" at bounding box center [69, 25] width 31 height 9
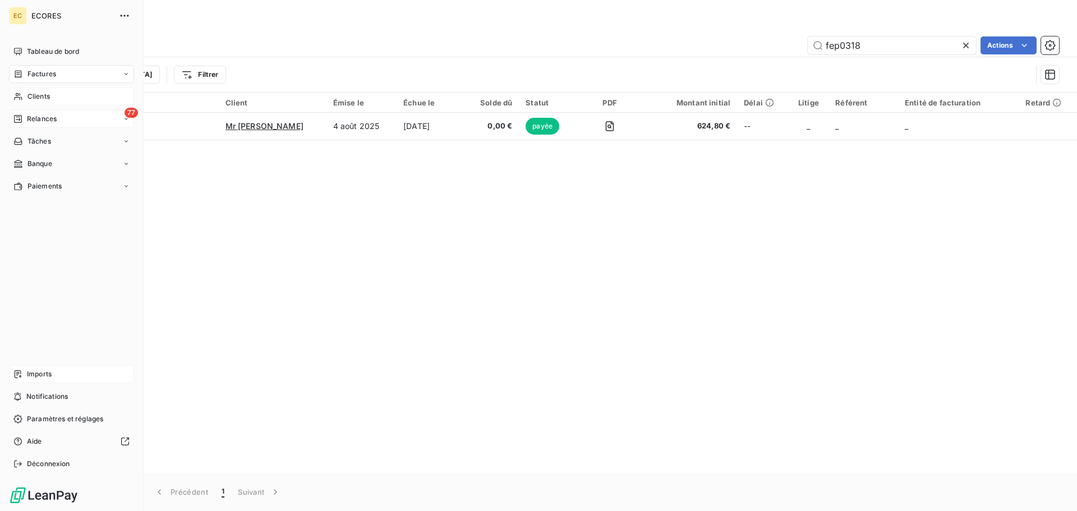
click at [29, 122] on span "Relances" at bounding box center [42, 119] width 30 height 10
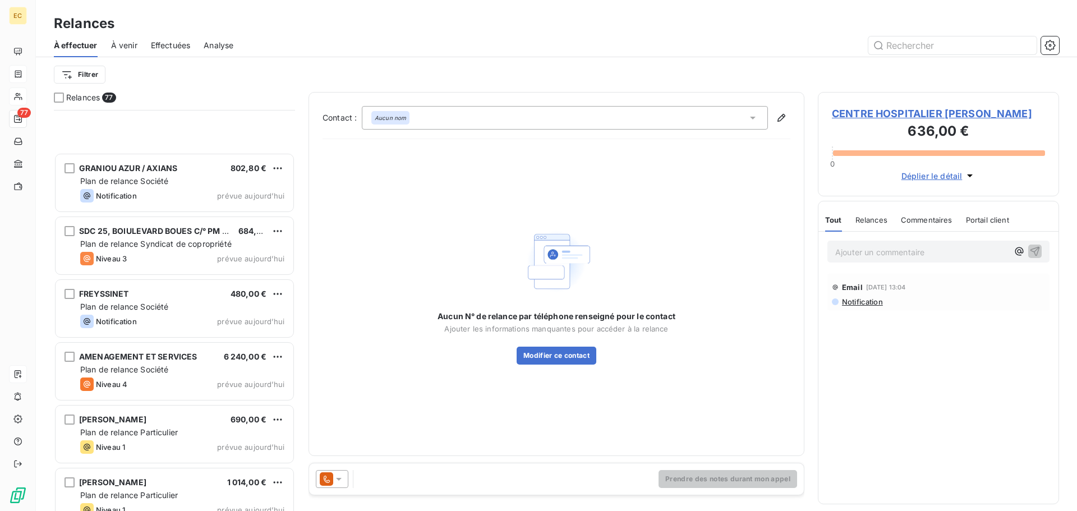
scroll to position [4439, 0]
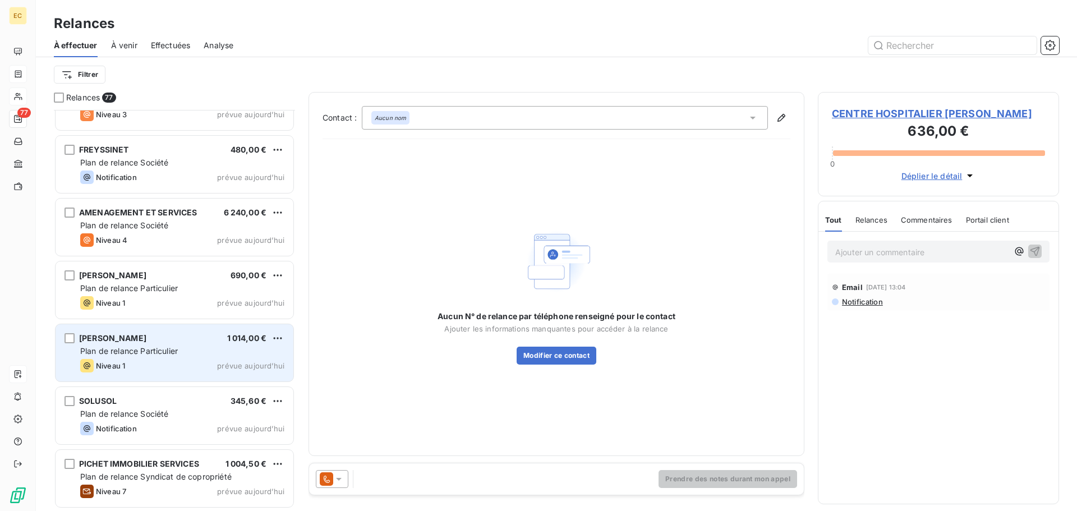
click at [168, 363] on div "Niveau 1 prévue aujourd’hui" at bounding box center [182, 365] width 204 height 13
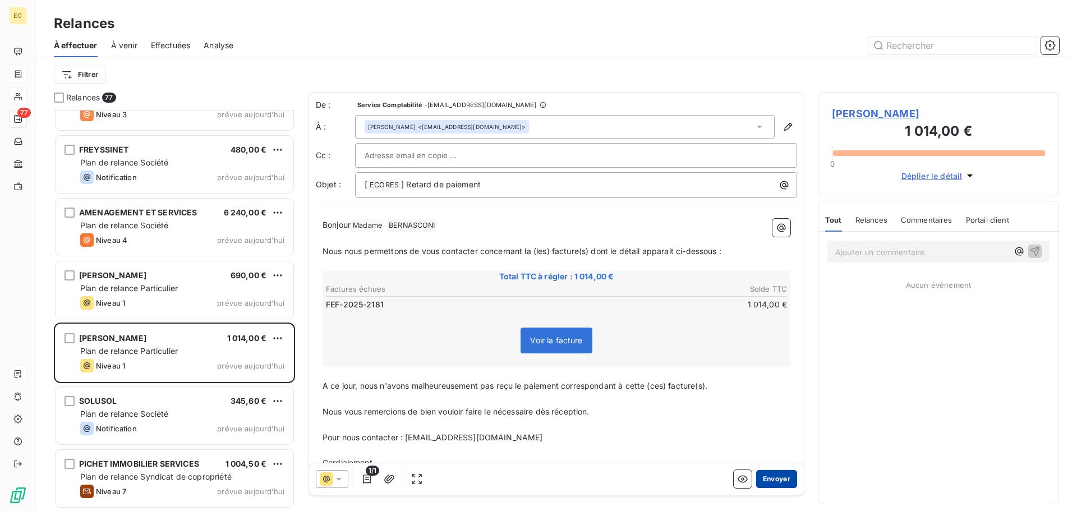
click at [762, 483] on button "Envoyer" at bounding box center [776, 479] width 41 height 18
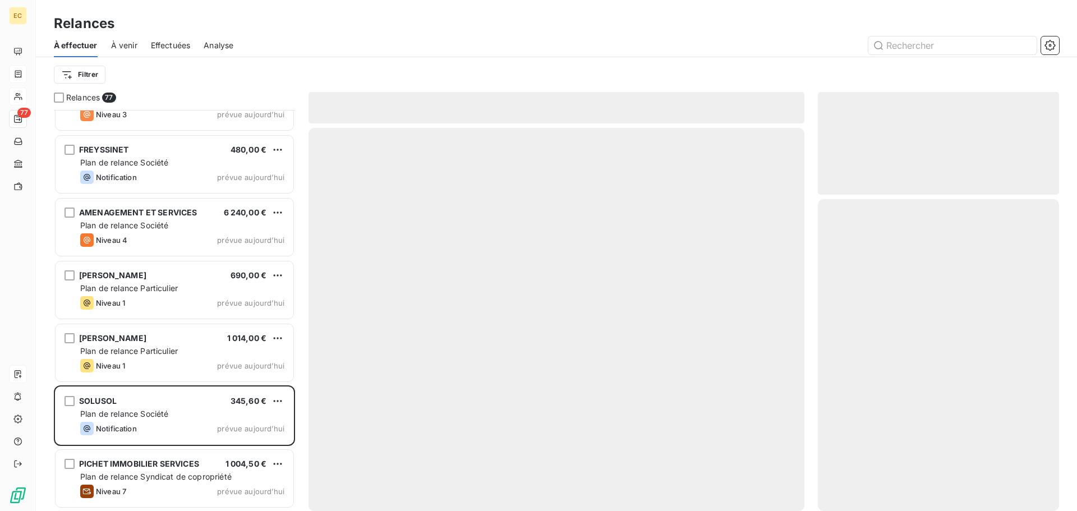
scroll to position [4376, 0]
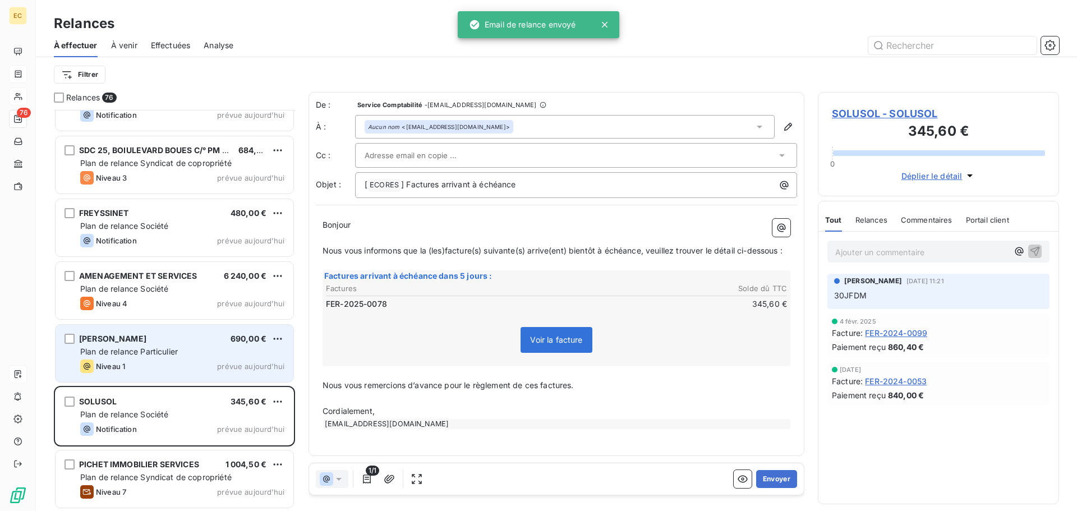
click at [169, 346] on div "Plan de relance Particulier" at bounding box center [182, 351] width 204 height 11
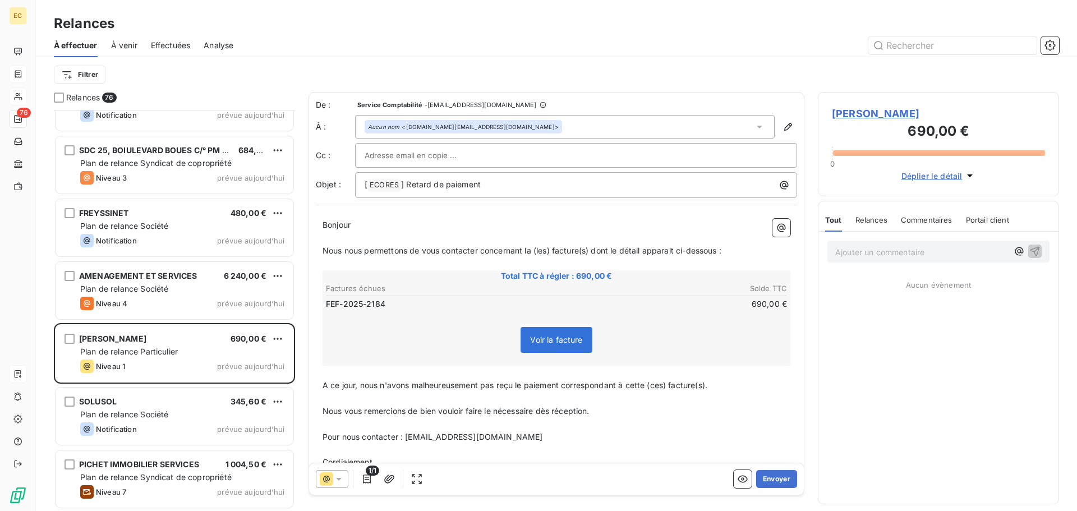
click at [879, 113] on span "Mr MEYNIER Anthony" at bounding box center [938, 113] width 213 height 15
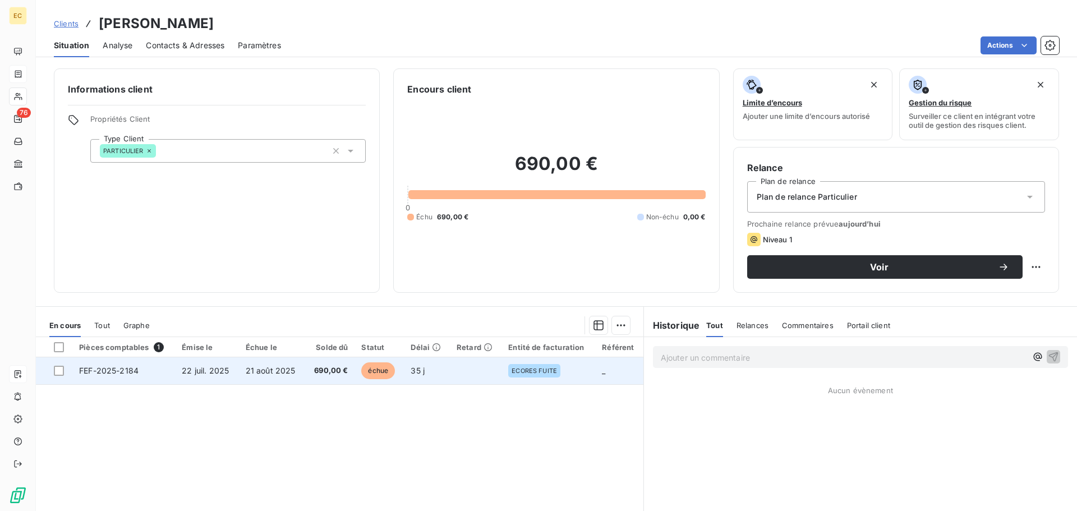
click at [284, 373] on span "21 août 2025" at bounding box center [271, 371] width 50 height 10
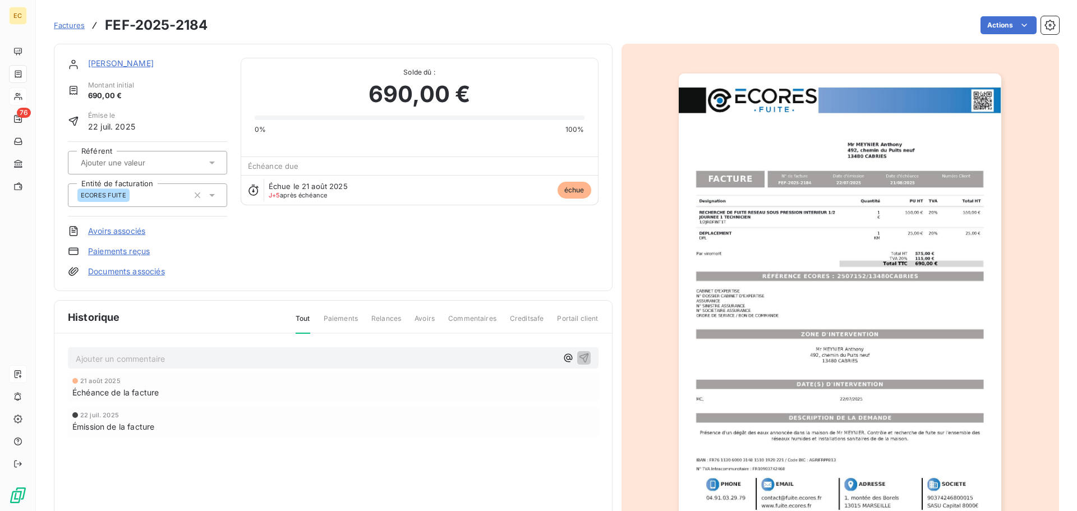
click at [827, 283] on img "button" at bounding box center [840, 302] width 323 height 457
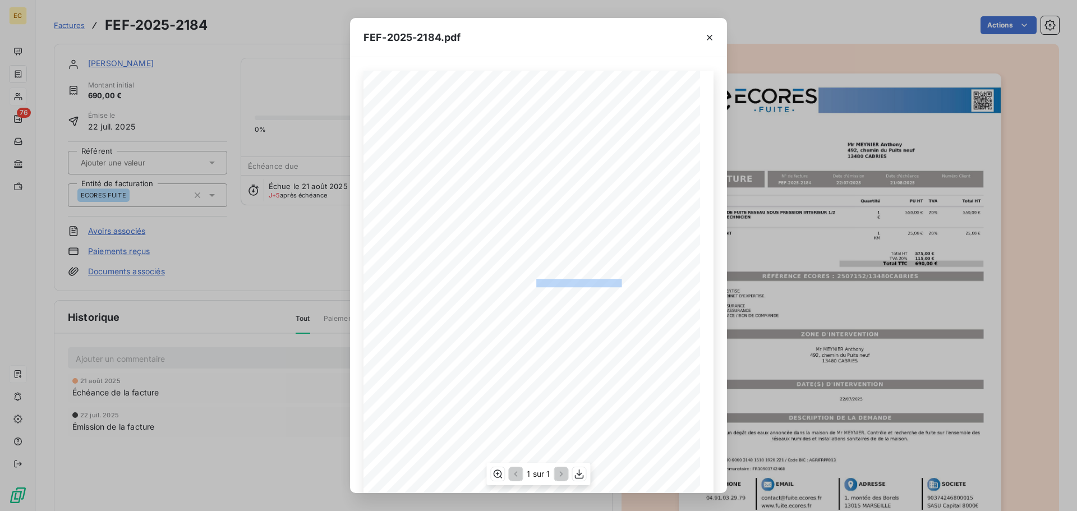
drag, startPoint x: 615, startPoint y: 282, endPoint x: 540, endPoint y: 279, distance: 74.7
click at [532, 282] on span "RÉFÉRENCE ECORES : 2507152/13480CABRIES" at bounding box center [540, 282] width 164 height 6
copy span "2507152/13480CABRIES"
click at [708, 38] on icon "button" at bounding box center [709, 37] width 11 height 11
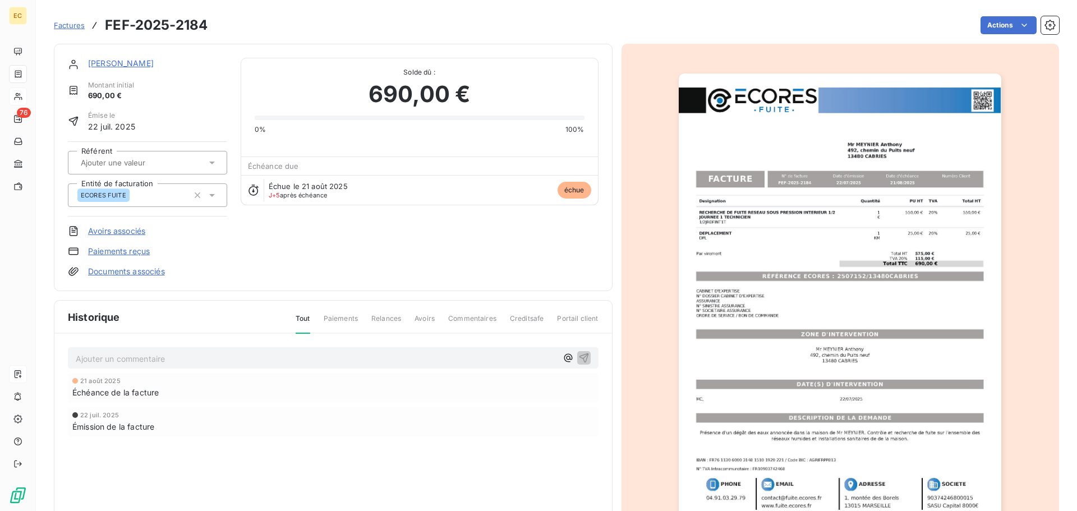
click at [154, 63] on link "Mr MEYNIER Anthony" at bounding box center [121, 63] width 66 height 10
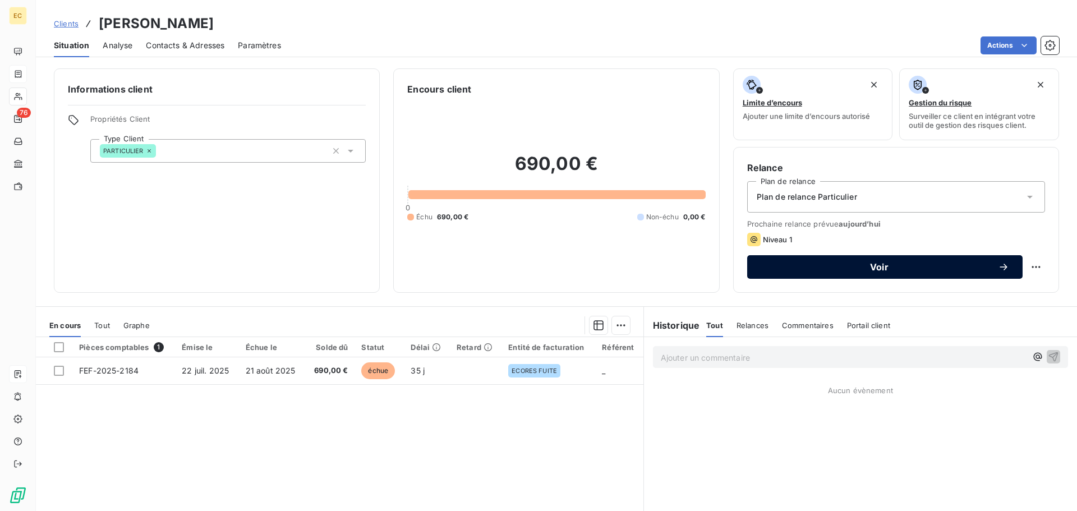
click at [828, 270] on span "Voir" at bounding box center [879, 267] width 237 height 9
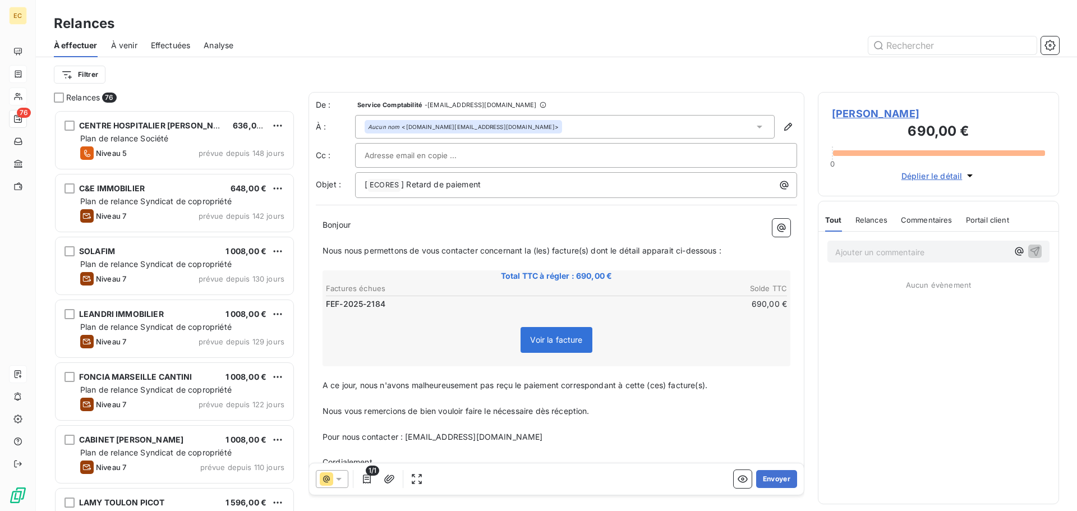
scroll to position [393, 233]
click at [764, 476] on button "Envoyer" at bounding box center [776, 479] width 41 height 18
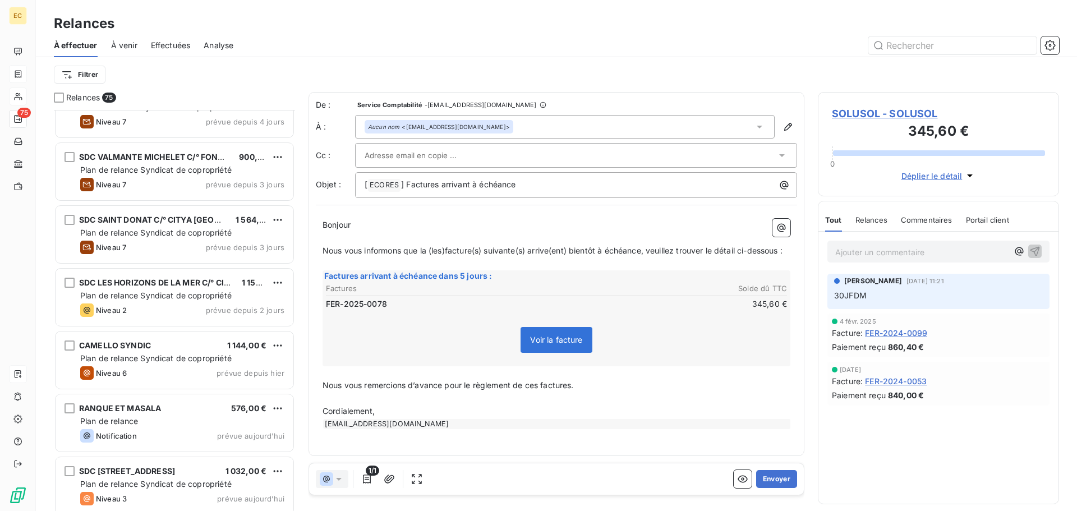
scroll to position [4313, 0]
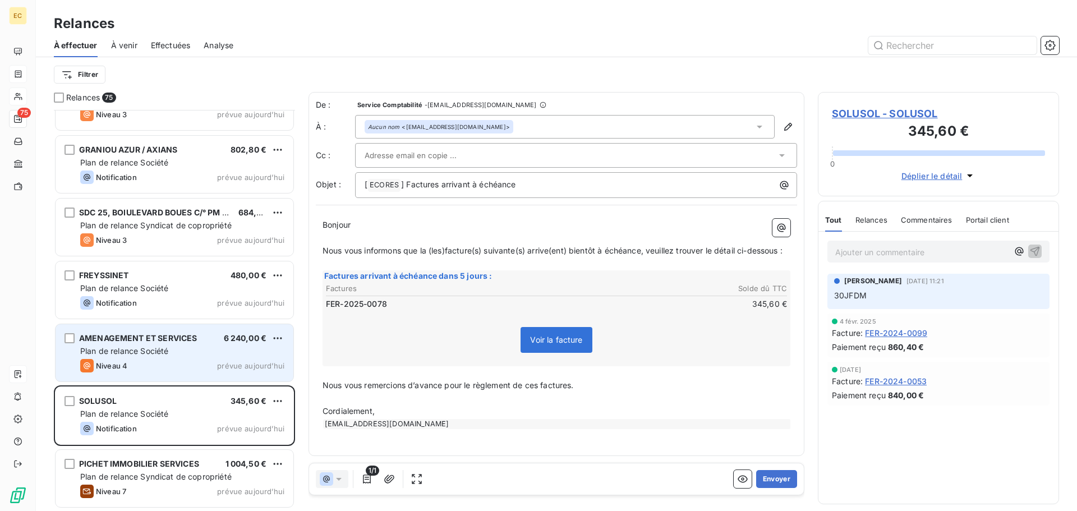
click at [166, 359] on div "Niveau 4 prévue aujourd’hui" at bounding box center [182, 365] width 204 height 13
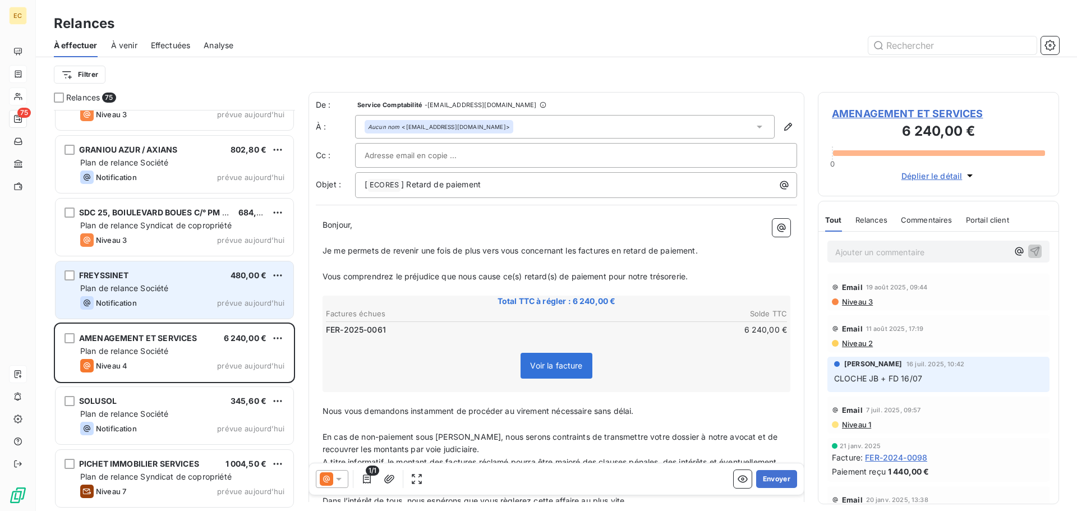
click at [159, 285] on span "Plan de relance Société" at bounding box center [124, 288] width 88 height 10
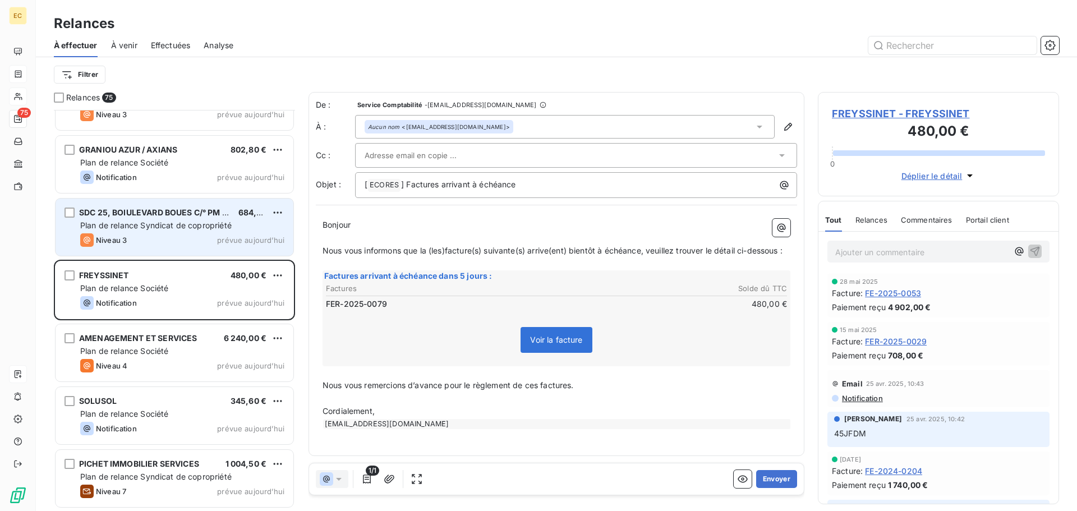
click at [166, 227] on span "Plan de relance Syndicat de copropriété" at bounding box center [156, 226] width 152 height 10
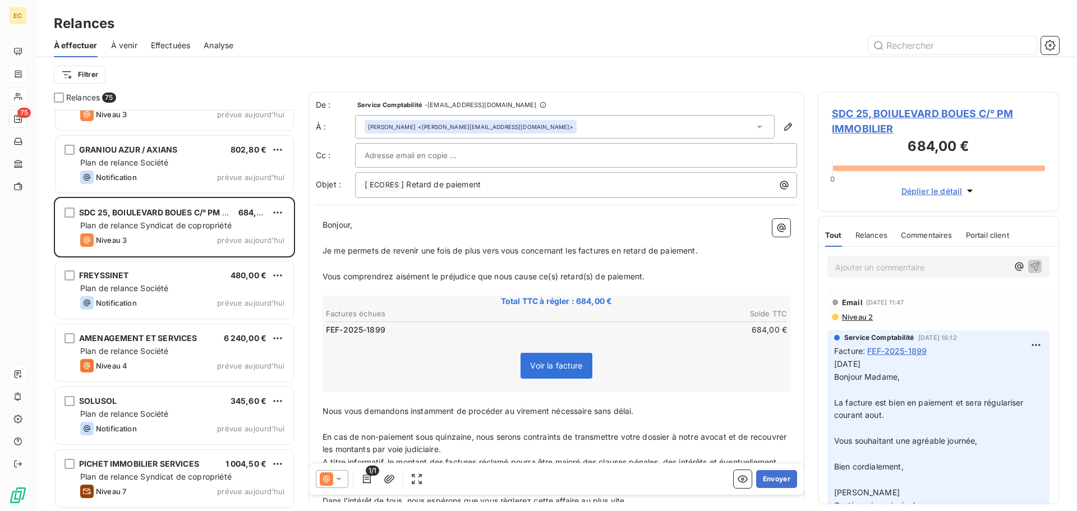
click at [854, 127] on span "SDC 25, BOIULEVARD BOUES C/° PM IMMOBILIER" at bounding box center [938, 121] width 213 height 30
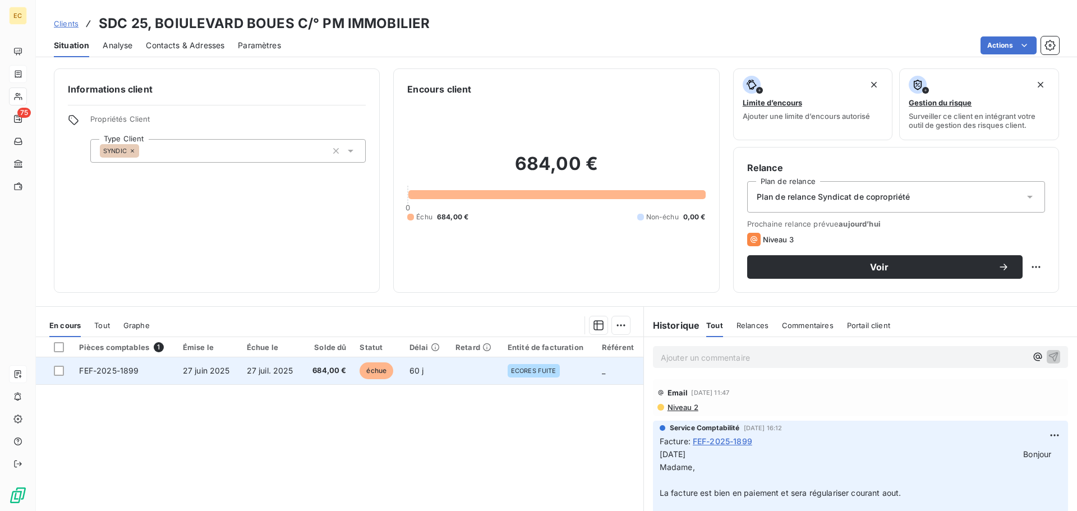
click at [263, 372] on span "27 juil. 2025" at bounding box center [270, 371] width 47 height 10
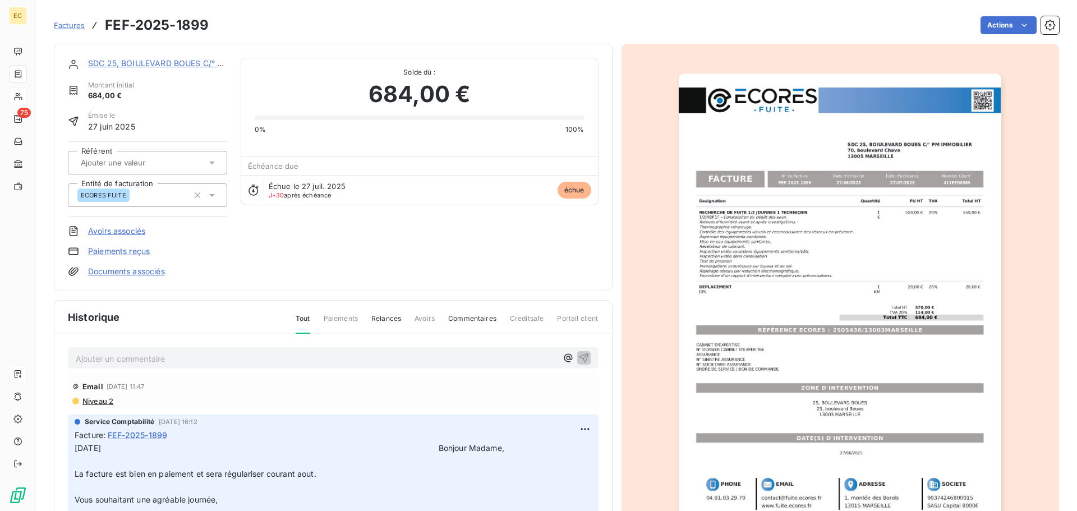
click at [823, 325] on img "button" at bounding box center [840, 302] width 323 height 457
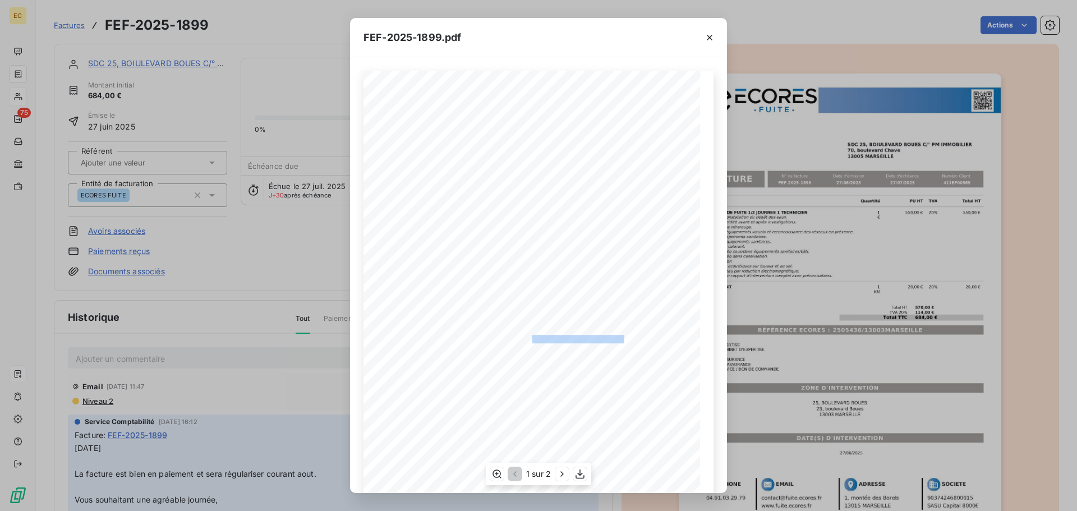
drag, startPoint x: 619, startPoint y: 340, endPoint x: 528, endPoint y: 335, distance: 91.0
click at [528, 335] on span "RÉFÉRENCE ECORES : 2505436/13003MARSEILLE" at bounding box center [539, 338] width 172 height 6
copy span "2505436/13003MARSEILLE"
click at [707, 35] on icon "button" at bounding box center [709, 37] width 11 height 11
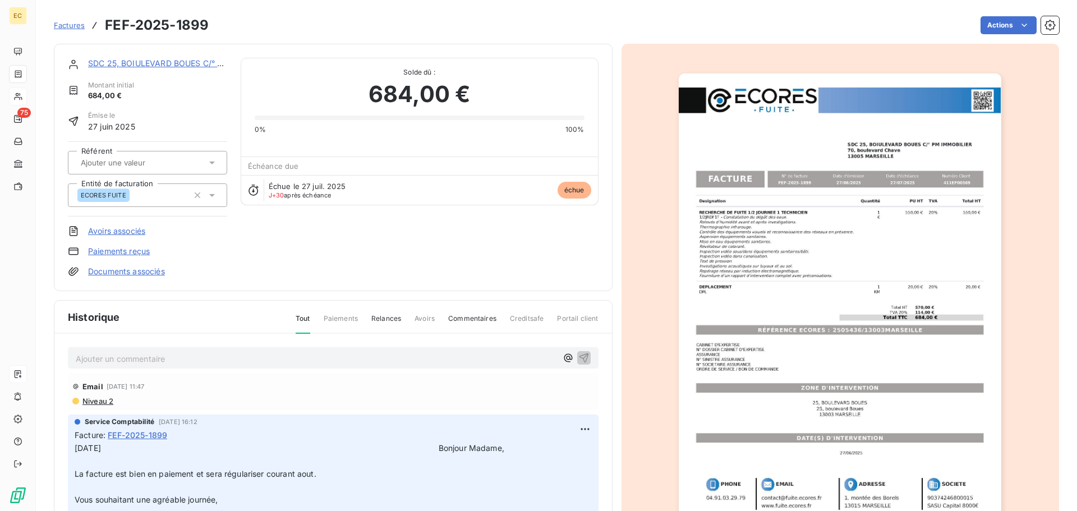
click at [151, 62] on link "SDC 25, BOIULEVARD BOUES C/° PM IMMOBILIER" at bounding box center [183, 63] width 191 height 10
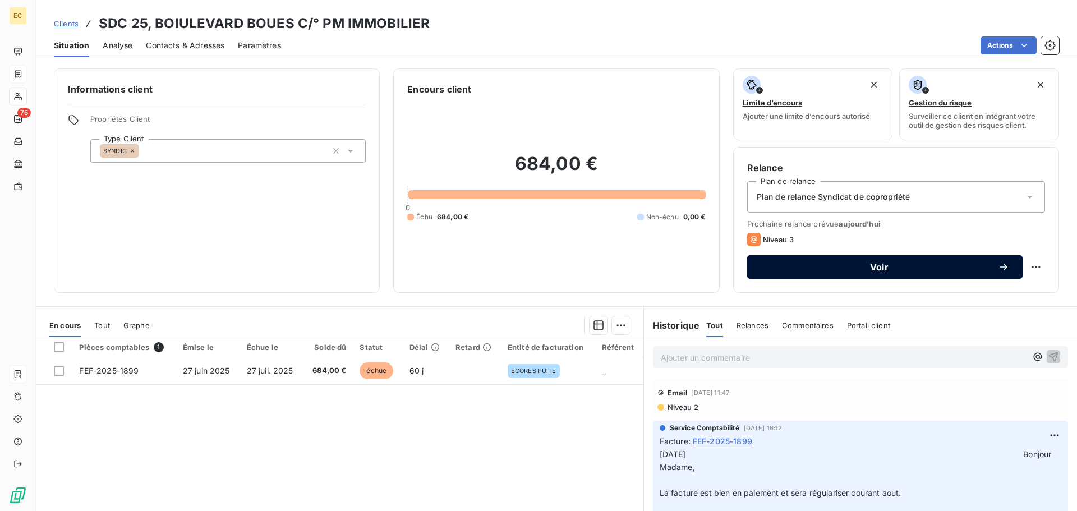
click at [885, 268] on span "Voir" at bounding box center [879, 267] width 237 height 9
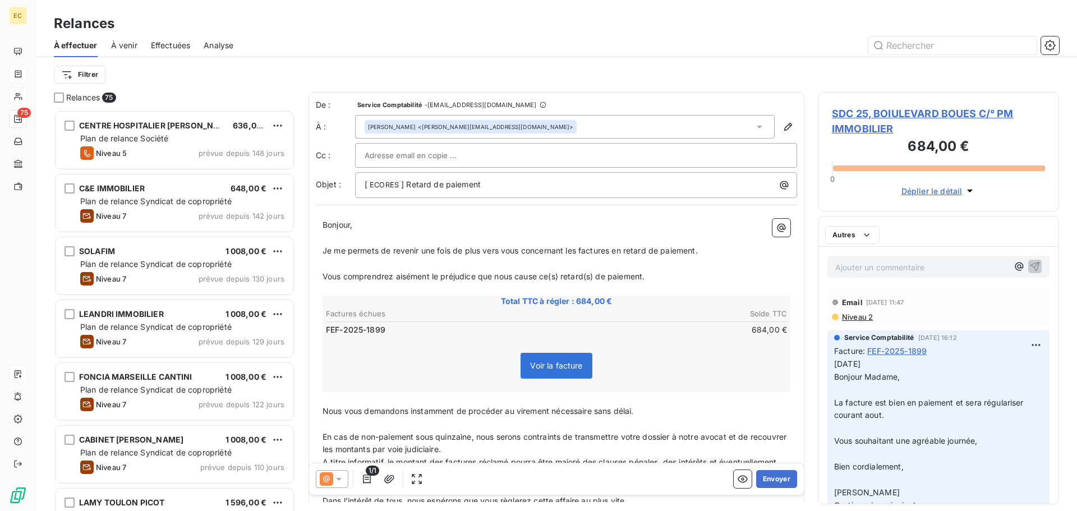
scroll to position [393, 233]
click at [769, 479] on button "Envoyer" at bounding box center [776, 479] width 41 height 18
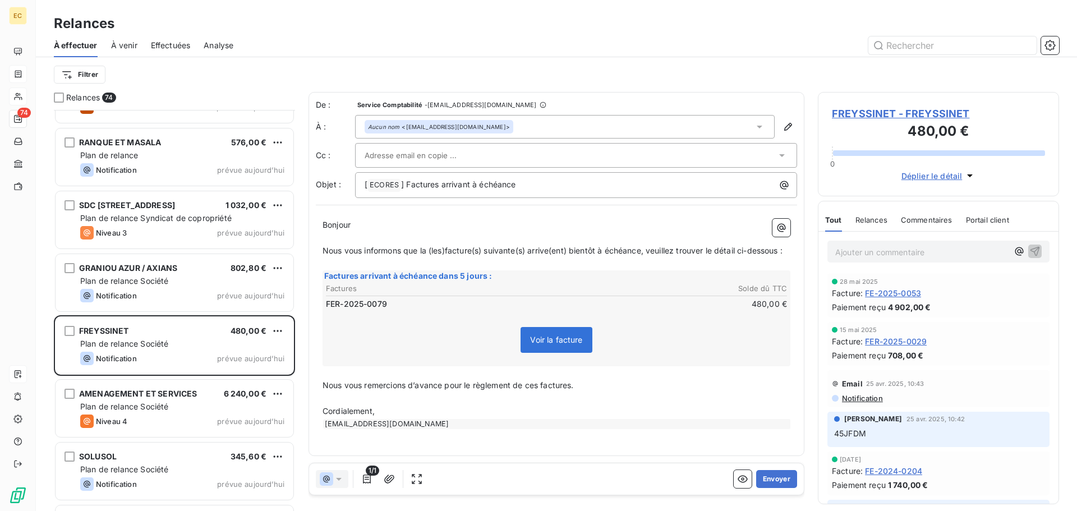
scroll to position [4194, 0]
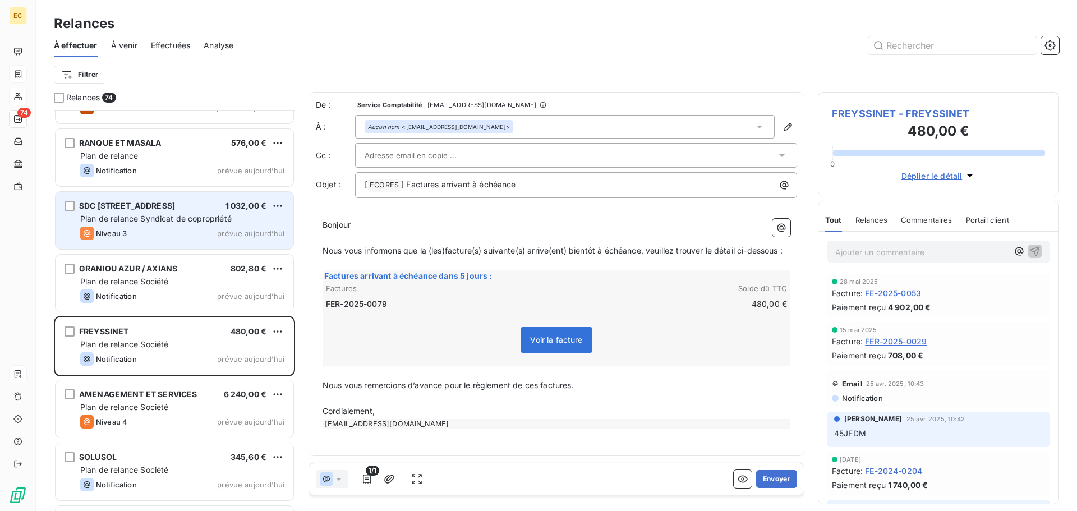
click at [149, 206] on span "SDC 16, RUE DU PANIER / 1 REU DES CORDELELS" at bounding box center [127, 206] width 96 height 10
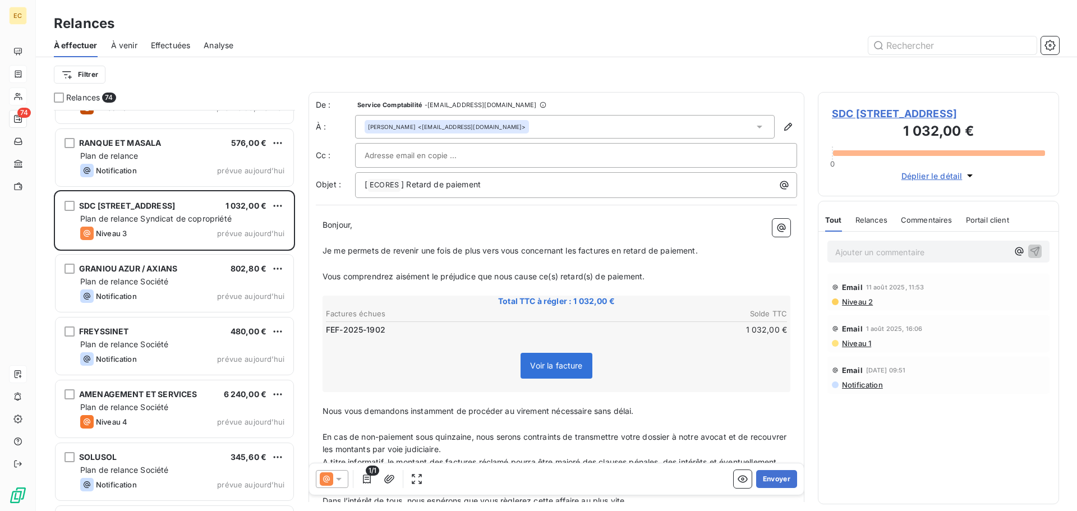
click at [860, 111] on span "SDC 16, RUE DU PANIER / 1 REU DES CORDELELS" at bounding box center [938, 113] width 213 height 15
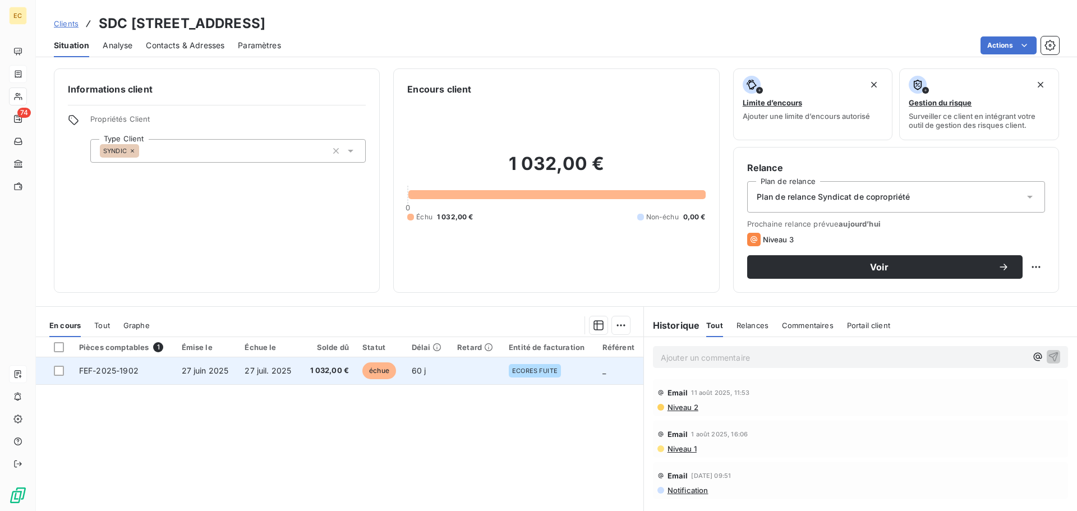
click at [232, 378] on td "27 juin 2025" at bounding box center [206, 370] width 63 height 27
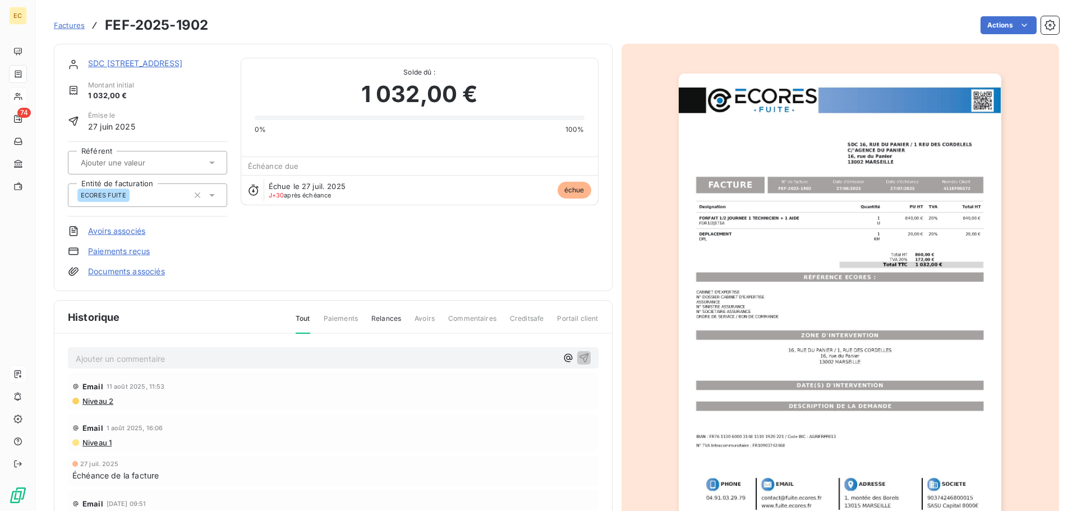
click at [141, 63] on link "SDC 16, RUE DU PANIER / 1 REU DES CORDELELS" at bounding box center [135, 63] width 94 height 10
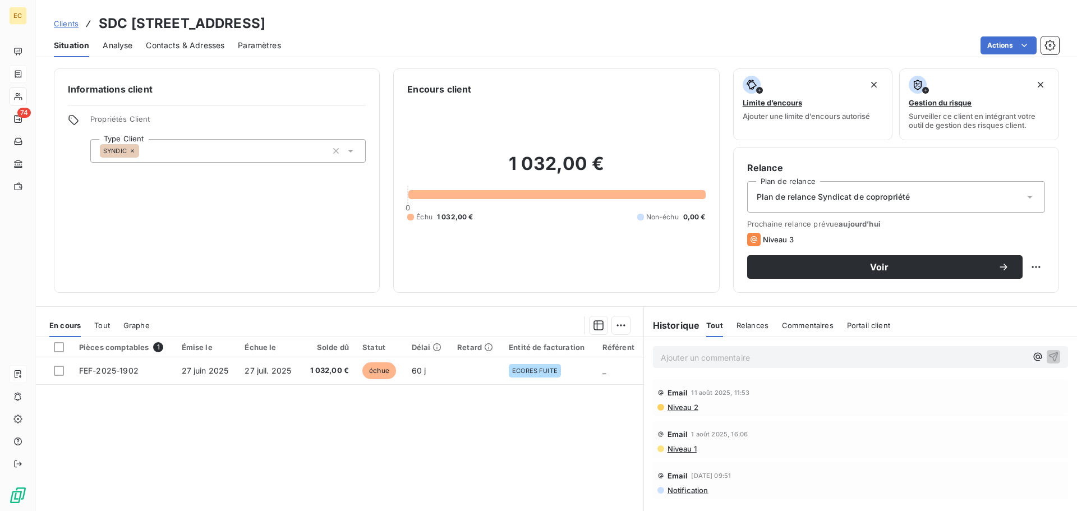
click at [194, 46] on span "Contacts & Adresses" at bounding box center [185, 45] width 79 height 11
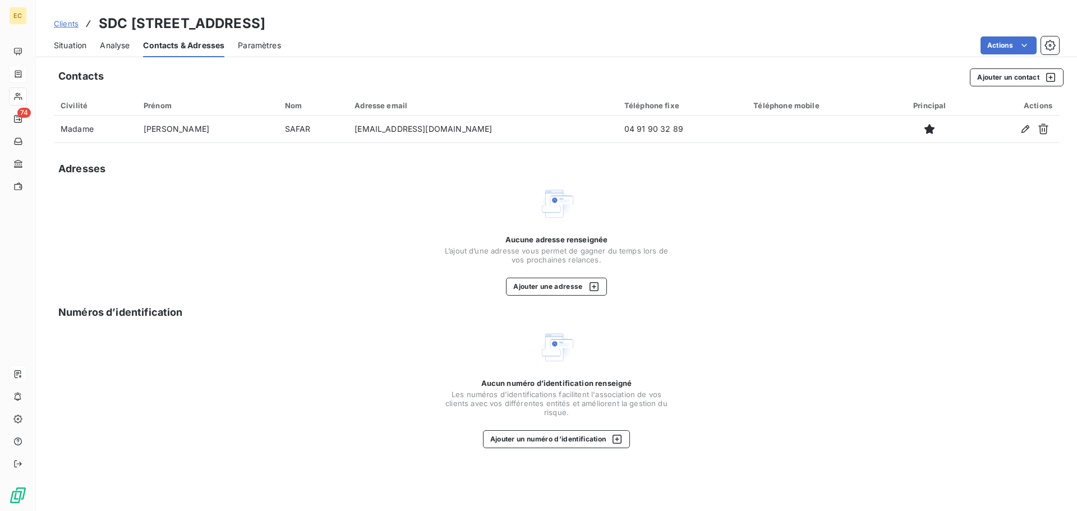
click at [71, 44] on span "Situation" at bounding box center [70, 45] width 33 height 11
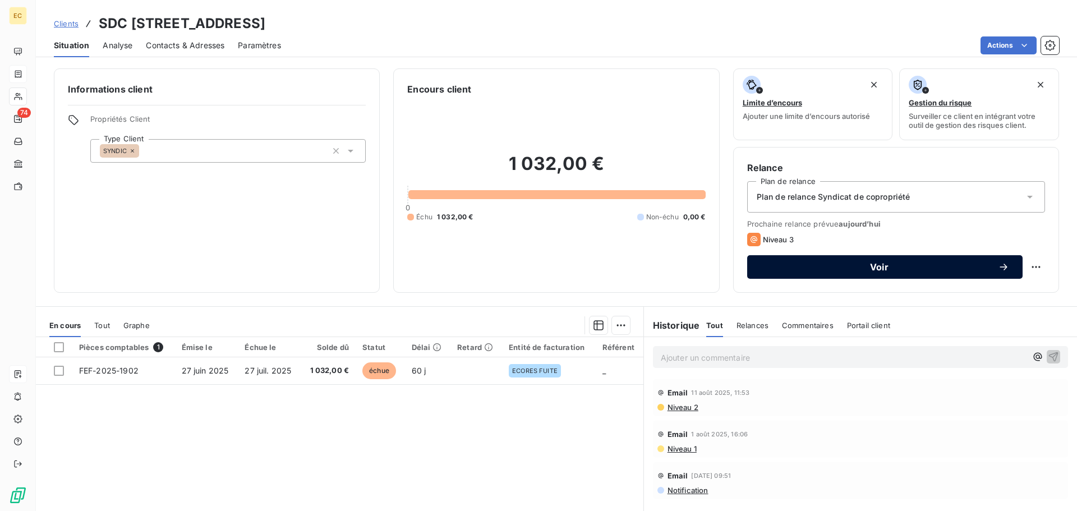
click at [861, 269] on span "Voir" at bounding box center [879, 267] width 237 height 9
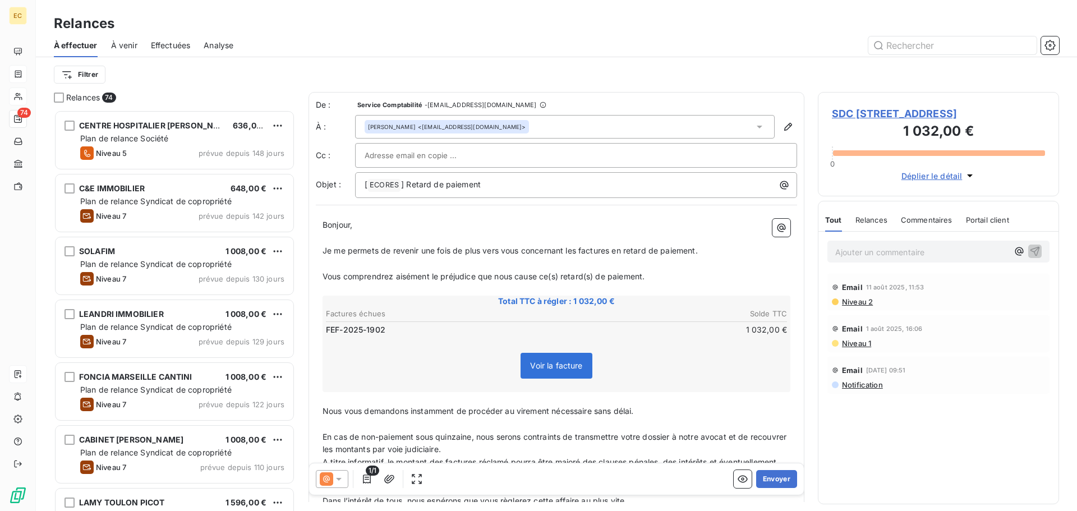
scroll to position [393, 233]
click at [423, 153] on input "text" at bounding box center [425, 155] width 121 height 17
paste input "deborah.safar@agencedupanier.com"
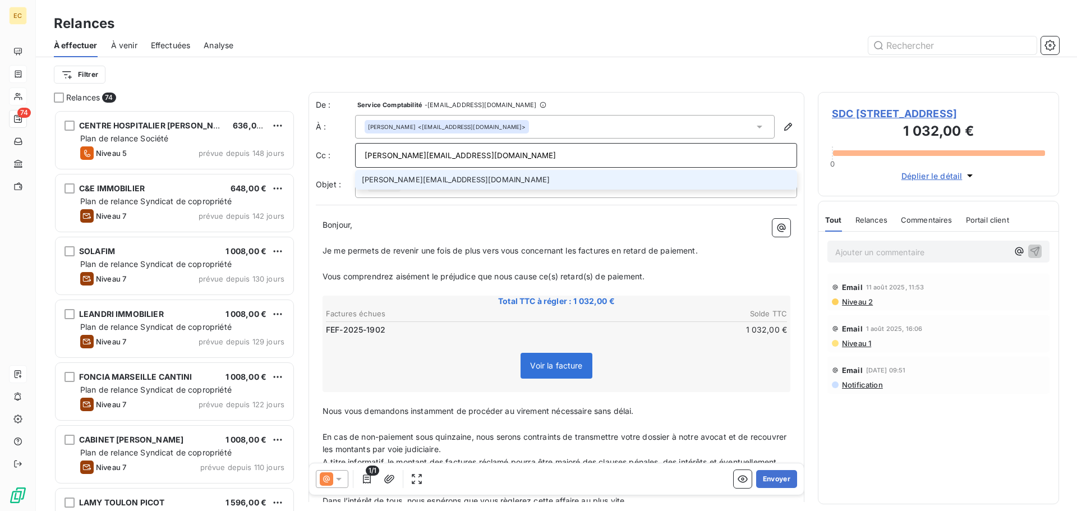
type input "deborah.safar@agencedupanier.com"
click at [431, 180] on li "deborah.safar@agencedupanier.com" at bounding box center [576, 180] width 442 height 20
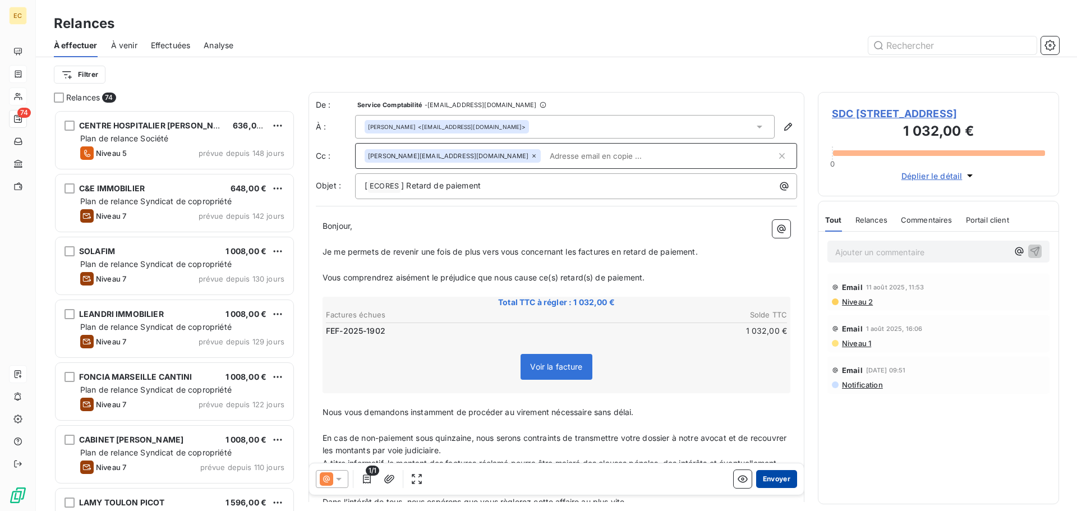
click at [774, 481] on button "Envoyer" at bounding box center [776, 479] width 41 height 18
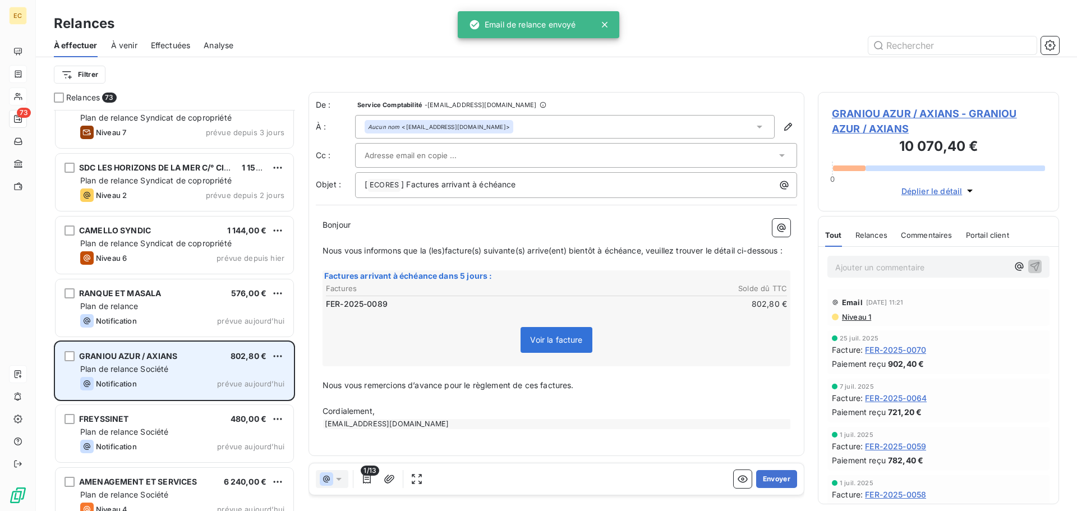
scroll to position [4019, 0]
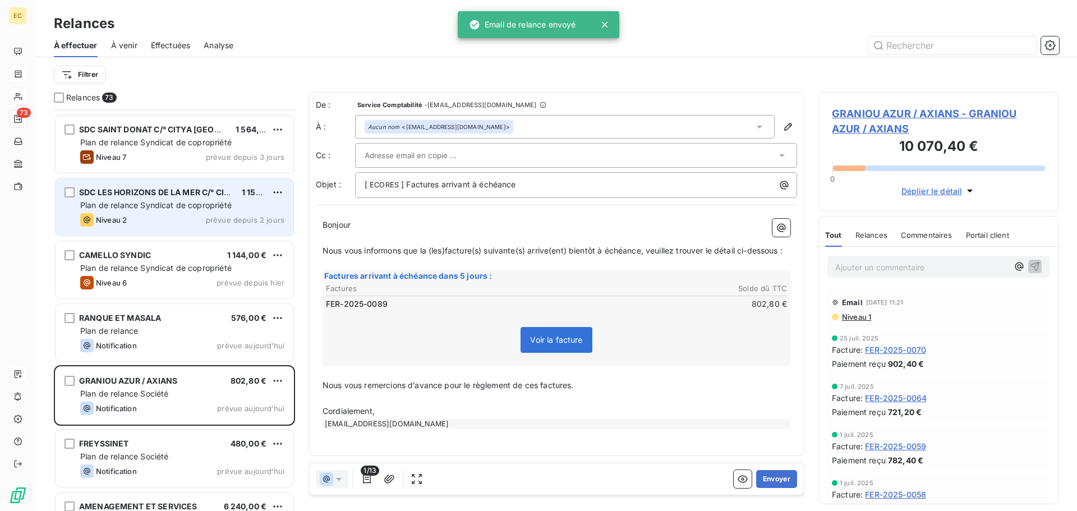
click at [174, 208] on span "Plan de relance Syndicat de copropriété" at bounding box center [156, 205] width 152 height 10
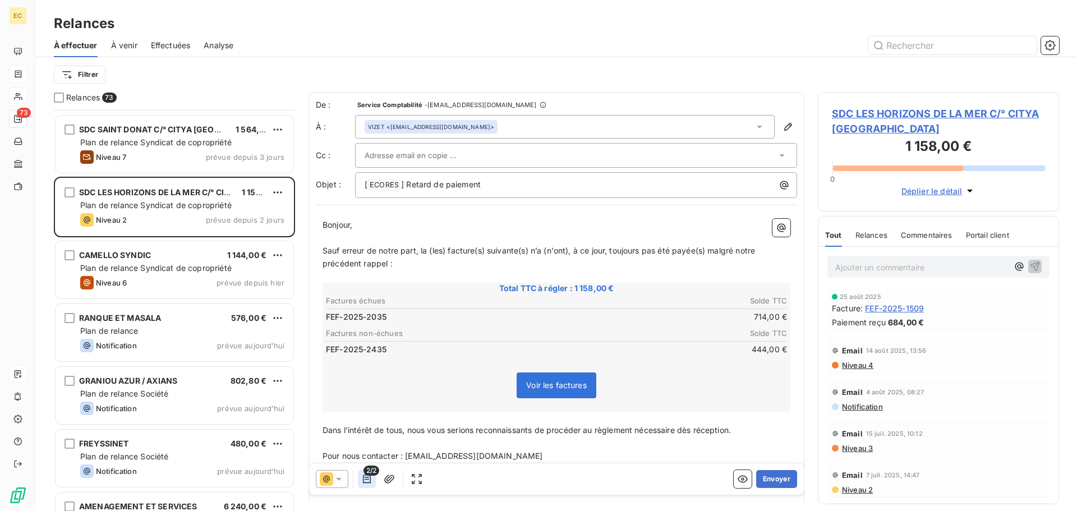
click at [365, 480] on icon "button" at bounding box center [366, 479] width 11 height 11
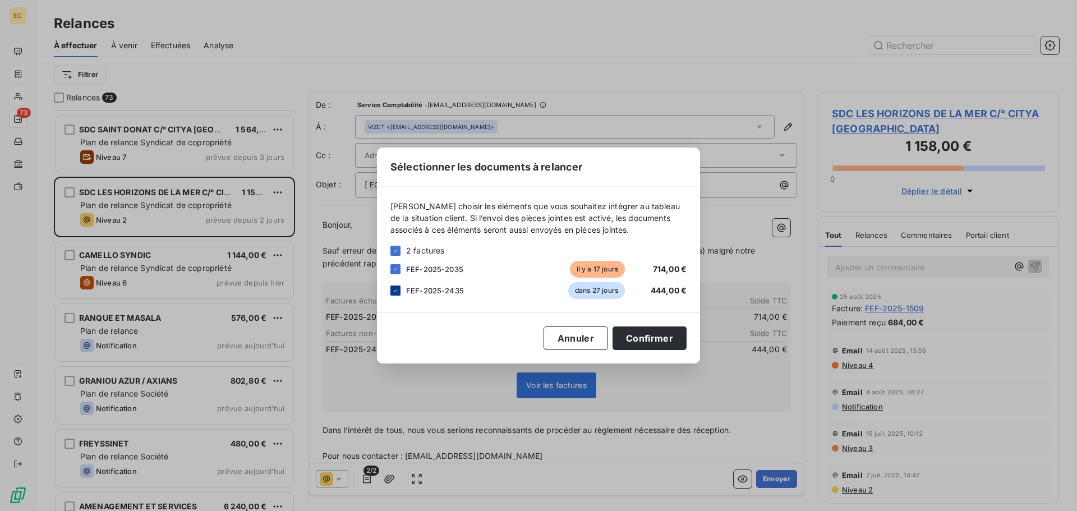
click at [396, 291] on icon at bounding box center [395, 291] width 3 height 2
click at [645, 342] on button "Confirmer" at bounding box center [650, 339] width 74 height 24
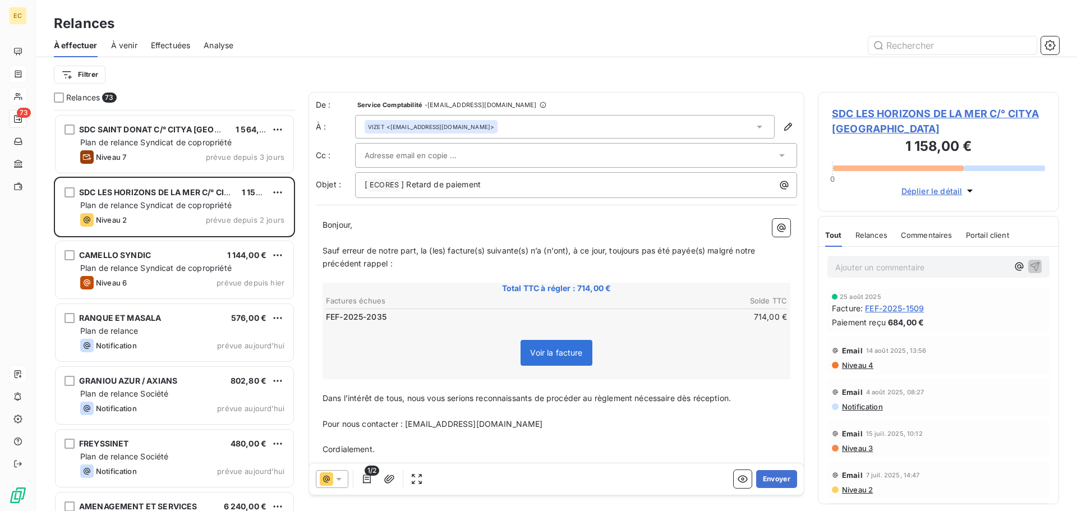
click at [867, 117] on span "SDC LES HORIZONS DE LA MER C/° CITYA SOGEMA" at bounding box center [938, 121] width 213 height 30
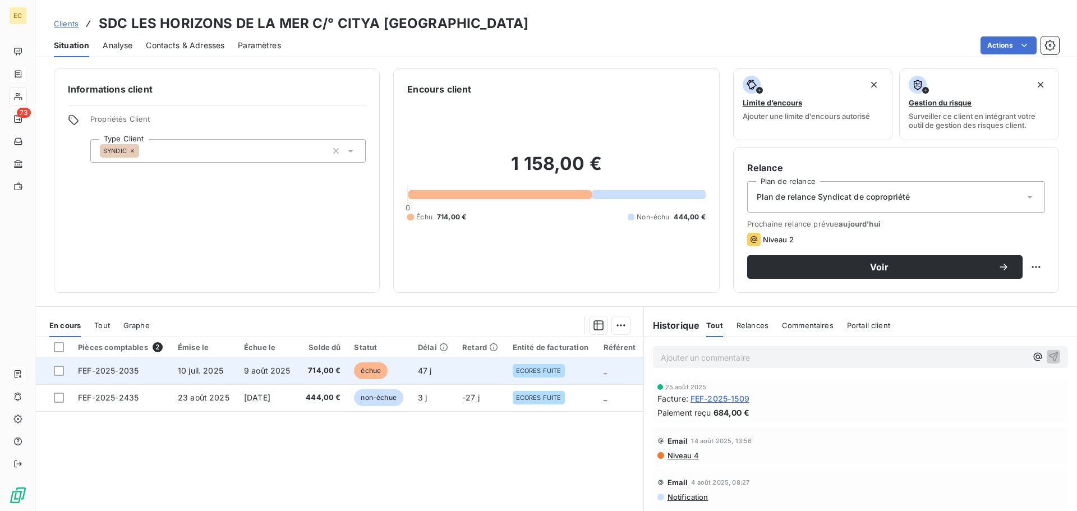
click at [250, 373] on span "9 août 2025" at bounding box center [267, 371] width 47 height 10
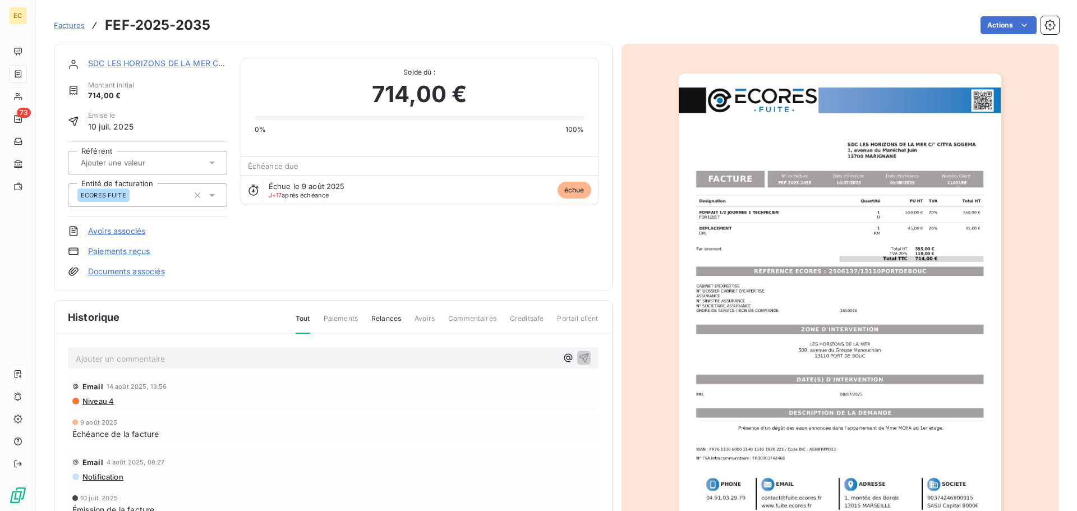
click at [832, 276] on img "button" at bounding box center [840, 302] width 323 height 457
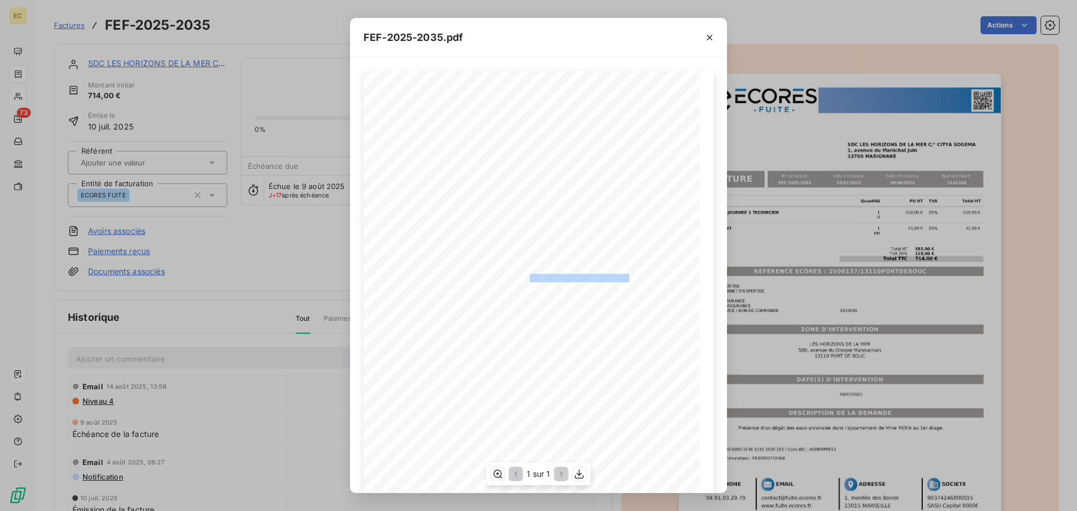
drag, startPoint x: 623, startPoint y: 280, endPoint x: 524, endPoint y: 280, distance: 99.3
click at [524, 279] on span "RÉFÉRENCE ECORES : 2506137/13110PORTDEBOUC" at bounding box center [539, 277] width 181 height 6
copy span "2506137/13110PORTDEBOUC"
click at [709, 39] on icon "button" at bounding box center [710, 38] width 6 height 6
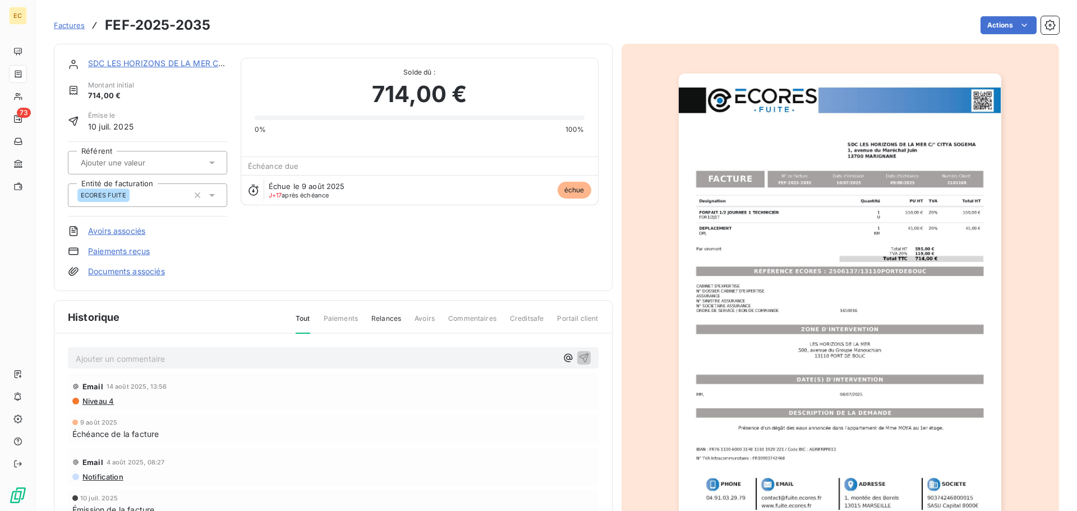
click at [148, 63] on link "SDC LES HORIZONS DE LA MER C/° CITYA SOGEMA" at bounding box center [211, 63] width 247 height 10
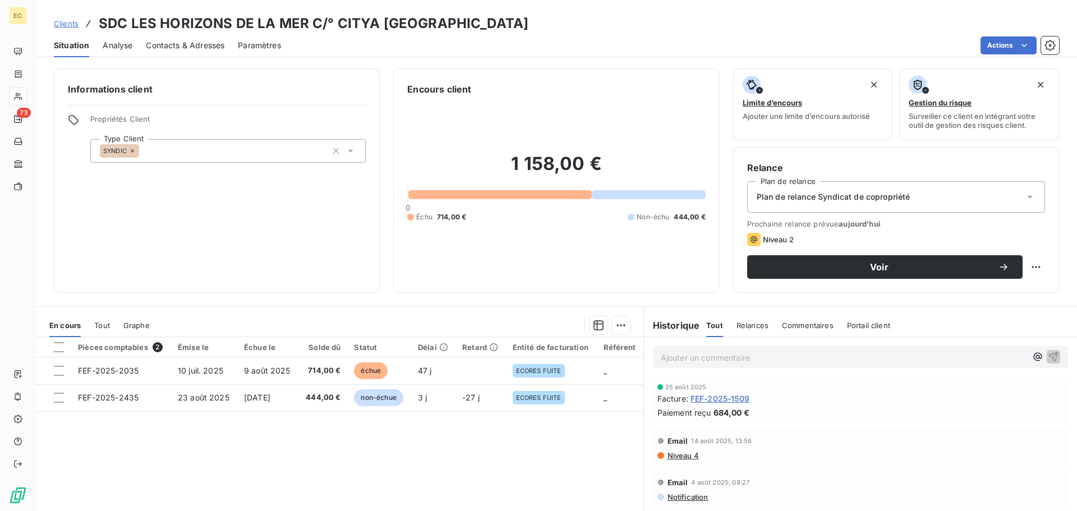
click at [181, 45] on span "Contacts & Adresses" at bounding box center [185, 45] width 79 height 11
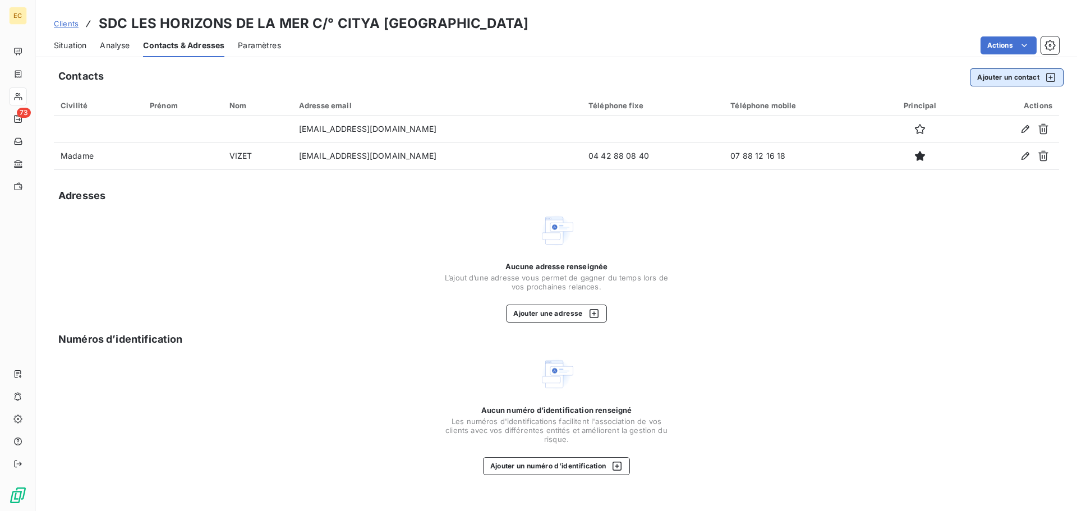
click at [1005, 78] on button "Ajouter un contact" at bounding box center [1017, 77] width 94 height 18
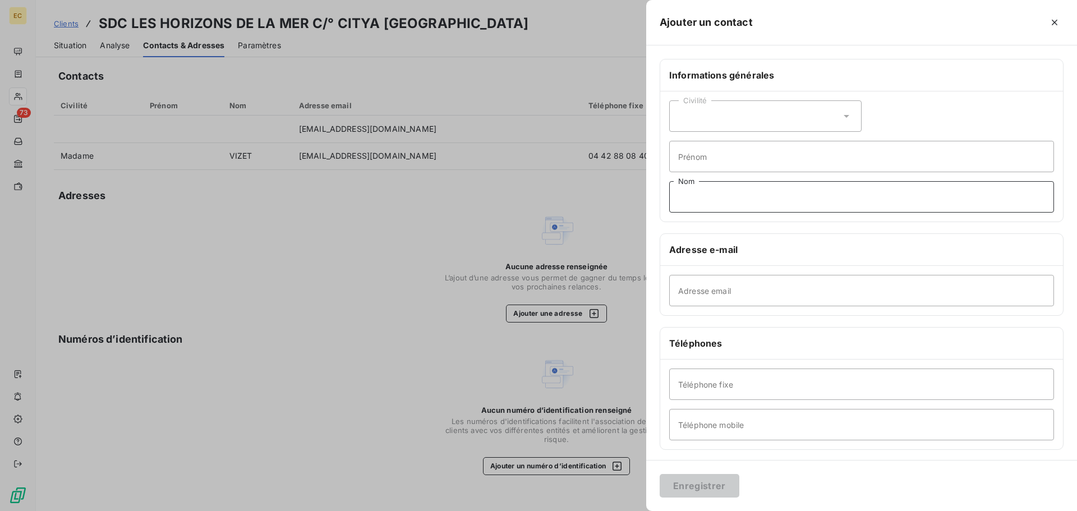
click at [705, 194] on input "Nom" at bounding box center [861, 196] width 385 height 31
type input "COMPTABLE"
click at [699, 292] on input "Adresse email" at bounding box center [861, 290] width 385 height 31
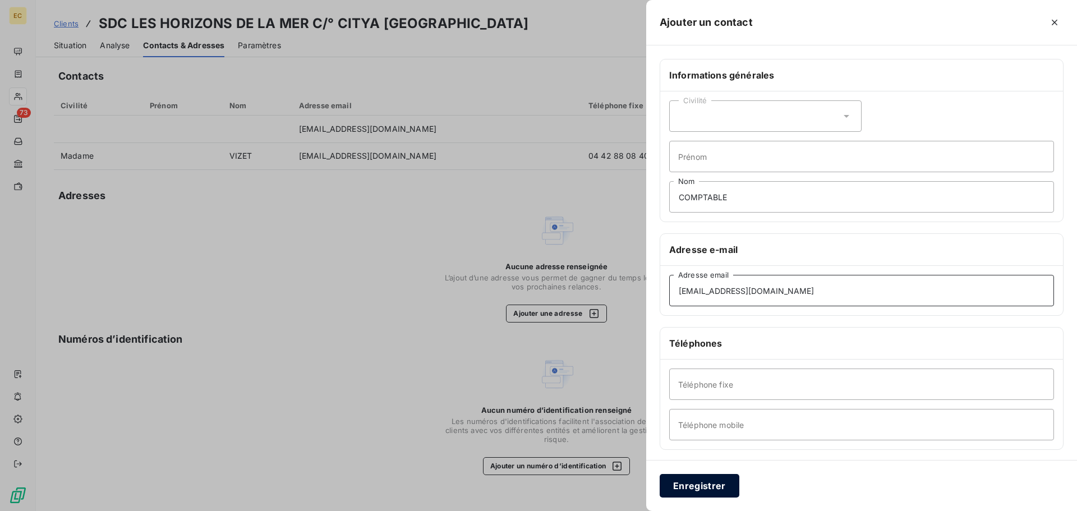
type input "cletellier@citya.com"
click at [695, 490] on button "Enregistrer" at bounding box center [700, 486] width 80 height 24
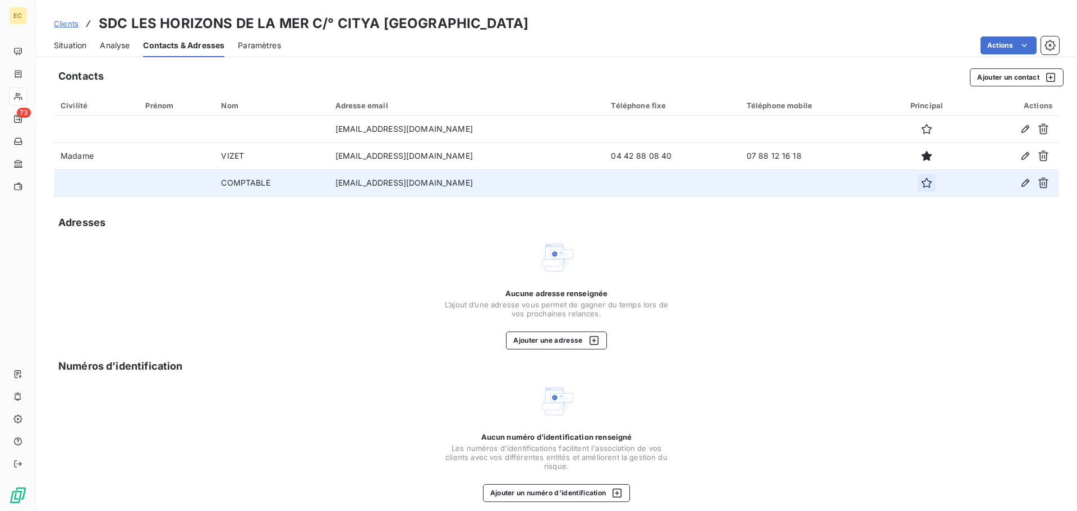
click at [922, 181] on icon "button" at bounding box center [927, 183] width 10 height 10
click at [75, 45] on span "Situation" at bounding box center [70, 45] width 33 height 11
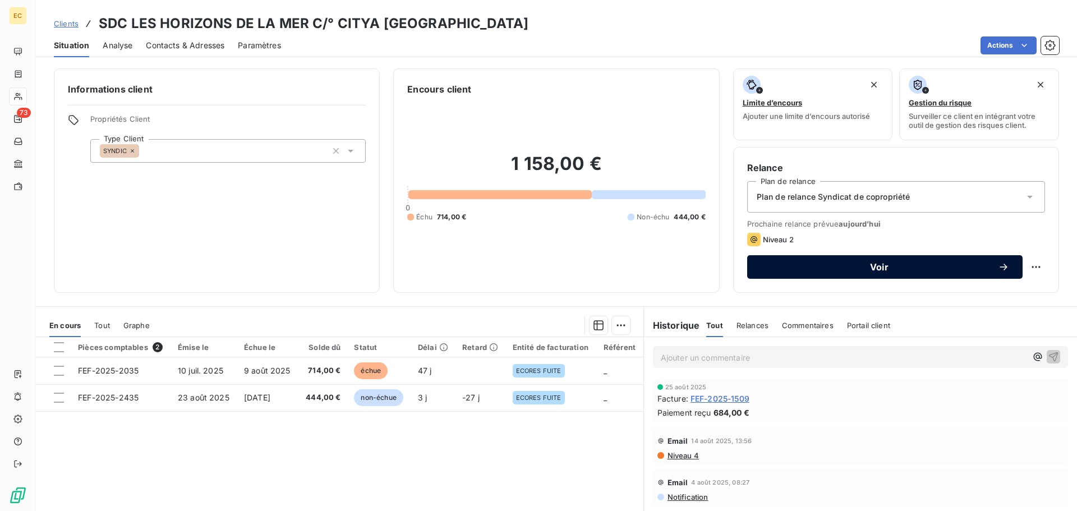
click at [854, 268] on span "Voir" at bounding box center [879, 267] width 237 height 9
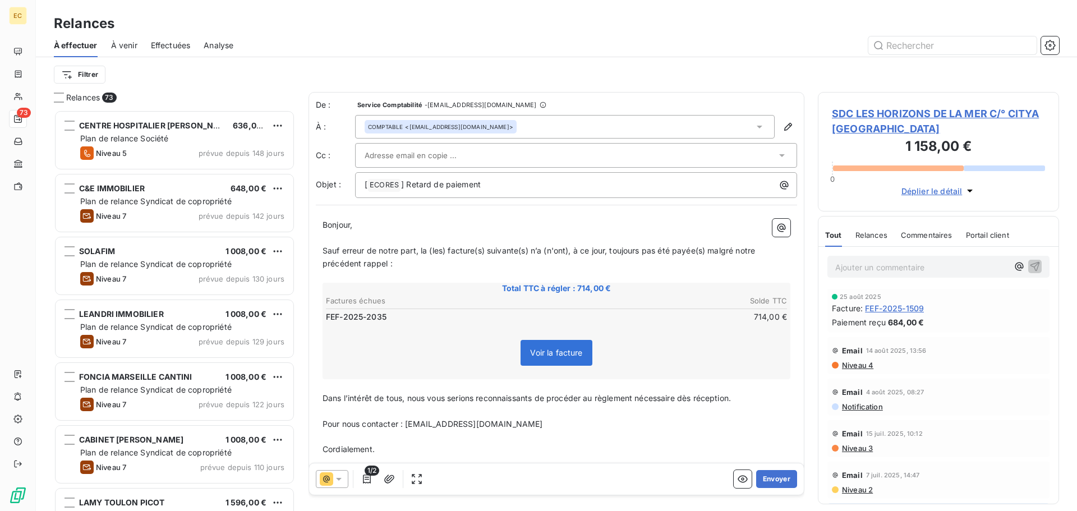
scroll to position [393, 233]
click at [434, 153] on input "text" at bounding box center [425, 155] width 121 height 17
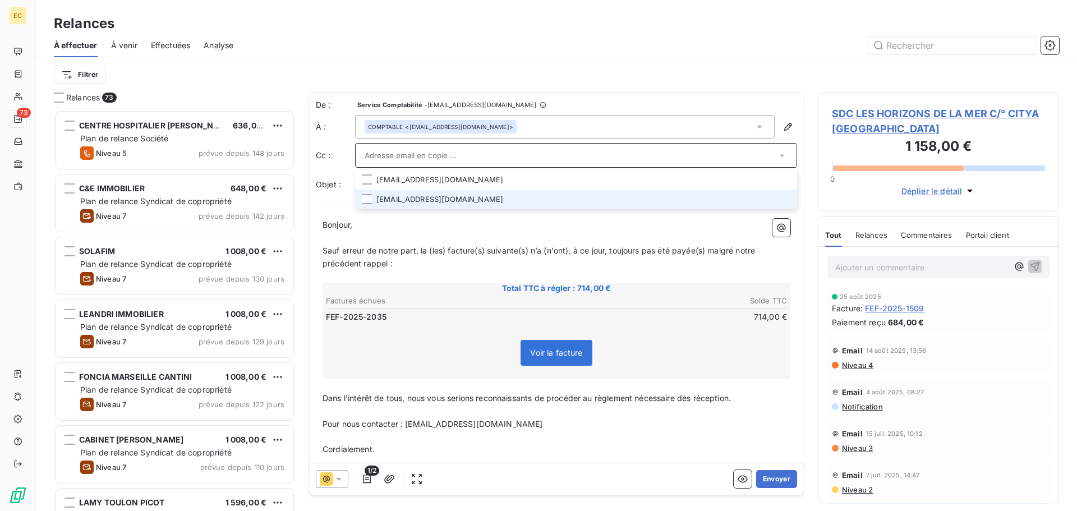
click at [386, 199] on li "mvizet@citya.com" at bounding box center [576, 200] width 442 height 20
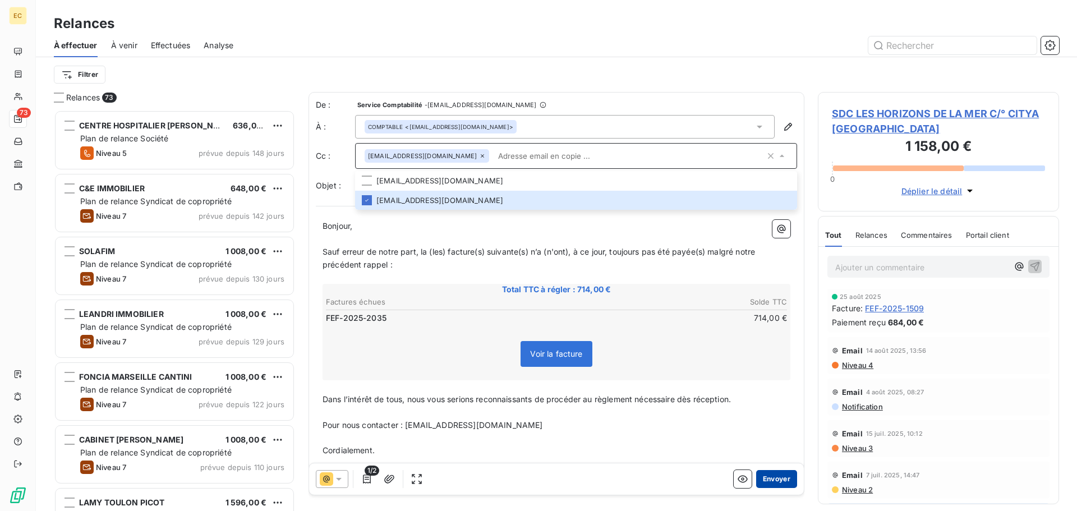
click at [768, 476] on button "Envoyer" at bounding box center [776, 479] width 41 height 18
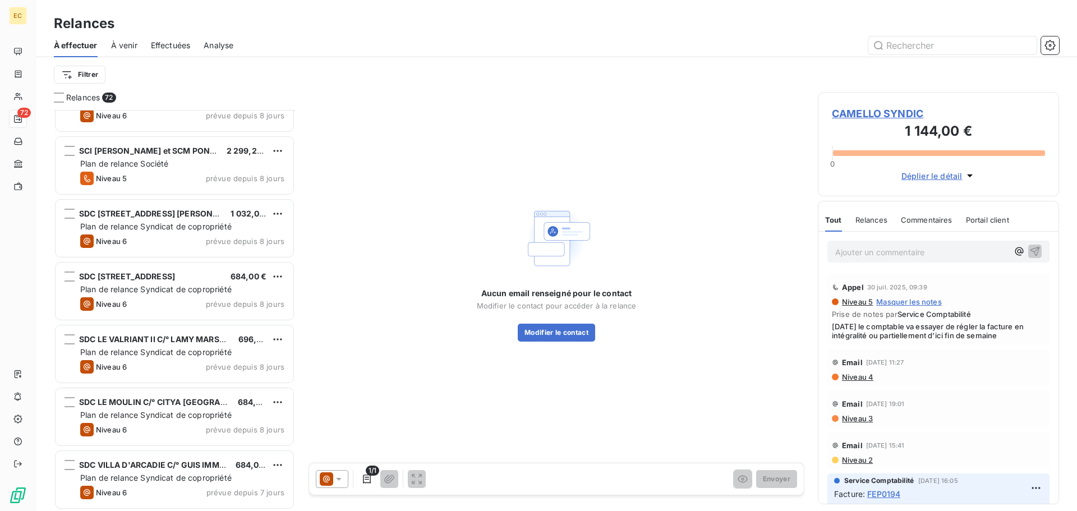
scroll to position [3171, 0]
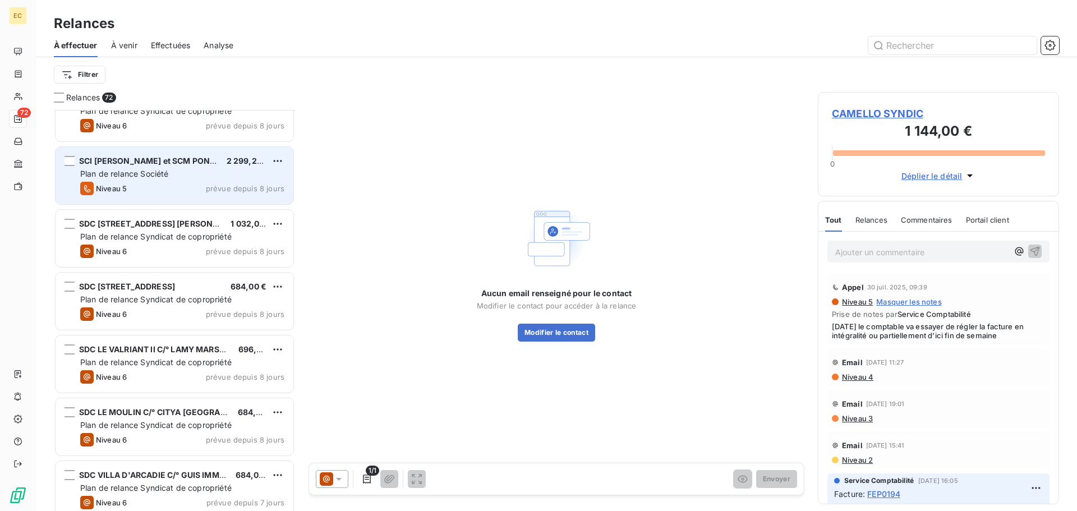
click at [167, 191] on div "Niveau 5 prévue depuis 8 jours" at bounding box center [182, 188] width 204 height 13
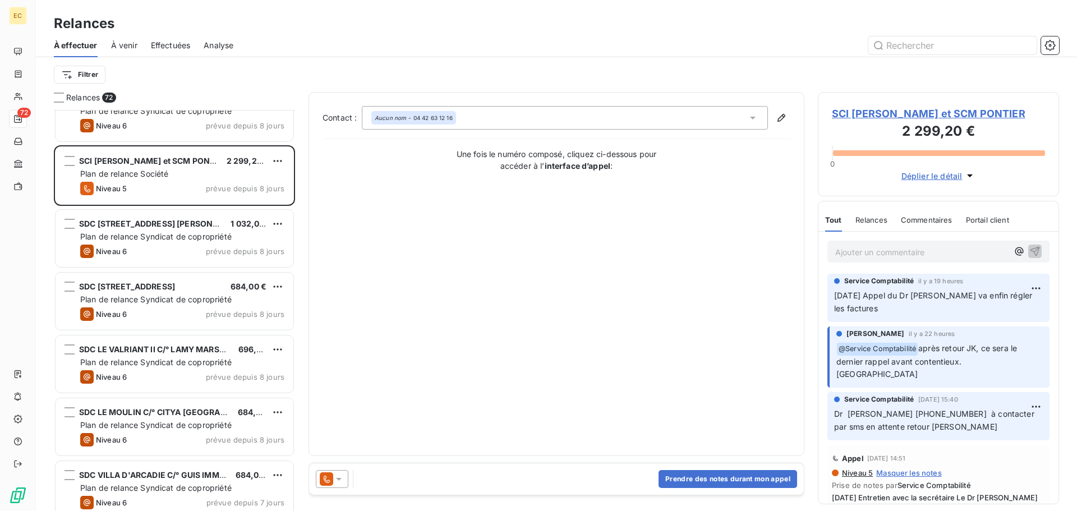
click at [862, 116] on span "SCI ELISE et SCM PONTIER" at bounding box center [938, 113] width 213 height 15
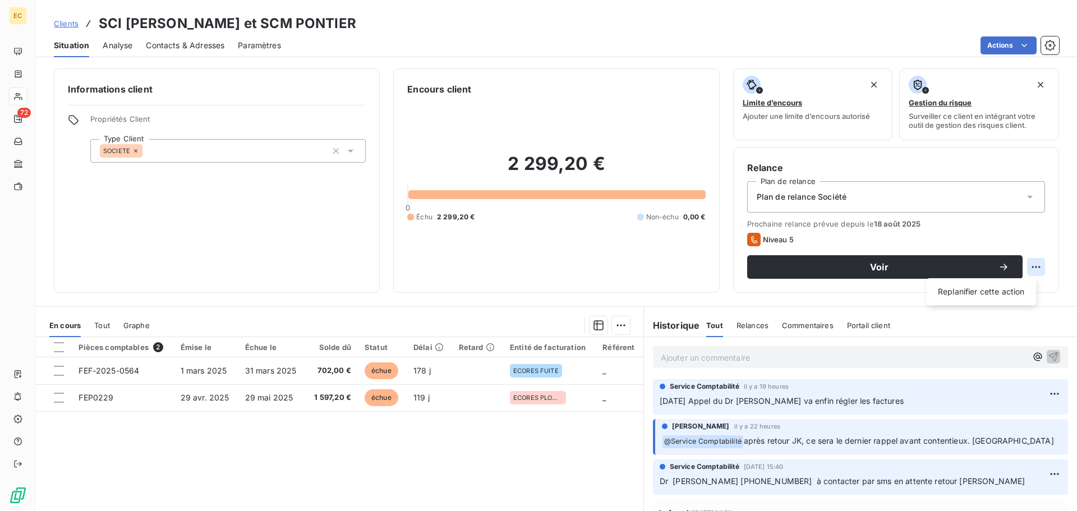
click at [1031, 268] on html "EC 72 Clients SCI ELISE et SCM PONTIER Situation Analyse Contacts & Adresses Pa…" at bounding box center [538, 255] width 1077 height 511
click at [999, 293] on div "Replanifier cette action" at bounding box center [982, 292] width 100 height 18
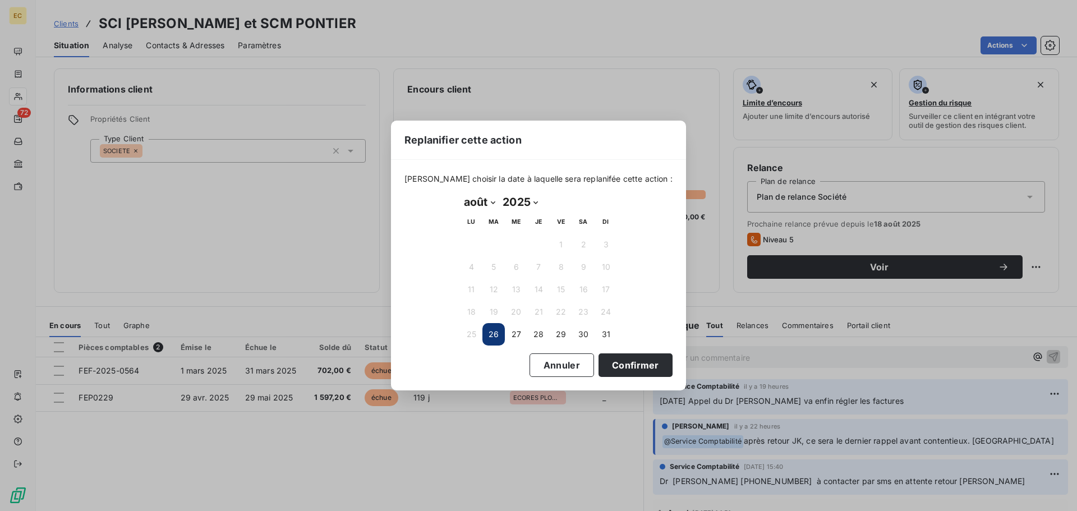
click at [536, 204] on select "2025 2026 2027 2028 2029 2030 2031 2032 2033 2034 2035" at bounding box center [520, 202] width 43 height 18
click at [499, 193] on select "2025 2026 2027 2028 2029 2030 2031 2032 2033 2034 2035" at bounding box center [520, 202] width 43 height 18
click at [493, 204] on select "janvier février mars avril mai juin juillet août septembre octobre novembre déc…" at bounding box center [479, 202] width 39 height 18
select select "8"
click at [460, 193] on select "janvier février mars avril mai juin juillet août septembre octobre novembre déc…" at bounding box center [479, 202] width 39 height 18
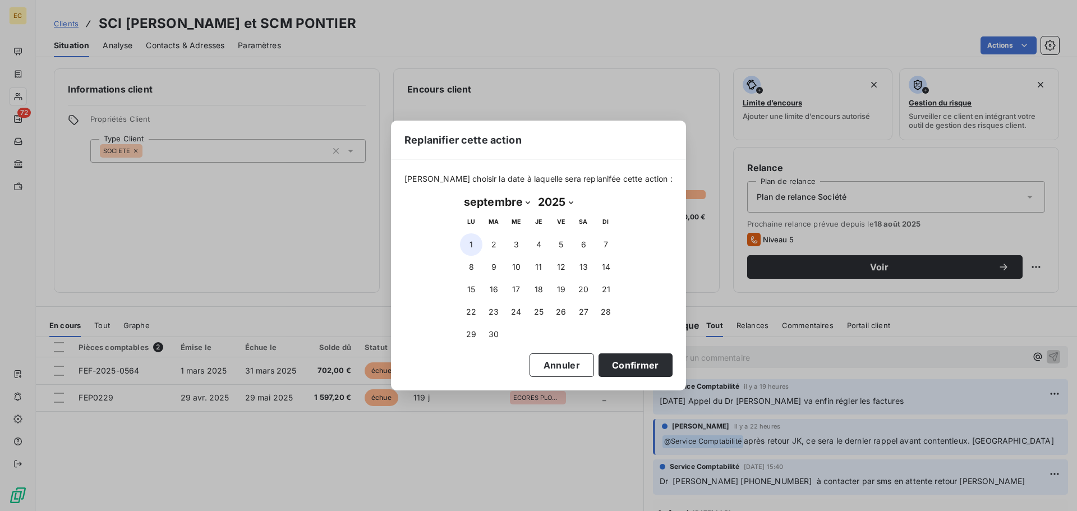
click at [477, 246] on button "1" at bounding box center [471, 244] width 22 height 22
click at [611, 366] on button "Confirmer" at bounding box center [636, 366] width 74 height 24
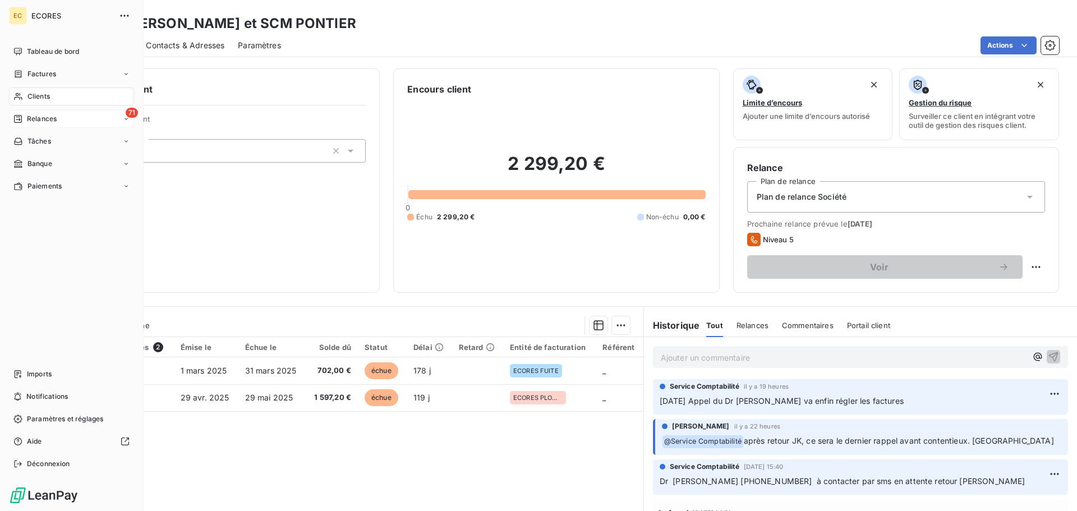
drag, startPoint x: 35, startPoint y: 116, endPoint x: 63, endPoint y: 124, distance: 28.6
click at [35, 116] on span "Relances" at bounding box center [42, 119] width 30 height 10
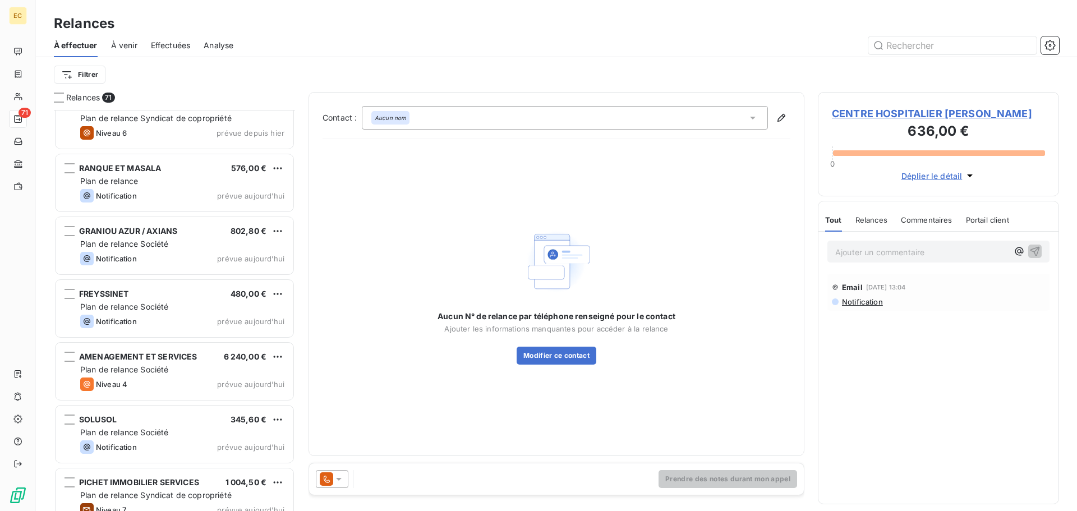
scroll to position [4062, 0]
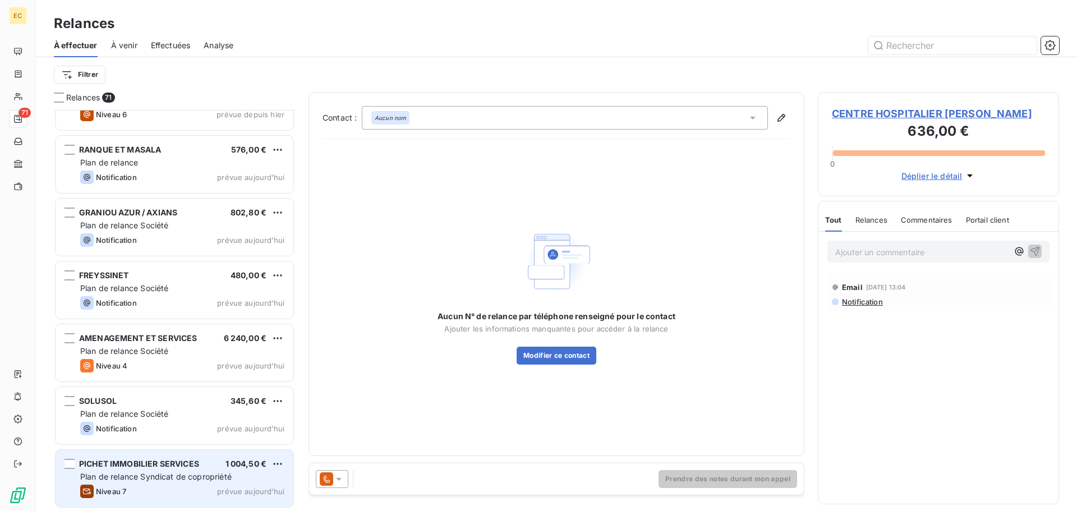
click at [138, 470] on div "PICHET IMMOBILIER SERVICES 1 004,50 € Plan de relance Syndicat de copropriété N…" at bounding box center [175, 478] width 238 height 57
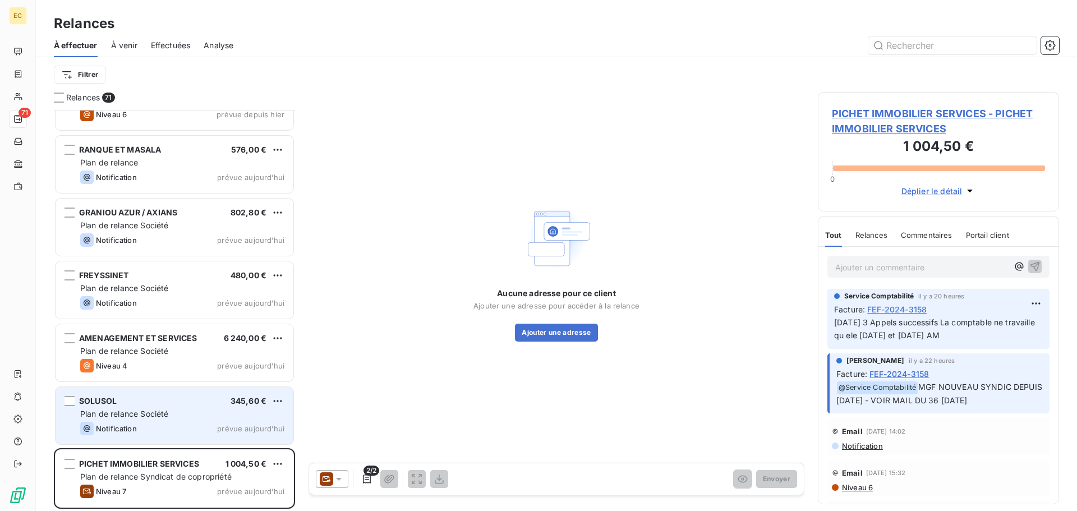
click at [169, 406] on div "SOLUSOL 345,60 € Plan de relance Société Notification prévue aujourd’hui" at bounding box center [175, 415] width 238 height 57
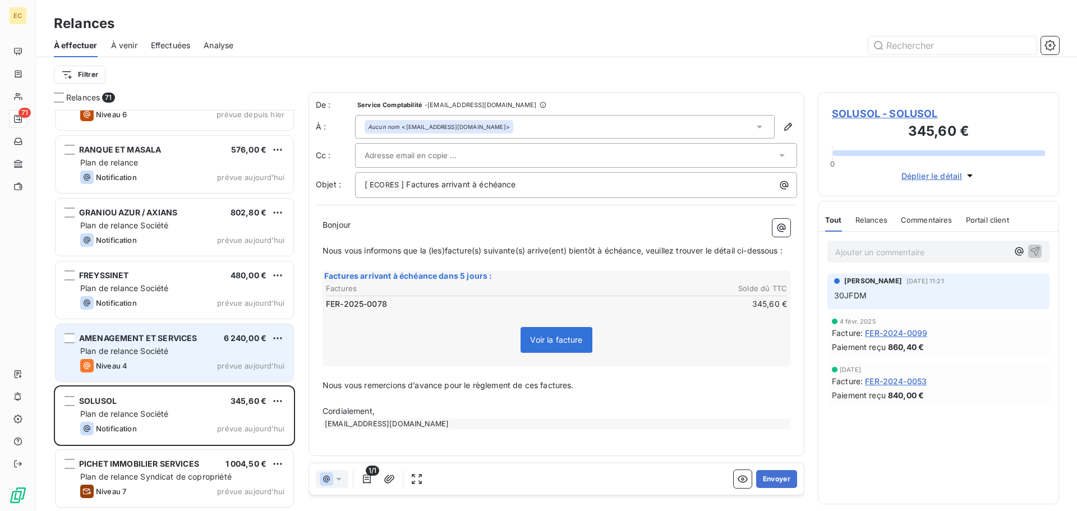
click at [168, 350] on span "Plan de relance Société" at bounding box center [124, 351] width 88 height 10
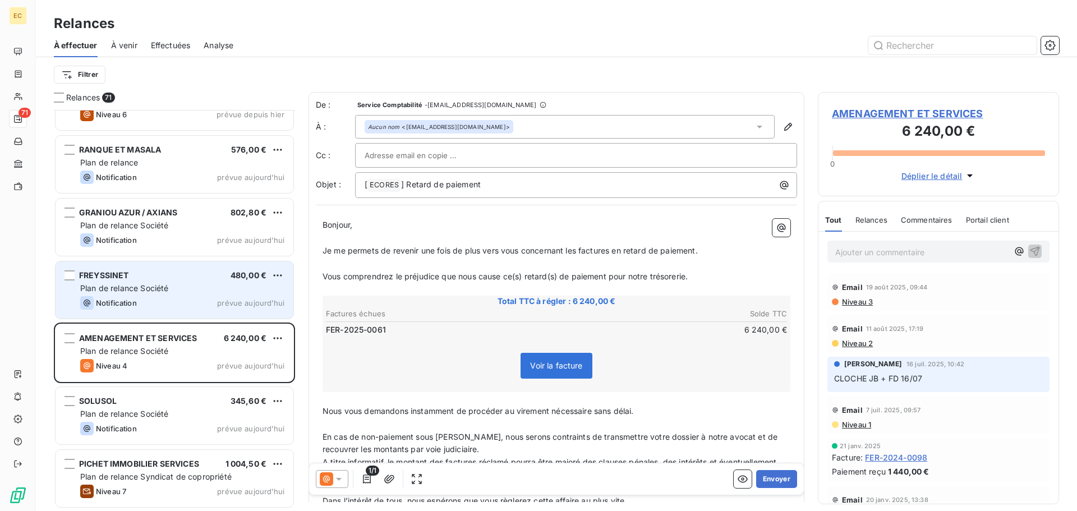
click at [165, 282] on div "FREYSSINET 480,00 € Plan de relance Société Notification prévue aujourd’hui" at bounding box center [175, 290] width 238 height 57
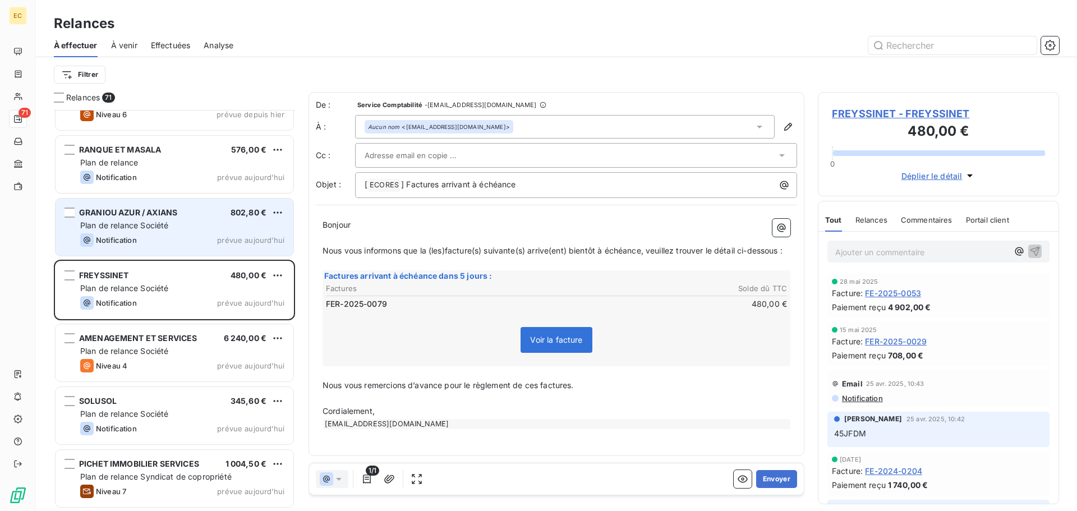
click at [152, 235] on div "Notification prévue aujourd’hui" at bounding box center [182, 239] width 204 height 13
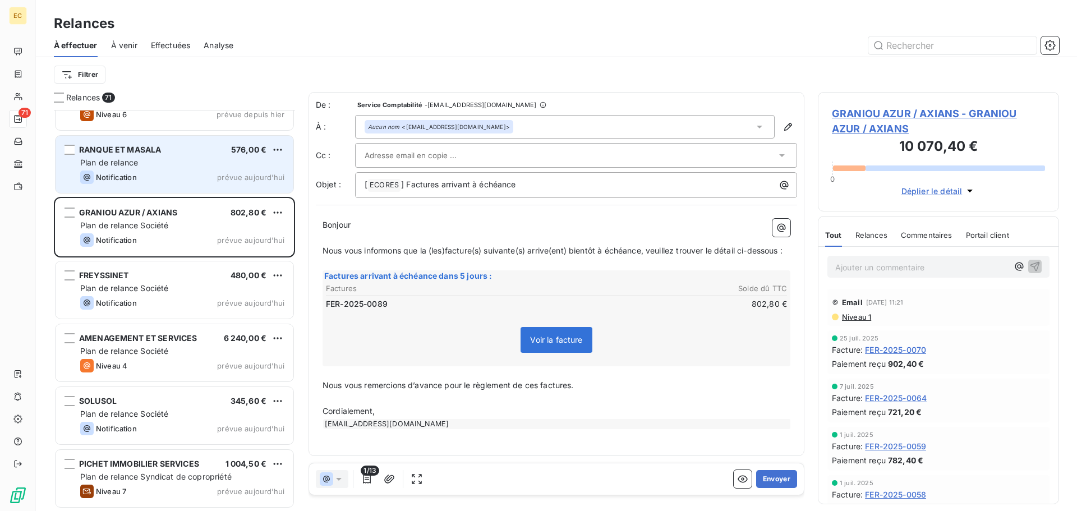
click at [153, 164] on div "Plan de relance" at bounding box center [182, 162] width 204 height 11
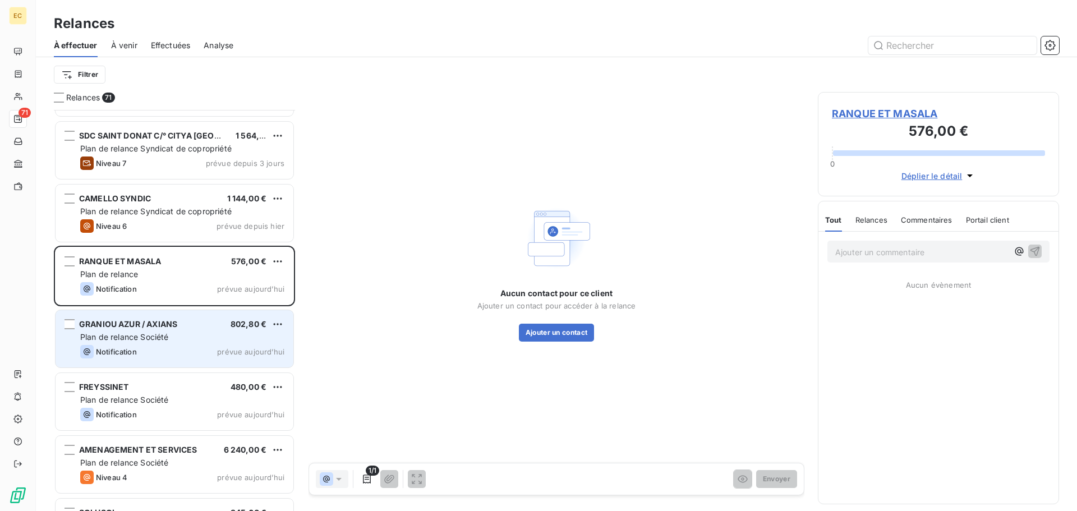
scroll to position [3950, 0]
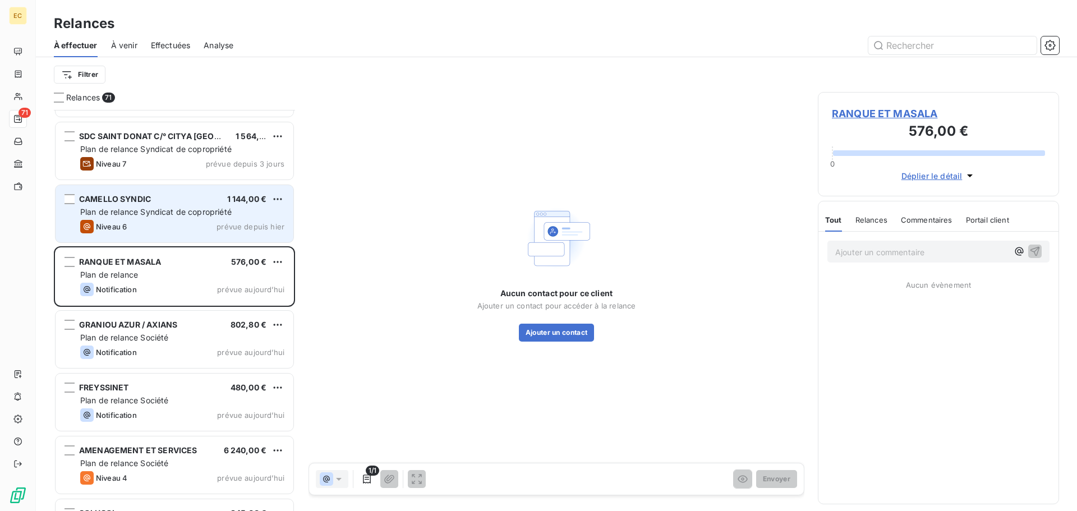
click at [160, 209] on span "Plan de relance Syndicat de copropriété" at bounding box center [156, 212] width 152 height 10
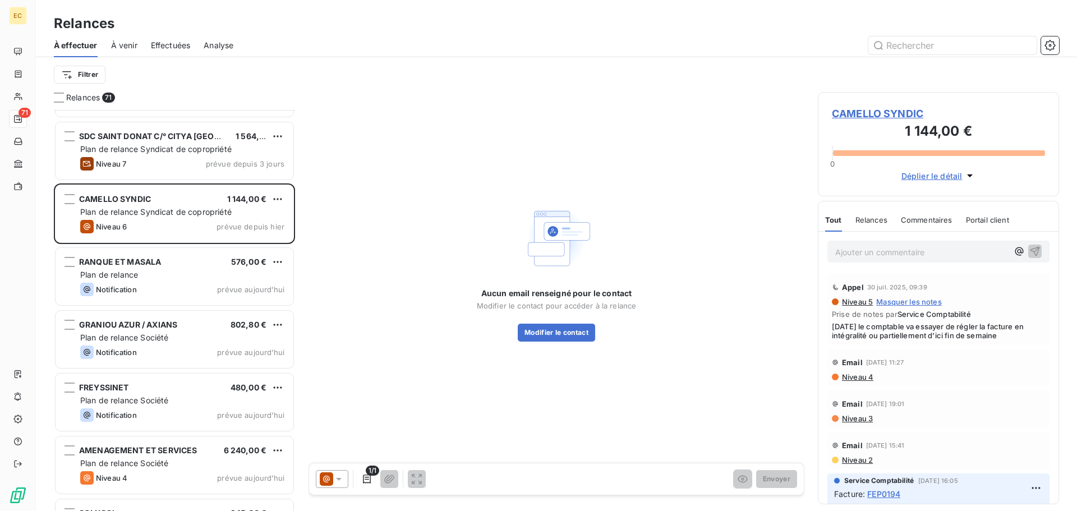
click at [882, 114] on span "CAMELLO SYNDIC" at bounding box center [938, 113] width 213 height 15
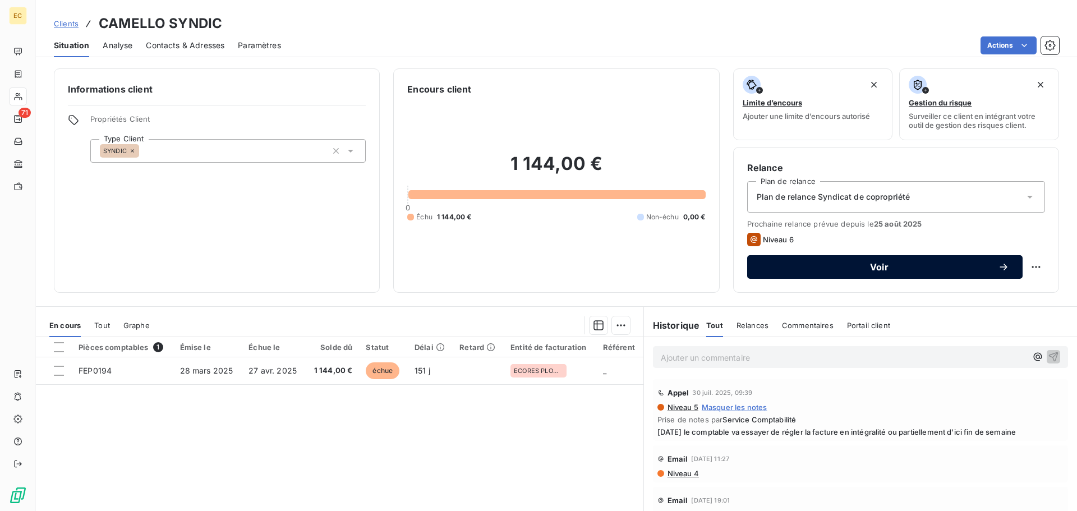
click at [882, 264] on span "Voir" at bounding box center [879, 267] width 237 height 9
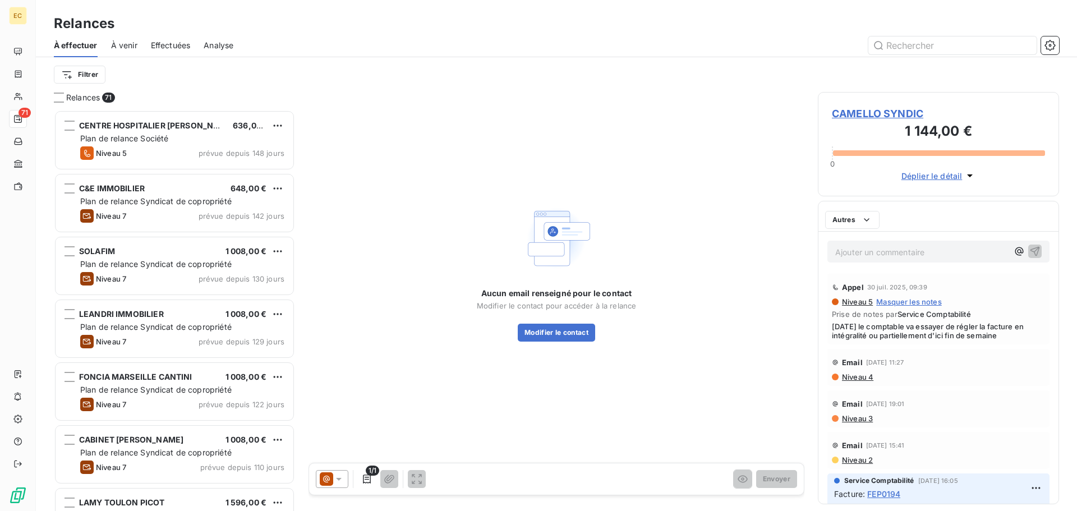
scroll to position [393, 233]
click at [338, 479] on icon at bounding box center [339, 479] width 6 height 3
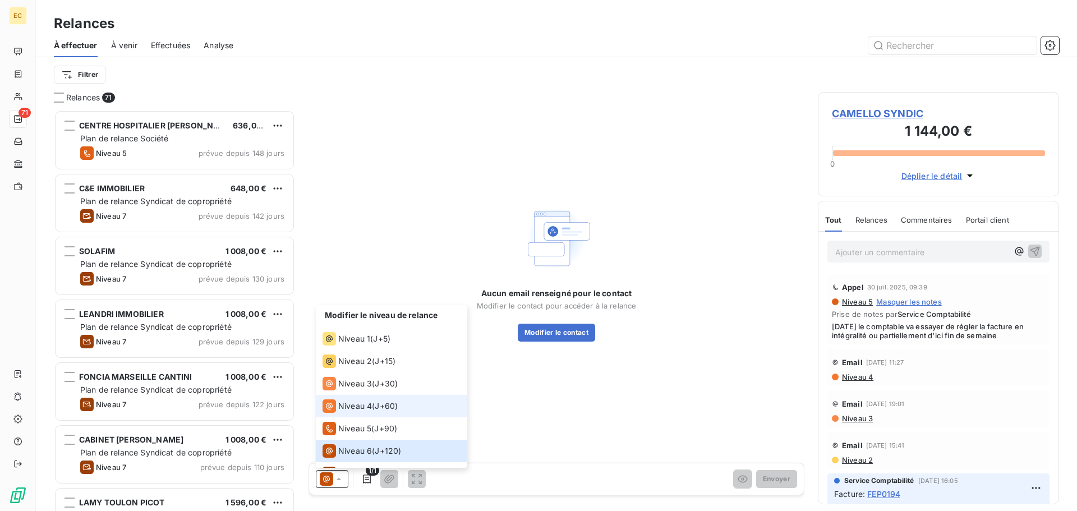
click at [342, 405] on span "Niveau 4" at bounding box center [355, 406] width 34 height 11
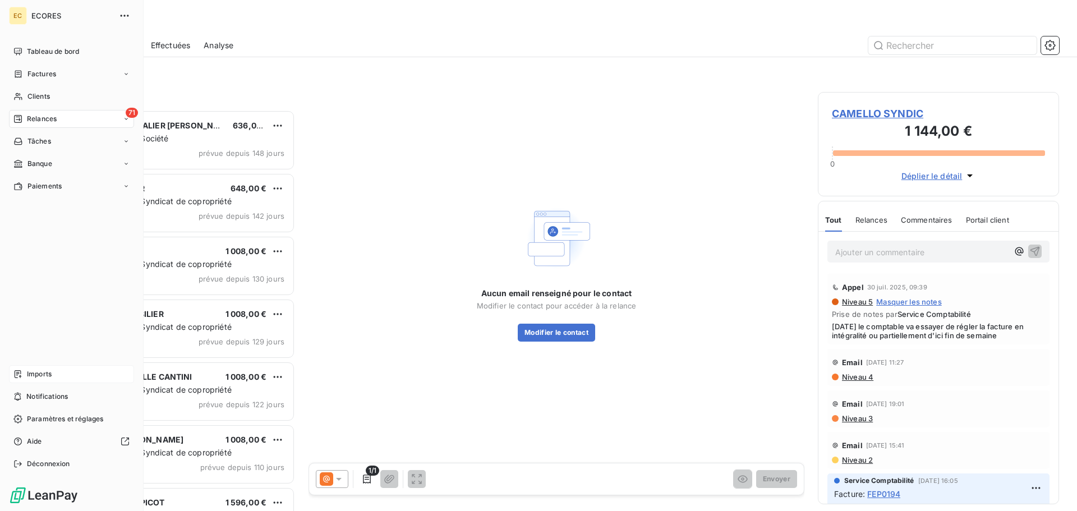
click at [28, 377] on span "Imports" at bounding box center [39, 374] width 25 height 10
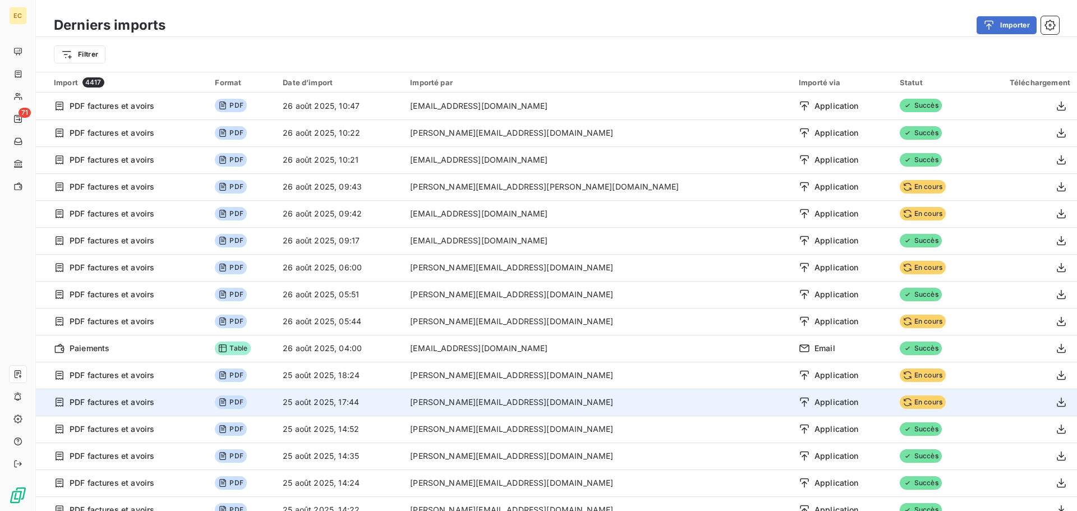
scroll to position [56, 0]
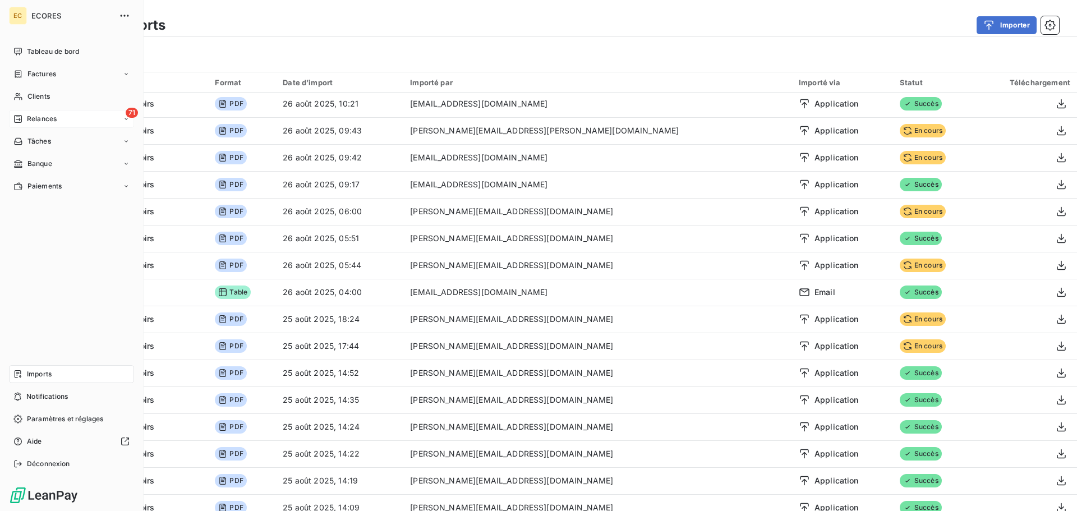
click at [35, 119] on span "Relances" at bounding box center [42, 119] width 30 height 10
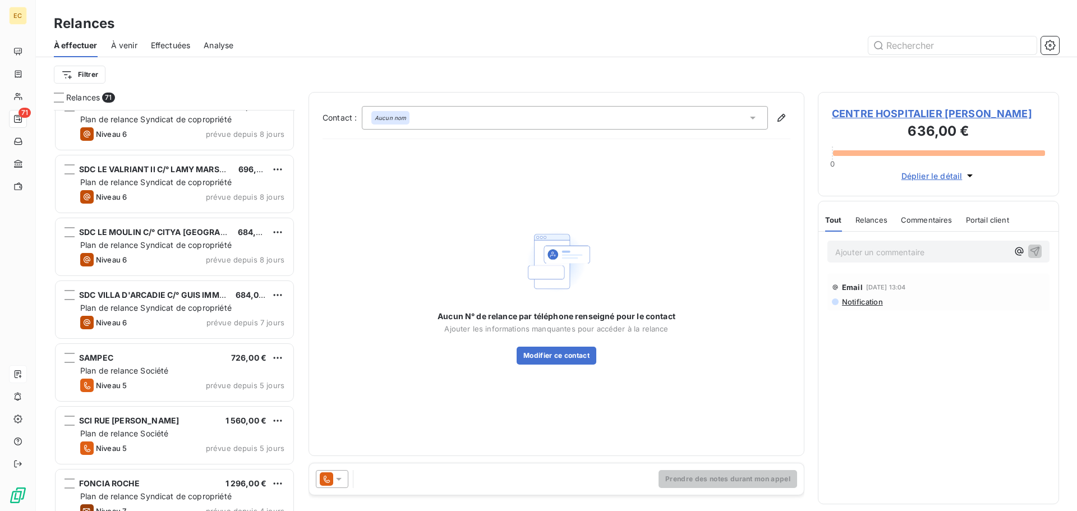
scroll to position [3255, 0]
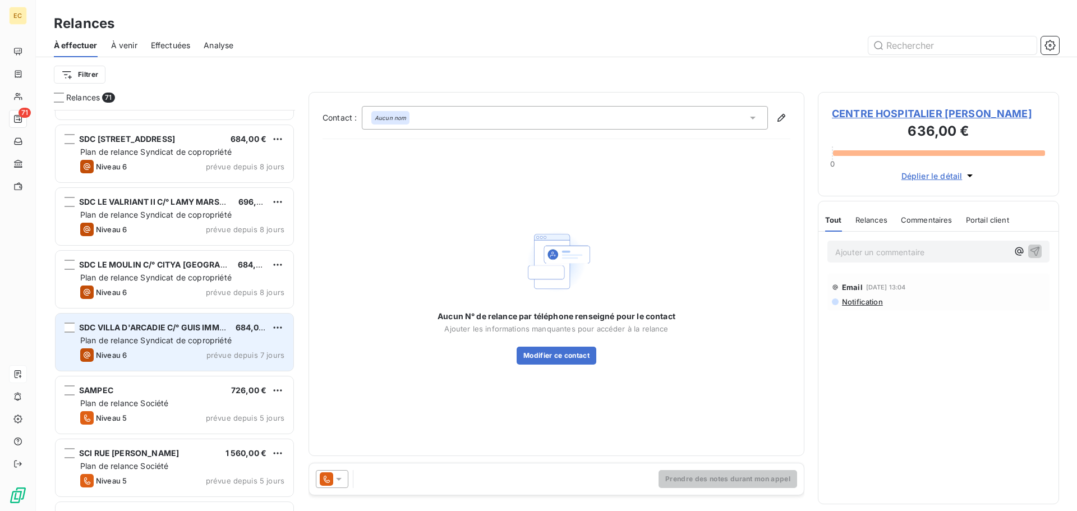
click at [171, 336] on span "Plan de relance Syndicat de copropriété" at bounding box center [156, 341] width 152 height 10
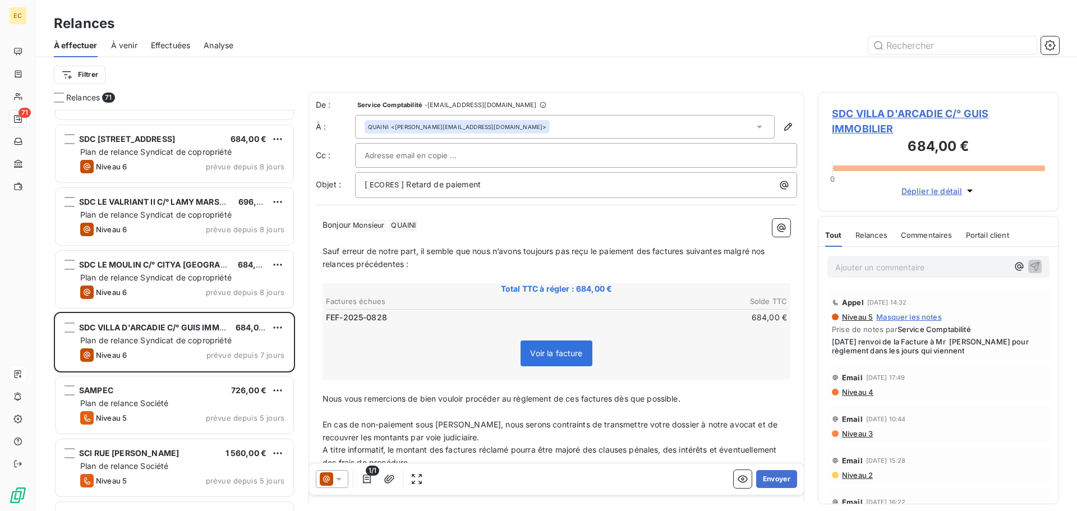
click at [853, 129] on span "SDC VILLA D'ARCADIE C/° GUIS IMMOBILIER" at bounding box center [938, 121] width 213 height 30
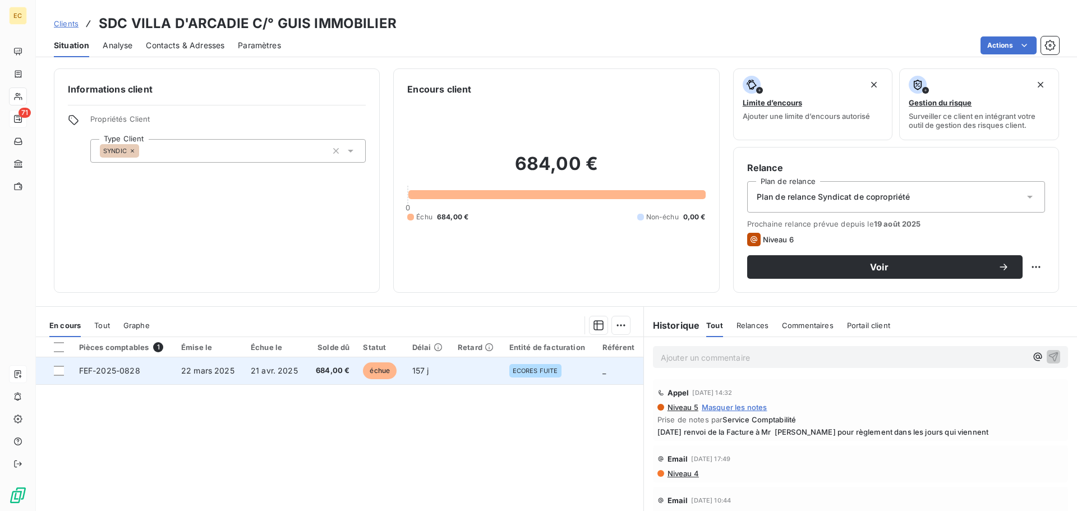
click at [239, 374] on td "22 mars 2025" at bounding box center [210, 370] width 70 height 27
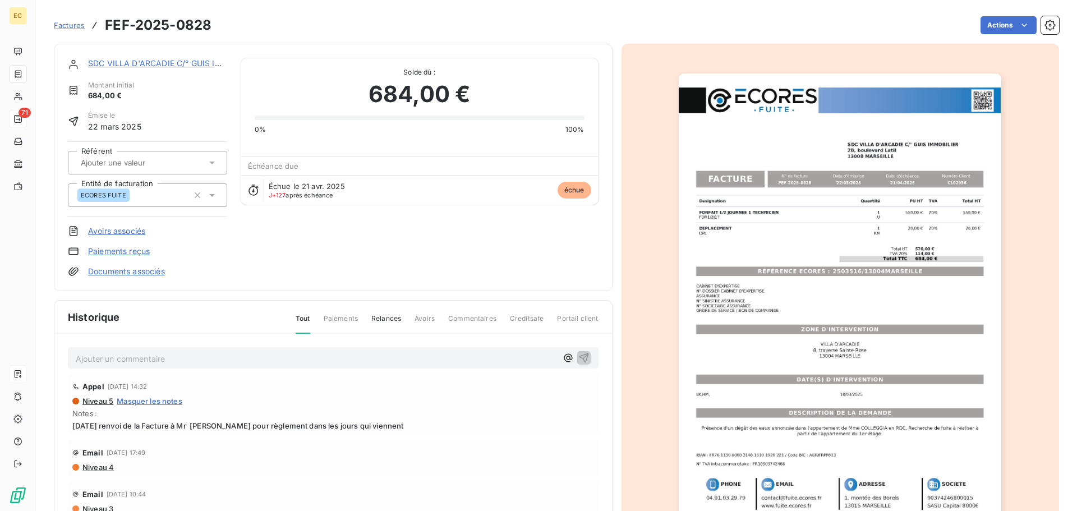
click at [761, 275] on img "button" at bounding box center [840, 302] width 323 height 457
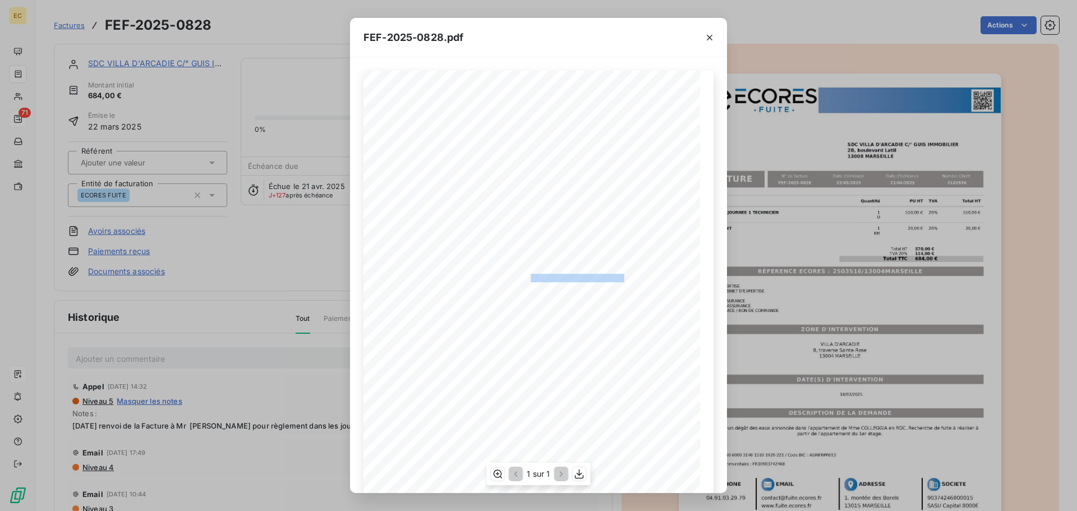
drag, startPoint x: 620, startPoint y: 277, endPoint x: 526, endPoint y: 278, distance: 93.7
click at [526, 278] on span "RÉFÉRENCE ECORES : 2503516/13004MARSEILLE" at bounding box center [539, 277] width 172 height 6
copy span "2503516/13004MARSEILLE"
click at [709, 39] on icon "button" at bounding box center [709, 37] width 11 height 11
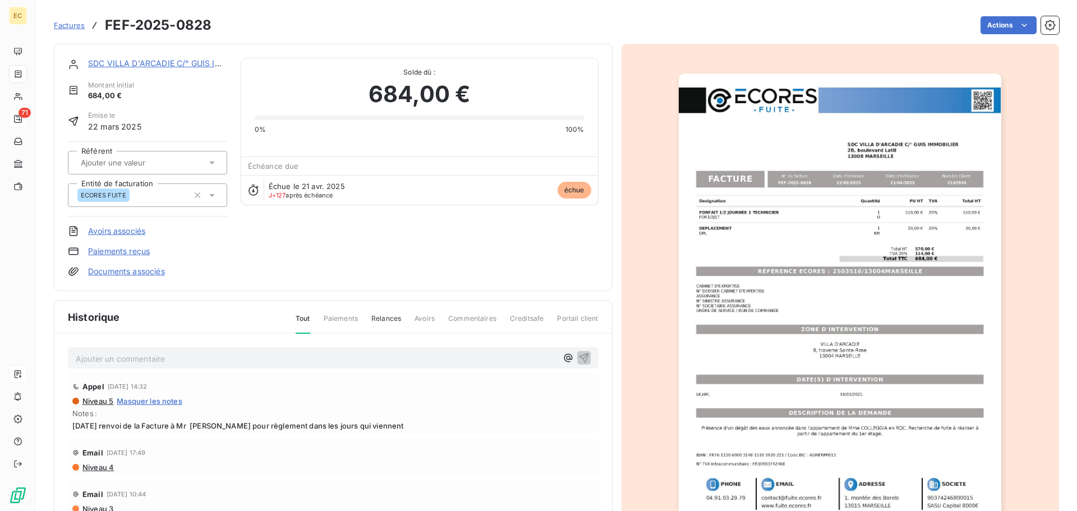
click at [223, 354] on p "Ajouter un commentaire ﻿" at bounding box center [316, 359] width 481 height 14
click at [579, 357] on icon "button" at bounding box center [584, 357] width 11 height 11
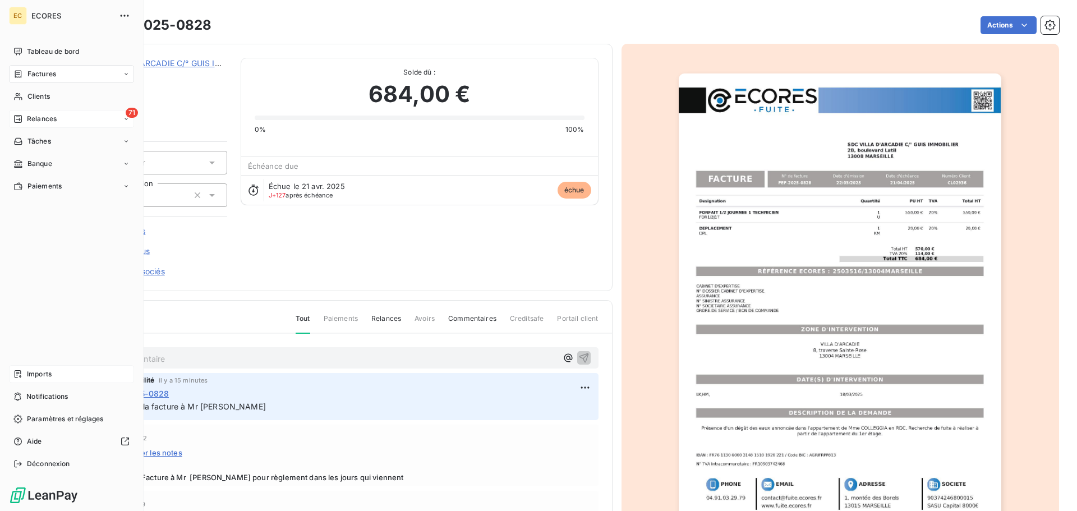
click at [36, 117] on span "Relances" at bounding box center [42, 119] width 30 height 10
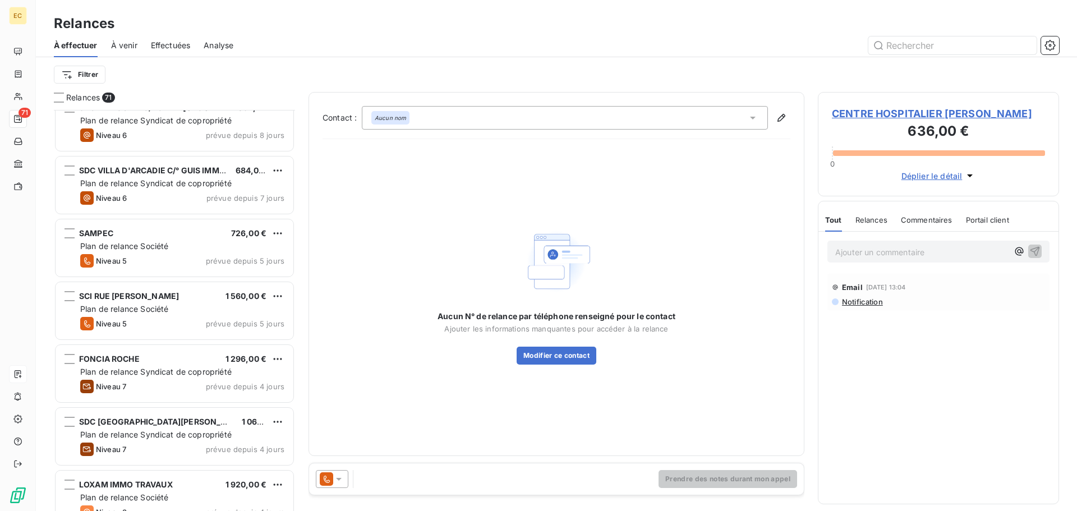
scroll to position [3388, 0]
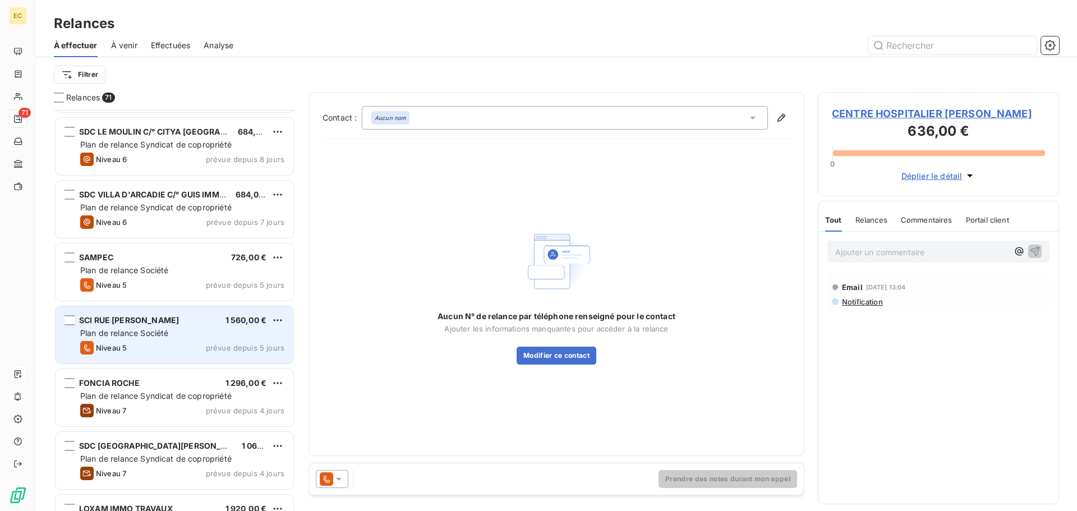
click at [156, 344] on div "Niveau 5 prévue depuis 5 jours" at bounding box center [182, 347] width 204 height 13
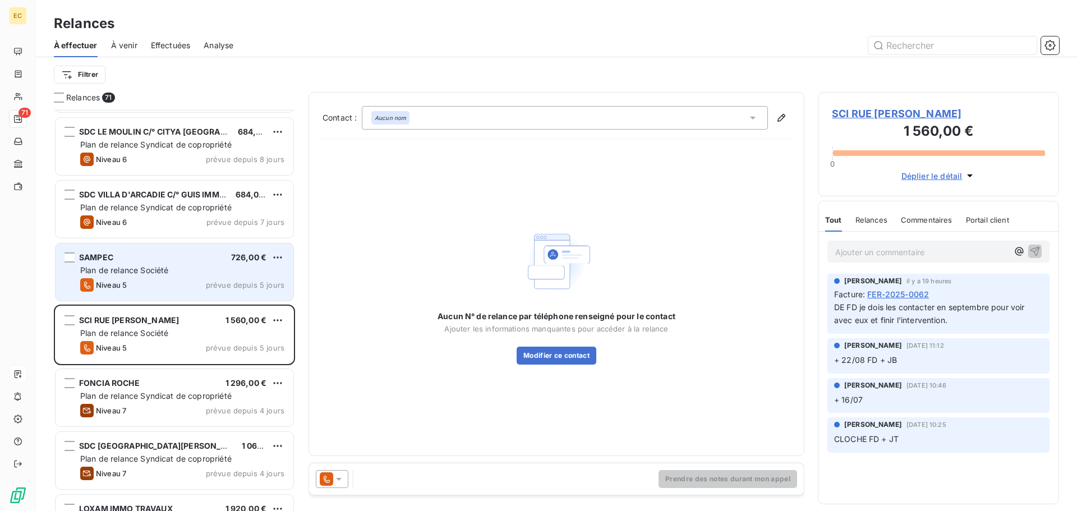
click at [177, 281] on div "Niveau 5 prévue depuis 5 jours" at bounding box center [182, 284] width 204 height 13
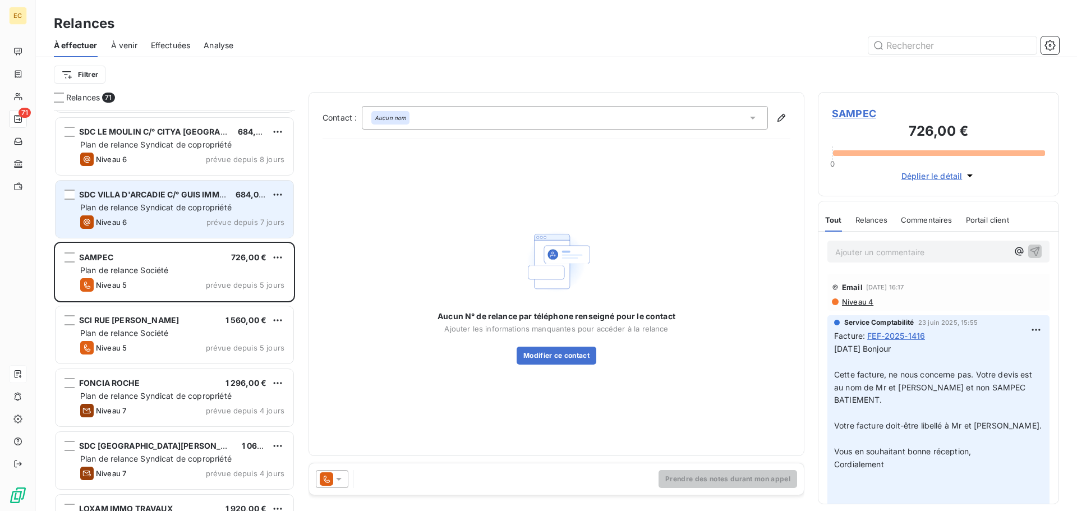
click at [182, 208] on span "Plan de relance Syndicat de copropriété" at bounding box center [156, 208] width 152 height 10
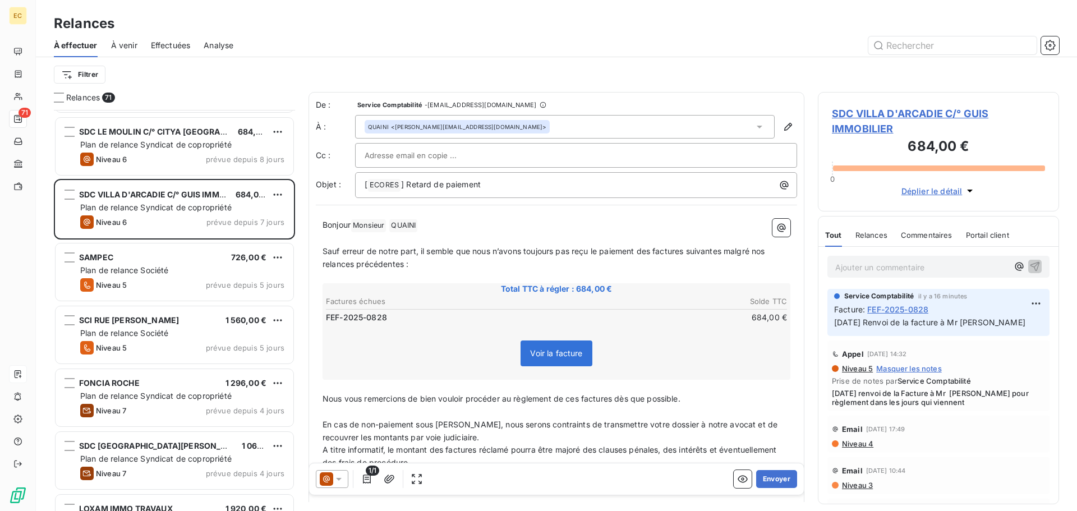
click at [337, 480] on icon at bounding box center [338, 479] width 11 height 11
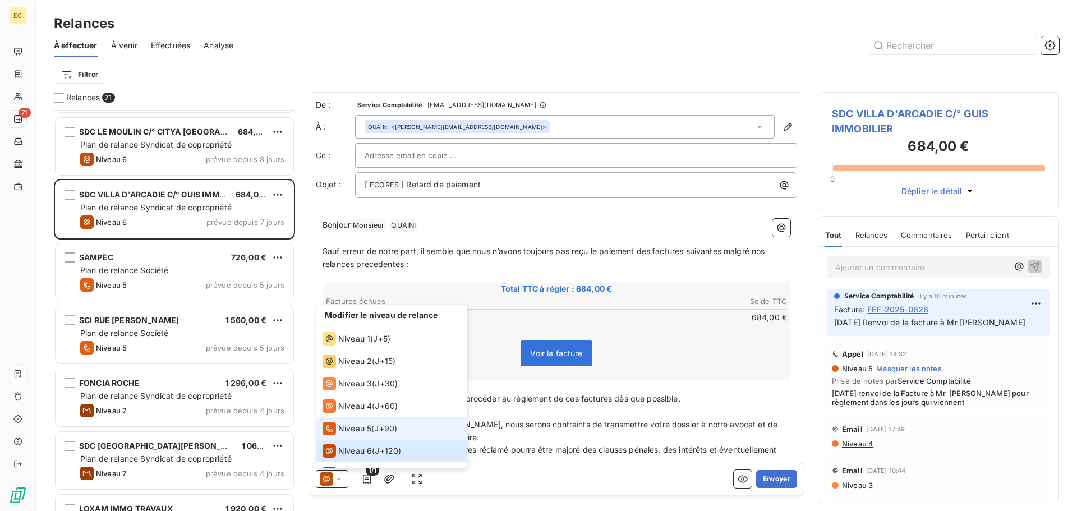
click at [348, 431] on span "Niveau 5" at bounding box center [354, 428] width 33 height 11
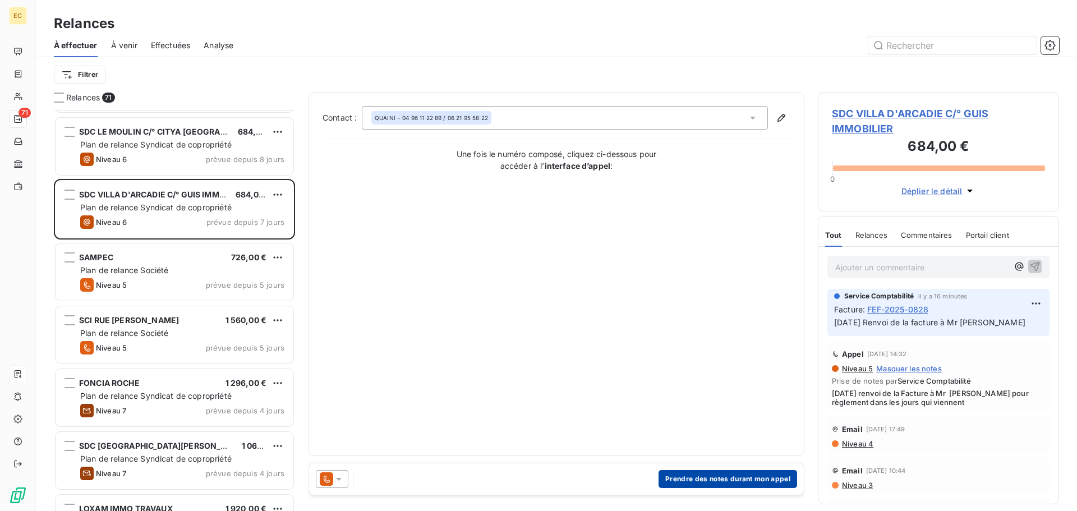
click at [728, 481] on button "Prendre des notes durant mon appel" at bounding box center [728, 479] width 139 height 18
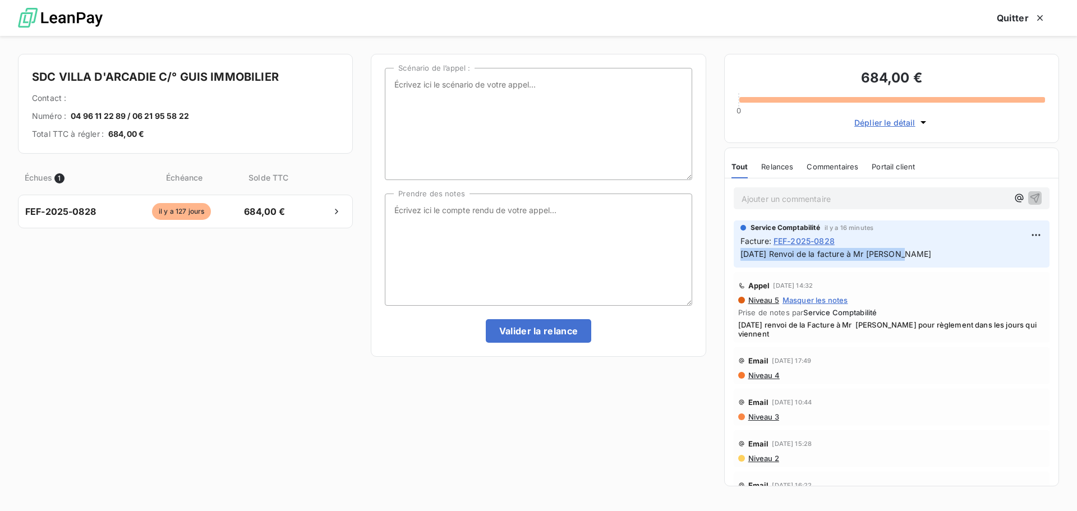
drag, startPoint x: 904, startPoint y: 253, endPoint x: 741, endPoint y: 267, distance: 163.3
click at [741, 267] on div "Service Comptabilité il y a 16 minutes Facture : FEF-2025-0828 26/08/25 Renvoi …" at bounding box center [892, 244] width 316 height 47
copy span "26/08/25 Renvoi de la facture à Mr QUAINI"
click at [406, 212] on textarea "Prendre des notes" at bounding box center [538, 250] width 307 height 112
paste textarea "26/08/25 Renvoi de la facture à Mr QUAINI"
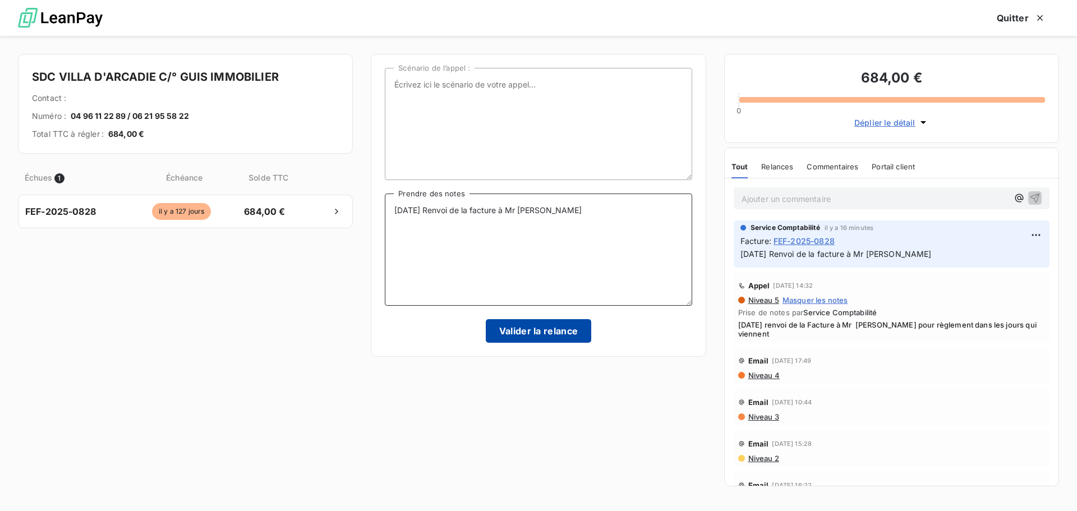
type textarea "26/08/25 Renvoi de la facture à Mr QUAINI"
click at [524, 328] on button "Valider la relance" at bounding box center [539, 331] width 106 height 24
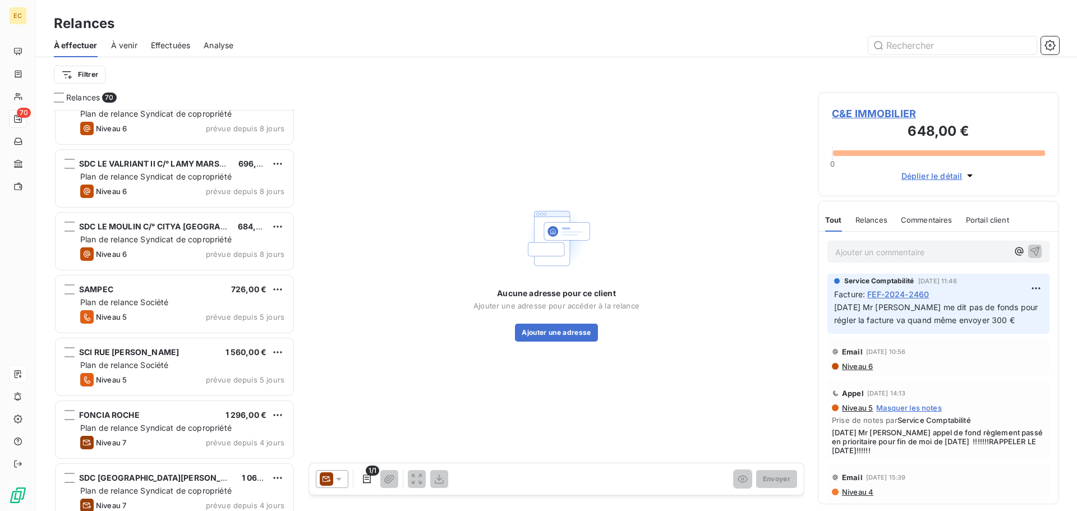
scroll to position [3269, 0]
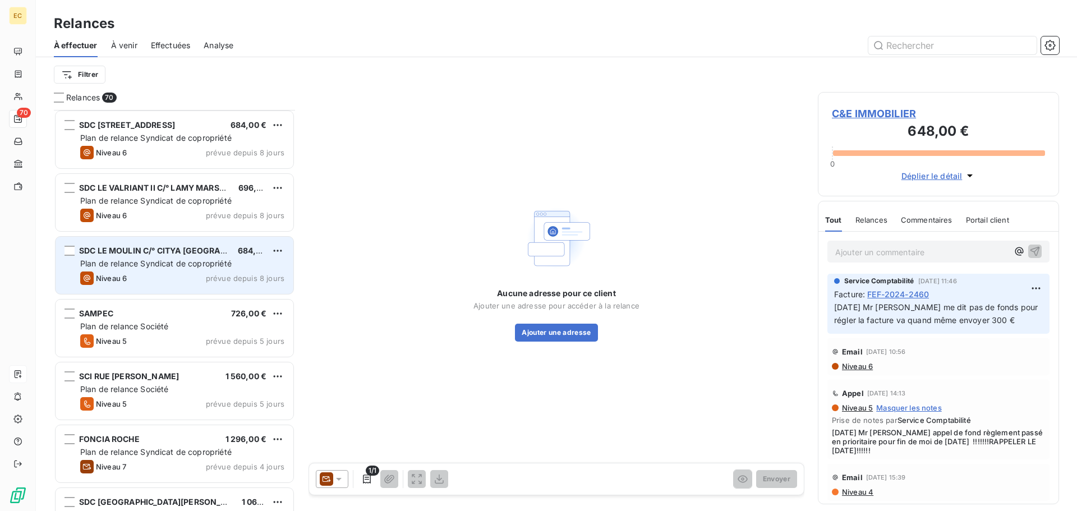
click at [192, 271] on div "SDC LE MOULIN C/° CITYA SOGEMA 684,00 € Plan de relance Syndicat de copropriété…" at bounding box center [175, 265] width 238 height 57
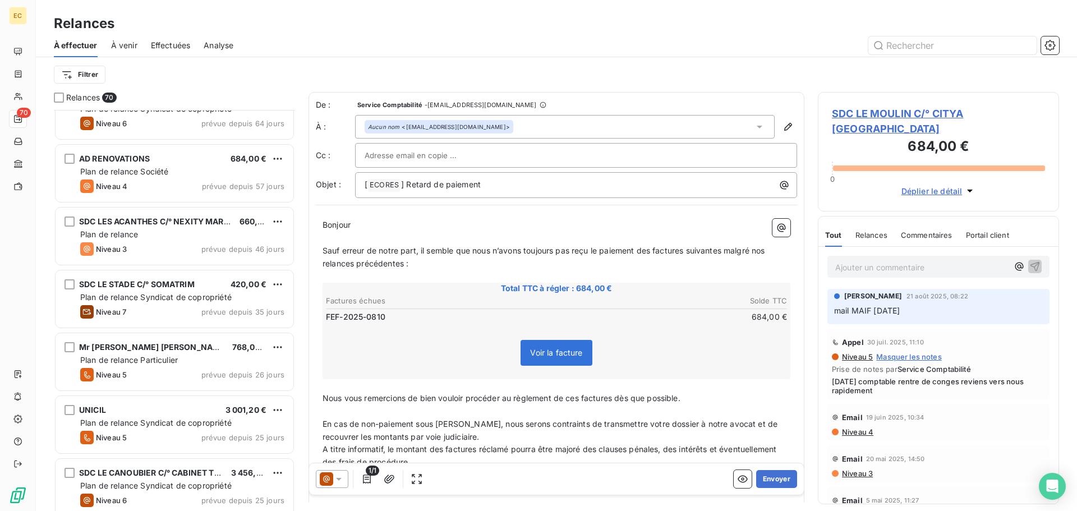
scroll to position [786, 0]
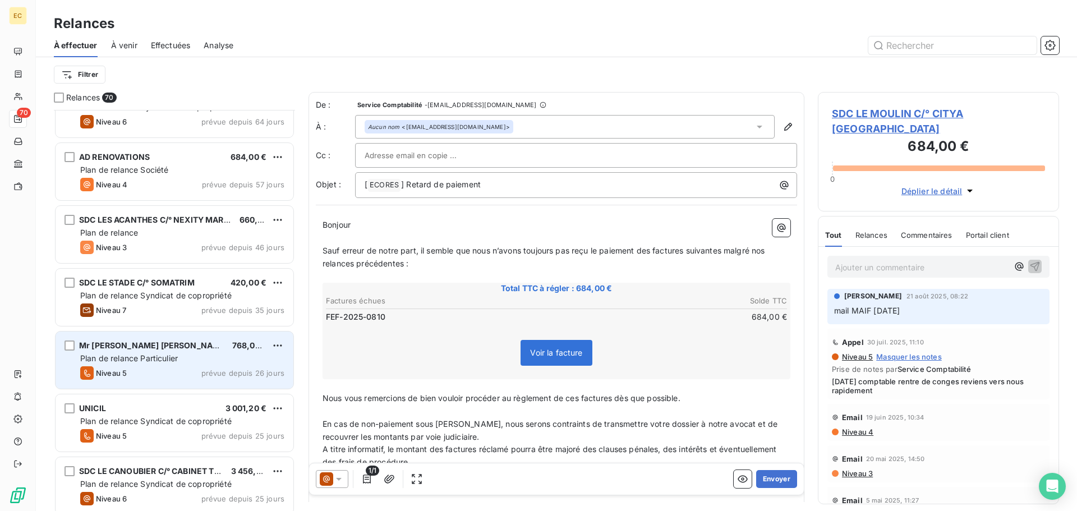
click at [180, 356] on div "Plan de relance Particulier" at bounding box center [182, 358] width 204 height 11
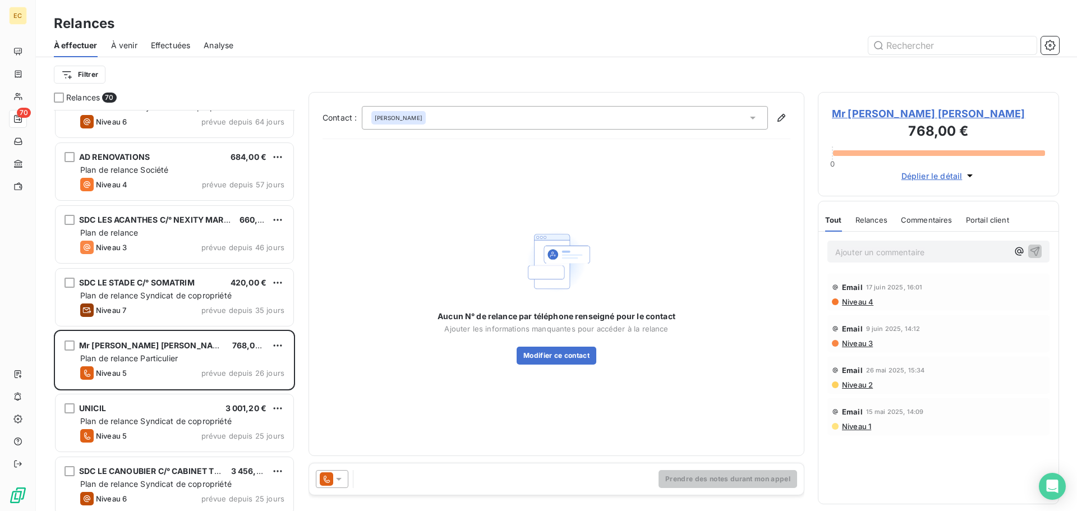
click at [880, 117] on span "Mr [PERSON_NAME] [PERSON_NAME]" at bounding box center [938, 113] width 213 height 15
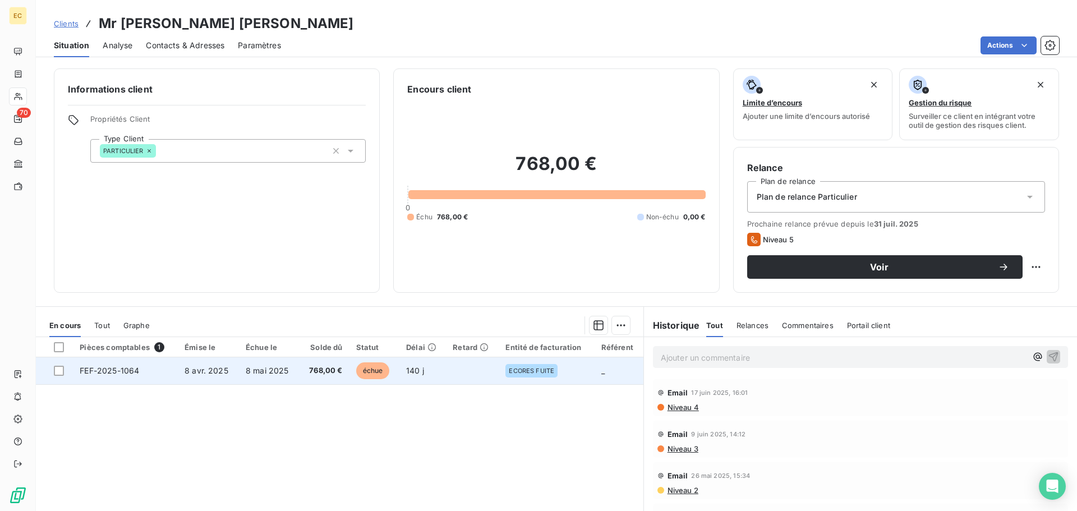
click at [234, 368] on td "8 avr. 2025" at bounding box center [208, 370] width 61 height 27
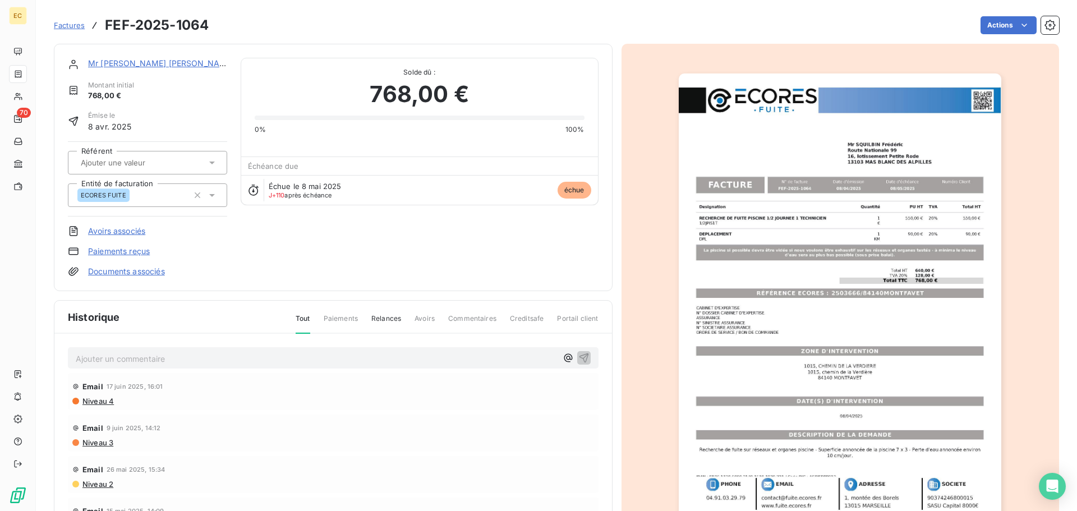
click at [850, 299] on img "button" at bounding box center [840, 302] width 323 height 457
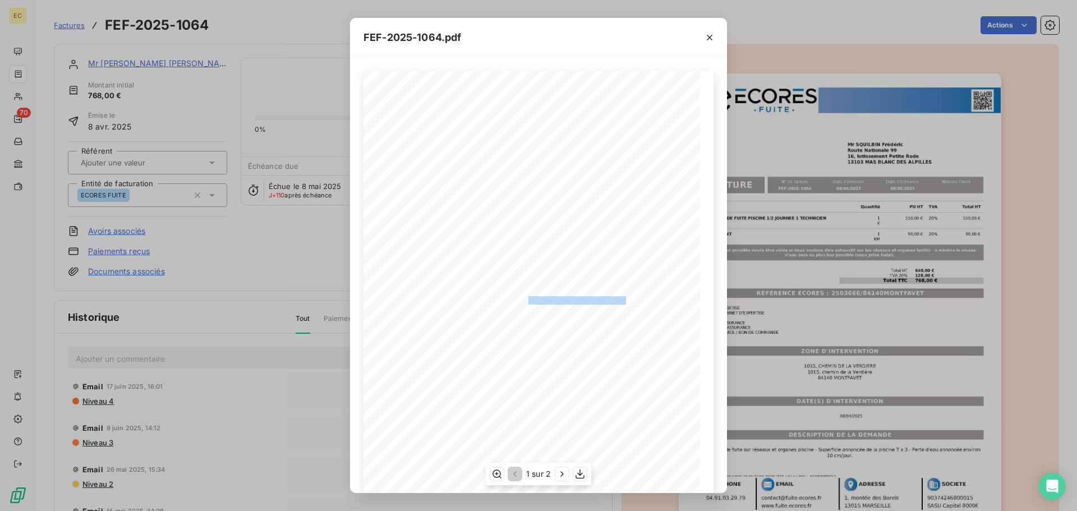
drag, startPoint x: 620, startPoint y: 299, endPoint x: 522, endPoint y: 300, distance: 97.6
click at [522, 300] on span "RÉFÉRENCE ECORES : 2503666/84140MONTFAVET" at bounding box center [539, 300] width 175 height 6
copy span "2503666/84140MONTFAVET"
click at [59, 20] on div "FEF-2025-1064.pdf Designation Quantité PU HT TVA Total HT RECHERCHE DE FUITE PI…" at bounding box center [538, 255] width 1077 height 511
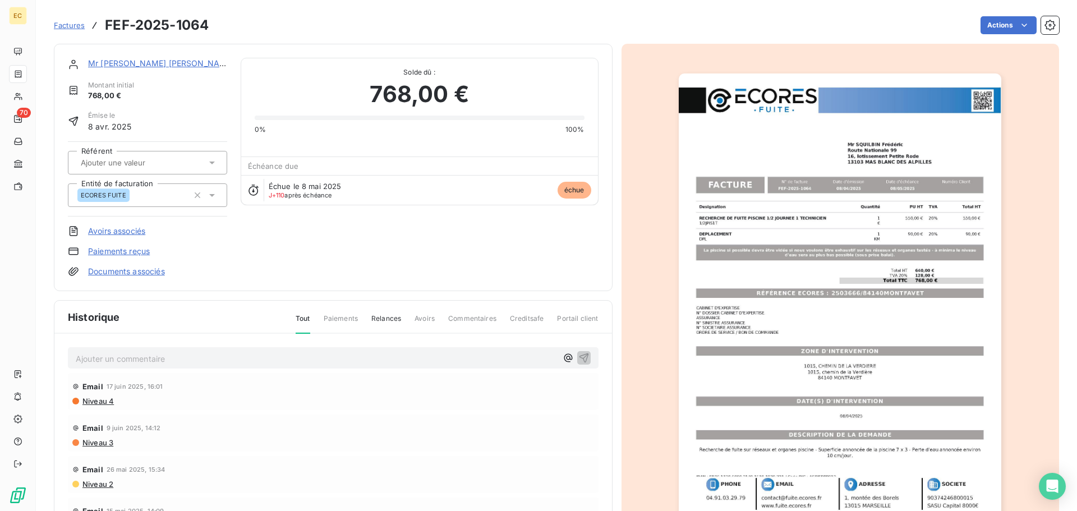
click at [68, 27] on span "Factures" at bounding box center [69, 25] width 31 height 9
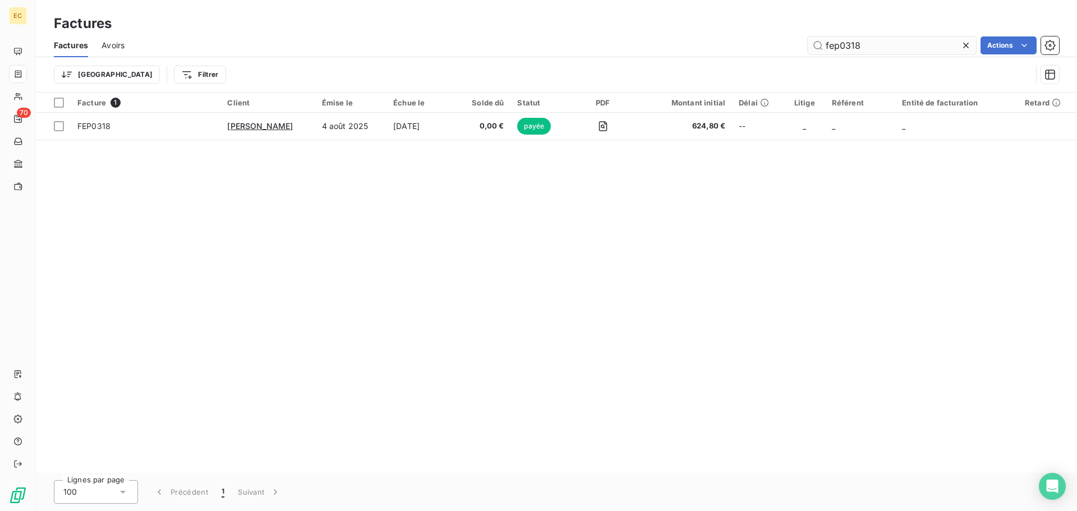
click at [874, 41] on input "fep0318" at bounding box center [892, 45] width 168 height 18
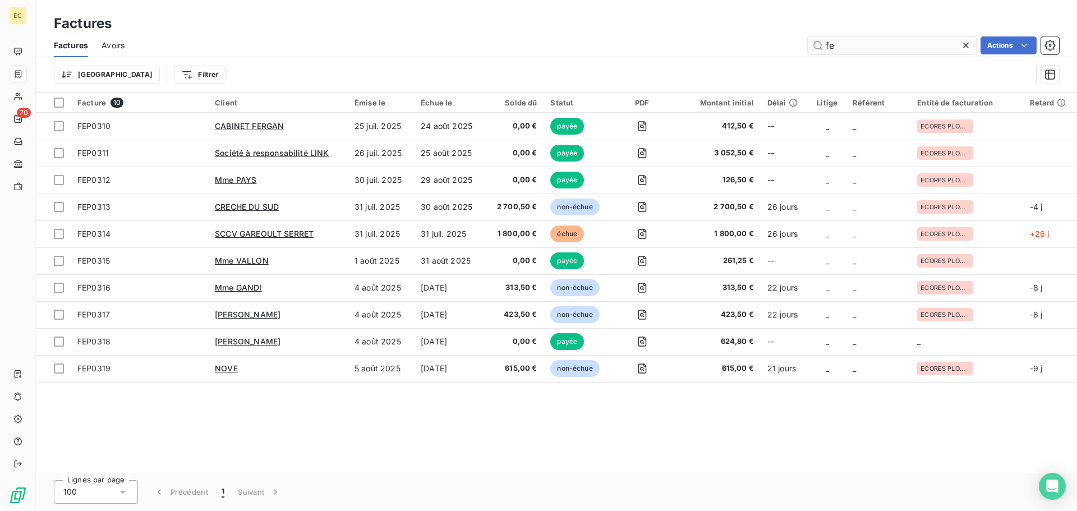
type input "f"
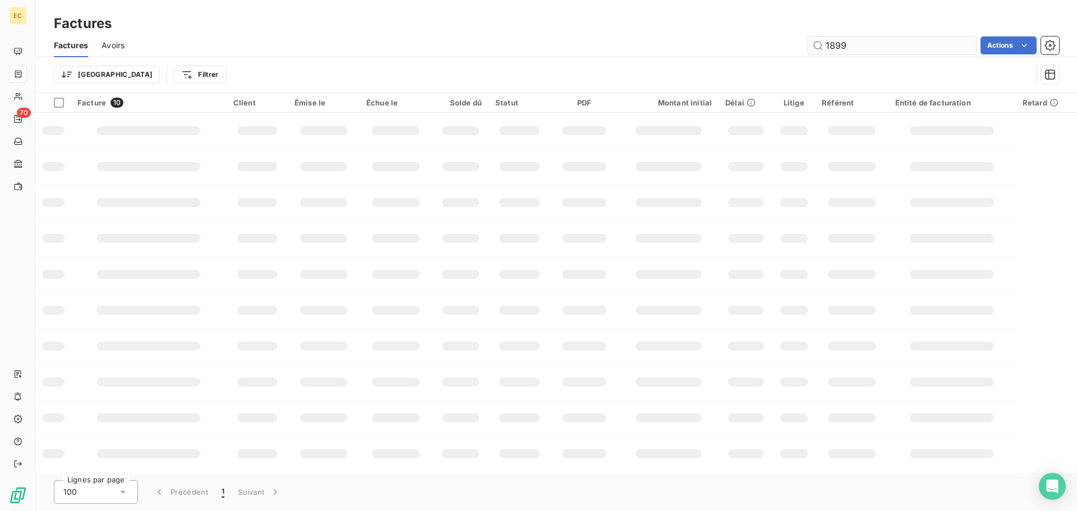
type input "1899"
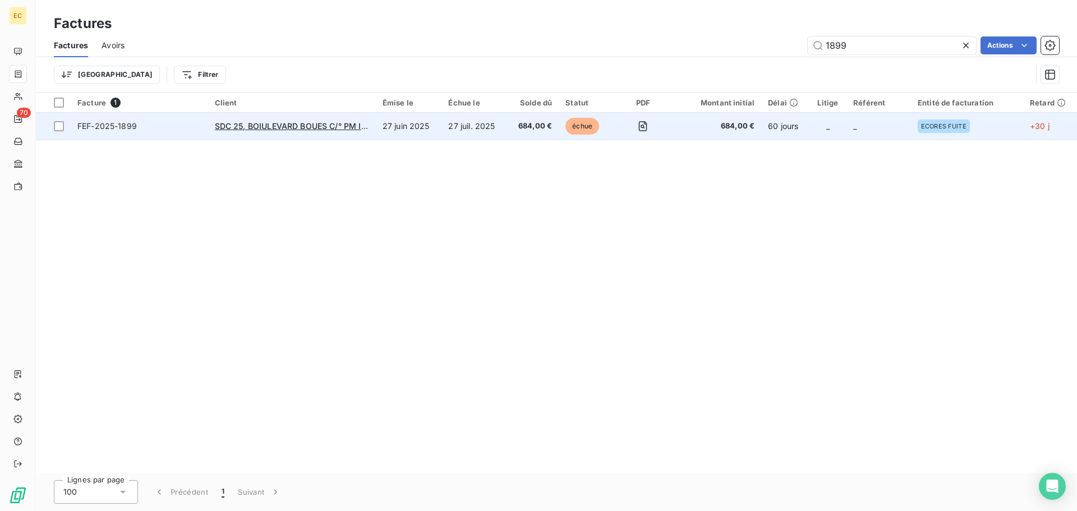
click at [169, 123] on span "FEF-2025-1899" at bounding box center [139, 126] width 124 height 11
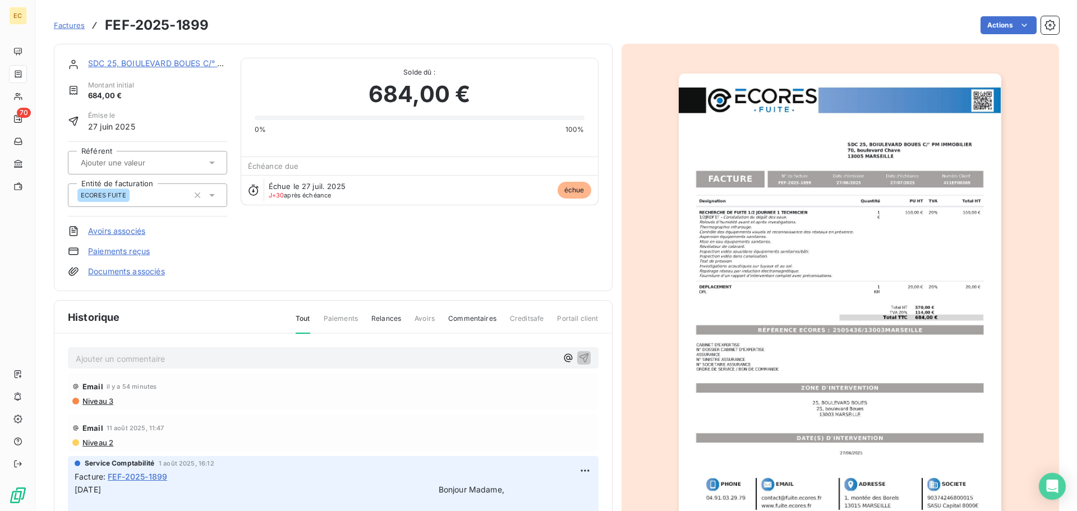
click at [164, 352] on p "Ajouter un commentaire ﻿" at bounding box center [316, 359] width 481 height 14
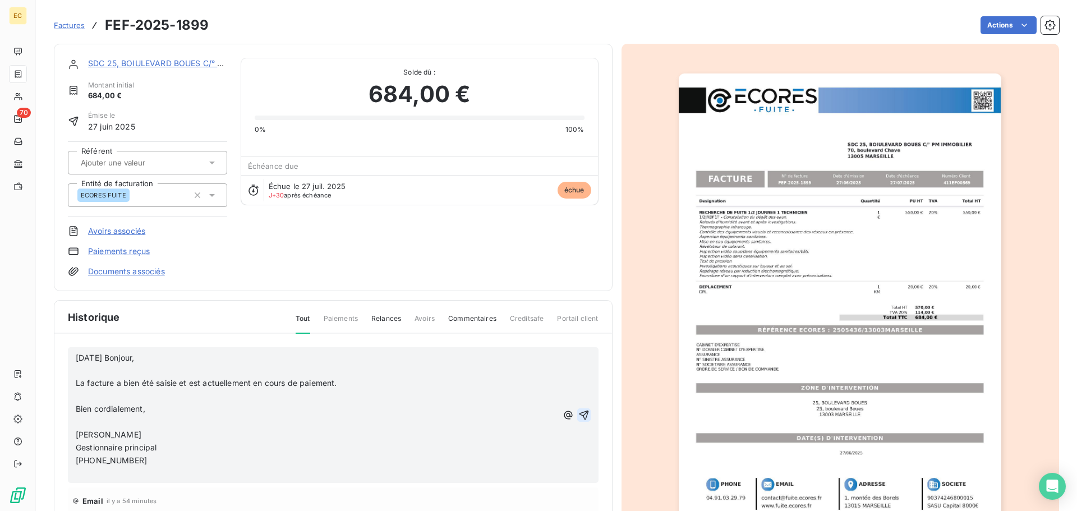
click at [579, 419] on icon "button" at bounding box center [584, 415] width 11 height 11
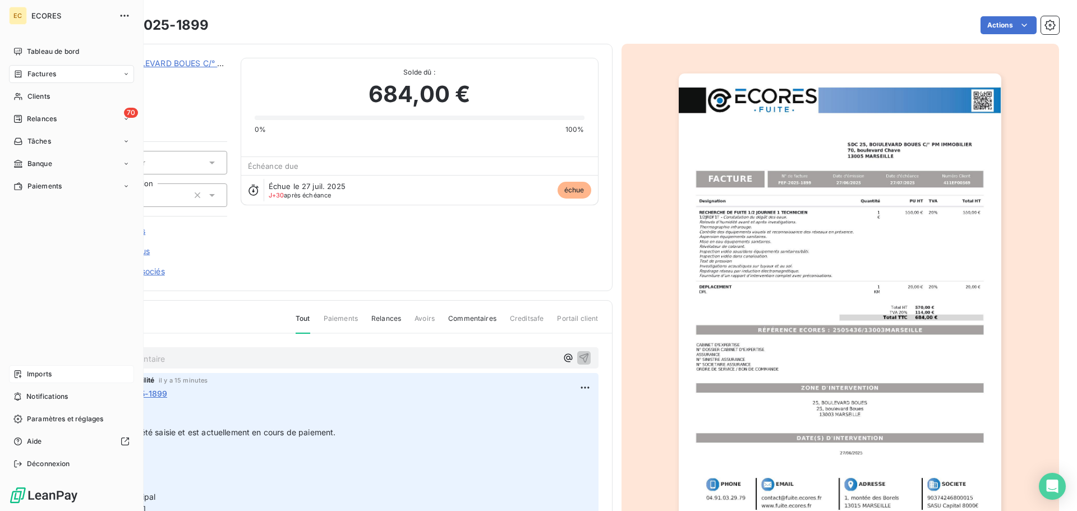
click at [31, 373] on span "Imports" at bounding box center [39, 374] width 25 height 10
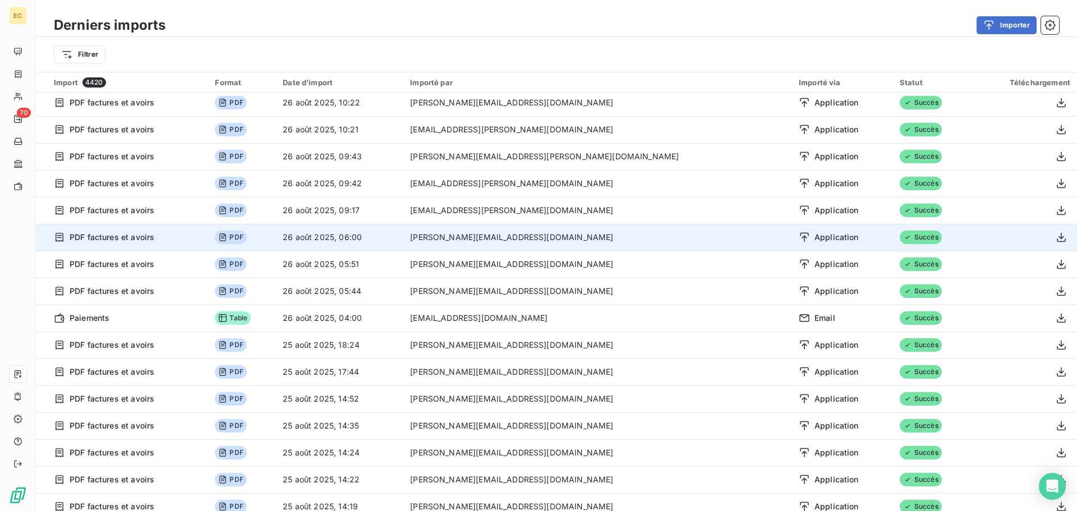
scroll to position [112, 0]
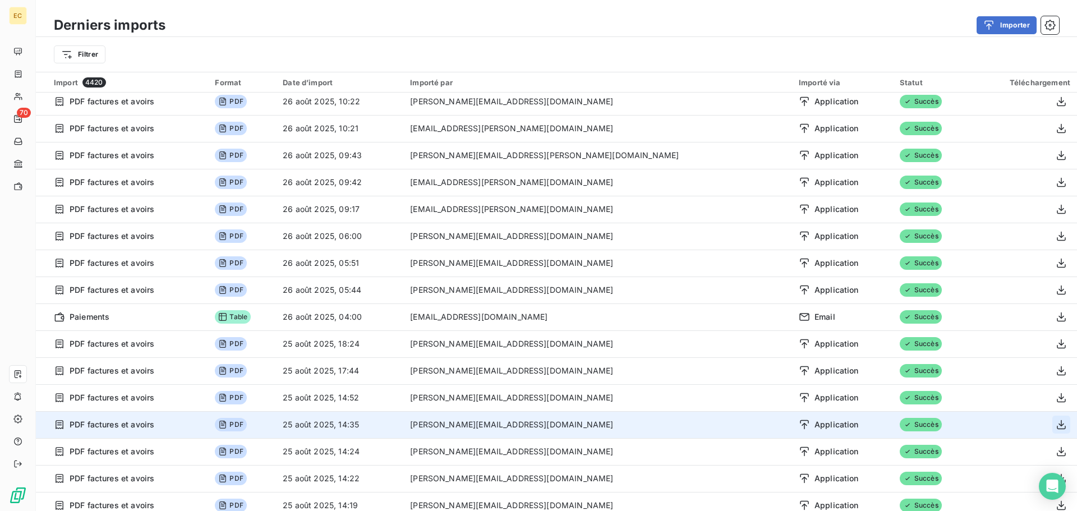
click at [1057, 425] on icon "button" at bounding box center [1061, 425] width 9 height 10
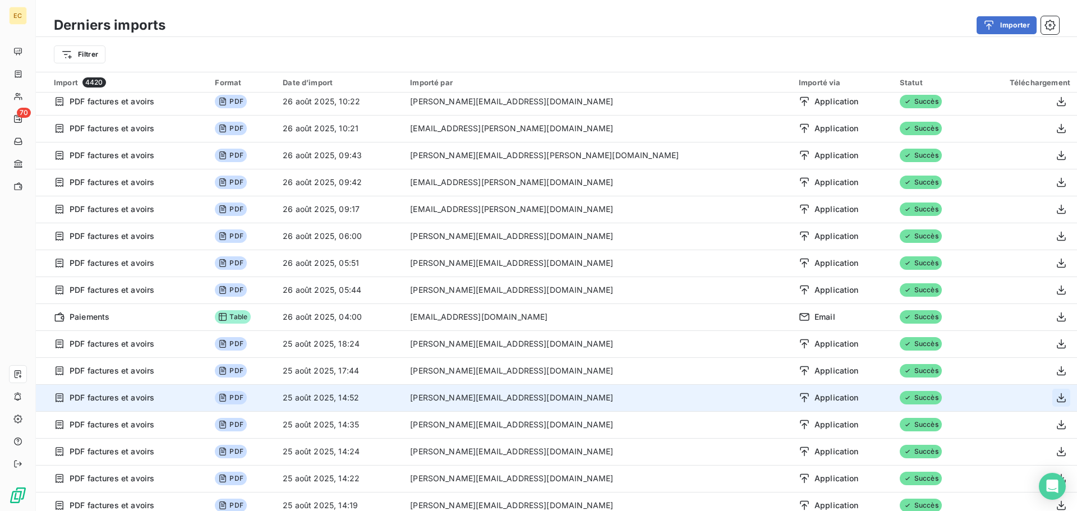
click at [1056, 399] on icon "button" at bounding box center [1061, 397] width 11 height 11
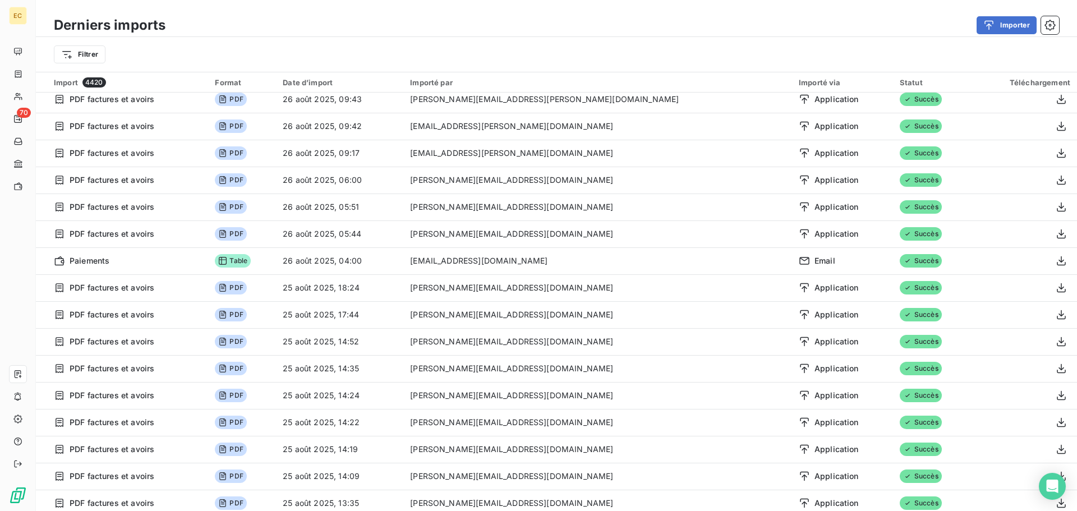
scroll to position [168, 0]
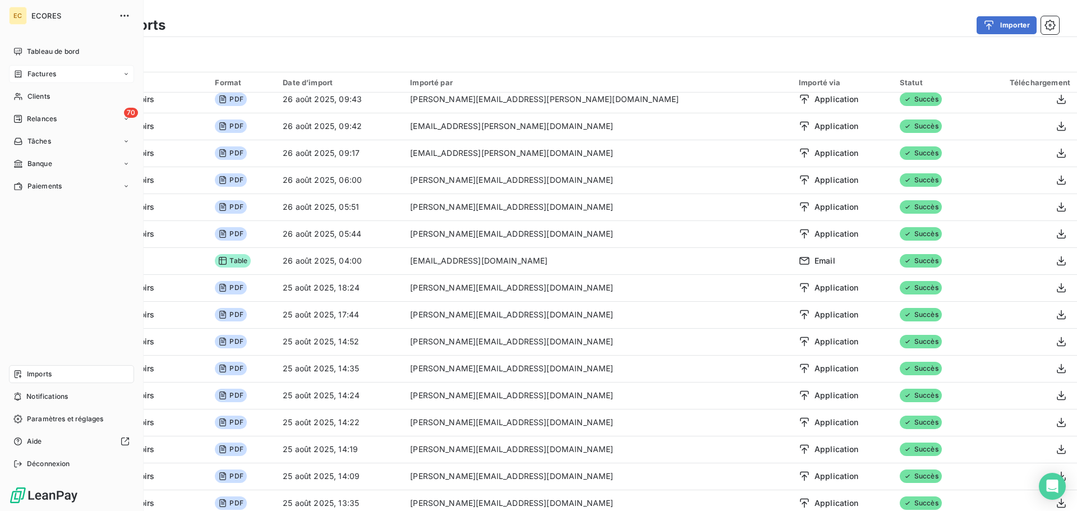
click at [51, 76] on span "Factures" at bounding box center [41, 74] width 29 height 10
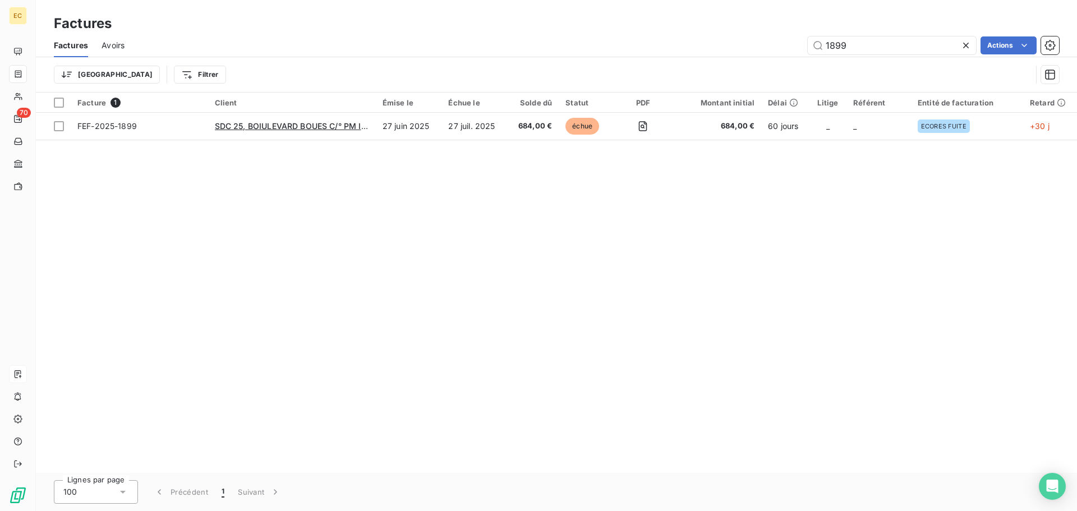
click at [115, 45] on span "Avoirs" at bounding box center [113, 45] width 23 height 11
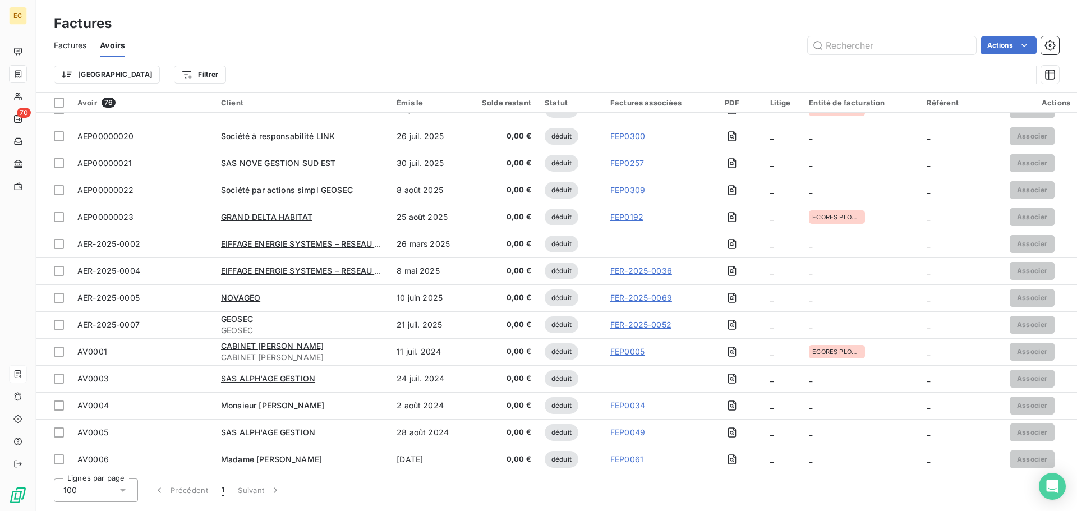
scroll to position [1691, 0]
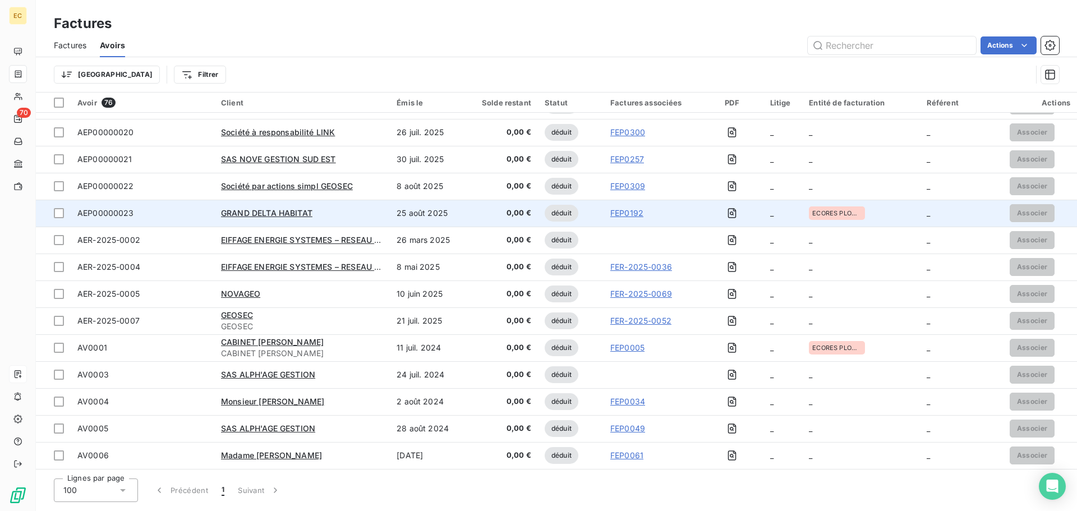
click at [623, 213] on link "FEP0192" at bounding box center [627, 213] width 33 height 11
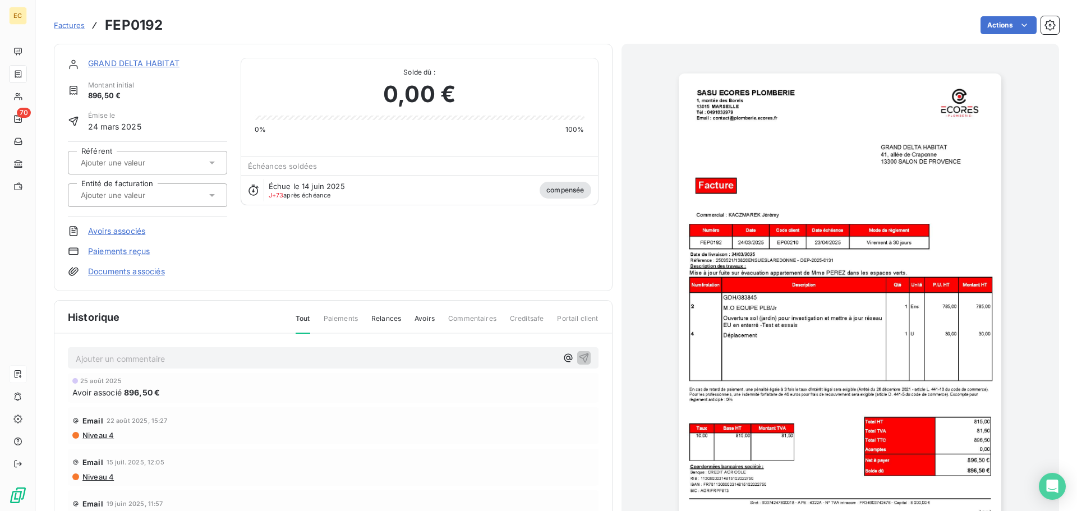
click at [787, 270] on img "button" at bounding box center [840, 302] width 323 height 457
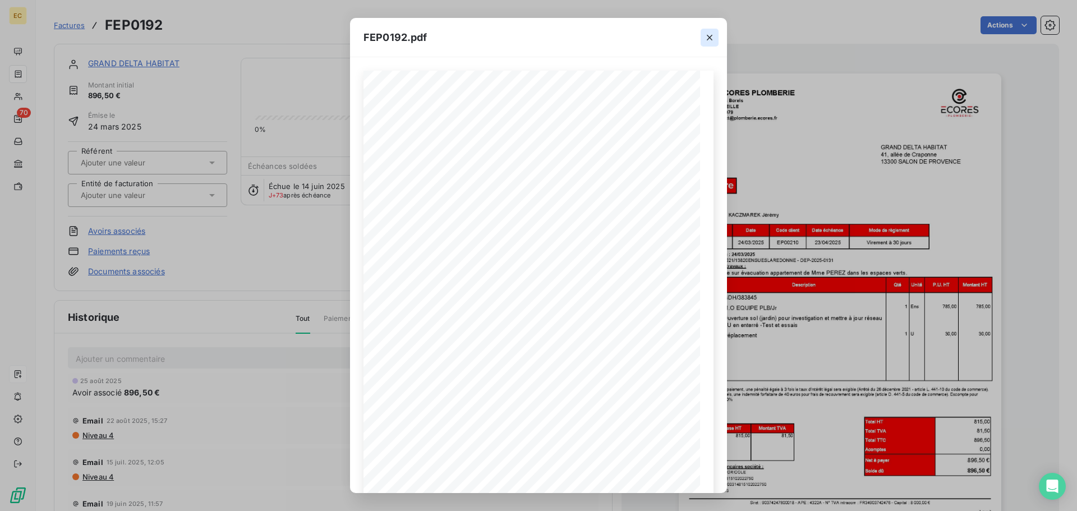
click at [710, 39] on icon "button" at bounding box center [709, 37] width 11 height 11
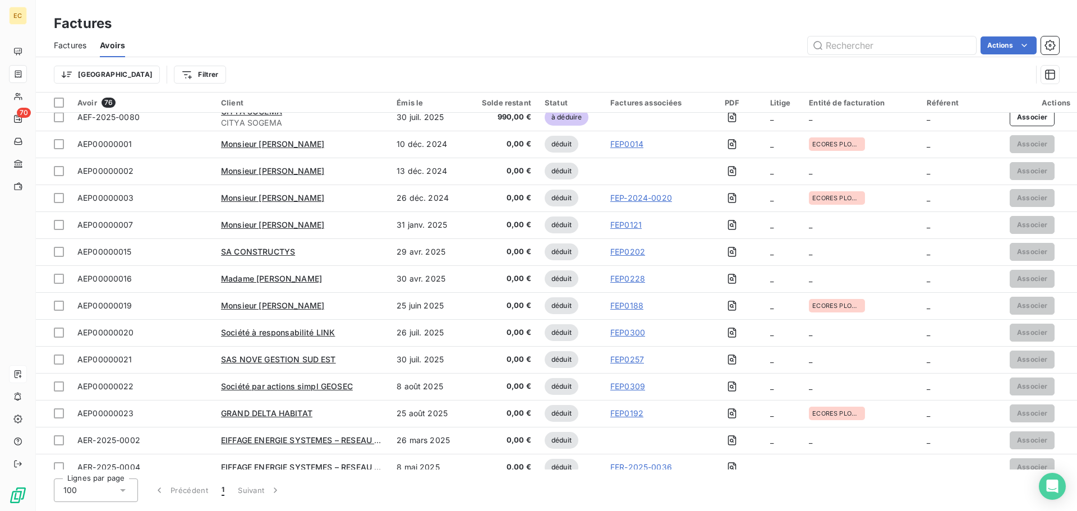
scroll to position [1522, 0]
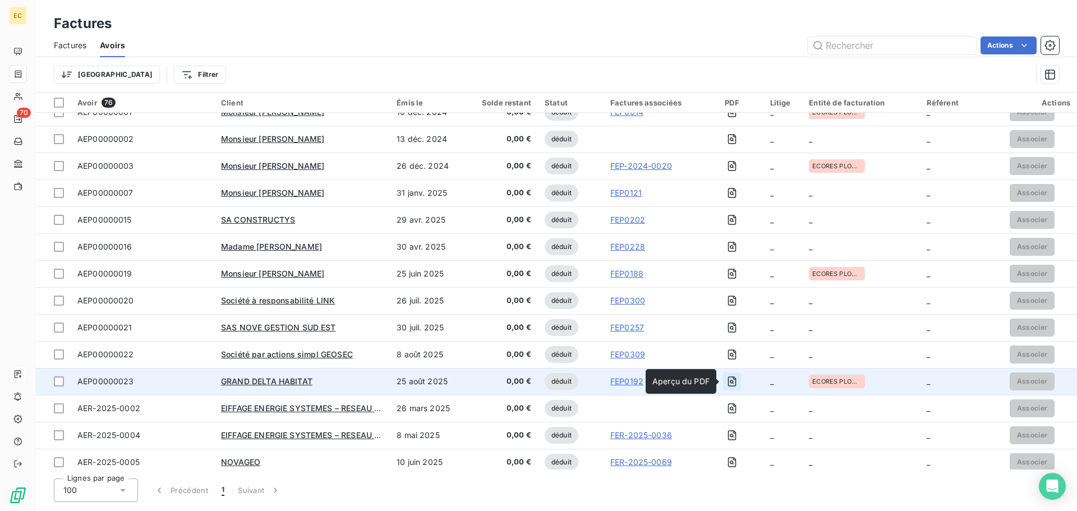
click at [730, 384] on icon "button" at bounding box center [732, 381] width 11 height 11
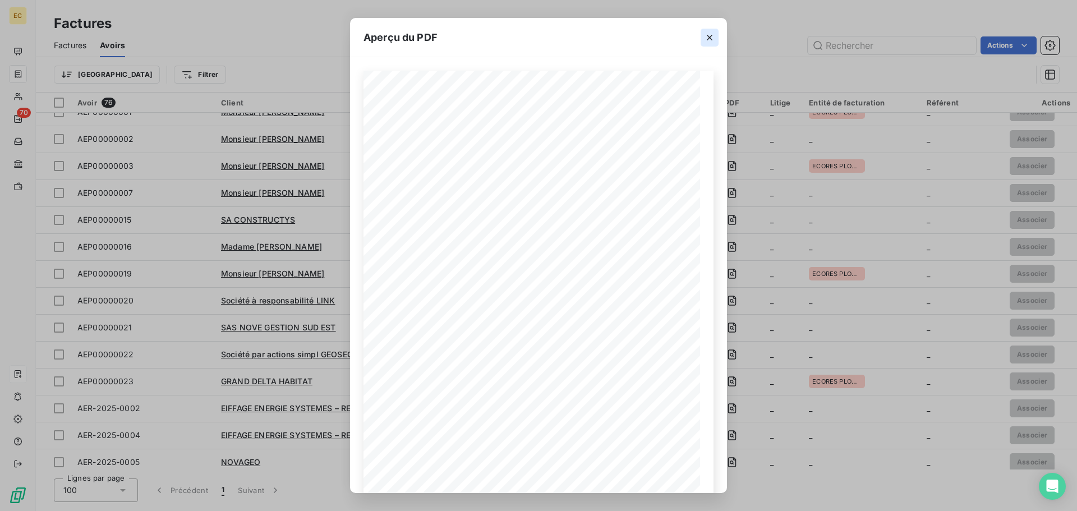
click at [712, 38] on icon "button" at bounding box center [709, 37] width 11 height 11
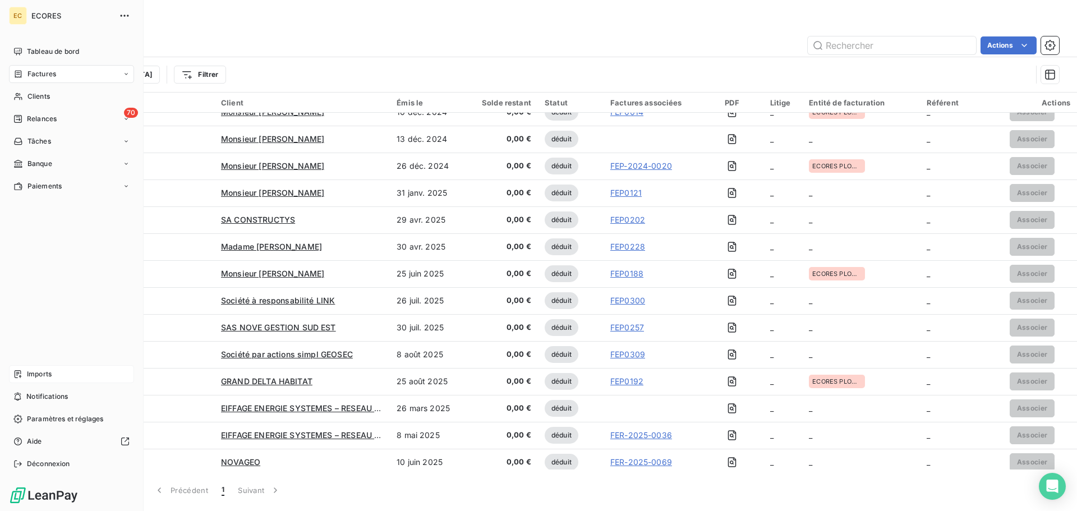
click at [54, 70] on span "Factures" at bounding box center [41, 74] width 29 height 10
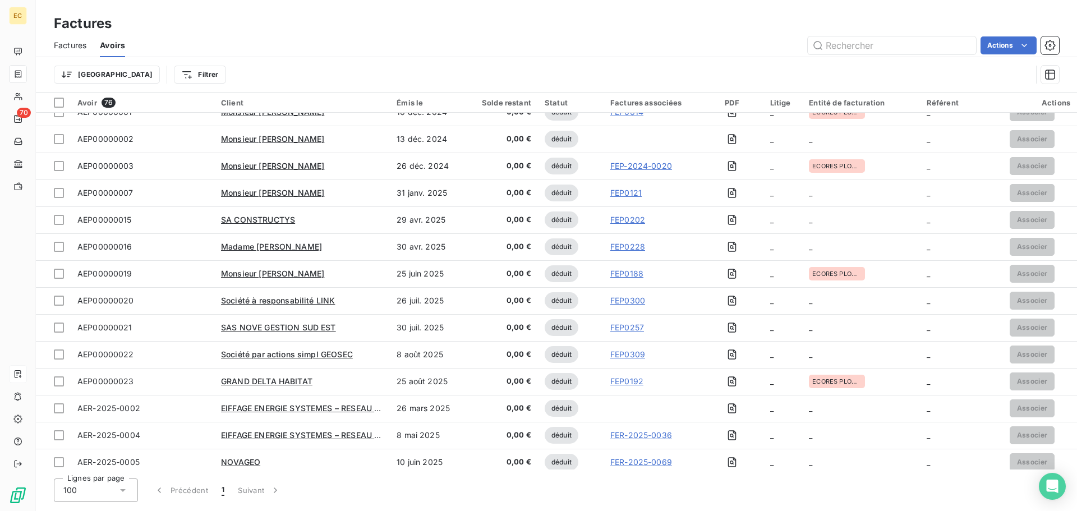
click at [63, 47] on span "Factures" at bounding box center [70, 45] width 33 height 11
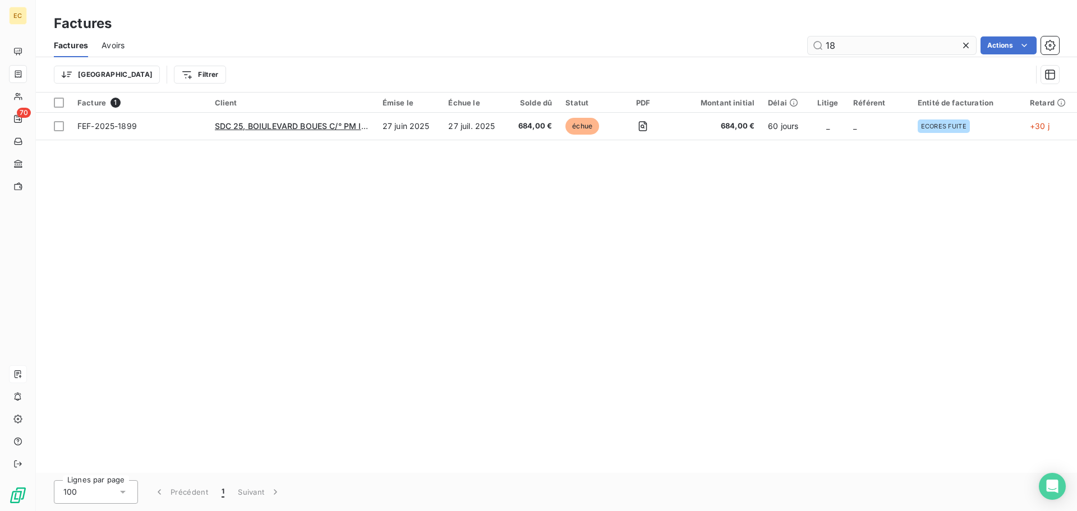
type input "1"
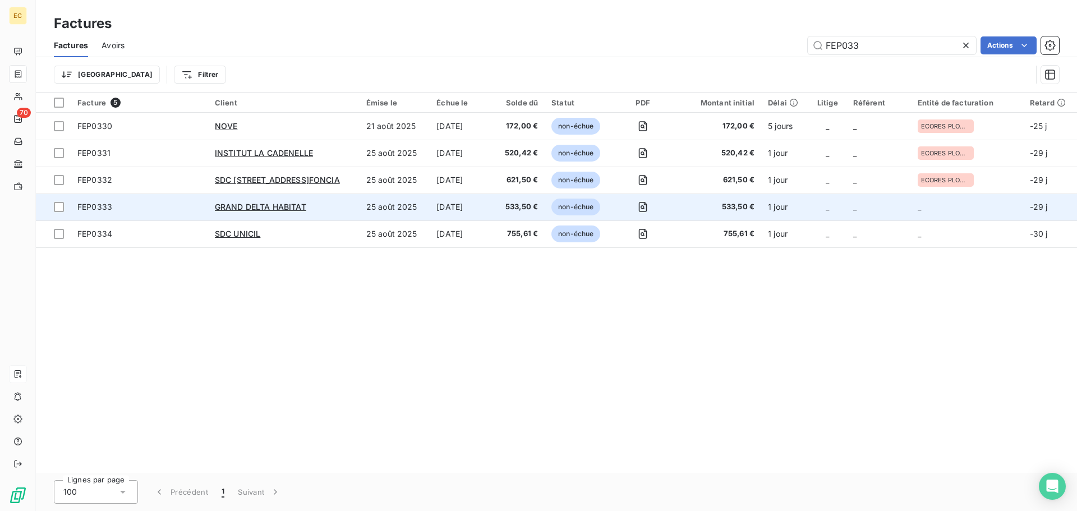
type input "FEP033"
click at [179, 209] on span "FEP0333" at bounding box center [139, 206] width 124 height 11
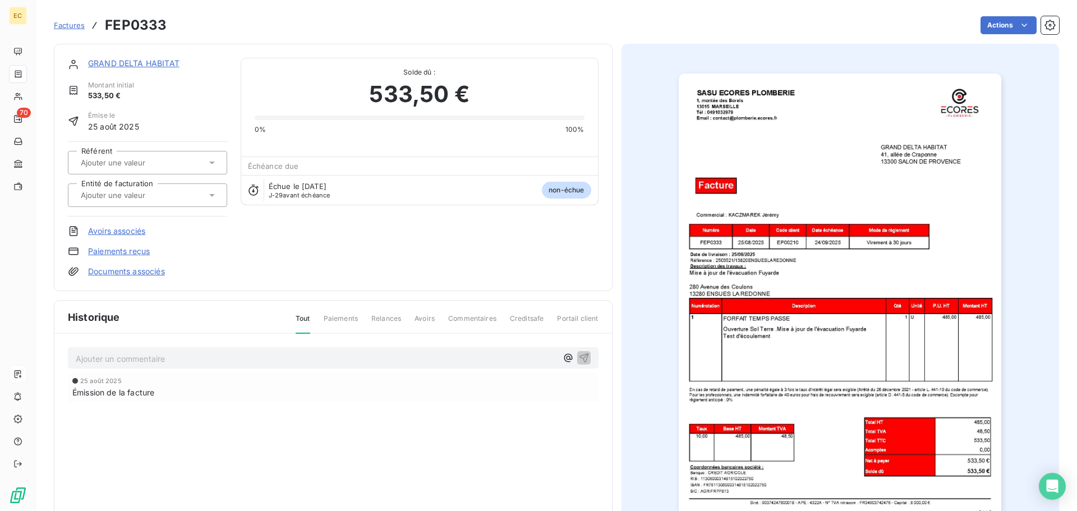
click at [212, 196] on icon at bounding box center [212, 195] width 11 height 11
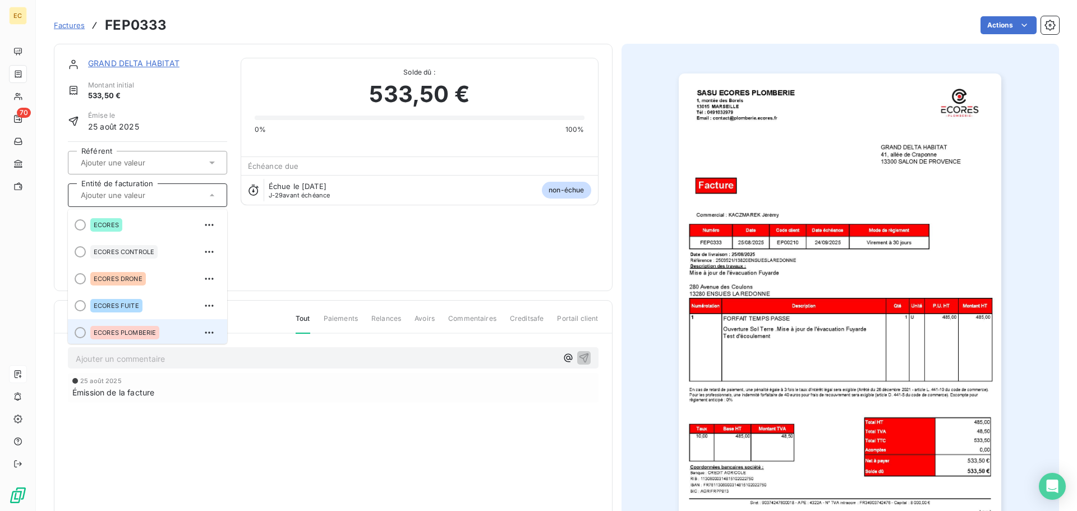
scroll to position [2, 0]
click at [134, 335] on div "ECORES PLOMBERIE" at bounding box center [124, 330] width 69 height 13
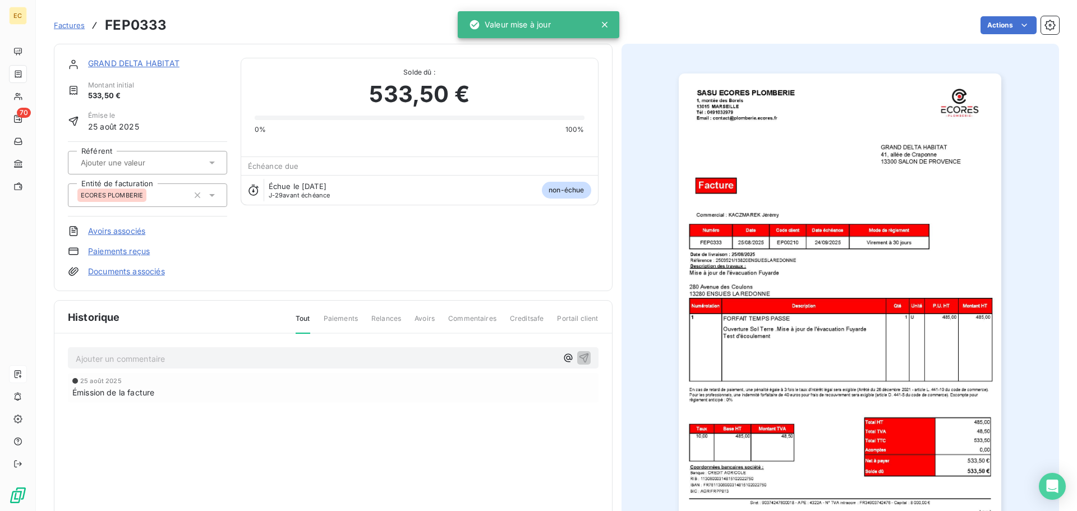
click at [108, 269] on link "Documents associés" at bounding box center [126, 271] width 77 height 11
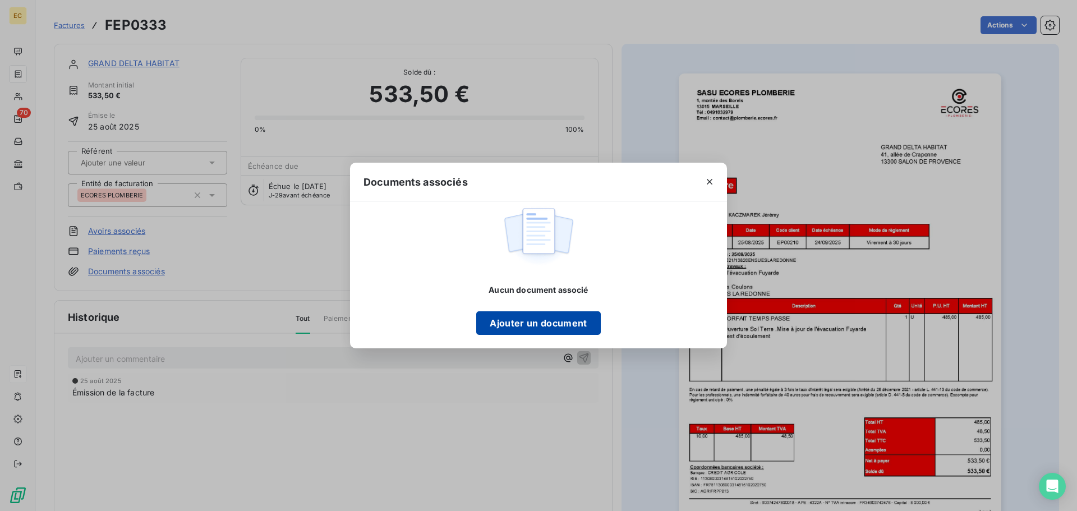
click at [536, 333] on button "Ajouter un document" at bounding box center [538, 323] width 124 height 24
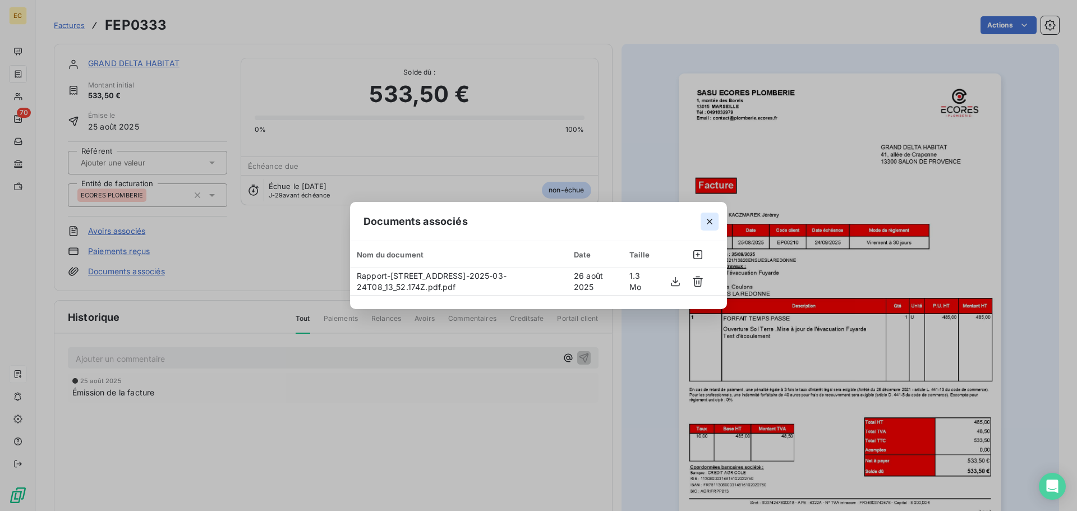
click at [712, 223] on icon "button" at bounding box center [709, 221] width 11 height 11
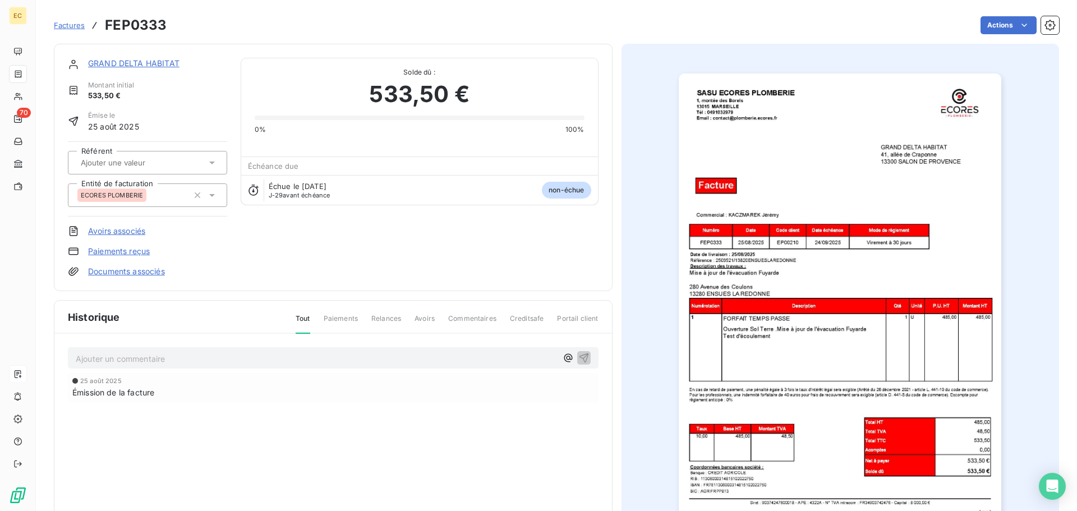
click at [148, 63] on link "GRAND DELTA HABITAT" at bounding box center [133, 63] width 91 height 10
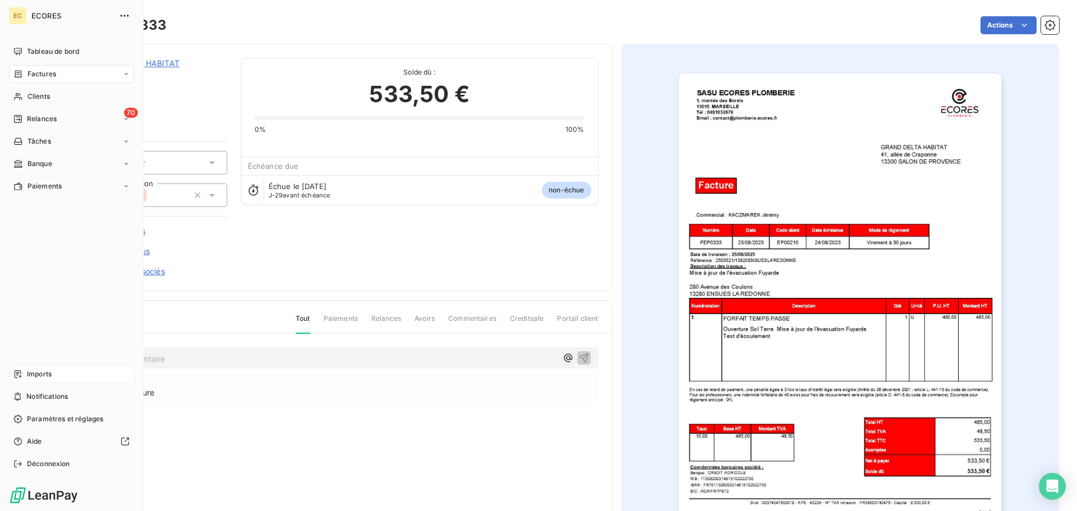
click at [50, 74] on span "Factures" at bounding box center [41, 74] width 29 height 10
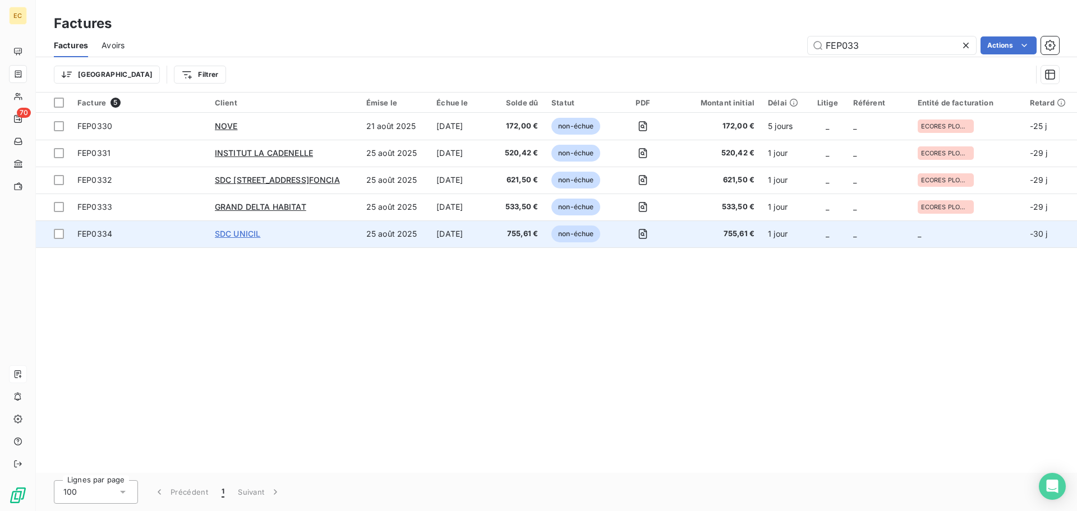
click at [245, 236] on span "SDC UNICIL" at bounding box center [238, 234] width 46 height 10
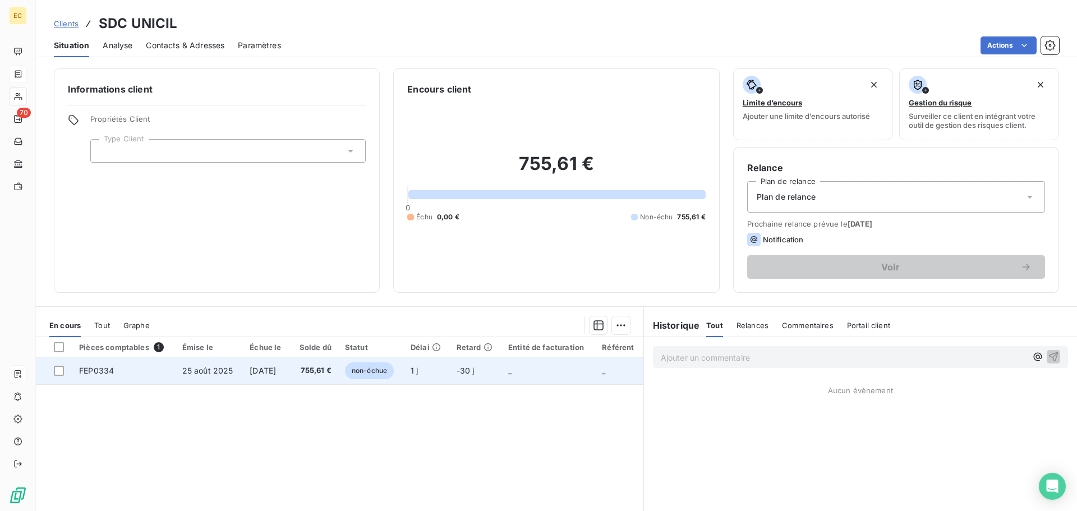
click at [250, 369] on span "[DATE]" at bounding box center [263, 371] width 26 height 10
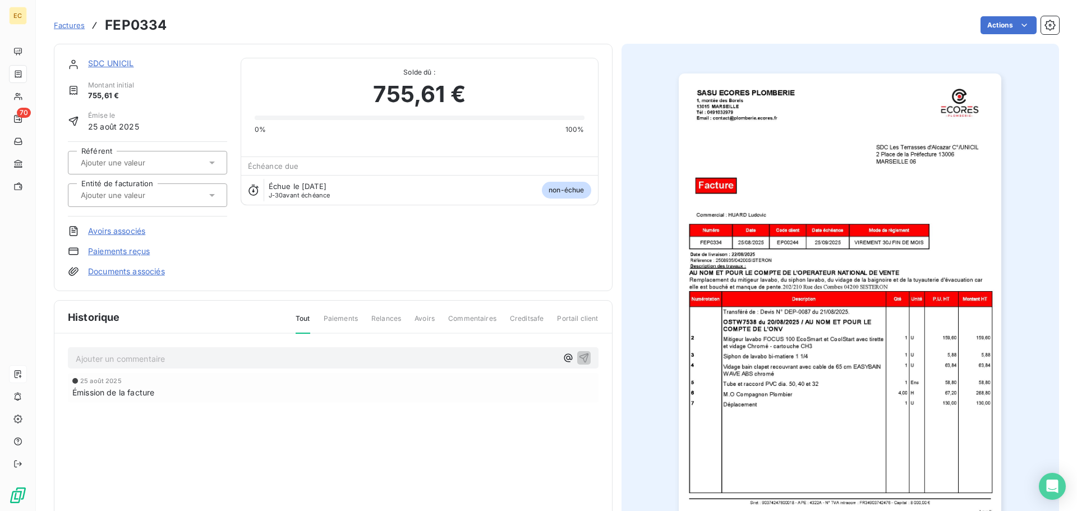
click at [777, 269] on img "button" at bounding box center [840, 302] width 323 height 457
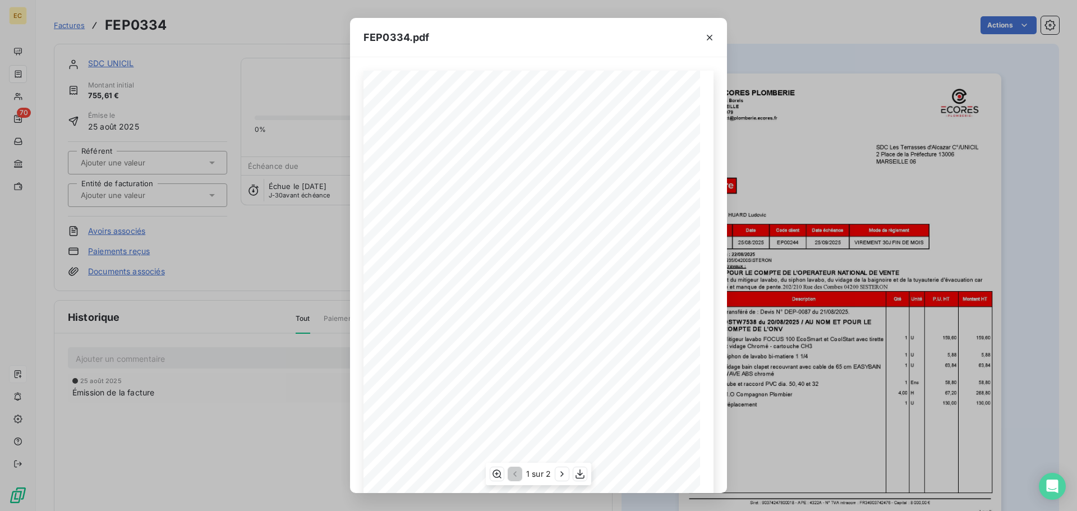
click at [461, 263] on span "Référence : 2508935/04200SISTERON" at bounding box center [424, 265] width 84 height 5
drag, startPoint x: 461, startPoint y: 264, endPoint x: 403, endPoint y: 266, distance: 58.4
click at [403, 266] on span "Référence : 2508935/04200SISTERON" at bounding box center [424, 265] width 84 height 5
copy span "2508935/04200SISTERO"
click at [707, 38] on icon "button" at bounding box center [709, 37] width 11 height 11
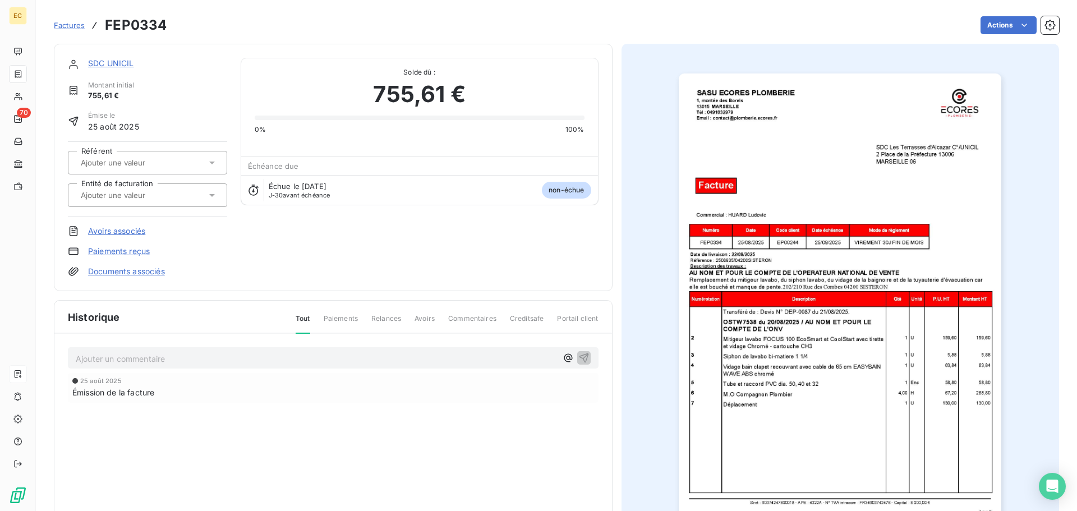
click at [113, 273] on link "Documents associés" at bounding box center [126, 271] width 77 height 11
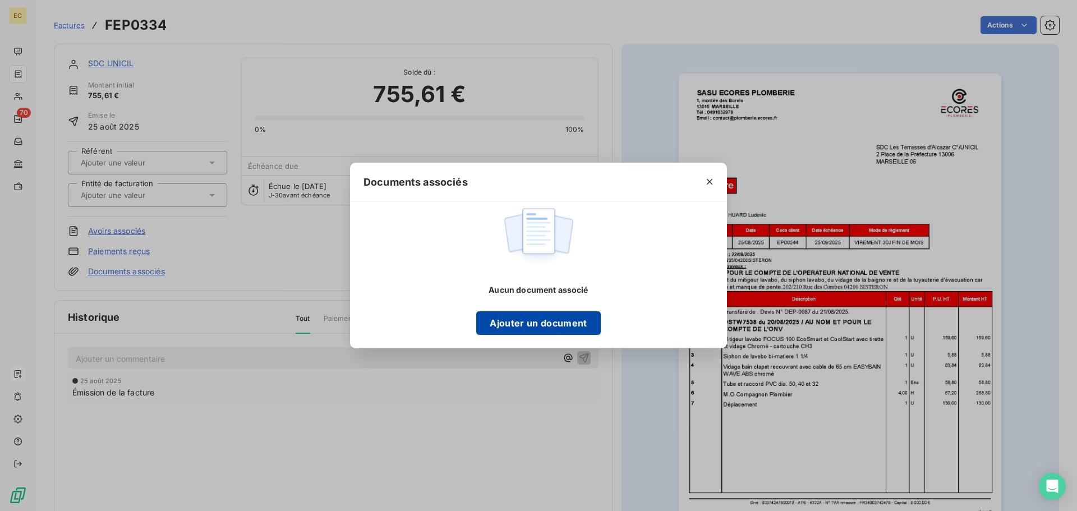
click at [516, 330] on button "Ajouter un document" at bounding box center [538, 323] width 124 height 24
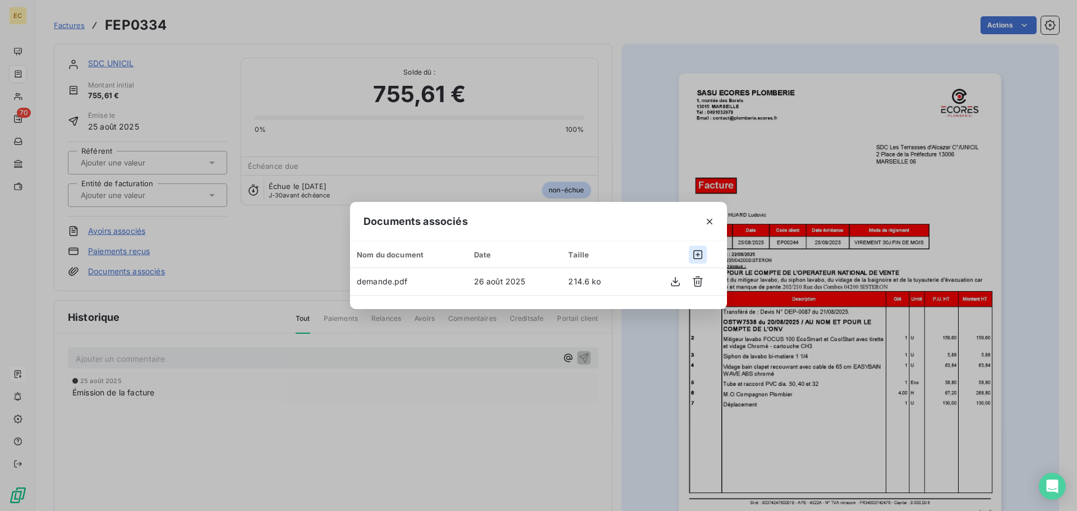
click at [695, 253] on icon "button" at bounding box center [698, 254] width 11 height 11
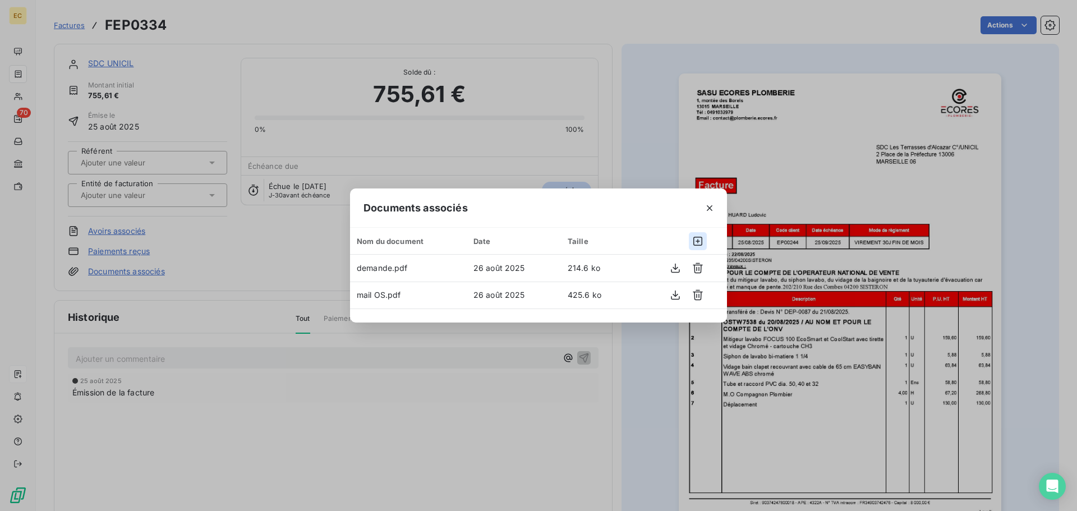
click at [696, 241] on icon "button" at bounding box center [698, 241] width 11 height 11
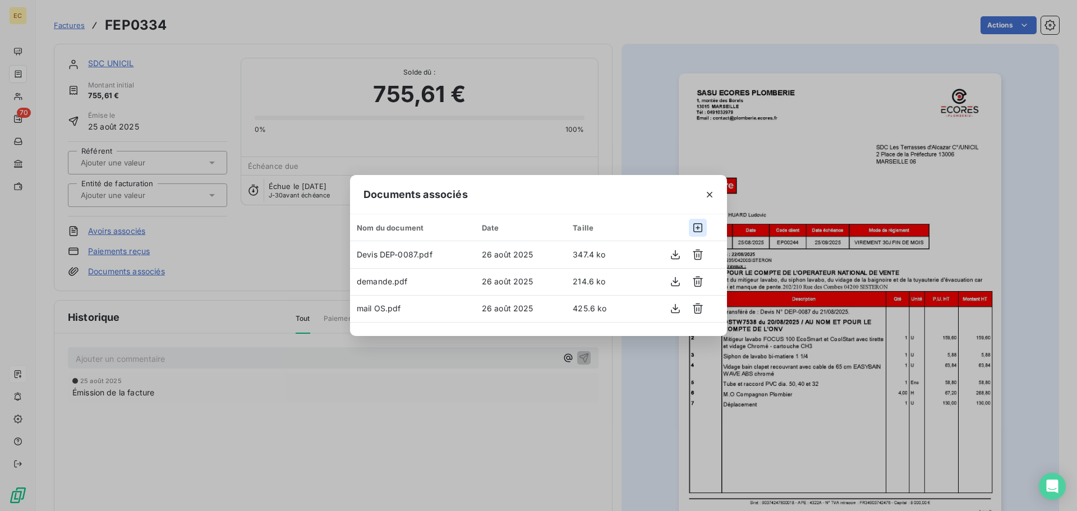
click at [700, 229] on icon "button" at bounding box center [698, 227] width 11 height 11
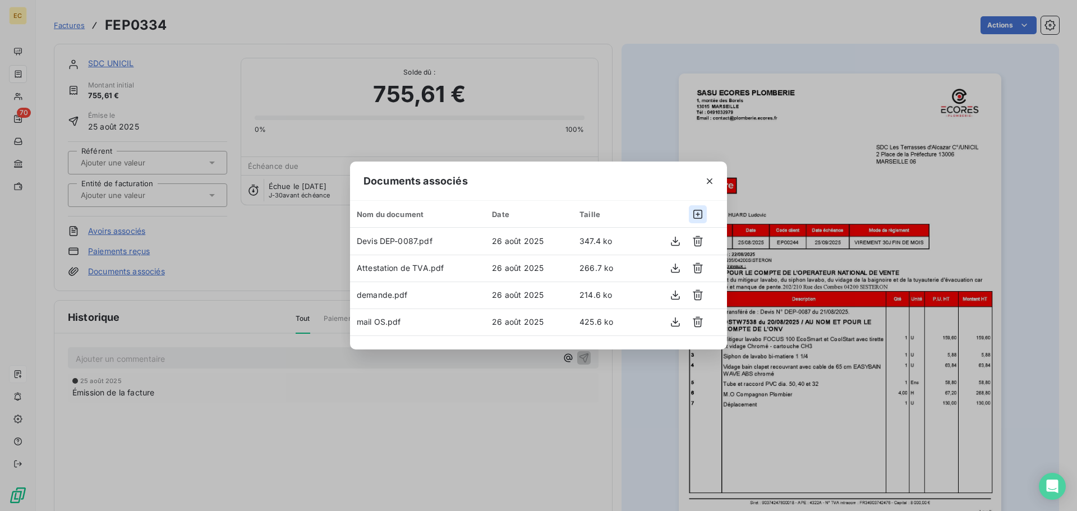
click at [696, 213] on icon "button" at bounding box center [698, 214] width 11 height 11
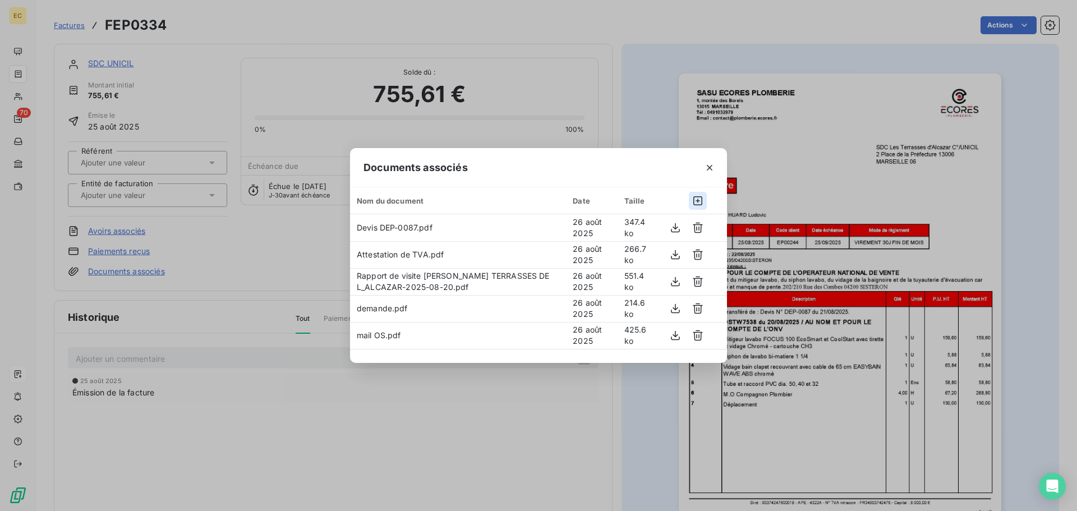
click at [697, 201] on icon "button" at bounding box center [698, 200] width 9 height 9
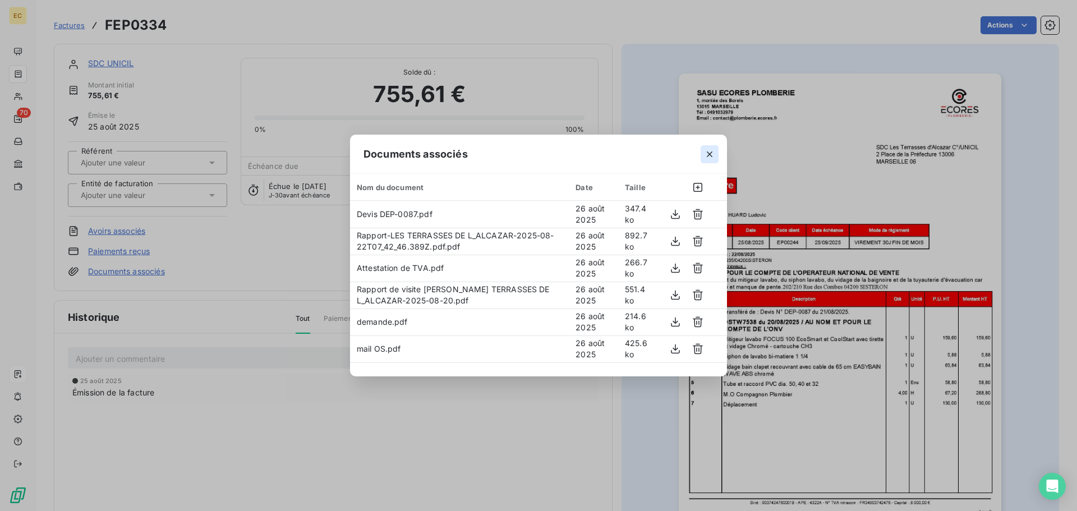
click at [706, 154] on icon "button" at bounding box center [709, 154] width 11 height 11
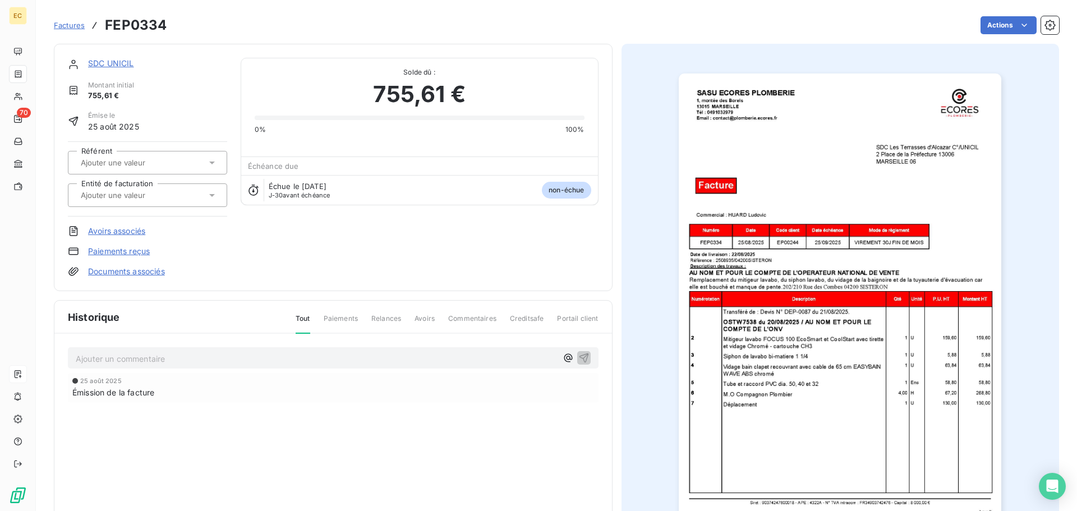
click at [203, 199] on div at bounding box center [141, 195] width 129 height 15
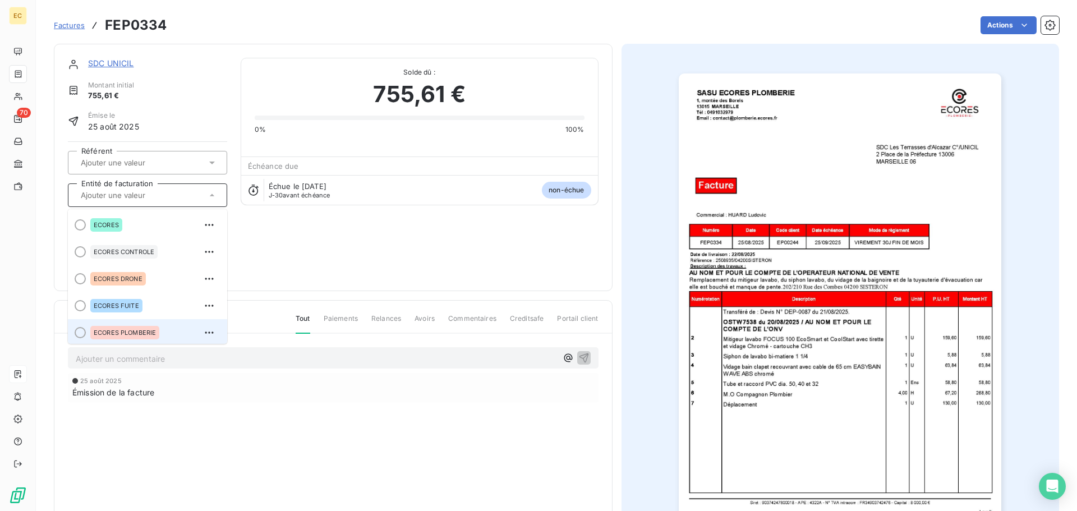
scroll to position [2, 0]
click at [129, 337] on div "ECORES PLOMBERIE" at bounding box center [154, 331] width 128 height 18
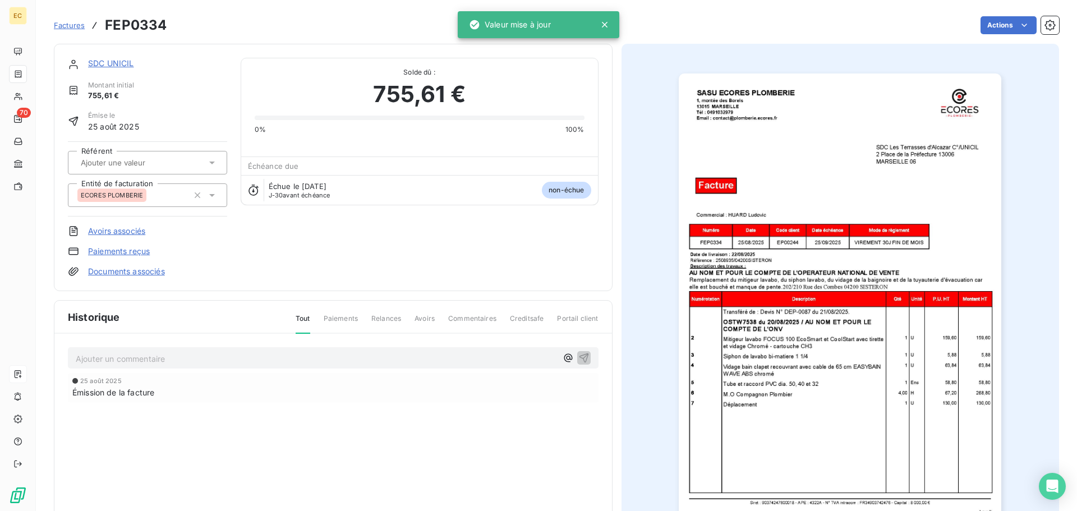
click at [115, 63] on link "SDC UNICIL" at bounding box center [111, 63] width 46 height 10
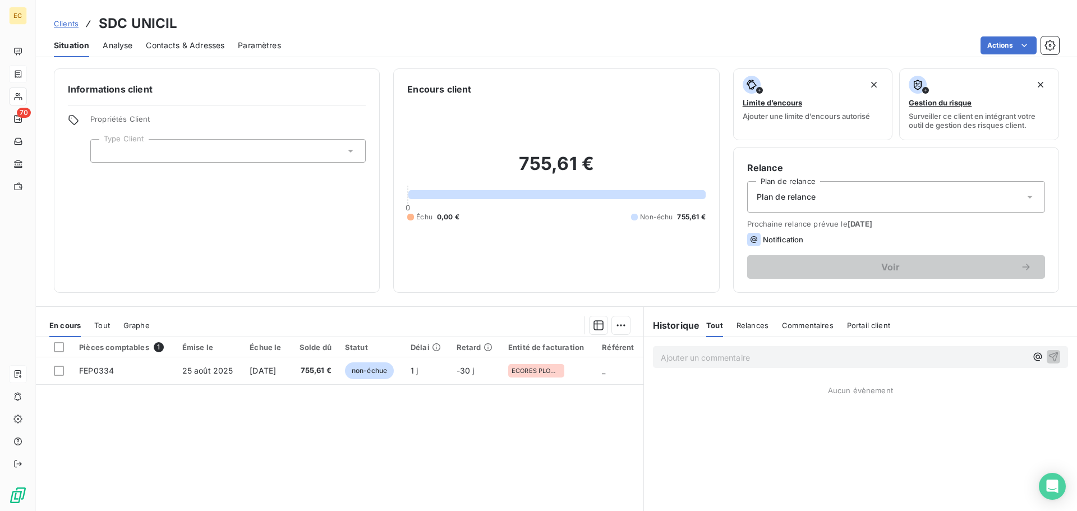
click at [348, 151] on icon at bounding box center [351, 151] width 6 height 3
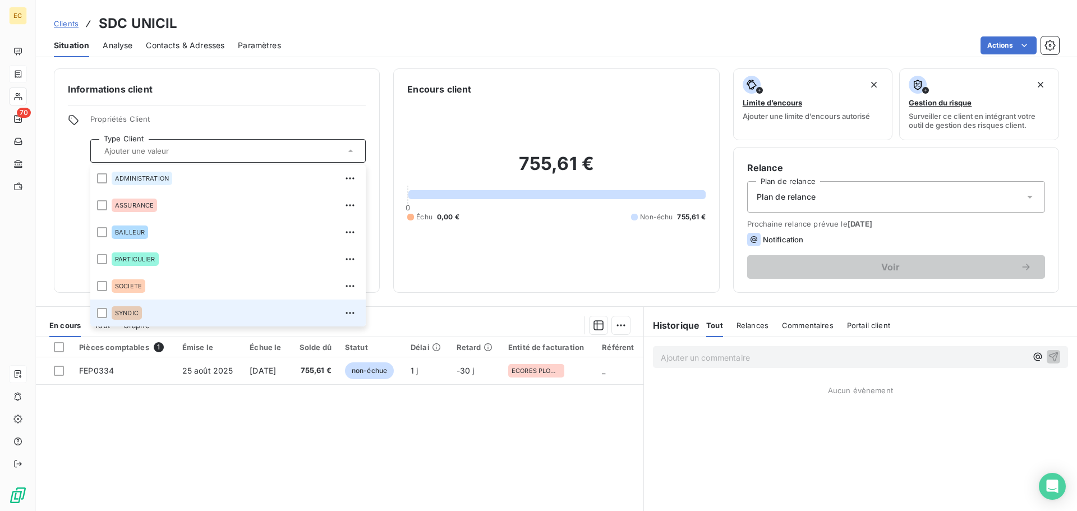
click at [118, 314] on span "SYNDIC" at bounding box center [127, 313] width 24 height 7
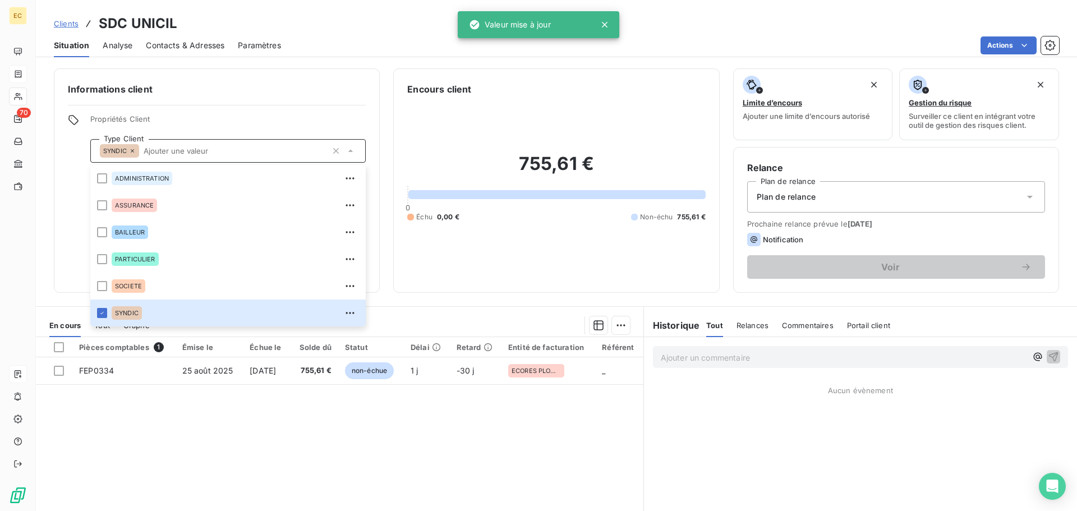
click at [1025, 199] on icon at bounding box center [1030, 196] width 11 height 11
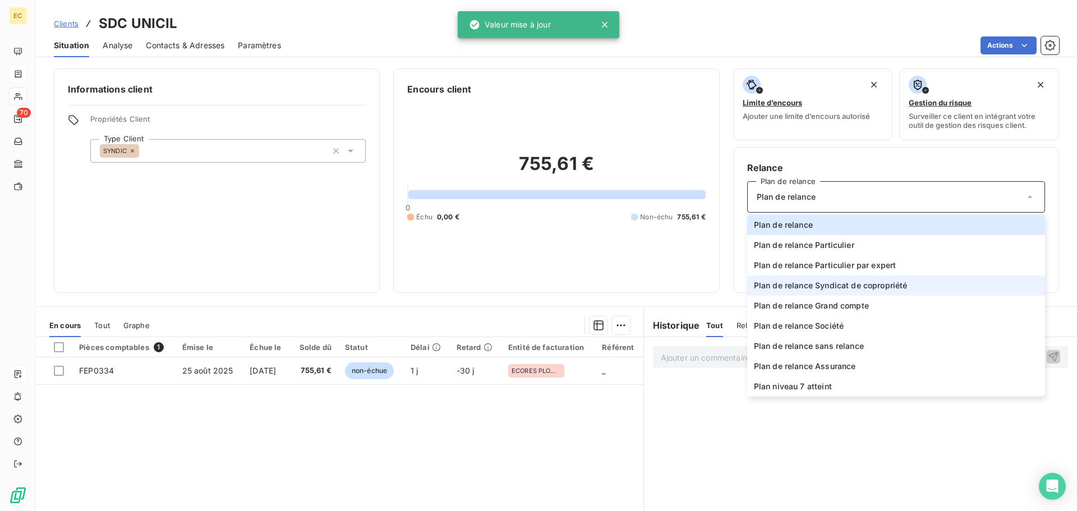
click at [905, 287] on li "Plan de relance Syndicat de copropriété" at bounding box center [896, 286] width 298 height 20
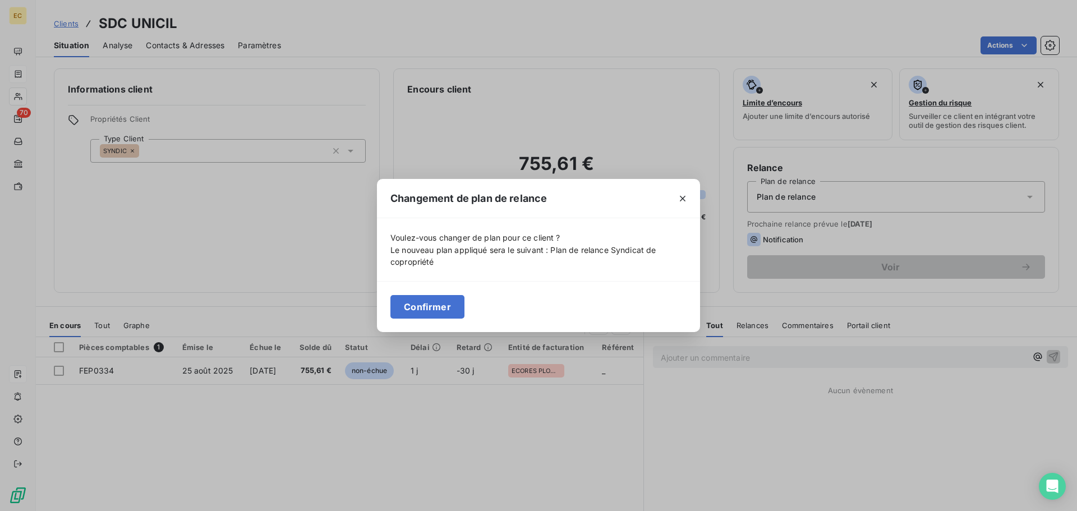
drag, startPoint x: 426, startPoint y: 311, endPoint x: 395, endPoint y: 265, distance: 55.3
click at [427, 308] on button "Confirmer" at bounding box center [428, 307] width 74 height 24
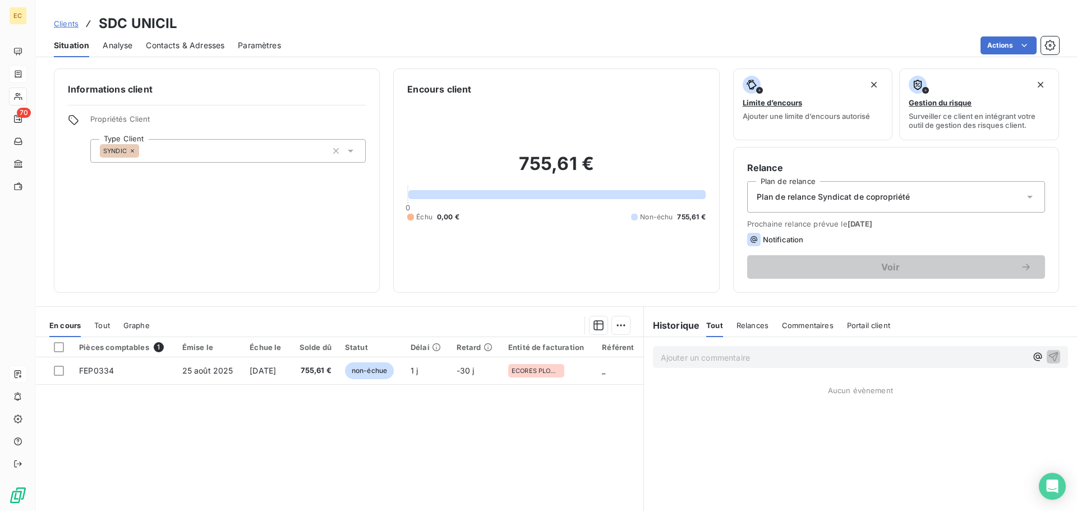
click at [164, 48] on span "Contacts & Adresses" at bounding box center [185, 45] width 79 height 11
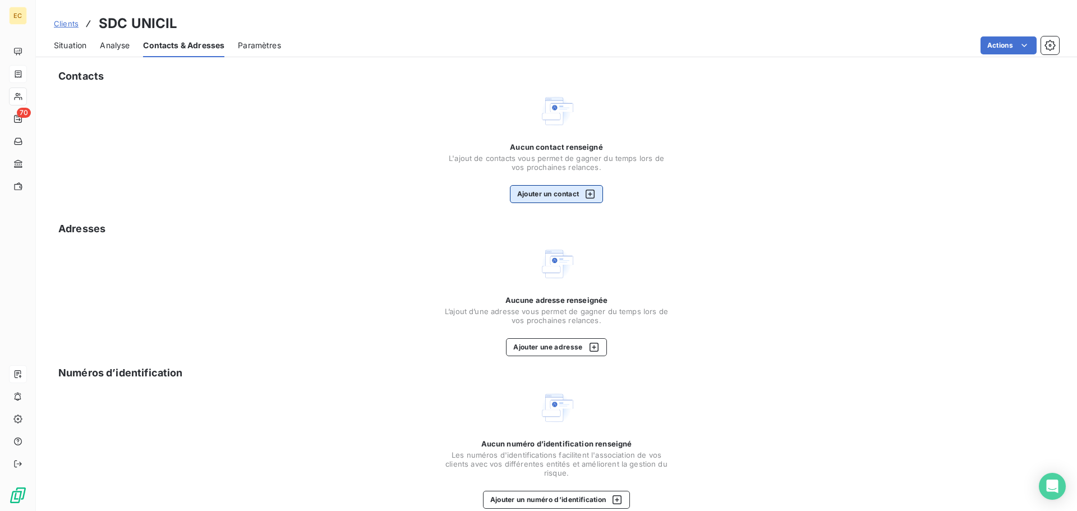
click at [554, 194] on button "Ajouter un contact" at bounding box center [557, 194] width 94 height 18
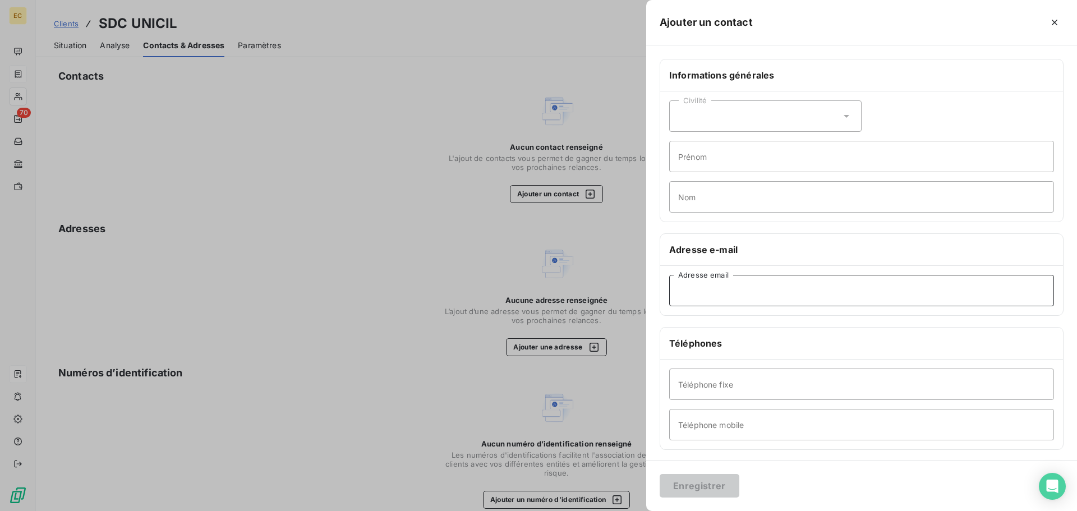
paste input "[EMAIL_ADDRESS][DOMAIN_NAME]"
type input "[EMAIL_ADDRESS][DOMAIN_NAME]"
click at [690, 197] on input "Nom" at bounding box center [861, 196] width 385 height 31
click at [699, 489] on button "Enregistrer" at bounding box center [700, 486] width 80 height 24
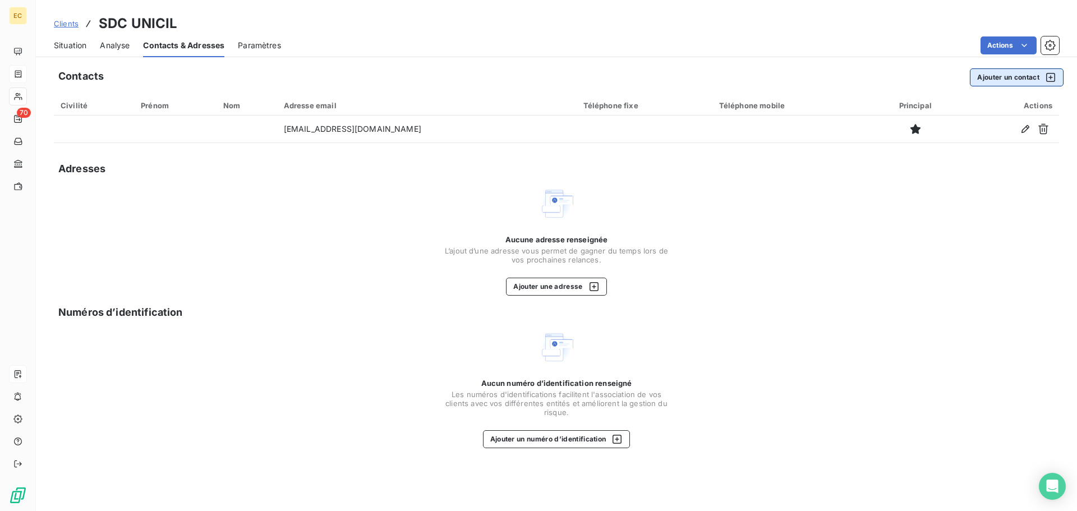
click at [978, 83] on button "Ajouter un contact" at bounding box center [1017, 77] width 94 height 18
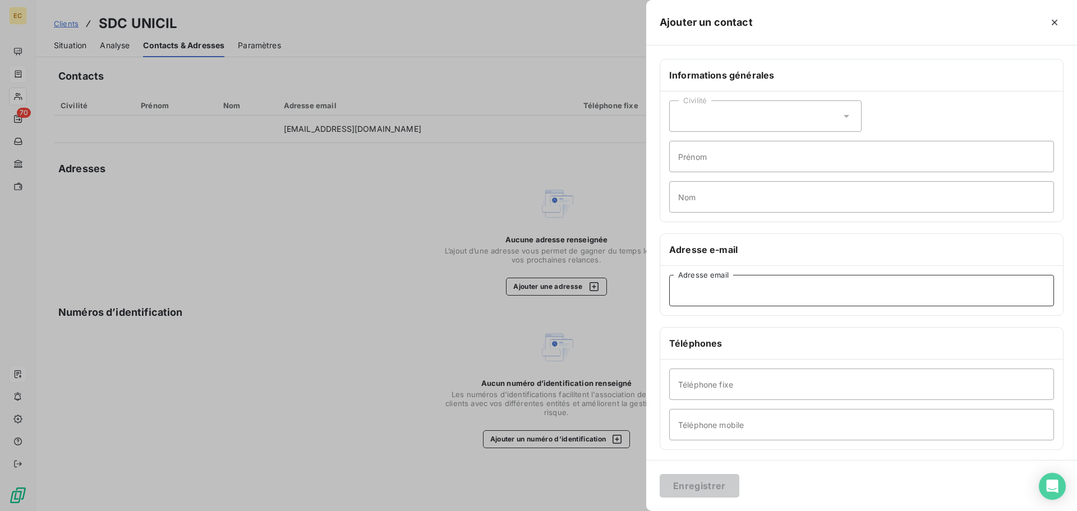
drag, startPoint x: 682, startPoint y: 288, endPoint x: 687, endPoint y: 290, distance: 5.9
click at [682, 288] on input "Adresse email" at bounding box center [861, 290] width 385 height 31
type input "[PERSON_NAME][EMAIL_ADDRESS][DOMAIN_NAME]"
click at [700, 120] on div "Civilité" at bounding box center [765, 115] width 192 height 31
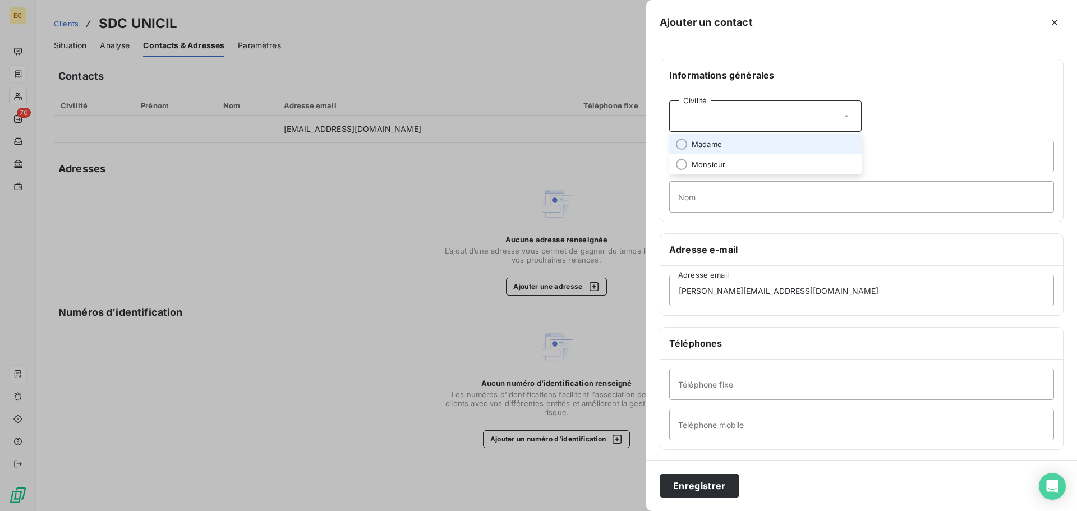
click at [706, 142] on span "Madame" at bounding box center [707, 144] width 30 height 11
click at [703, 156] on input "Prénom" at bounding box center [861, 156] width 385 height 31
type input "v"
drag, startPoint x: 717, startPoint y: 154, endPoint x: 754, endPoint y: 154, distance: 37.0
click at [754, 154] on input "[PERSON_NAME]" at bounding box center [861, 156] width 385 height 31
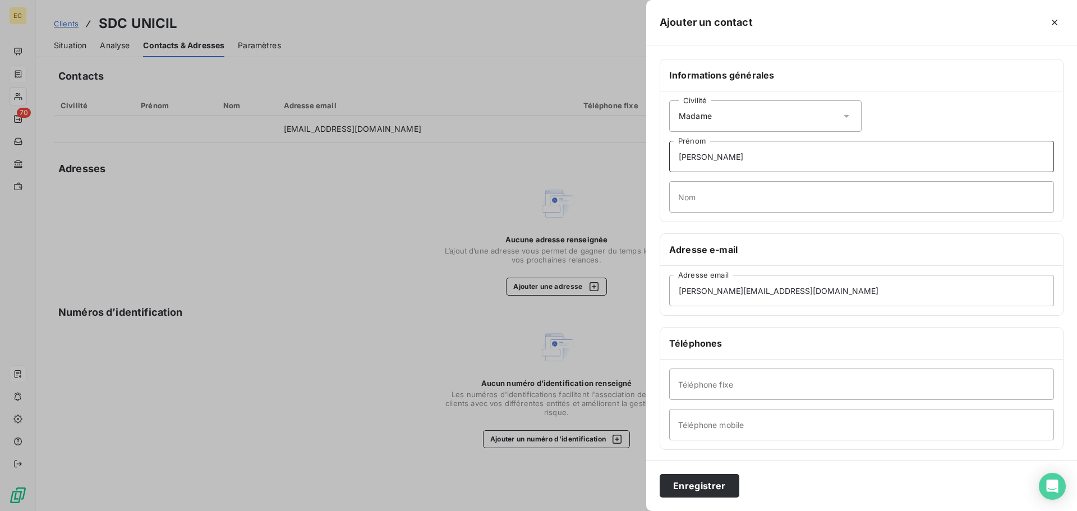
type input "[PERSON_NAME]"
click at [700, 198] on input "Nom" at bounding box center [861, 196] width 385 height 31
type input "GUYOT"
click at [700, 487] on button "Enregistrer" at bounding box center [700, 486] width 80 height 24
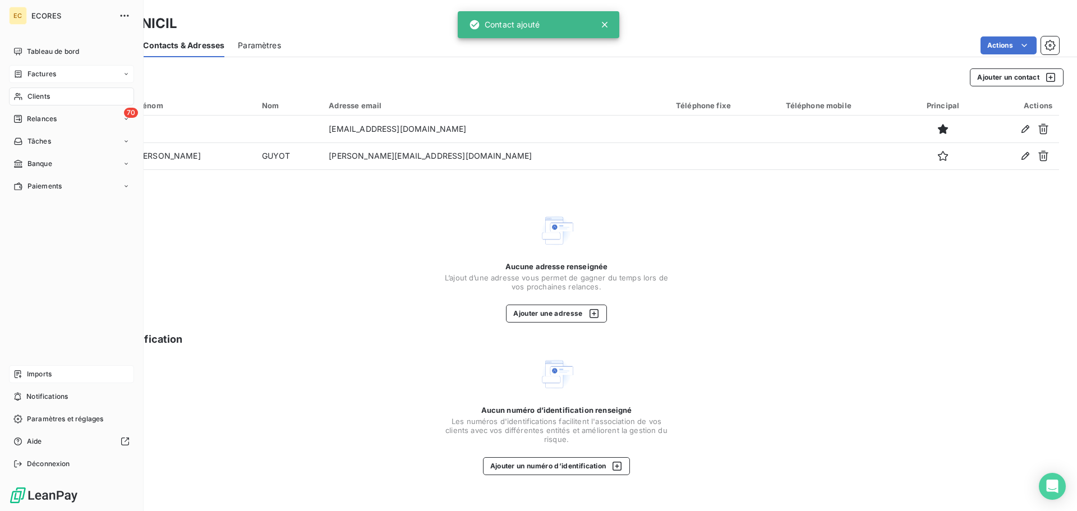
click at [39, 375] on span "Imports" at bounding box center [39, 374] width 25 height 10
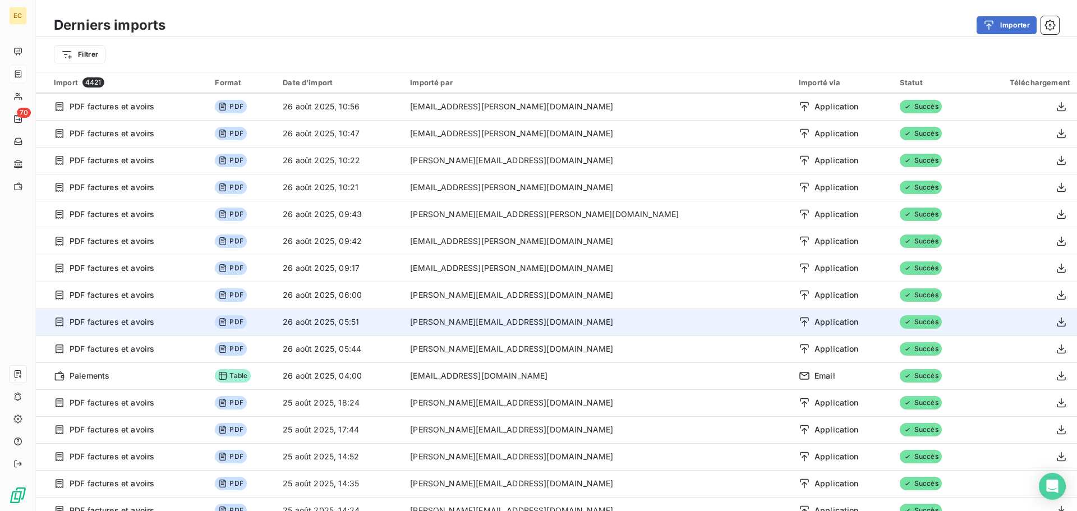
scroll to position [112, 0]
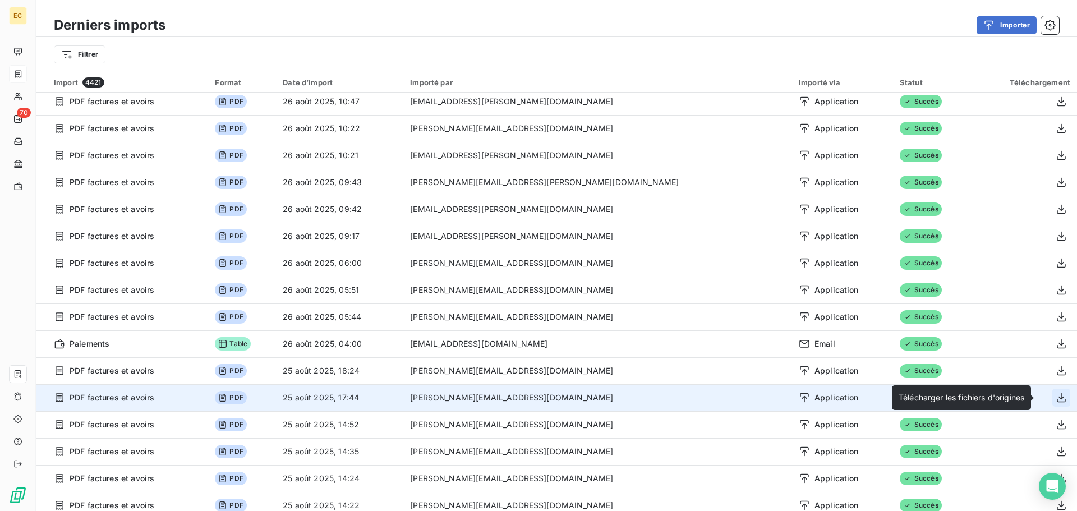
click at [1056, 399] on icon "button" at bounding box center [1061, 397] width 11 height 11
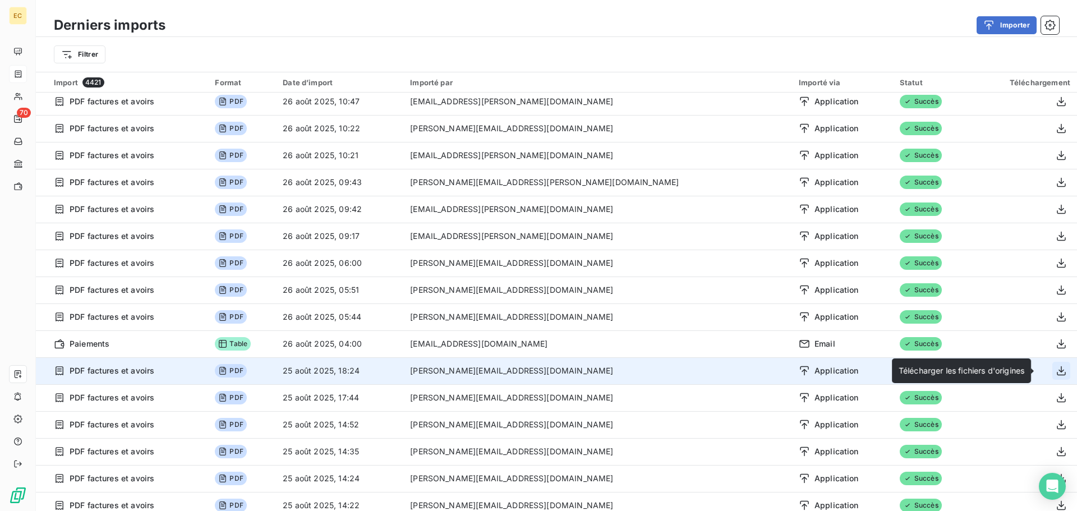
click at [1056, 372] on icon "button" at bounding box center [1061, 370] width 11 height 11
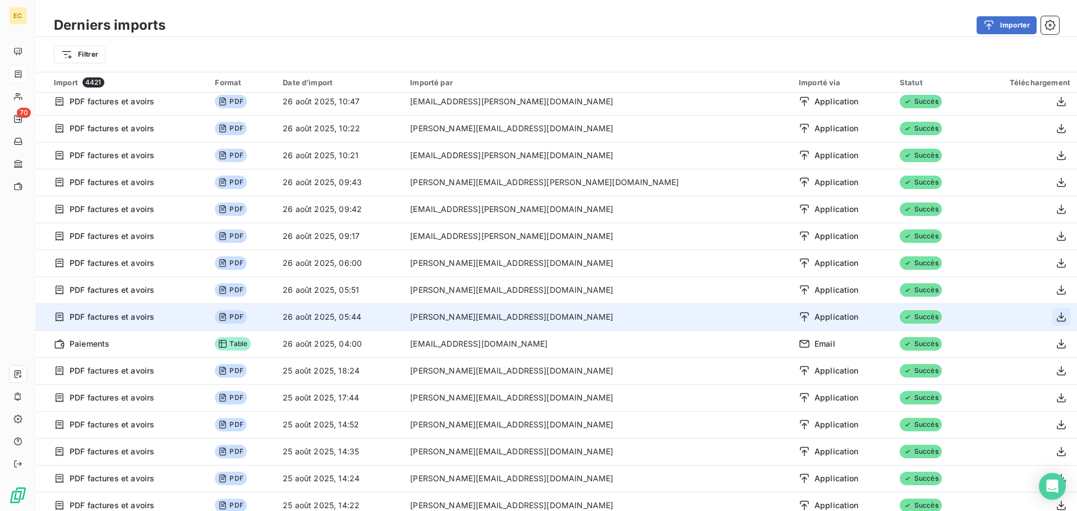
click at [1057, 317] on icon "button" at bounding box center [1061, 318] width 9 height 10
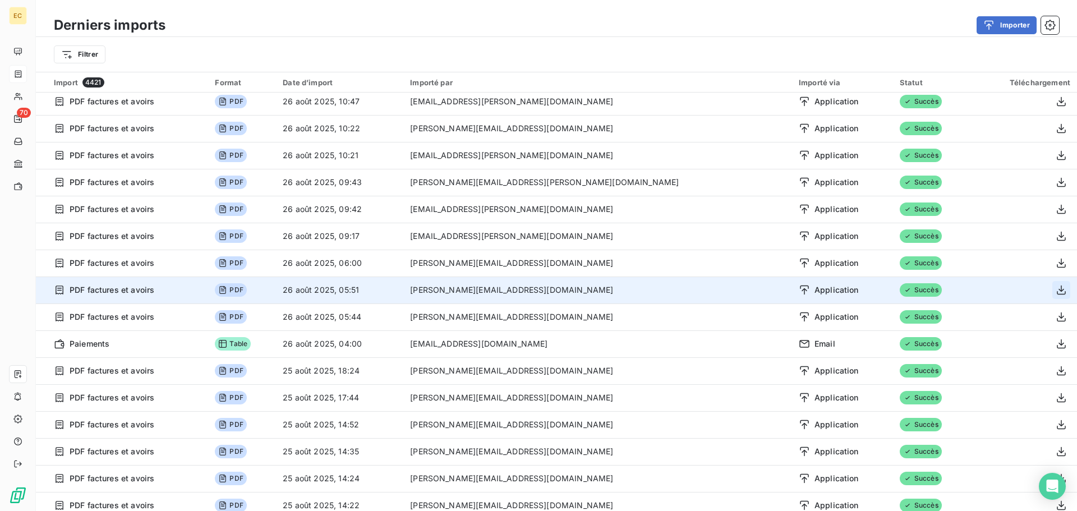
click at [1057, 291] on icon "button" at bounding box center [1061, 291] width 9 height 10
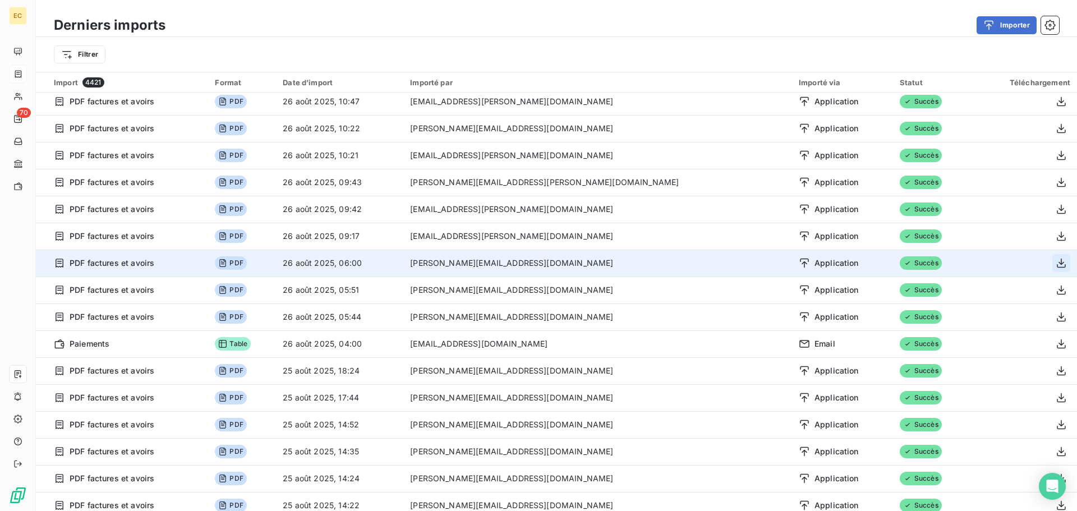
click at [1056, 263] on icon "button" at bounding box center [1061, 263] width 11 height 11
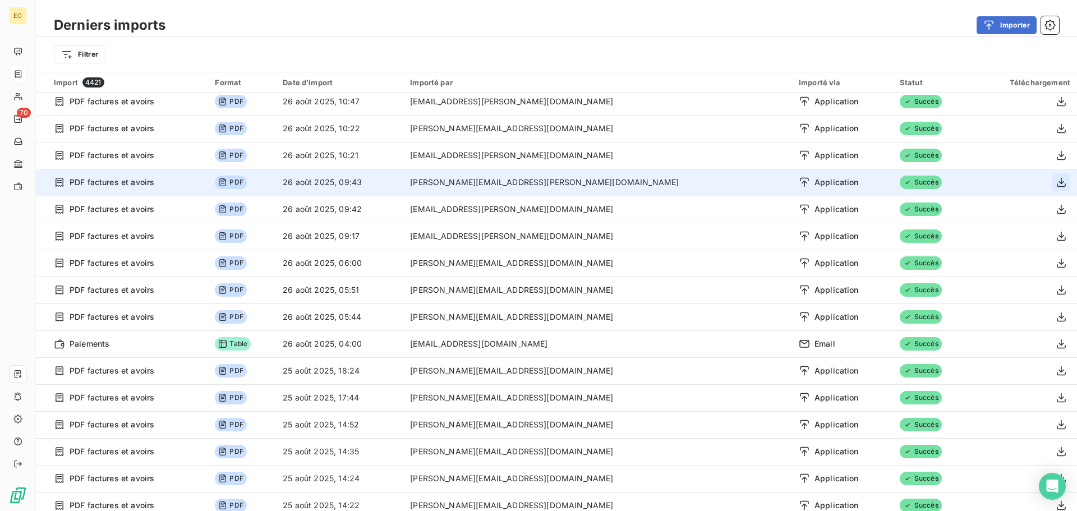
click at [1056, 181] on icon "button" at bounding box center [1061, 182] width 11 height 11
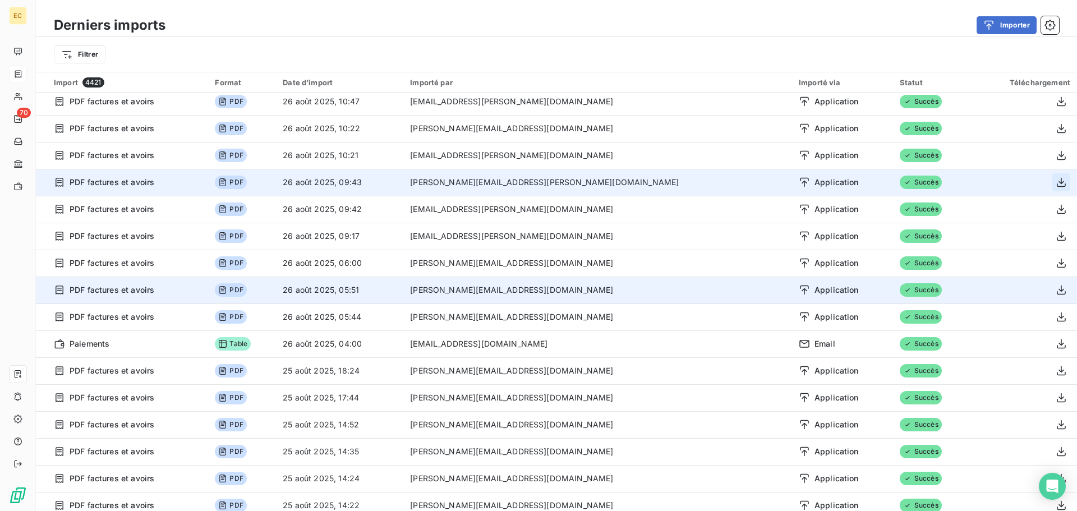
click at [975, 300] on td at bounding box center [1026, 290] width 102 height 27
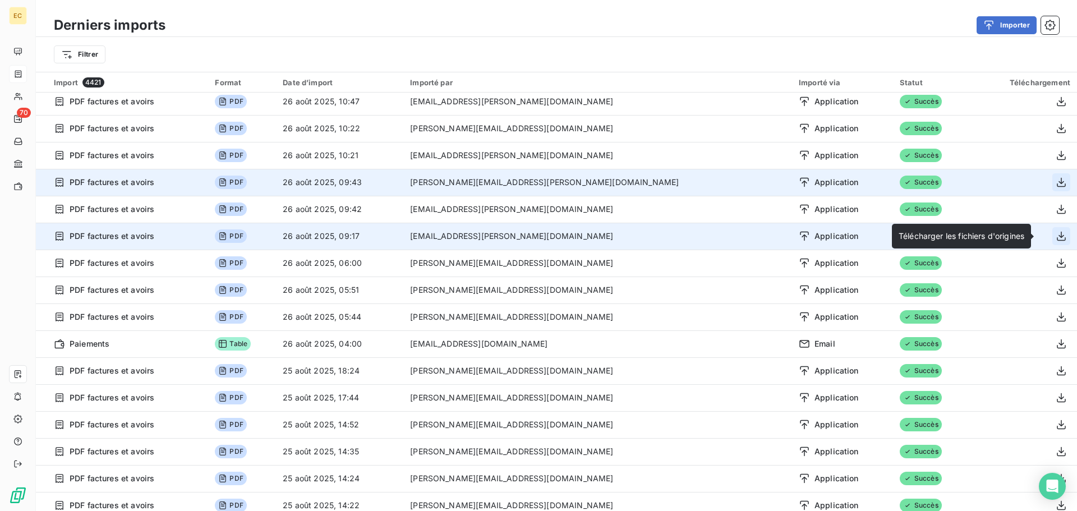
click at [1057, 236] on icon "button" at bounding box center [1061, 237] width 9 height 10
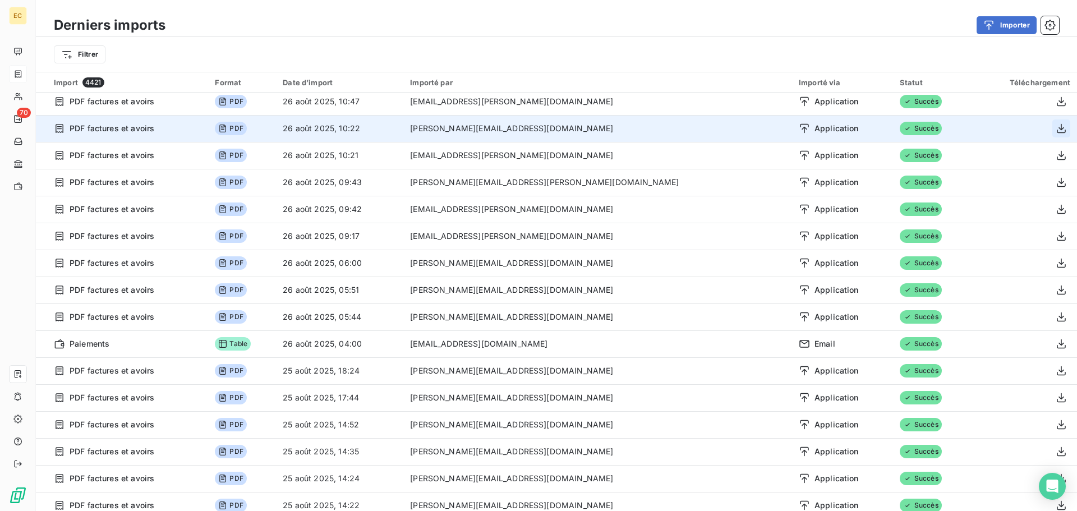
click at [1056, 129] on icon "button" at bounding box center [1061, 128] width 11 height 11
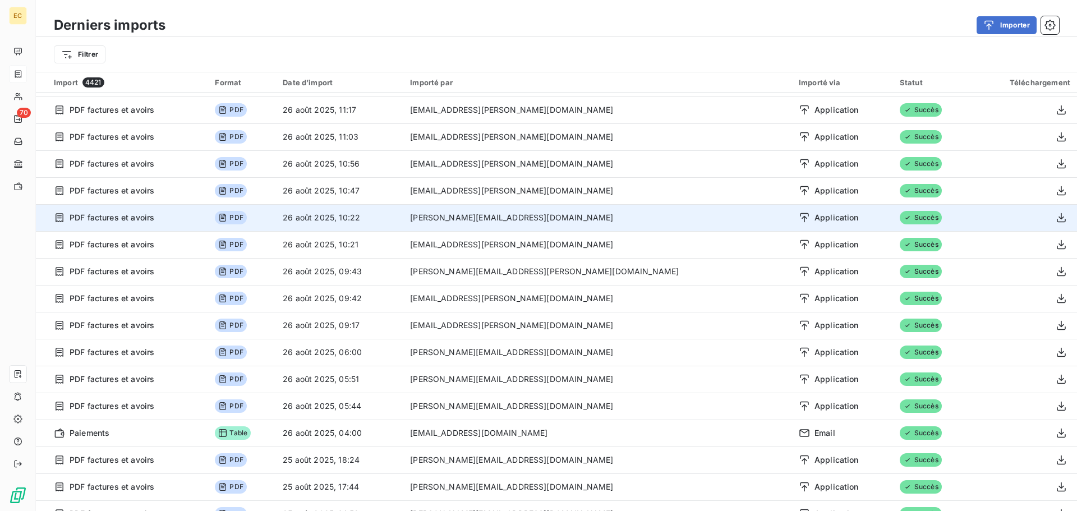
scroll to position [0, 0]
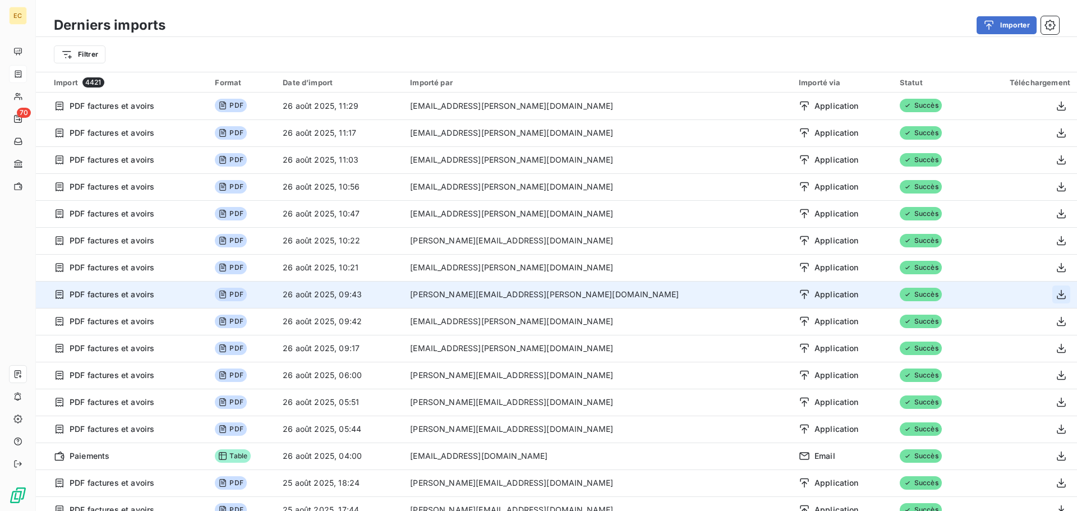
click at [1057, 296] on icon "button" at bounding box center [1061, 295] width 9 height 10
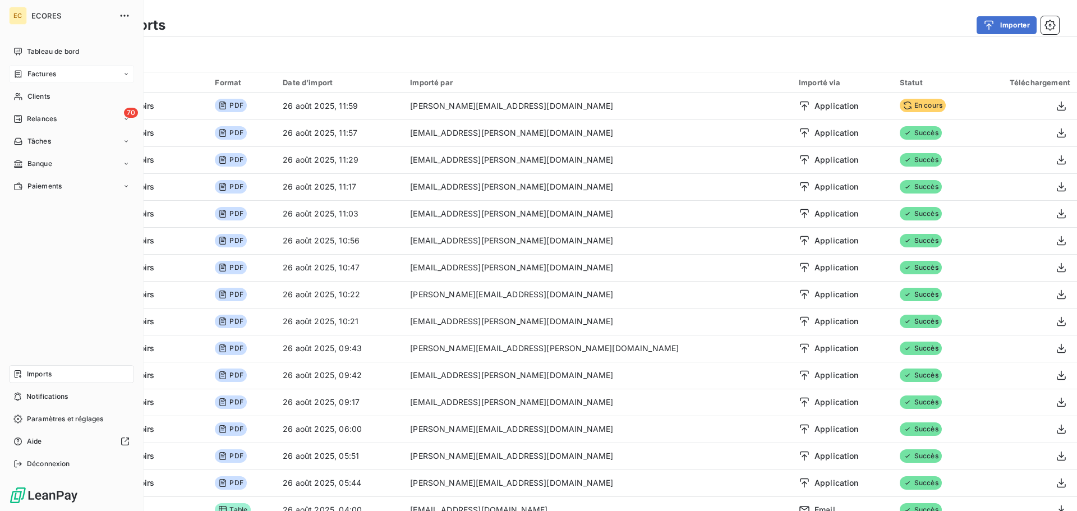
click at [48, 77] on span "Factures" at bounding box center [41, 74] width 29 height 10
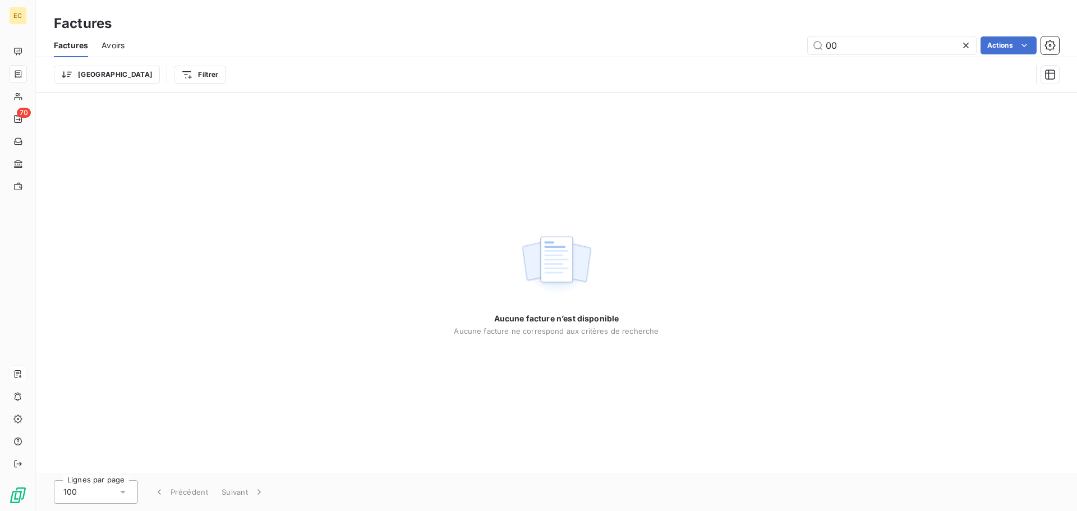
type input "0"
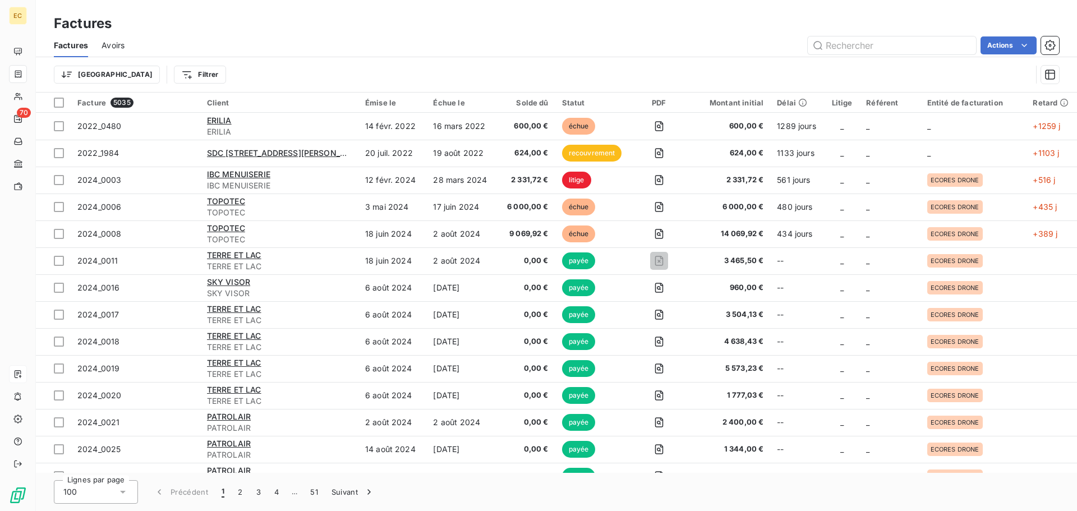
click at [121, 43] on span "Avoirs" at bounding box center [113, 45] width 23 height 11
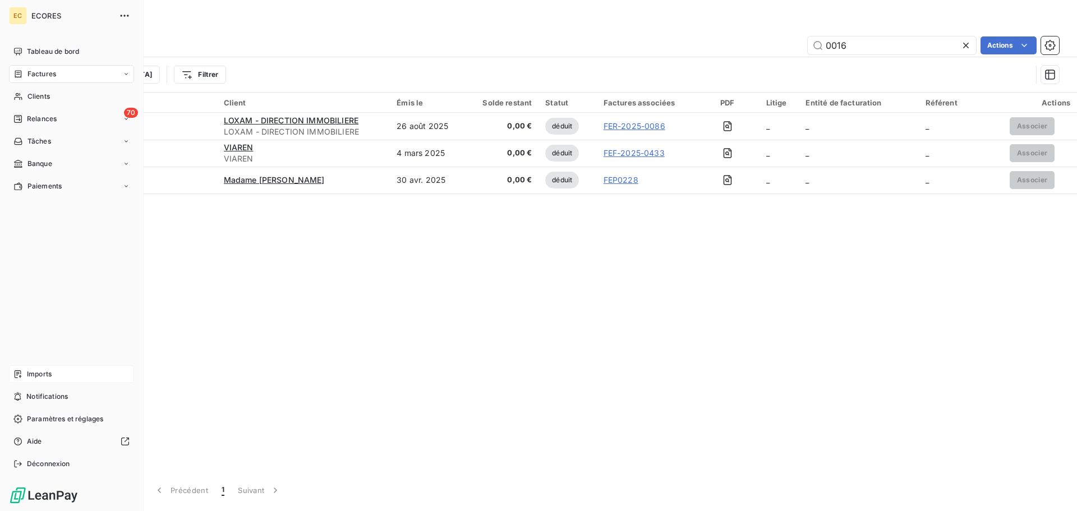
click at [42, 75] on span "Factures" at bounding box center [41, 74] width 29 height 10
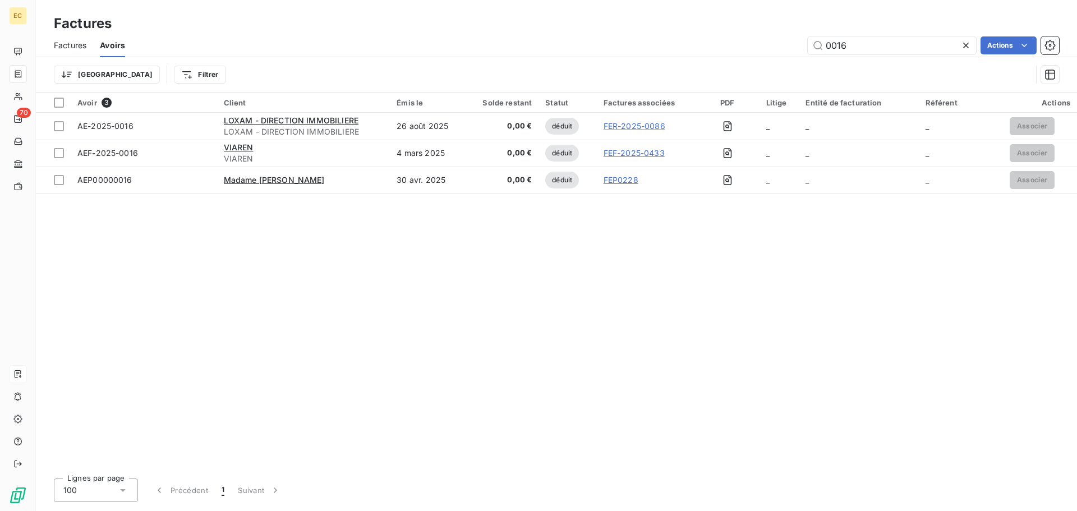
click at [67, 45] on span "Factures" at bounding box center [70, 45] width 33 height 11
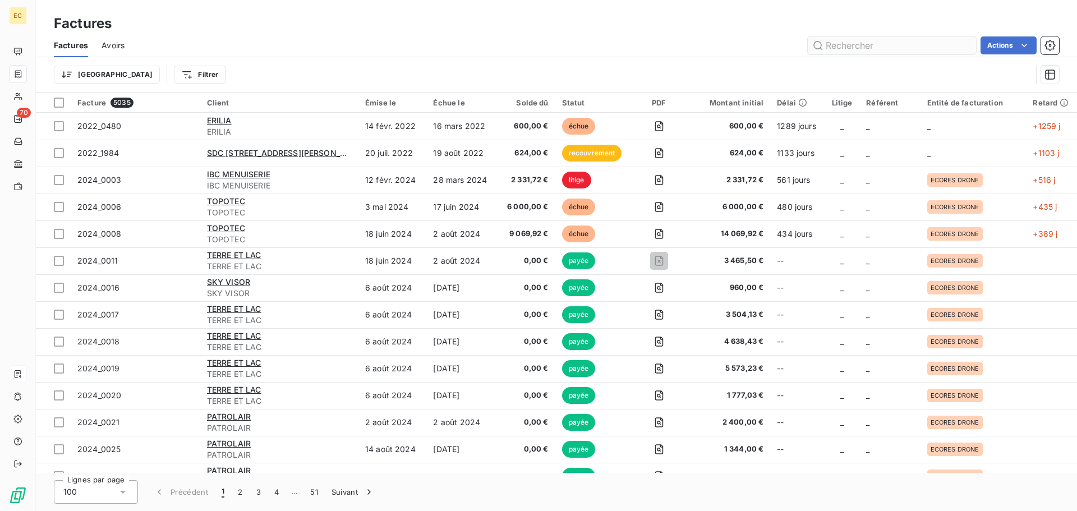
click at [868, 46] on input "text" at bounding box center [892, 45] width 168 height 18
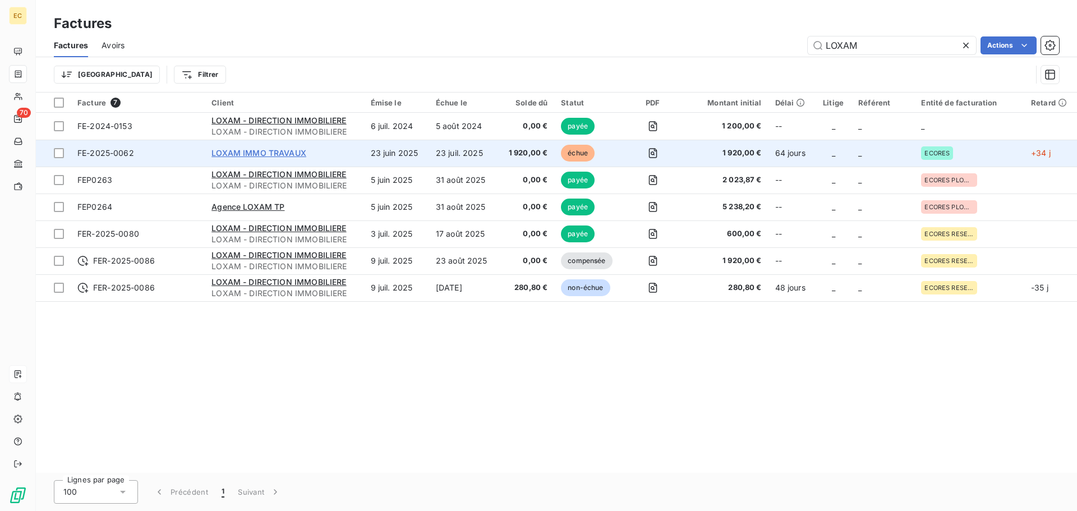
type input "LOXAM"
click at [261, 157] on span "LOXAM IMMO TRAVAUX" at bounding box center [259, 153] width 95 height 10
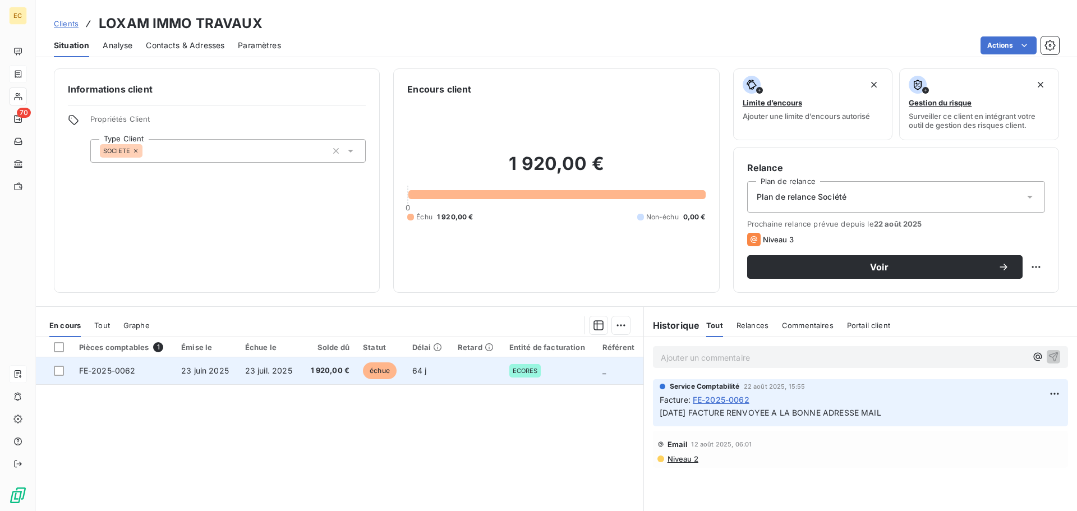
click at [200, 375] on td "23 juin 2025" at bounding box center [207, 370] width 64 height 27
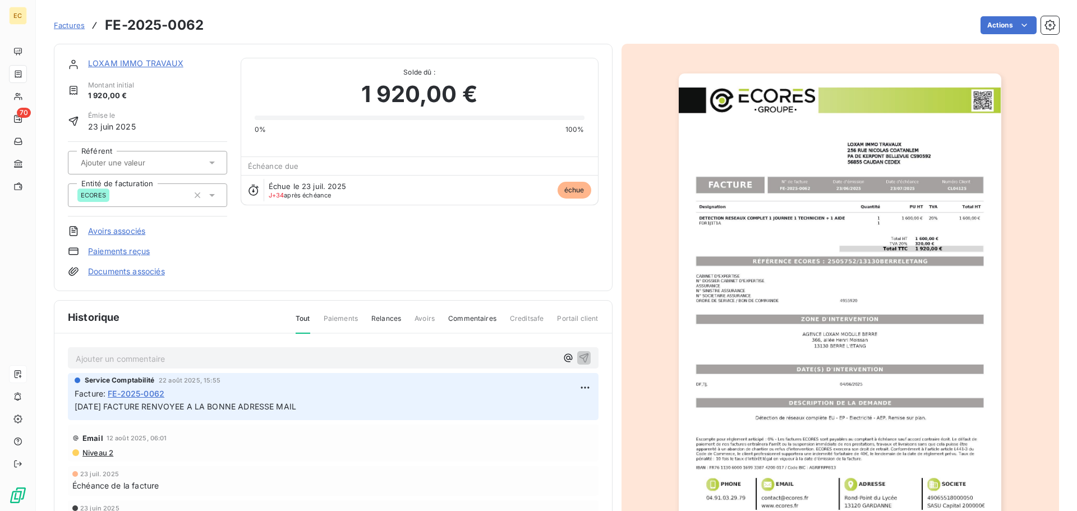
click at [131, 232] on link "Avoirs associés" at bounding box center [116, 231] width 57 height 11
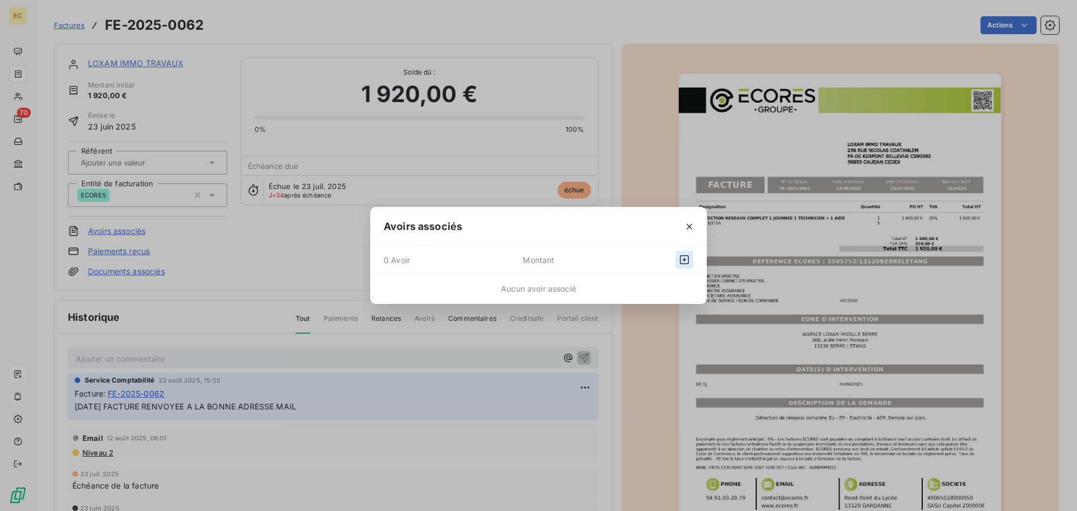
click at [685, 260] on icon "button" at bounding box center [684, 259] width 9 height 9
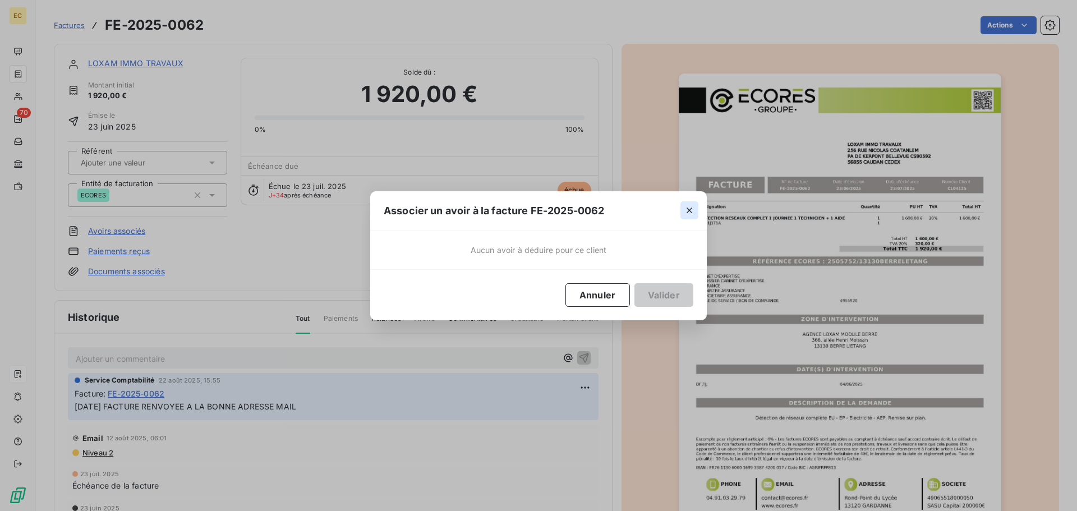
click at [689, 209] on icon "button" at bounding box center [690, 211] width 6 height 6
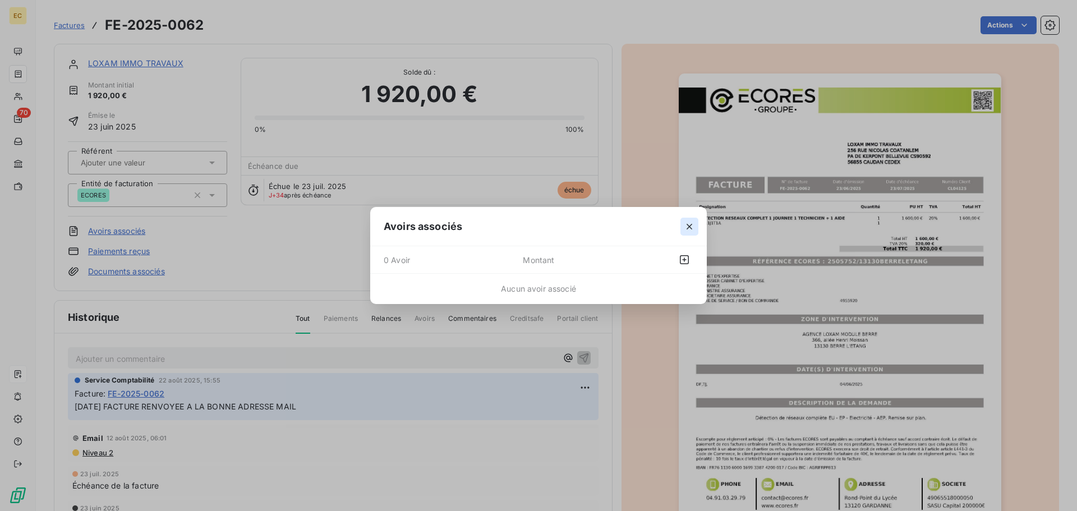
click at [690, 223] on icon "button" at bounding box center [689, 226] width 11 height 11
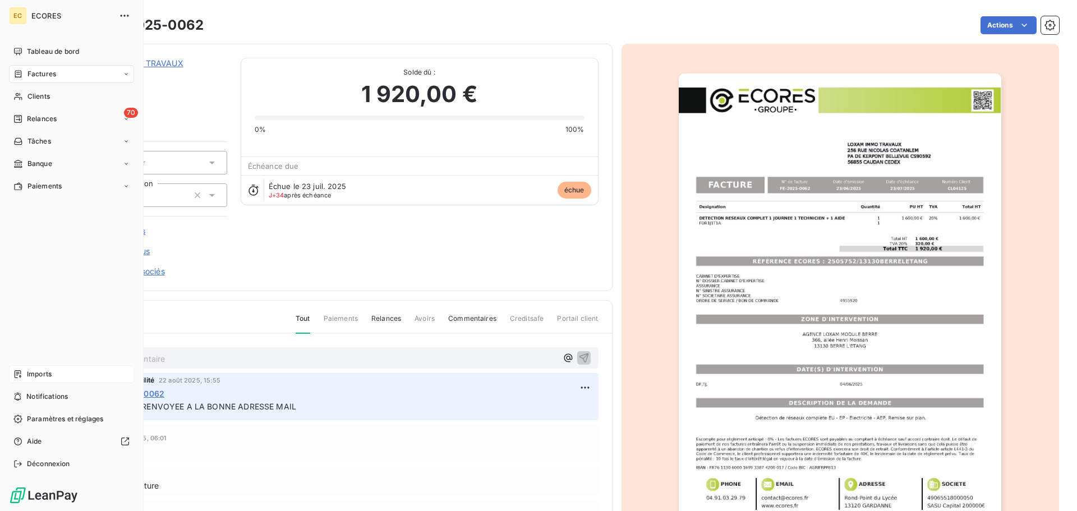
click at [42, 74] on span "Factures" at bounding box center [41, 74] width 29 height 10
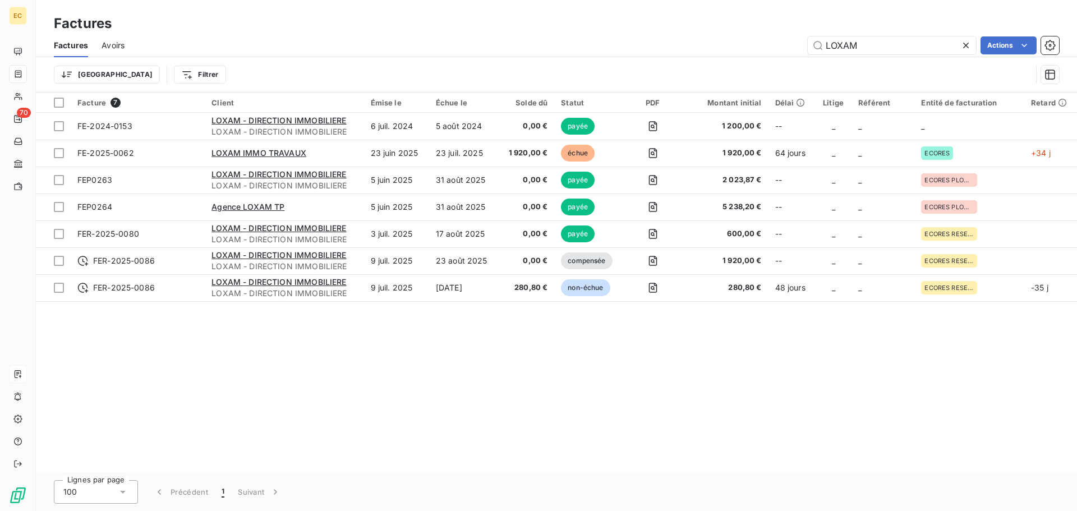
click at [109, 46] on span "Avoirs" at bounding box center [113, 45] width 23 height 11
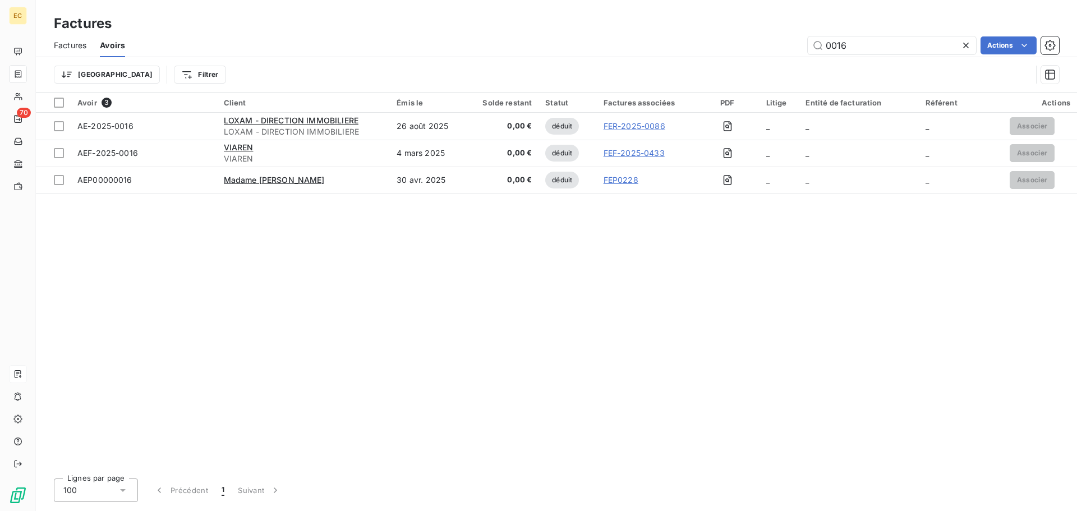
click at [69, 45] on span "Factures" at bounding box center [70, 45] width 33 height 11
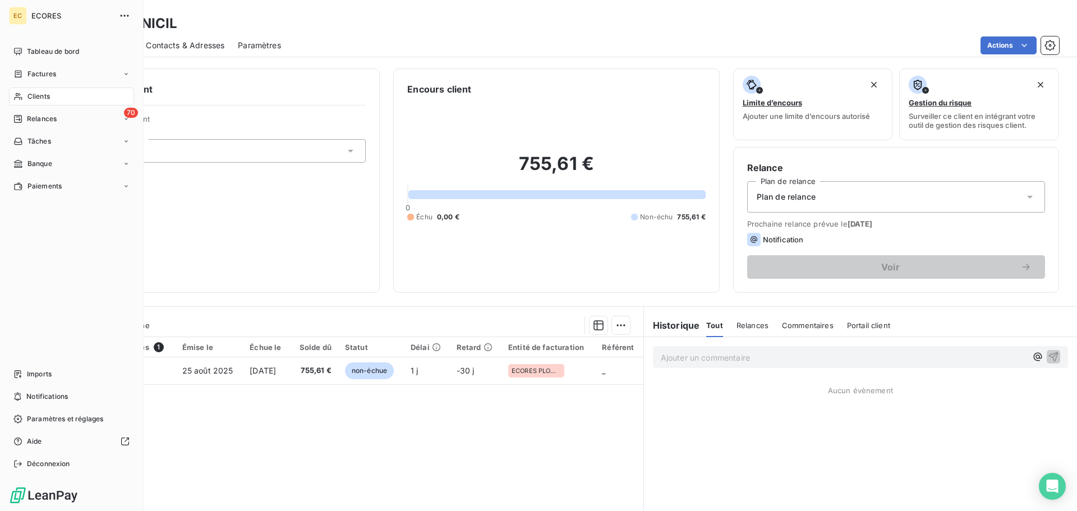
click at [36, 98] on span "Clients" at bounding box center [38, 96] width 22 height 10
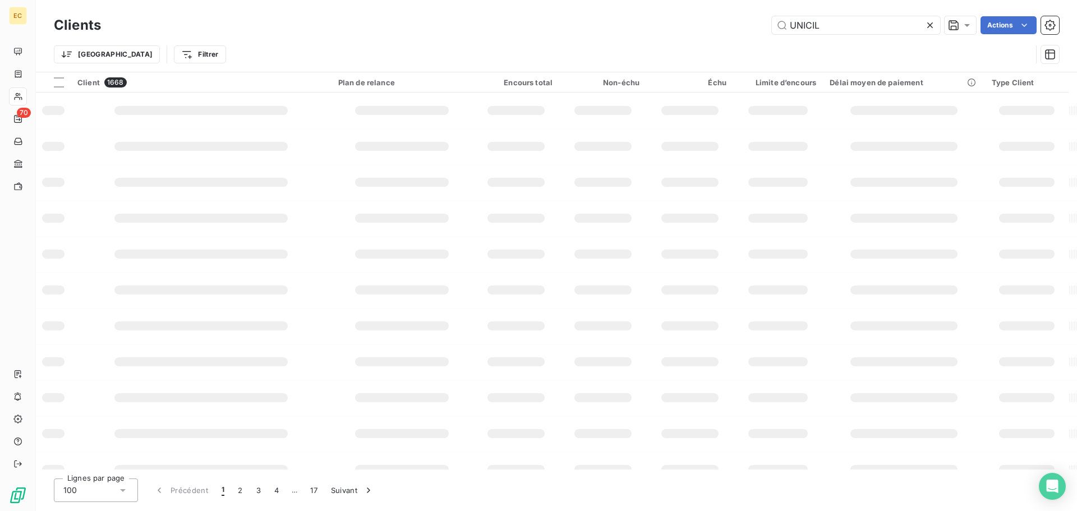
type input "UNICIL"
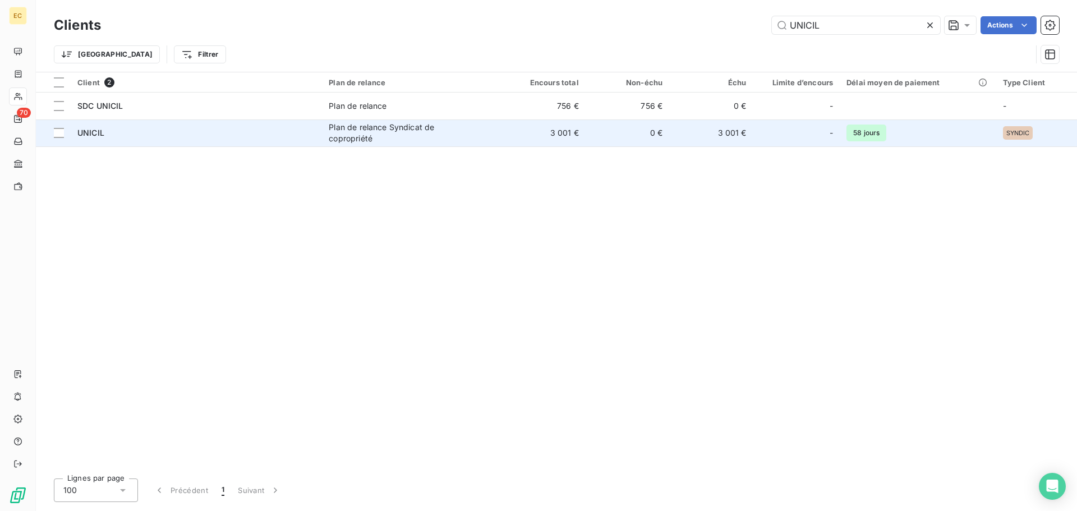
click at [252, 132] on div "UNICIL" at bounding box center [196, 132] width 238 height 11
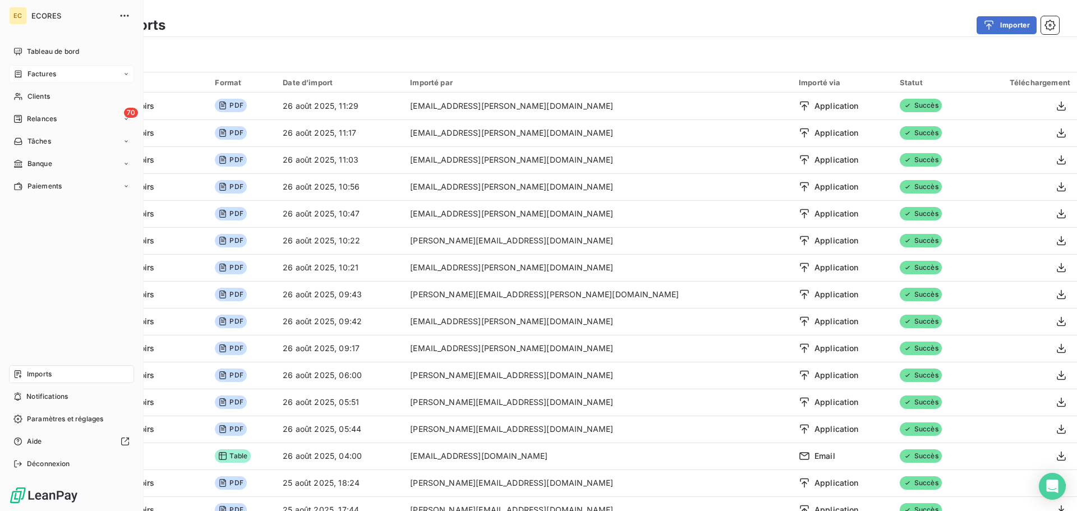
click at [38, 74] on span "Factures" at bounding box center [41, 74] width 29 height 10
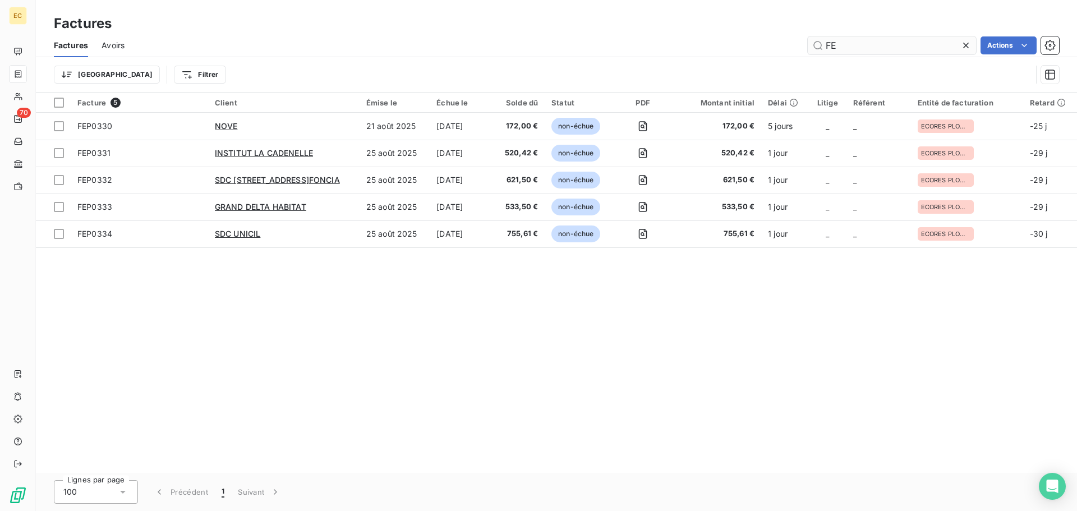
type input "F"
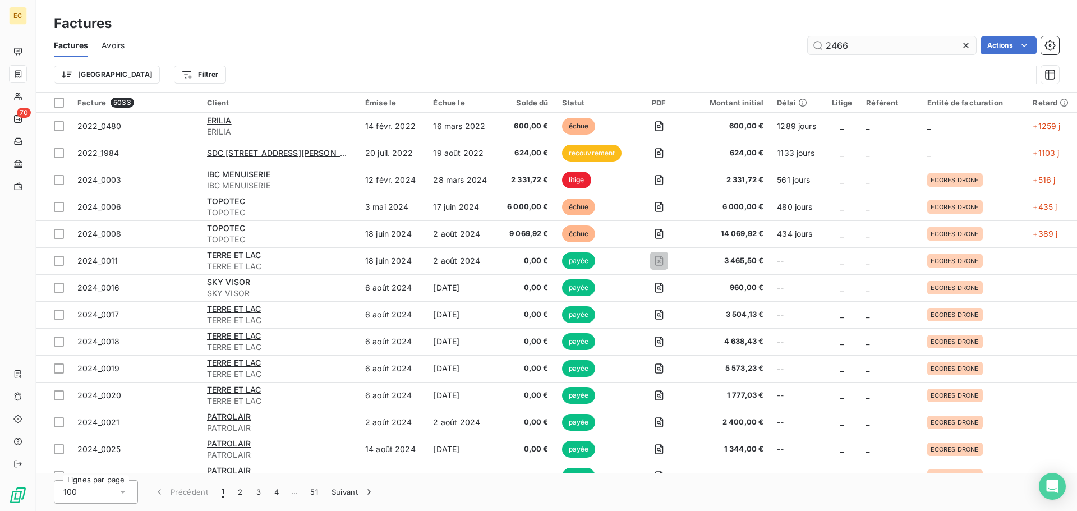
type input "2466"
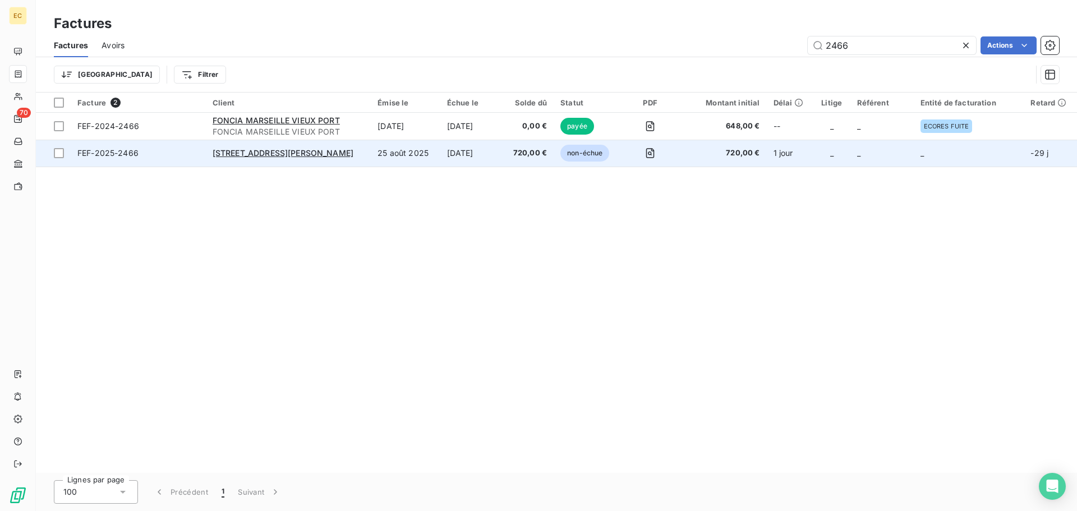
click at [176, 154] on span "FEF-2025-2466" at bounding box center [138, 153] width 122 height 11
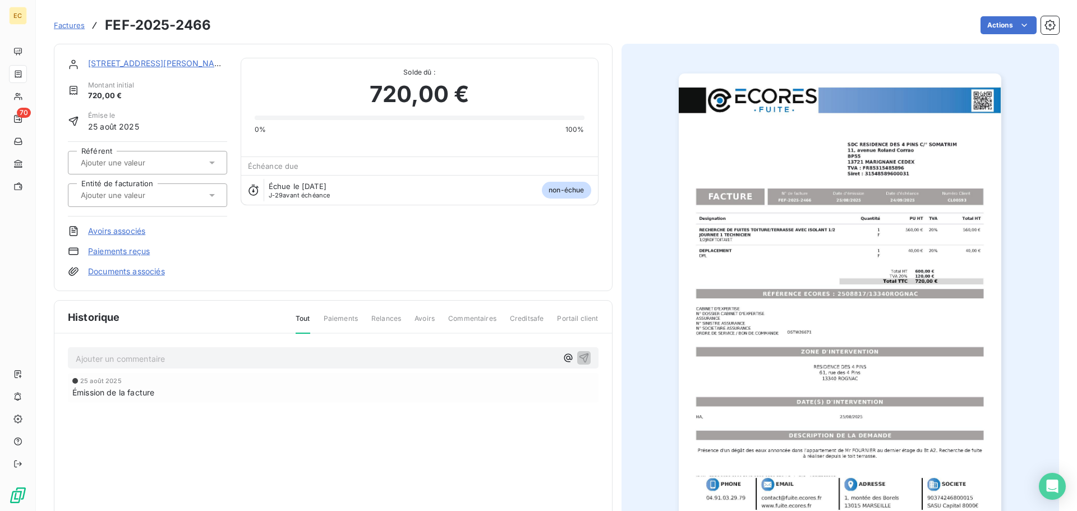
click at [209, 195] on icon at bounding box center [212, 195] width 11 height 11
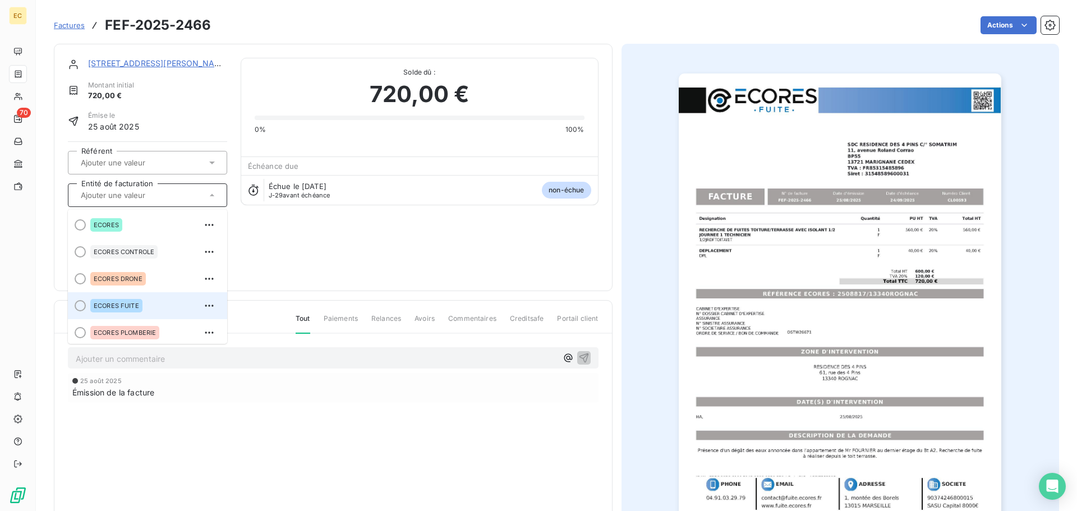
click at [115, 302] on span "ECORES FUITE" at bounding box center [116, 305] width 45 height 7
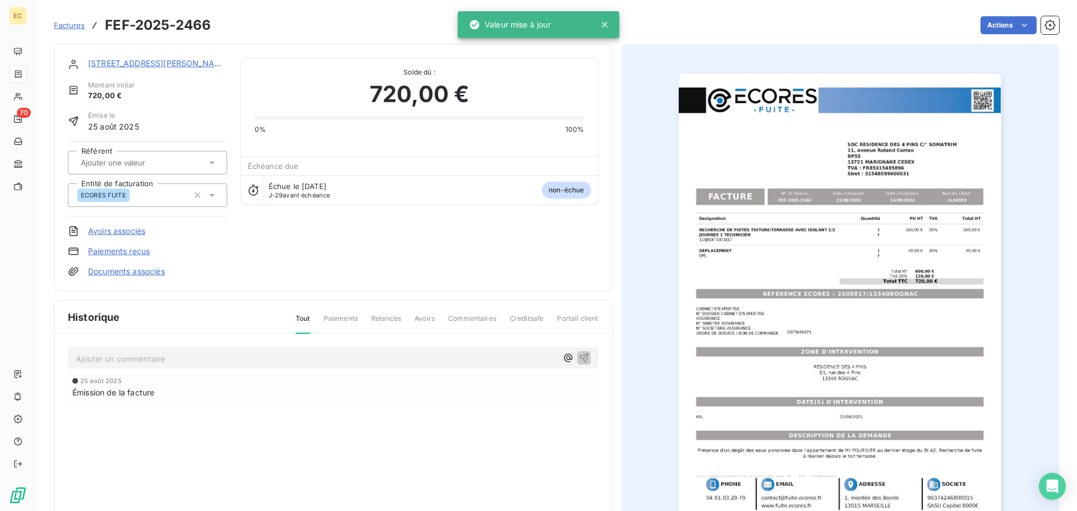
click at [151, 61] on link "[STREET_ADDRESS][PERSON_NAME]" at bounding box center [158, 63] width 141 height 10
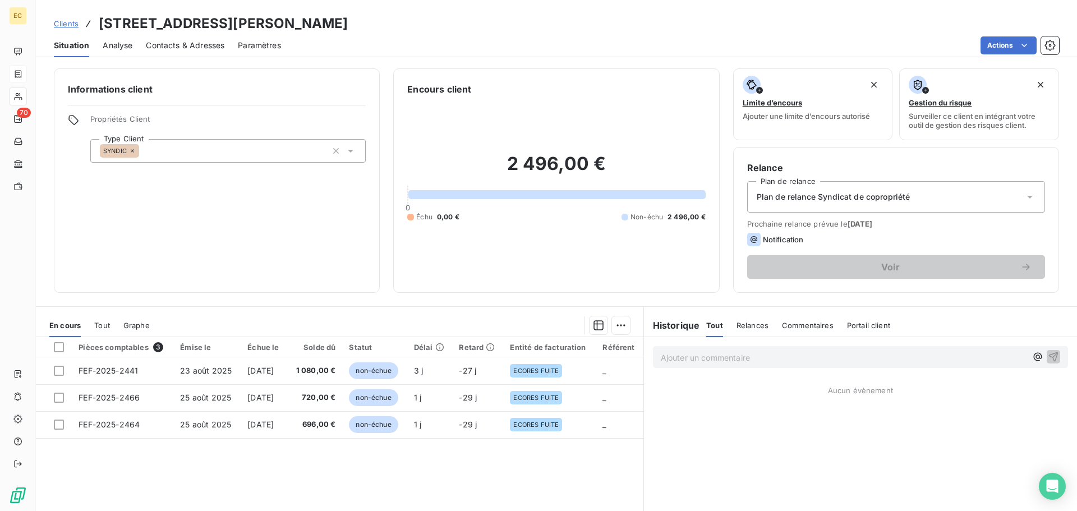
click at [200, 47] on span "Contacts & Adresses" at bounding box center [185, 45] width 79 height 11
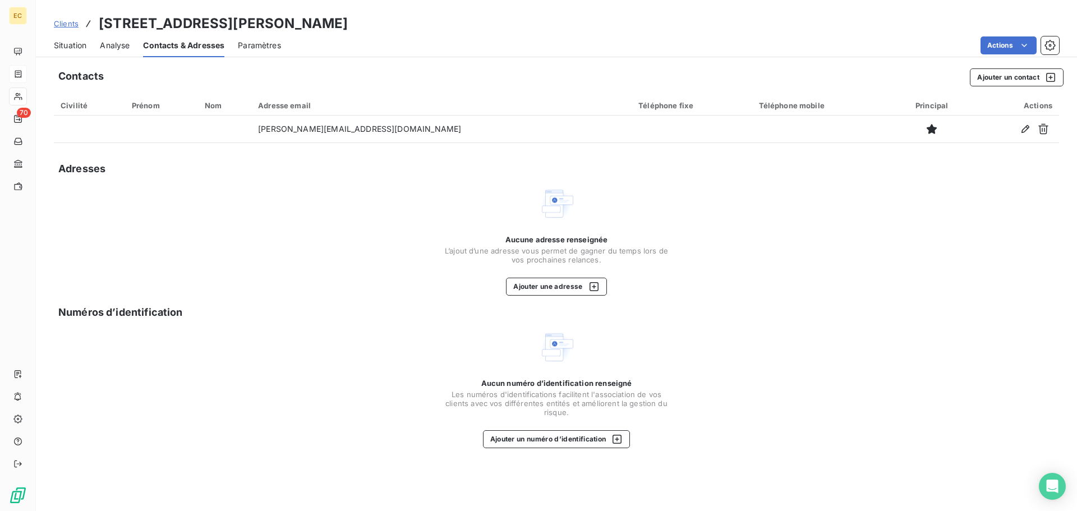
click at [68, 45] on span "Situation" at bounding box center [70, 45] width 33 height 11
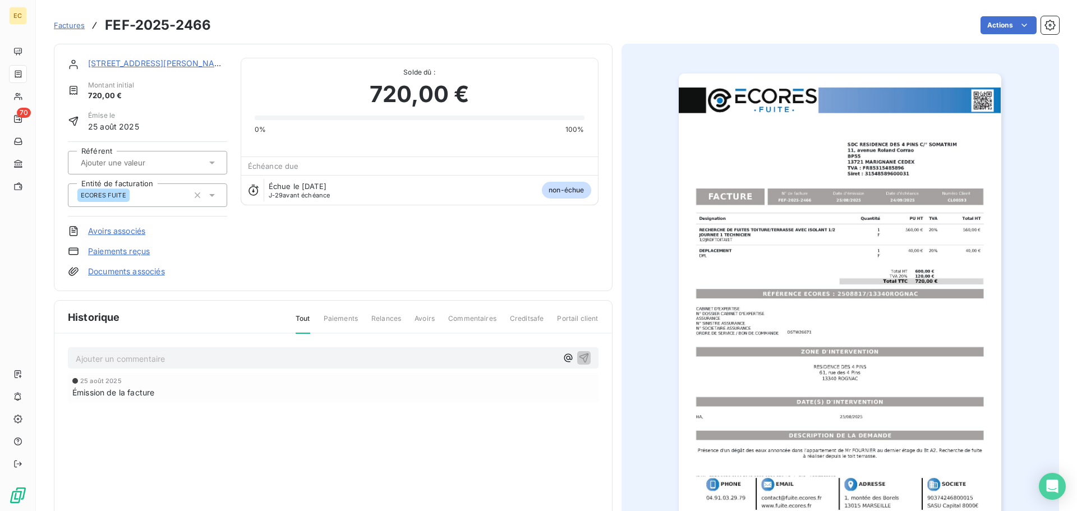
click at [144, 269] on link "Documents associés" at bounding box center [126, 271] width 77 height 11
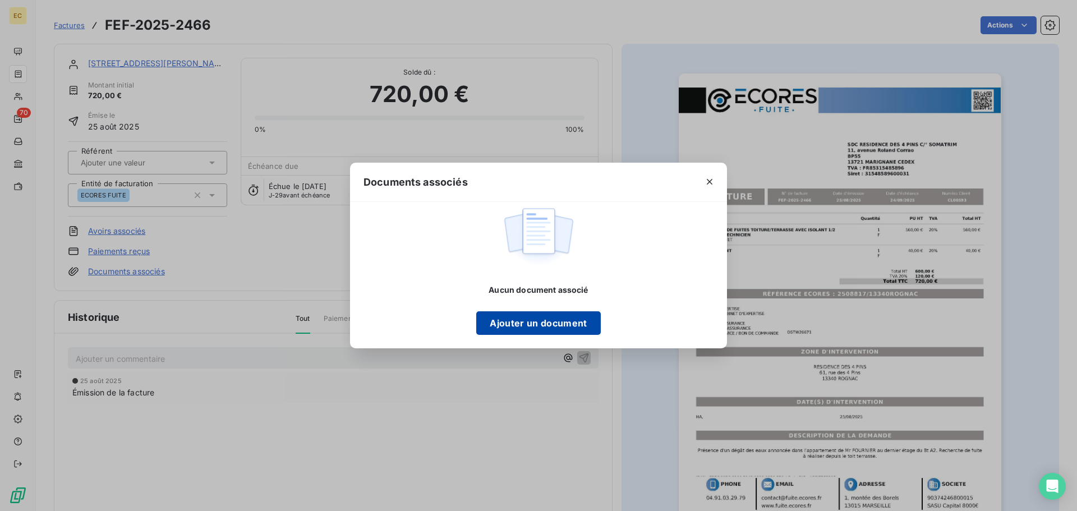
click at [506, 329] on button "Ajouter un document" at bounding box center [538, 323] width 124 height 24
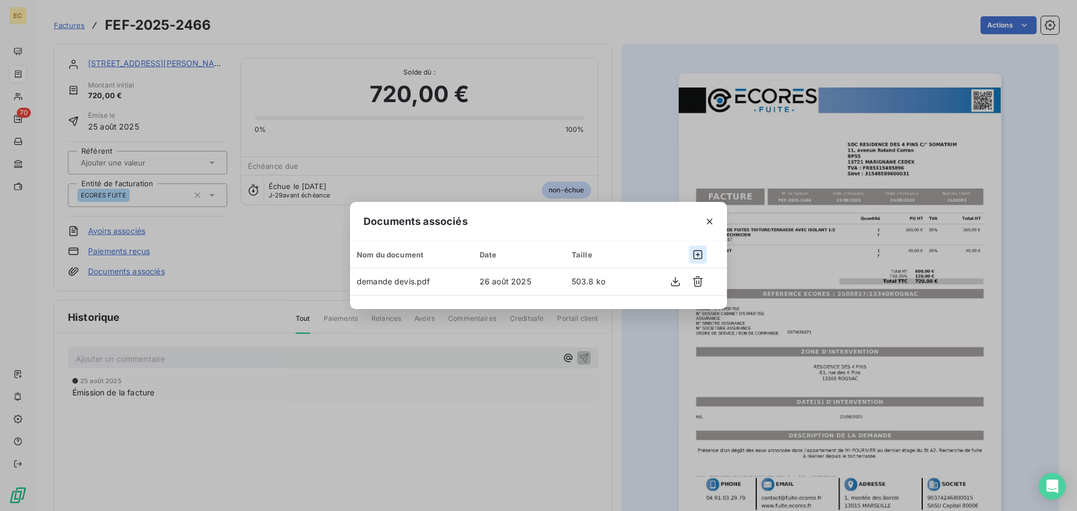
click at [699, 256] on icon "button" at bounding box center [698, 254] width 11 height 11
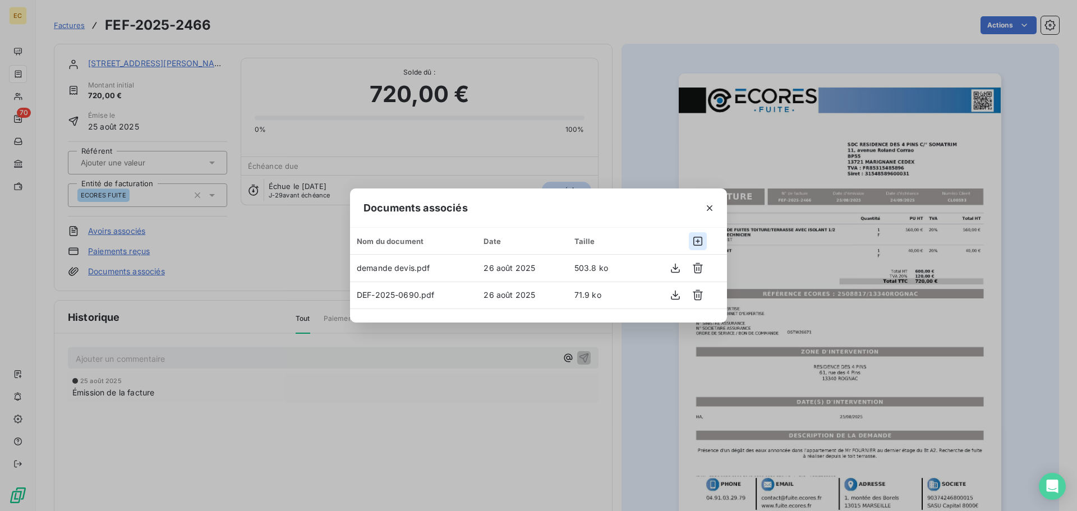
click at [697, 244] on icon "button" at bounding box center [698, 241] width 11 height 11
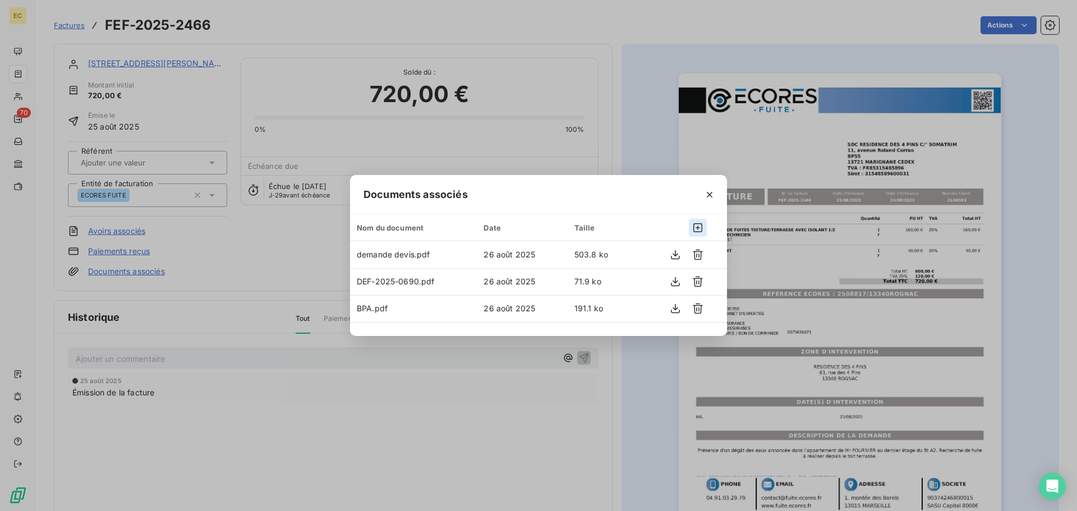
click at [696, 231] on icon "button" at bounding box center [698, 227] width 11 height 11
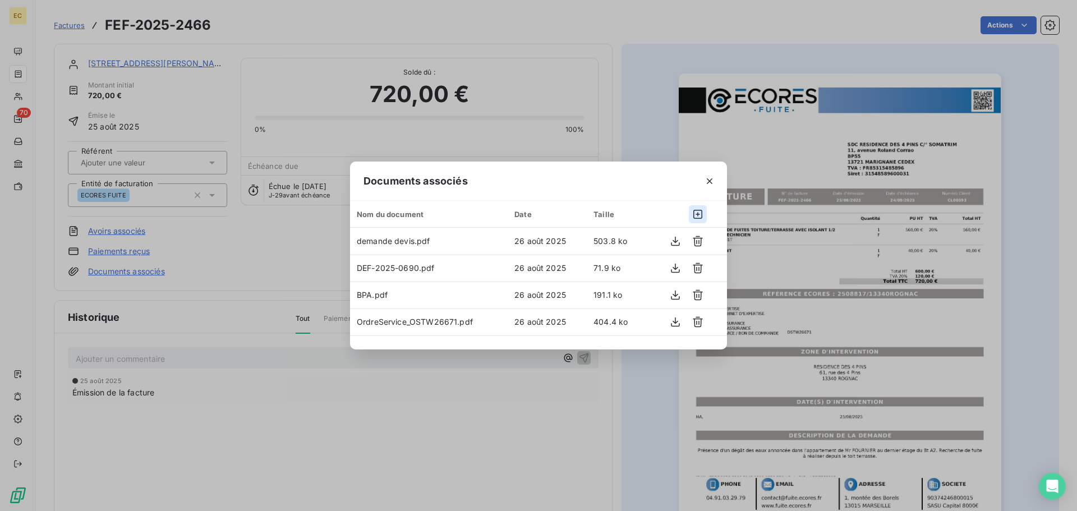
click at [696, 213] on icon "button" at bounding box center [698, 214] width 11 height 11
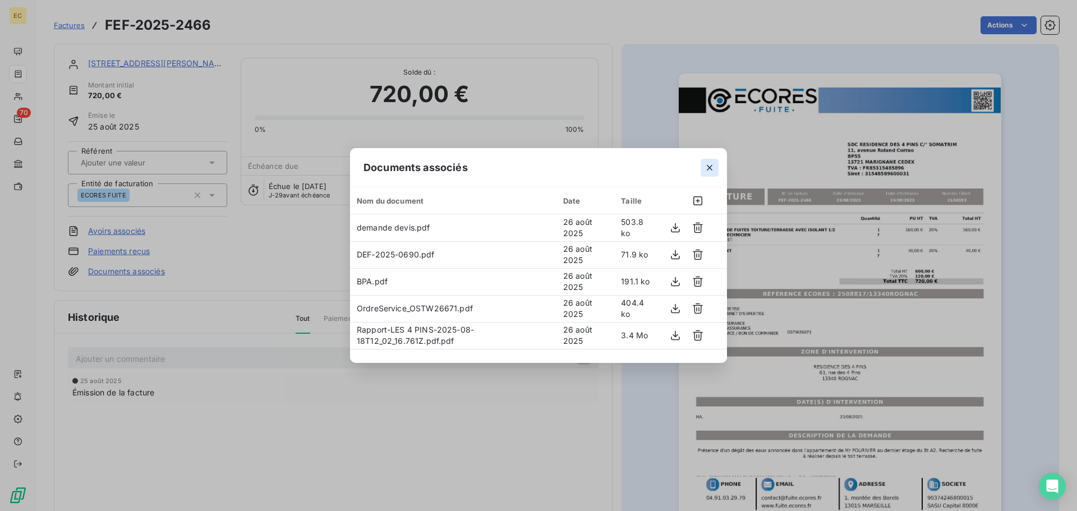
click at [712, 168] on icon "button" at bounding box center [709, 167] width 11 height 11
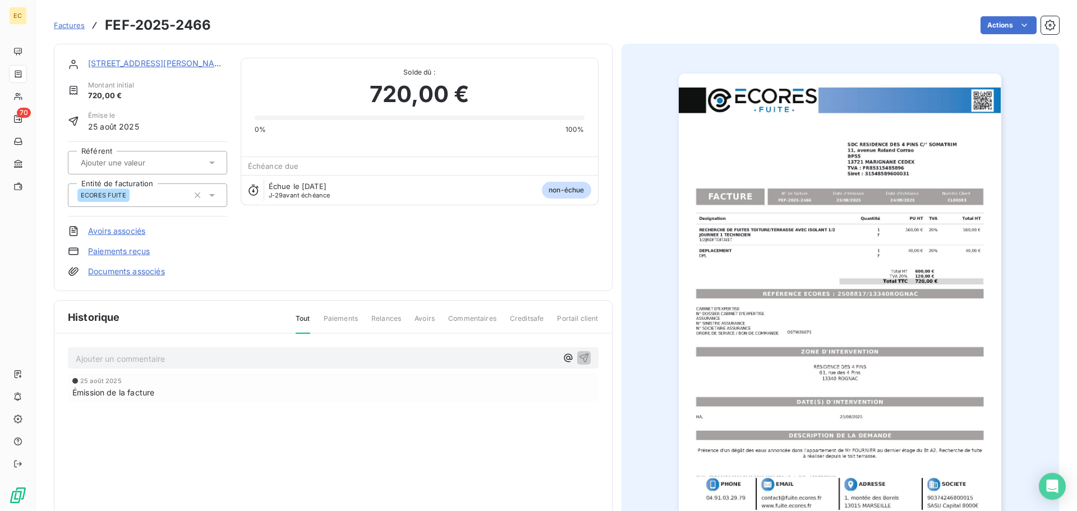
click at [67, 27] on span "Factures" at bounding box center [69, 25] width 31 height 9
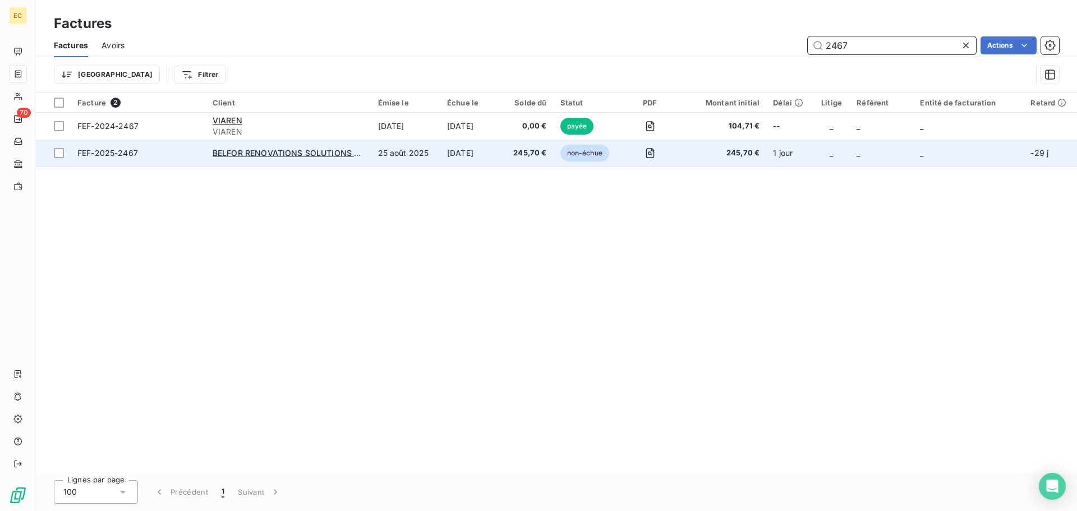
type input "2467"
click at [144, 154] on span "FEF-2025-2467" at bounding box center [138, 153] width 122 height 11
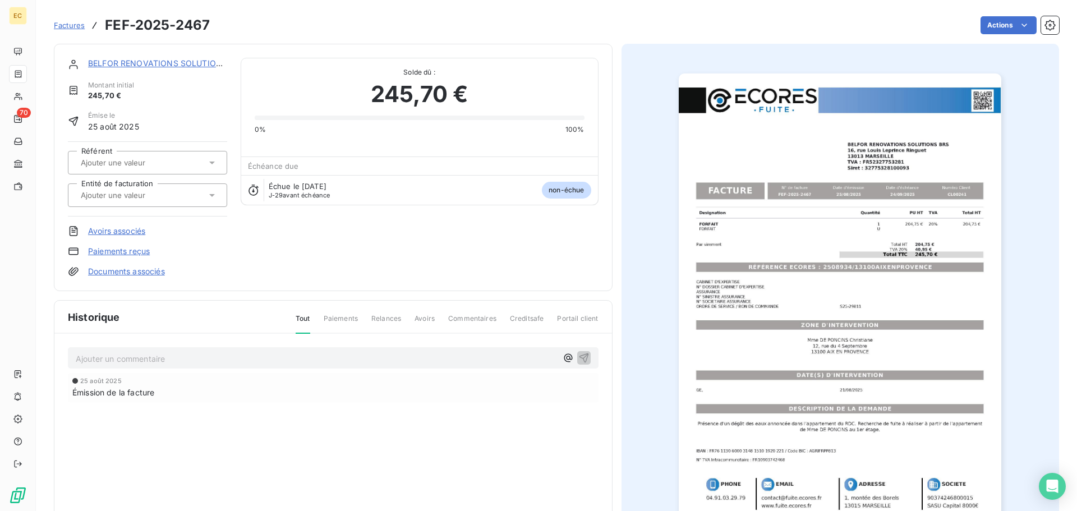
click at [141, 63] on link "BELFOR RENOVATIONS SOLUTIONS BRS" at bounding box center [166, 63] width 157 height 10
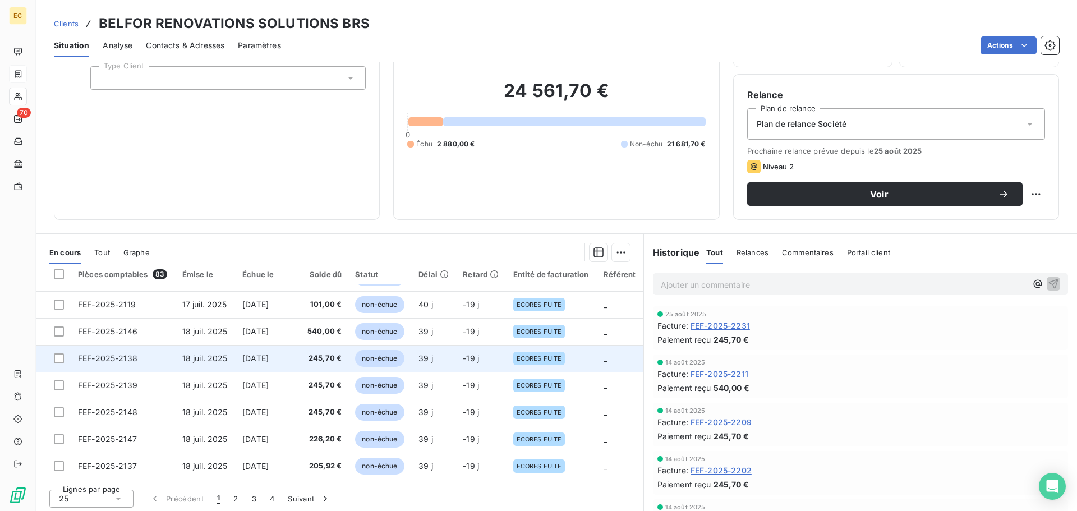
scroll to position [76, 0]
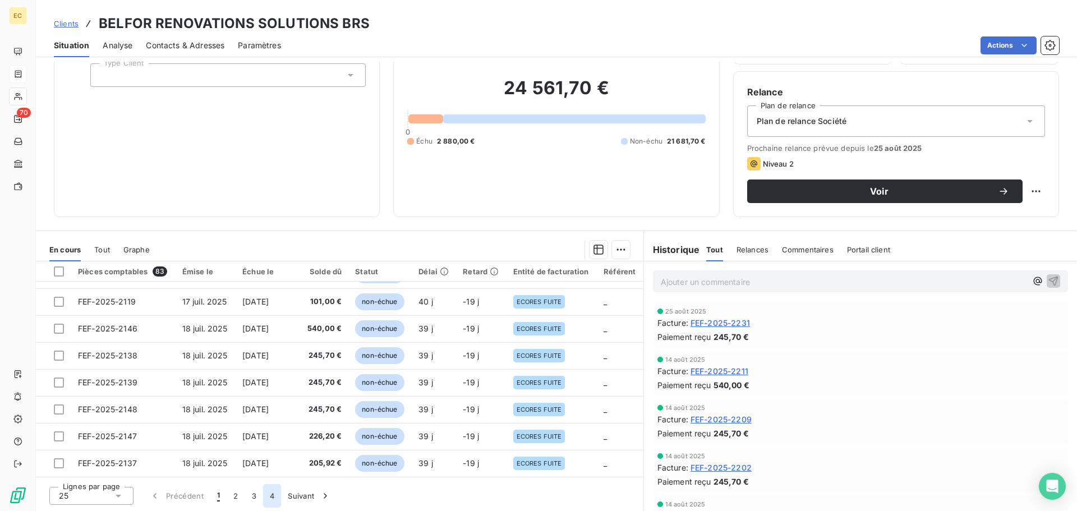
click at [272, 501] on button "4" at bounding box center [272, 496] width 18 height 24
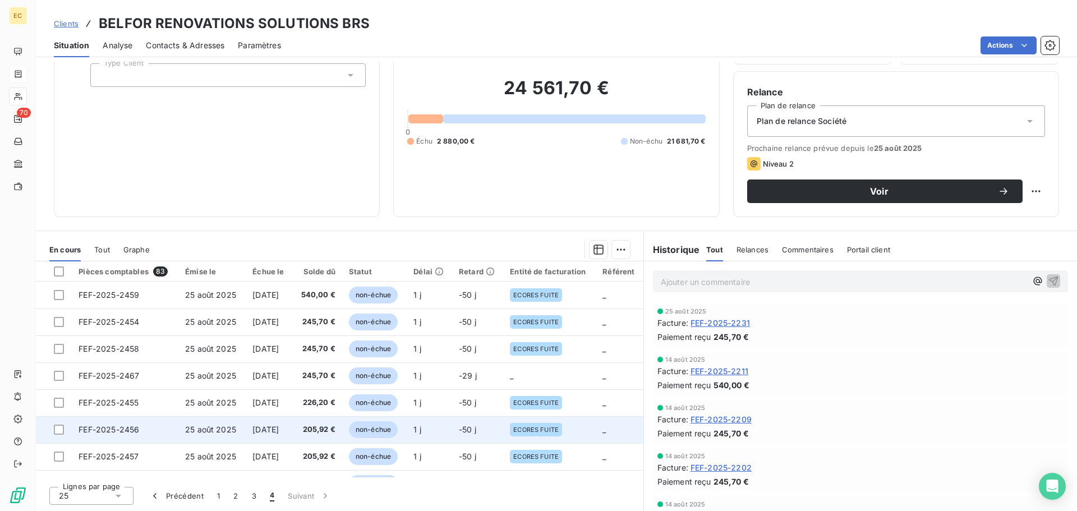
scroll to position [25, 0]
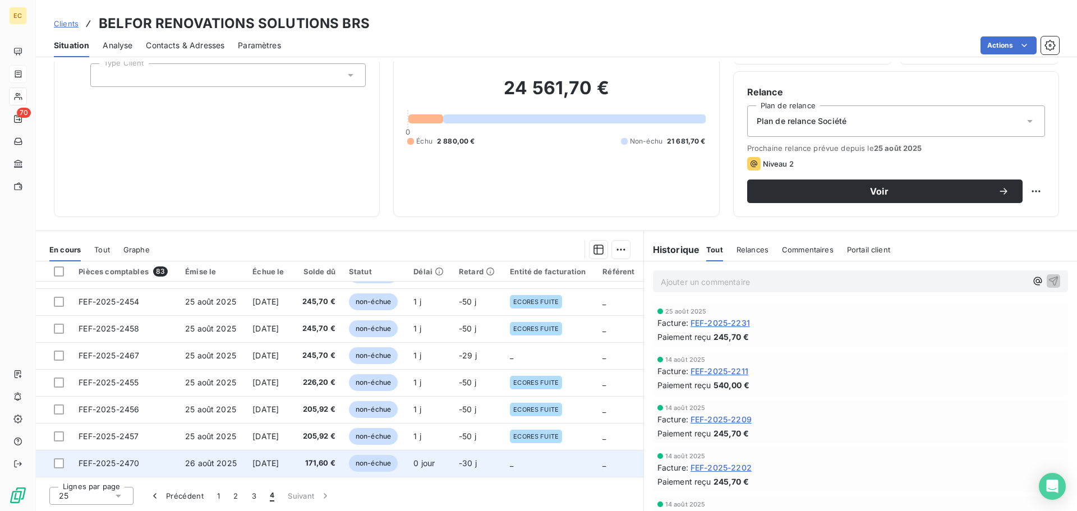
click at [270, 460] on span "[DATE]" at bounding box center [266, 463] width 26 height 10
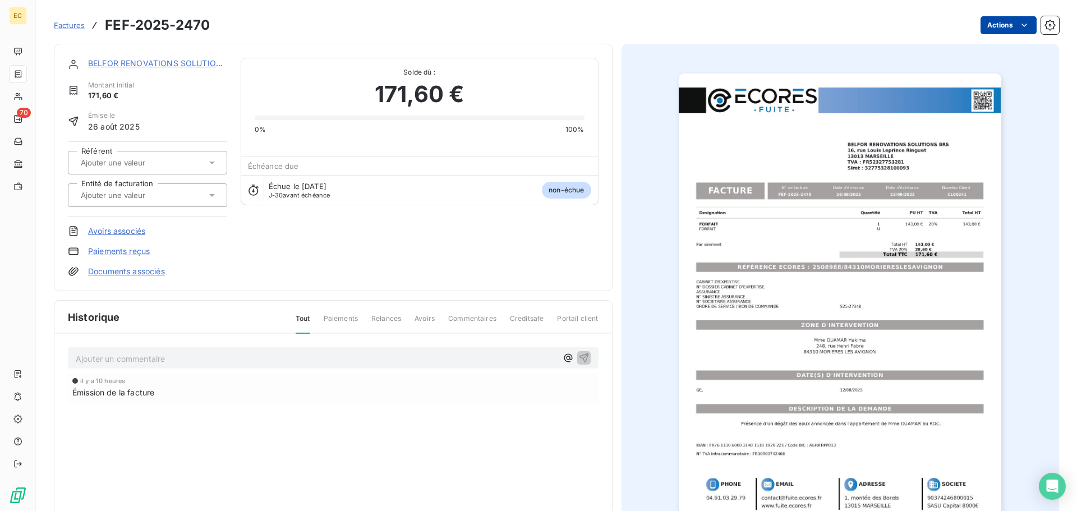
click at [996, 22] on html "EC 70 Factures FEF-2025-2470 Actions BELFOR RENOVATIONS SOLUTIONS BRS Montant i…" at bounding box center [538, 255] width 1077 height 511
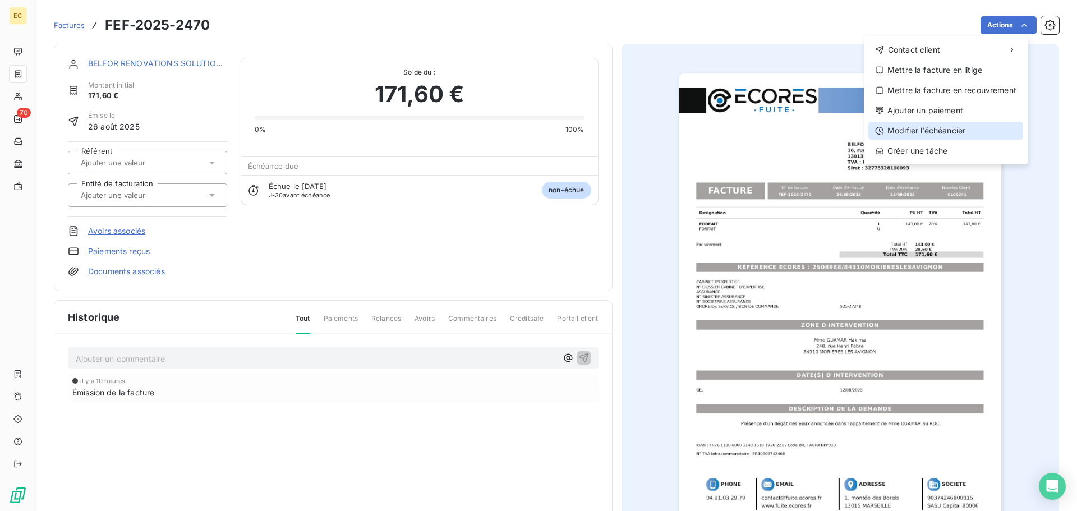
click at [948, 131] on div "Modifier l’échéancier" at bounding box center [946, 131] width 155 height 18
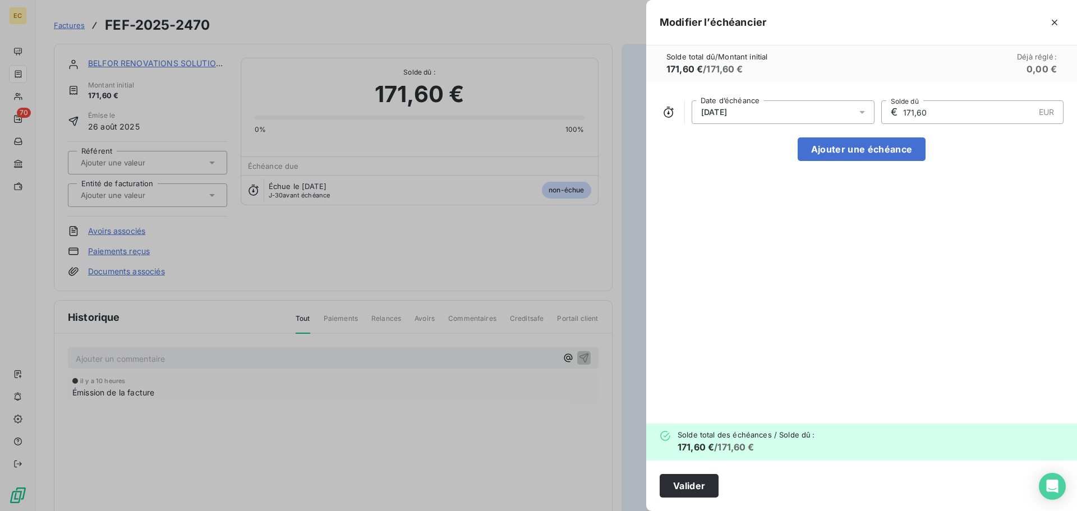
click at [804, 116] on div "[DATE]" at bounding box center [783, 112] width 183 height 24
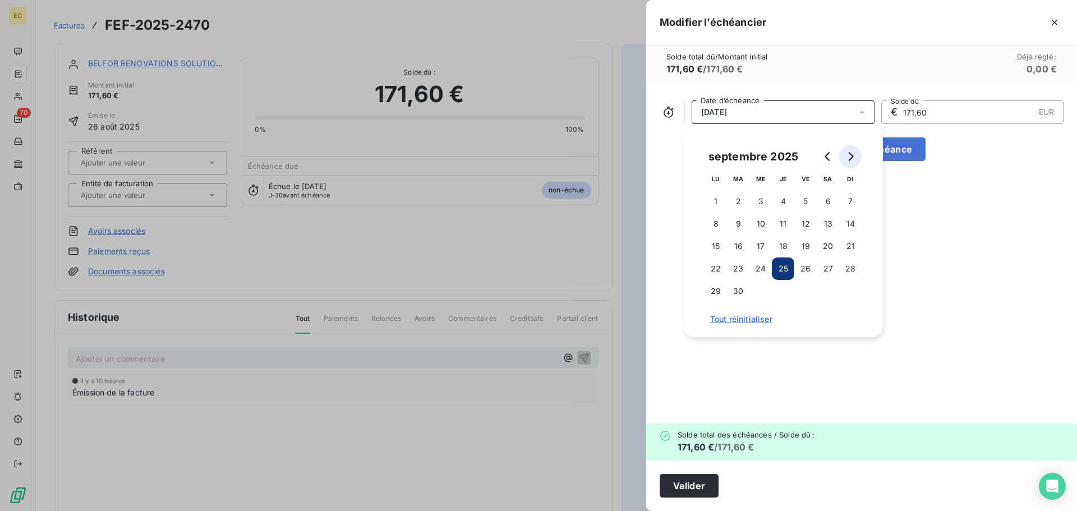
click at [852, 158] on icon "Go to next month" at bounding box center [851, 156] width 5 height 9
click at [758, 244] on button "15" at bounding box center [761, 246] width 22 height 22
click at [706, 488] on button "Valider" at bounding box center [689, 486] width 59 height 24
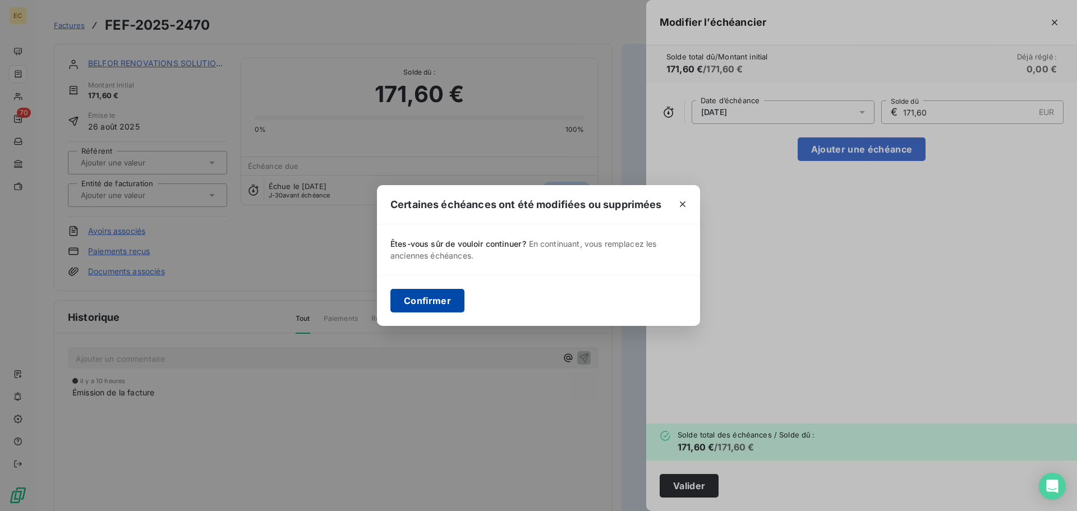
click at [451, 296] on button "Confirmer" at bounding box center [428, 301] width 74 height 24
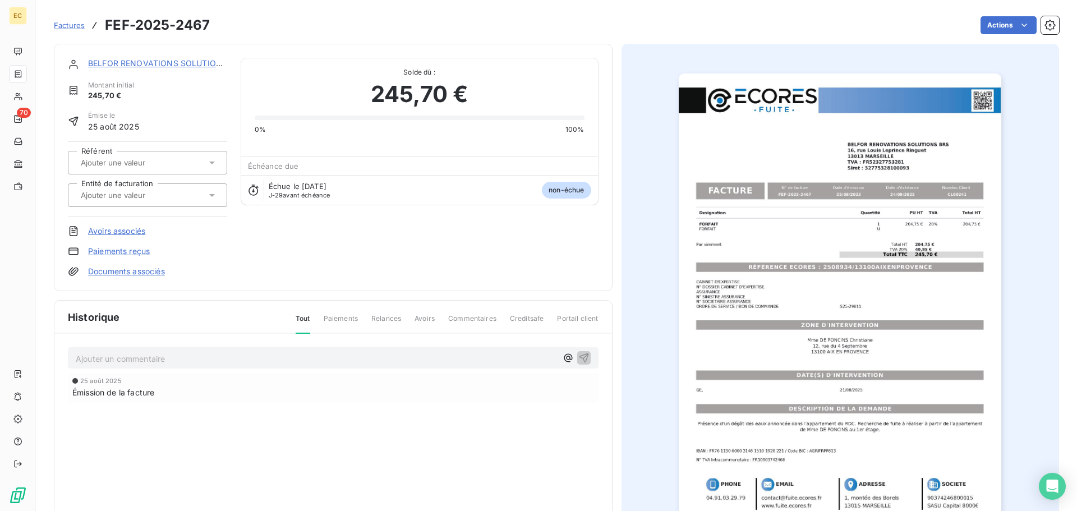
click at [166, 63] on link "BELFOR RENOVATIONS SOLUTIONS BRS" at bounding box center [166, 63] width 157 height 10
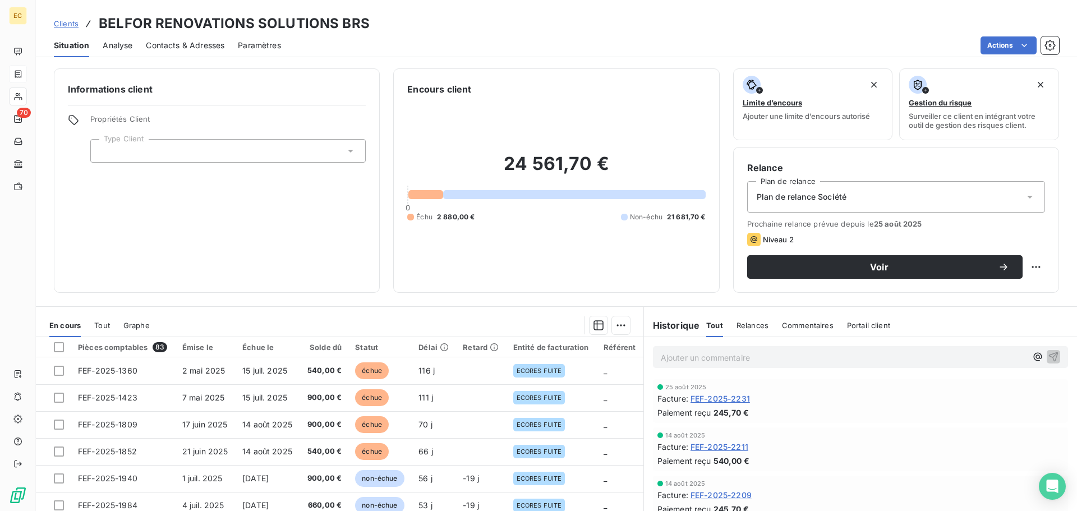
click at [182, 44] on span "Contacts & Adresses" at bounding box center [185, 45] width 79 height 11
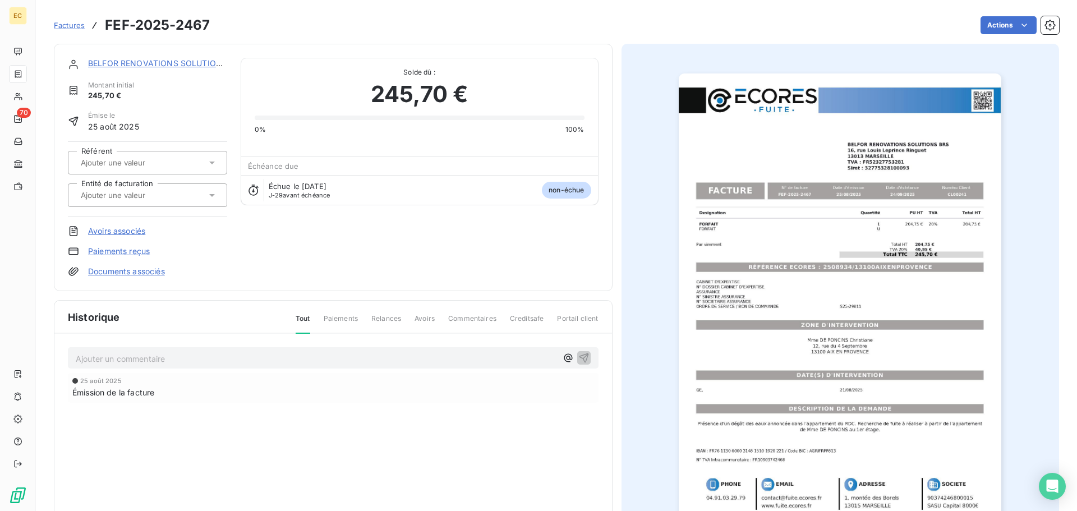
click at [130, 272] on link "Documents associés" at bounding box center [126, 271] width 77 height 11
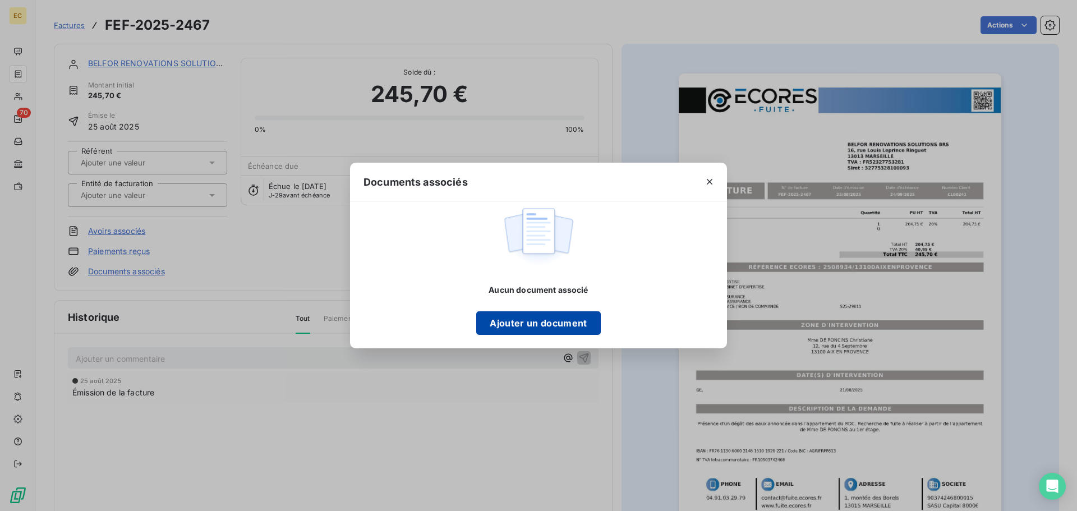
click at [542, 328] on button "Ajouter un document" at bounding box center [538, 323] width 124 height 24
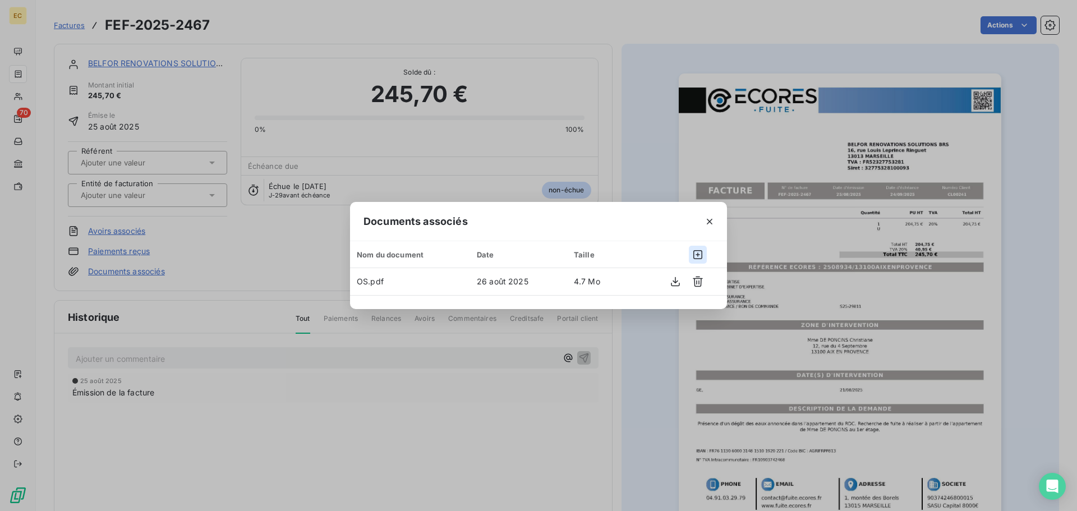
click at [699, 257] on icon "button" at bounding box center [698, 254] width 11 height 11
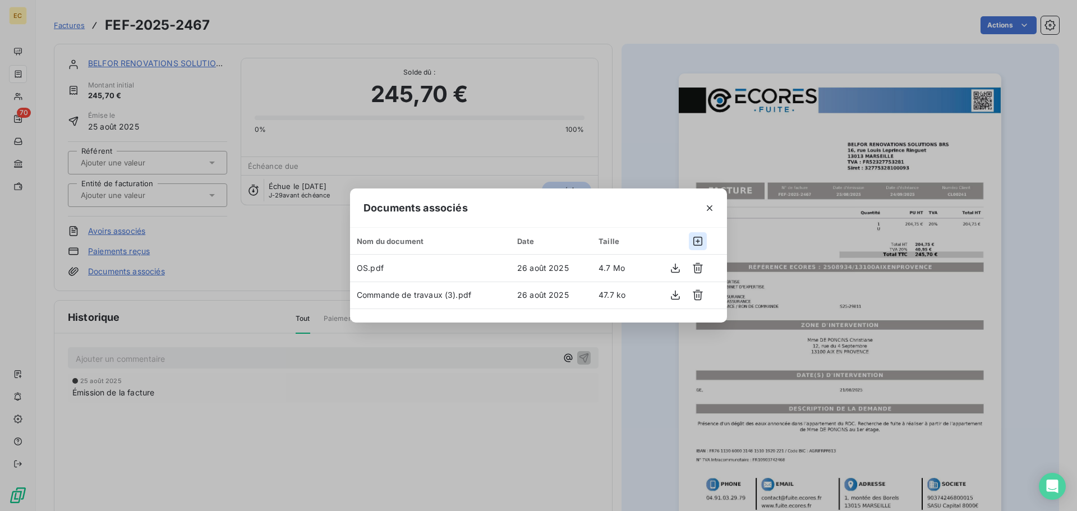
click at [698, 242] on icon "button" at bounding box center [698, 241] width 11 height 11
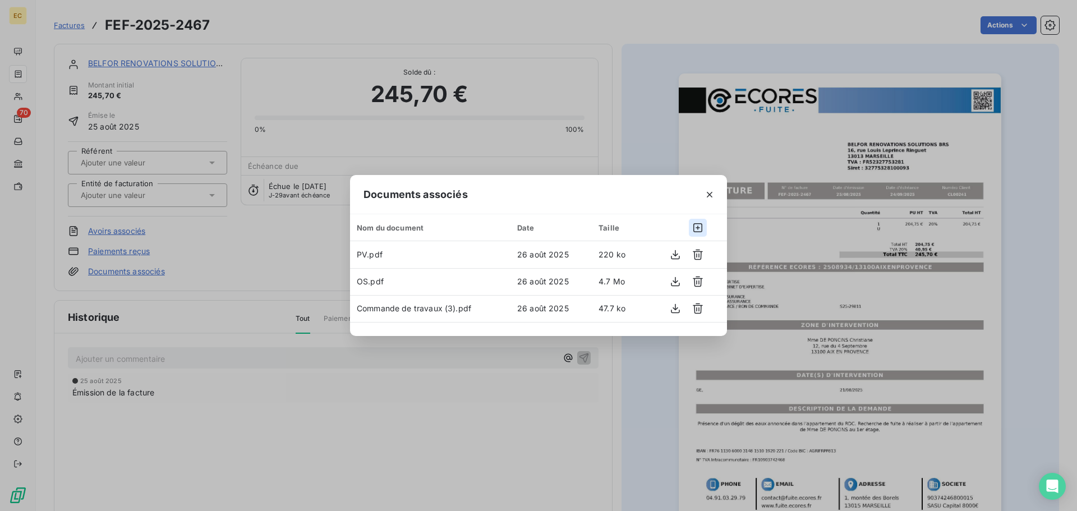
click at [699, 228] on icon "button" at bounding box center [698, 227] width 9 height 9
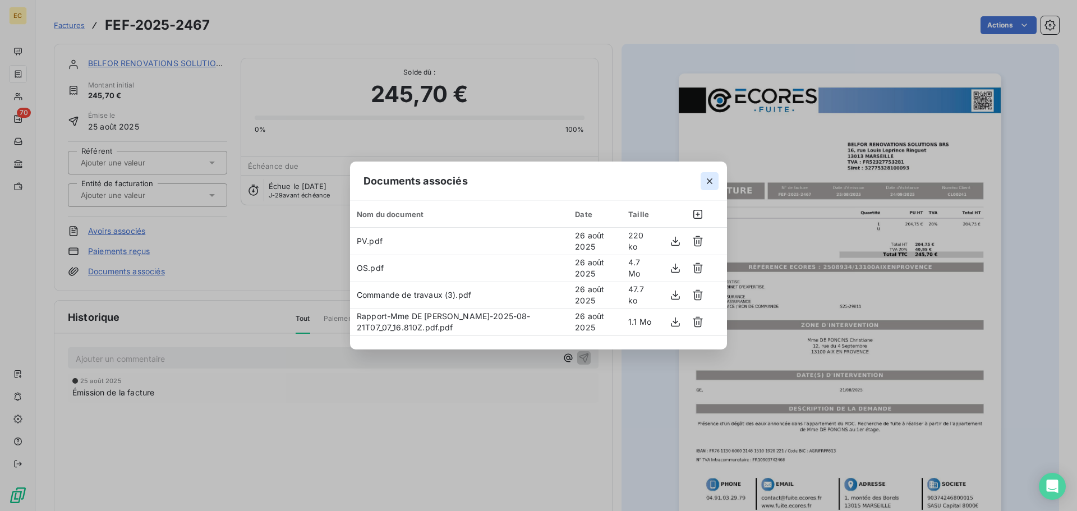
click at [710, 181] on icon "button" at bounding box center [710, 181] width 6 height 6
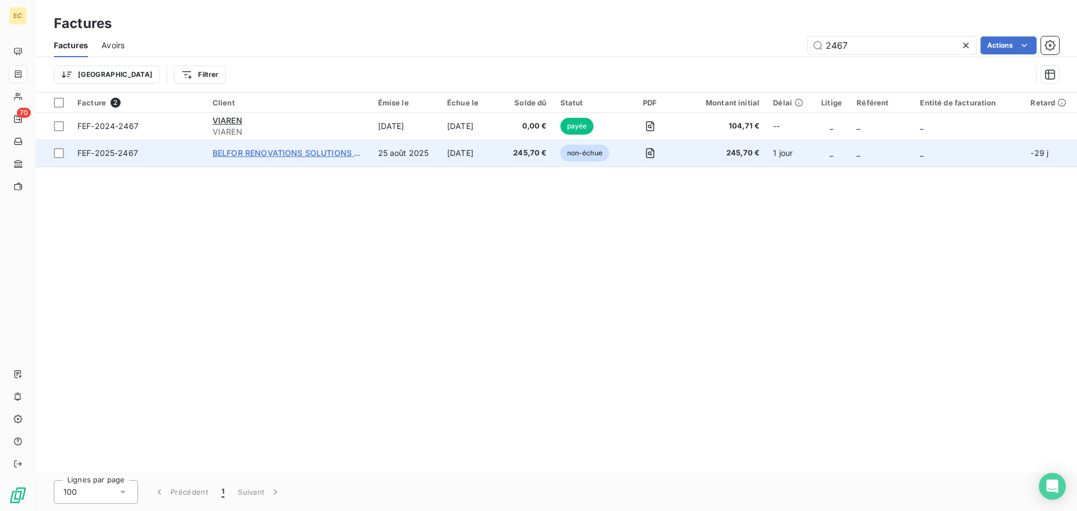
click at [241, 154] on span "BELFOR RENOVATIONS SOLUTIONS BRS" at bounding box center [291, 153] width 157 height 10
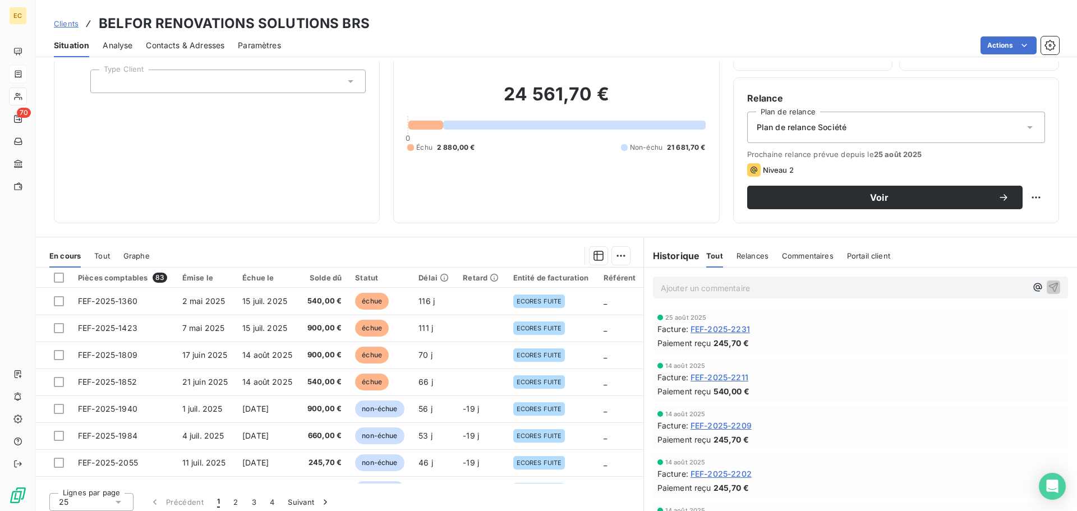
scroll to position [76, 0]
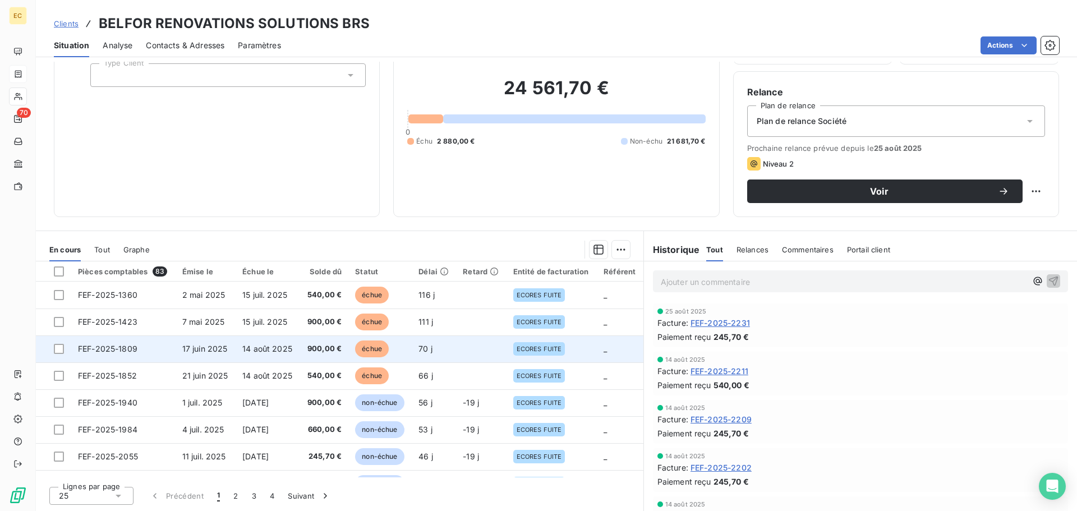
click at [210, 354] on td "17 juin 2025" at bounding box center [206, 349] width 60 height 27
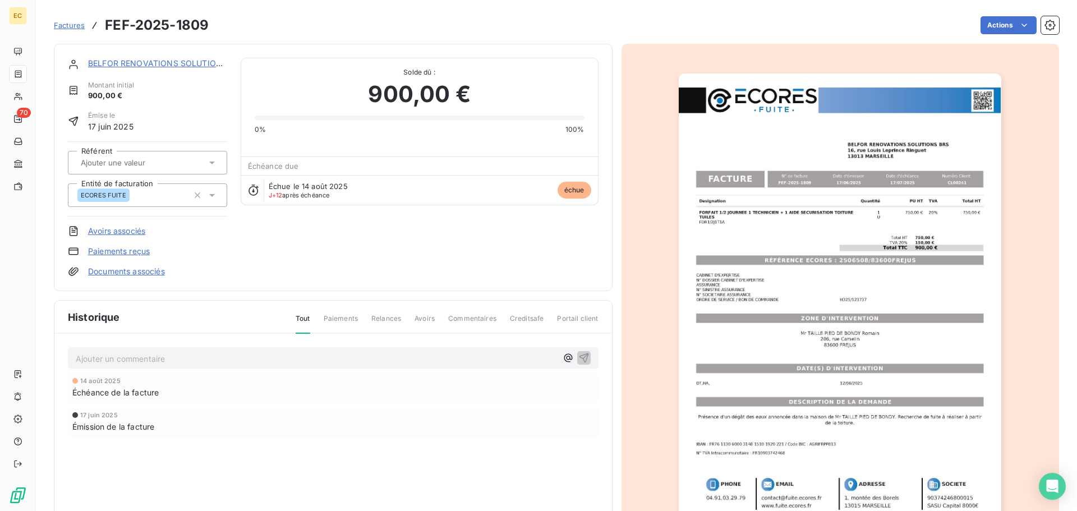
click at [183, 63] on link "BELFOR RENOVATIONS SOLUTIONS BRS" at bounding box center [166, 63] width 157 height 10
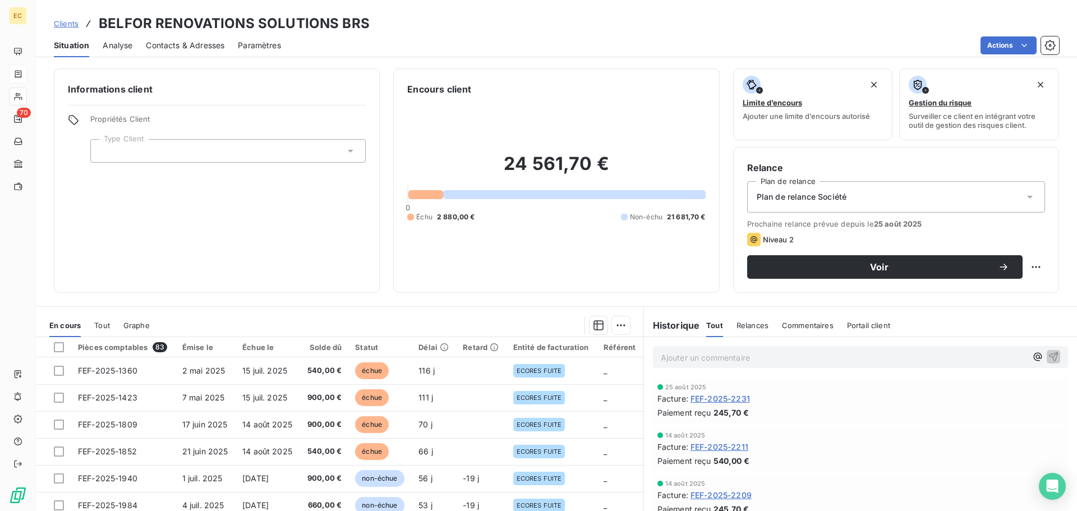
click at [350, 150] on icon at bounding box center [351, 151] width 6 height 3
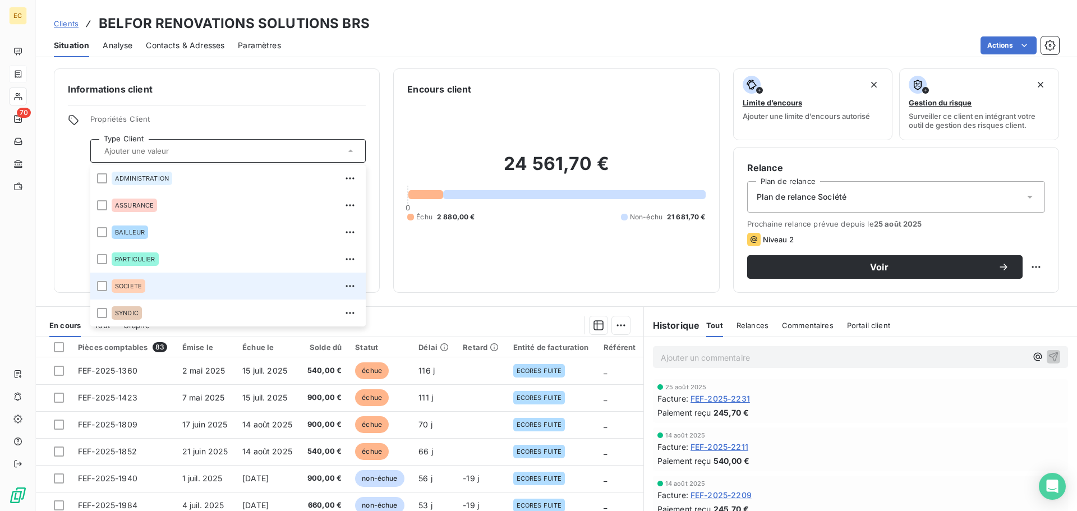
click at [137, 288] on span "SOCIETE" at bounding box center [128, 286] width 27 height 7
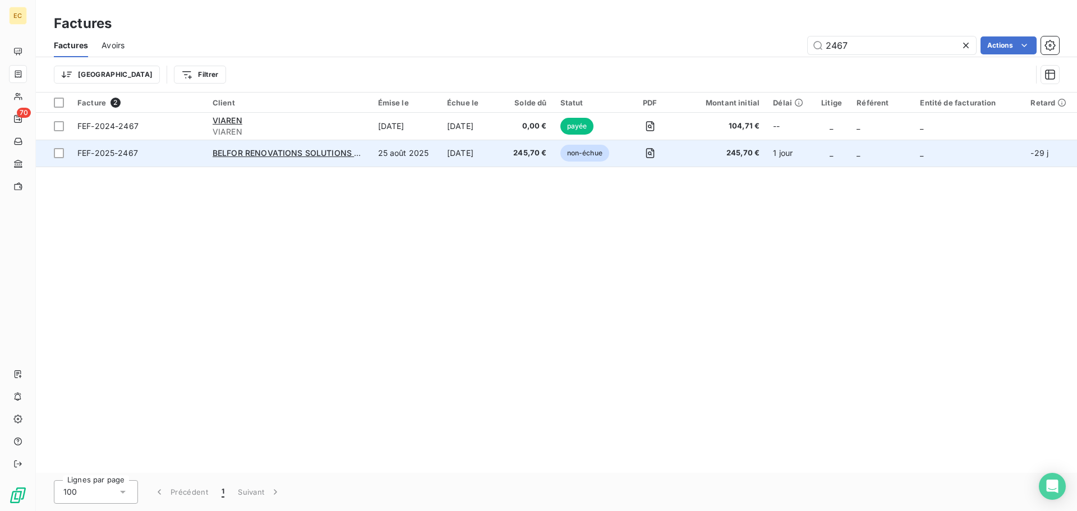
click at [163, 155] on span "FEF-2025-2467" at bounding box center [138, 153] width 122 height 11
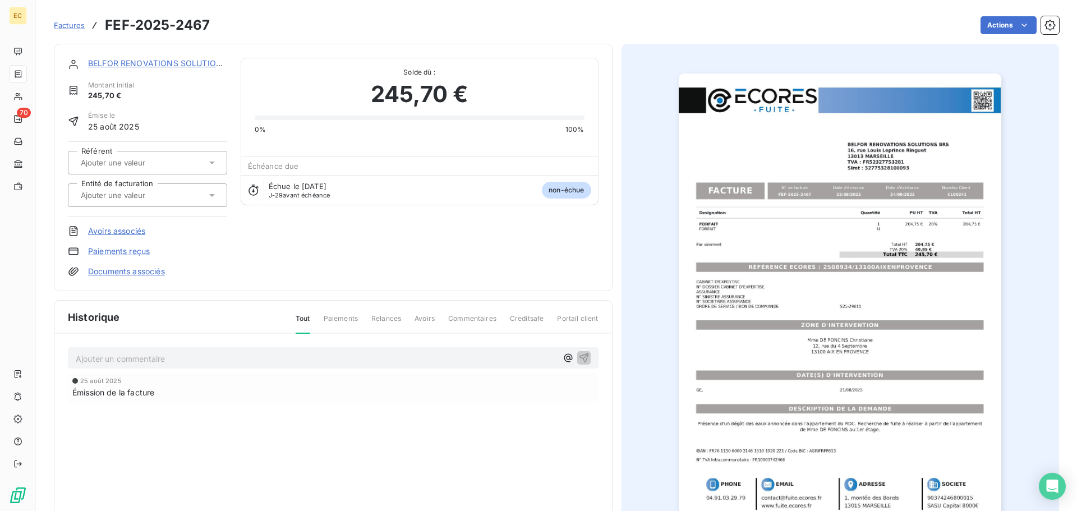
click at [137, 277] on link "Documents associés" at bounding box center [126, 271] width 77 height 11
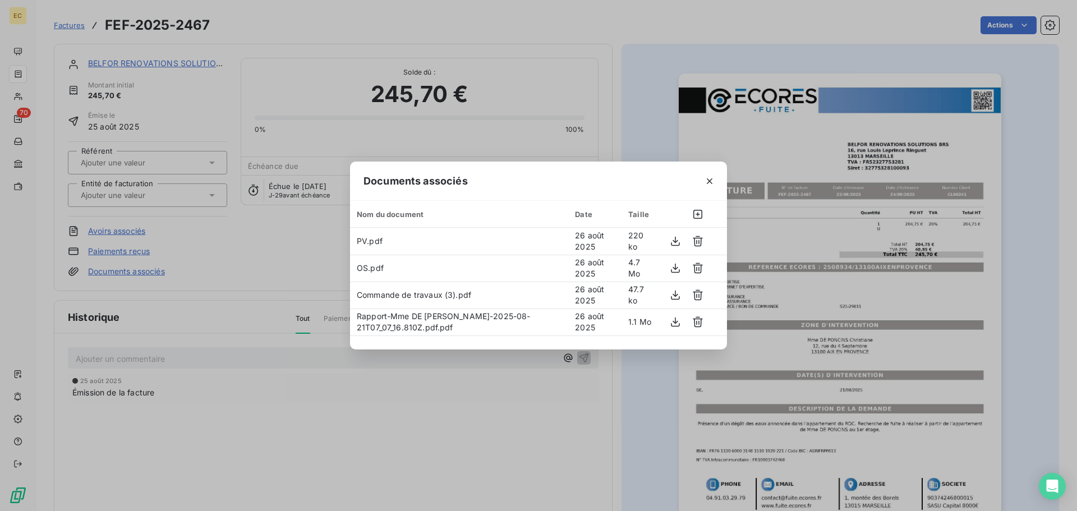
drag, startPoint x: 708, startPoint y: 184, endPoint x: 543, endPoint y: 162, distance: 166.4
click at [708, 182] on icon "button" at bounding box center [709, 181] width 11 height 11
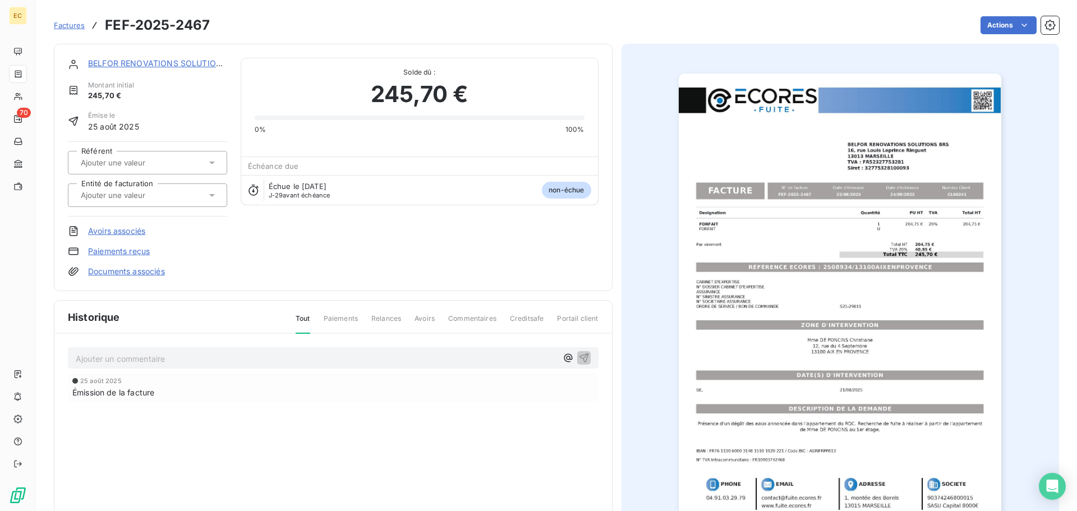
click at [208, 194] on icon at bounding box center [212, 195] width 11 height 11
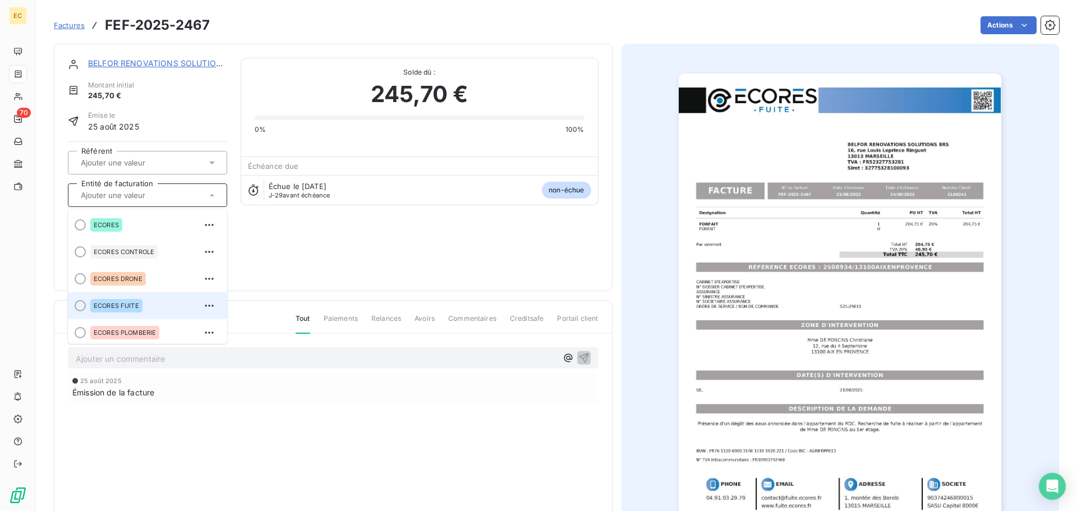
click at [116, 302] on span "ECORES FUITE" at bounding box center [116, 305] width 45 height 7
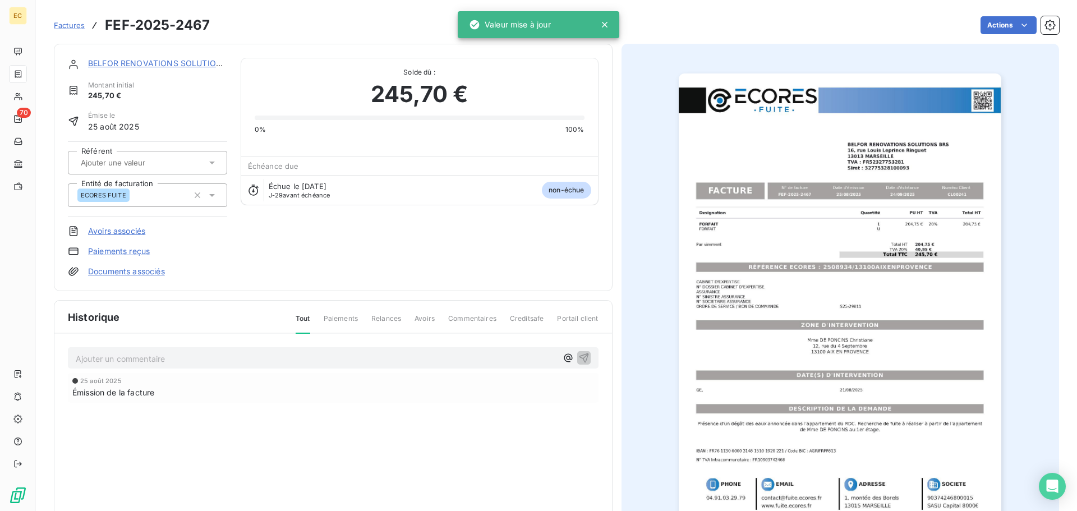
click at [129, 64] on link "BELFOR RENOVATIONS SOLUTIONS BRS" at bounding box center [166, 63] width 157 height 10
click at [129, 270] on link "Documents associés" at bounding box center [126, 271] width 77 height 11
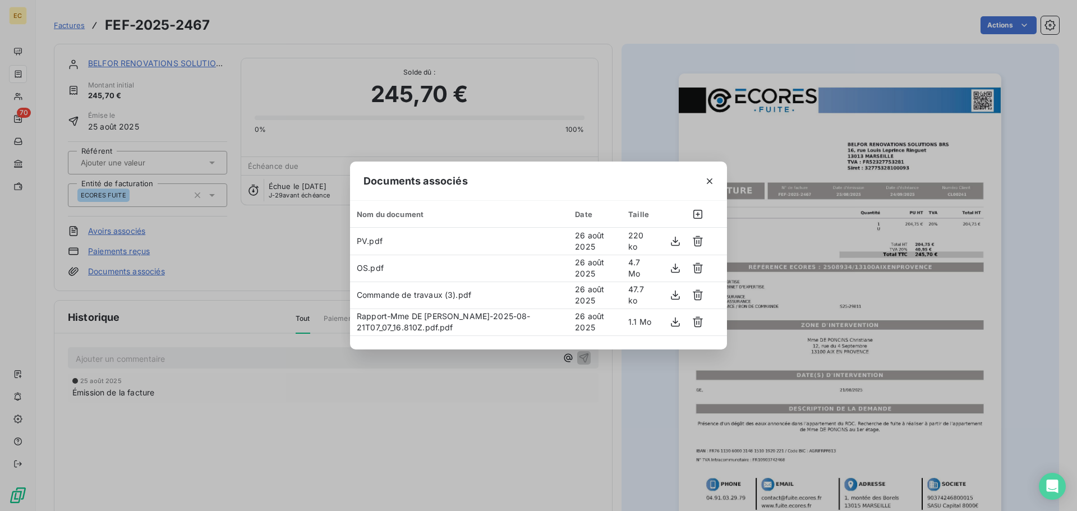
drag, startPoint x: 708, startPoint y: 177, endPoint x: 686, endPoint y: 90, distance: 89.6
click at [708, 177] on icon "button" at bounding box center [709, 181] width 11 height 11
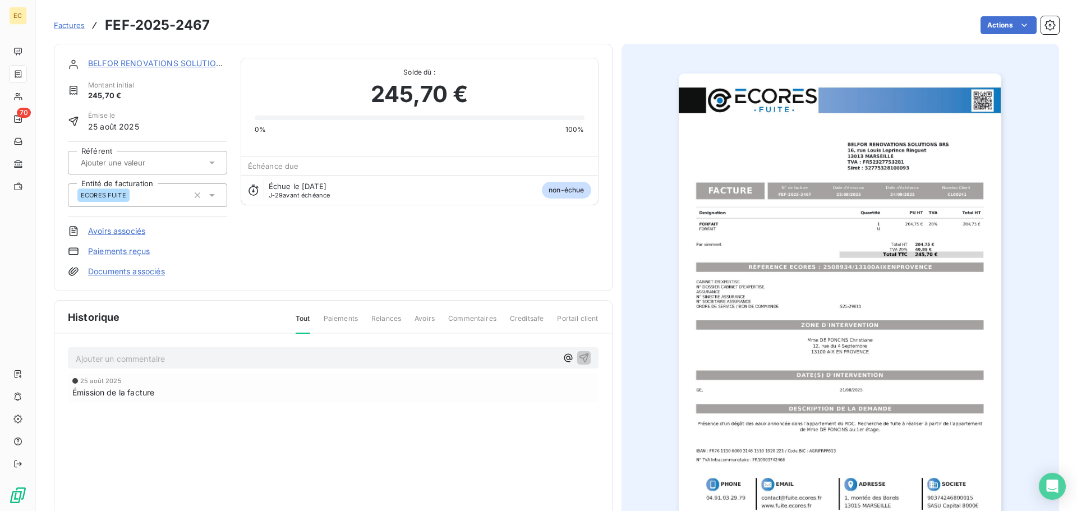
click at [65, 27] on span "Factures" at bounding box center [69, 25] width 31 height 9
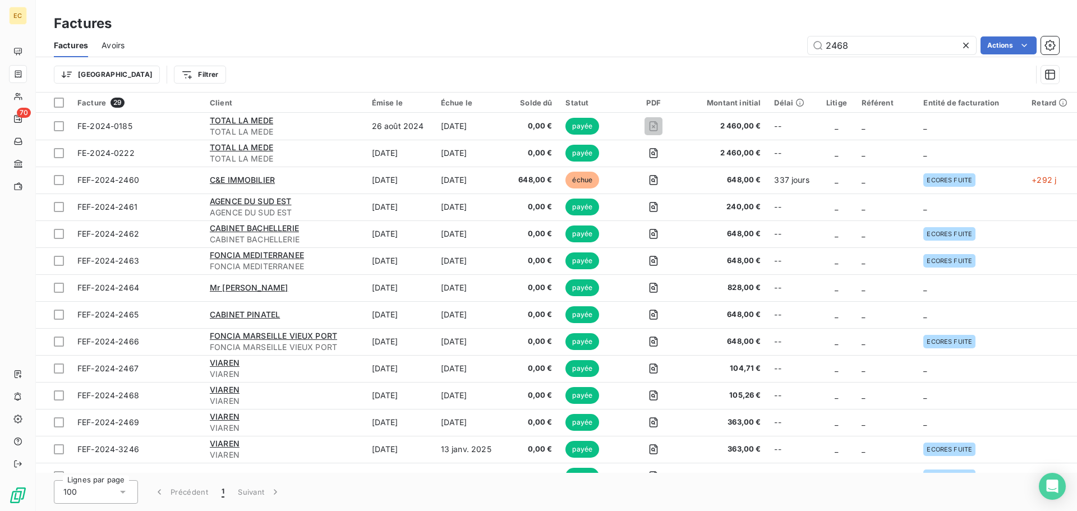
type input "2468"
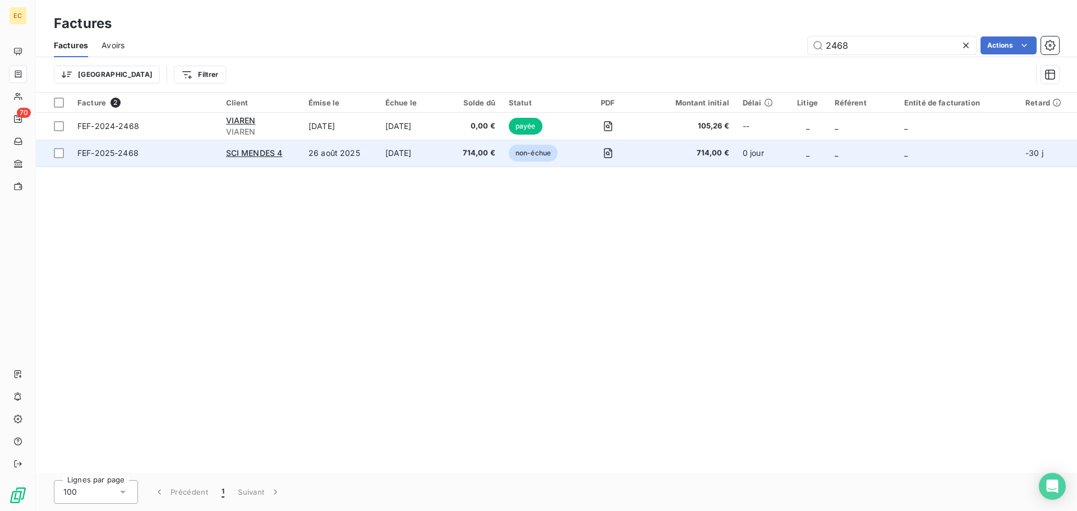
click at [159, 157] on span "FEF-2025-2468" at bounding box center [144, 153] width 135 height 11
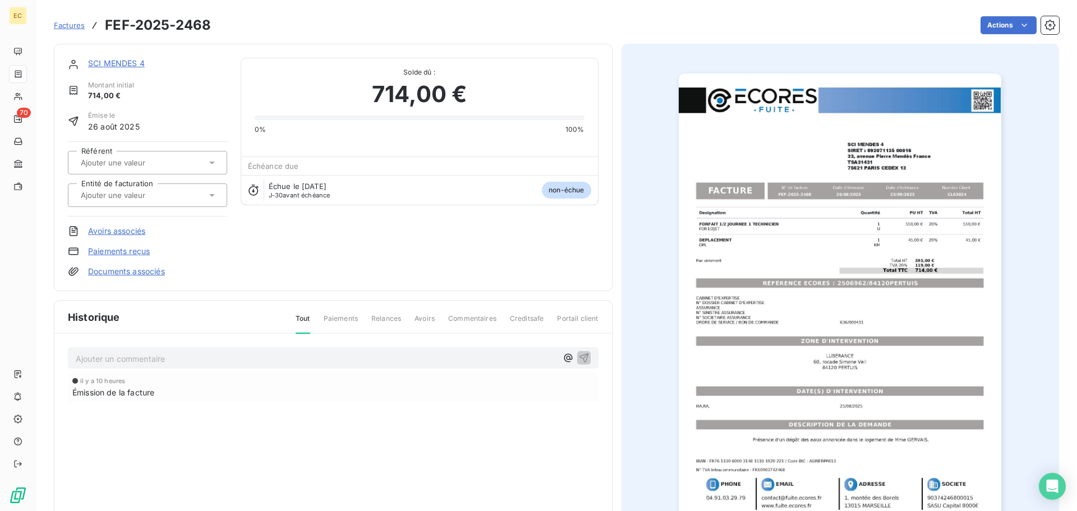
click at [114, 272] on link "Documents associés" at bounding box center [126, 271] width 77 height 11
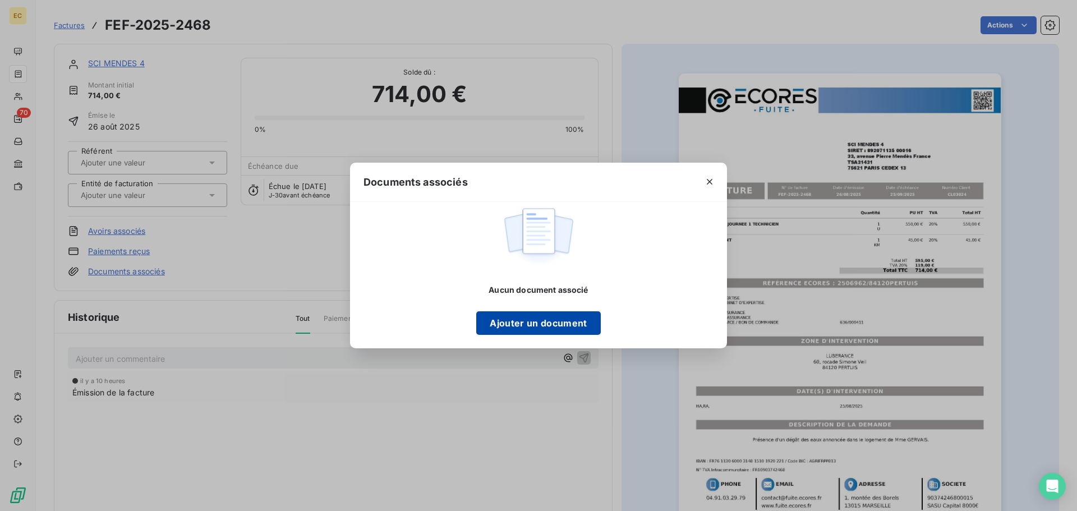
click at [529, 322] on button "Ajouter un document" at bounding box center [538, 323] width 124 height 24
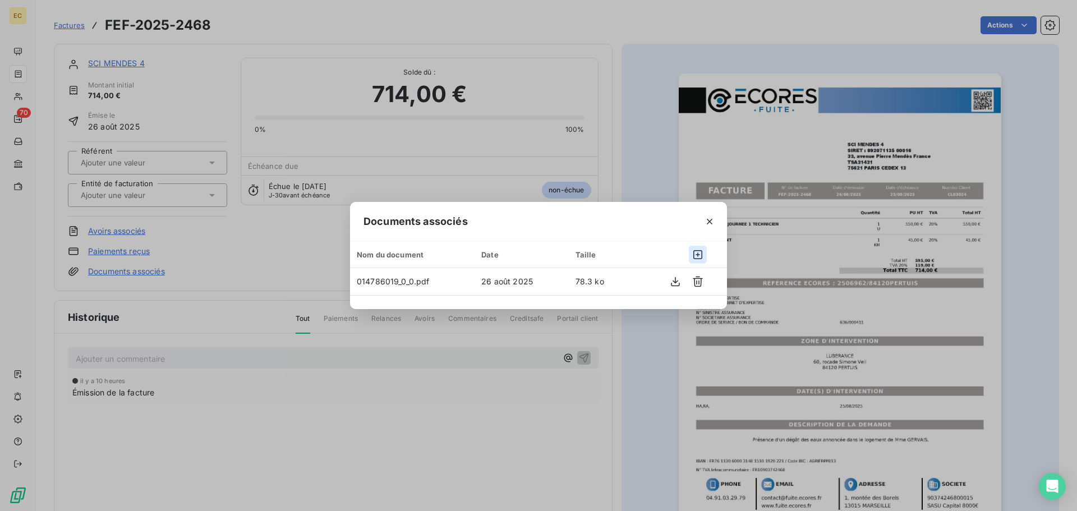
click at [697, 255] on icon "button" at bounding box center [698, 254] width 9 height 9
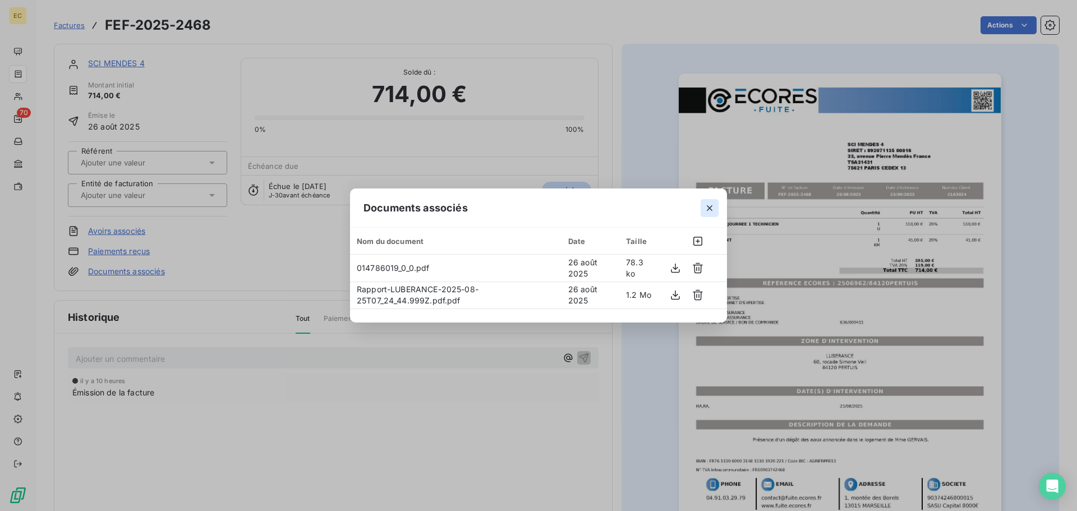
click at [710, 208] on icon "button" at bounding box center [710, 208] width 6 height 6
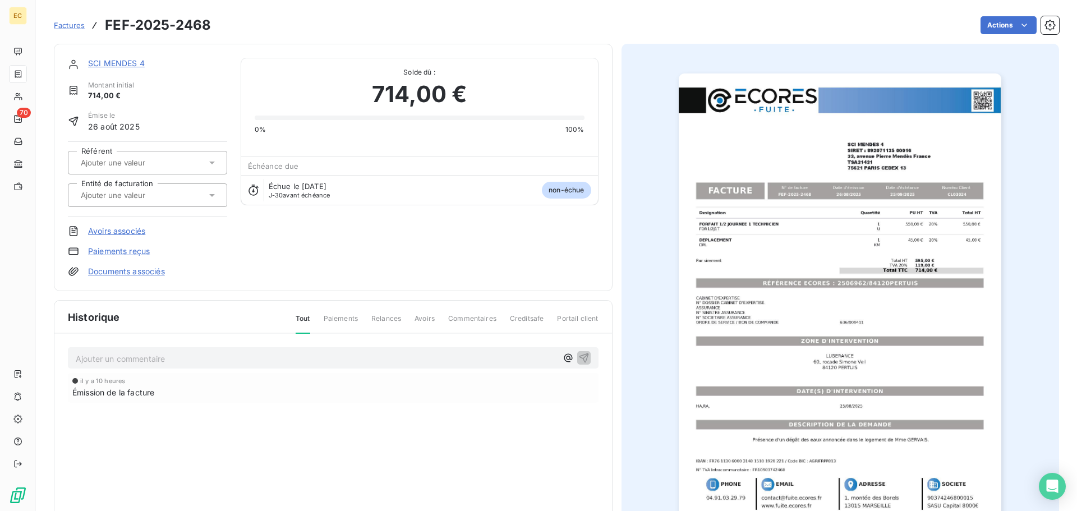
click at [209, 194] on icon at bounding box center [212, 195] width 11 height 11
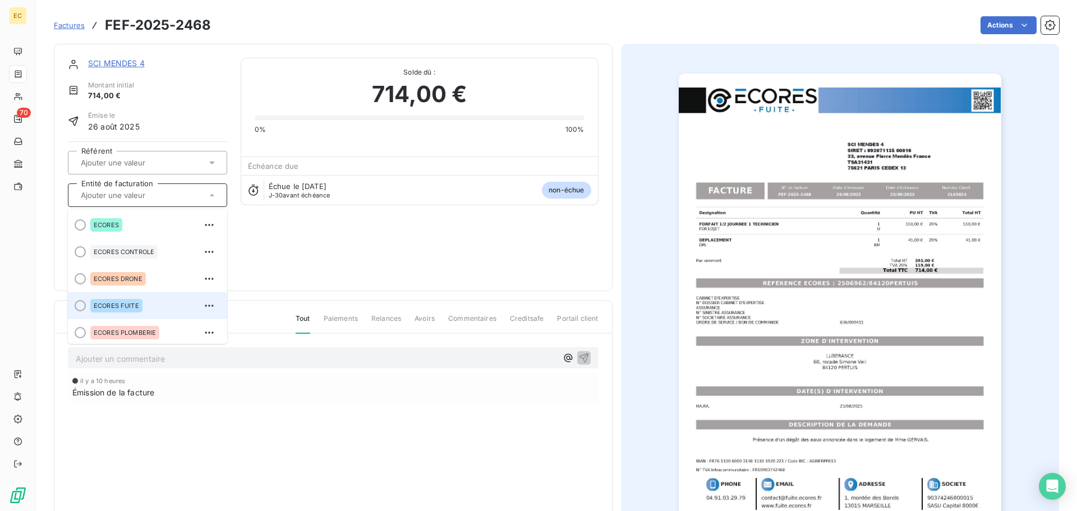
click at [116, 302] on span "ECORES FUITE" at bounding box center [116, 305] width 45 height 7
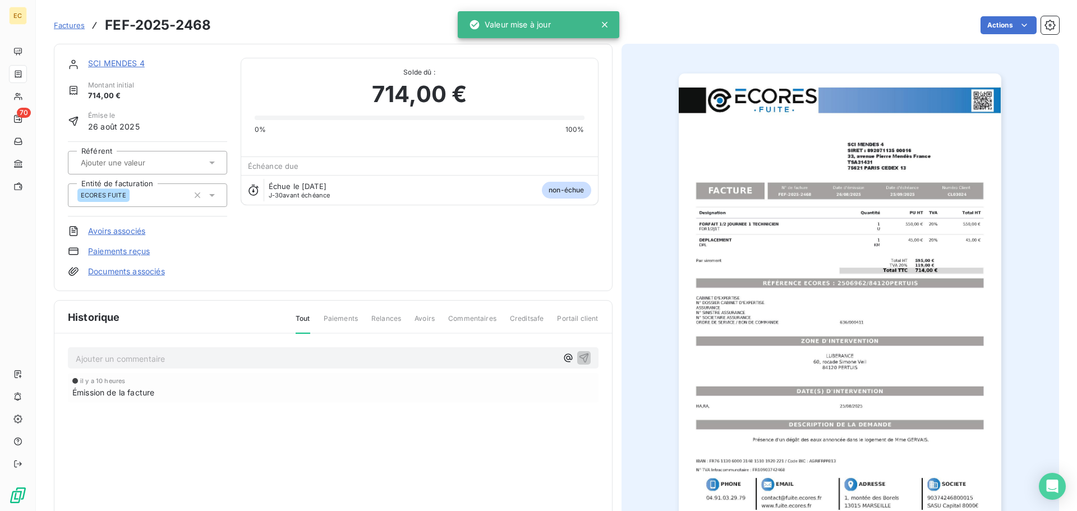
click at [131, 62] on link "SCI MENDES 4" at bounding box center [116, 63] width 57 height 10
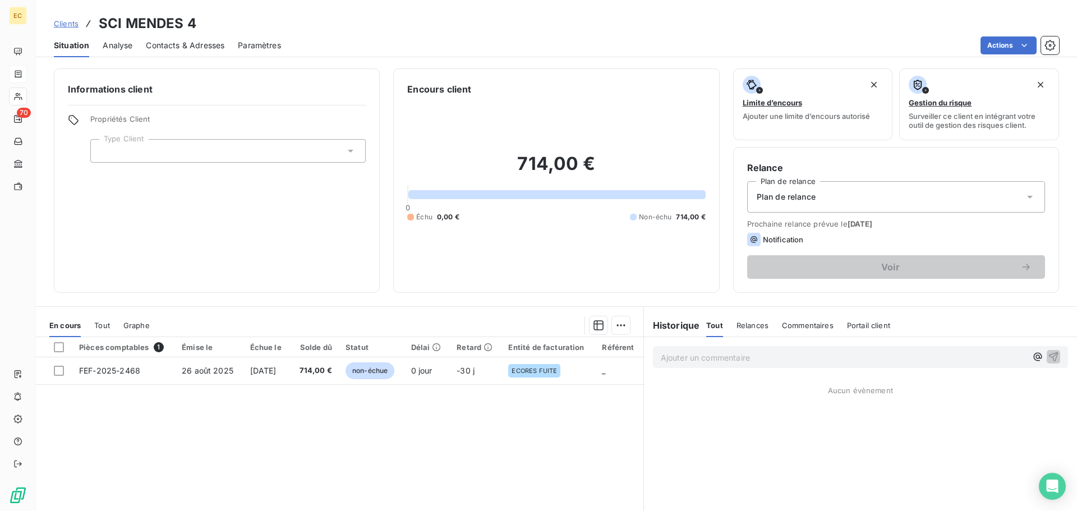
click at [347, 153] on icon at bounding box center [350, 150] width 11 height 11
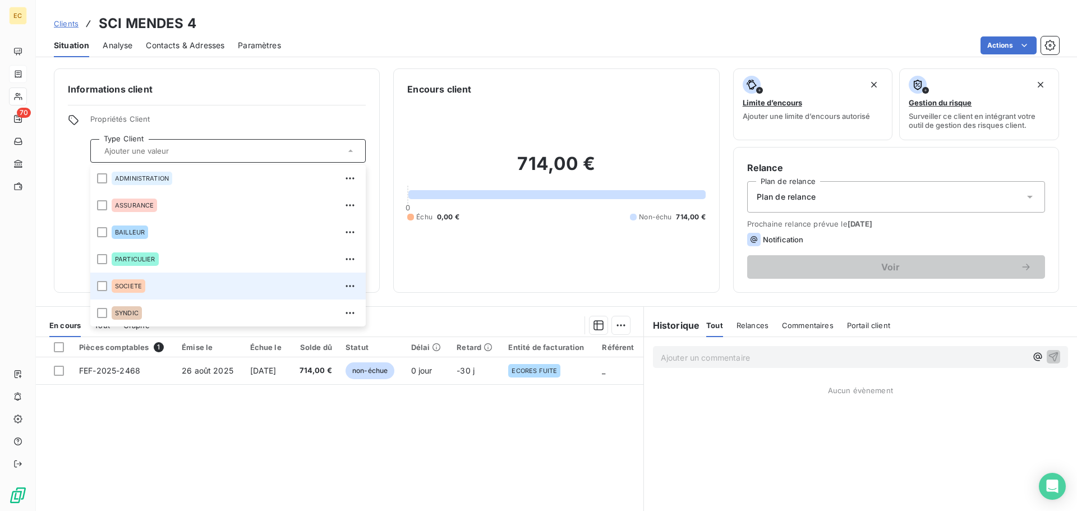
click at [148, 286] on div "SOCIETE" at bounding box center [235, 286] width 247 height 18
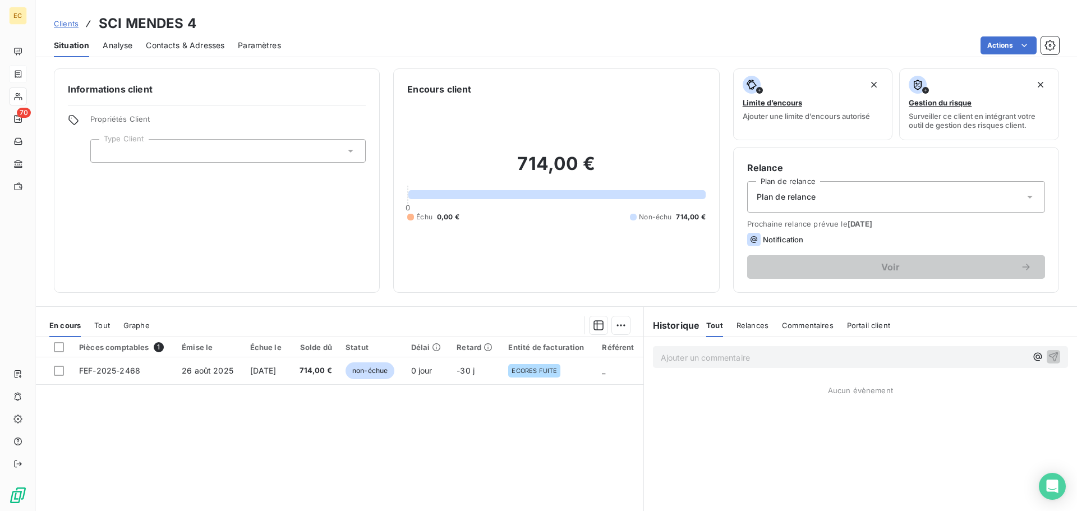
click at [818, 197] on div "Plan de relance" at bounding box center [896, 196] width 298 height 31
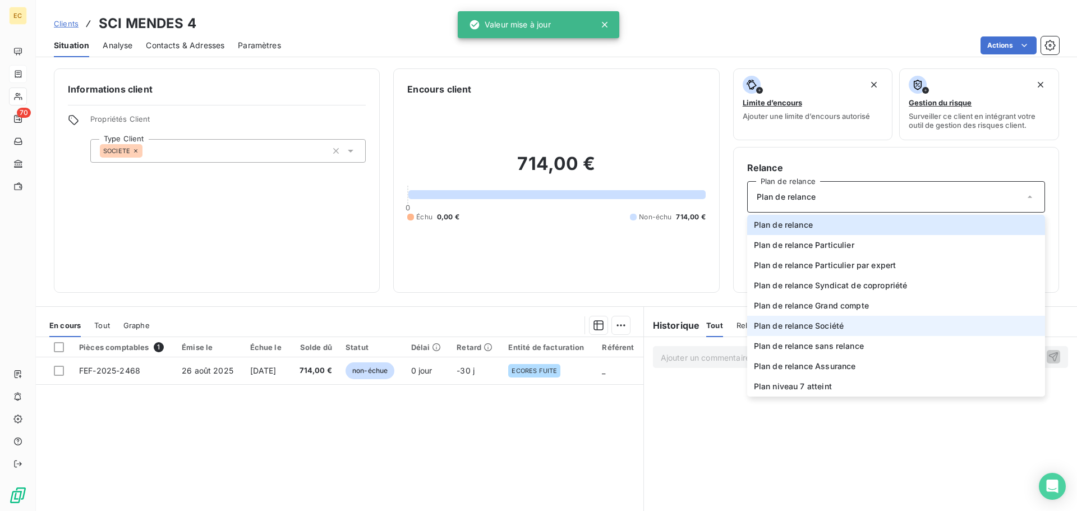
click at [845, 325] on li "Plan de relance Société" at bounding box center [896, 326] width 298 height 20
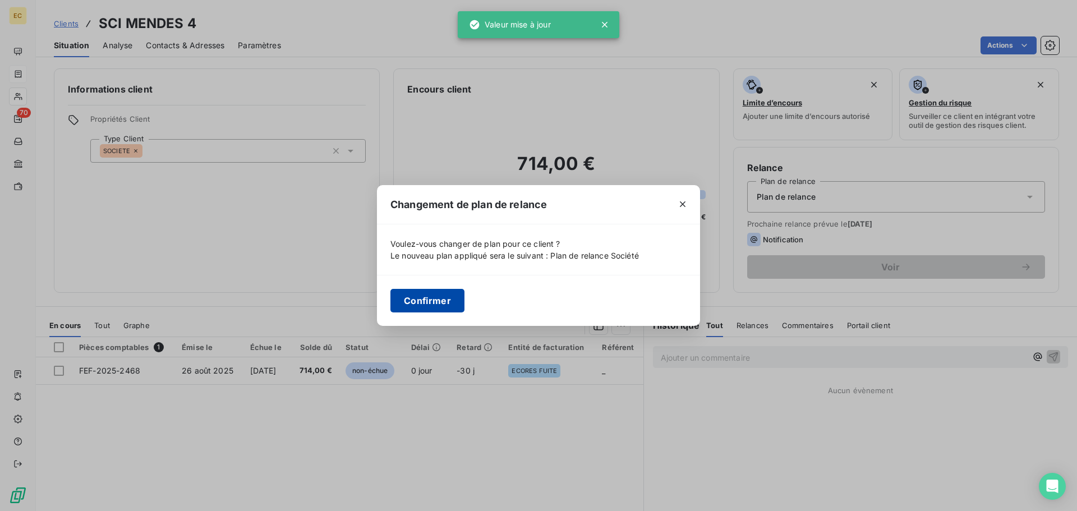
click at [430, 299] on button "Confirmer" at bounding box center [428, 301] width 74 height 24
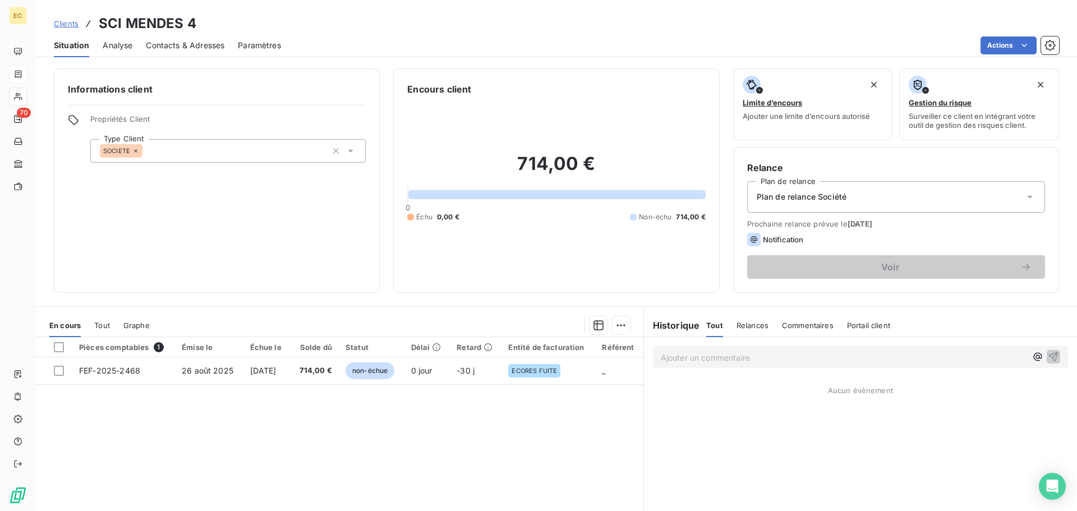
click at [196, 43] on span "Contacts & Adresses" at bounding box center [185, 45] width 79 height 11
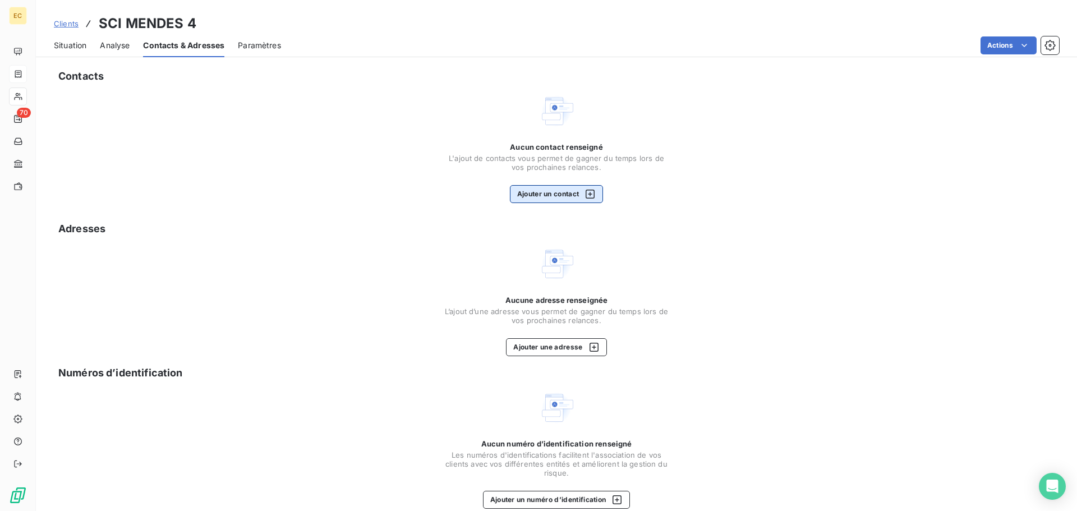
click at [563, 196] on button "Ajouter un contact" at bounding box center [557, 194] width 94 height 18
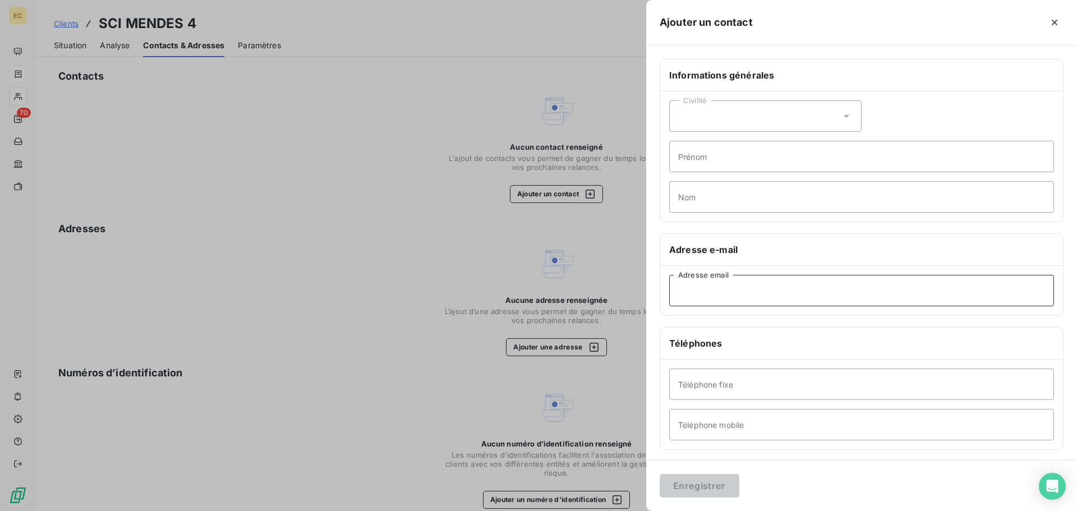
paste input "[EMAIL_ADDRESS][DOMAIN_NAME]"
type input "[EMAIL_ADDRESS][DOMAIN_NAME]"
drag, startPoint x: 708, startPoint y: 490, endPoint x: 708, endPoint y: 484, distance: 6.2
click at [708, 489] on button "Enregistrer" at bounding box center [700, 486] width 80 height 24
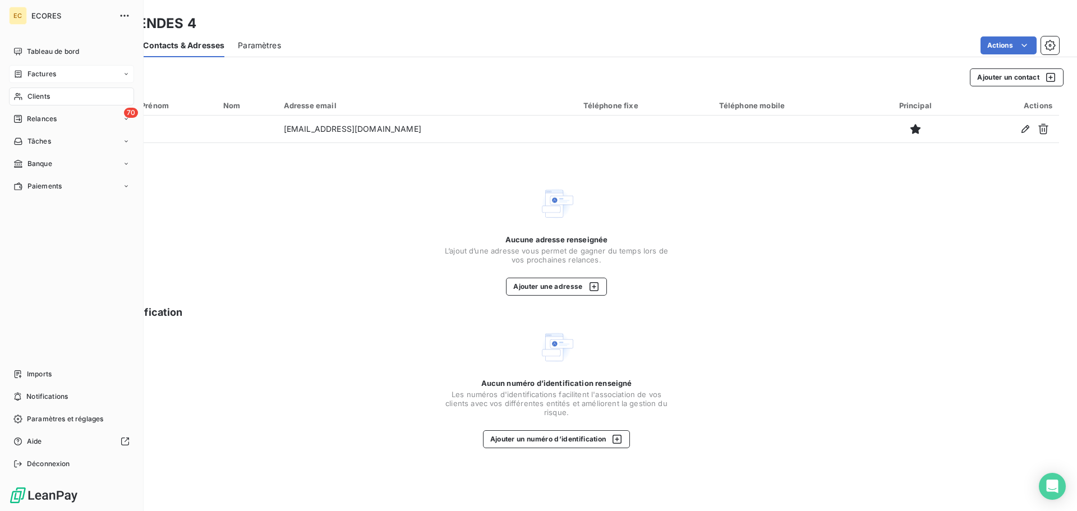
click at [38, 72] on span "Factures" at bounding box center [41, 74] width 29 height 10
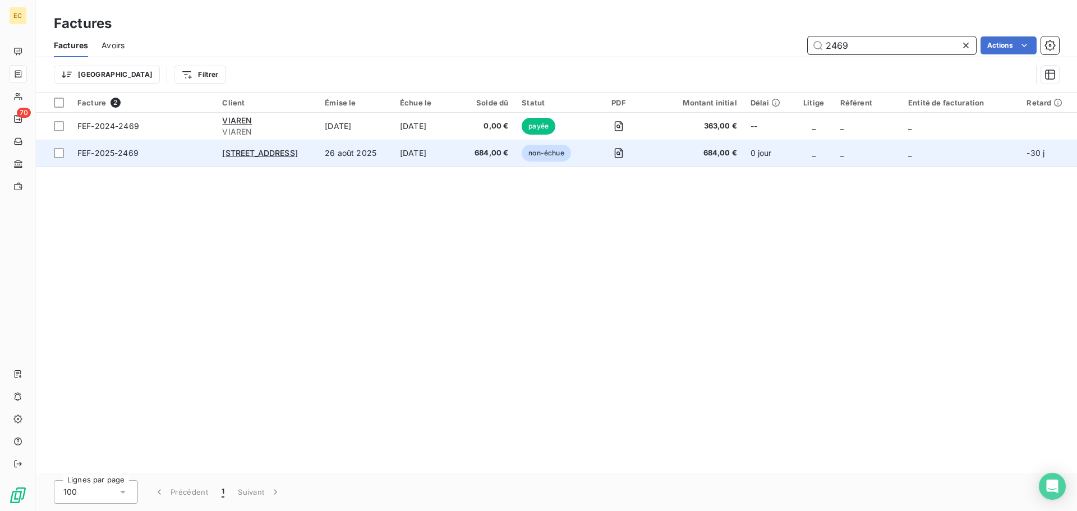
type input "2469"
click at [242, 159] on td "[STREET_ADDRESS]" at bounding box center [266, 153] width 103 height 27
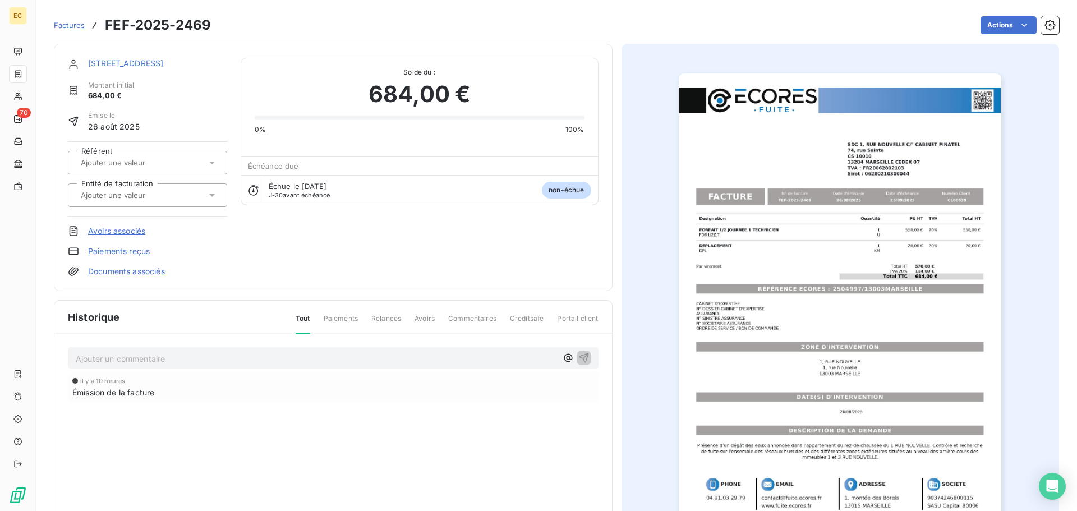
click at [213, 195] on icon at bounding box center [212, 195] width 11 height 11
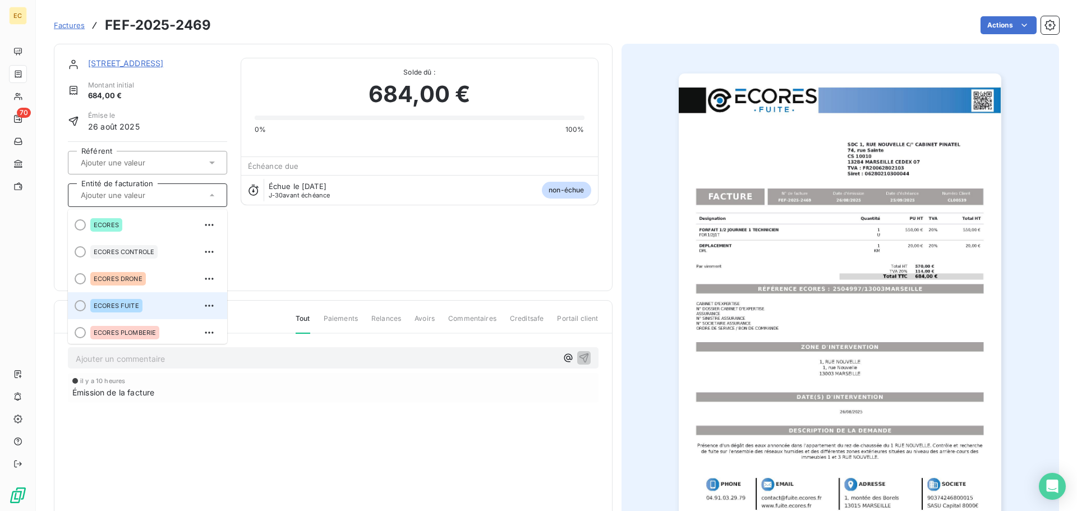
click at [127, 305] on span "ECORES FUITE" at bounding box center [116, 305] width 45 height 7
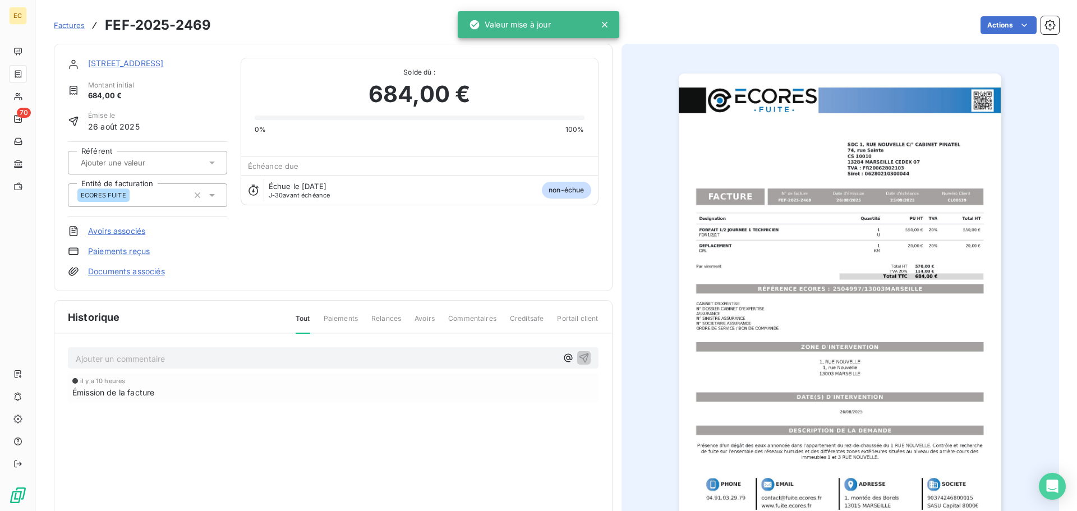
click at [122, 62] on link "[STREET_ADDRESS]" at bounding box center [125, 63] width 75 height 10
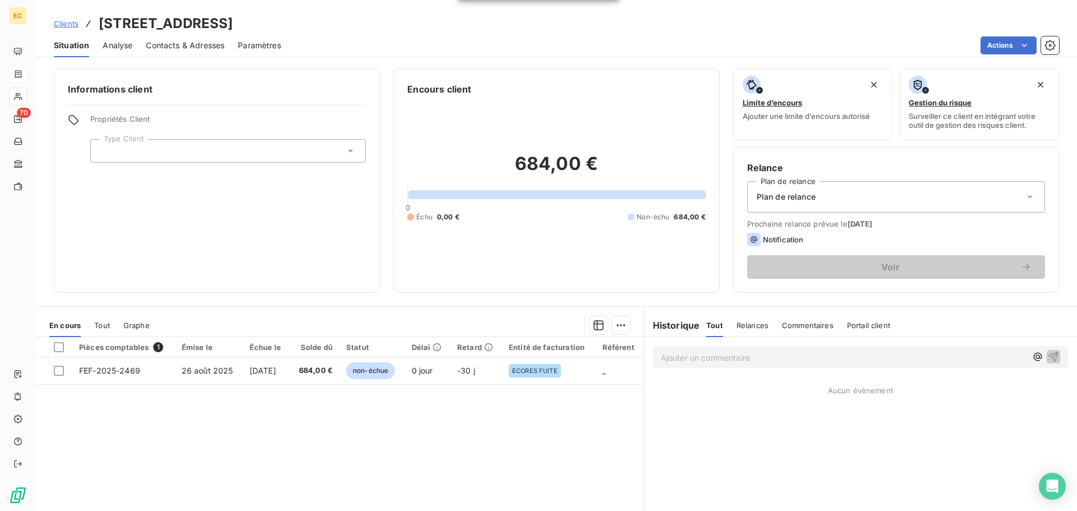
click at [346, 154] on icon at bounding box center [350, 150] width 11 height 11
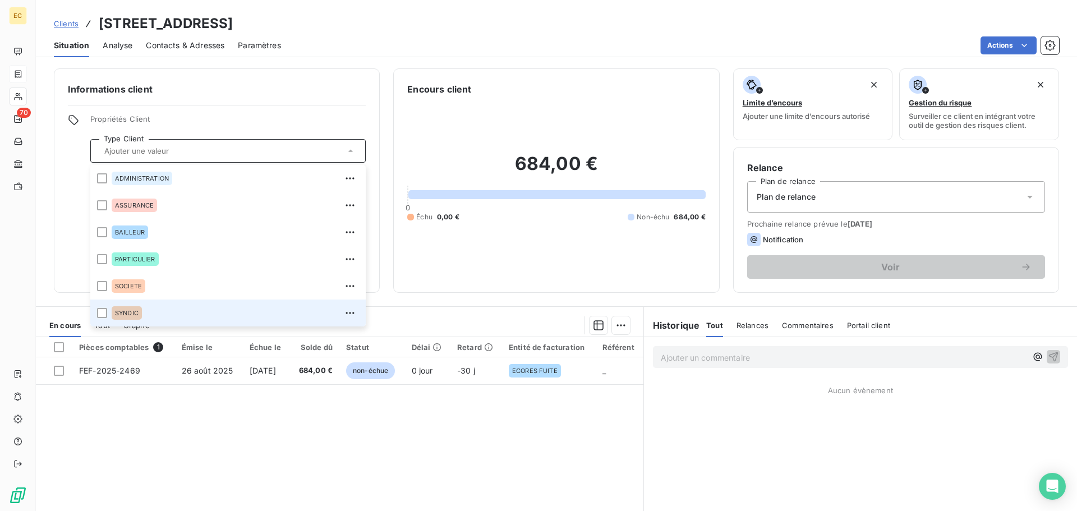
drag, startPoint x: 126, startPoint y: 314, endPoint x: 138, endPoint y: 313, distance: 12.4
click at [125, 315] on span "SYNDIC" at bounding box center [127, 313] width 24 height 7
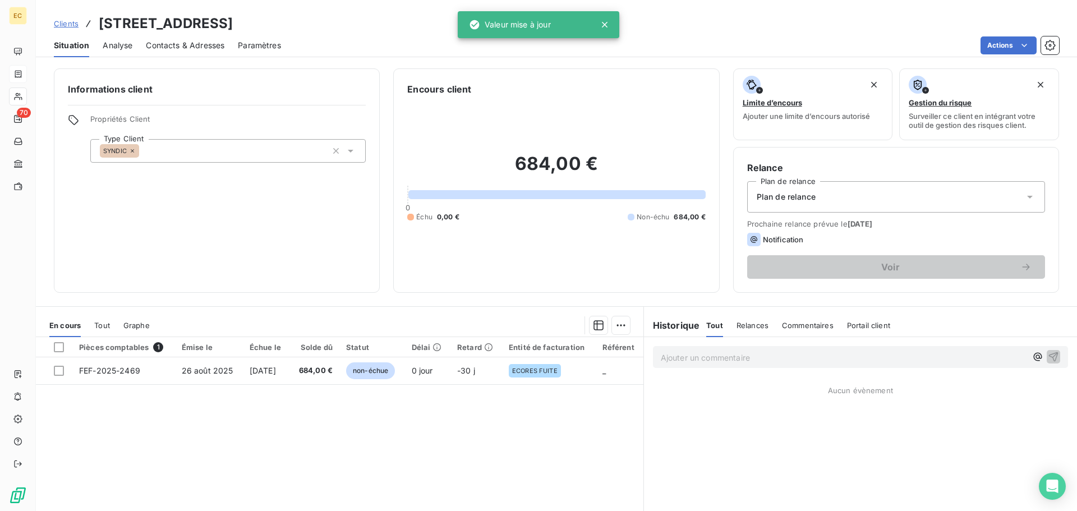
click at [806, 201] on span "Plan de relance" at bounding box center [786, 196] width 59 height 11
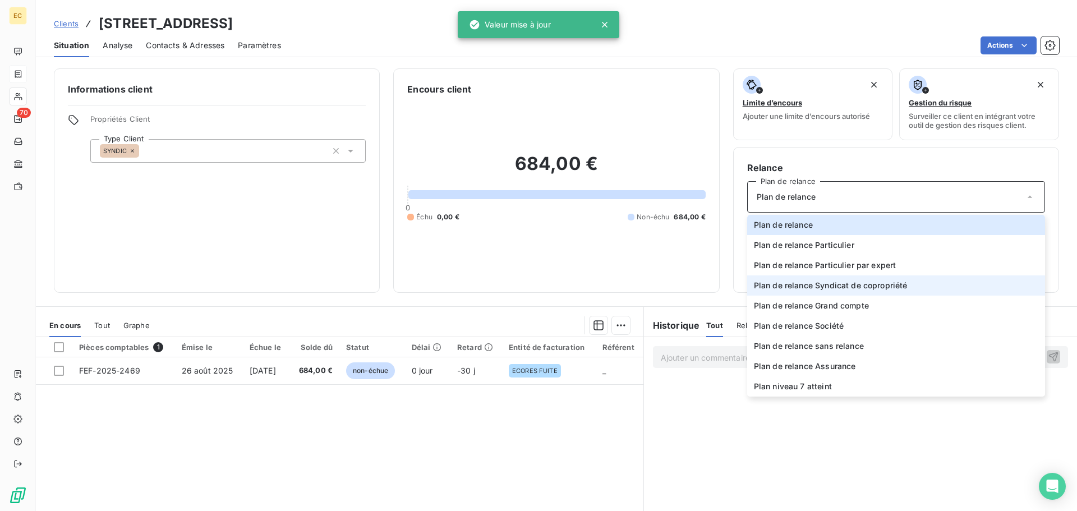
click at [849, 285] on span "Plan de relance Syndicat de copropriété" at bounding box center [831, 285] width 154 height 11
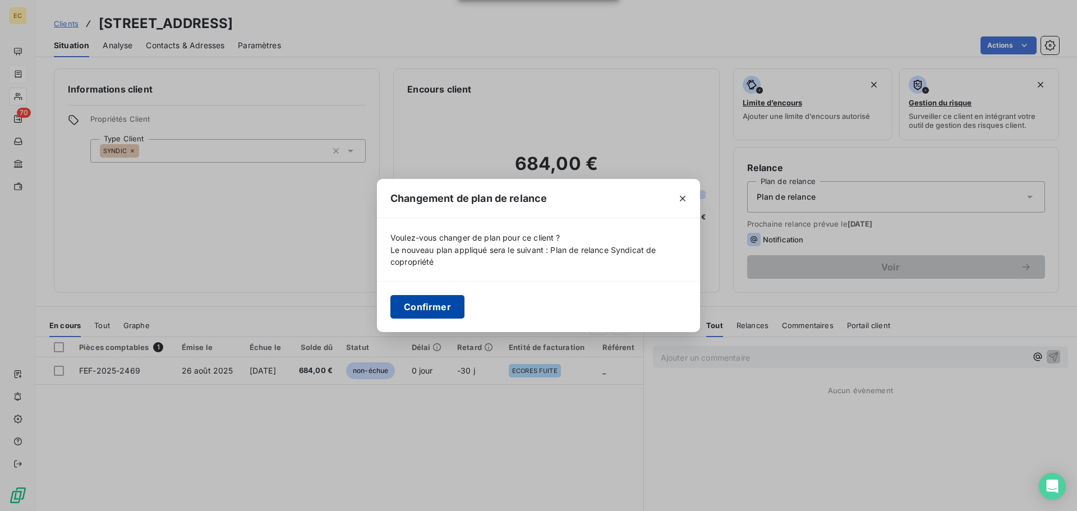
click at [421, 300] on button "Confirmer" at bounding box center [428, 307] width 74 height 24
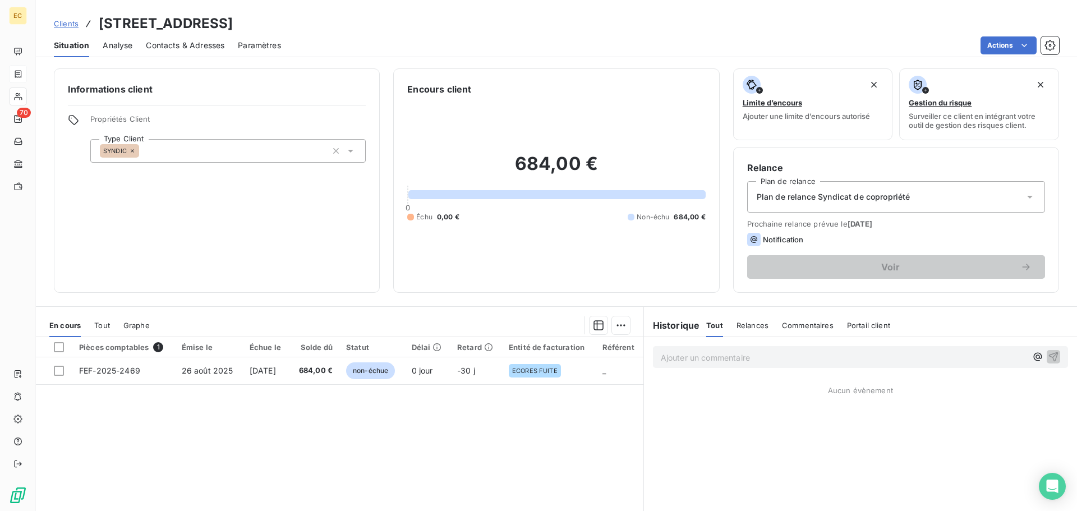
click at [209, 47] on span "Contacts & Adresses" at bounding box center [185, 45] width 79 height 11
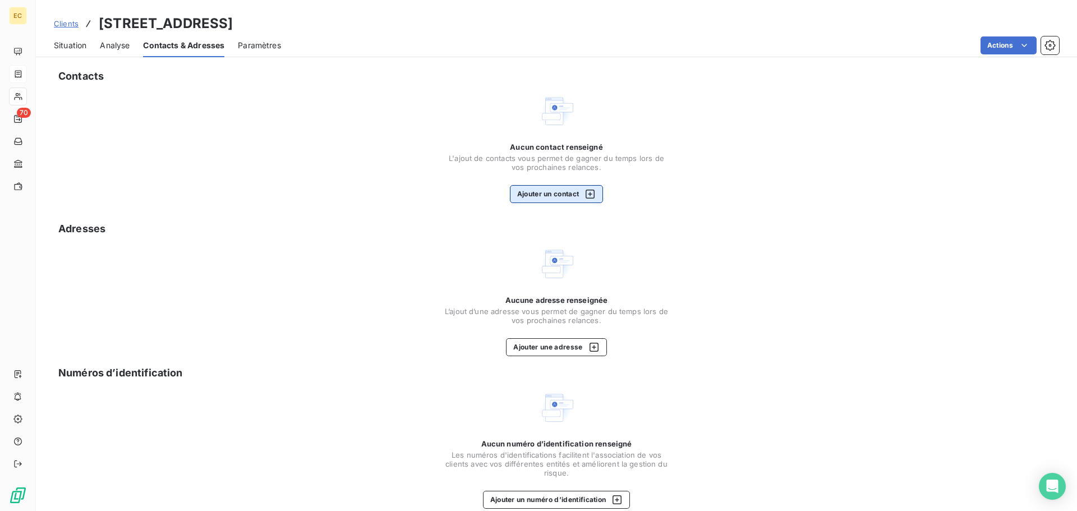
click at [548, 190] on button "Ajouter un contact" at bounding box center [557, 194] width 94 height 18
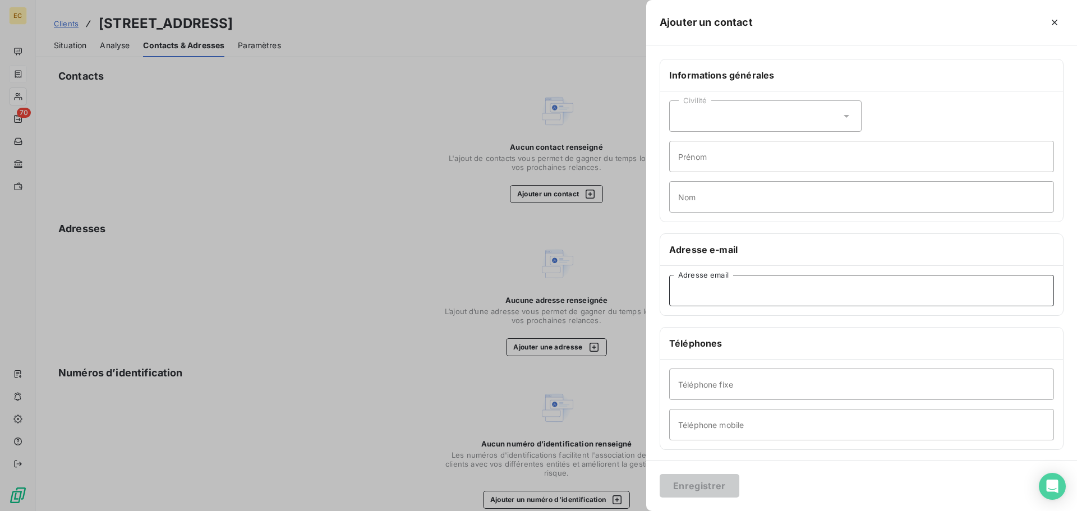
paste input "[EMAIL_ADDRESS][DOMAIN_NAME]"
type input "[EMAIL_ADDRESS][DOMAIN_NAME]"
click at [707, 475] on button "Enregistrer" at bounding box center [700, 486] width 80 height 24
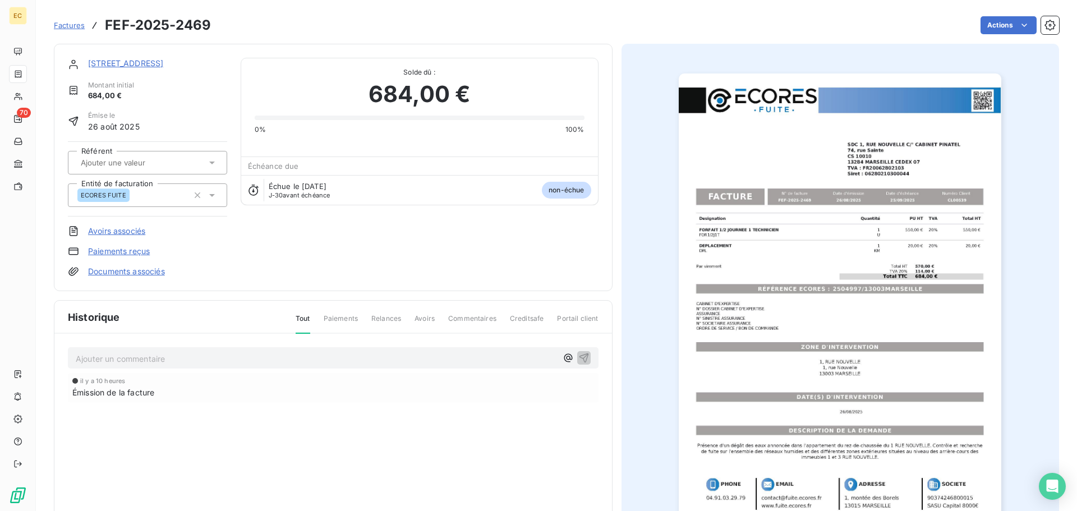
click at [112, 274] on link "Documents associés" at bounding box center [126, 271] width 77 height 11
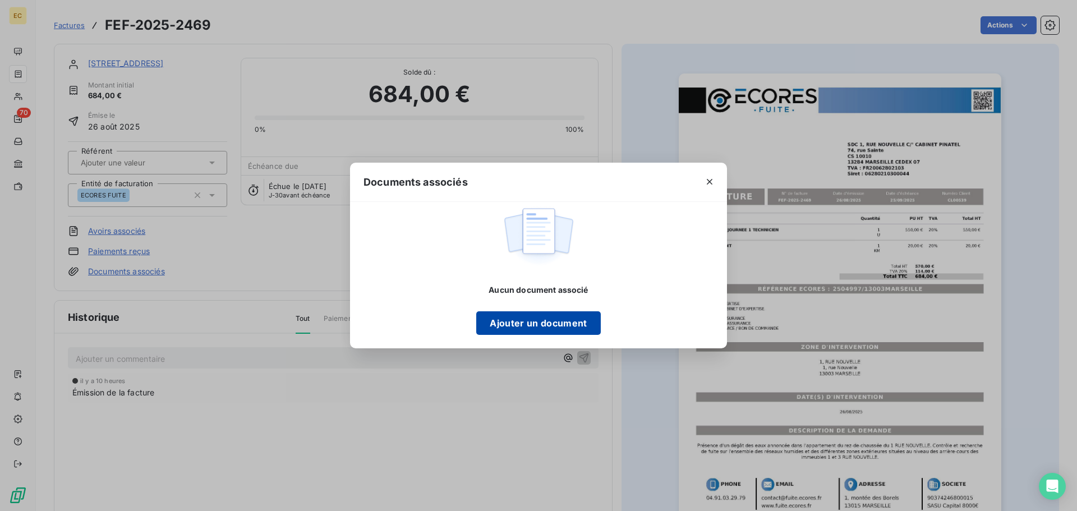
click at [525, 319] on button "Ajouter un document" at bounding box center [538, 323] width 124 height 24
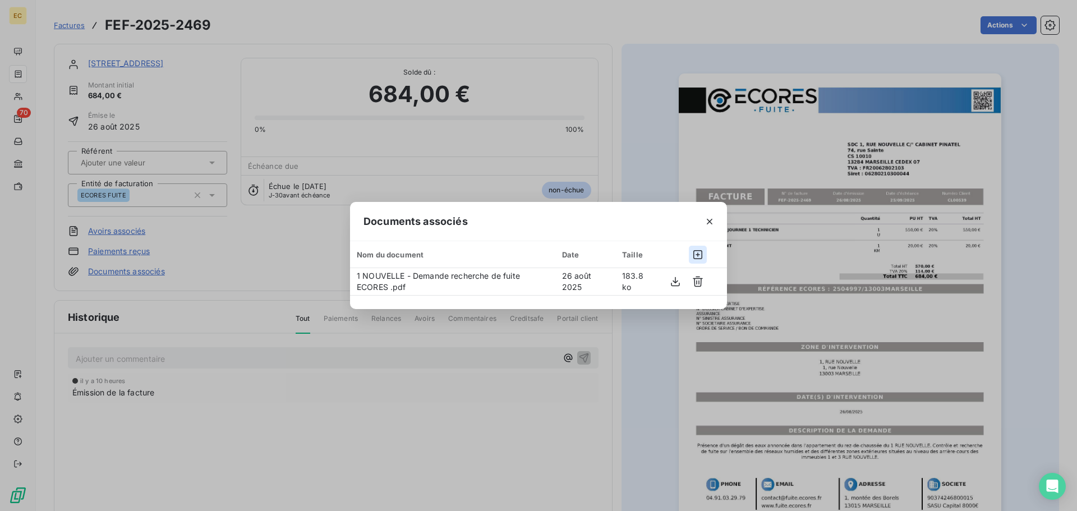
click at [700, 256] on icon "button" at bounding box center [698, 254] width 11 height 11
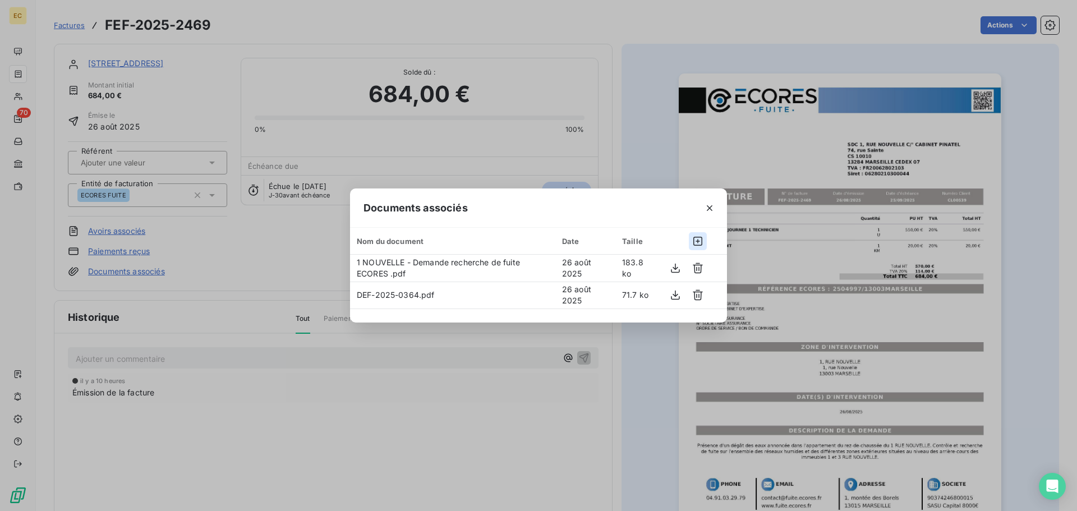
click at [699, 242] on icon "button" at bounding box center [698, 241] width 9 height 9
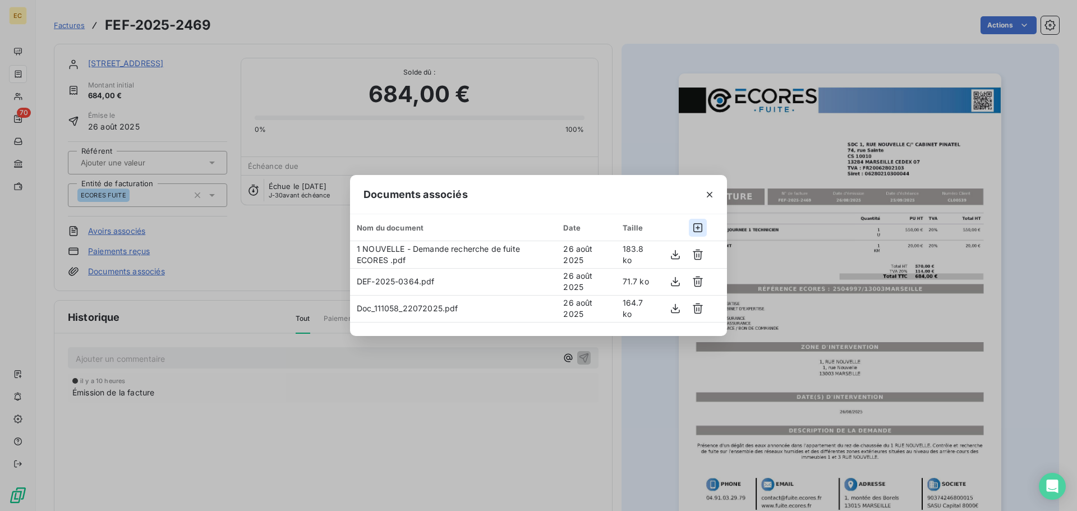
click at [695, 226] on icon "button" at bounding box center [698, 227] width 11 height 11
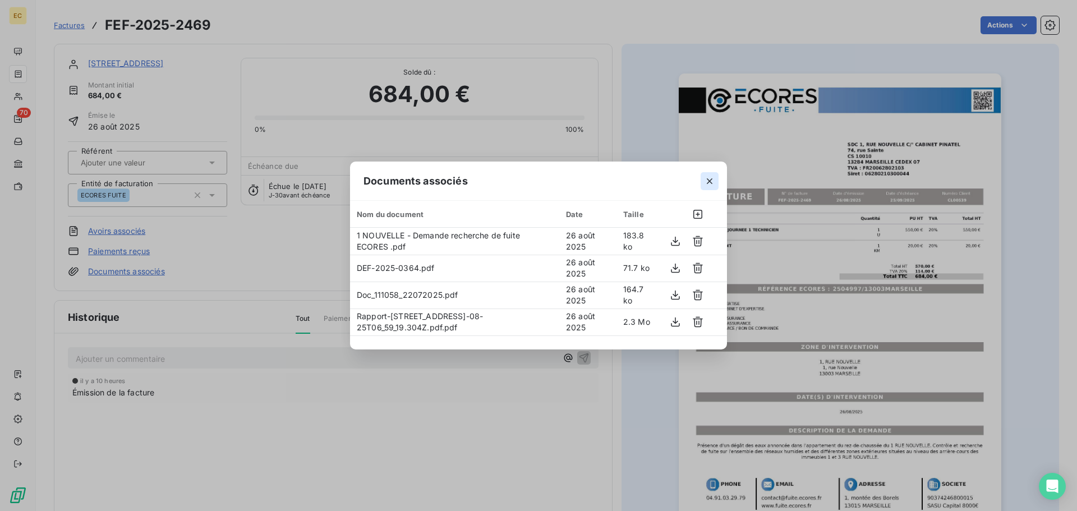
click at [708, 179] on icon "button" at bounding box center [710, 181] width 6 height 6
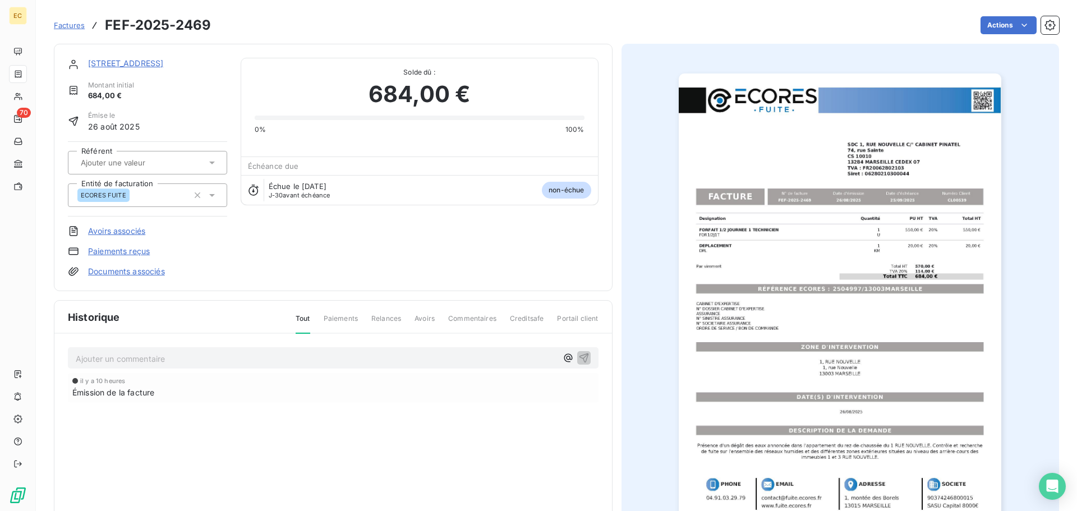
click at [67, 25] on span "Factures" at bounding box center [69, 25] width 31 height 9
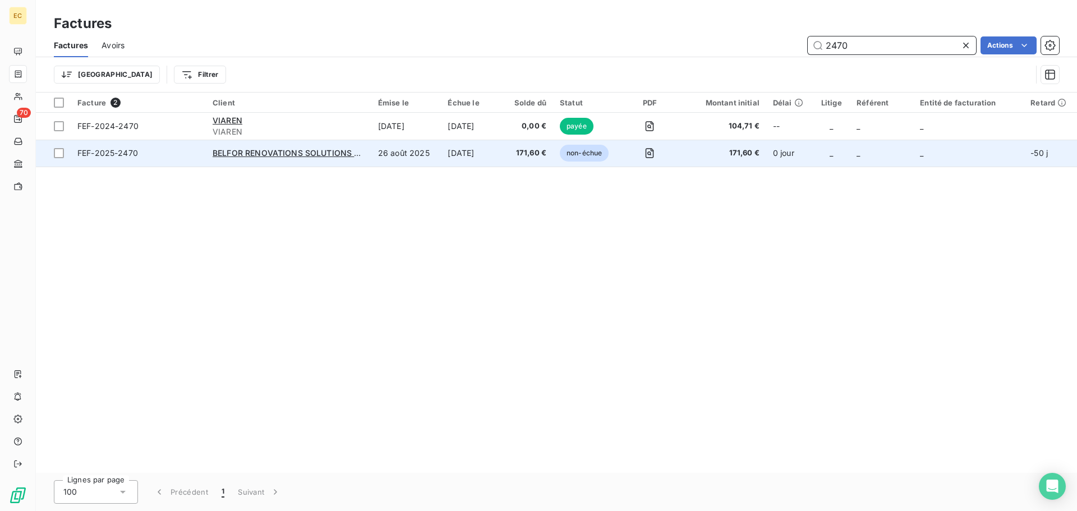
type input "2470"
click at [302, 158] on div "BELFOR RENOVATIONS SOLUTIONS BRS" at bounding box center [289, 153] width 152 height 11
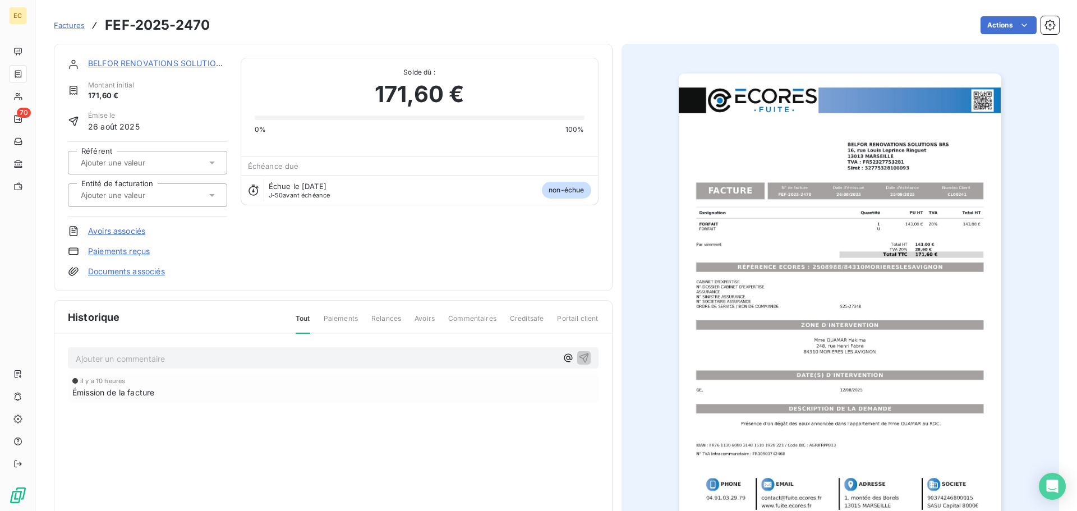
click at [180, 58] on link "BELFOR RENOVATIONS SOLUTIONS BRS" at bounding box center [166, 63] width 157 height 10
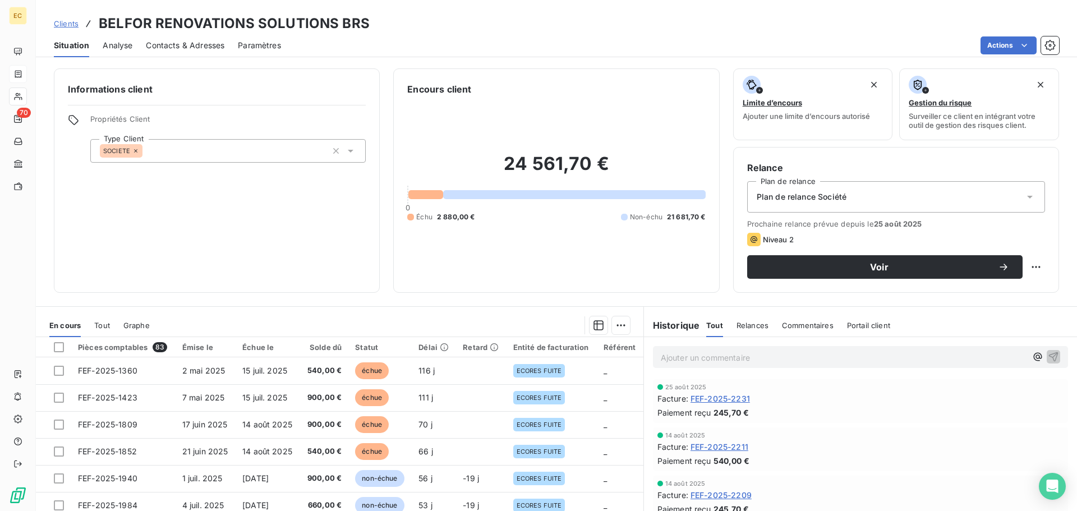
click at [208, 45] on span "Contacts & Adresses" at bounding box center [185, 45] width 79 height 11
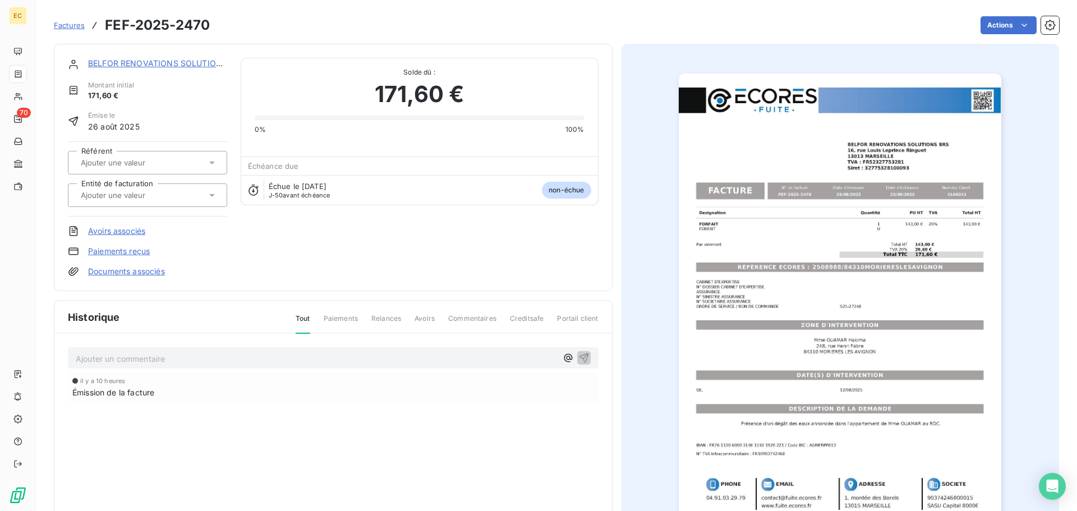
click at [130, 270] on link "Documents associés" at bounding box center [126, 271] width 77 height 11
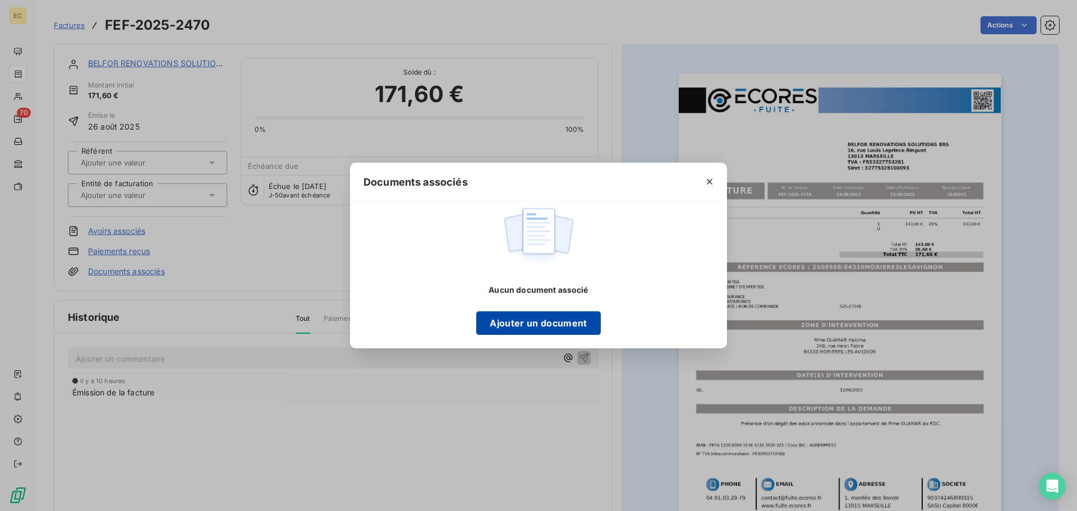
click at [523, 319] on button "Ajouter un document" at bounding box center [538, 323] width 124 height 24
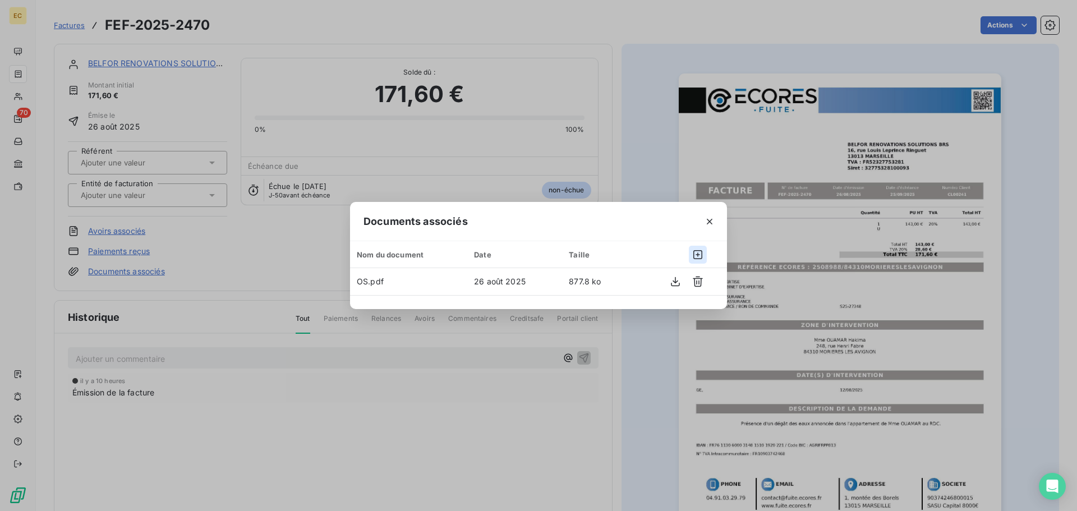
click at [696, 256] on icon "button" at bounding box center [698, 254] width 11 height 11
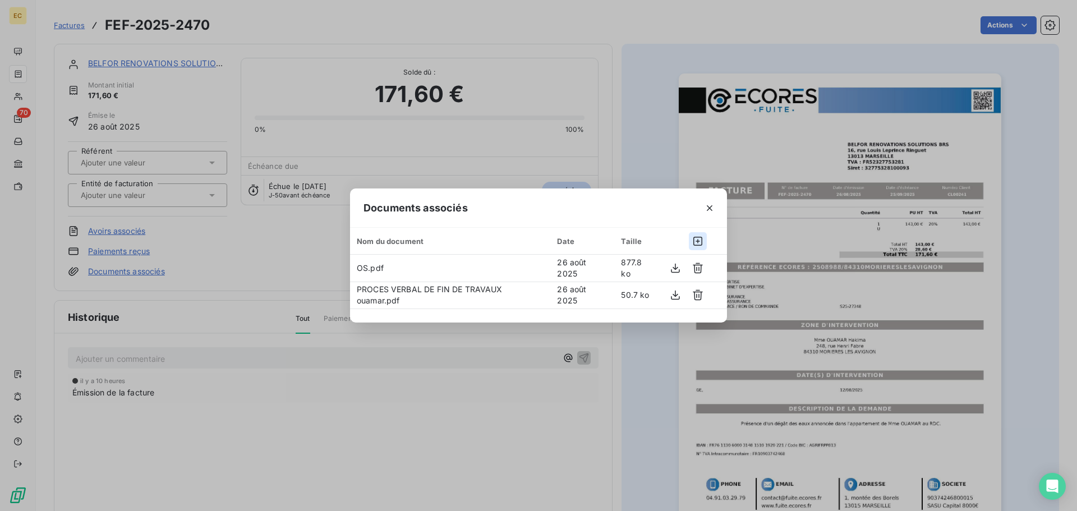
click at [699, 237] on icon "button" at bounding box center [698, 241] width 11 height 11
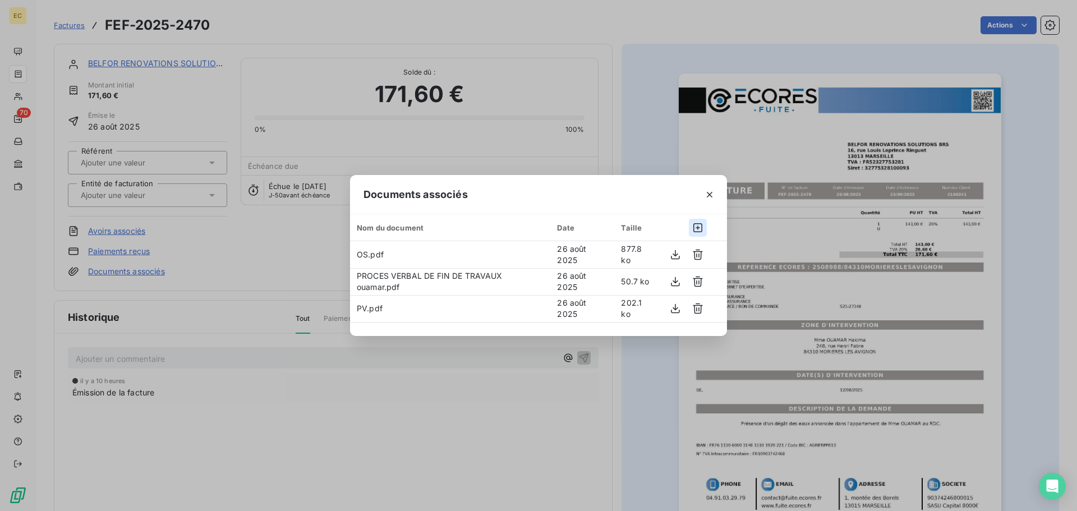
click at [697, 227] on icon "button" at bounding box center [698, 227] width 11 height 11
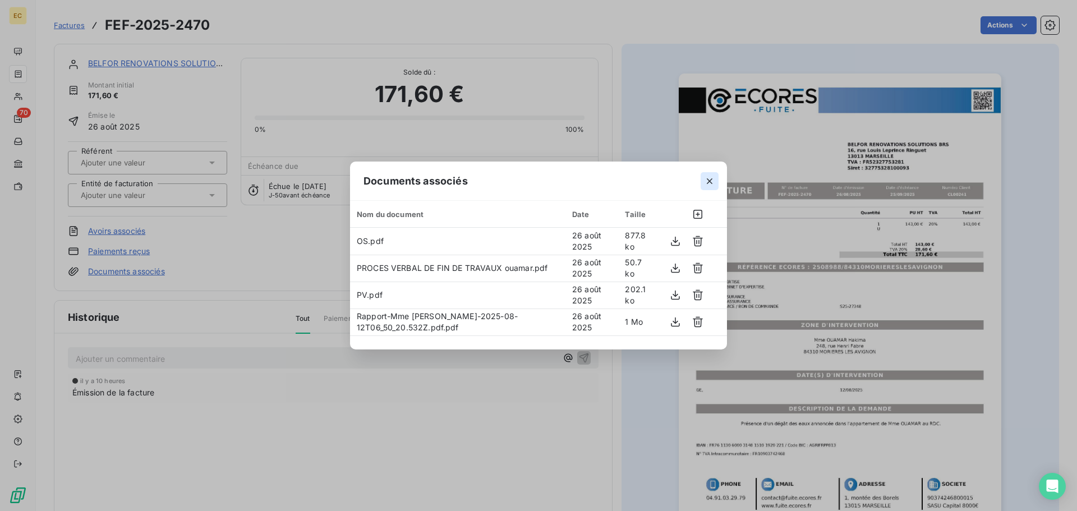
click at [708, 182] on icon "button" at bounding box center [710, 181] width 6 height 6
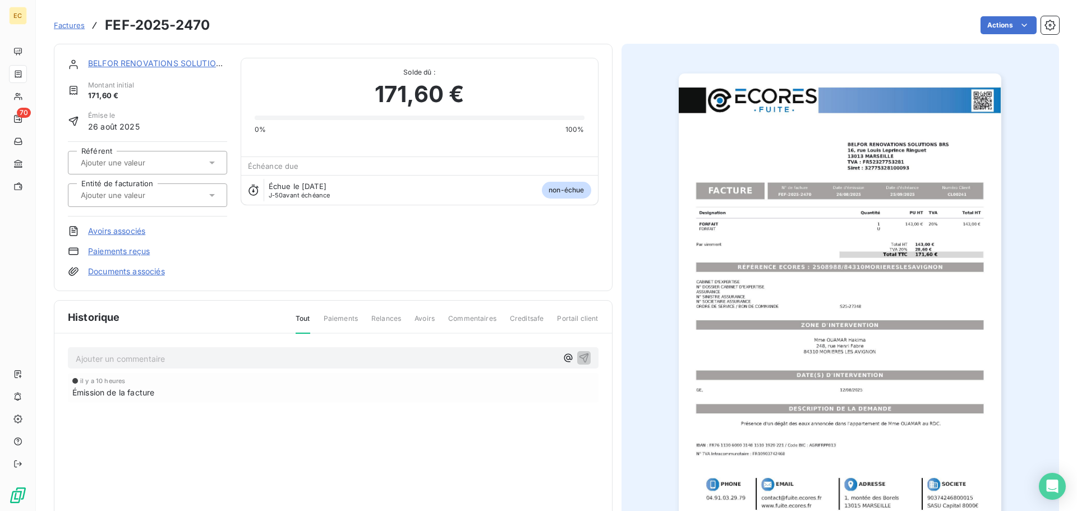
click at [208, 195] on icon at bounding box center [212, 195] width 11 height 11
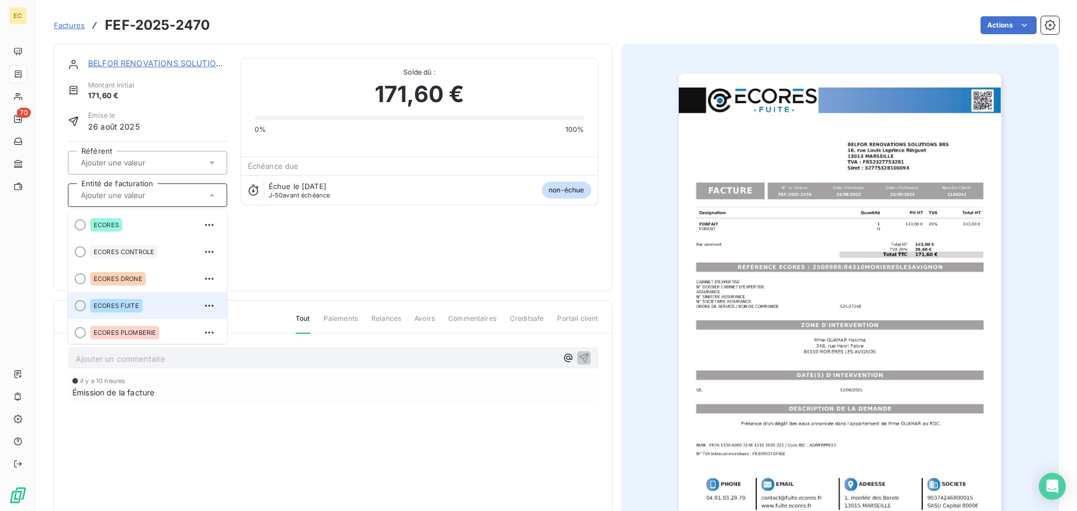
click at [127, 307] on span "ECORES FUITE" at bounding box center [116, 305] width 45 height 7
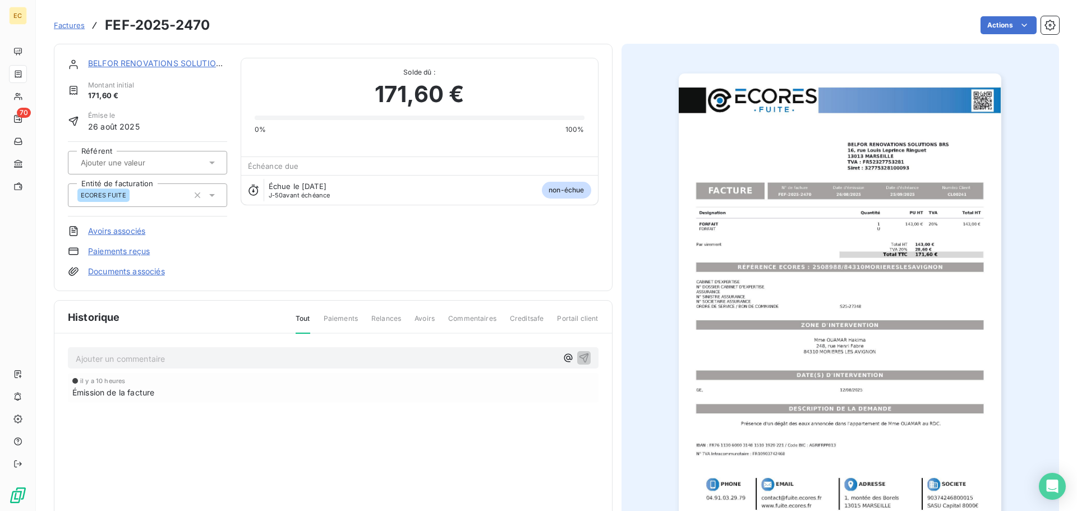
click at [161, 59] on link "BELFOR RENOVATIONS SOLUTIONS BRS" at bounding box center [166, 63] width 157 height 10
click at [70, 24] on span "Factures" at bounding box center [69, 25] width 31 height 9
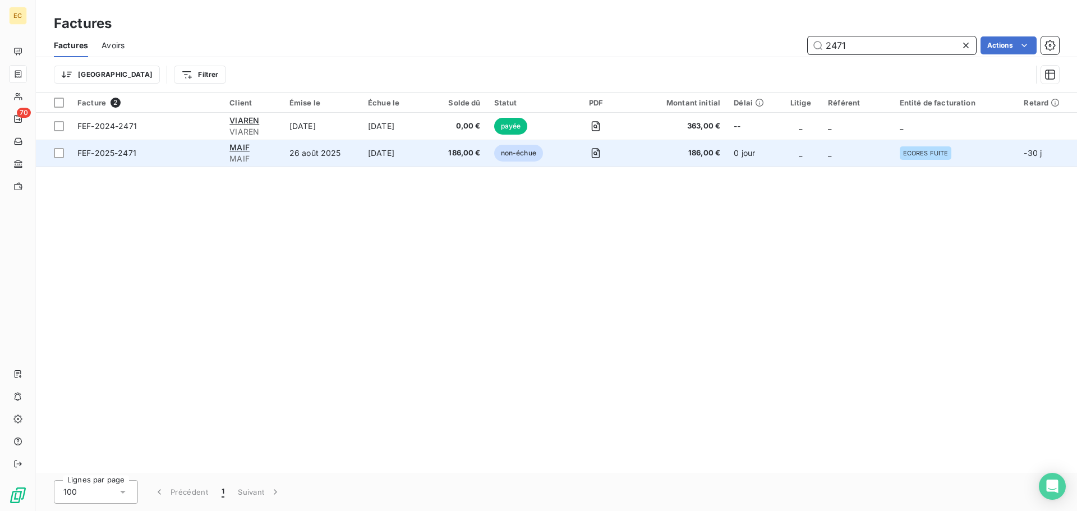
type input "2471"
click at [175, 160] on td "FEF-2025-2471" at bounding box center [147, 153] width 152 height 27
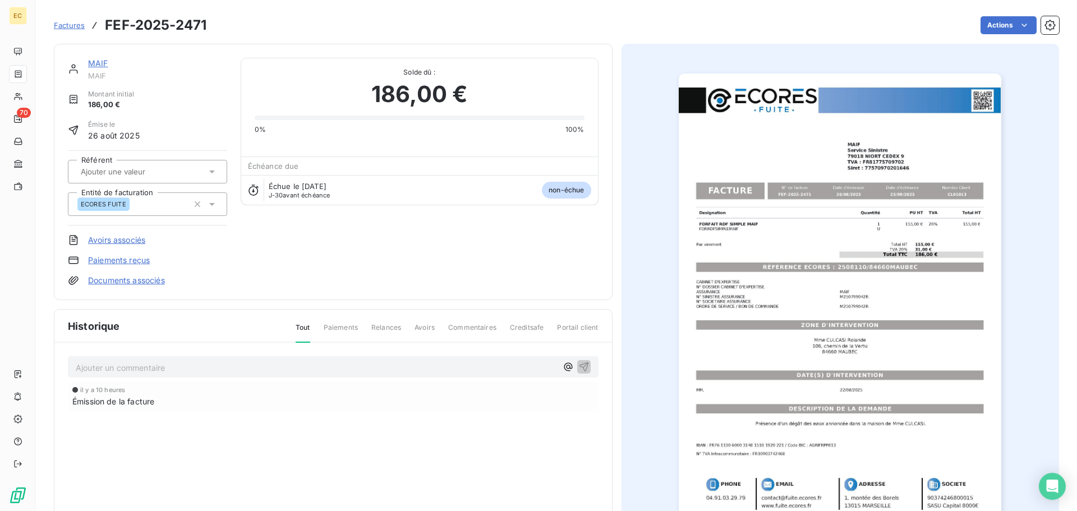
click at [132, 281] on link "Documents associés" at bounding box center [126, 280] width 77 height 11
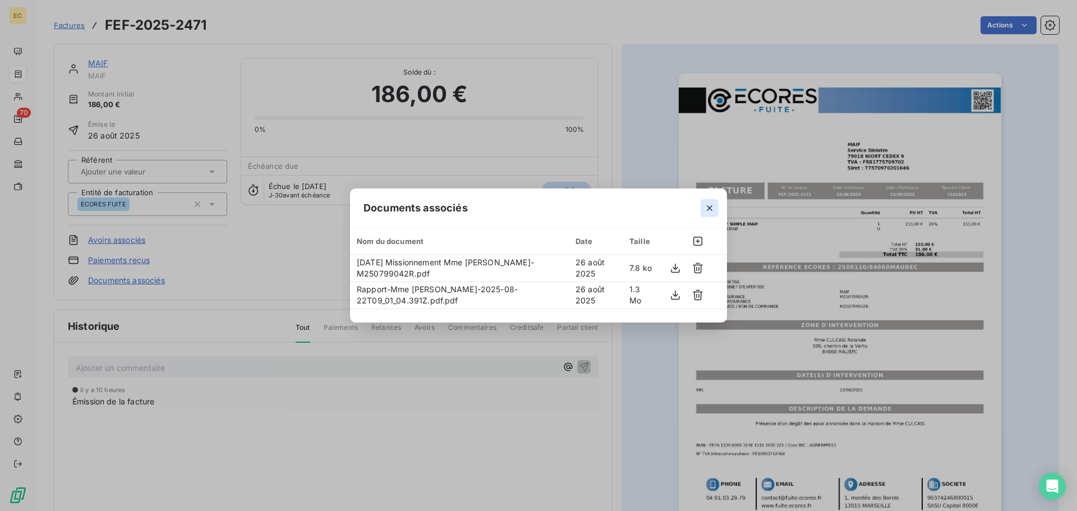
click at [708, 209] on icon "button" at bounding box center [709, 208] width 11 height 11
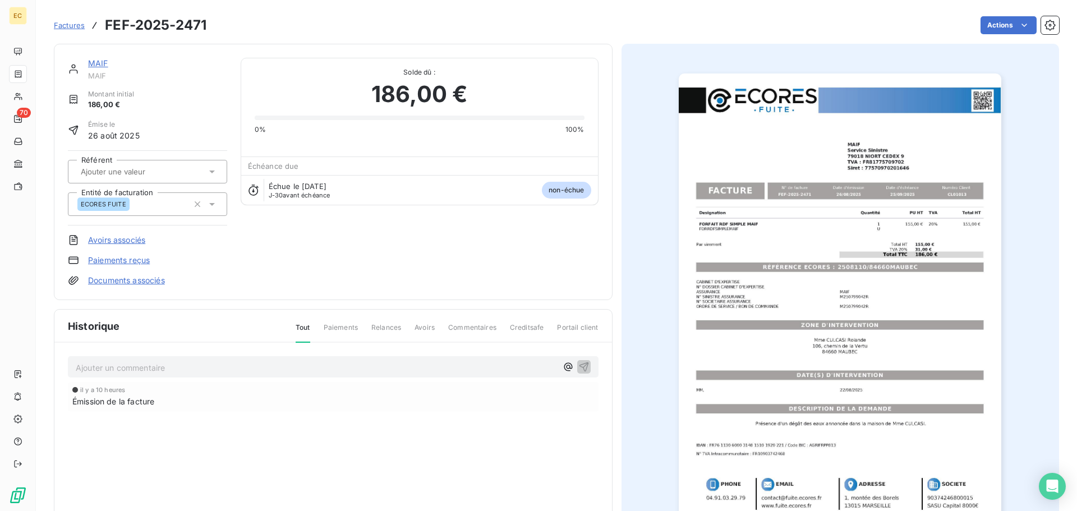
click at [62, 22] on span "Factures" at bounding box center [69, 25] width 31 height 9
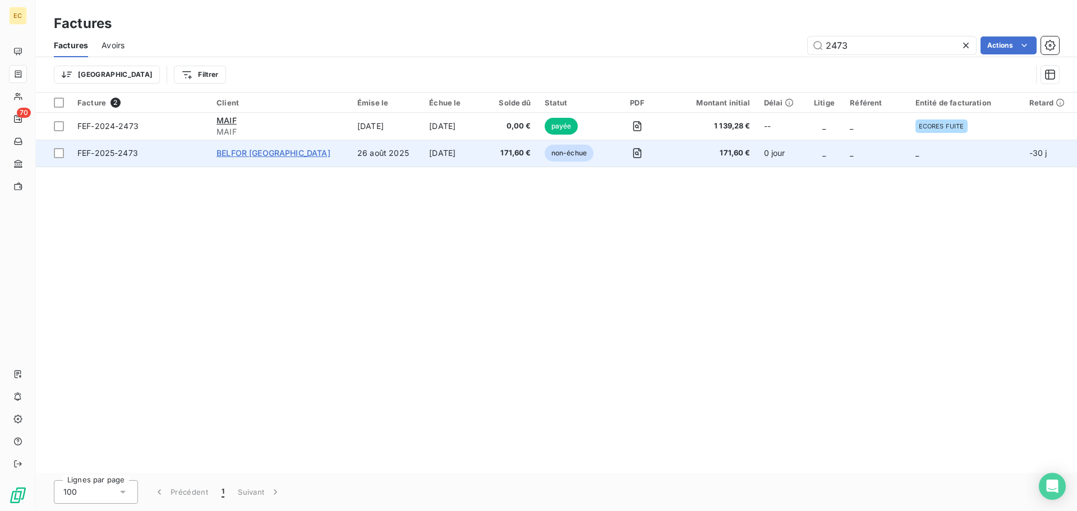
type input "2473"
click at [280, 152] on span "BELFOR [GEOGRAPHIC_DATA]" at bounding box center [274, 153] width 114 height 10
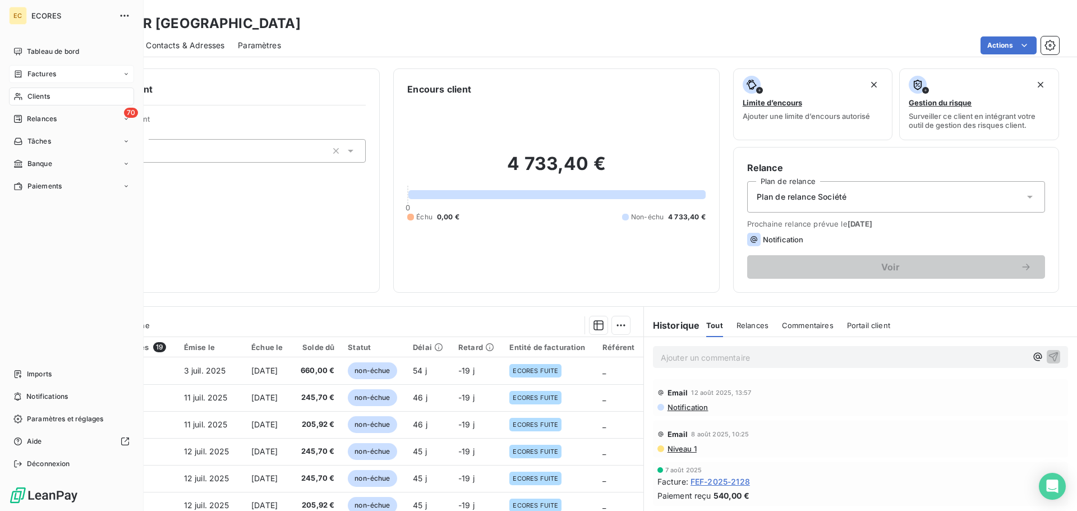
drag, startPoint x: 27, startPoint y: 72, endPoint x: 34, endPoint y: 72, distance: 6.2
click at [27, 72] on span "Factures" at bounding box center [41, 74] width 29 height 10
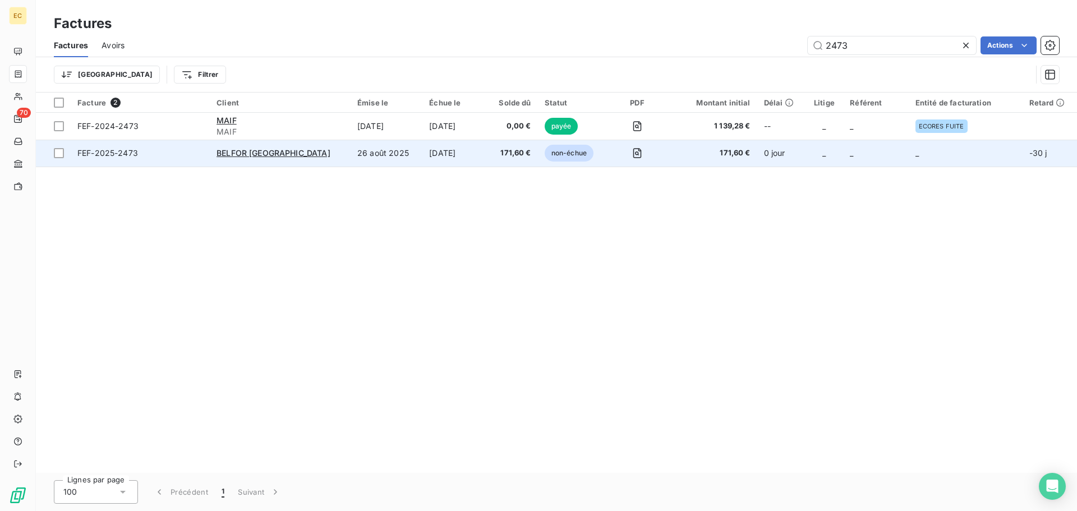
click at [106, 149] on span "FEF-2025-2473" at bounding box center [107, 153] width 61 height 10
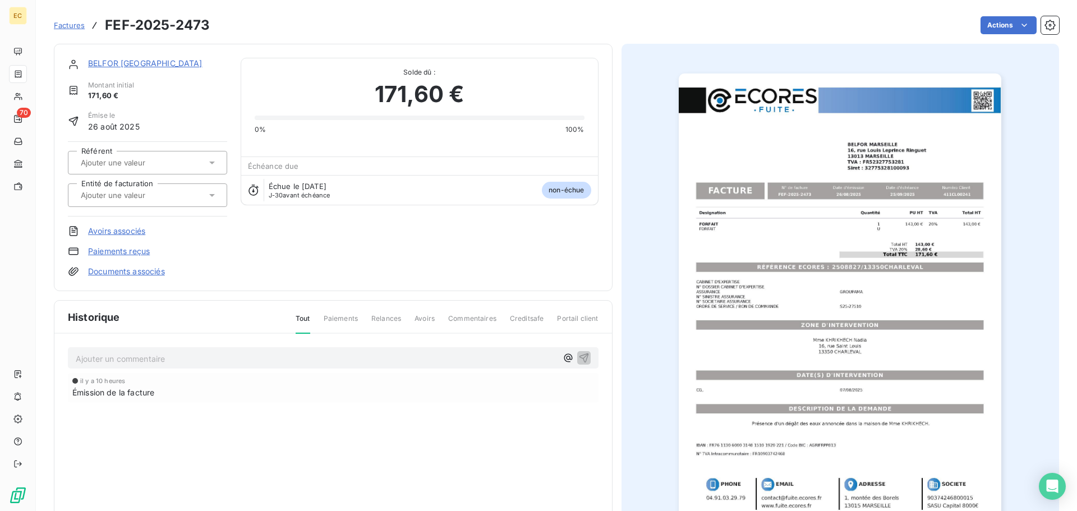
click at [137, 272] on link "Documents associés" at bounding box center [126, 271] width 77 height 11
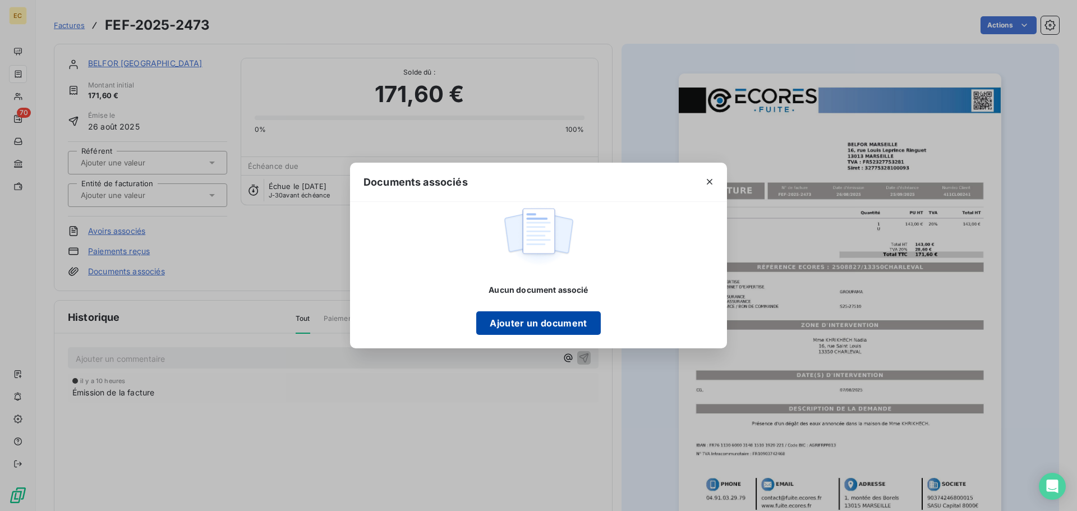
click at [534, 326] on button "Ajouter un document" at bounding box center [538, 323] width 124 height 24
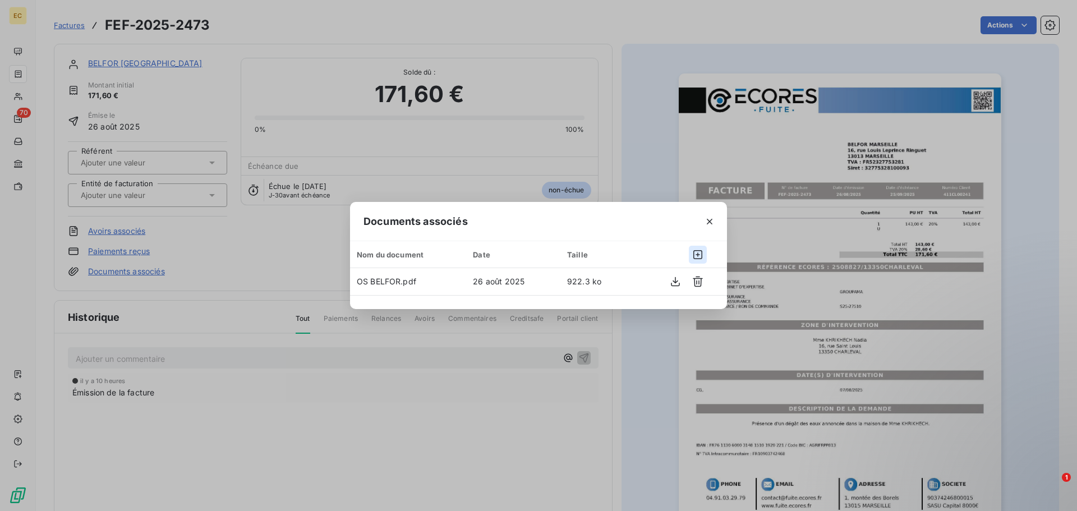
click at [699, 255] on icon "button" at bounding box center [698, 254] width 9 height 9
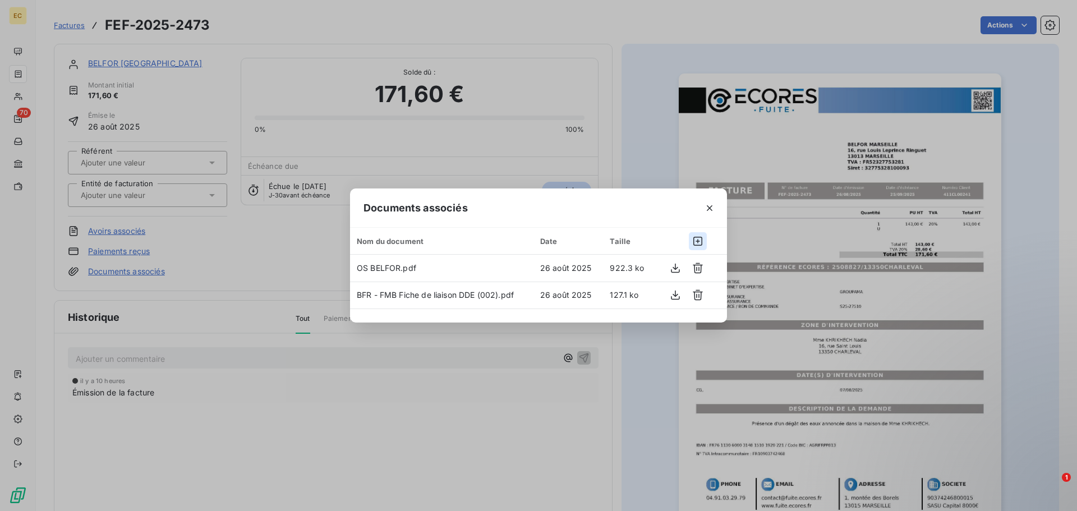
click at [700, 240] on icon "button" at bounding box center [698, 241] width 11 height 11
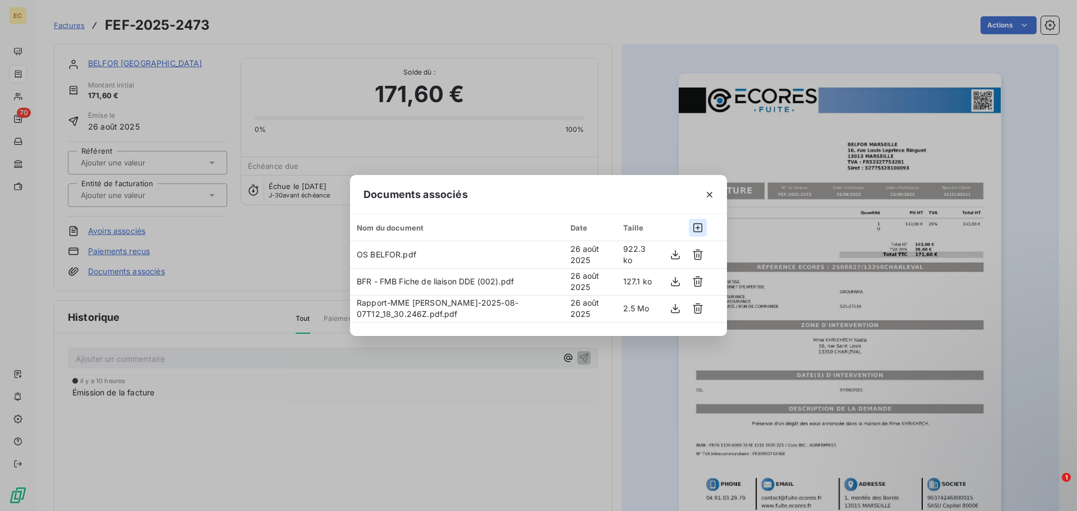
click at [699, 226] on icon "button" at bounding box center [698, 227] width 11 height 11
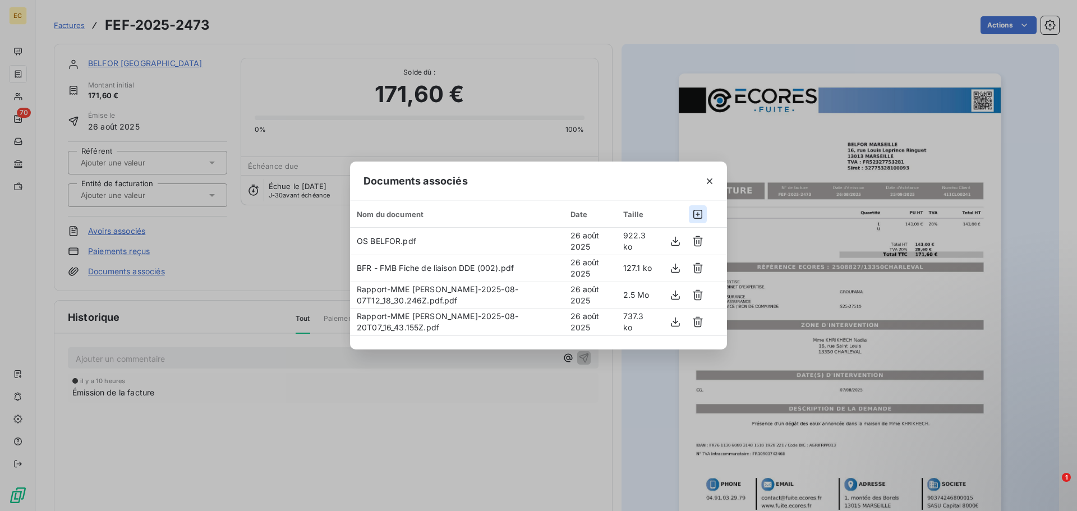
click at [699, 212] on icon "button" at bounding box center [698, 214] width 11 height 11
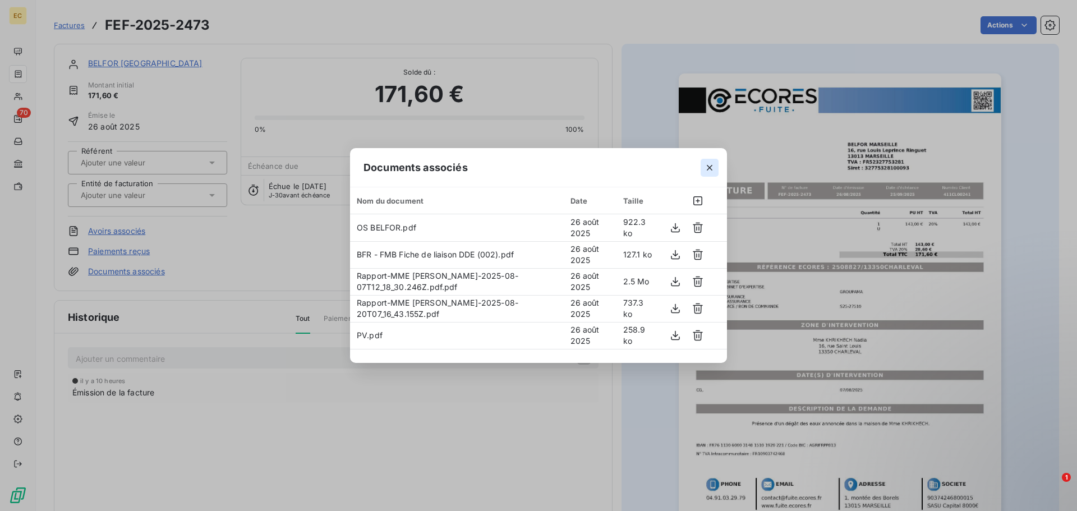
click at [707, 168] on icon "button" at bounding box center [709, 167] width 11 height 11
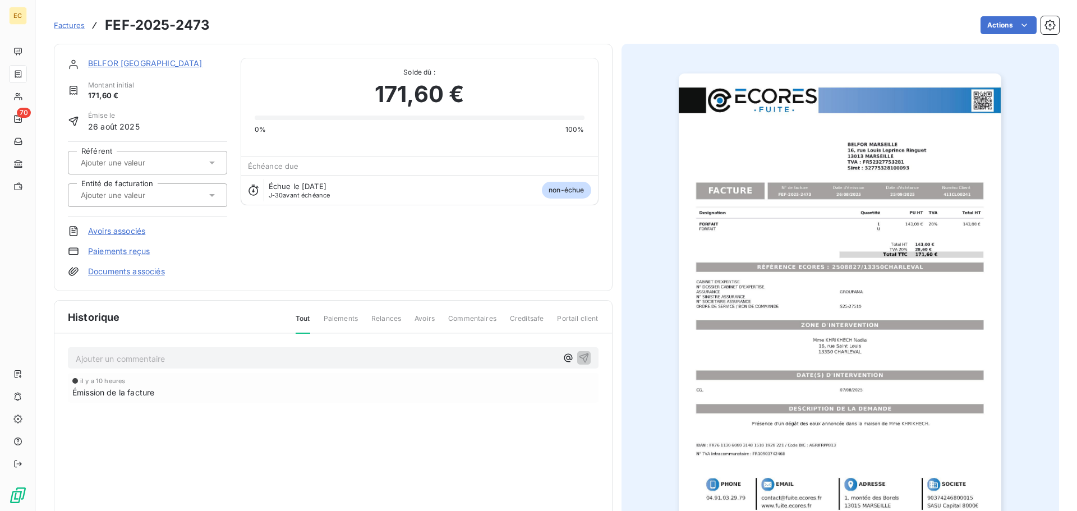
click at [61, 25] on span "Factures" at bounding box center [69, 25] width 31 height 9
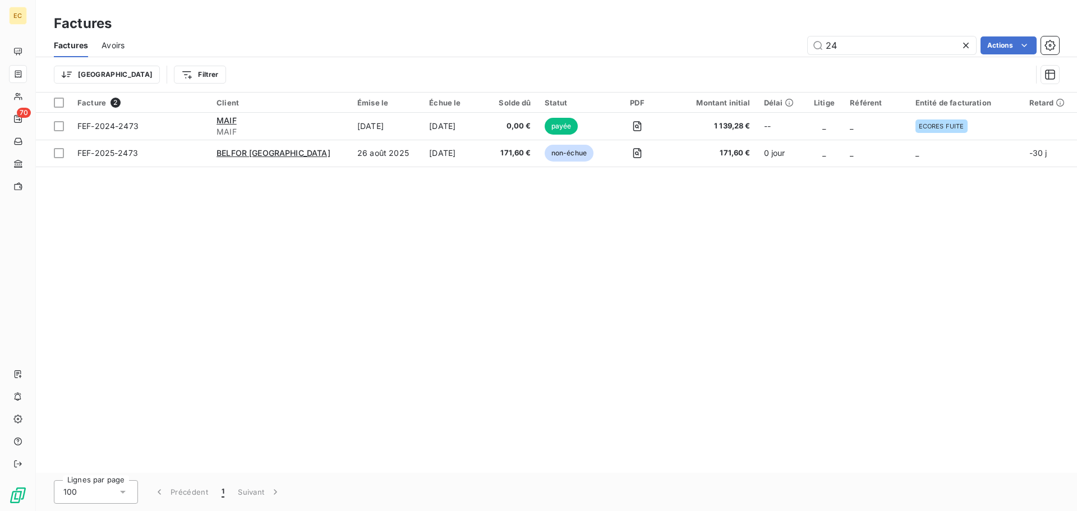
type input "2"
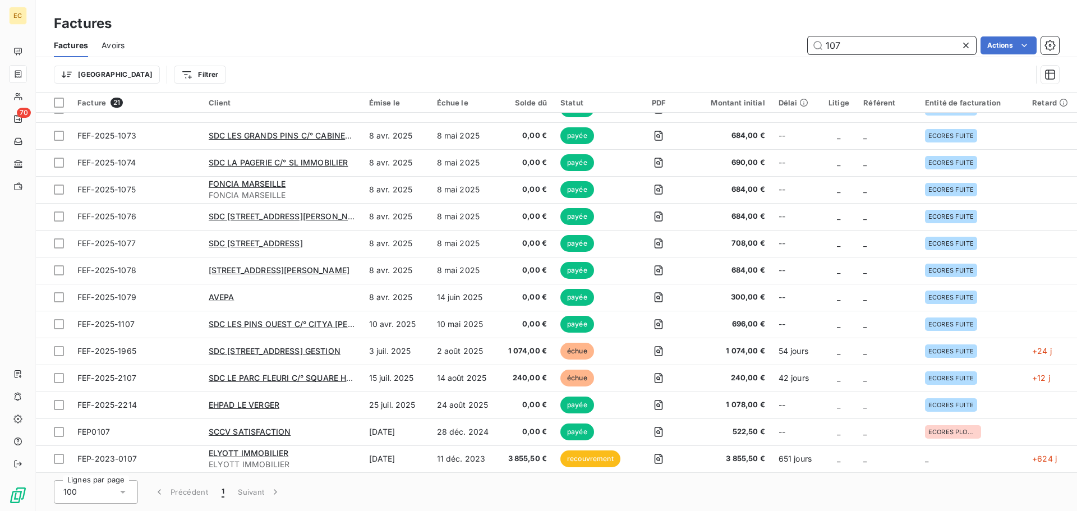
scroll to position [206, 0]
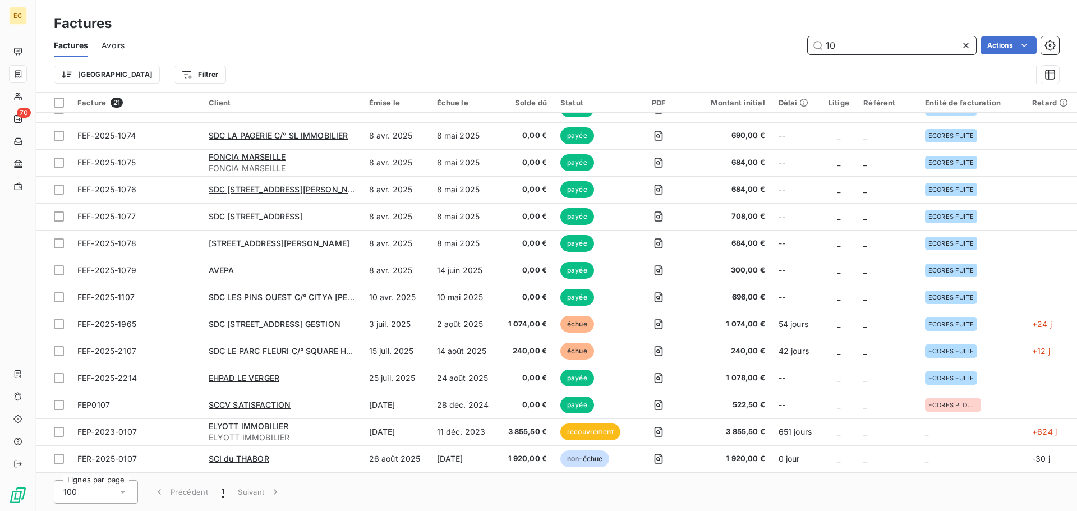
type input "1"
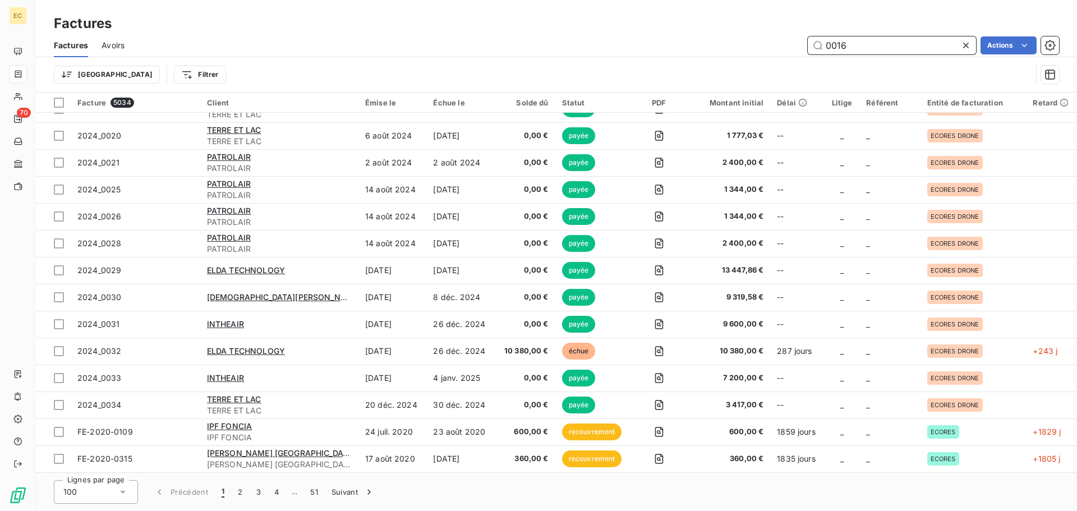
scroll to position [0, 0]
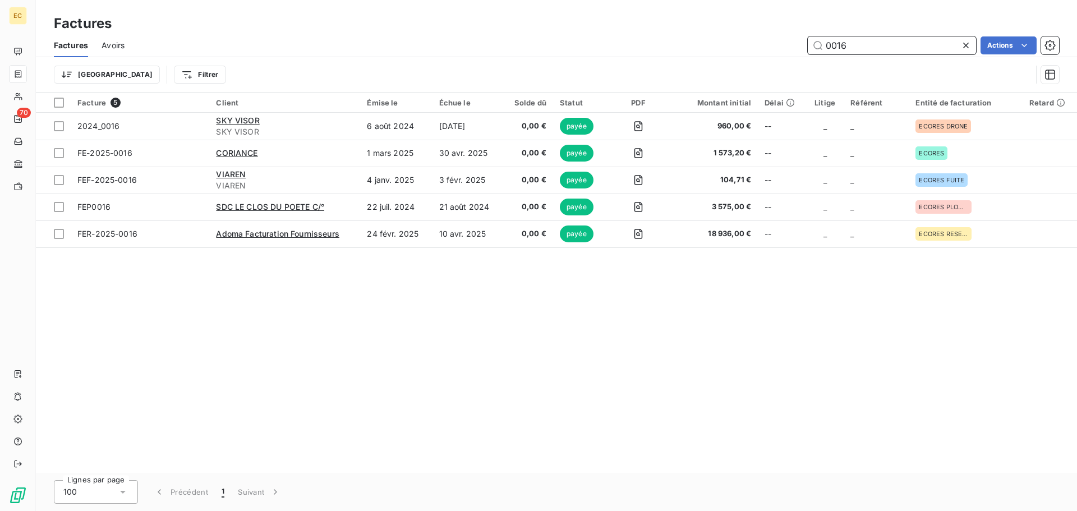
click at [824, 52] on input "0016" at bounding box center [892, 45] width 168 height 18
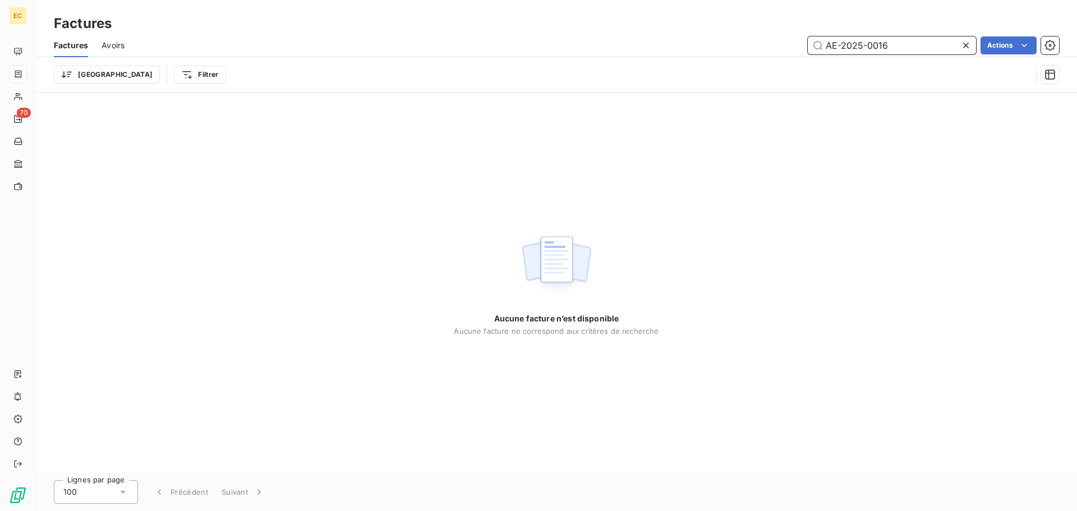
click at [887, 45] on input "AE-2025-0016" at bounding box center [892, 45] width 168 height 18
click at [866, 44] on input "AE-2025-0016" at bounding box center [892, 45] width 168 height 18
type input "0016"
click at [114, 47] on span "Avoirs" at bounding box center [113, 45] width 23 height 11
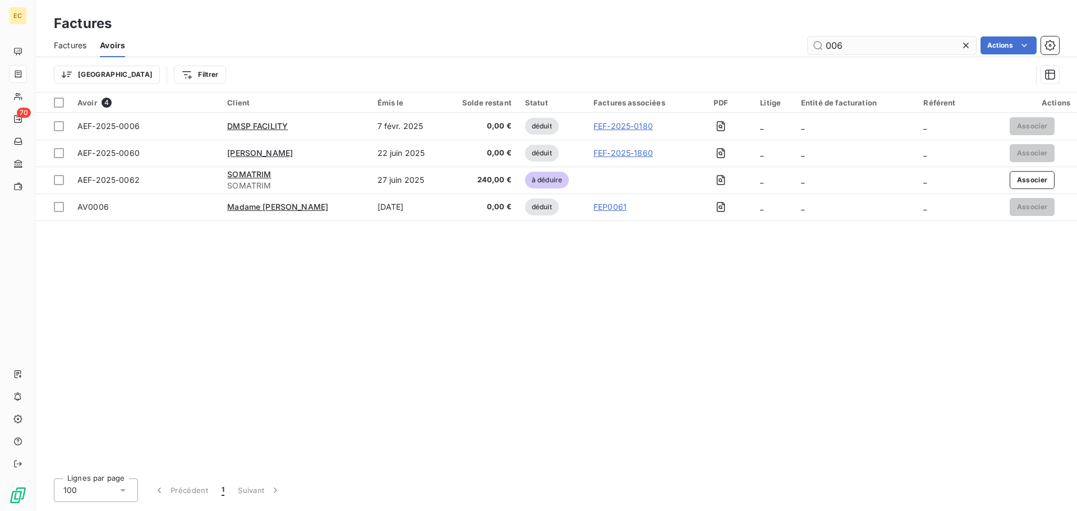
click at [835, 42] on input "006" at bounding box center [892, 45] width 168 height 18
type input "0016"
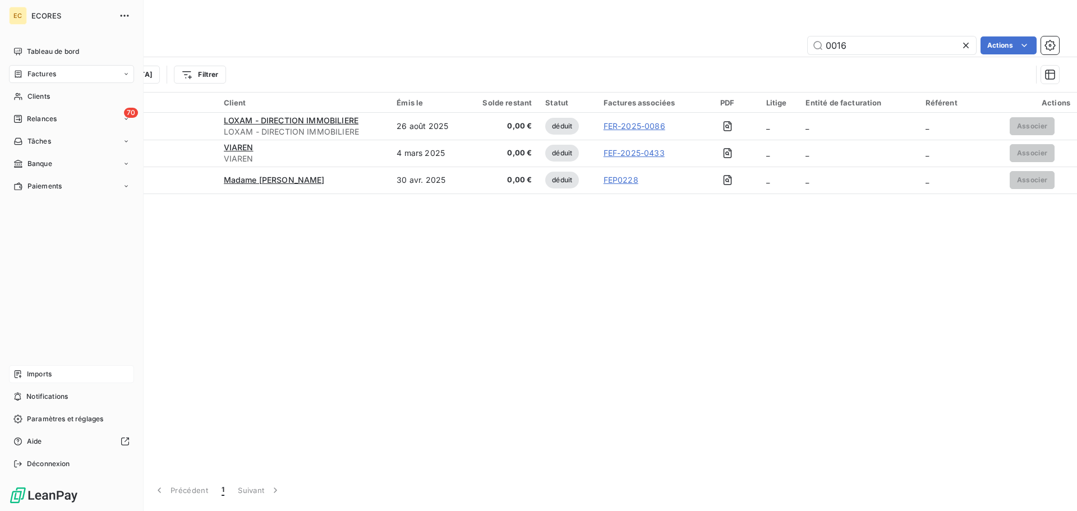
click at [26, 375] on div "Imports" at bounding box center [71, 374] width 125 height 18
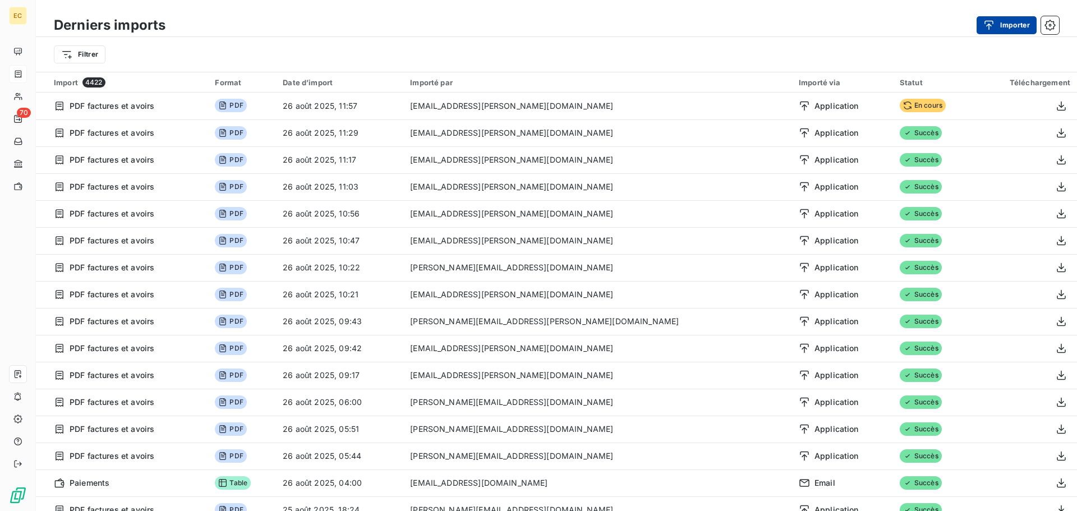
click at [1010, 29] on button "Importer" at bounding box center [1007, 25] width 60 height 18
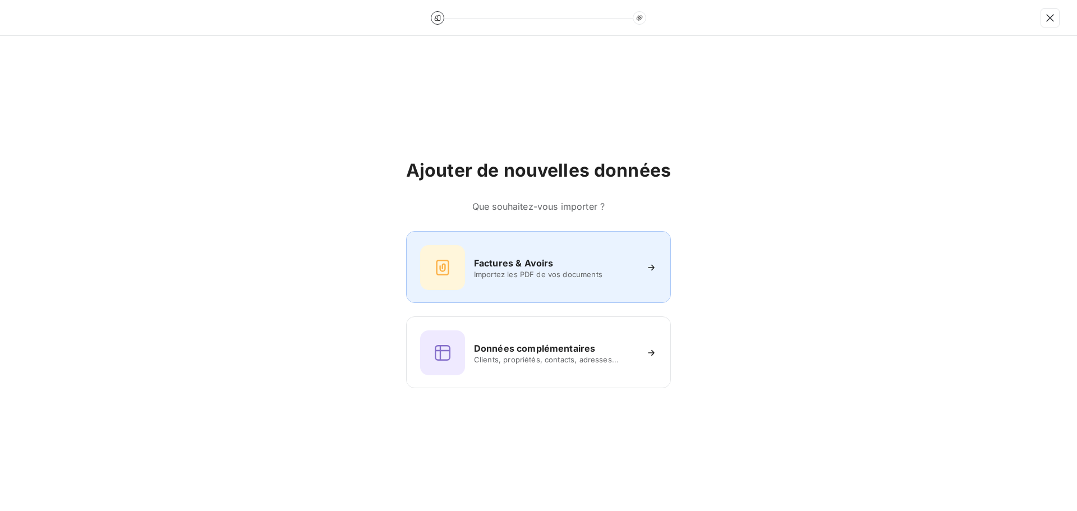
click at [533, 272] on span "Importez les PDF de vos documents" at bounding box center [555, 274] width 163 height 9
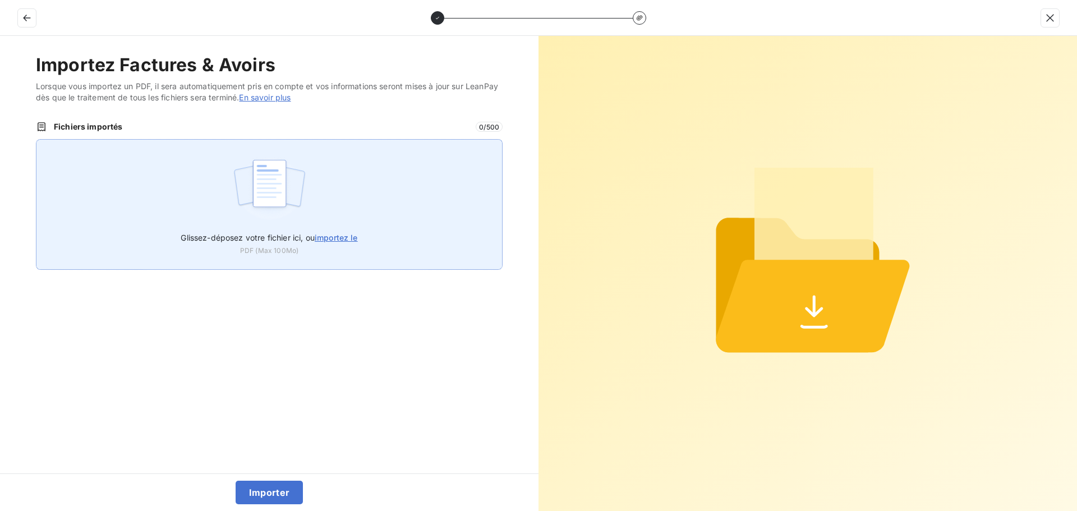
click at [329, 240] on span "importez le" at bounding box center [336, 238] width 43 height 10
click at [36, 140] on input "Glissez-déposez votre fichier ici, ou importez le" at bounding box center [36, 139] width 1 height 1
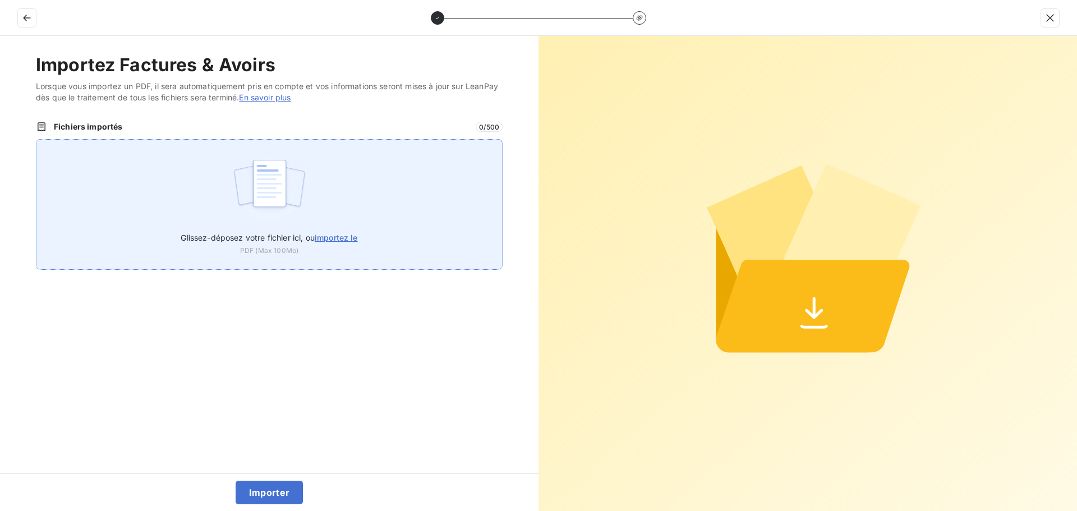
click at [337, 236] on span "importez le" at bounding box center [336, 238] width 43 height 10
click at [36, 140] on input "Glissez-déposez votre fichier ici, ou importez le" at bounding box center [36, 139] width 1 height 1
type input "C:\fakepath\AE-2025-0016.pdf"
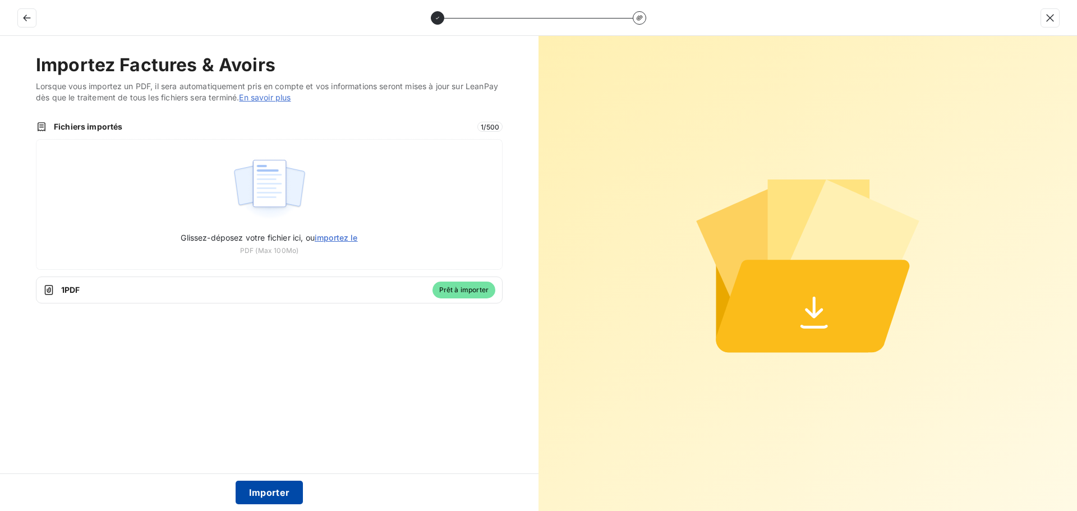
click at [282, 496] on button "Importer" at bounding box center [270, 493] width 68 height 24
